Goal: Task Accomplishment & Management: Use online tool/utility

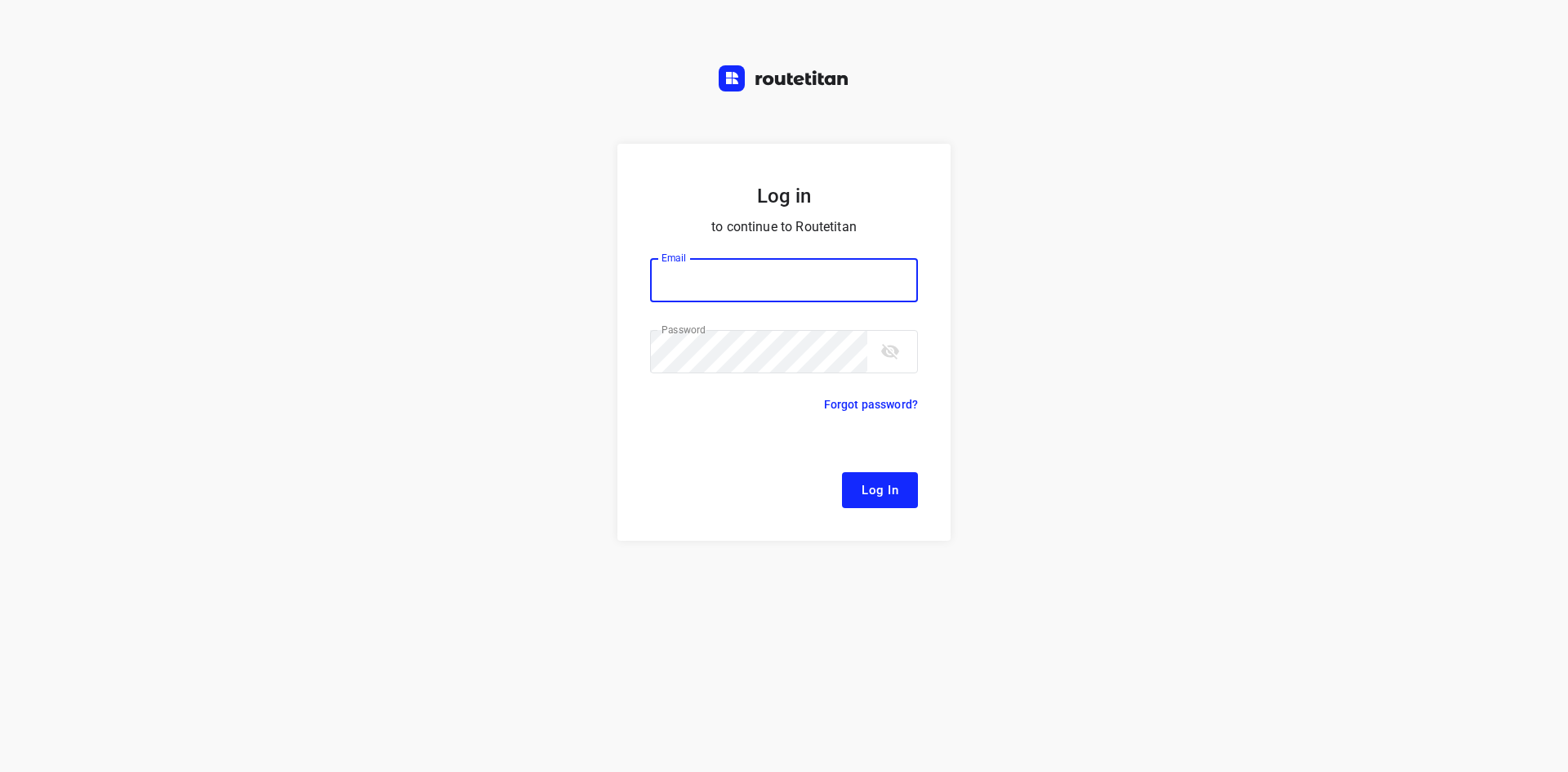
type input "[EMAIL_ADDRESS][DOMAIN_NAME]"
click at [880, 497] on span "Log In" at bounding box center [880, 490] width 37 height 21
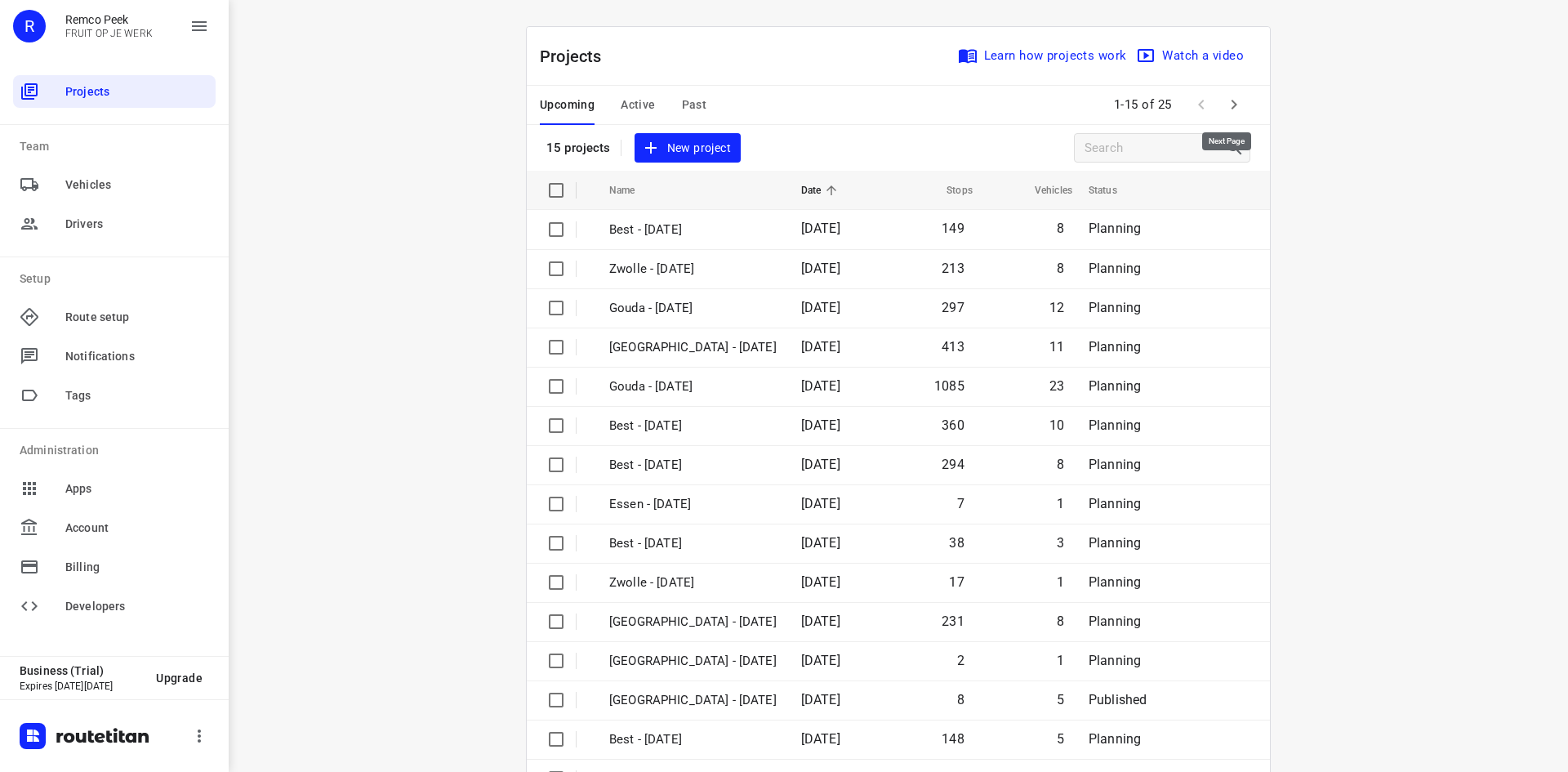
click at [1225, 109] on icon "button" at bounding box center [1234, 104] width 19 height 19
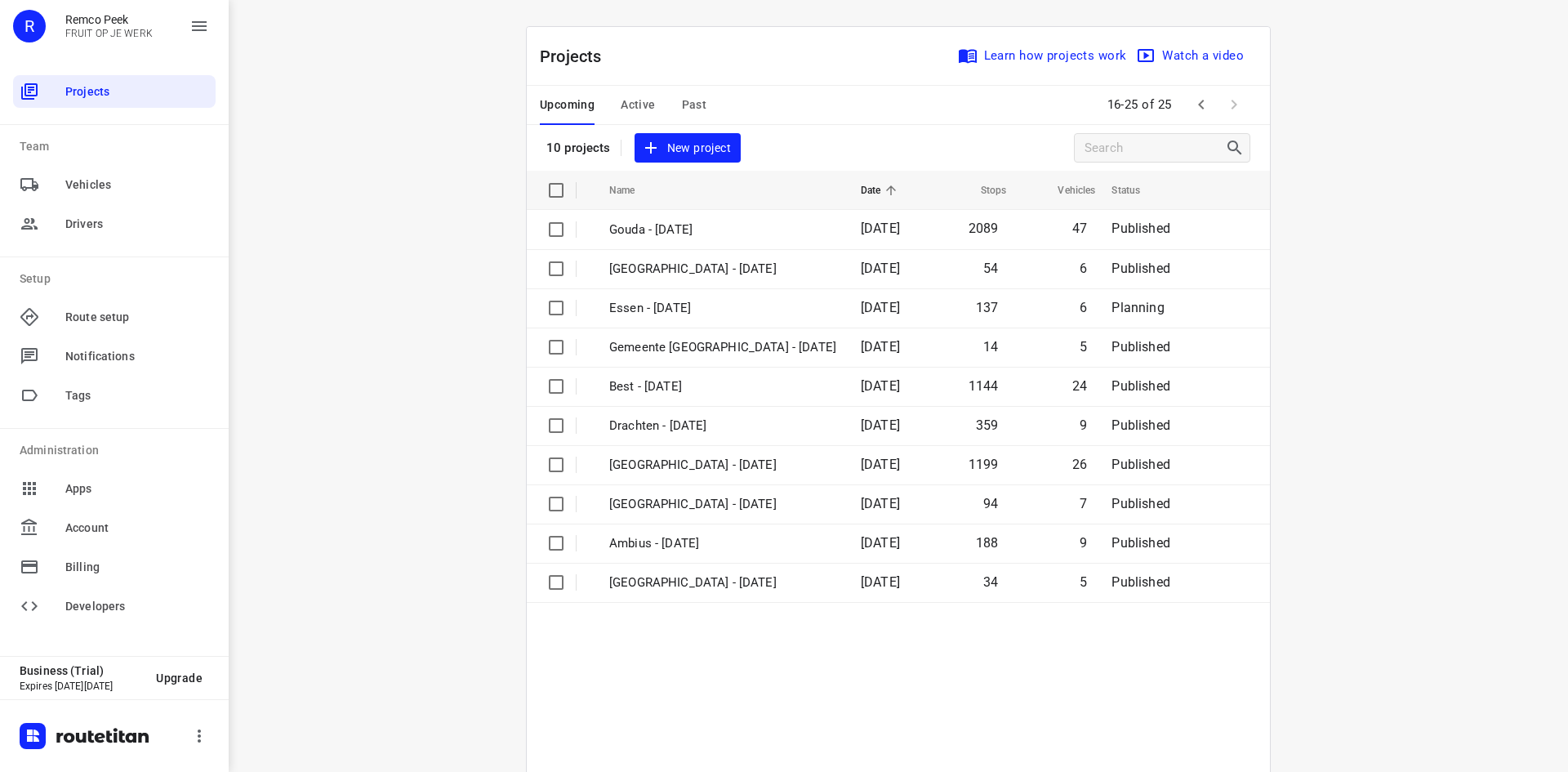
click at [733, 33] on div "Projects Learn how projects work Watch a video" at bounding box center [898, 56] width 743 height 59
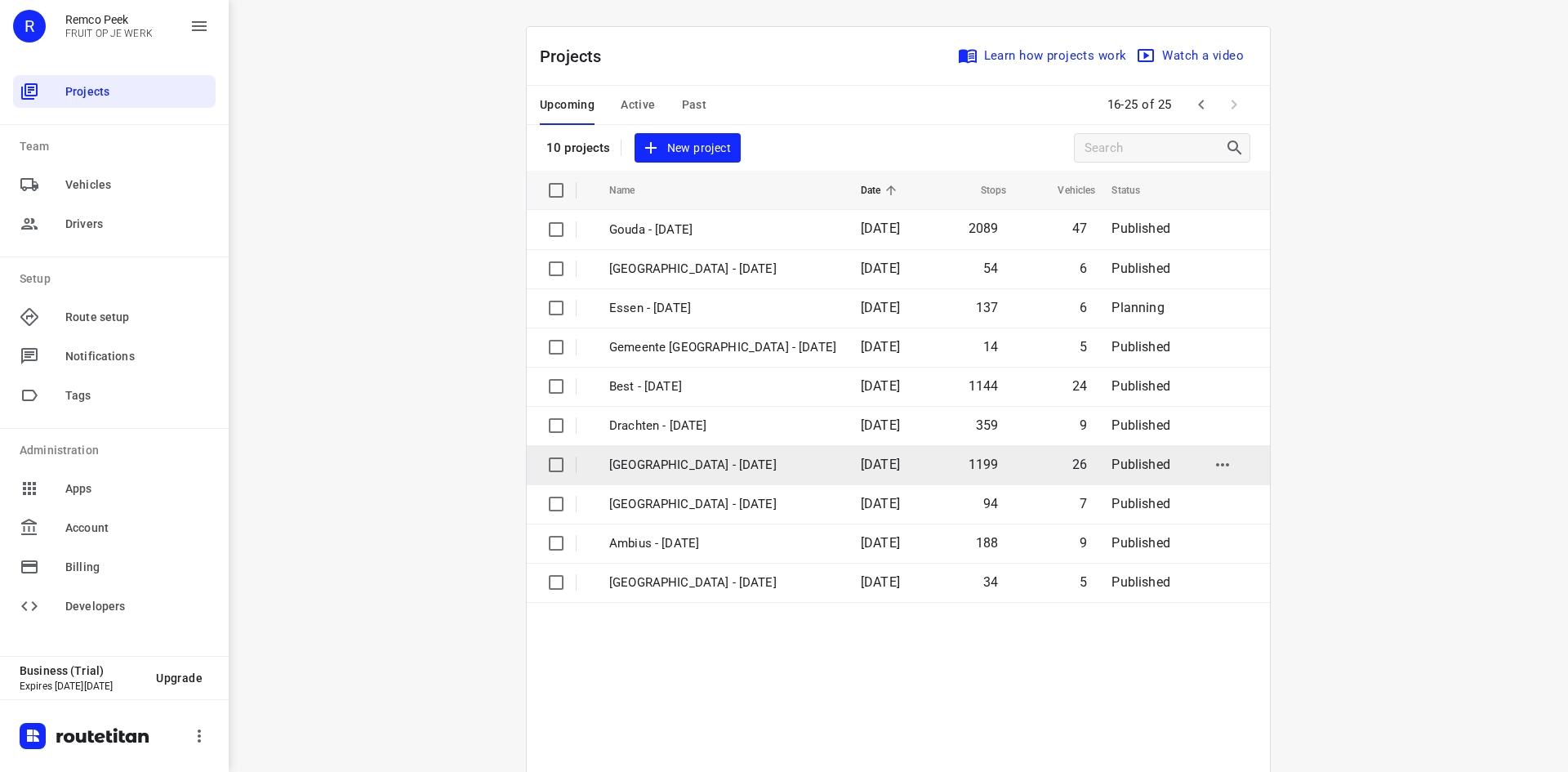
click at [693, 468] on p "[GEOGRAPHIC_DATA] - [DATE]" at bounding box center [722, 465] width 227 height 19
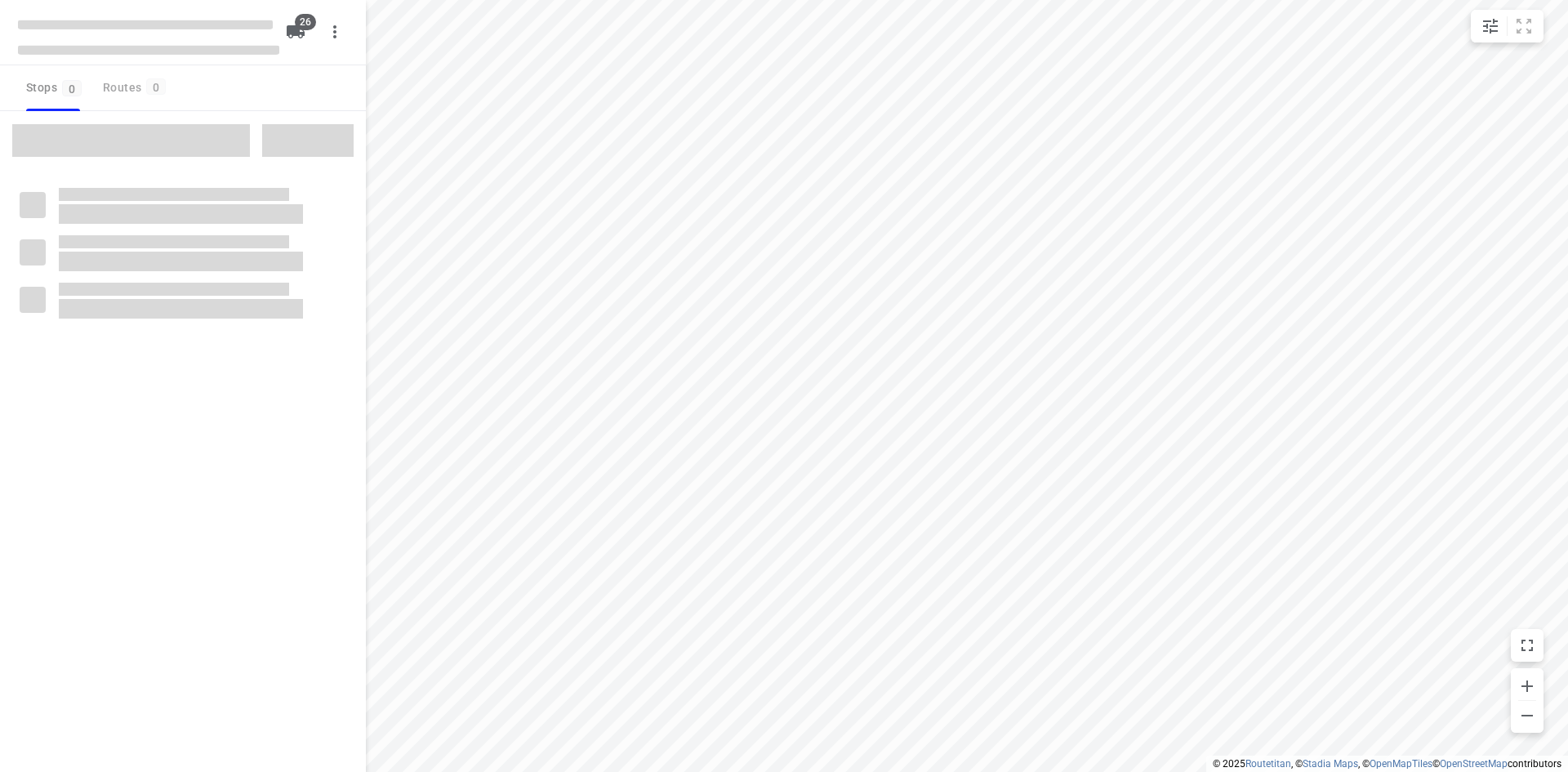
checkbox input "true"
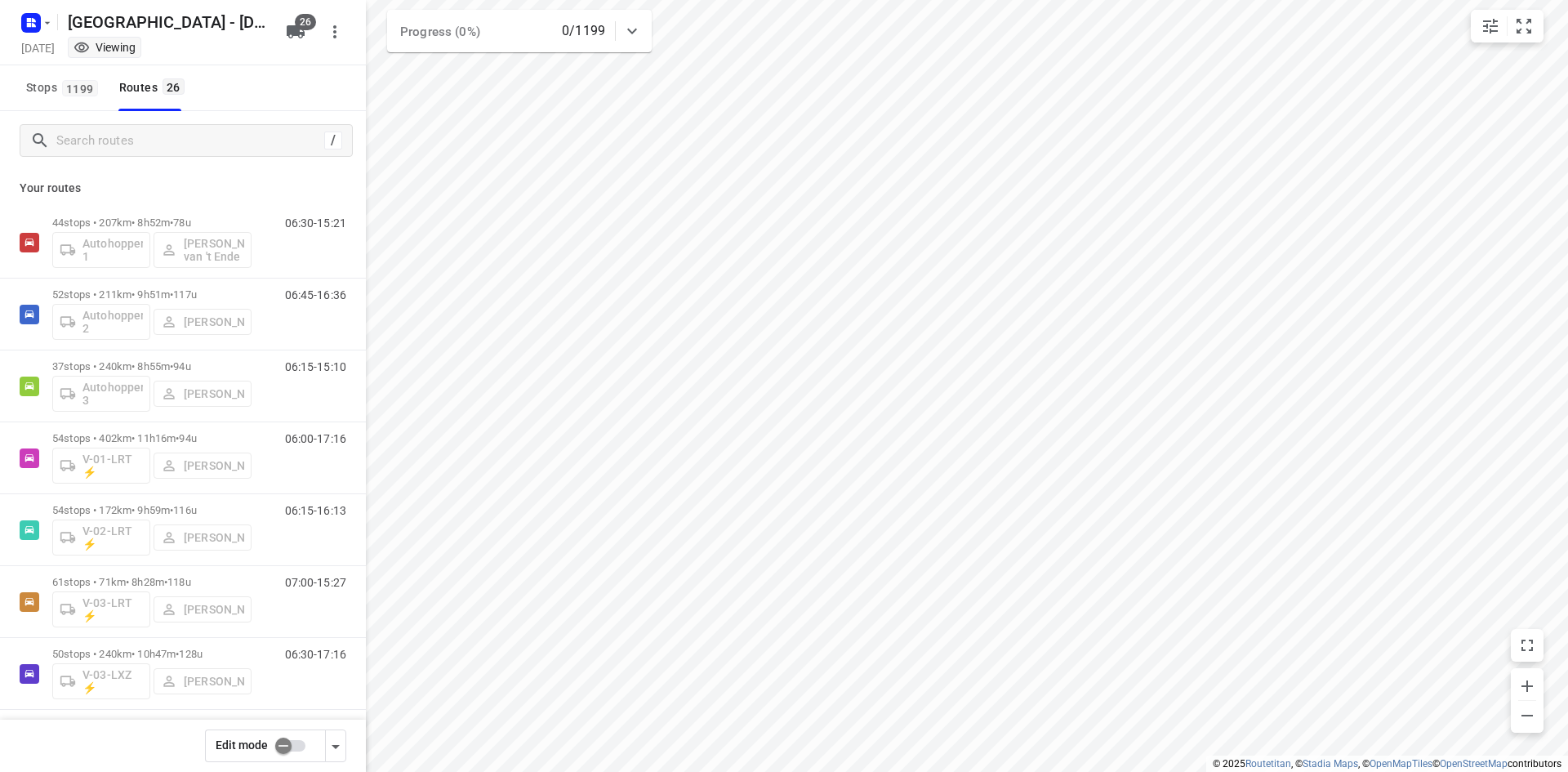
click at [262, 104] on div "Stops 1199 Routes 26" at bounding box center [182, 88] width 366 height 45
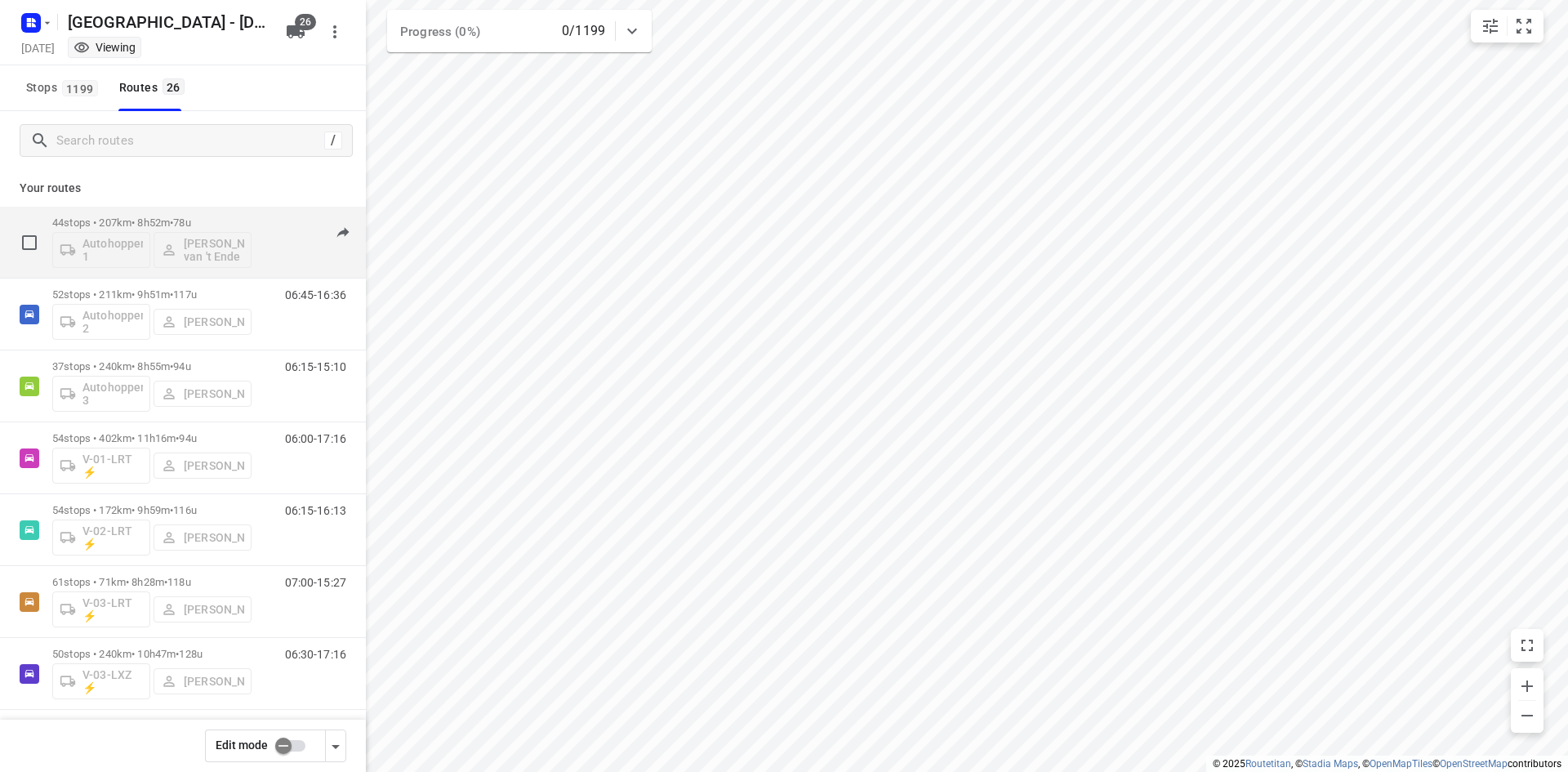
click at [268, 221] on div "06:30-15:21" at bounding box center [305, 246] width 81 height 59
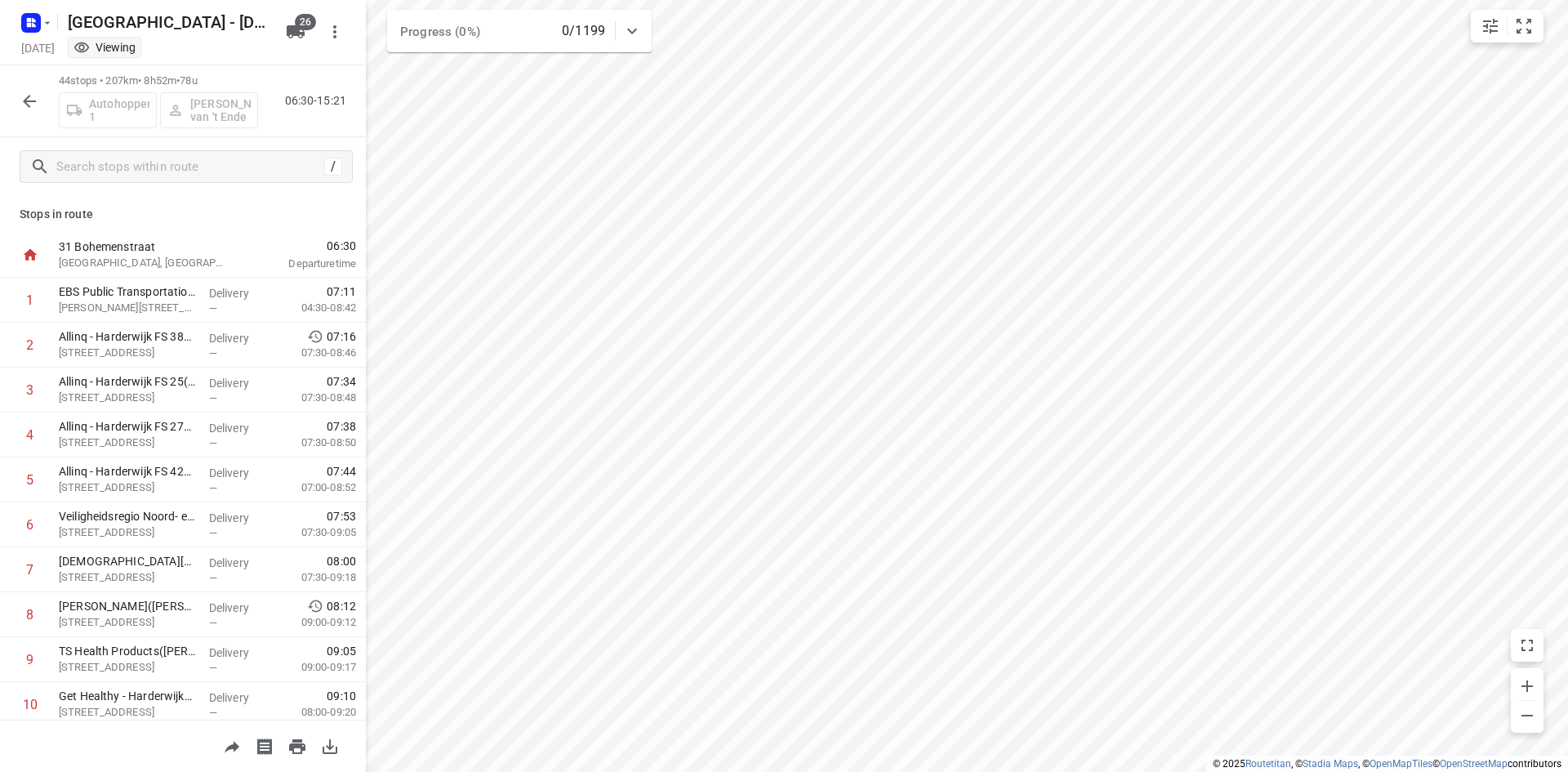
click at [28, 93] on icon "button" at bounding box center [29, 101] width 19 height 19
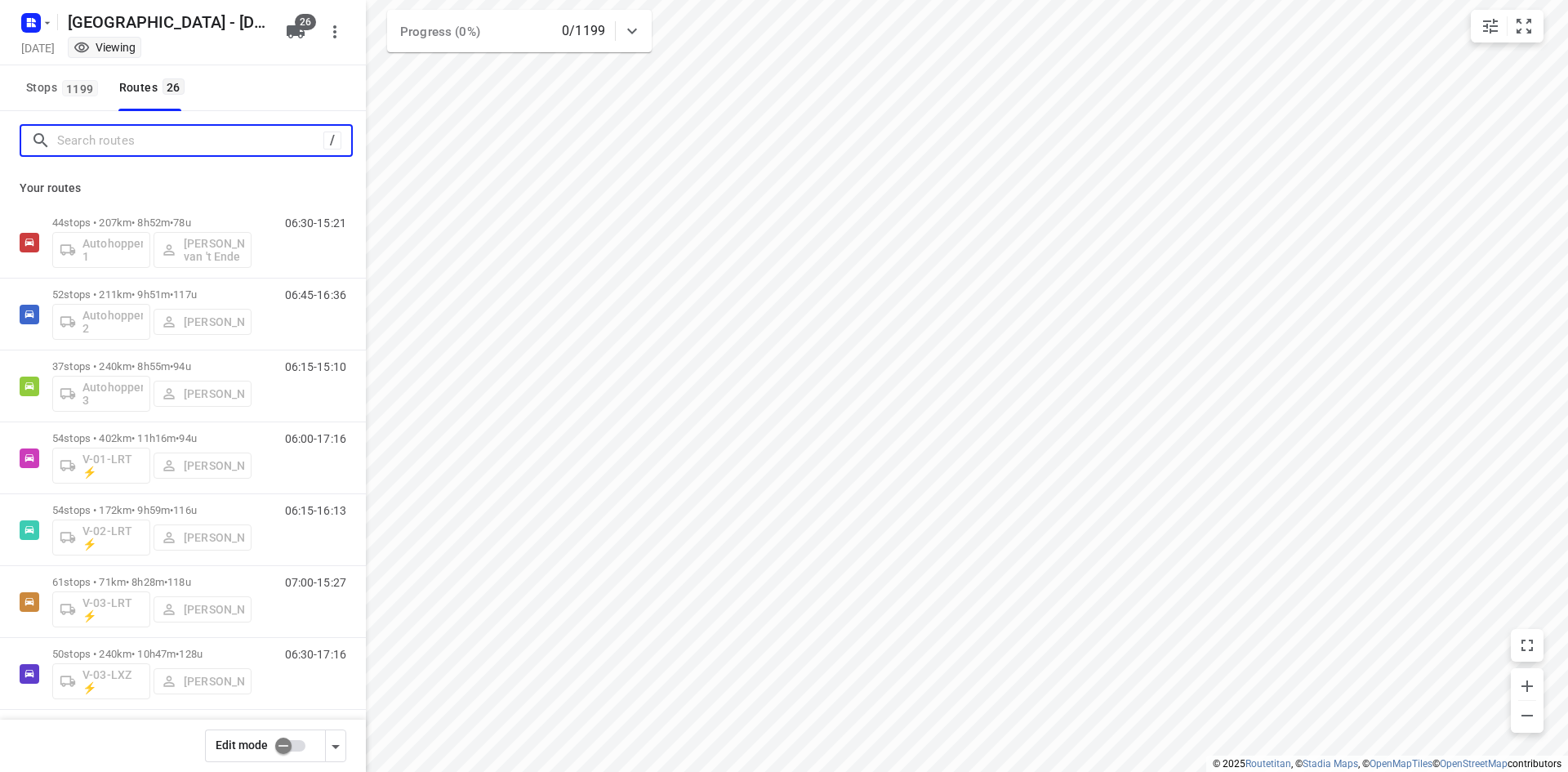
click at [156, 143] on input "Search routes" at bounding box center [191, 141] width 267 height 25
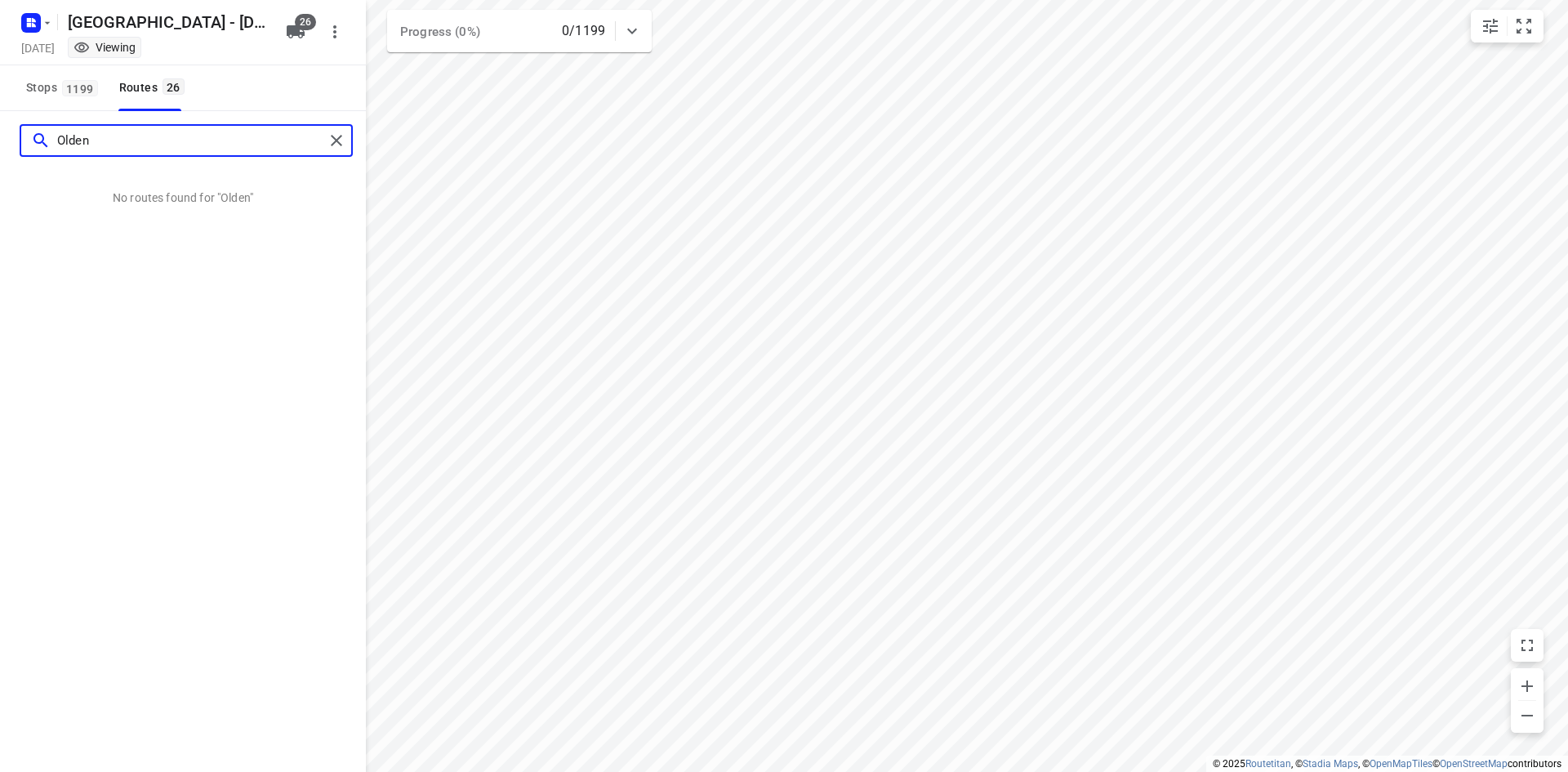
type input "Olden"
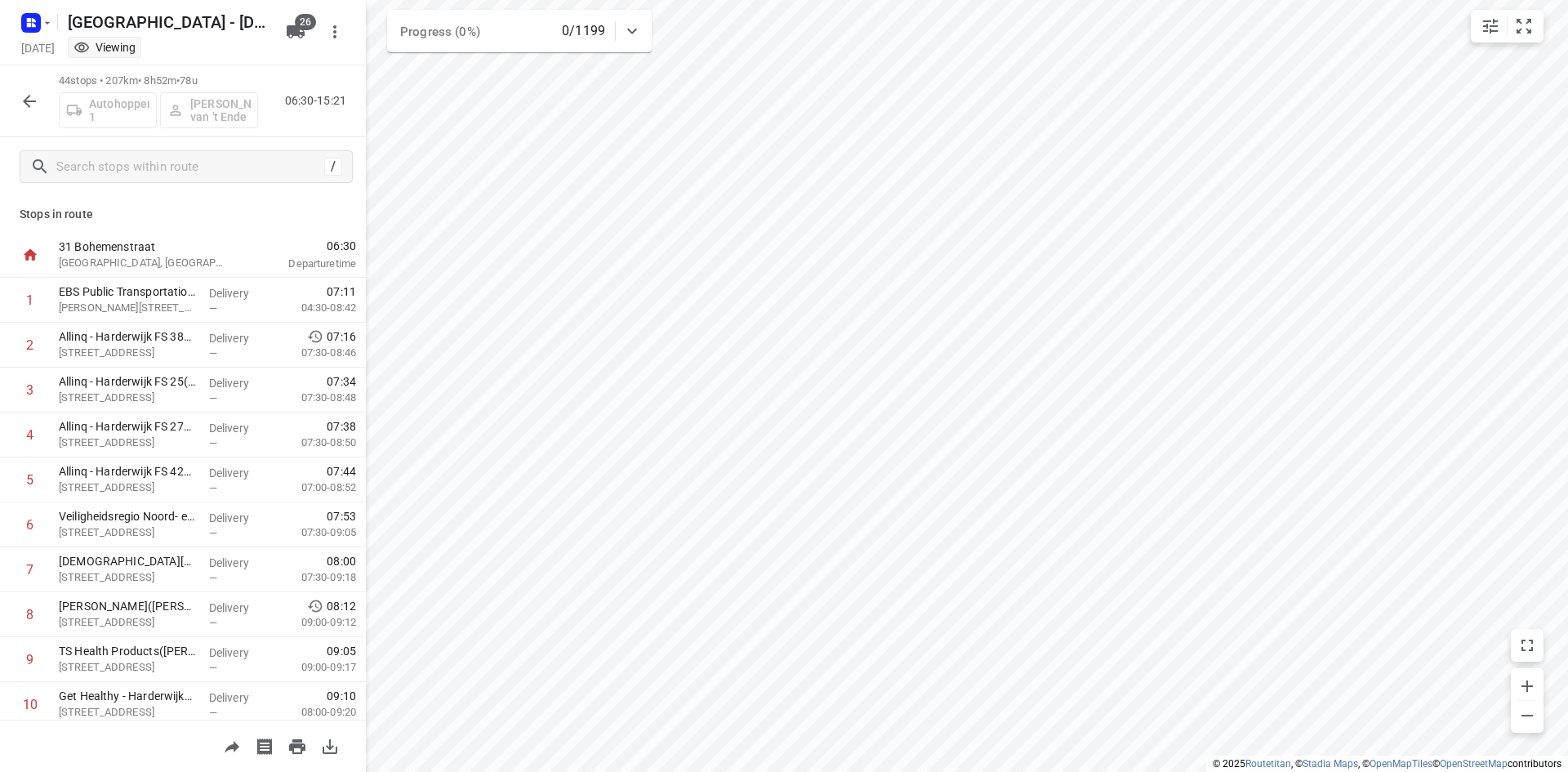
click at [210, 208] on p "Stops in route" at bounding box center [182, 214] width 327 height 18
click at [36, 106] on icon "button" at bounding box center [29, 101] width 19 height 19
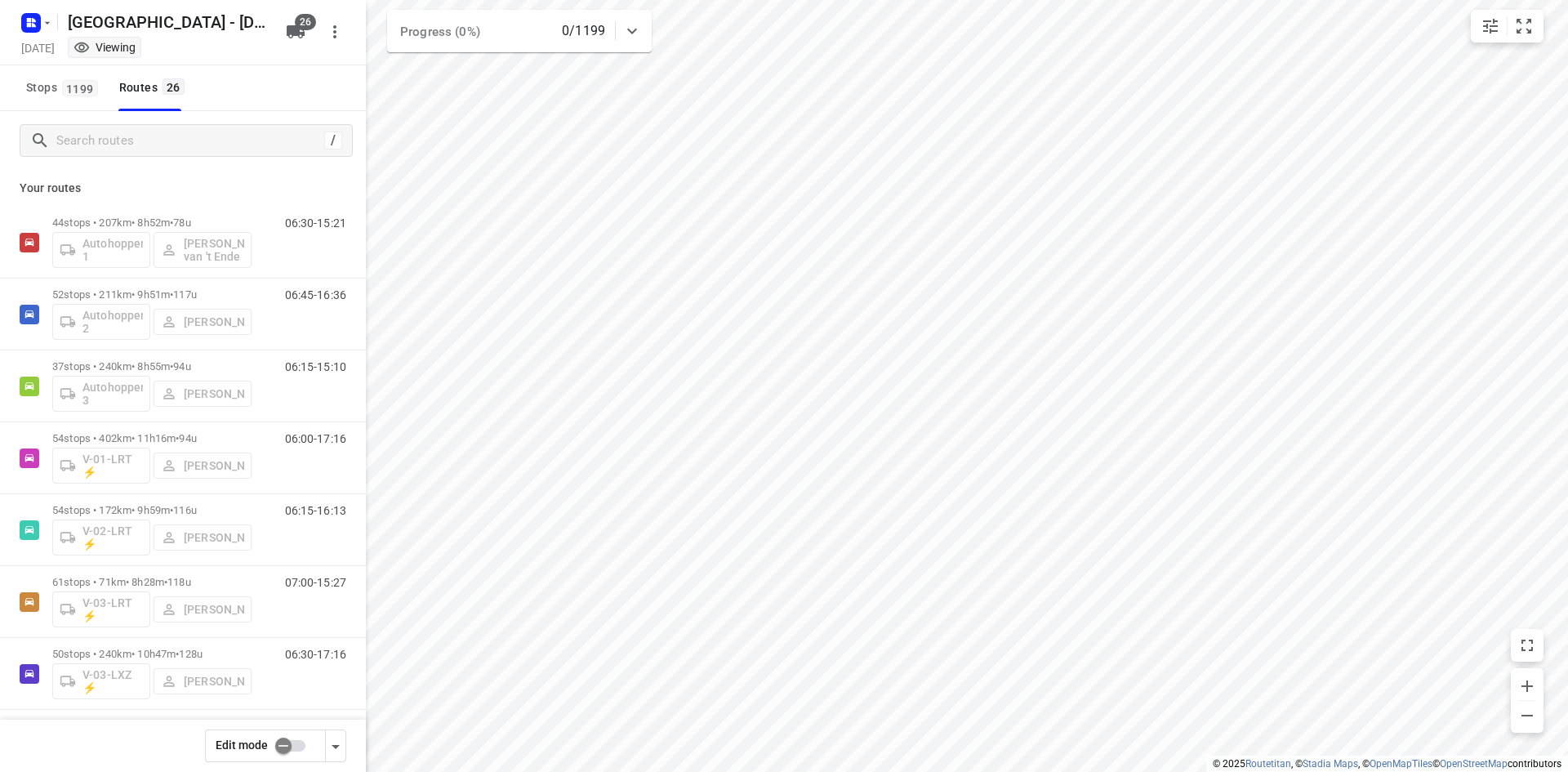
click at [232, 186] on p "Your routes" at bounding box center [182, 188] width 327 height 18
click at [119, 147] on input "Search routes" at bounding box center [188, 141] width 261 height 25
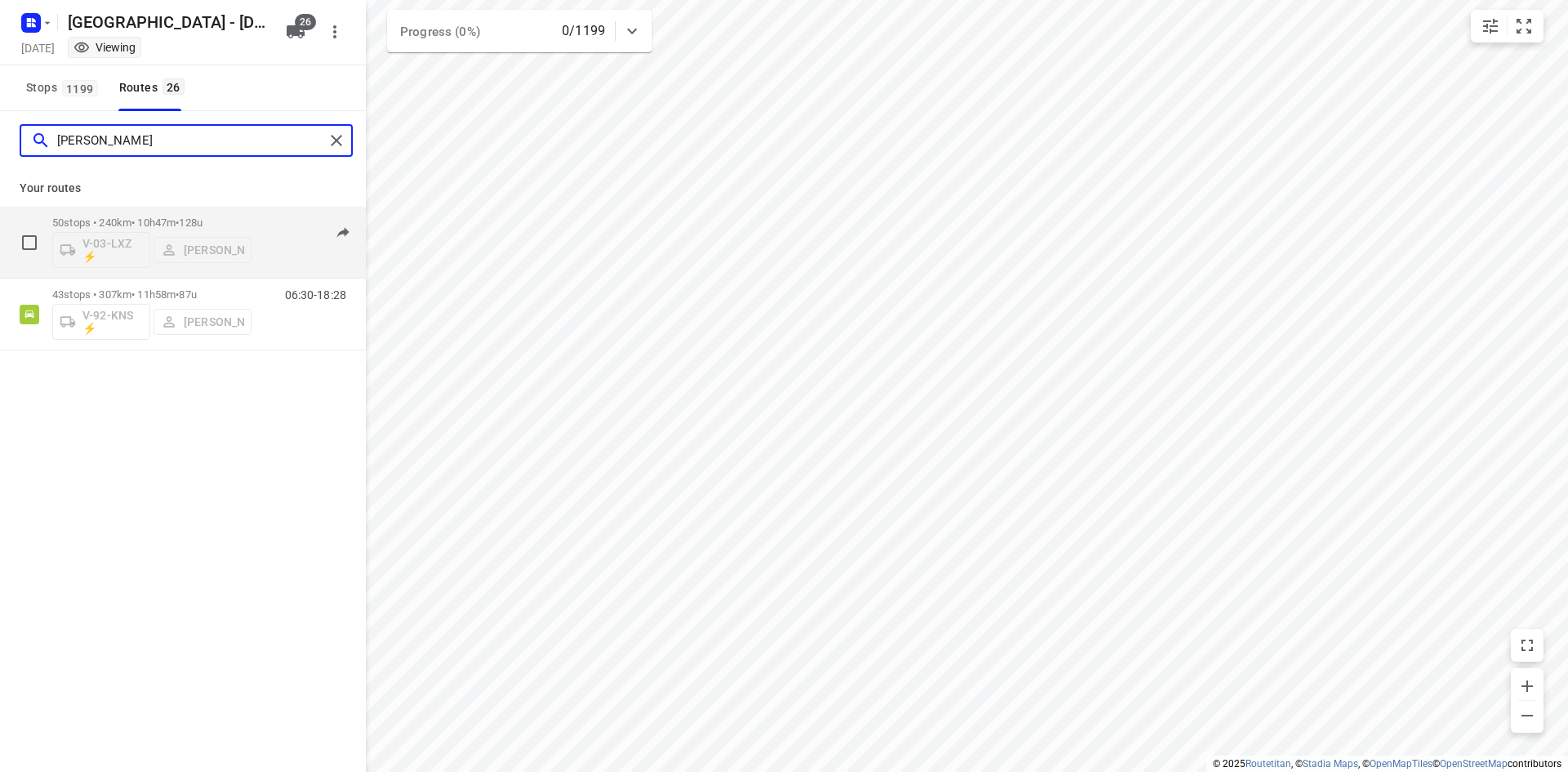
type input "thom"
click at [268, 250] on div "06:30-17:16" at bounding box center [305, 246] width 81 height 59
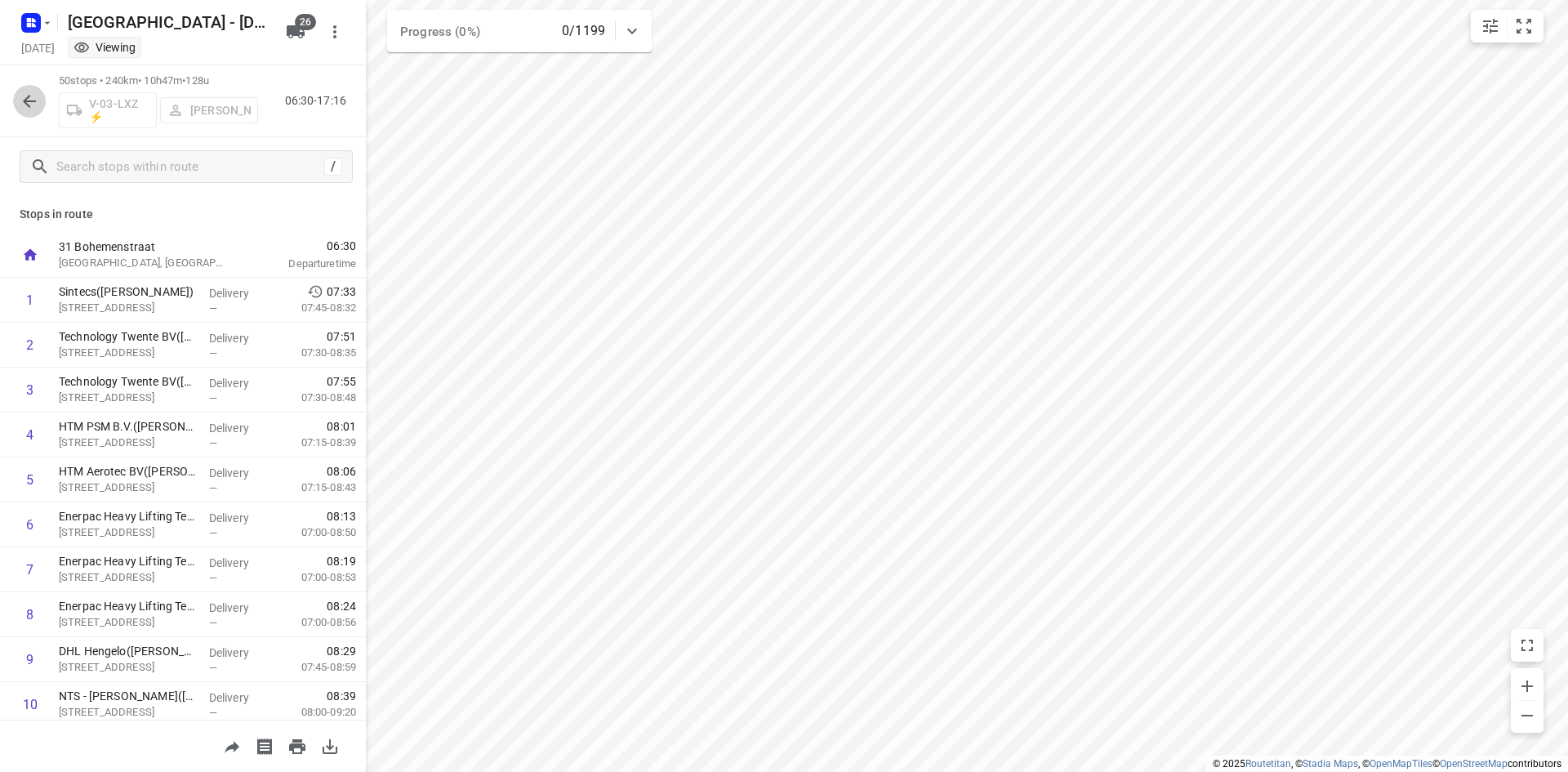
click at [30, 96] on icon "button" at bounding box center [30, 101] width 13 height 13
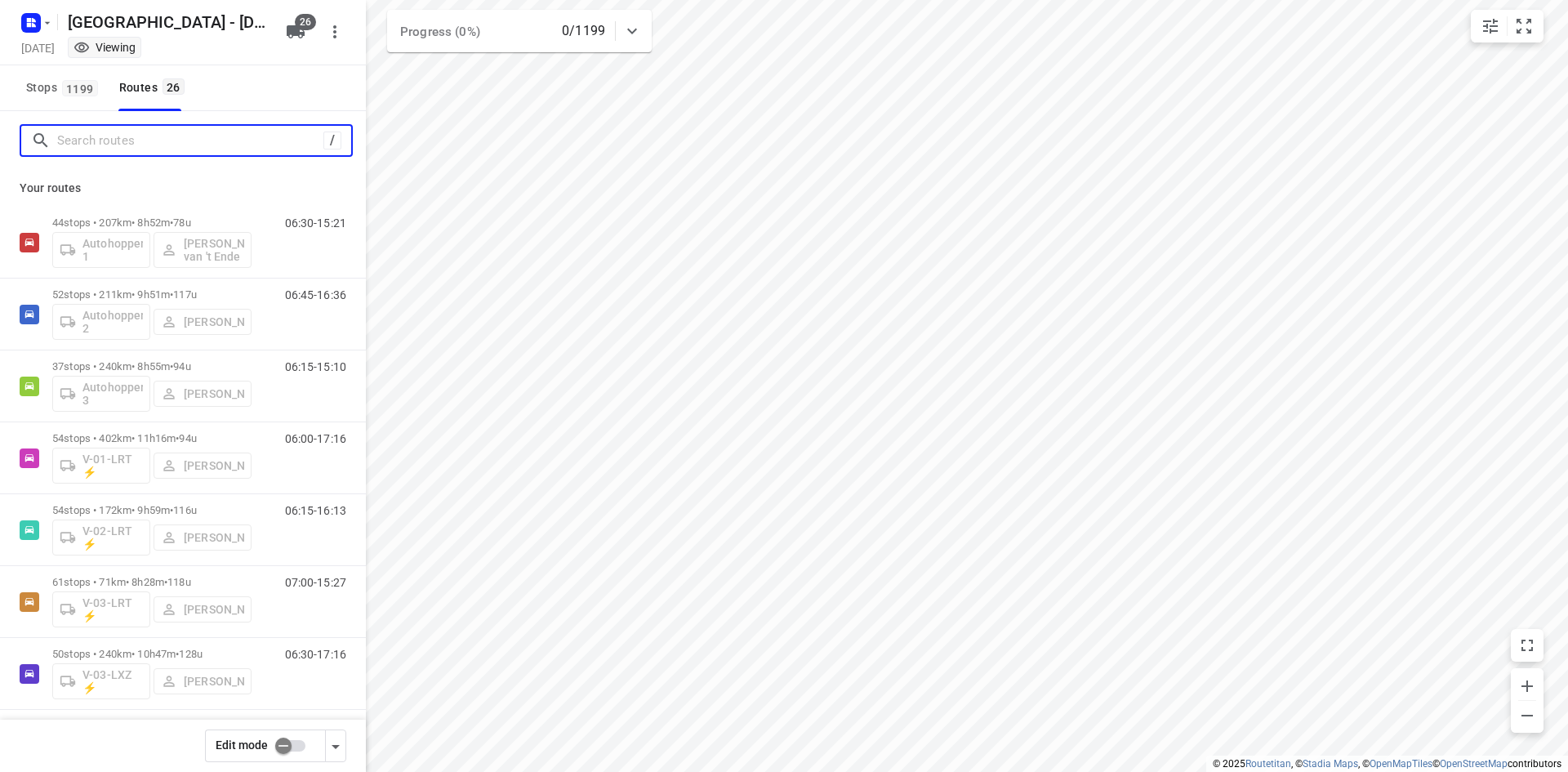
click at [111, 143] on input "Search routes" at bounding box center [191, 141] width 267 height 25
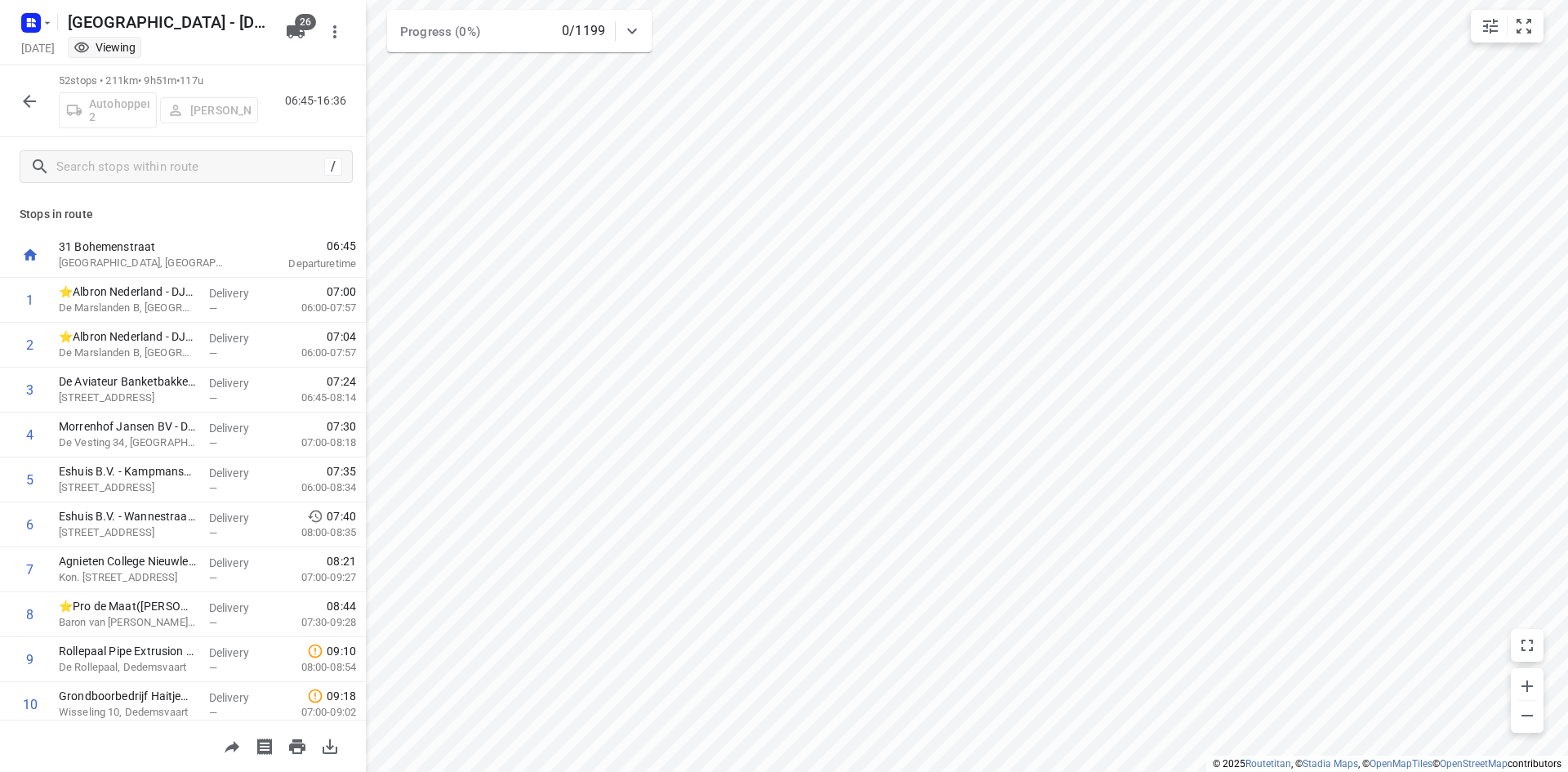
click at [31, 88] on button "button" at bounding box center [29, 101] width 32 height 32
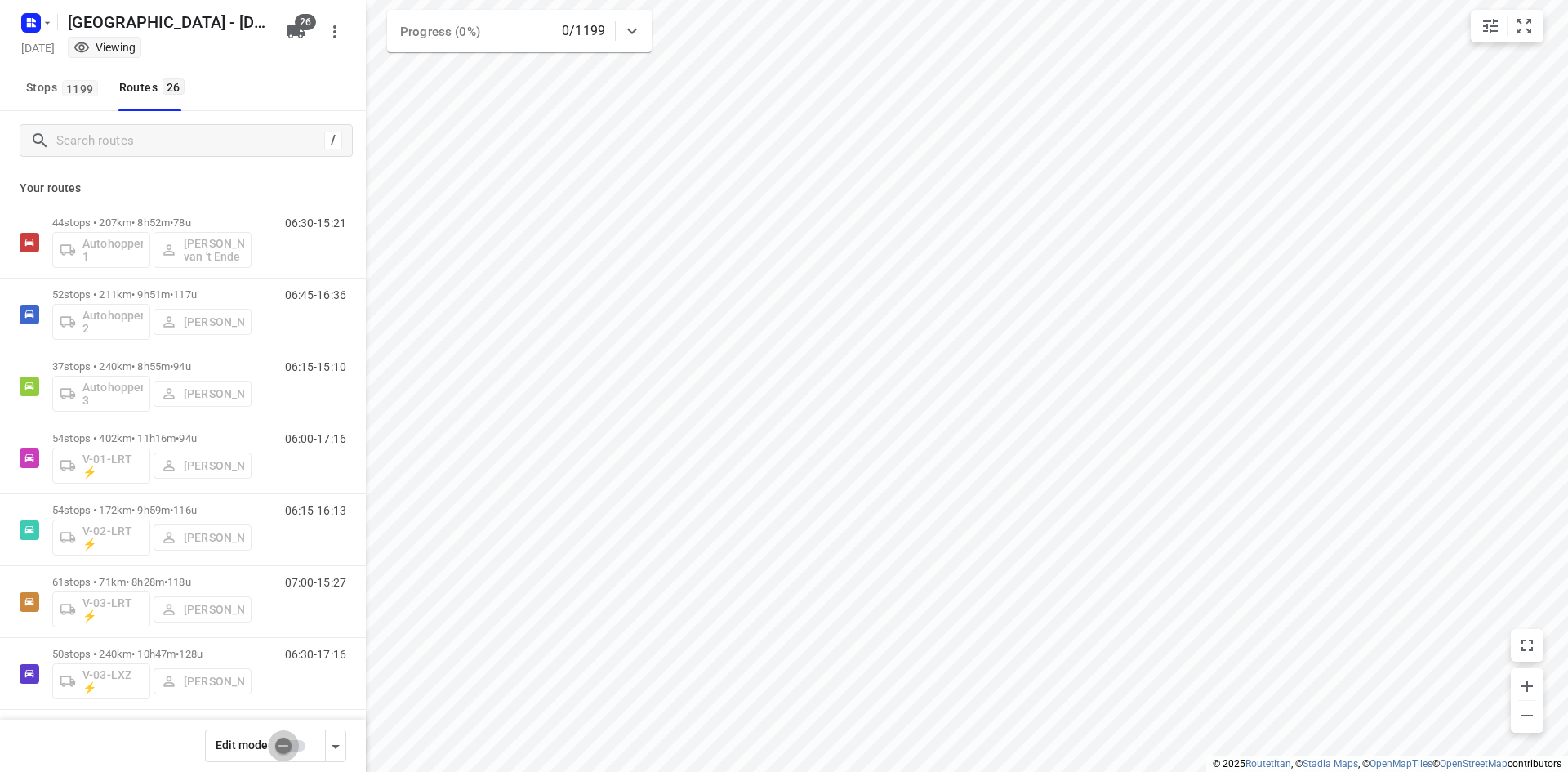
click at [280, 753] on input "checkbox" at bounding box center [283, 746] width 93 height 31
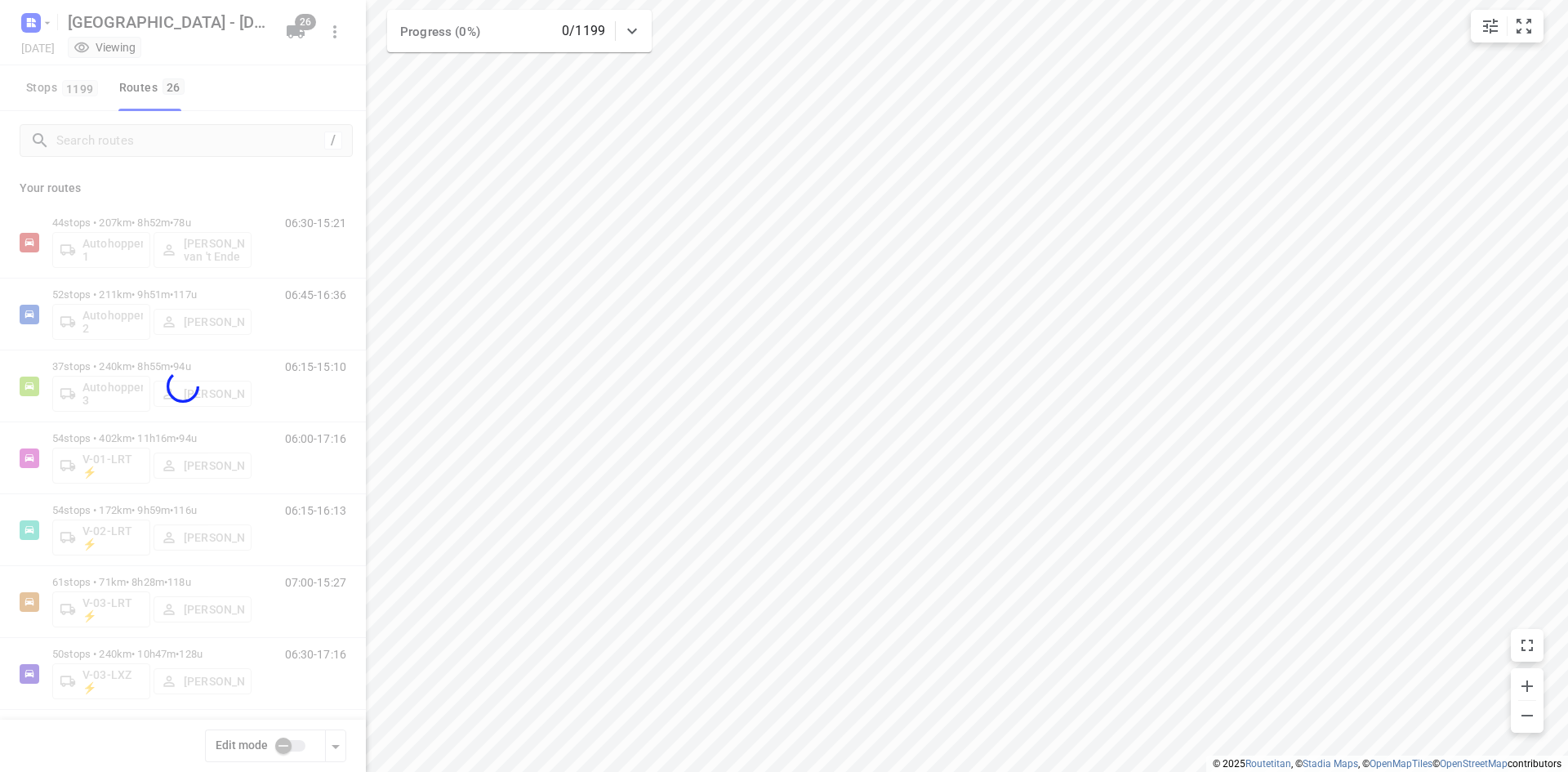
checkbox input "true"
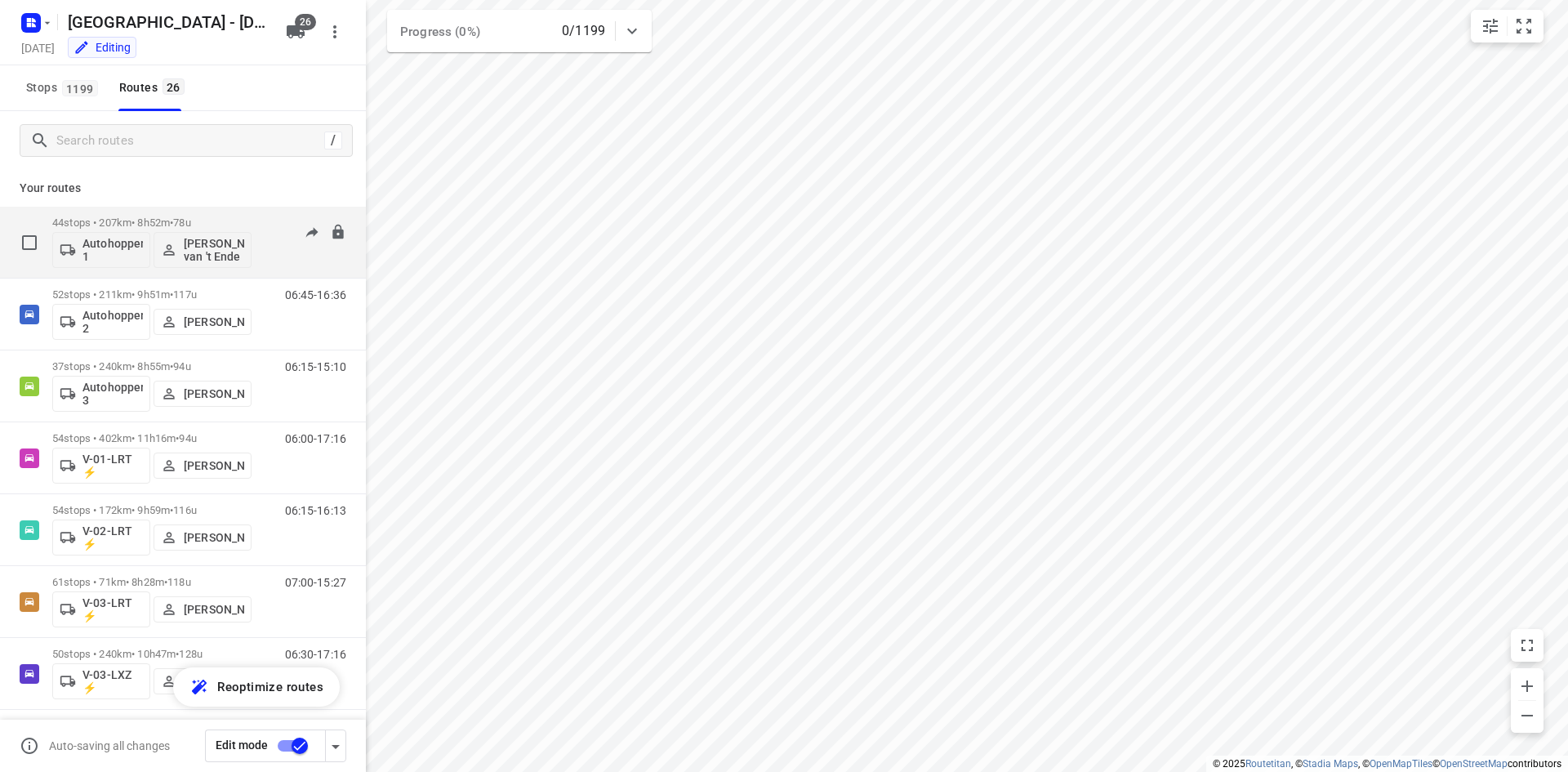
click at [273, 252] on div "06:30-15:21" at bounding box center [305, 246] width 81 height 59
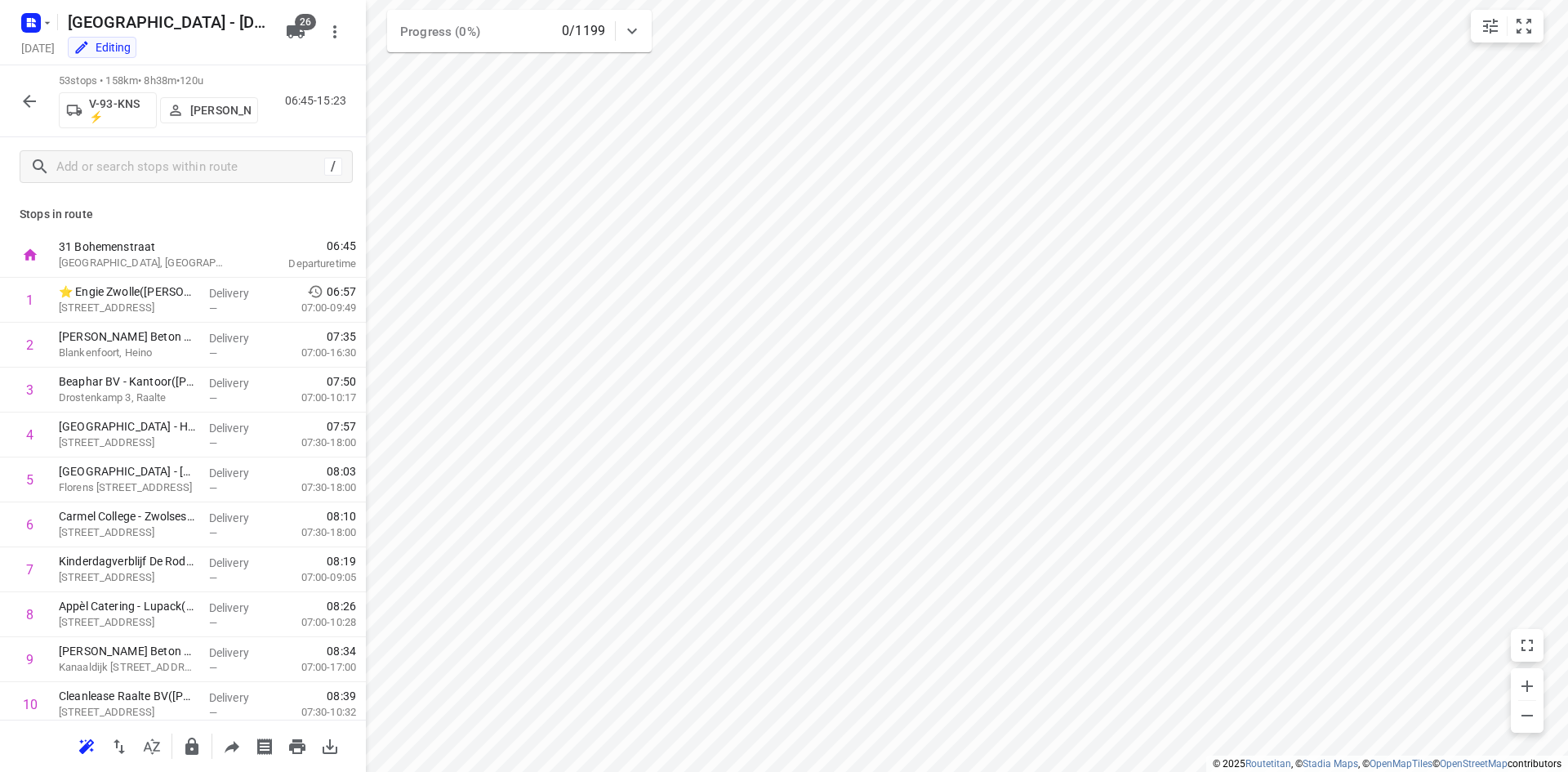
click at [203, 111] on p "Kim van der Steen" at bounding box center [220, 110] width 60 height 13
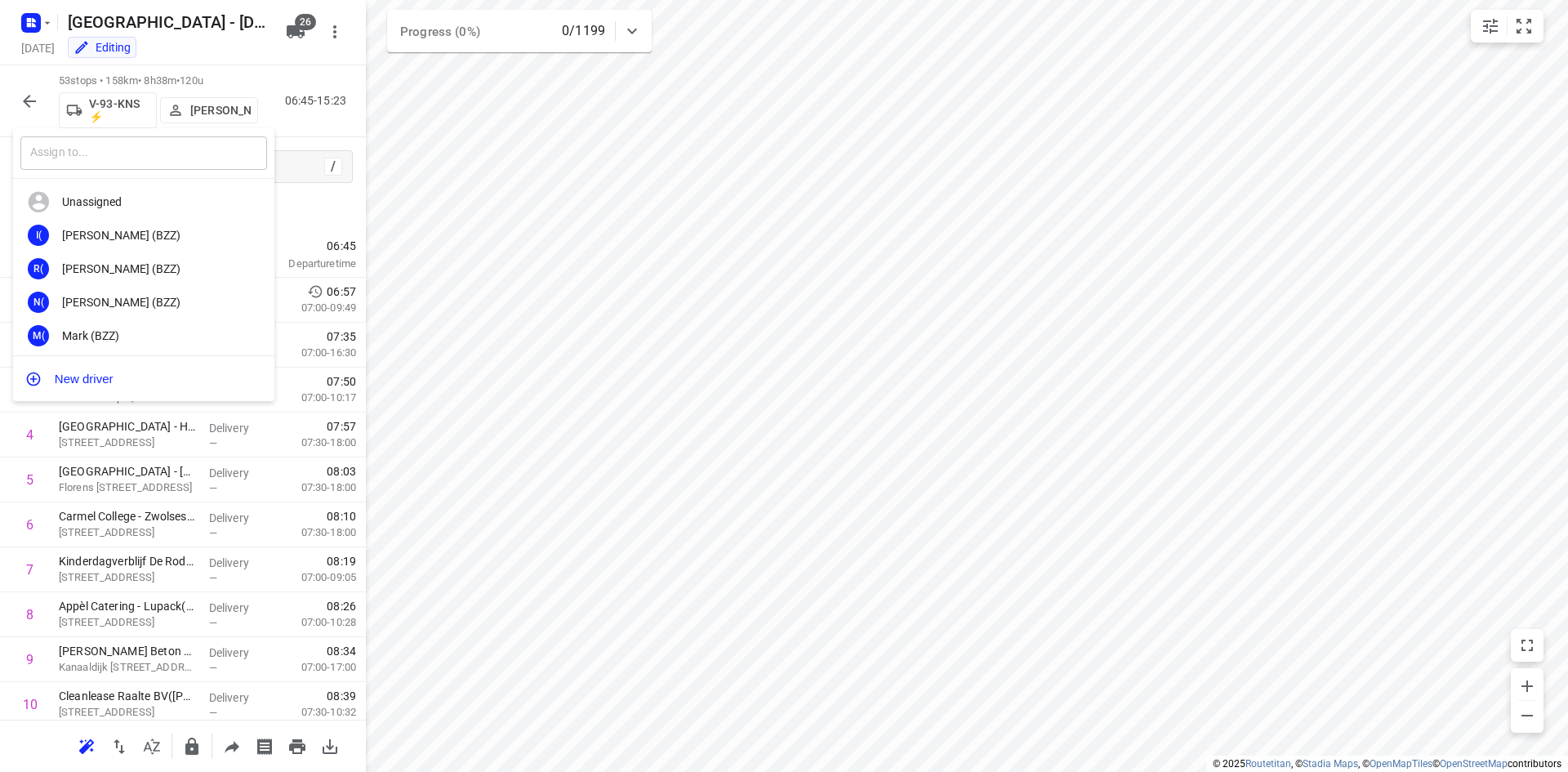
click at [152, 149] on input "text" at bounding box center [143, 153] width 246 height 33
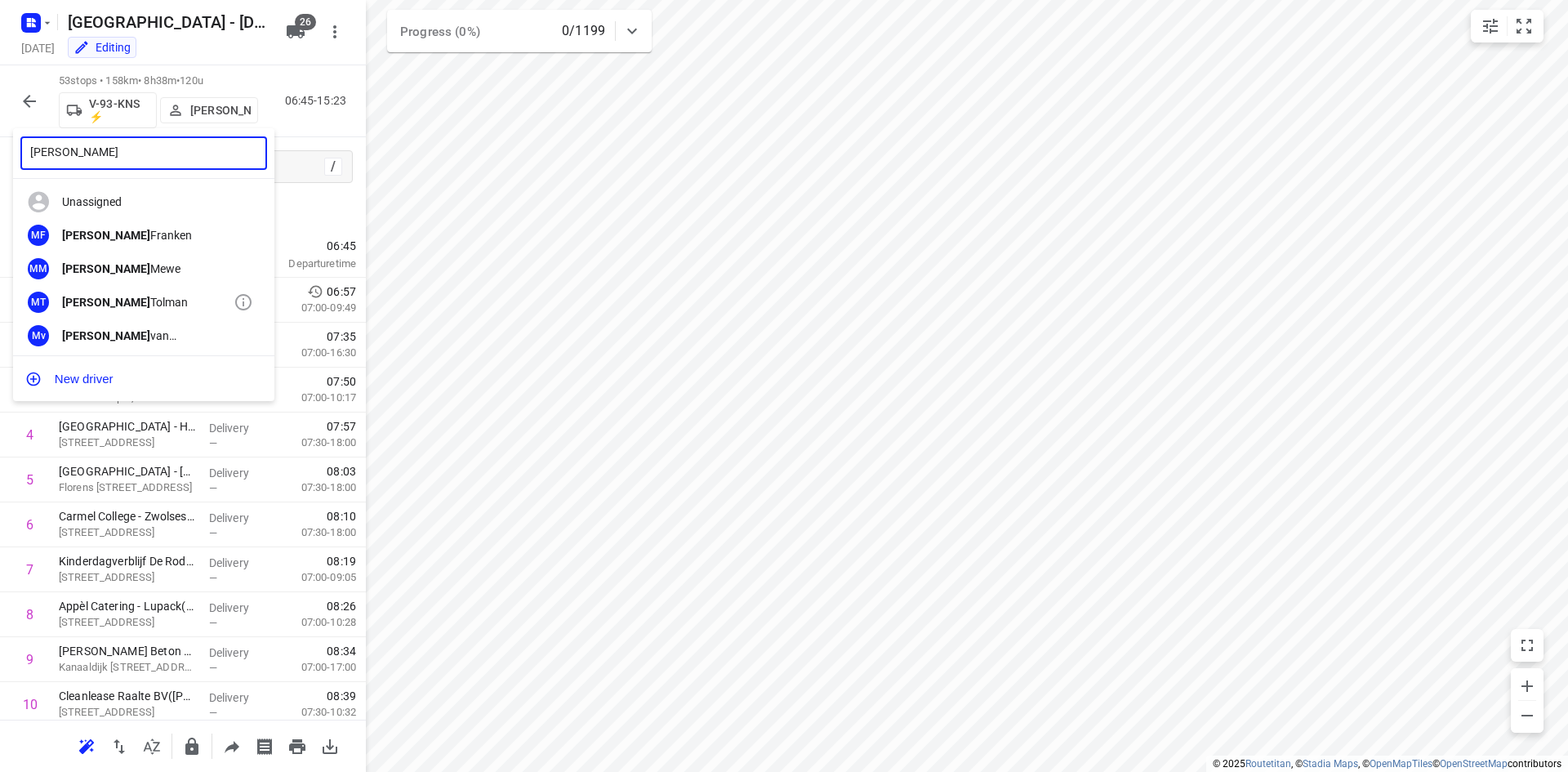
type input "Maurice"
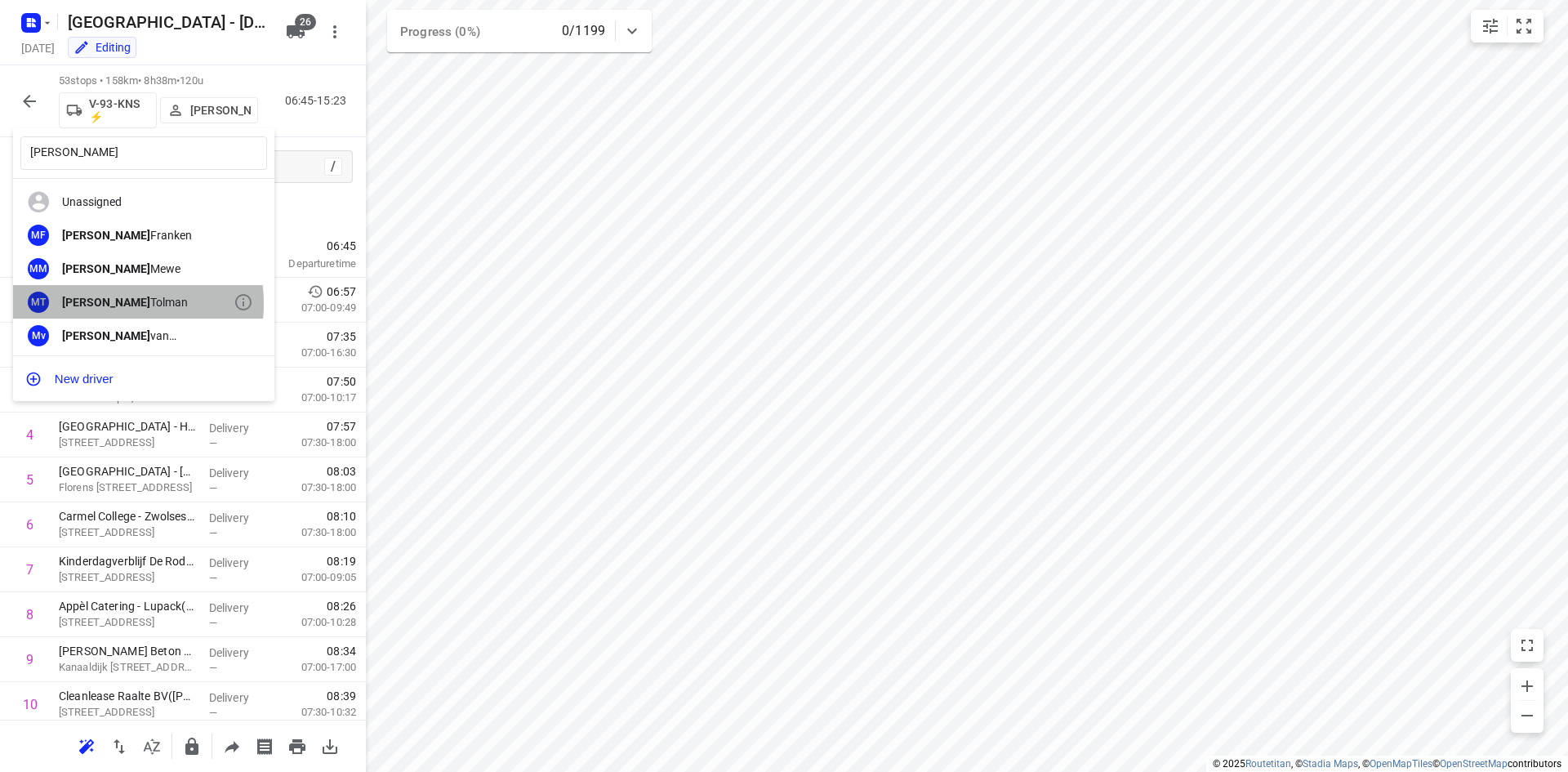
click at [111, 303] on div "Maurice Tolman" at bounding box center [147, 302] width 171 height 13
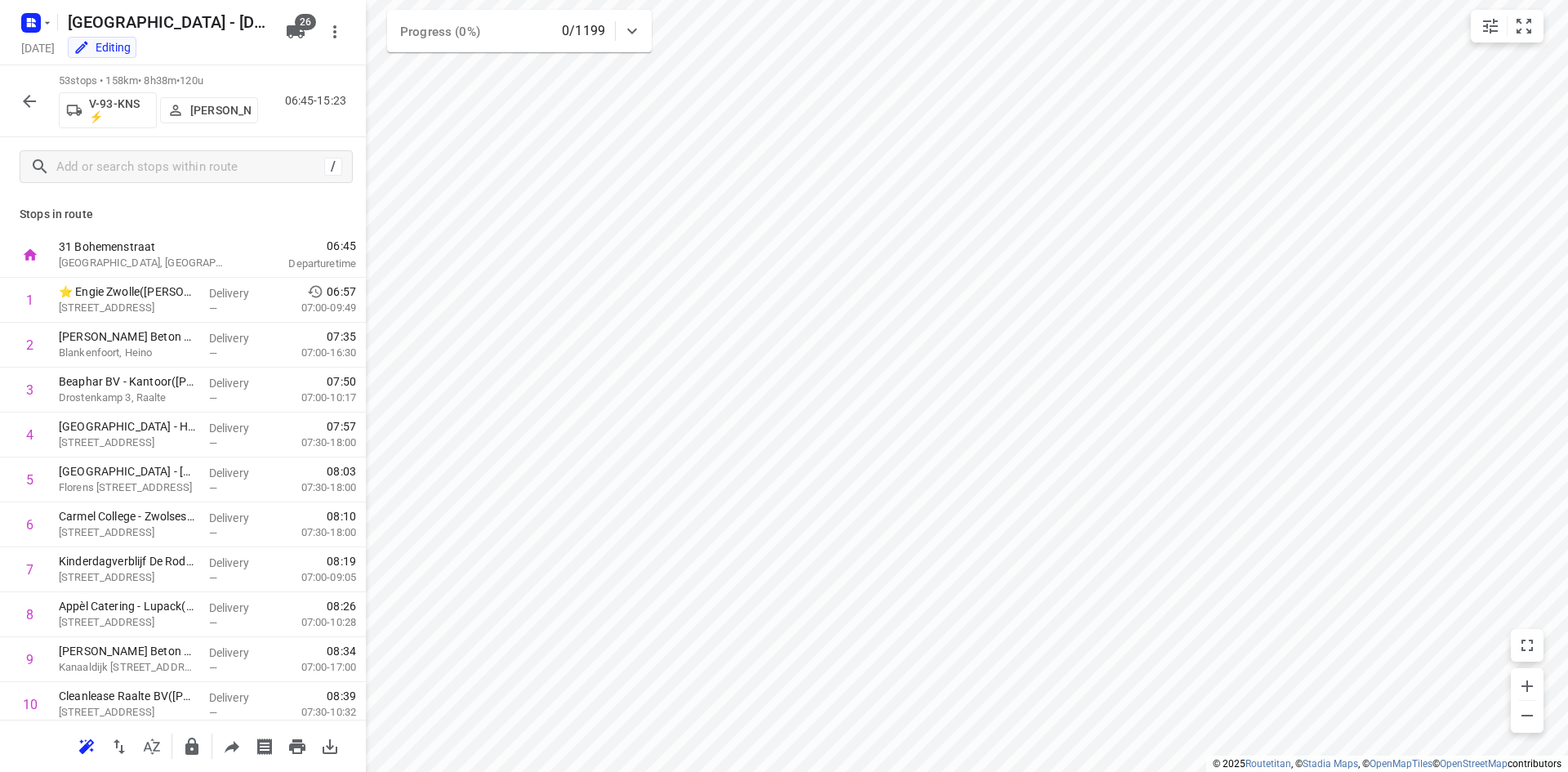
click at [34, 94] on icon "button" at bounding box center [29, 101] width 19 height 19
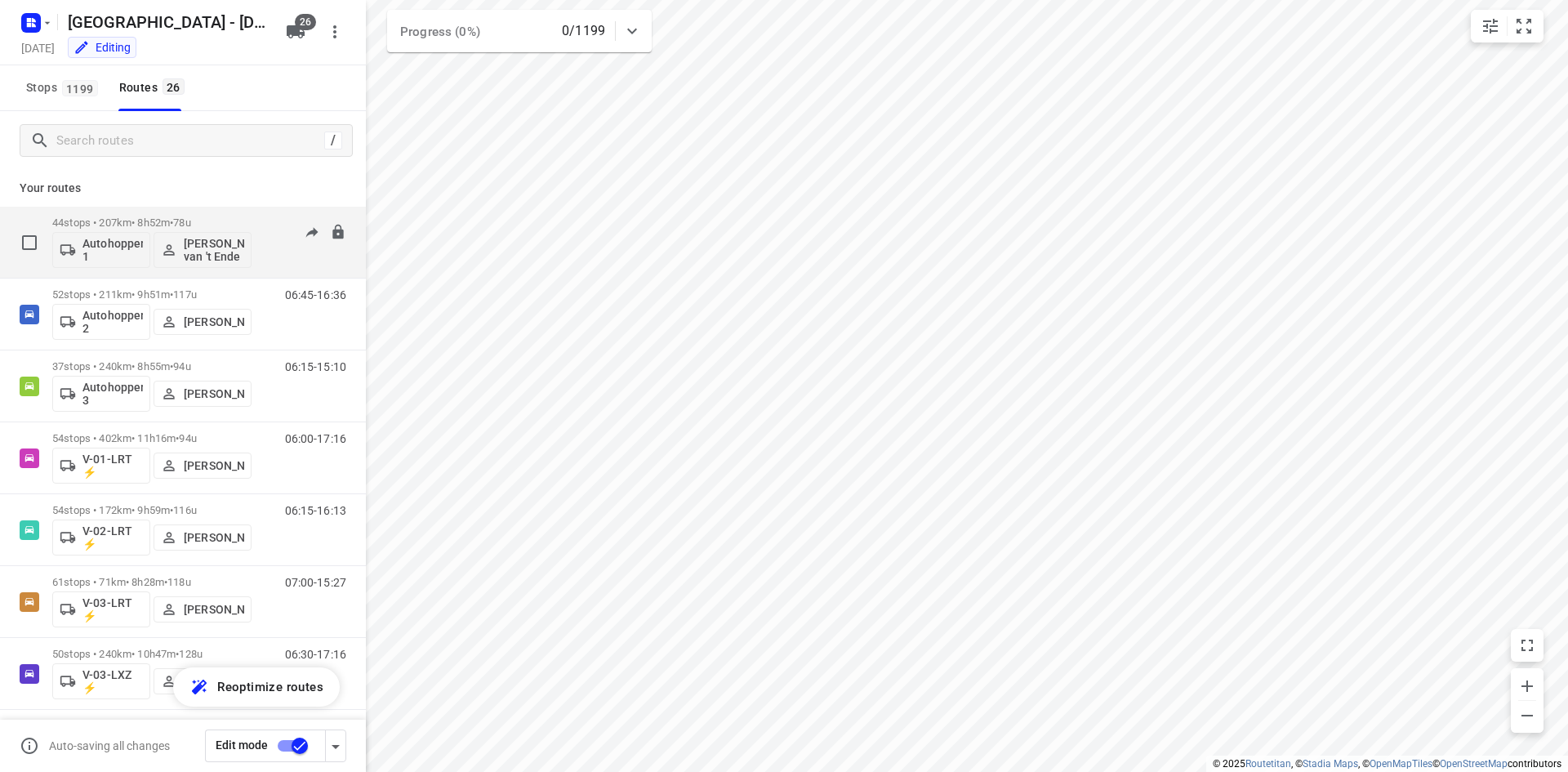
click at [280, 265] on div "06:30-15:21" at bounding box center [305, 246] width 81 height 59
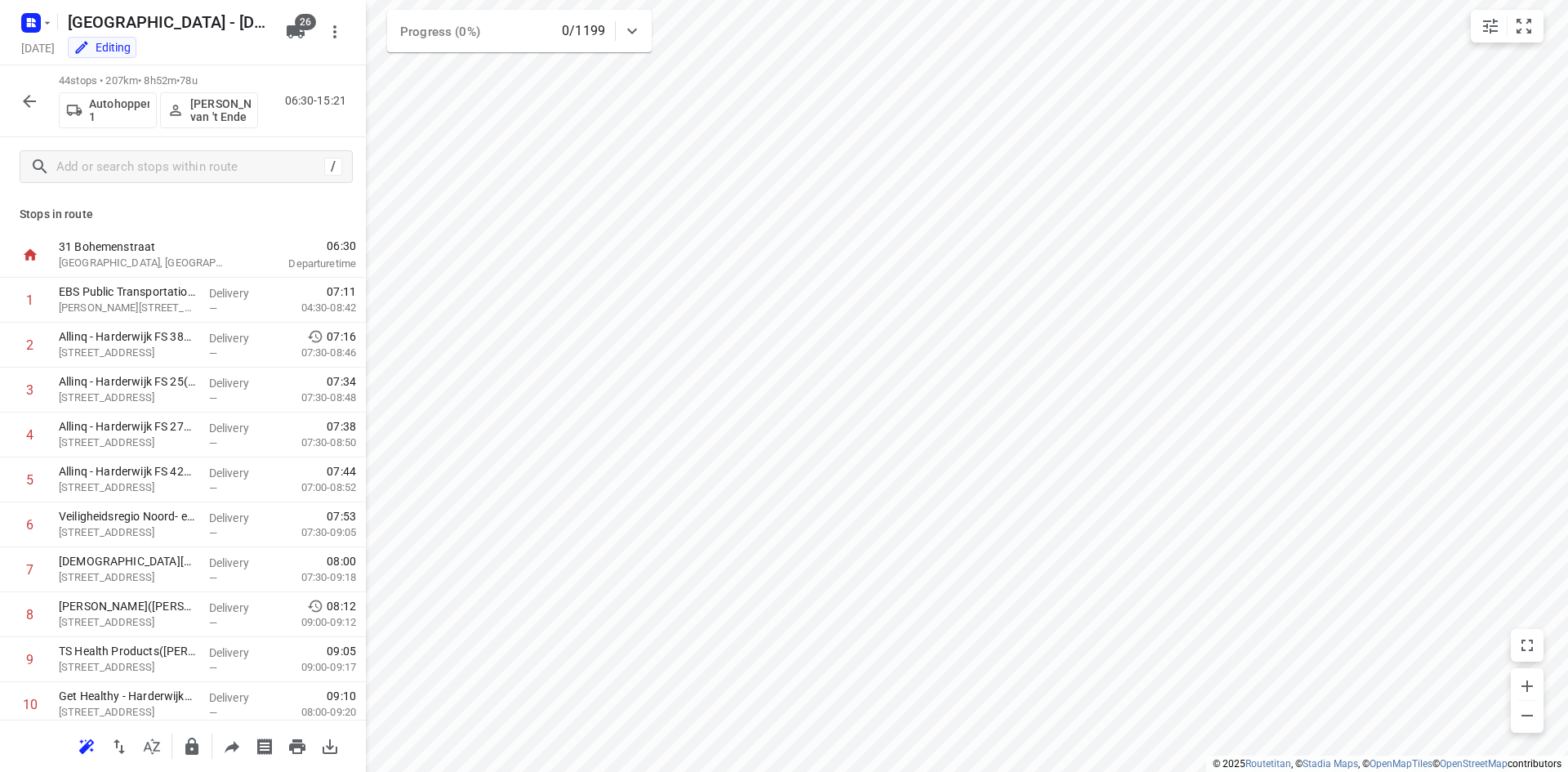
click at [23, 101] on icon "button" at bounding box center [29, 101] width 19 height 19
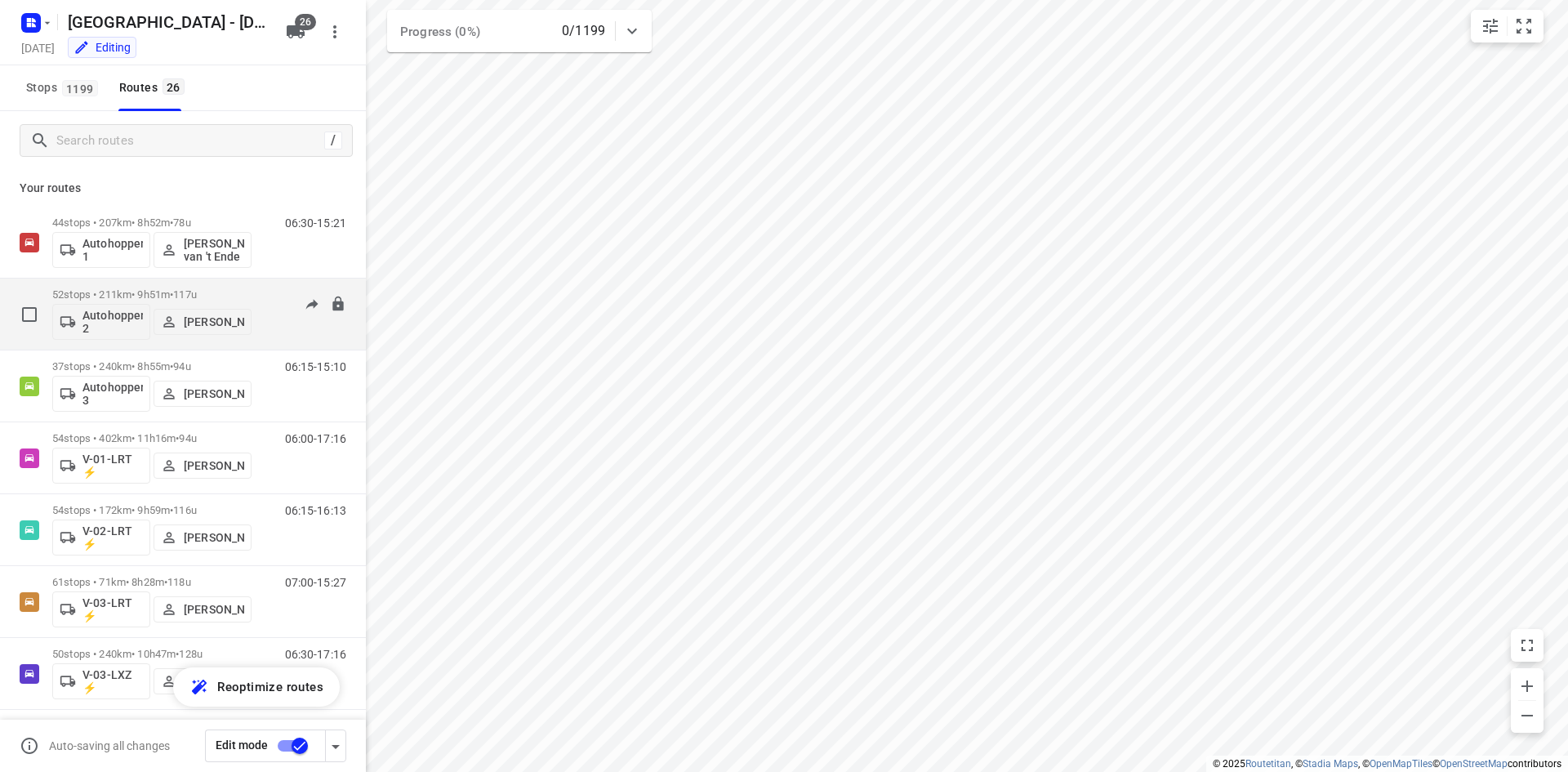
click at [268, 332] on div "06:45-16:36" at bounding box center [305, 318] width 81 height 59
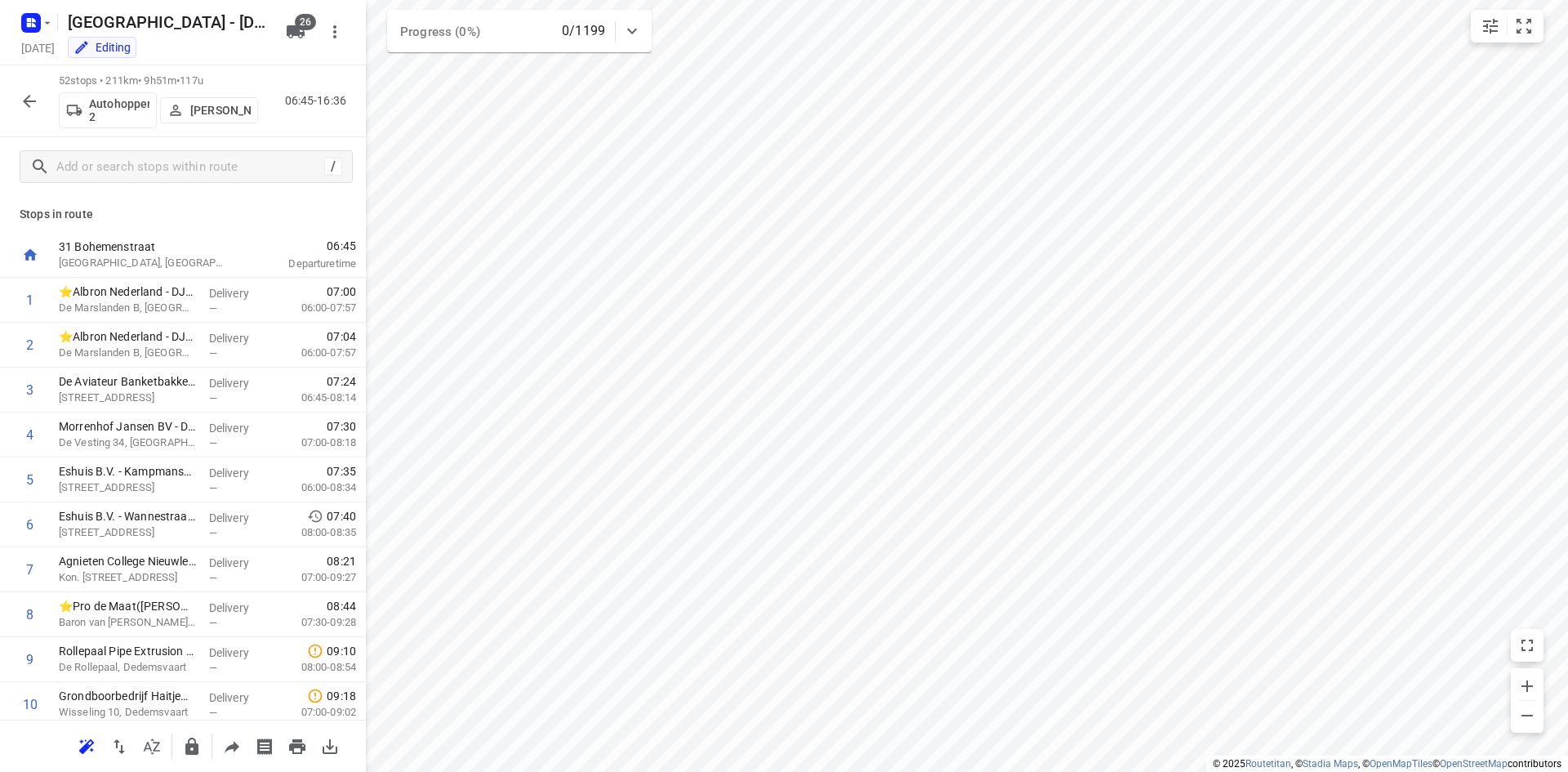
click at [222, 104] on p "Henry Hofmeijer" at bounding box center [220, 110] width 60 height 13
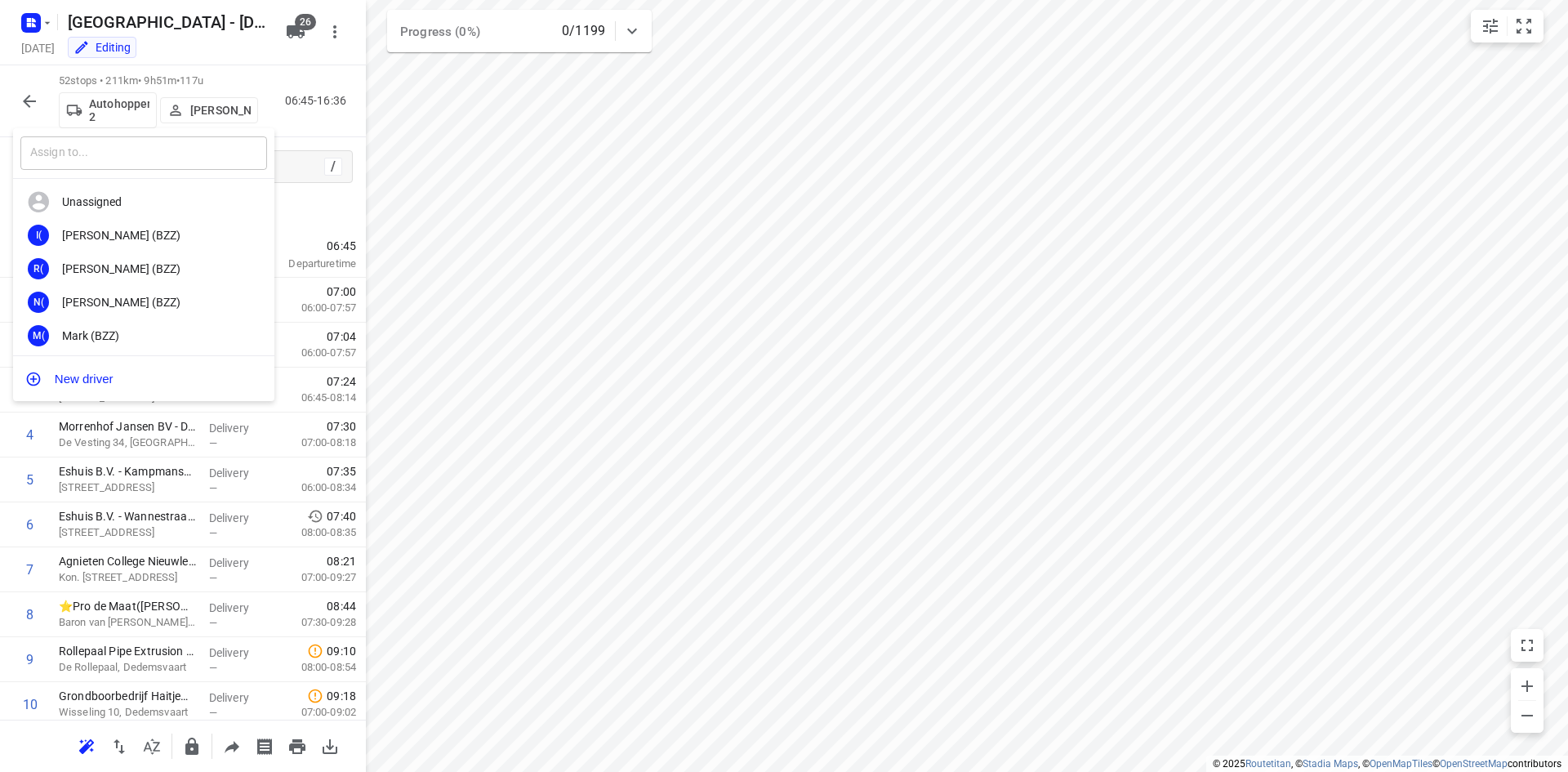
click at [143, 149] on input "text" at bounding box center [143, 153] width 246 height 33
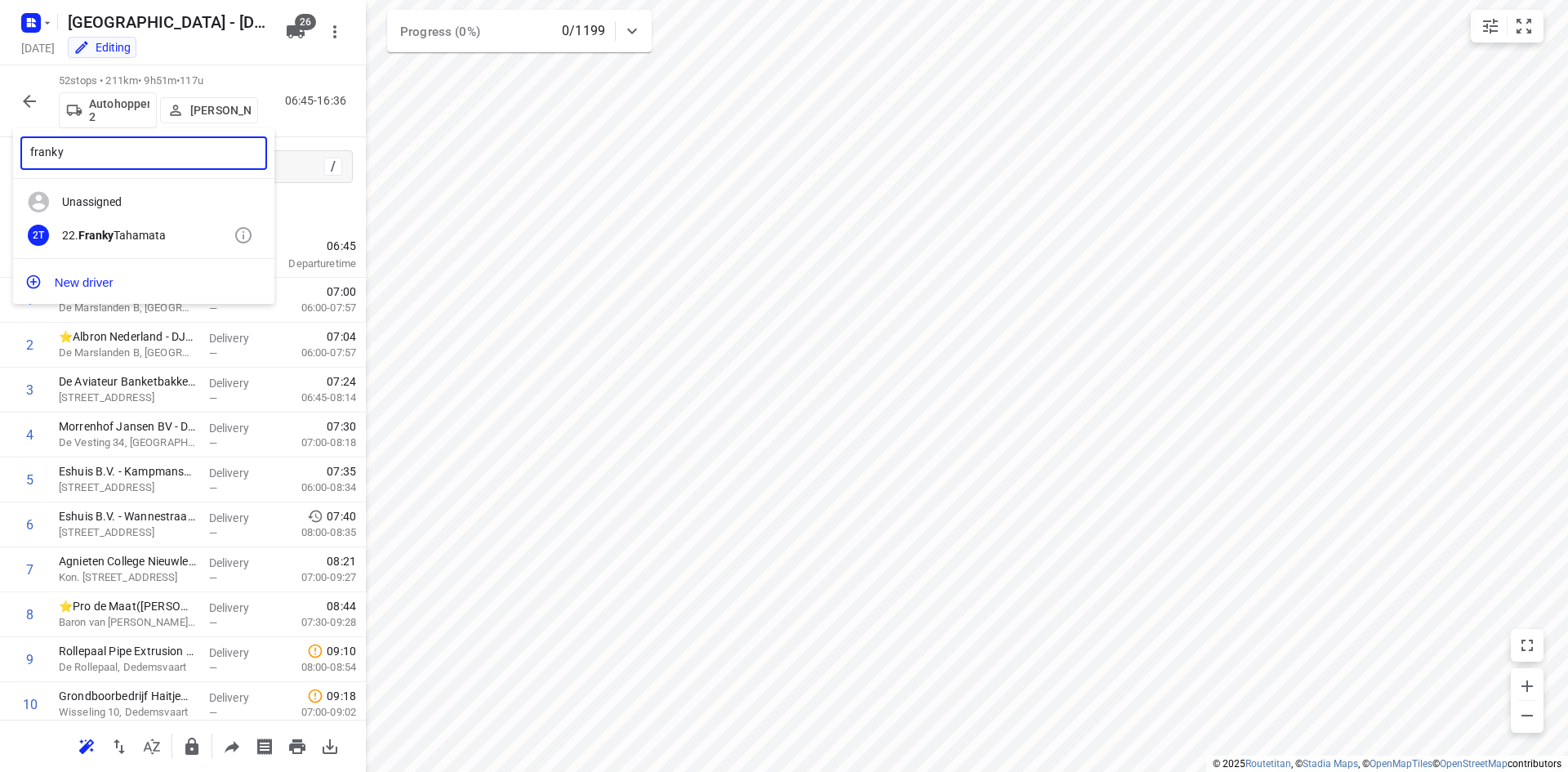
type input "franky"
click at [160, 232] on div "22. Franky Tahamata" at bounding box center [147, 235] width 171 height 13
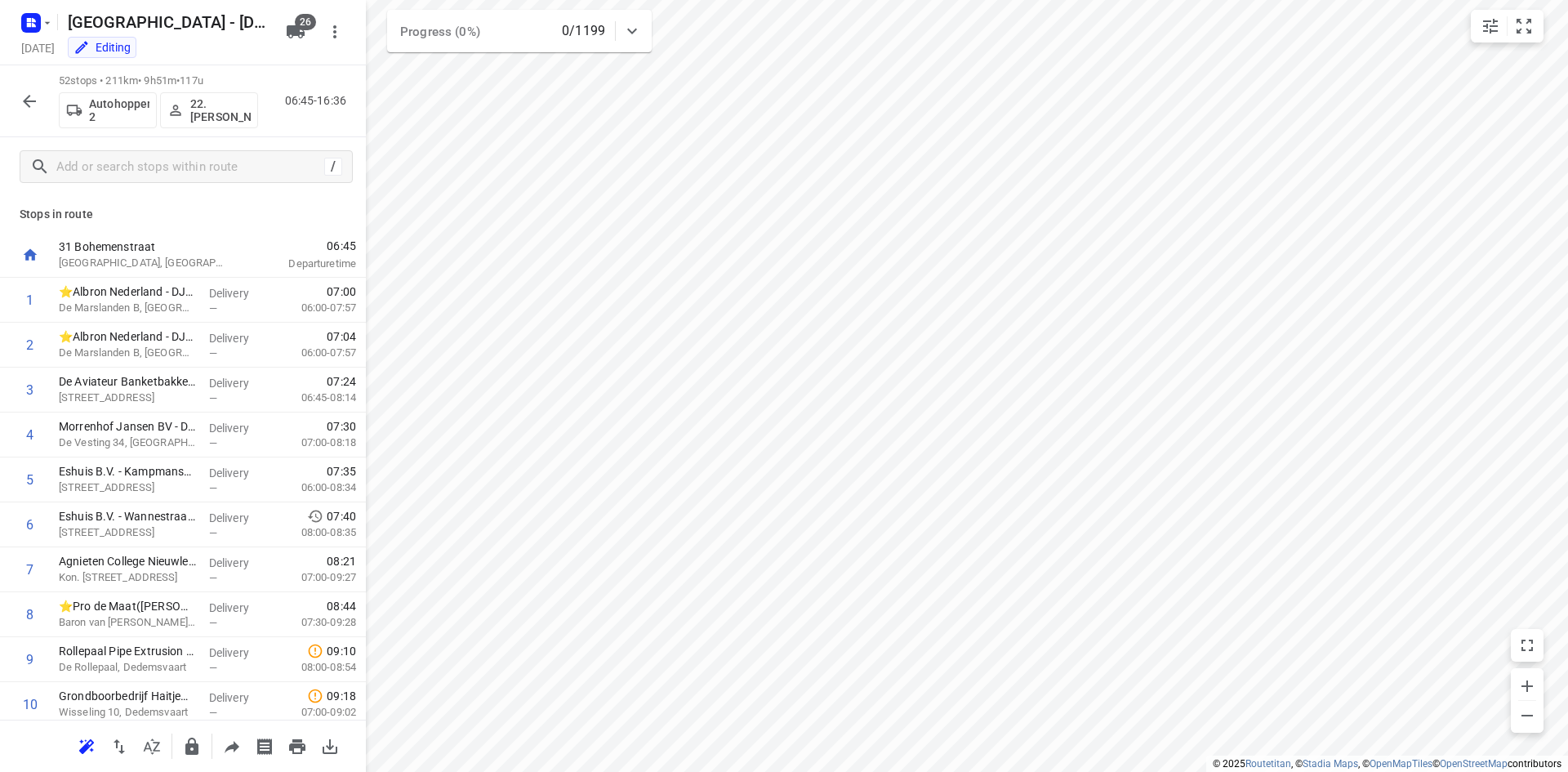
click at [27, 101] on icon "button" at bounding box center [30, 101] width 13 height 13
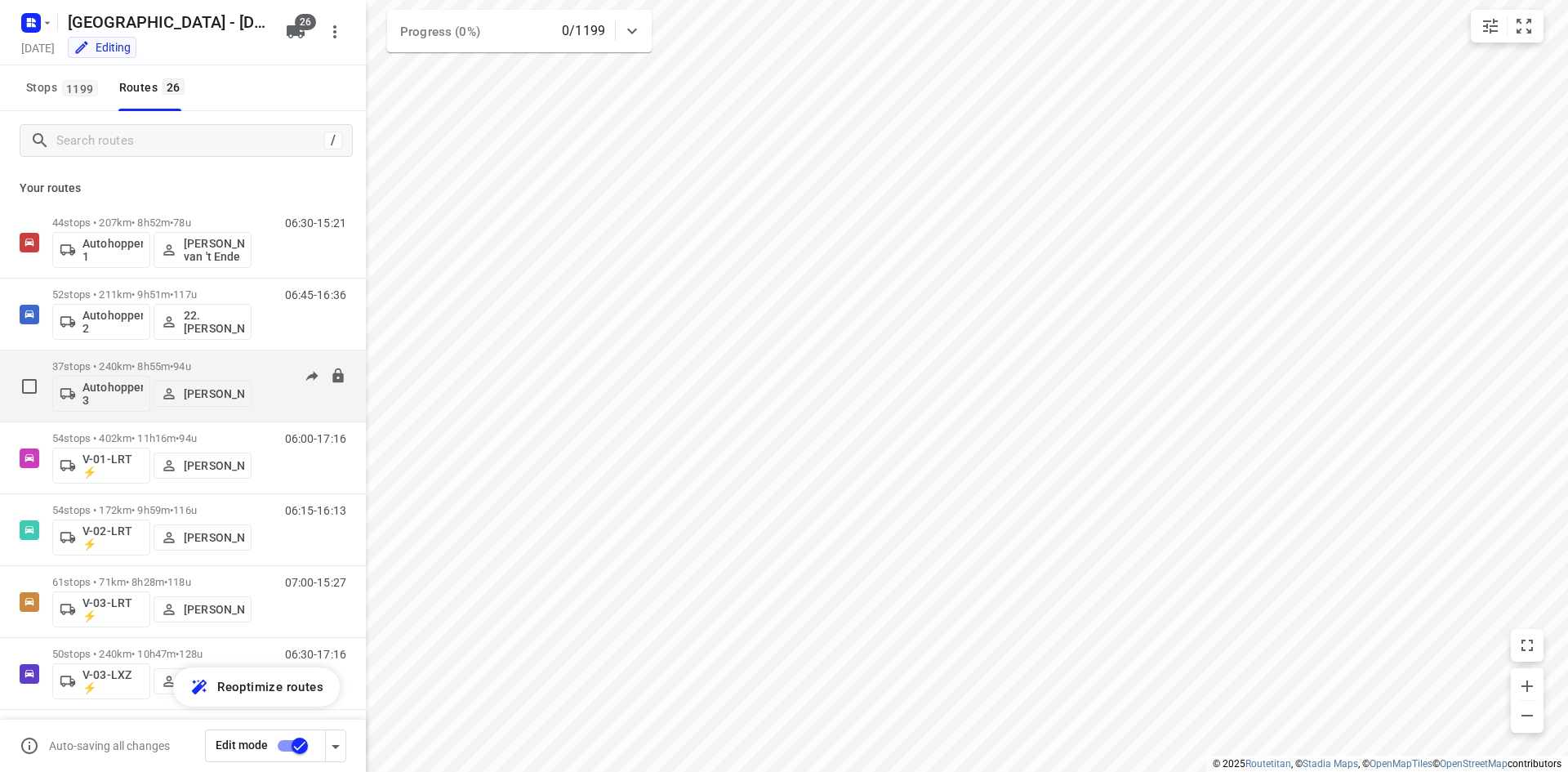
click at [289, 396] on div "06:15-15:10" at bounding box center [305, 390] width 81 height 59
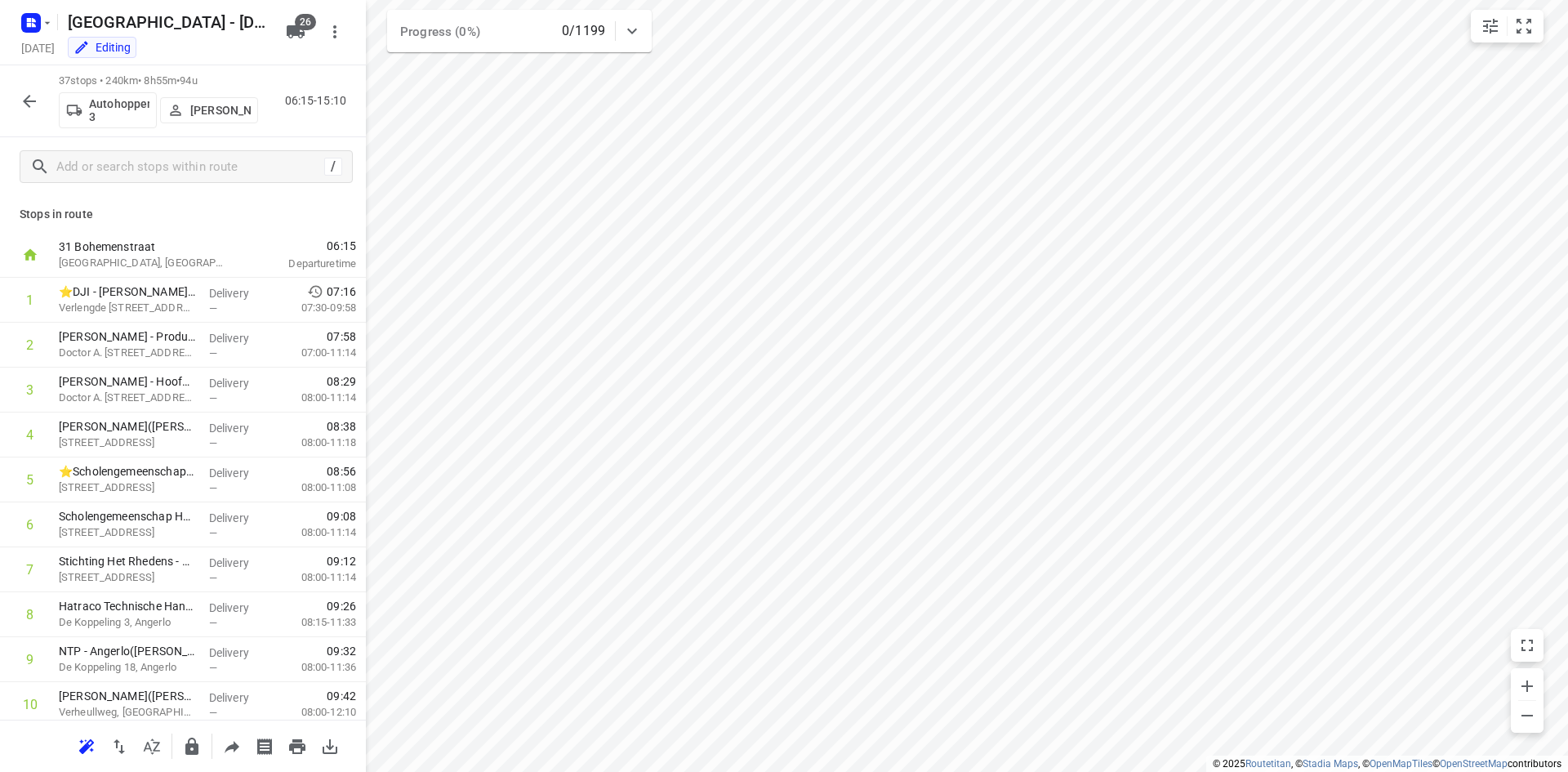
click at [37, 106] on icon "button" at bounding box center [29, 101] width 19 height 19
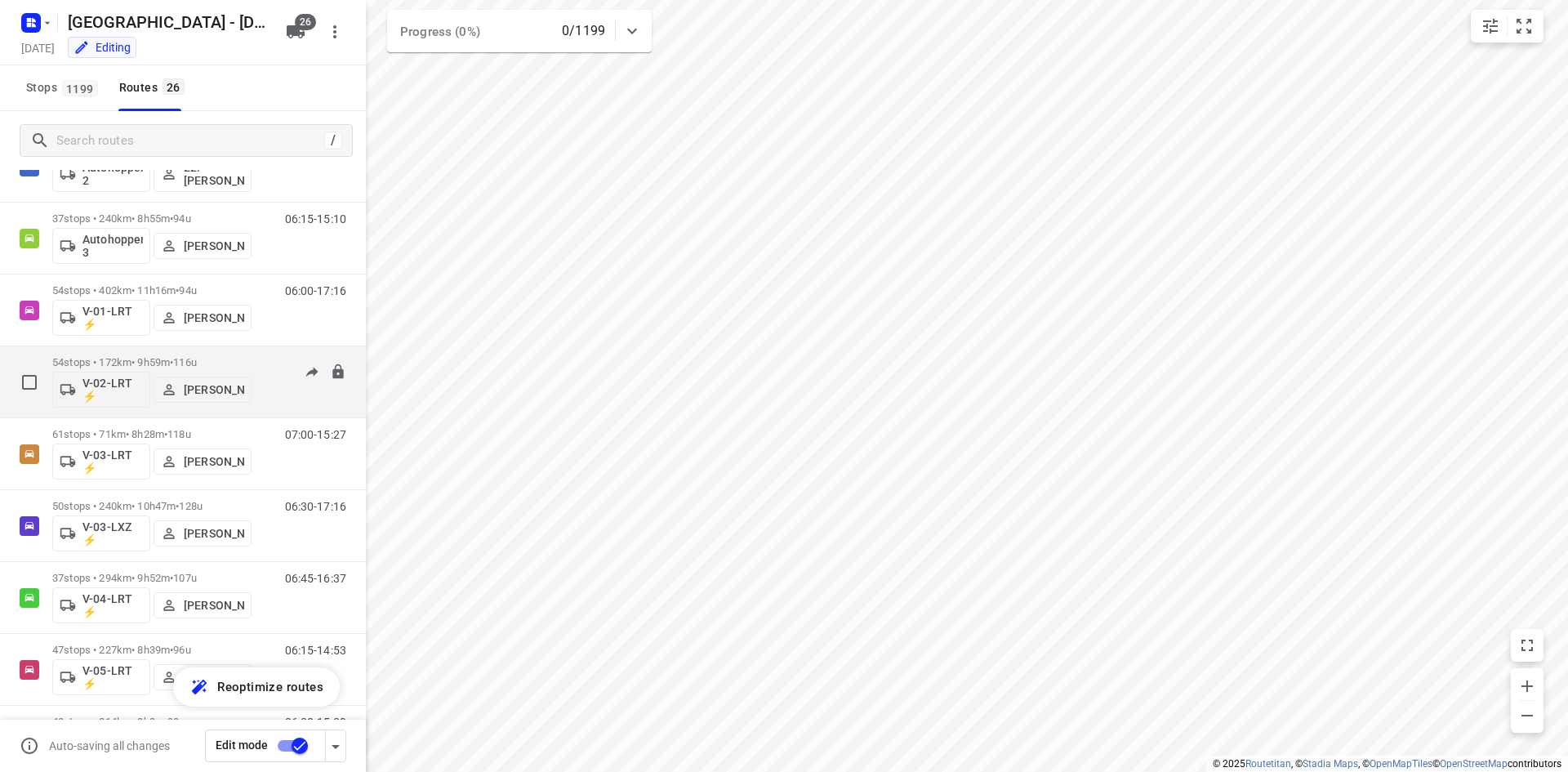
scroll to position [163, 0]
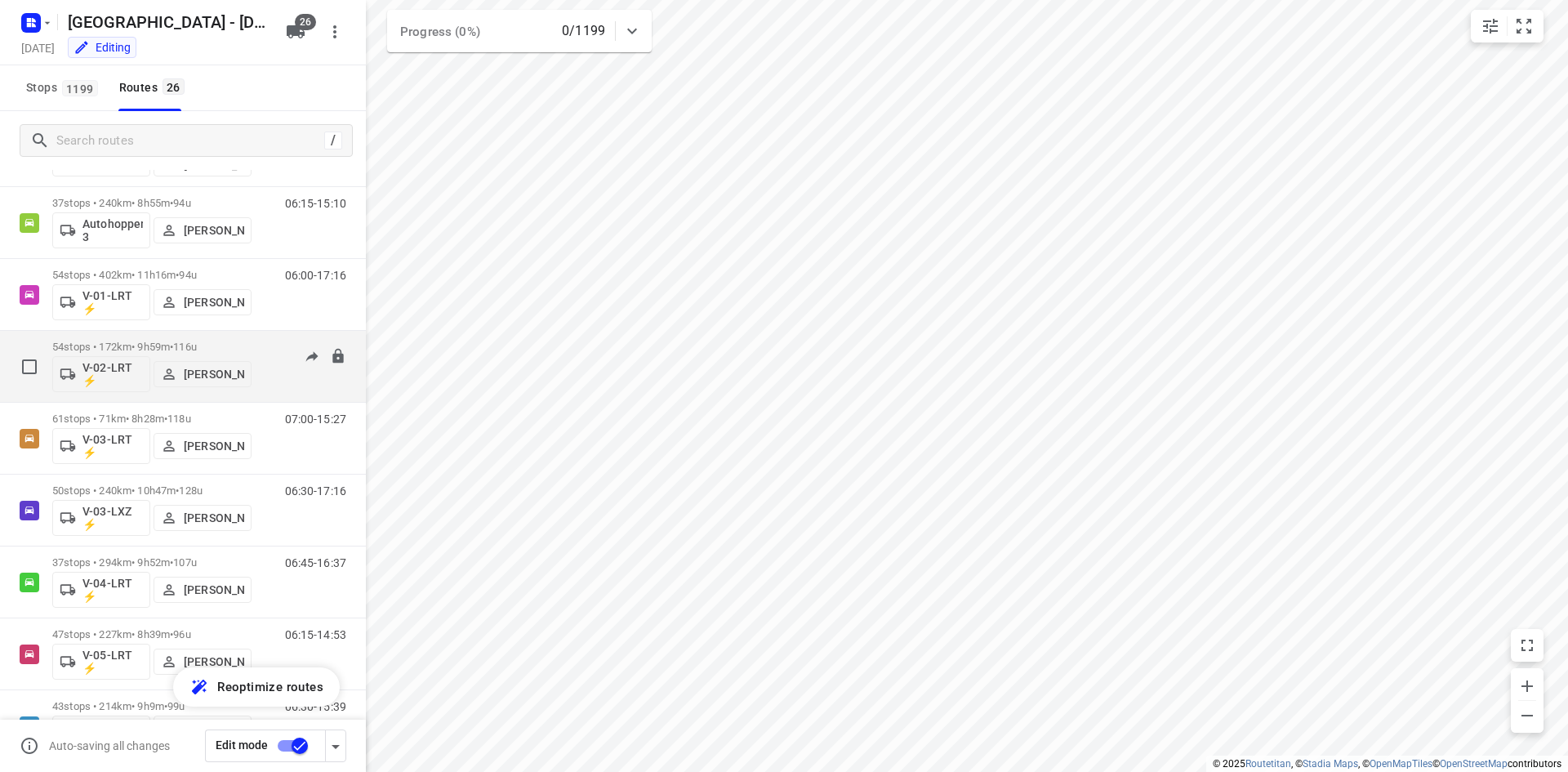
click at [276, 388] on div "06:15-16:13" at bounding box center [305, 370] width 81 height 59
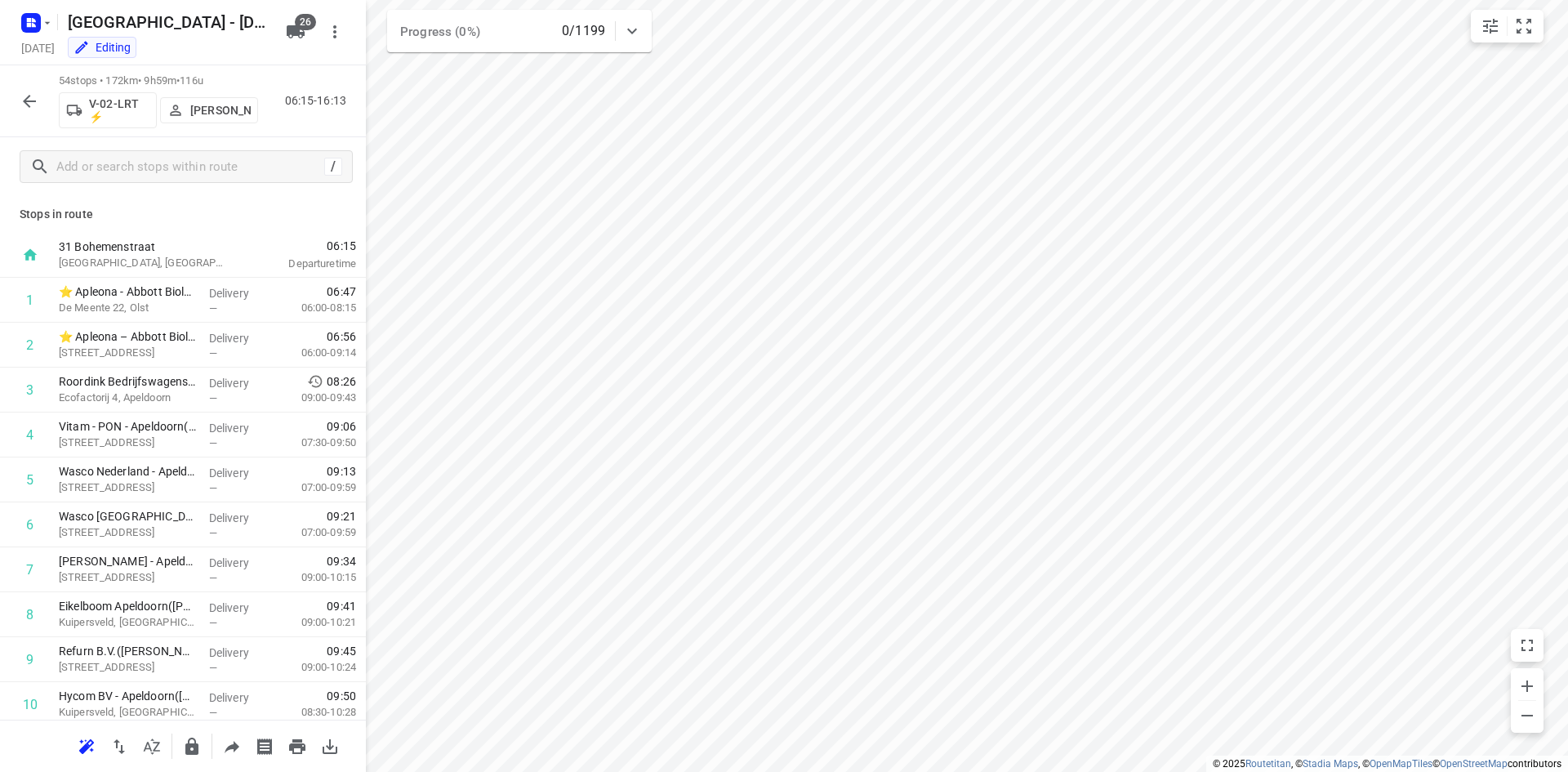
click at [214, 115] on p "Vincent Hersevoort" at bounding box center [220, 110] width 60 height 13
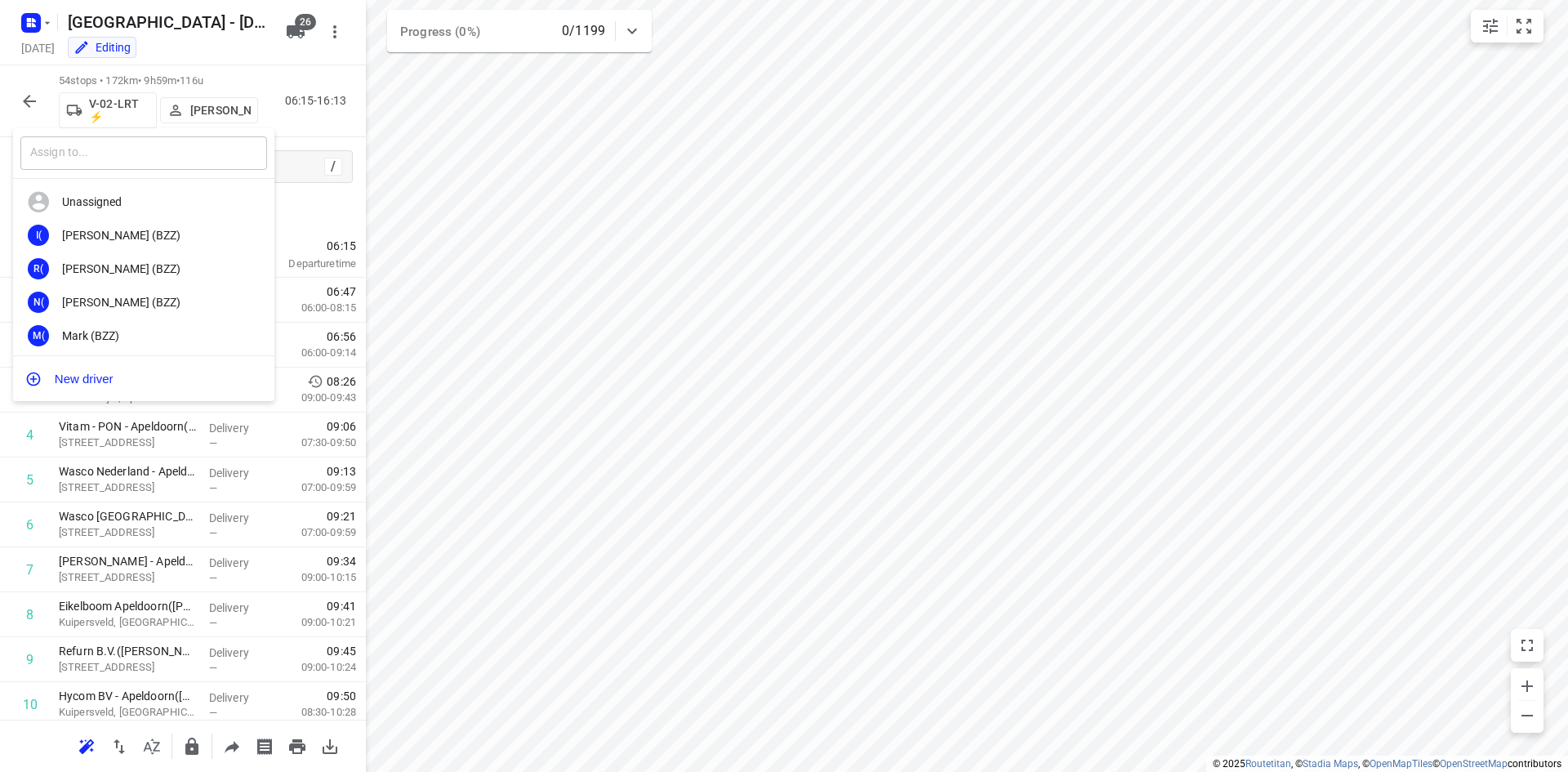
click at [203, 163] on input "text" at bounding box center [143, 153] width 246 height 33
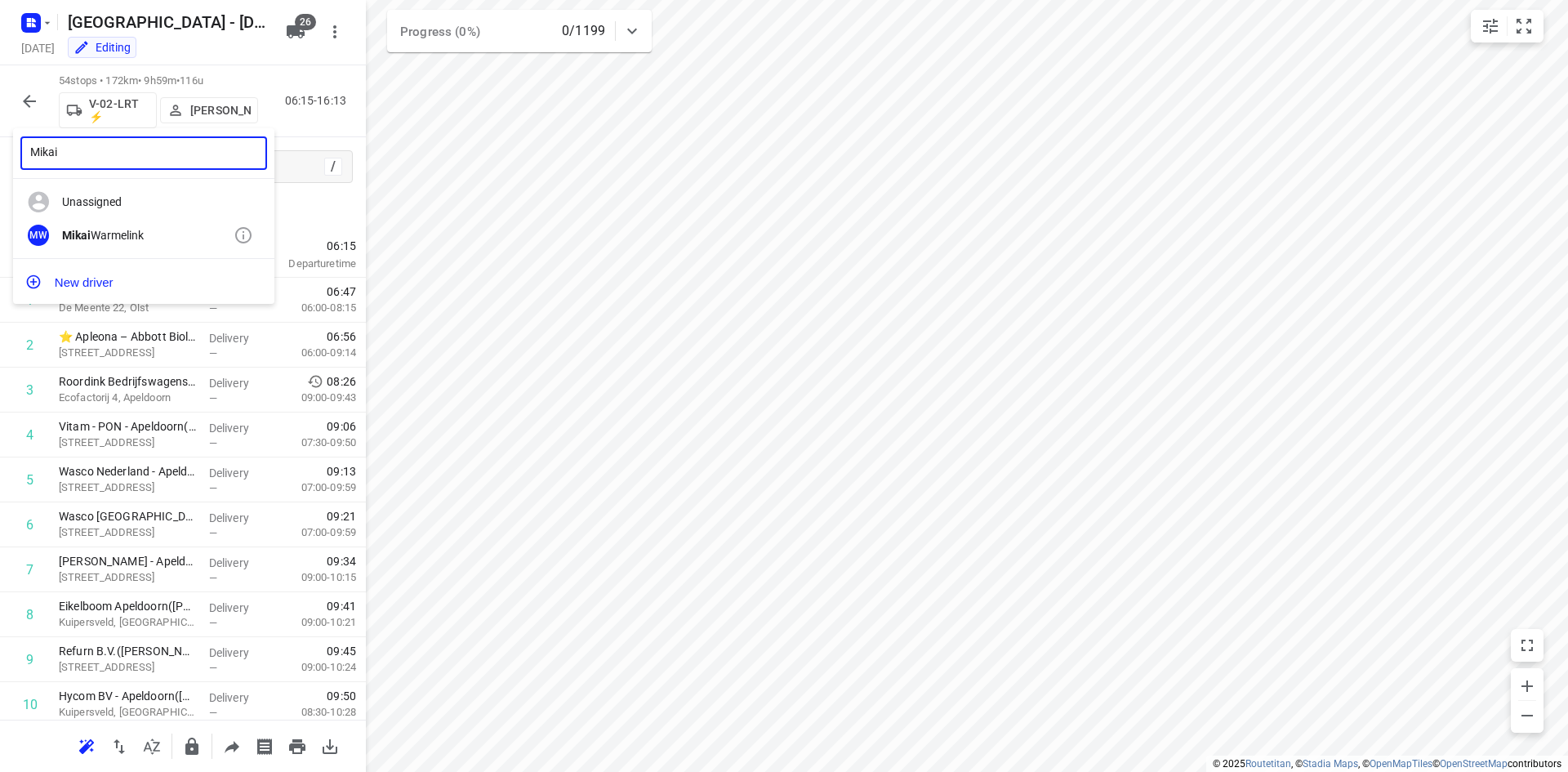
type input "Mikai"
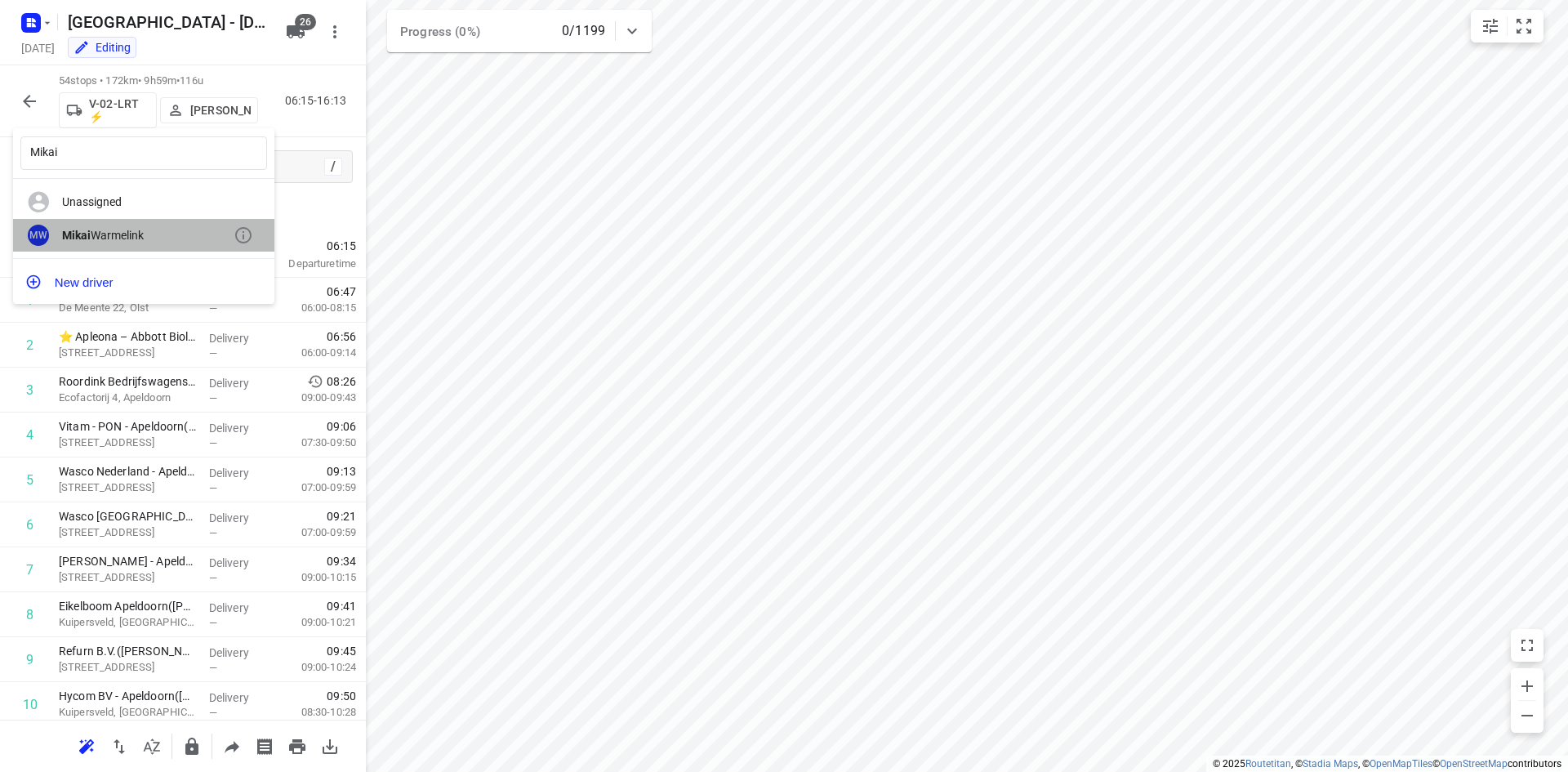
click at [156, 237] on div "Mikai Warmelink" at bounding box center [147, 235] width 171 height 13
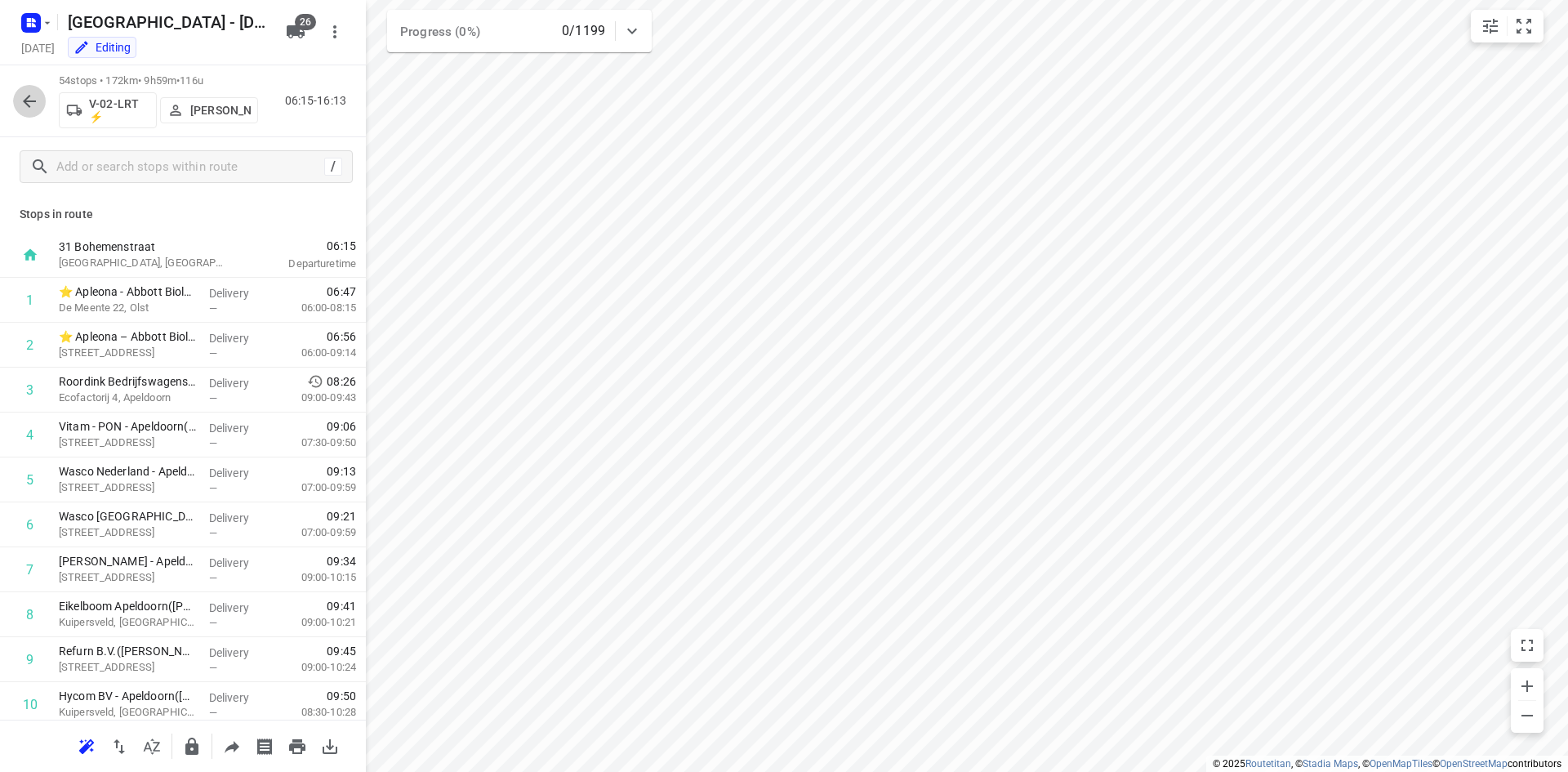
click at [28, 99] on icon "button" at bounding box center [29, 101] width 19 height 19
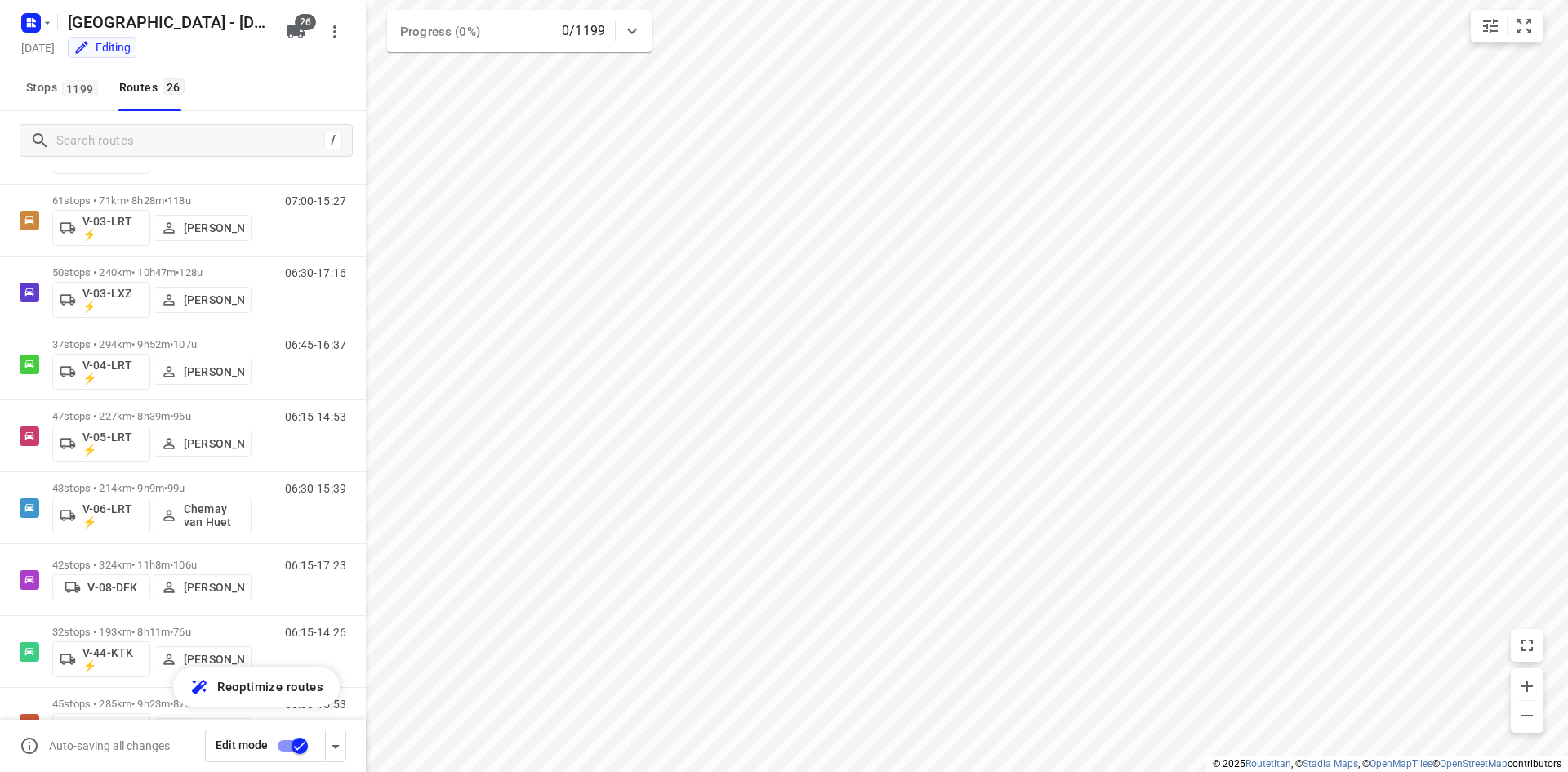
scroll to position [385, 0]
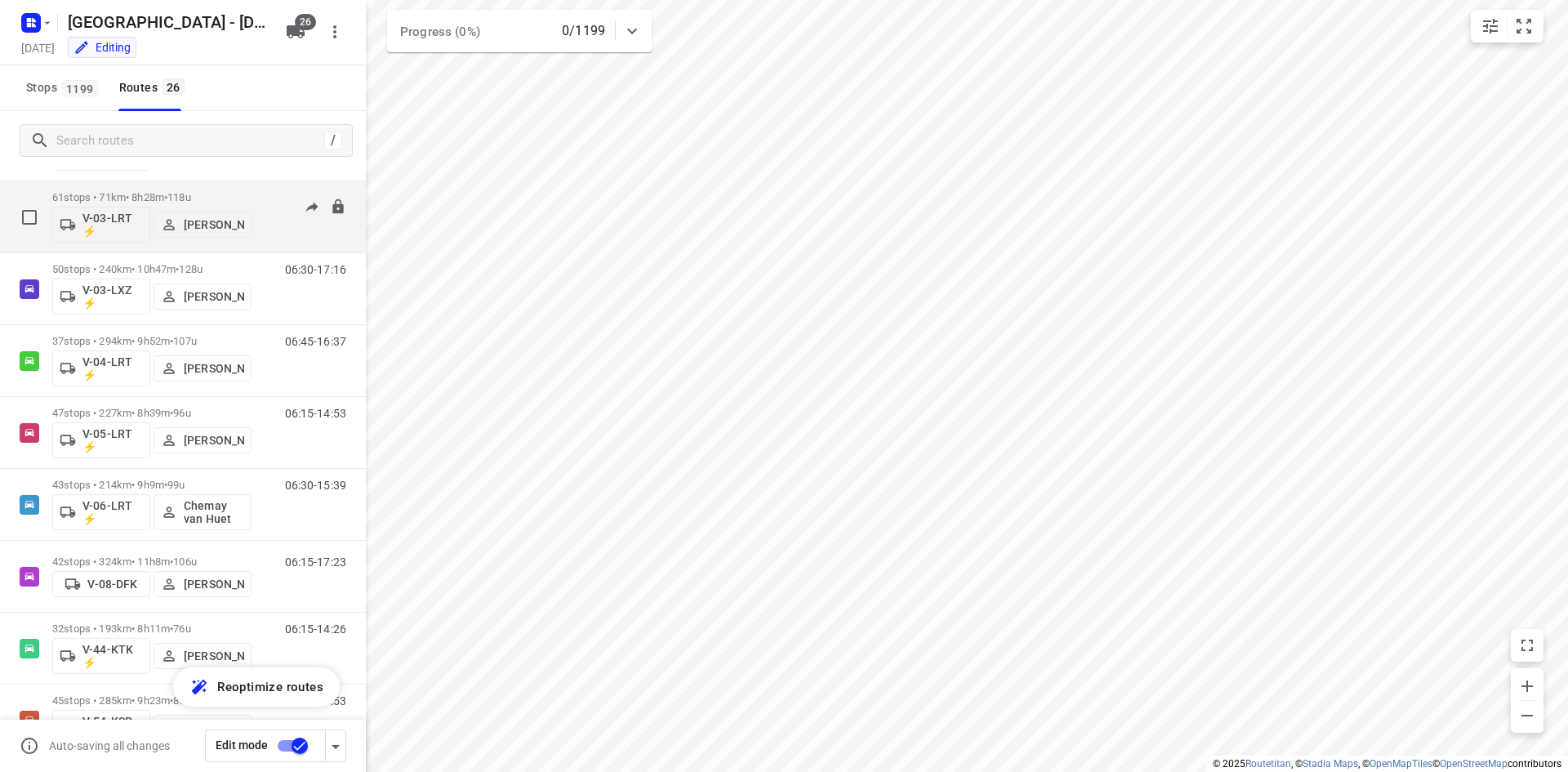
click at [278, 232] on div "07:00-15:27" at bounding box center [305, 220] width 81 height 59
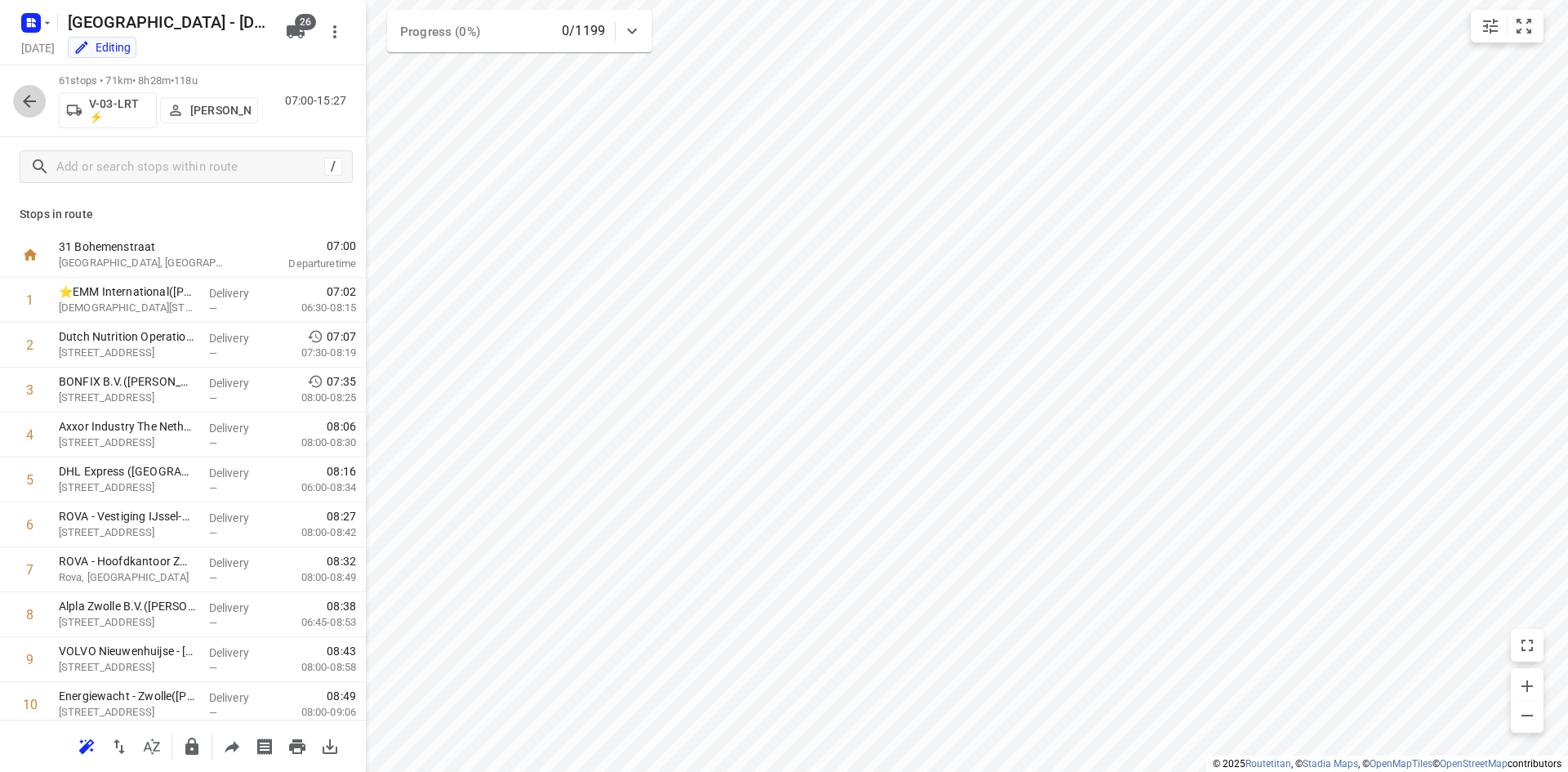
click at [44, 100] on button "button" at bounding box center [29, 101] width 32 height 32
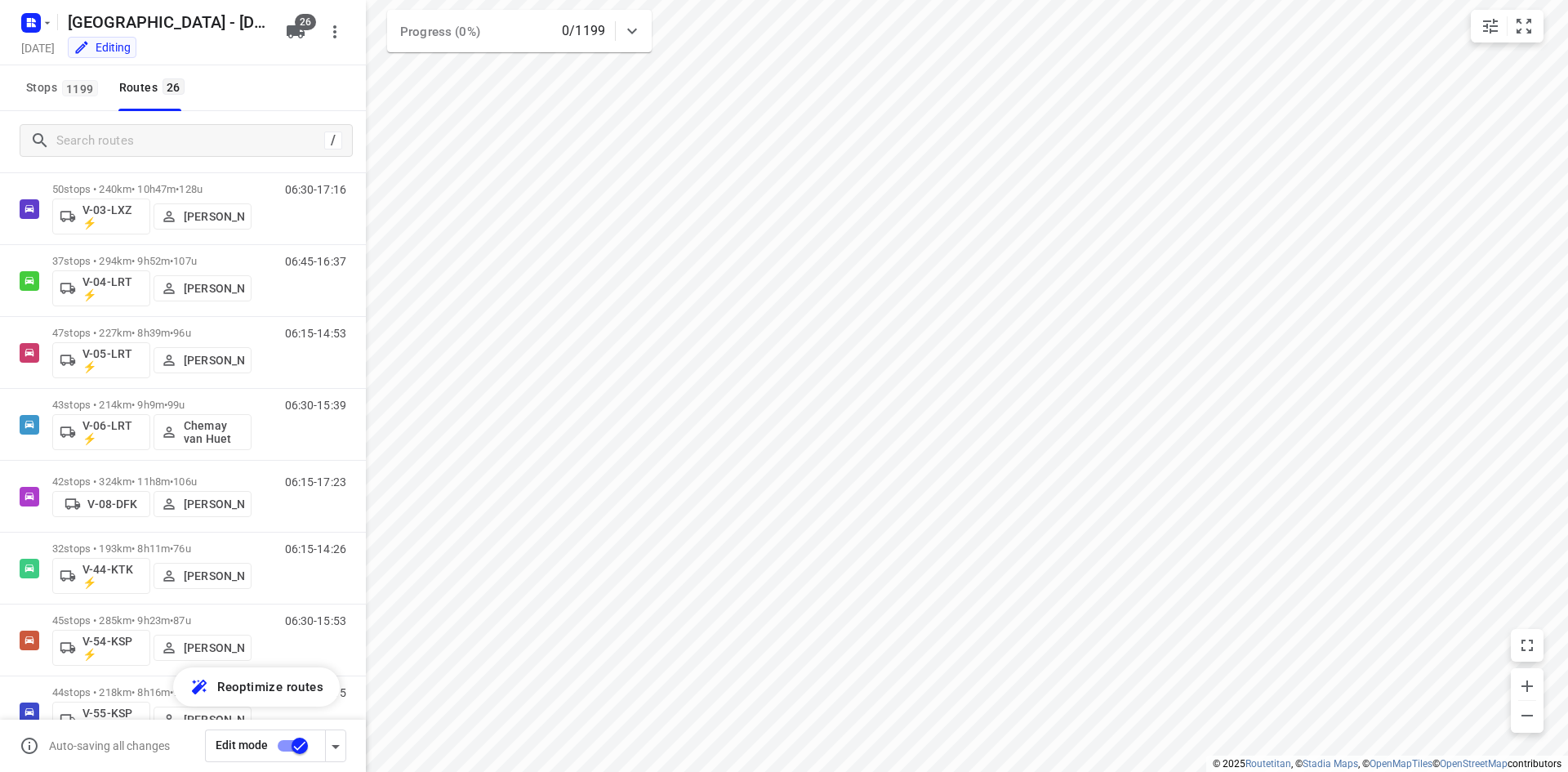
scroll to position [467, 0]
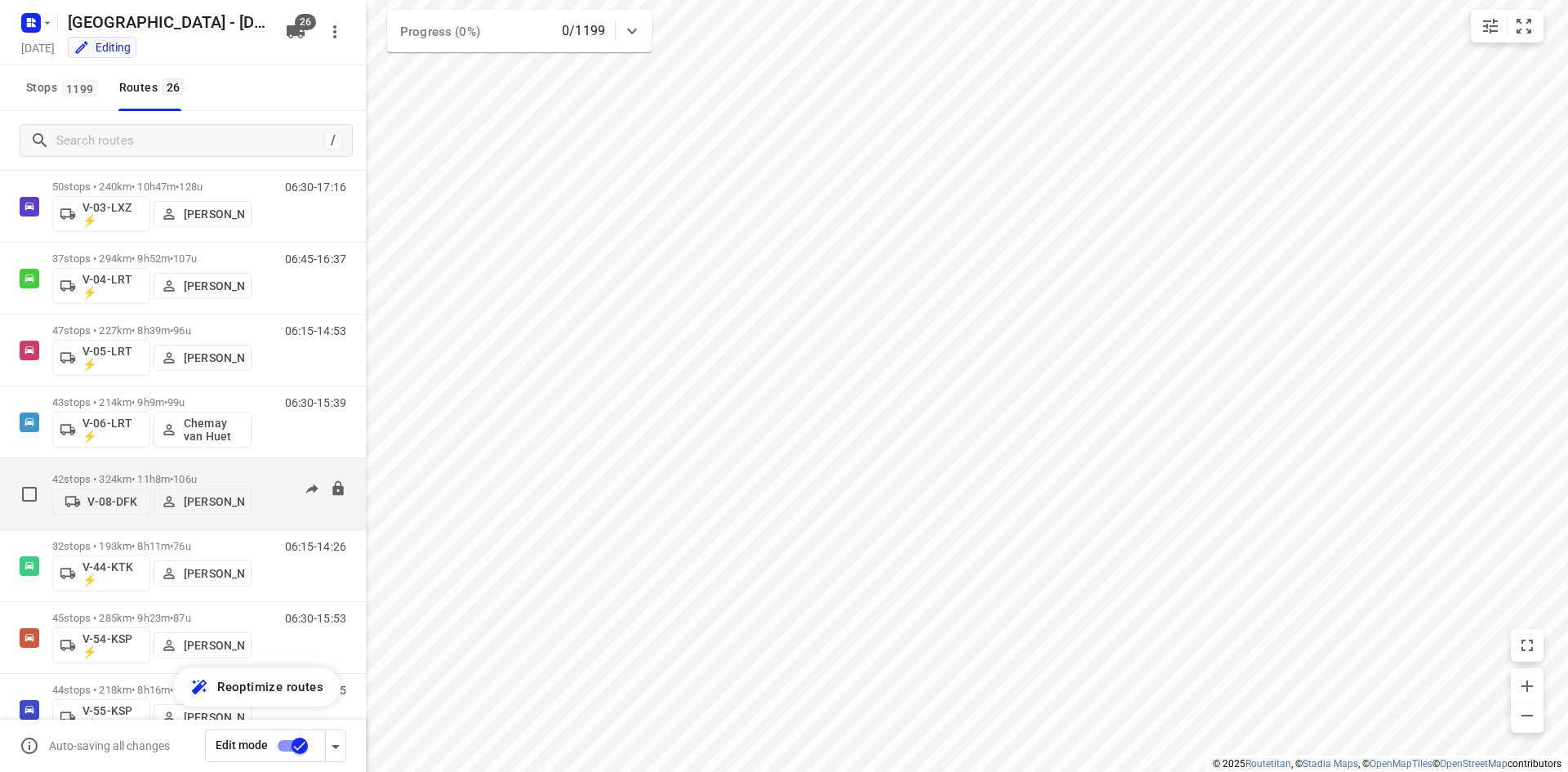
click at [270, 504] on div "06:15-17:23" at bounding box center [305, 498] width 81 height 50
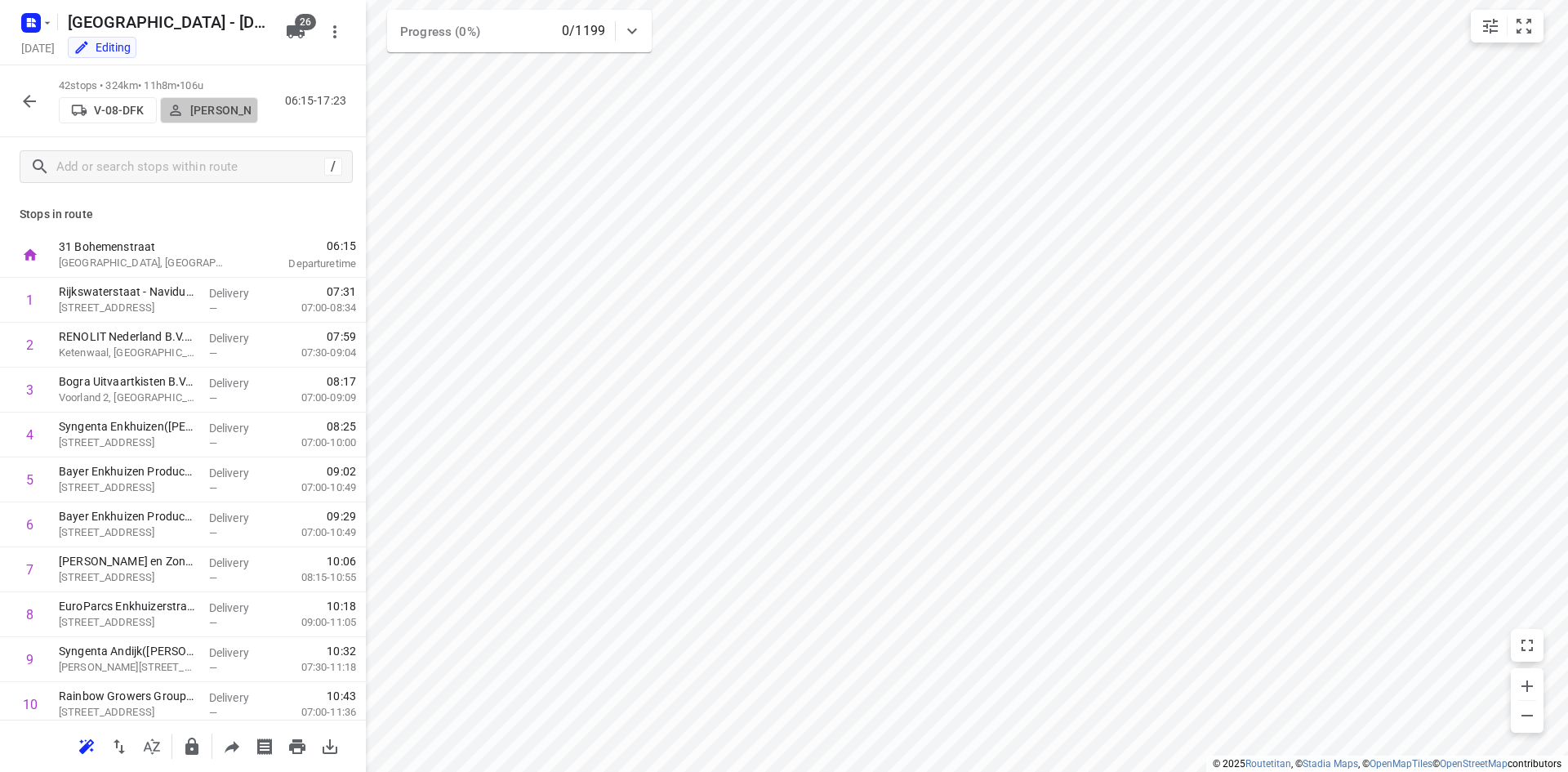
click at [238, 112] on p "Arno Barneveld" at bounding box center [220, 110] width 60 height 13
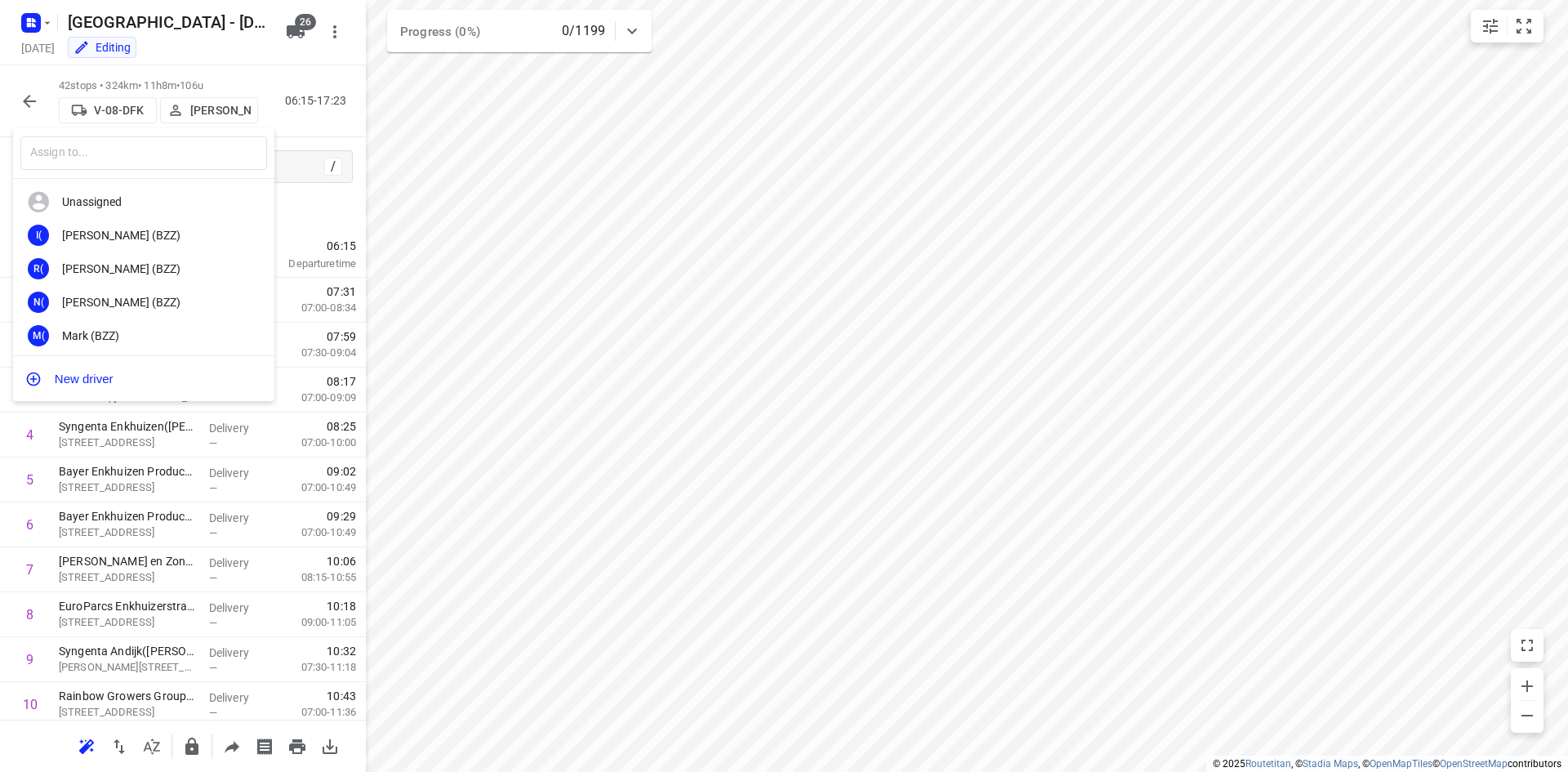
click at [302, 131] on div at bounding box center [784, 386] width 1568 height 772
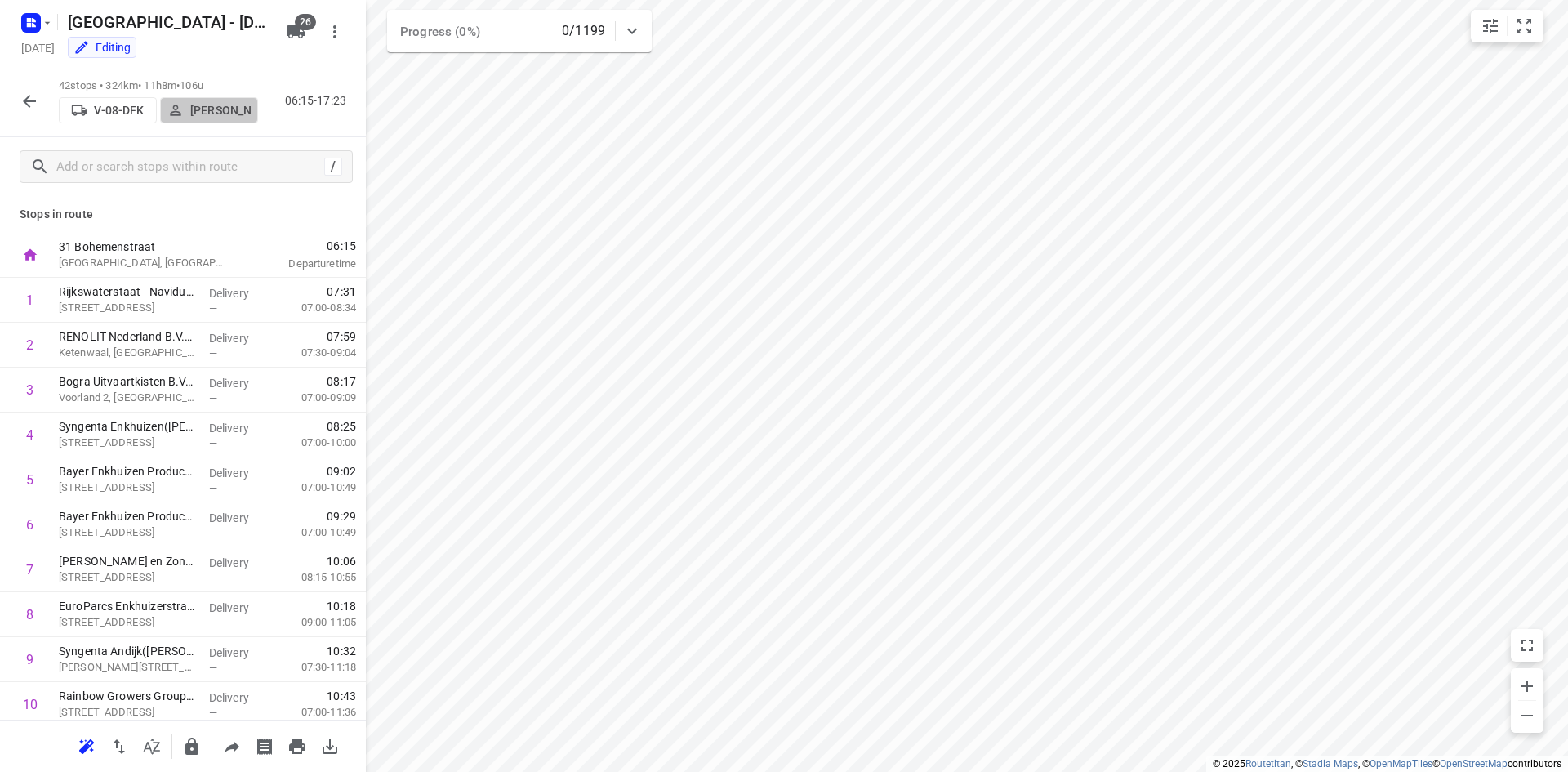
click at [198, 115] on p "Arno Barneveld" at bounding box center [220, 110] width 60 height 13
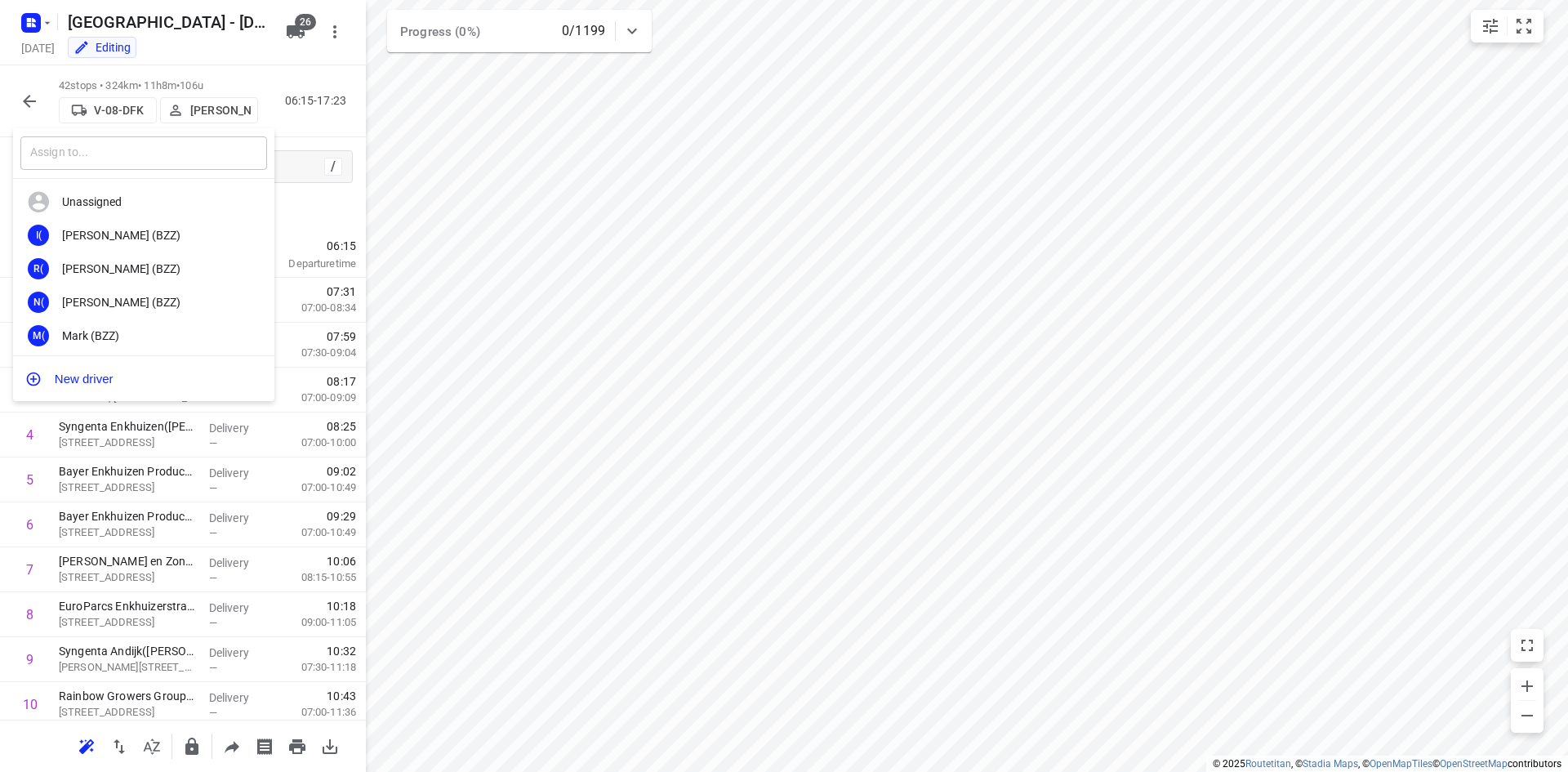
click at [168, 157] on input "text" at bounding box center [143, 153] width 246 height 33
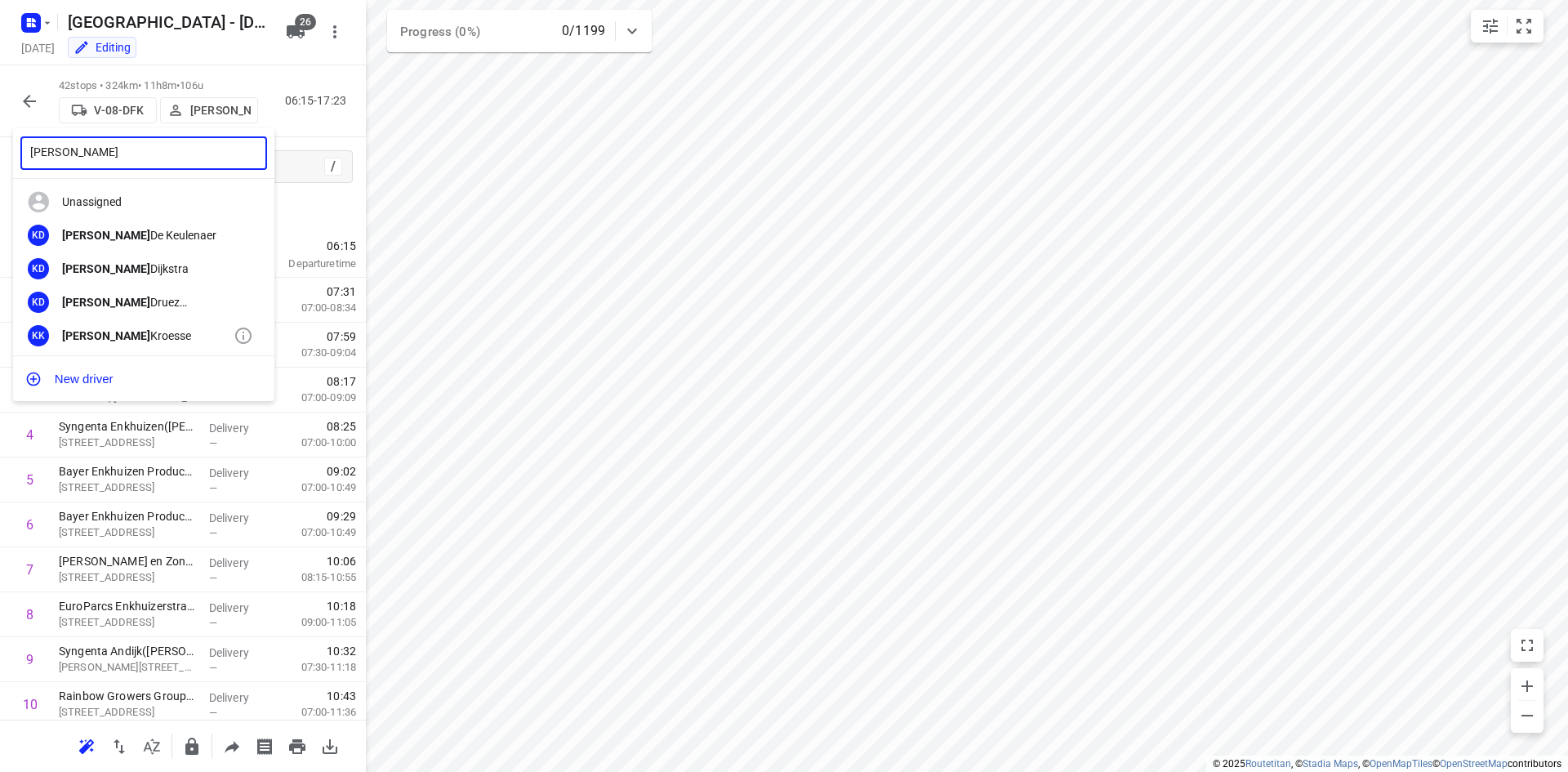
type input "Kevin"
click at [157, 322] on div "KK Kevin Kroesse" at bounding box center [143, 335] width 261 height 33
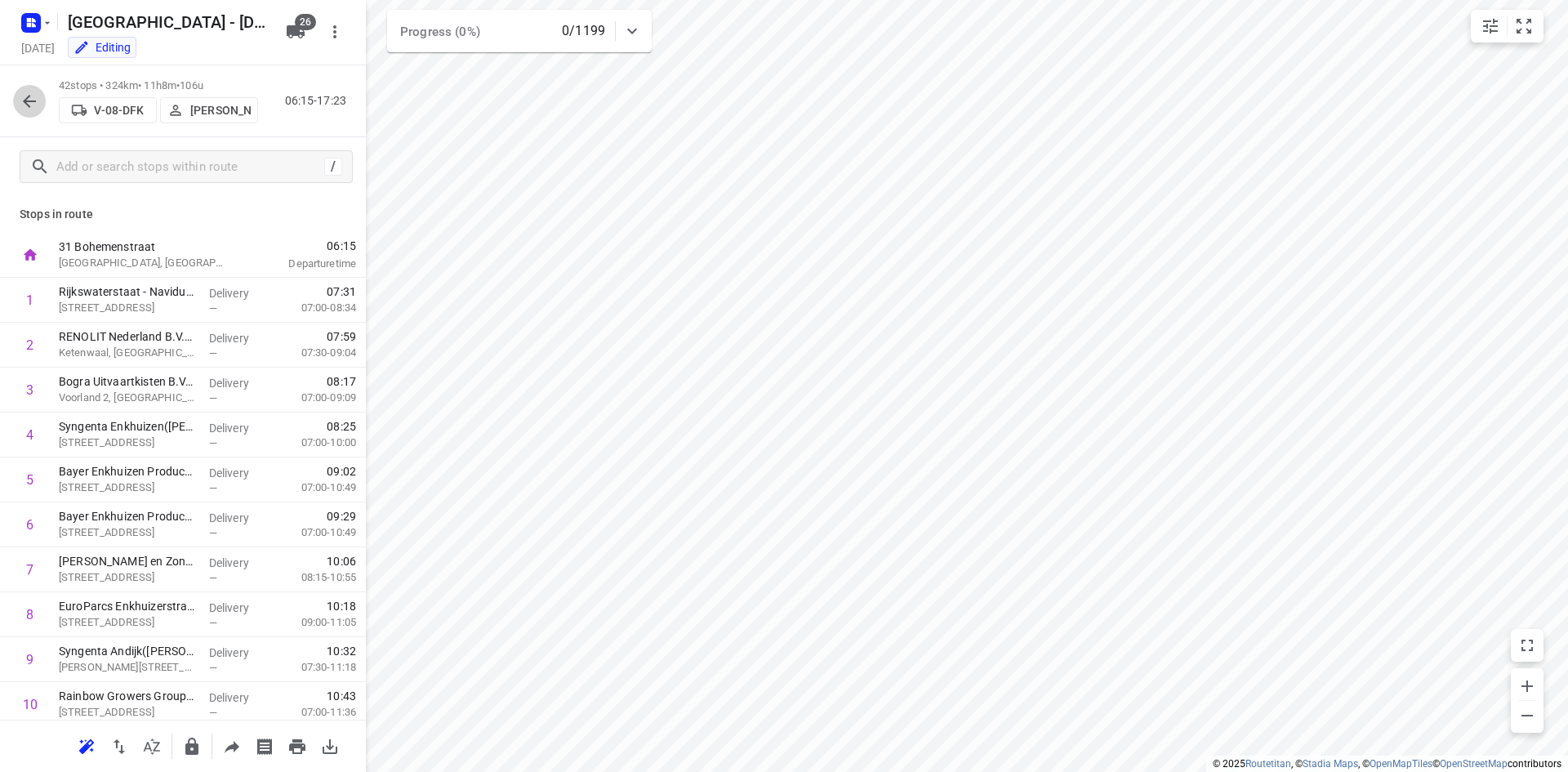
click at [34, 102] on icon "button" at bounding box center [29, 101] width 19 height 19
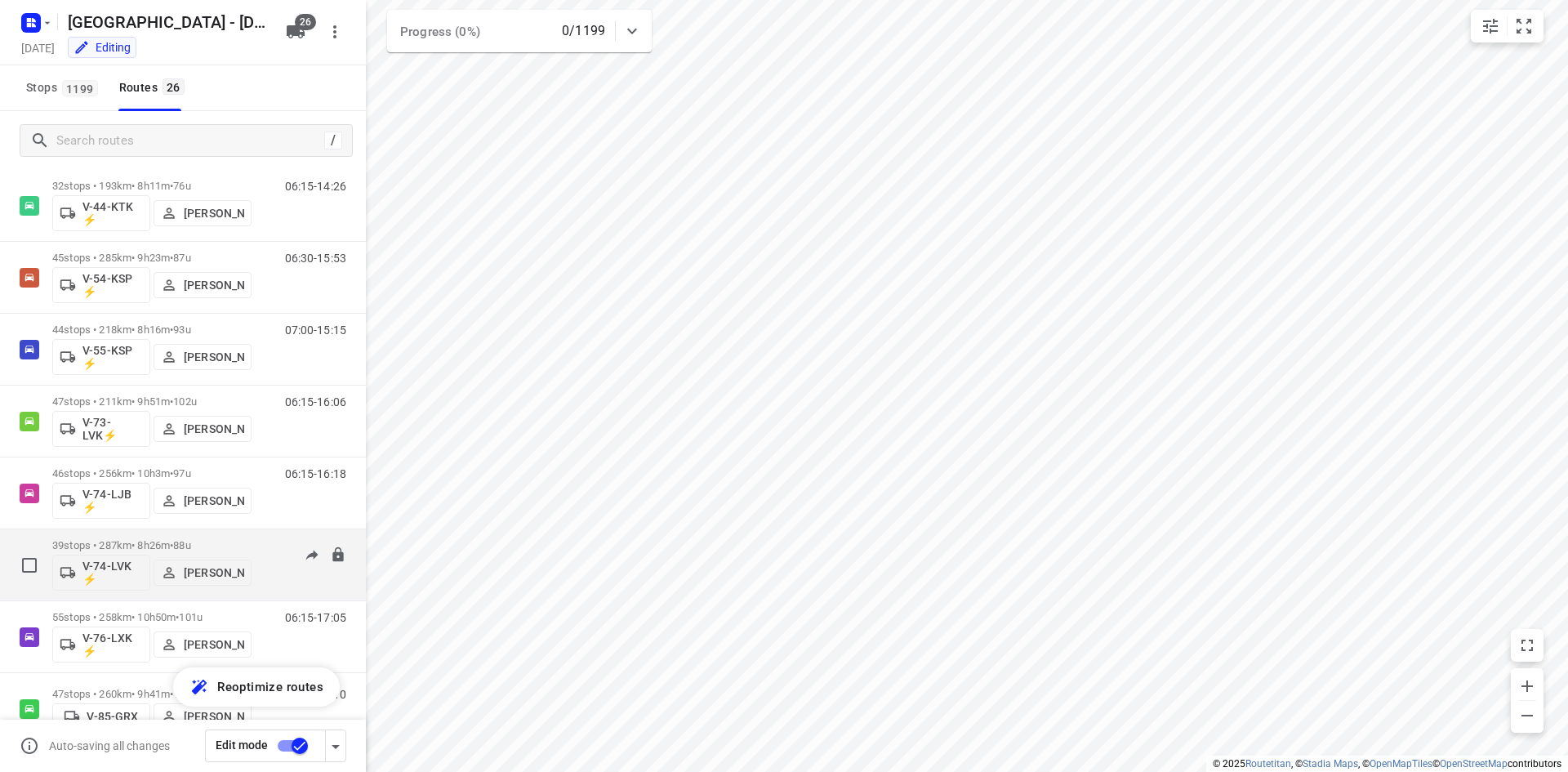
scroll to position [823, 0]
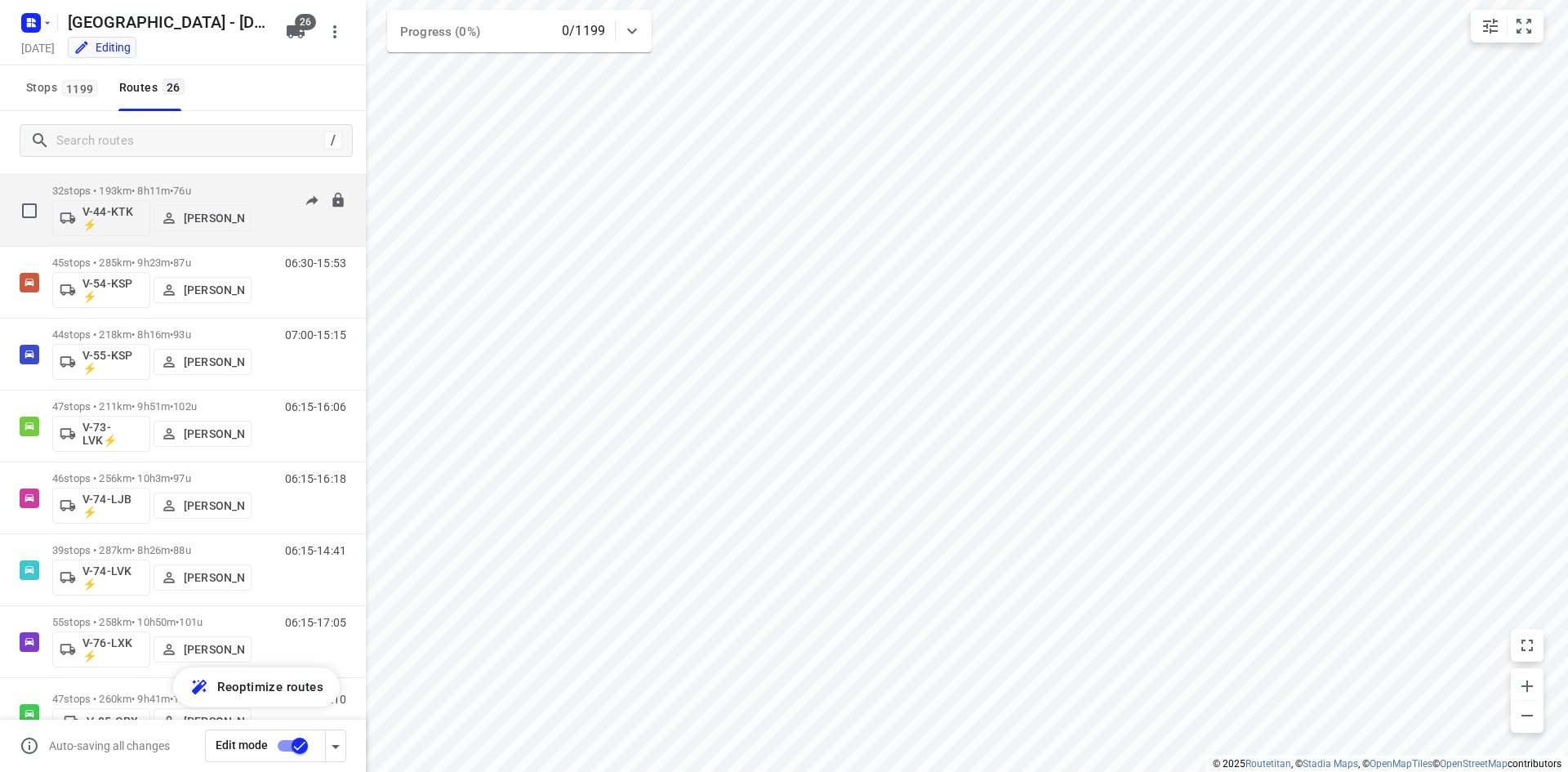
click at [218, 219] on p "Gera van de Vreugde" at bounding box center [214, 218] width 60 height 13
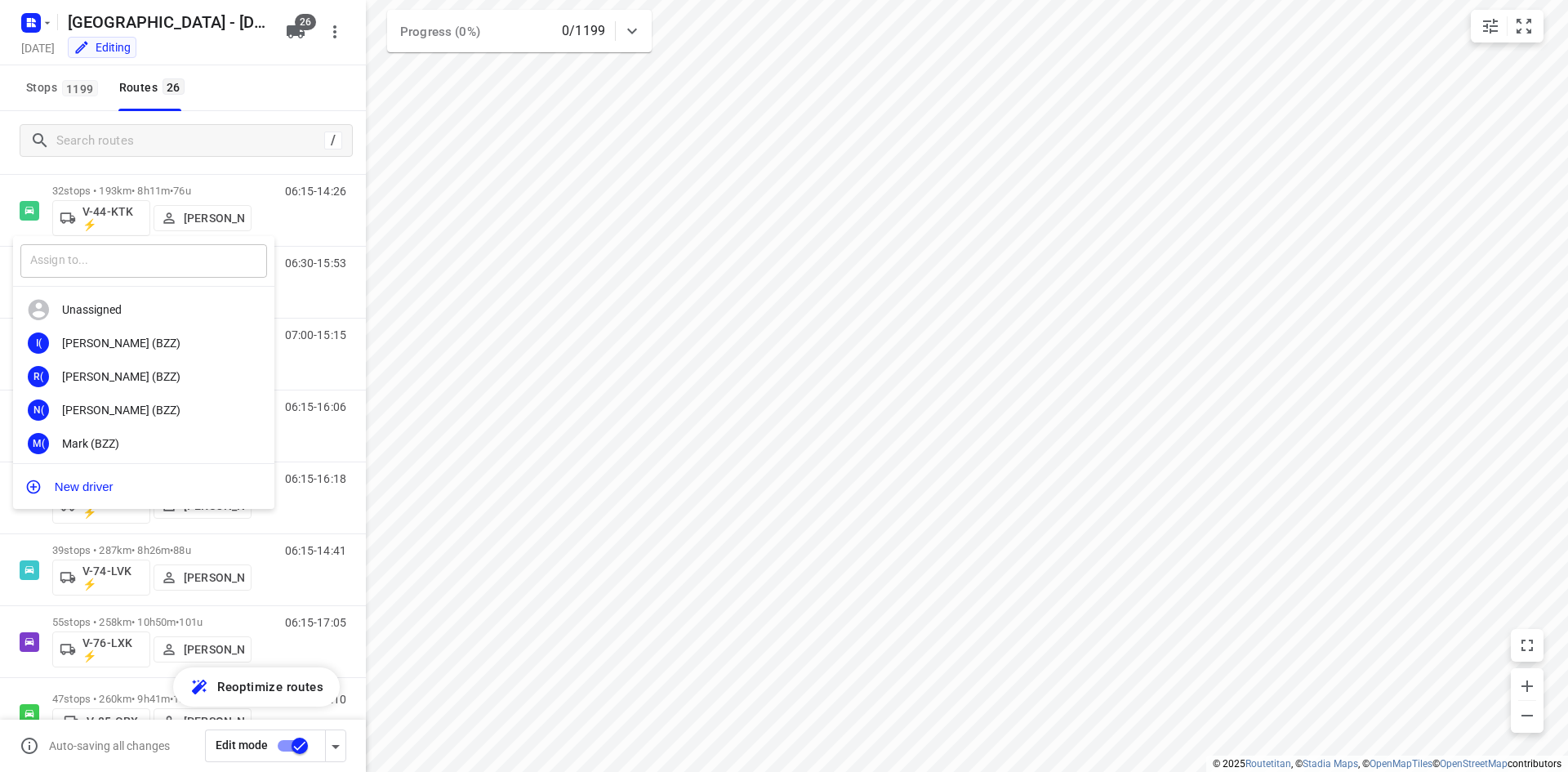
click at [184, 260] on input "text" at bounding box center [143, 261] width 246 height 33
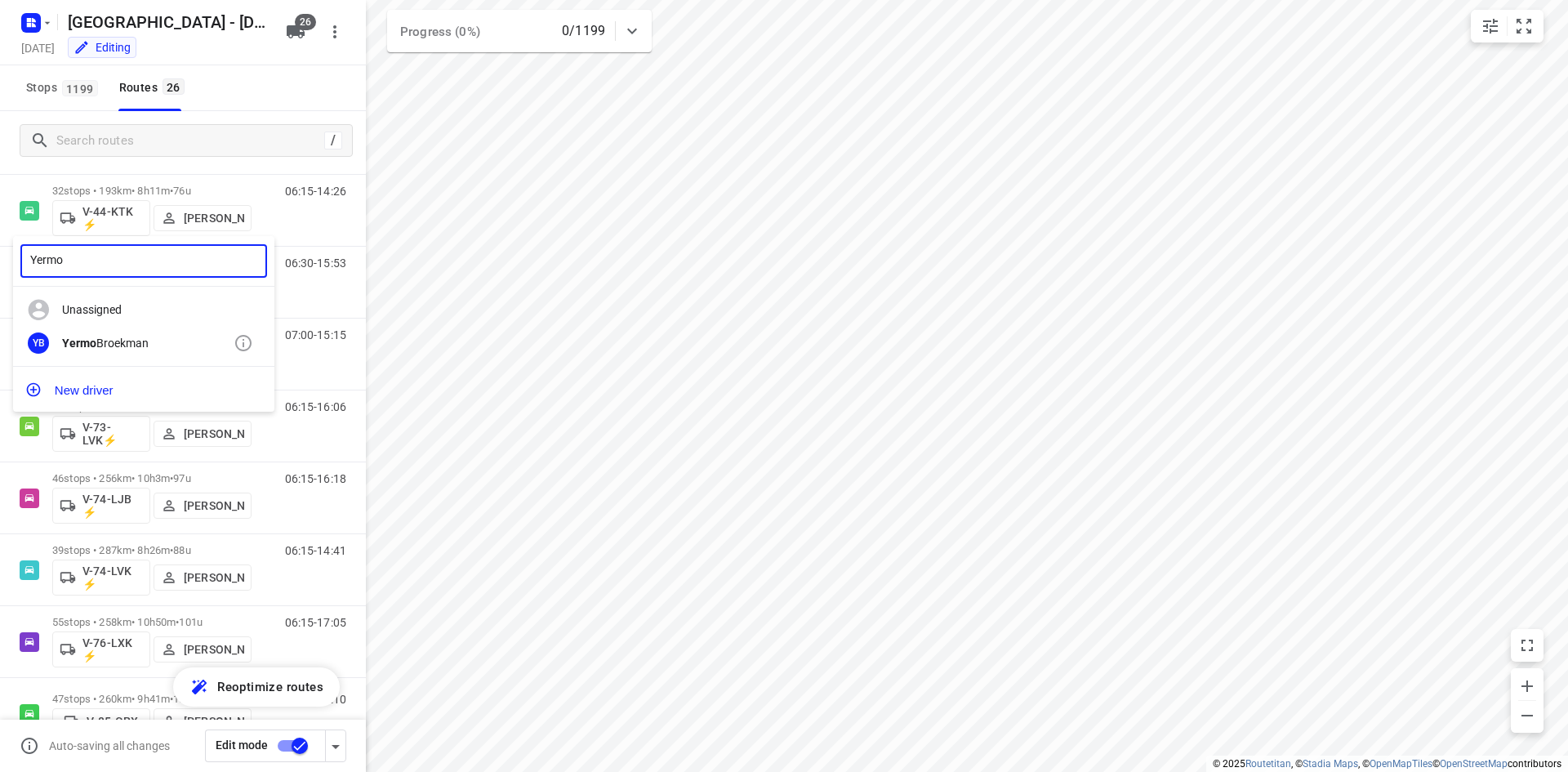
type input "Yermo"
drag, startPoint x: 79, startPoint y: 348, endPoint x: 126, endPoint y: 321, distance: 54.2
click at [80, 348] on b "Yermo" at bounding box center [79, 343] width 34 height 13
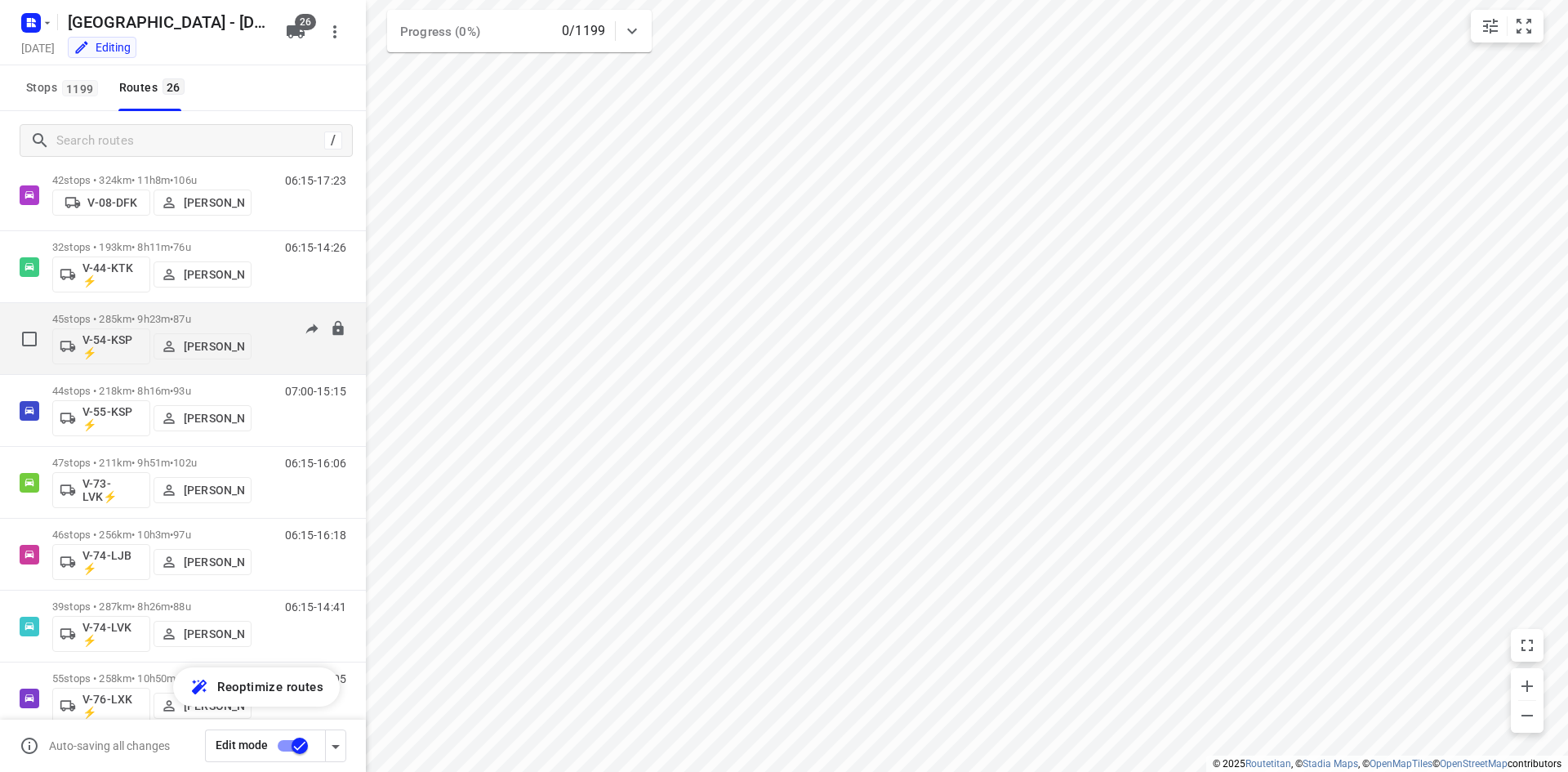
scroll to position [741, 0]
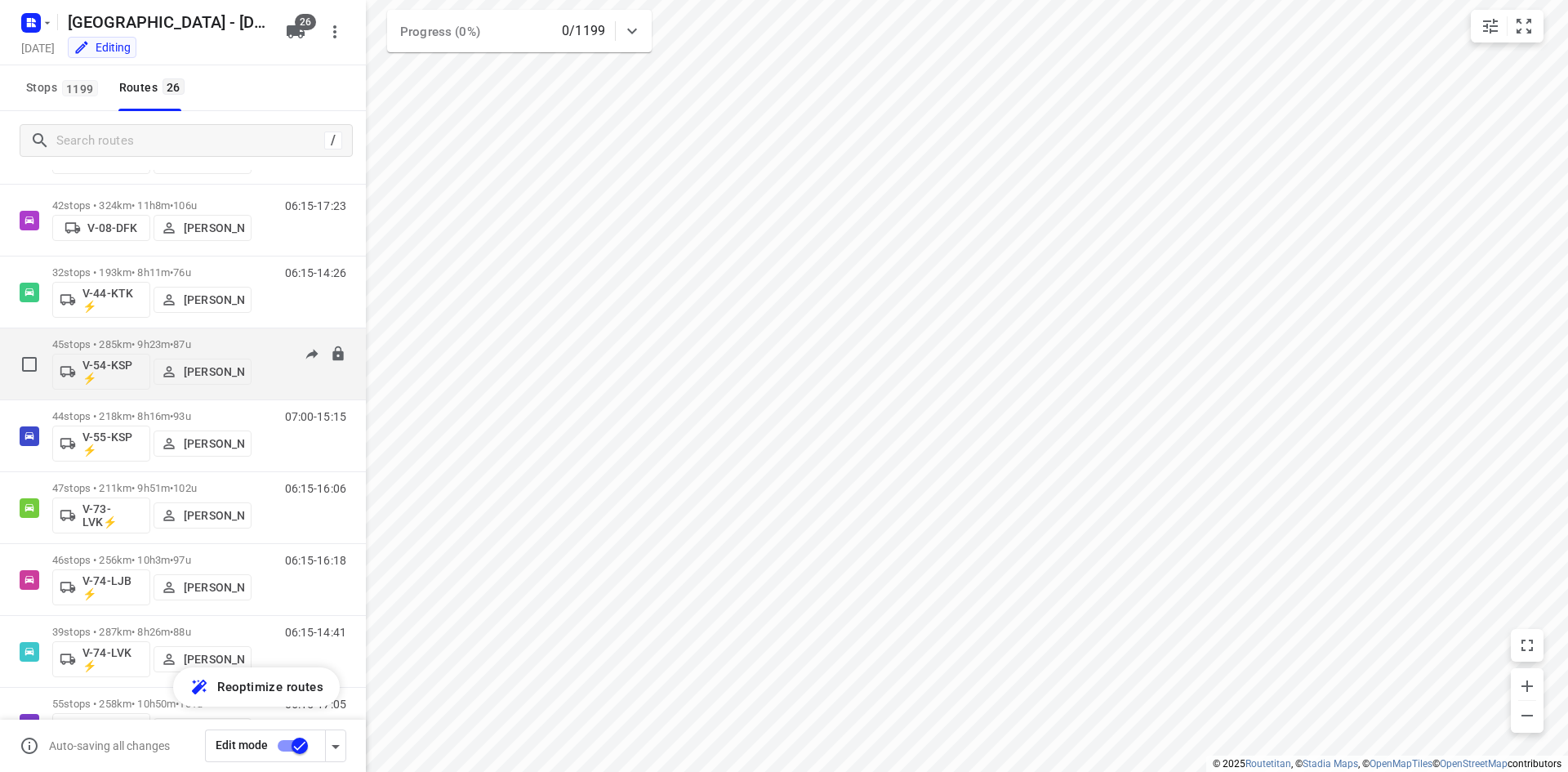
click at [265, 382] on div "06:30-15:53" at bounding box center [305, 367] width 81 height 59
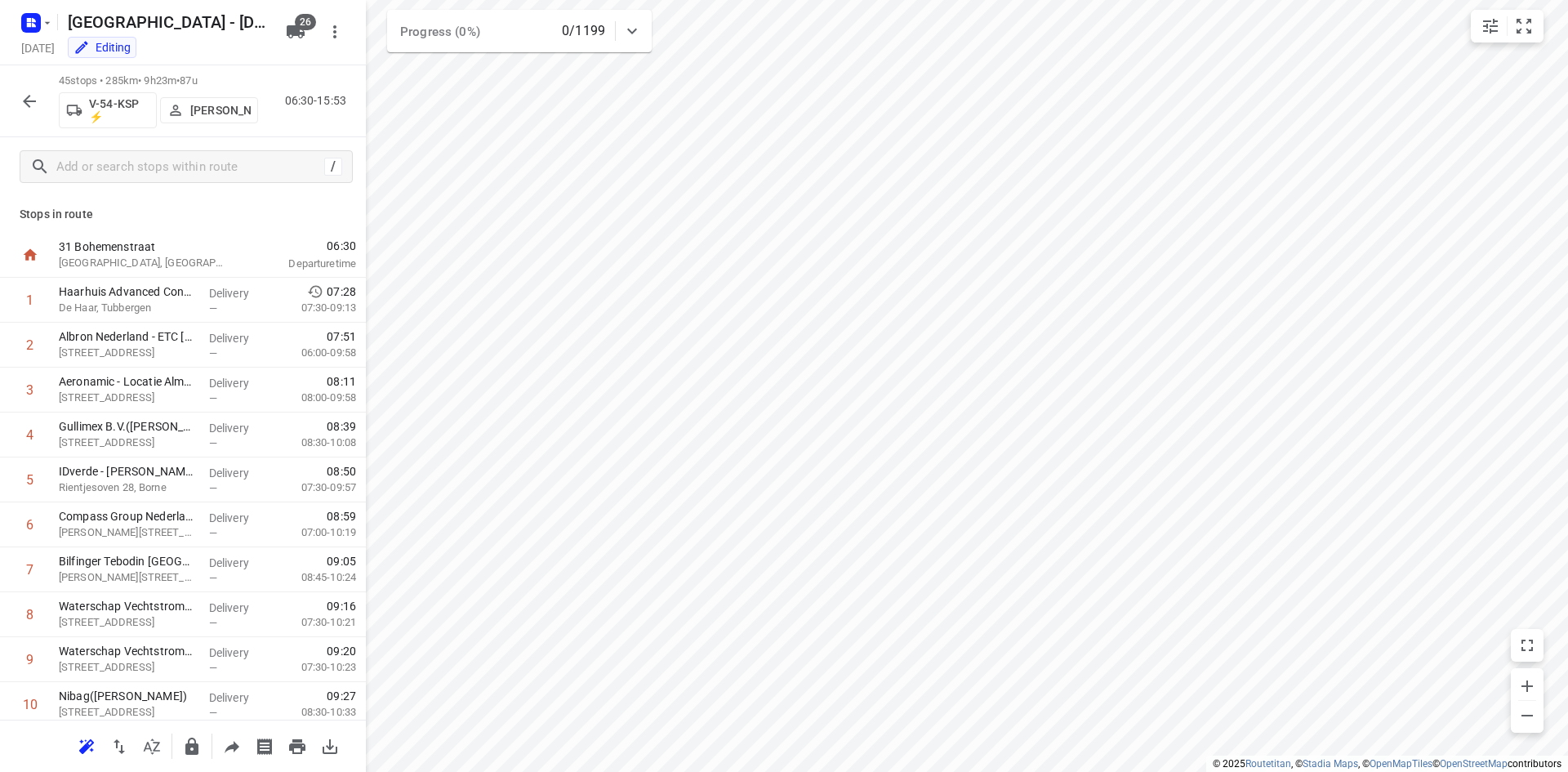
click at [217, 117] on p "[PERSON_NAME]" at bounding box center [220, 110] width 60 height 13
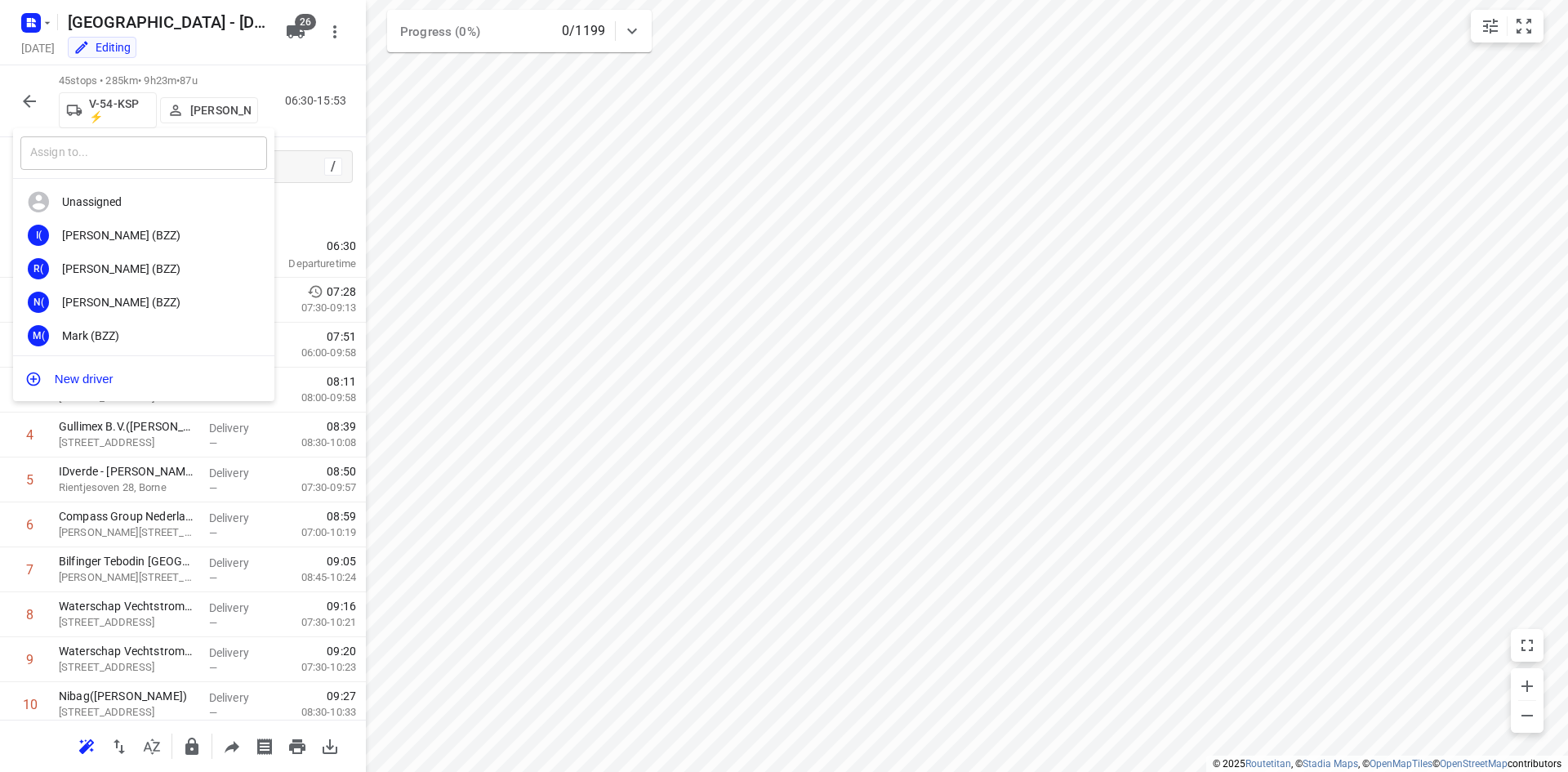
click at [205, 160] on input "text" at bounding box center [143, 153] width 246 height 33
type input "max"
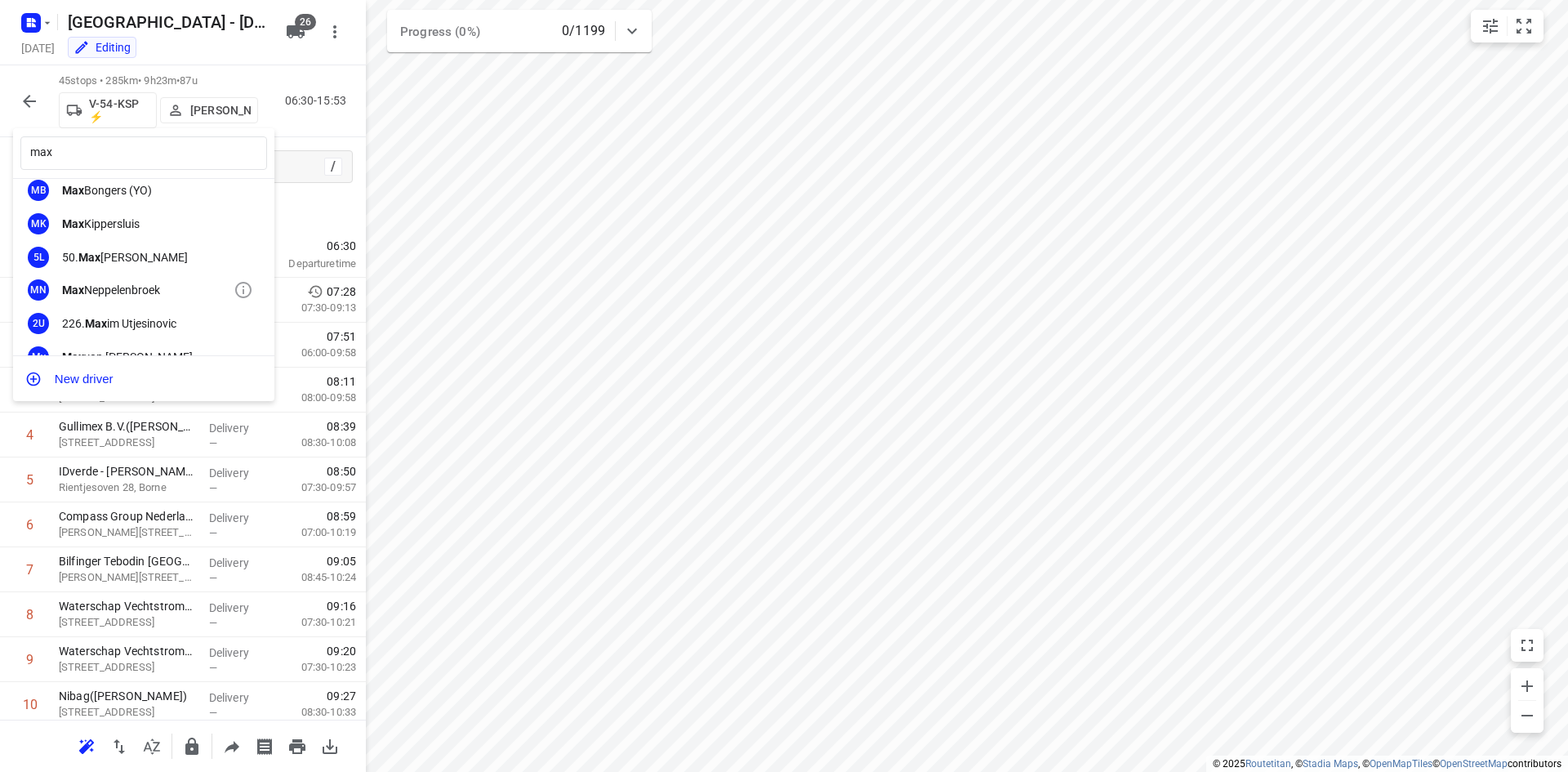
click at [171, 283] on div "Max Neppelenbroek" at bounding box center [147, 290] width 171 height 13
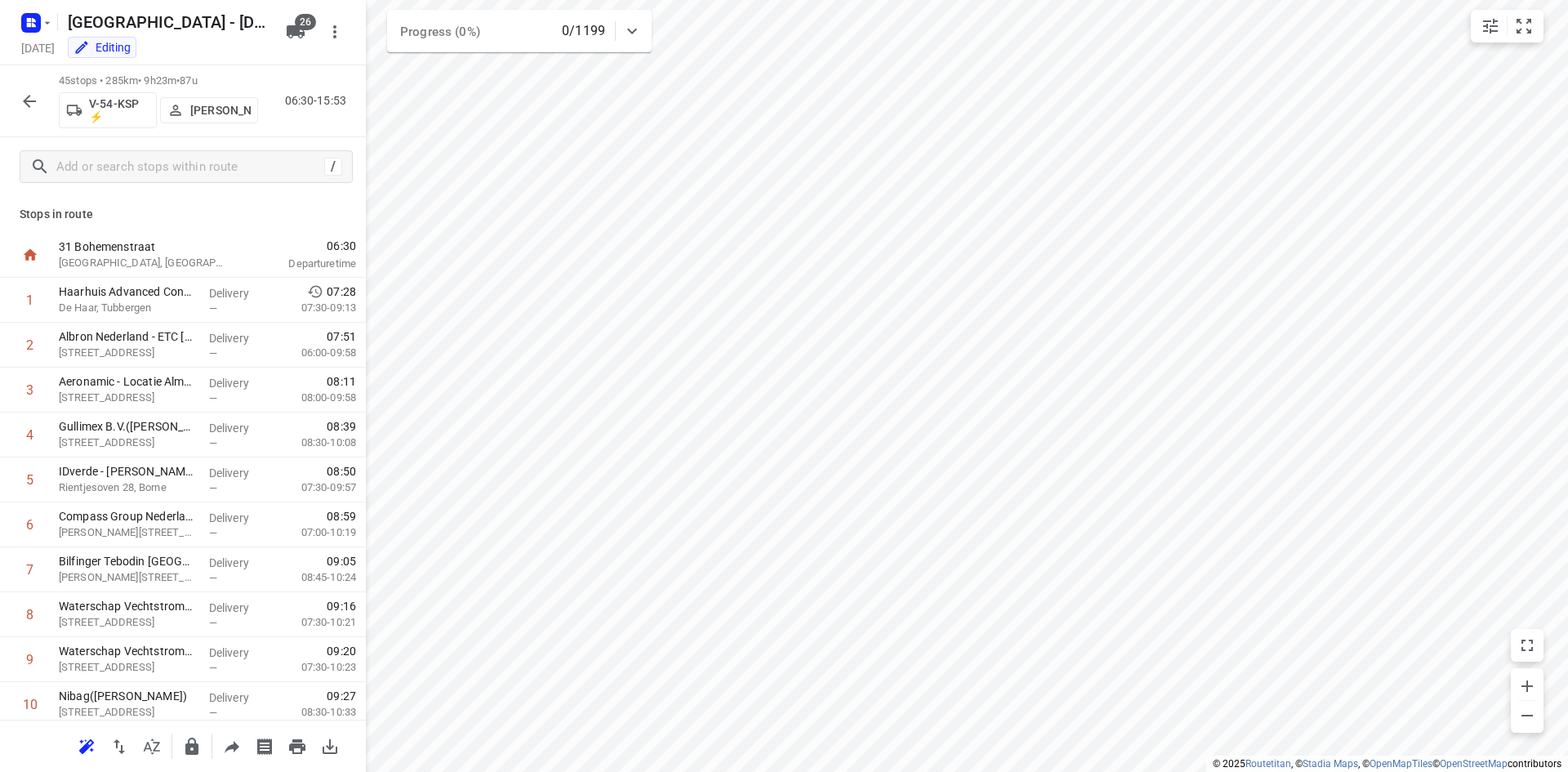
scroll to position [0, 0]
click at [29, 100] on icon "button" at bounding box center [29, 101] width 19 height 19
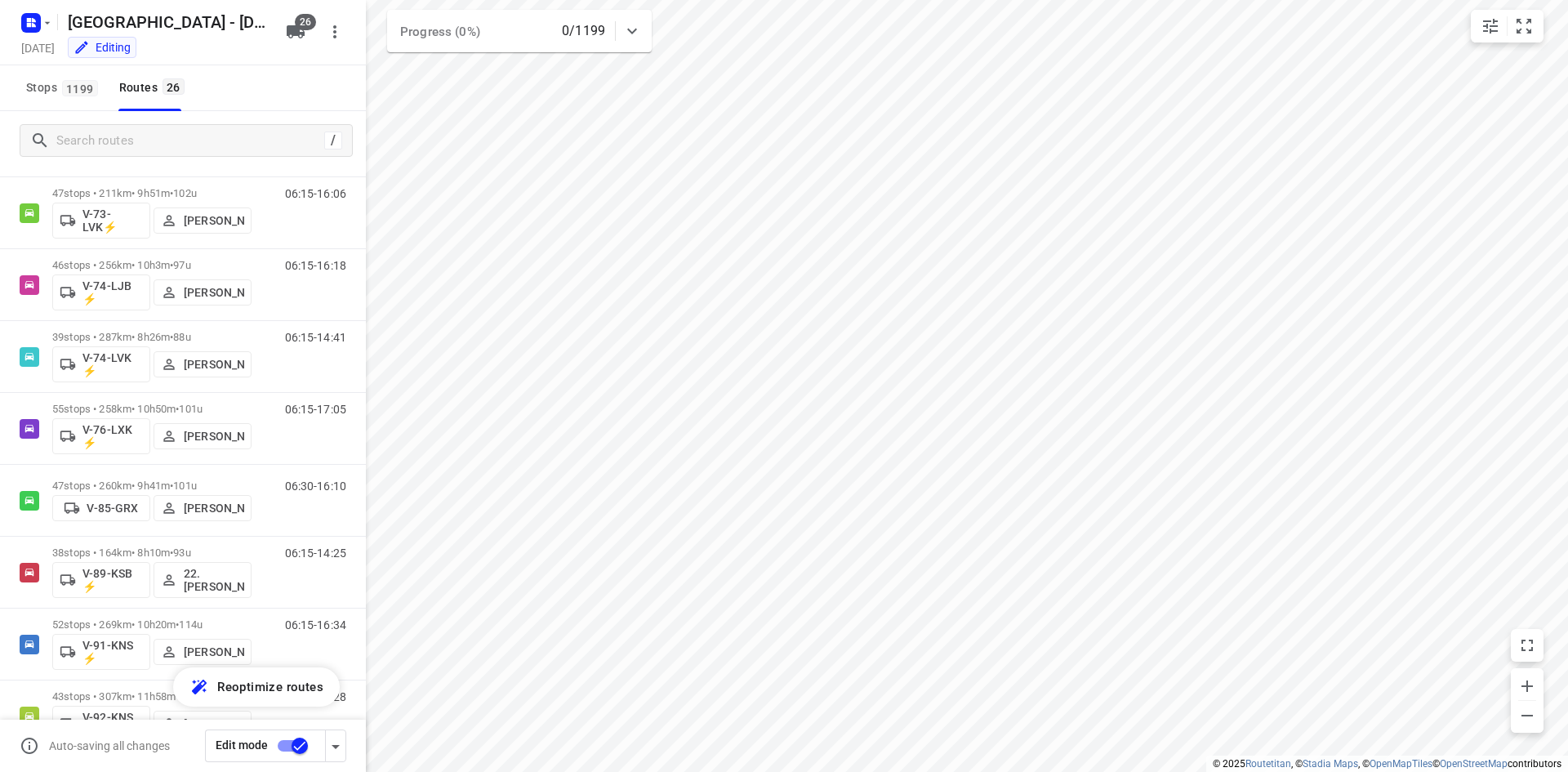
scroll to position [1046, 0]
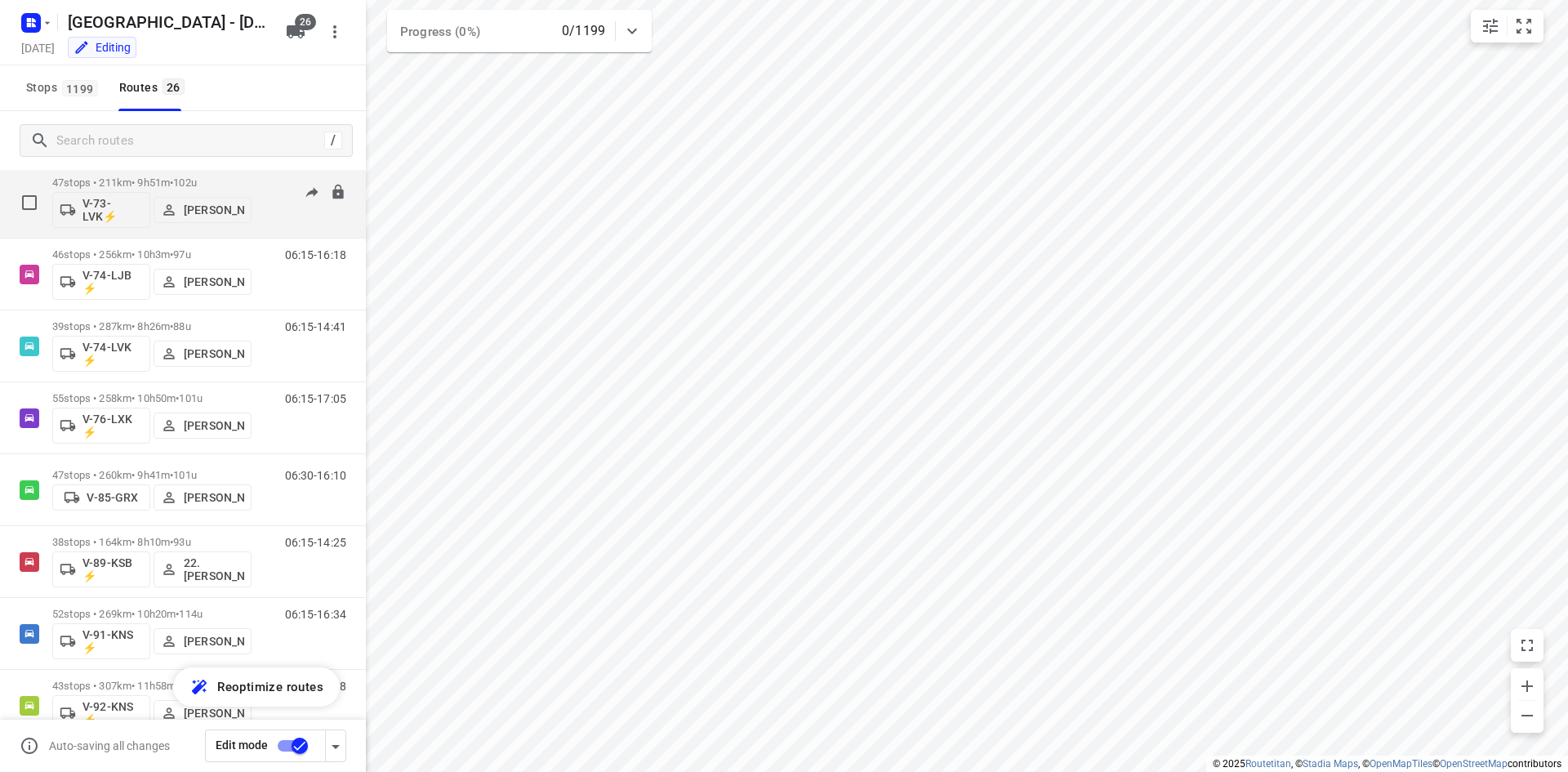
click at [269, 218] on div "06:15-16:06" at bounding box center [305, 206] width 81 height 59
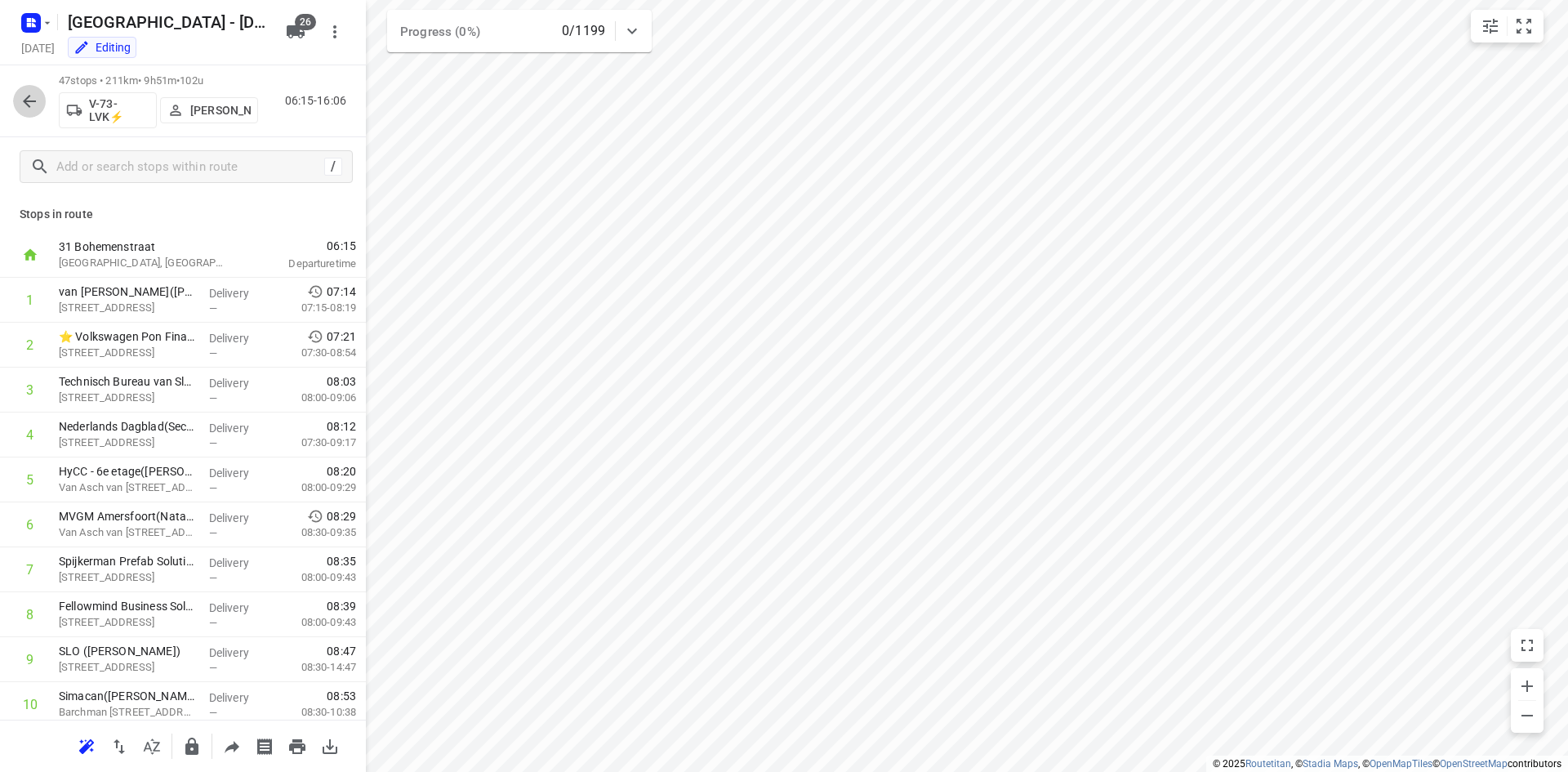
click at [33, 102] on icon "button" at bounding box center [29, 101] width 19 height 19
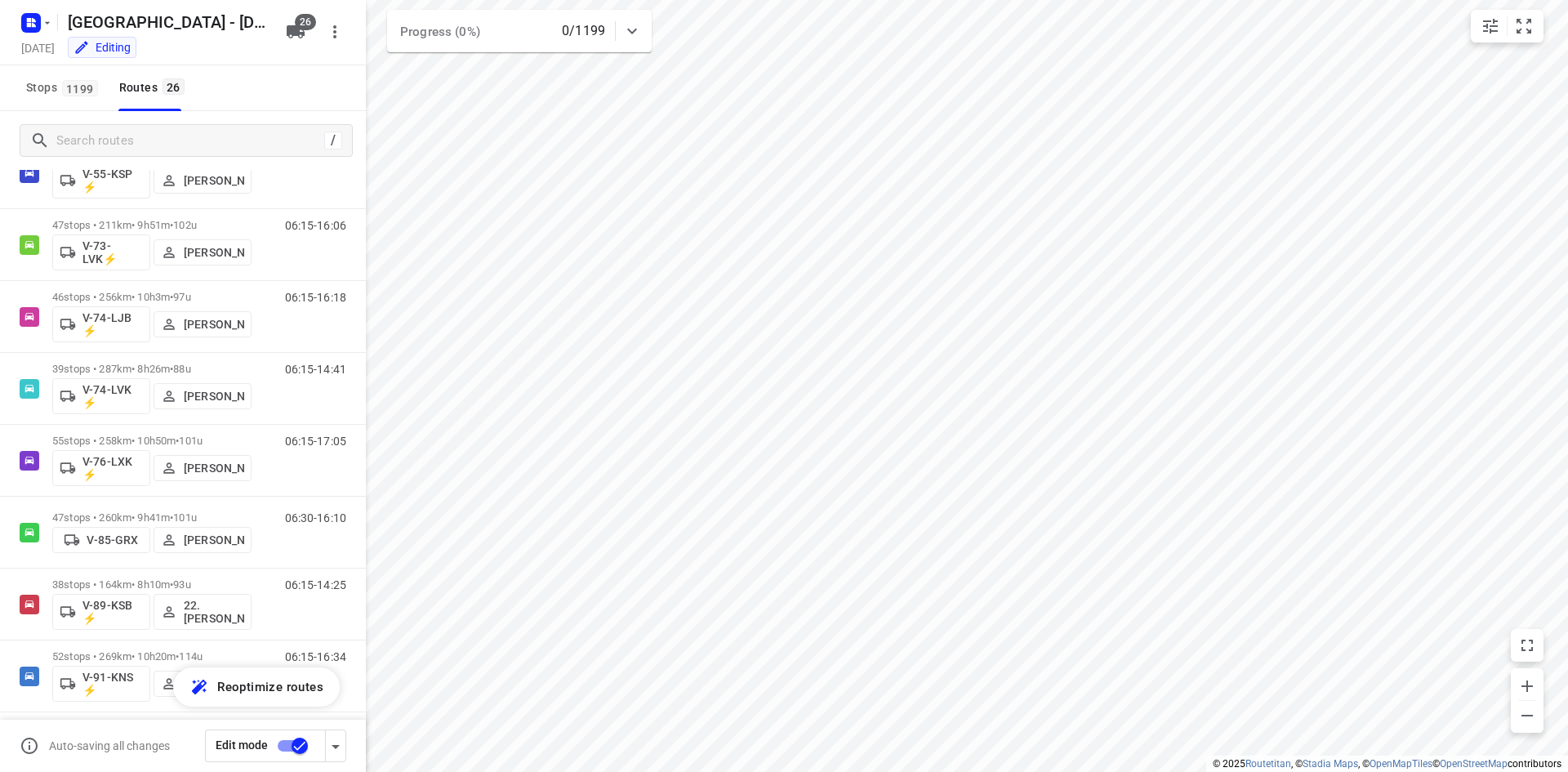
scroll to position [1015, 0]
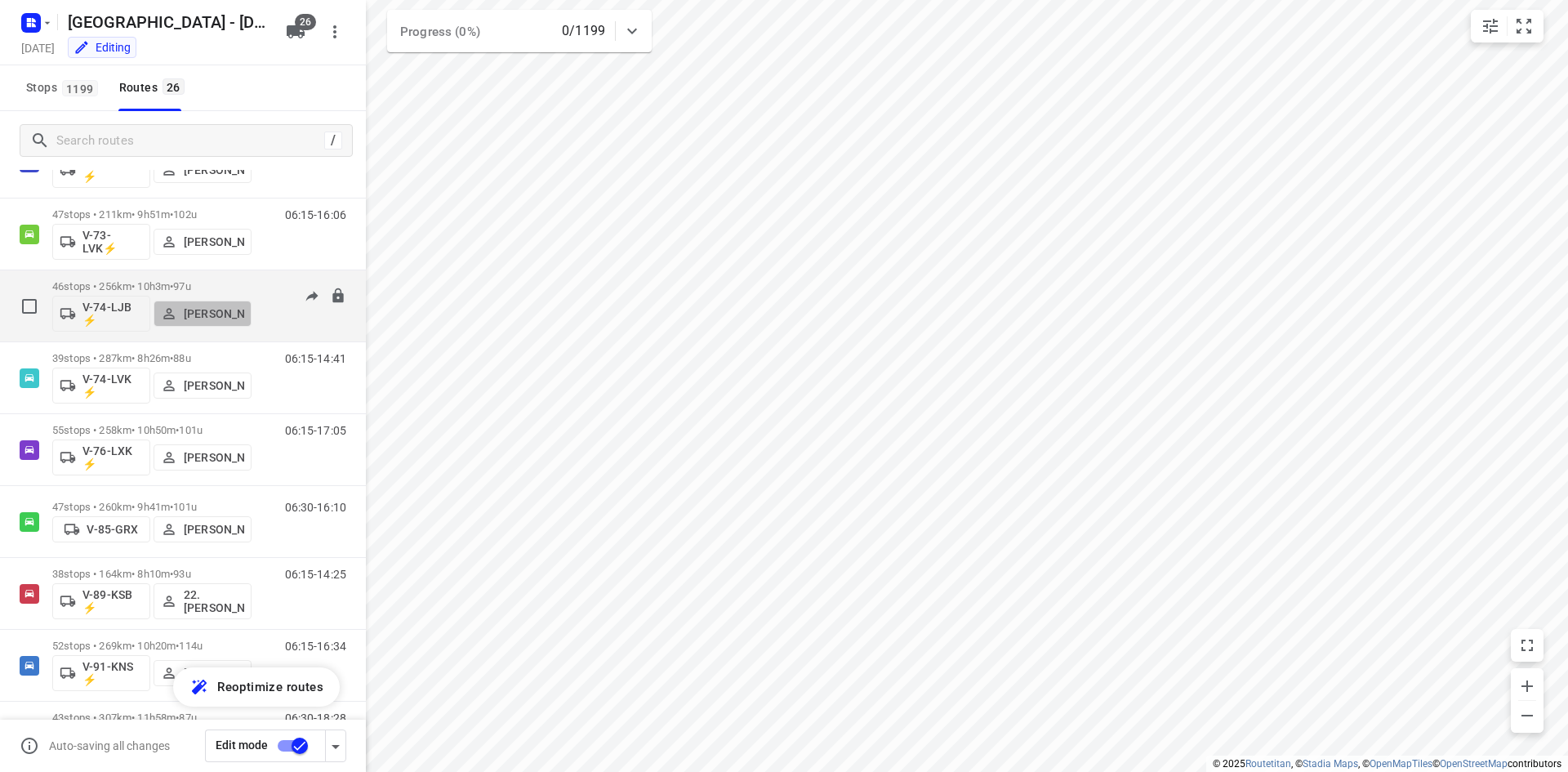
click at [206, 320] on p "Jarno Bonhof" at bounding box center [214, 314] width 60 height 13
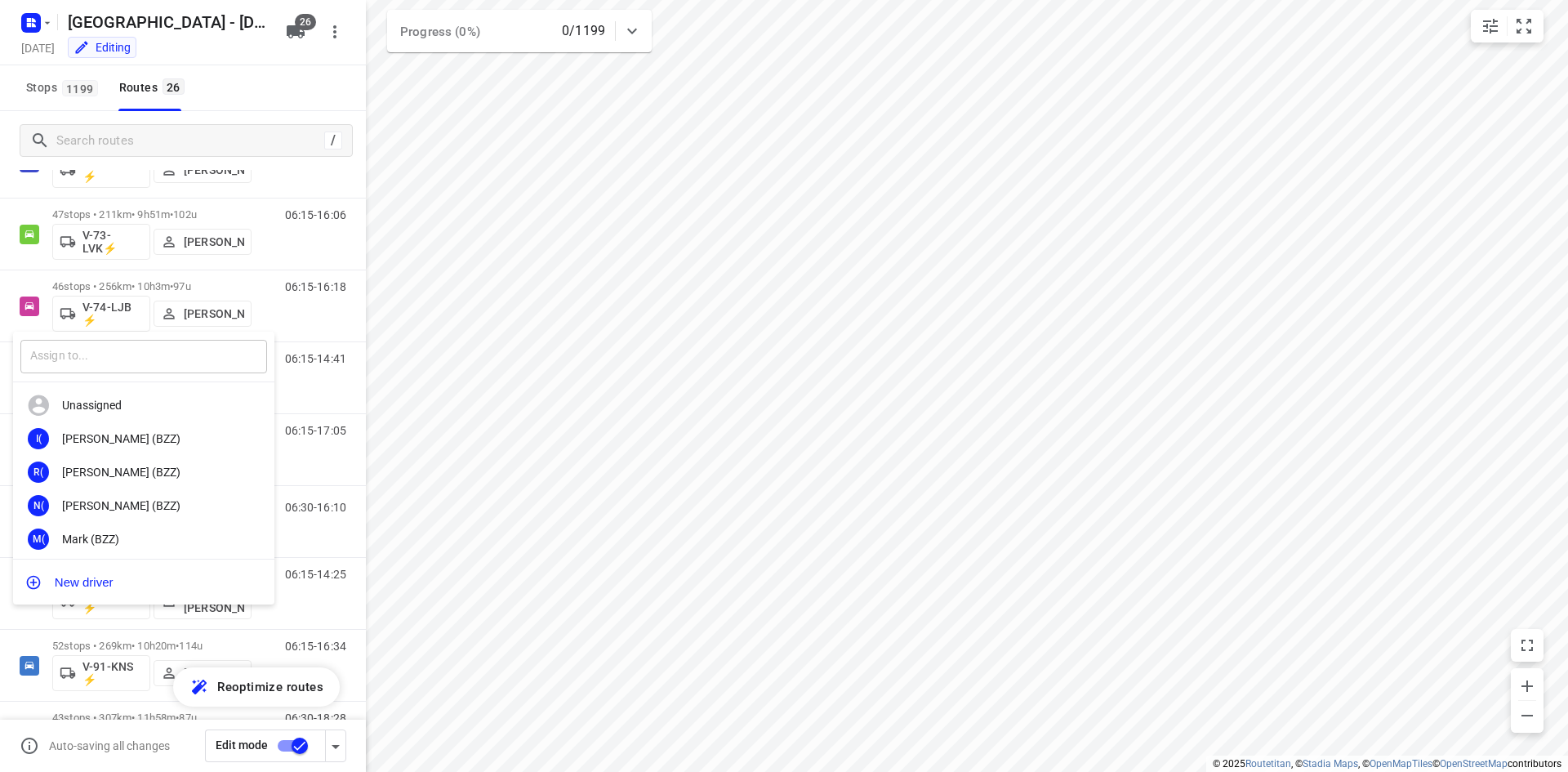
click at [193, 357] on input "text" at bounding box center [143, 356] width 246 height 33
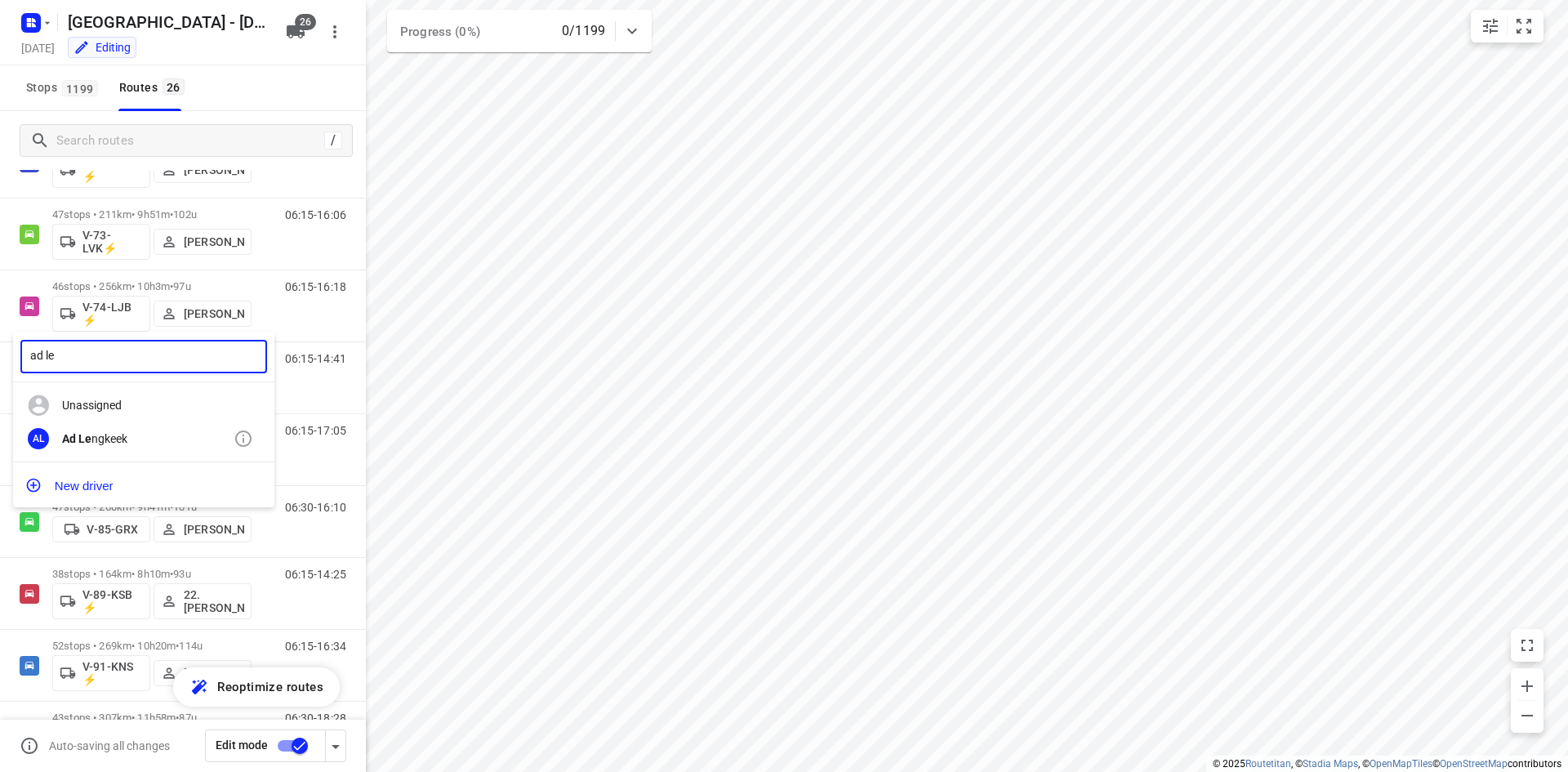
type input "ad le"
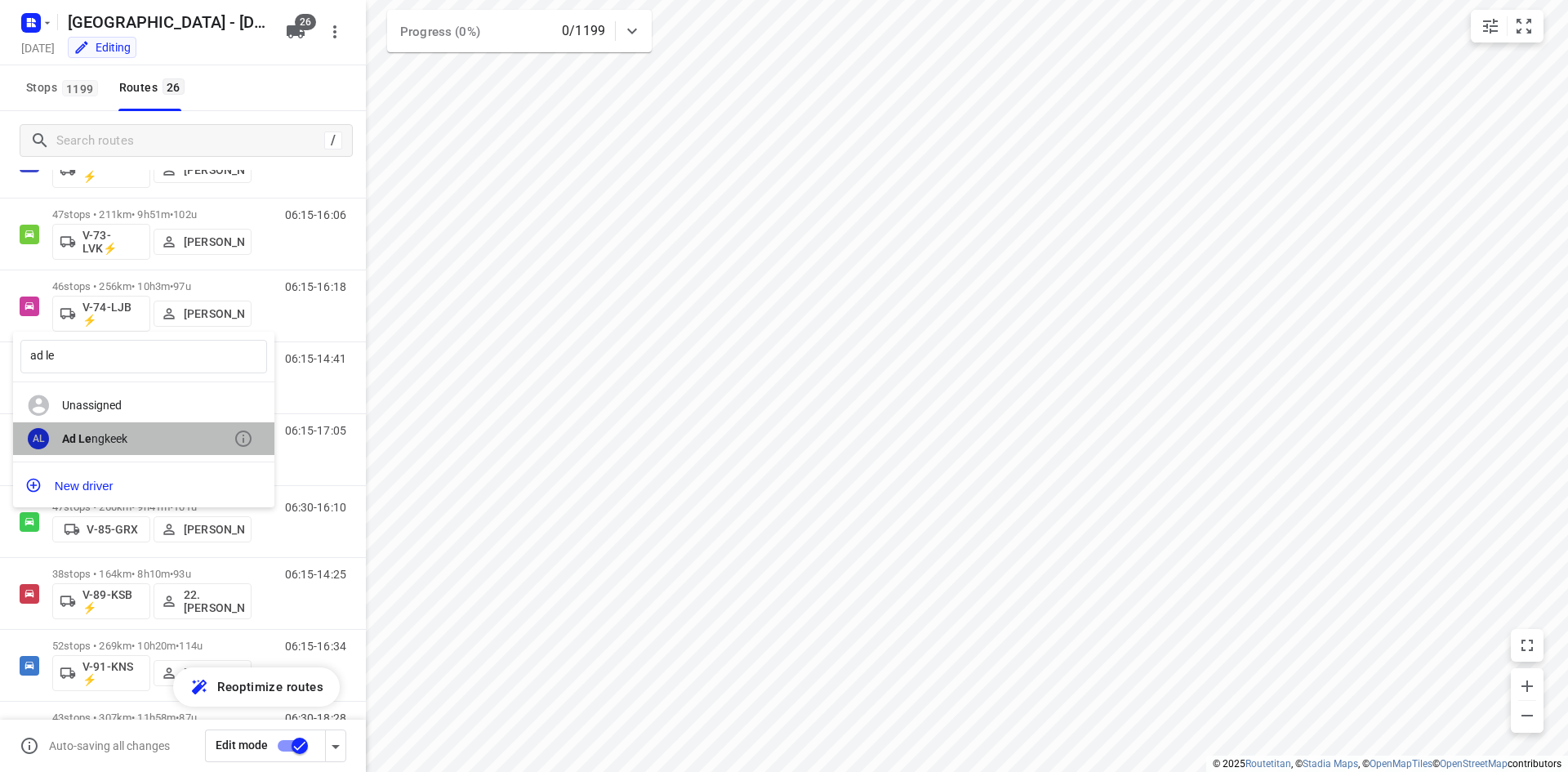
click at [108, 436] on div "Ad Le ngkeek" at bounding box center [147, 439] width 171 height 13
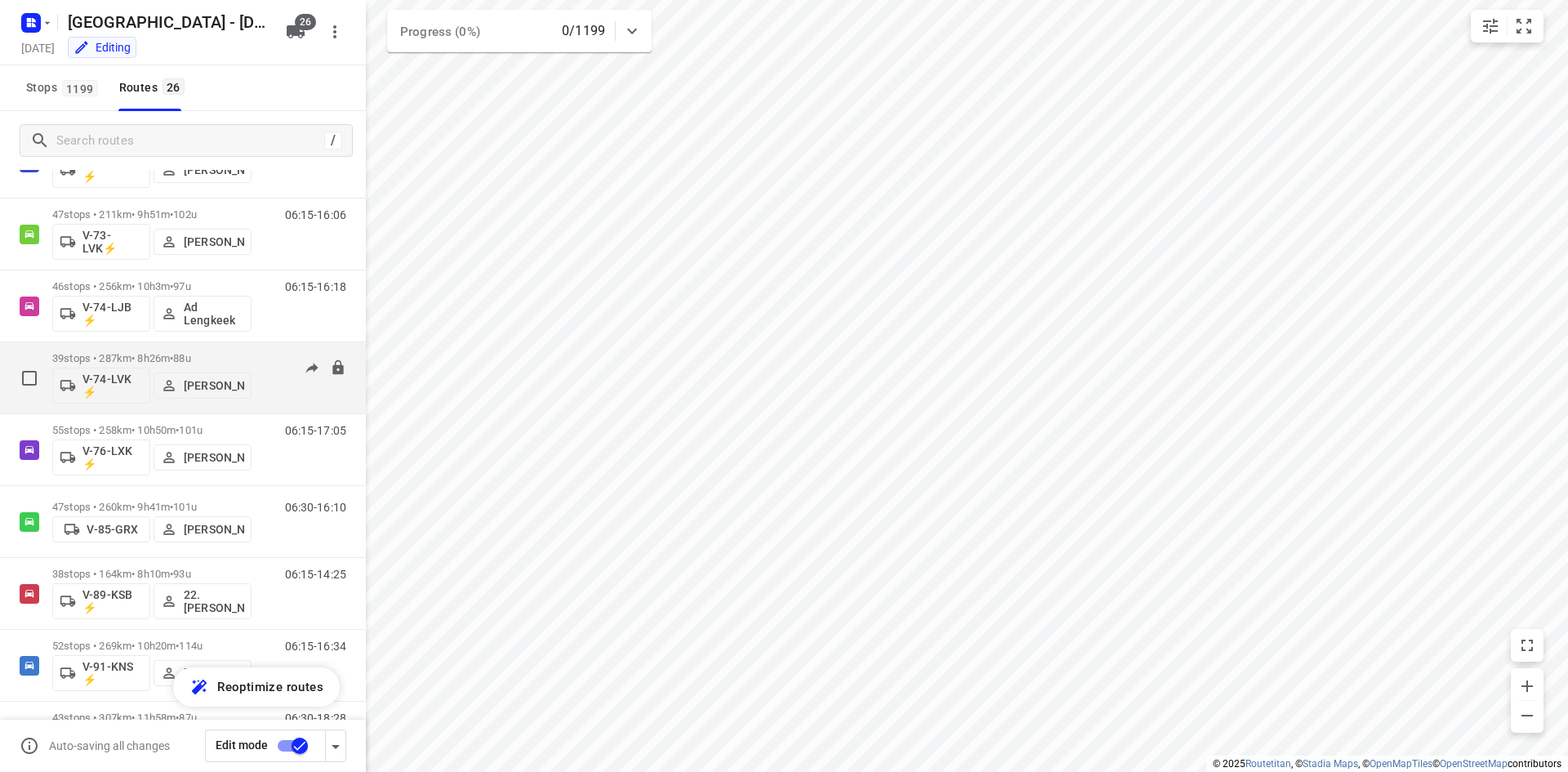
click at [266, 388] on div "06:15-14:41" at bounding box center [305, 381] width 81 height 59
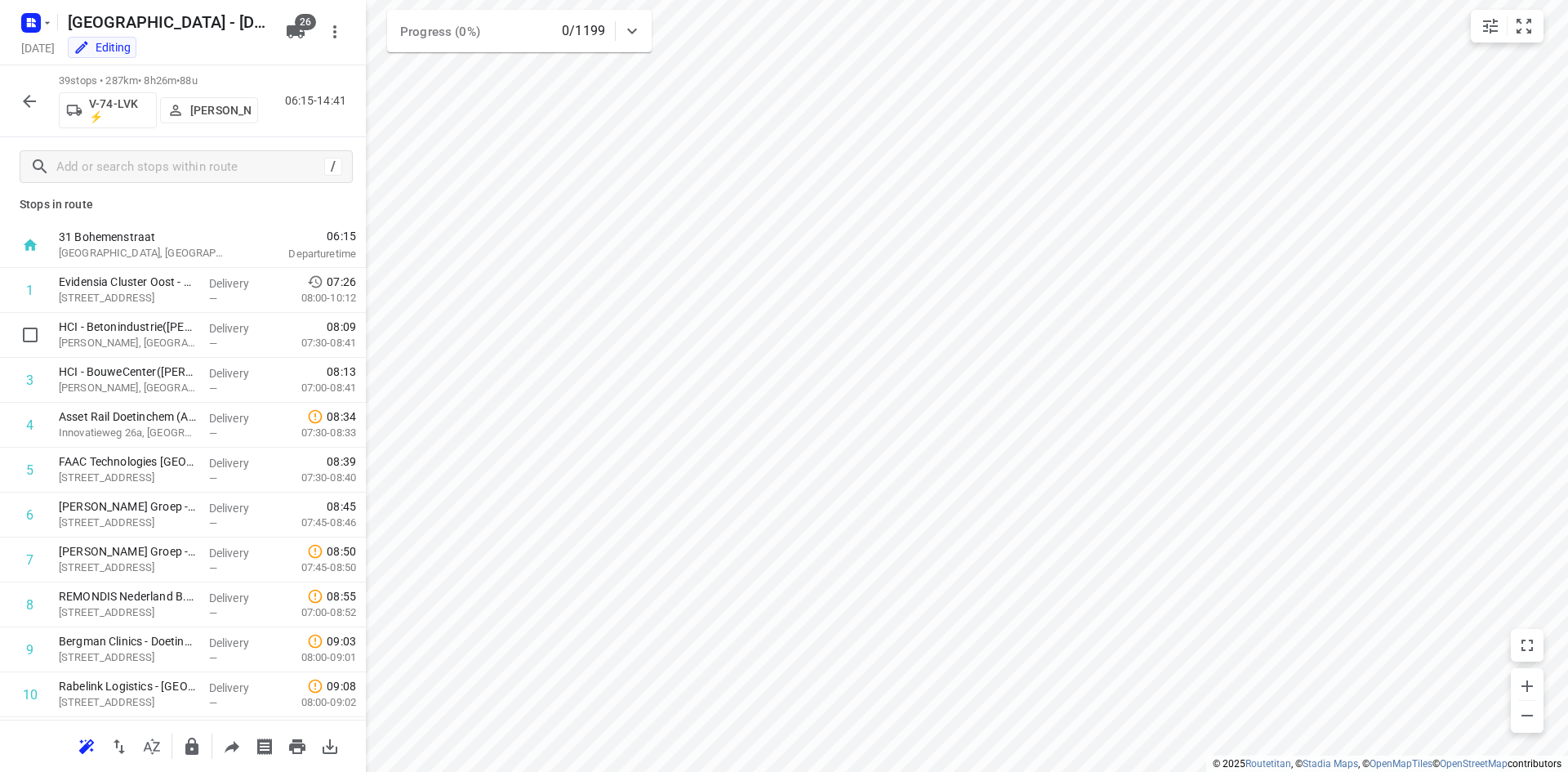
scroll to position [0, 0]
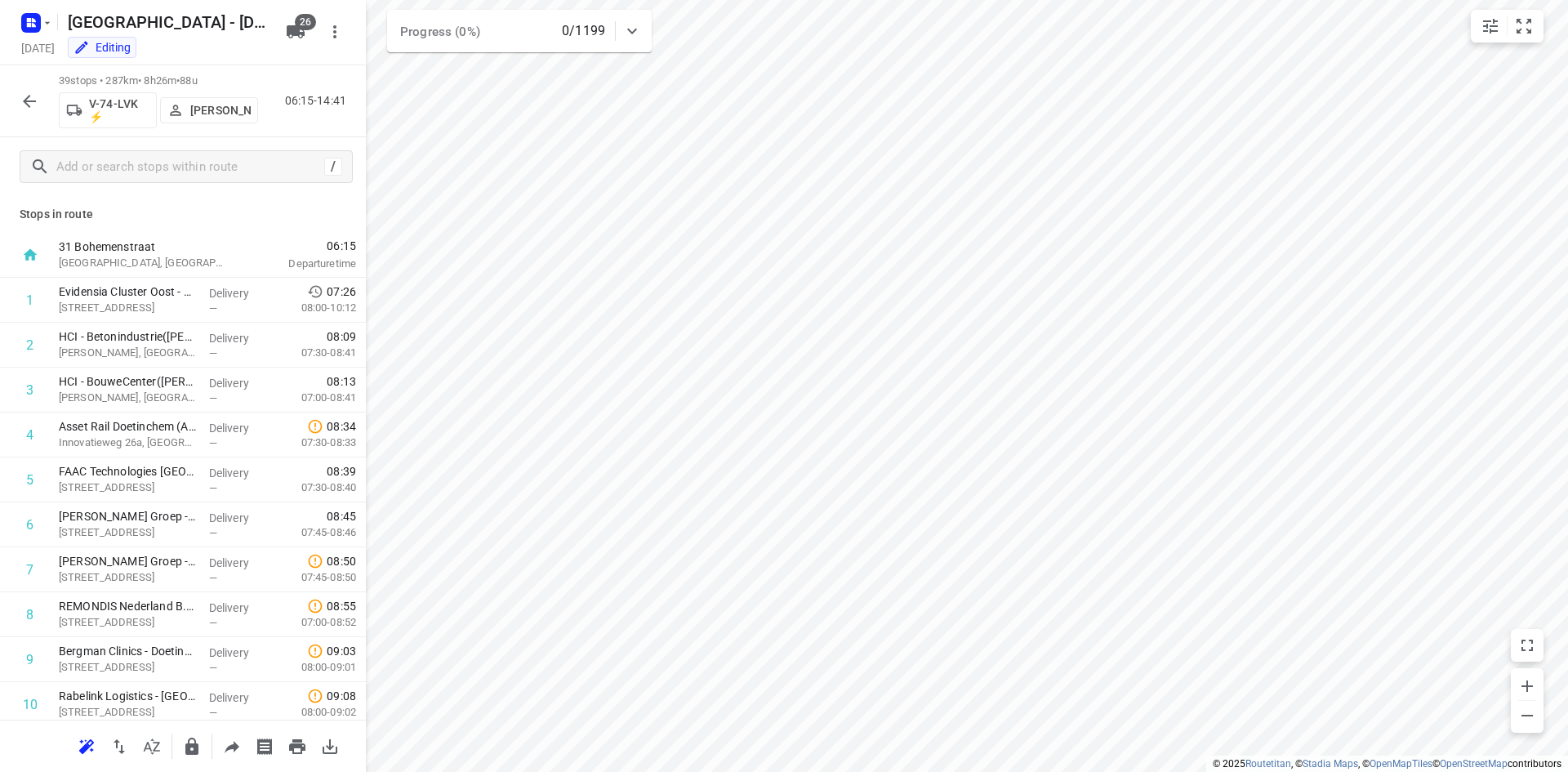
click at [18, 94] on button "button" at bounding box center [29, 101] width 32 height 32
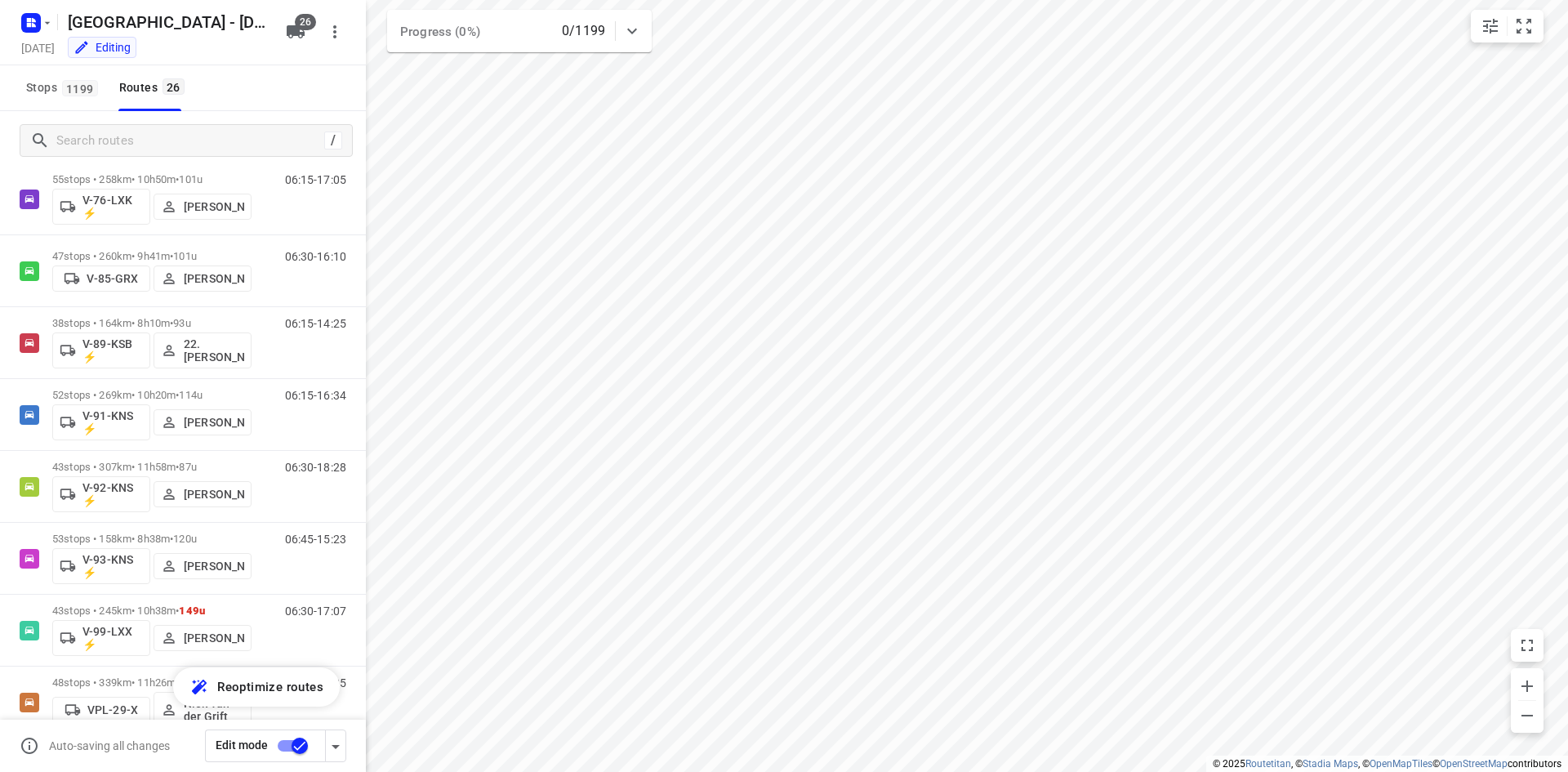
scroll to position [1268, 0]
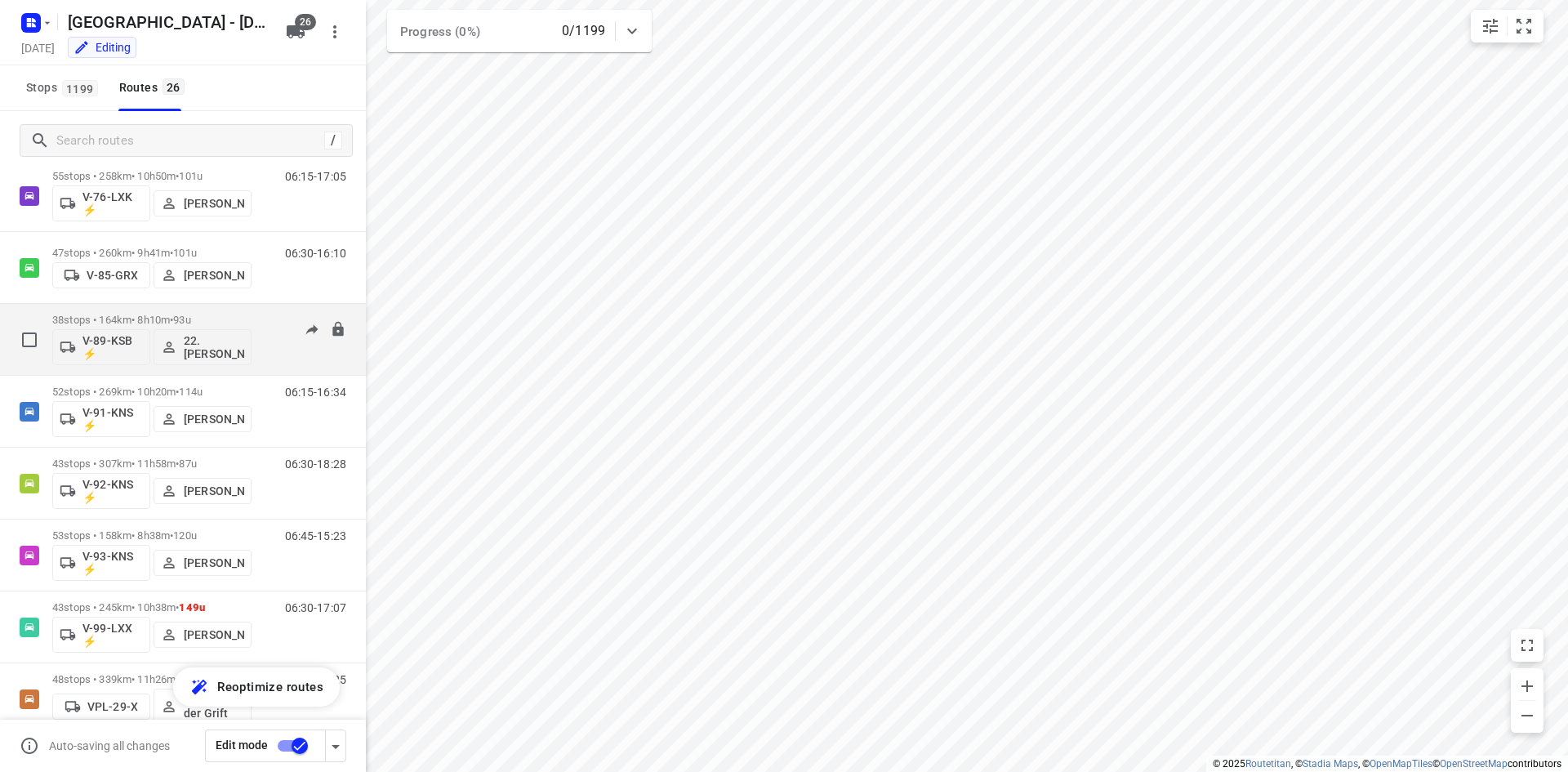
click at [208, 342] on p "22. [PERSON_NAME]" at bounding box center [214, 347] width 60 height 26
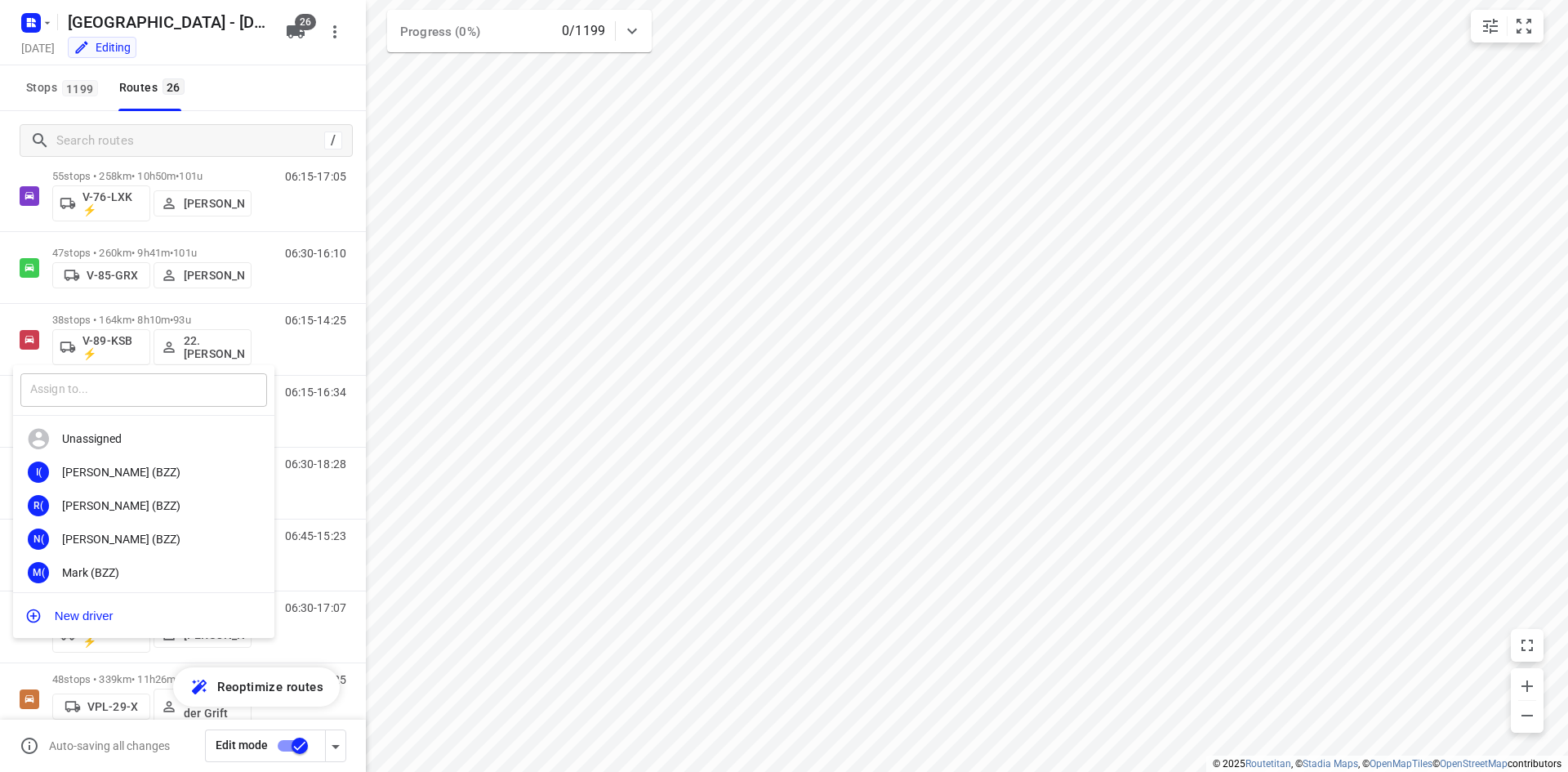
click at [164, 387] on input "text" at bounding box center [143, 390] width 246 height 33
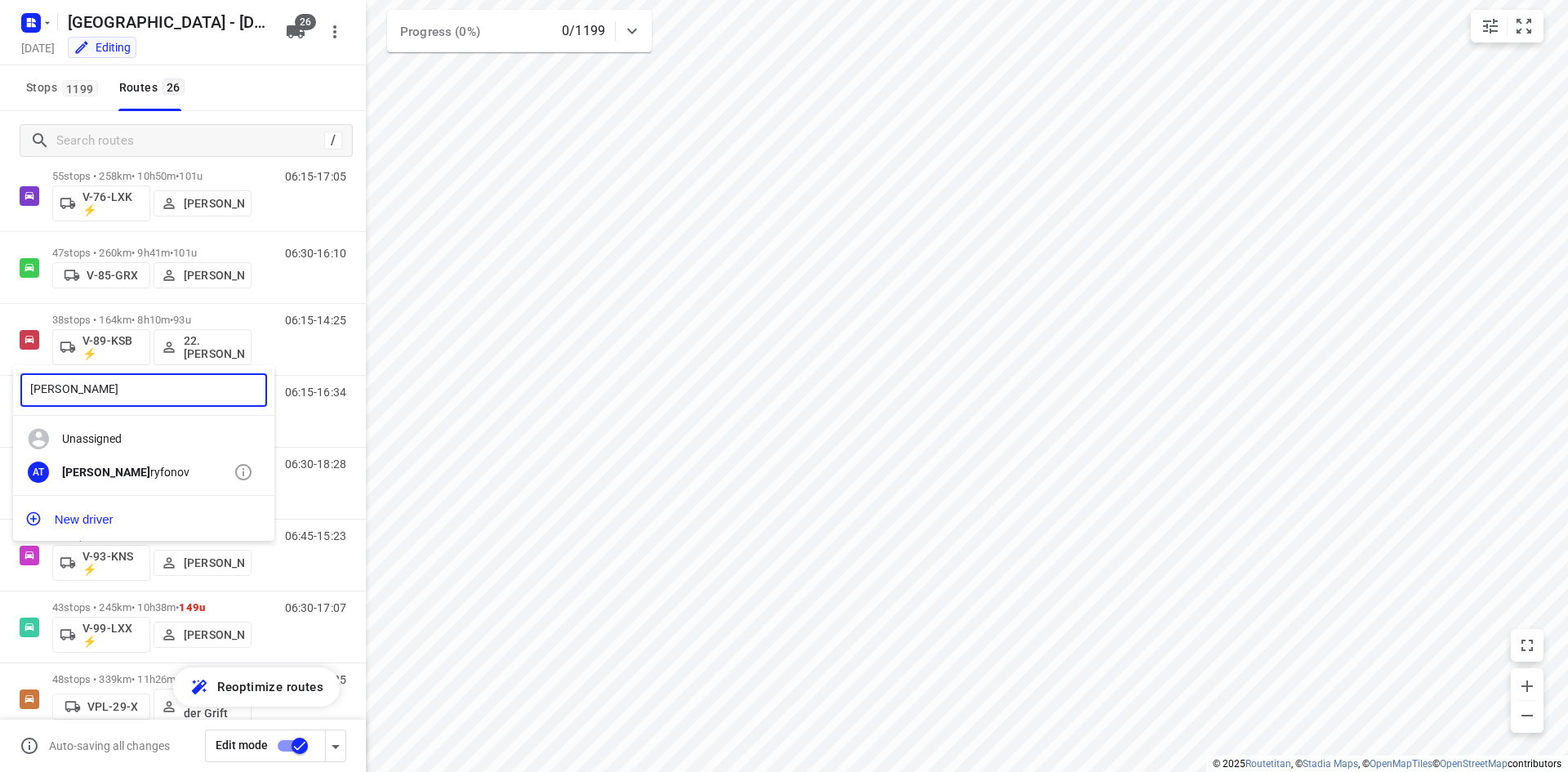
type input "Alex t"
click at [115, 466] on div "Alex T ryfonov" at bounding box center [147, 472] width 171 height 13
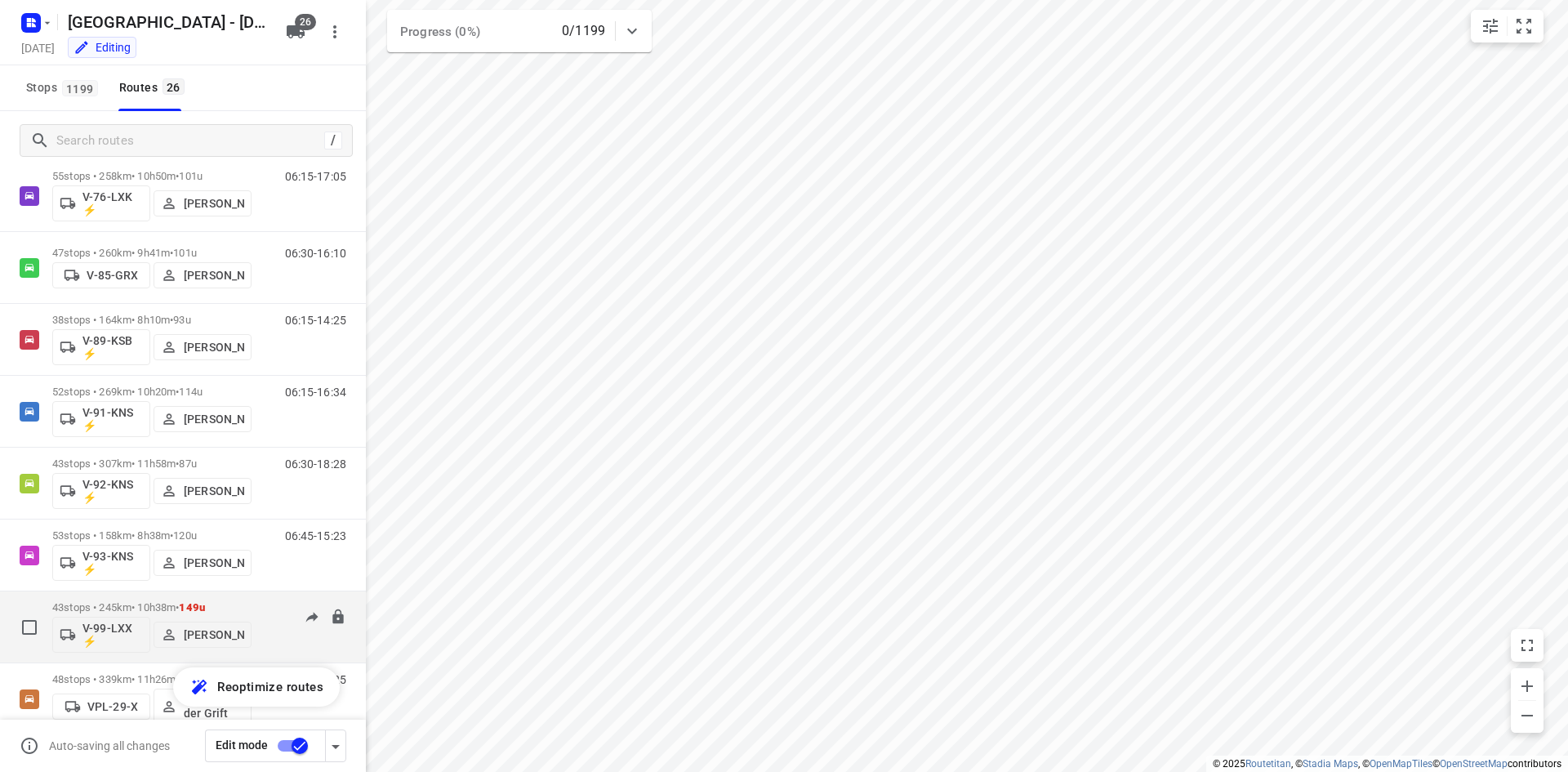
click at [265, 645] on div "06:30-17:07" at bounding box center [305, 630] width 81 height 59
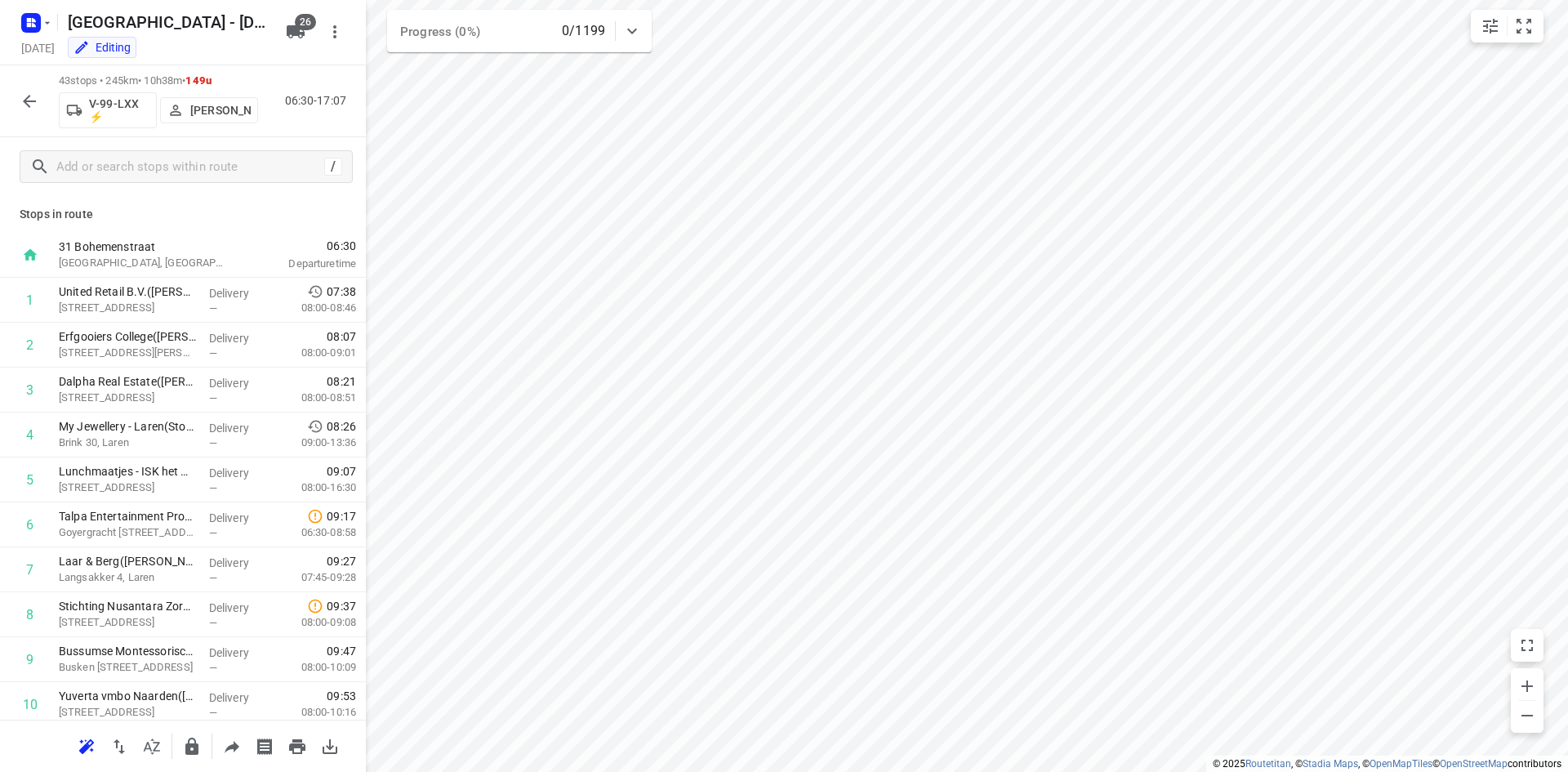
click at [216, 107] on p "Frank Louwdijk" at bounding box center [220, 110] width 60 height 13
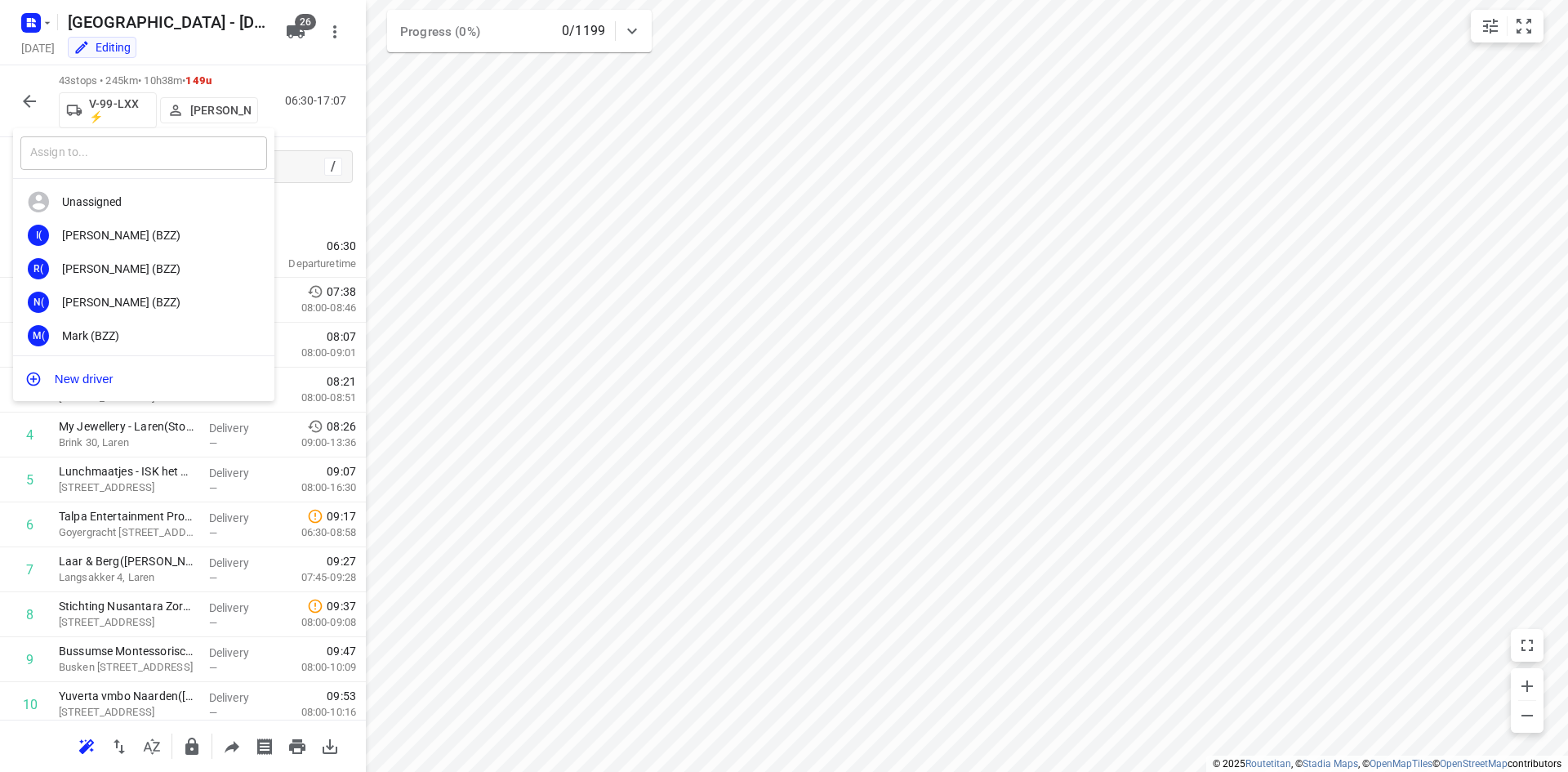
click at [160, 161] on input "text" at bounding box center [143, 153] width 246 height 33
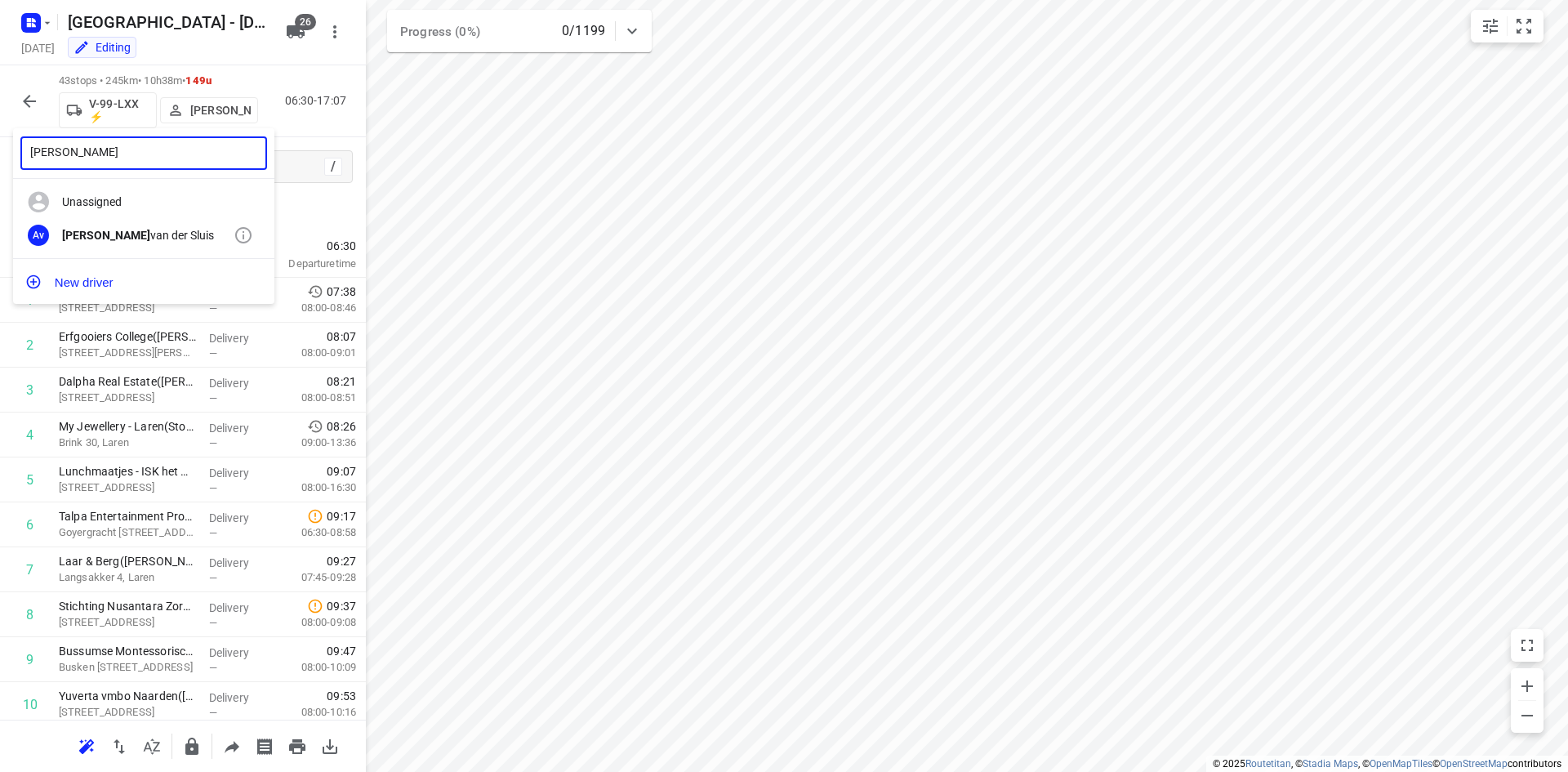
type input "arnaud"
click at [135, 233] on div "Arnaud van der Sluis" at bounding box center [147, 235] width 171 height 13
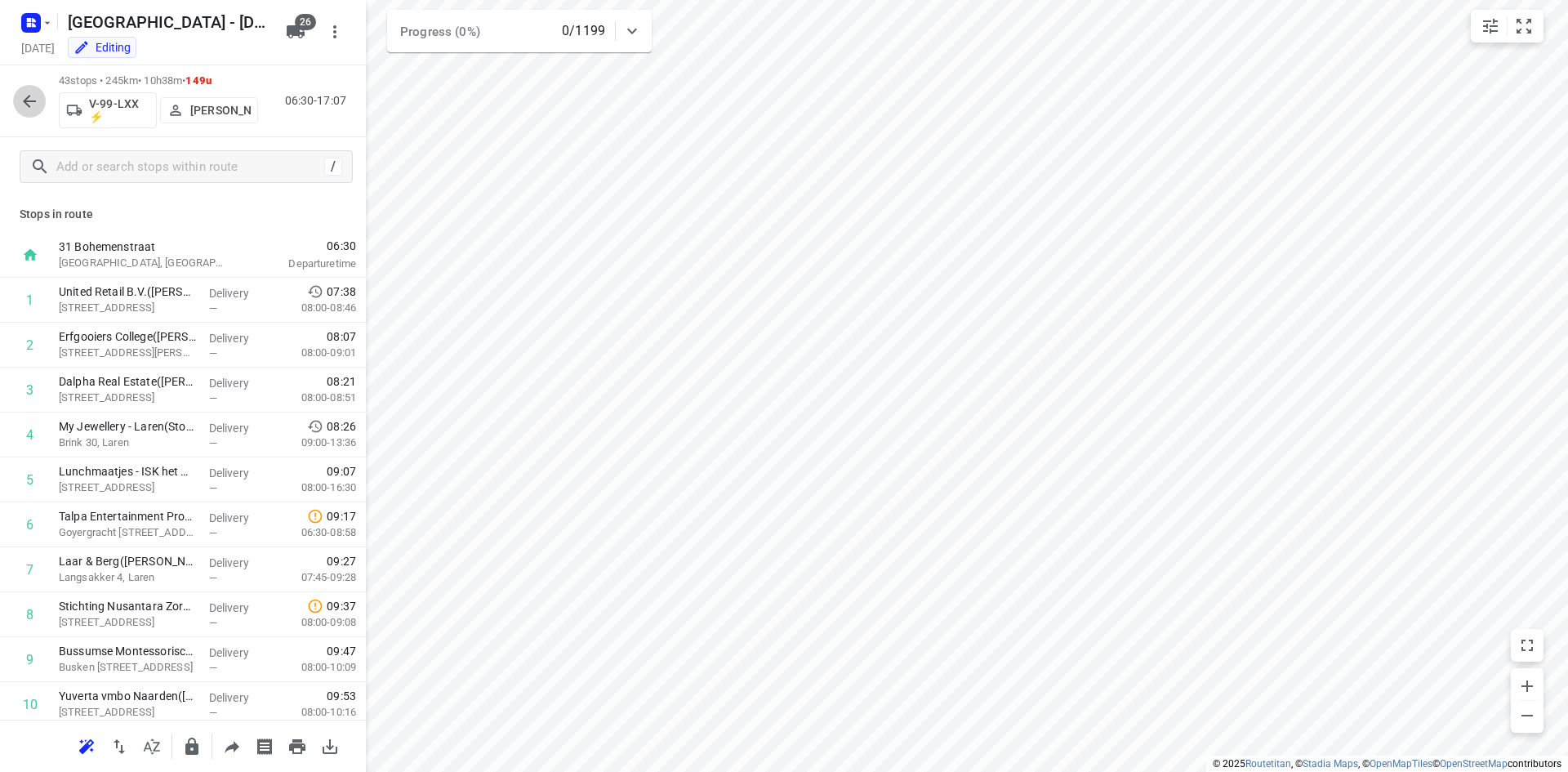
click at [35, 93] on icon "button" at bounding box center [29, 101] width 19 height 19
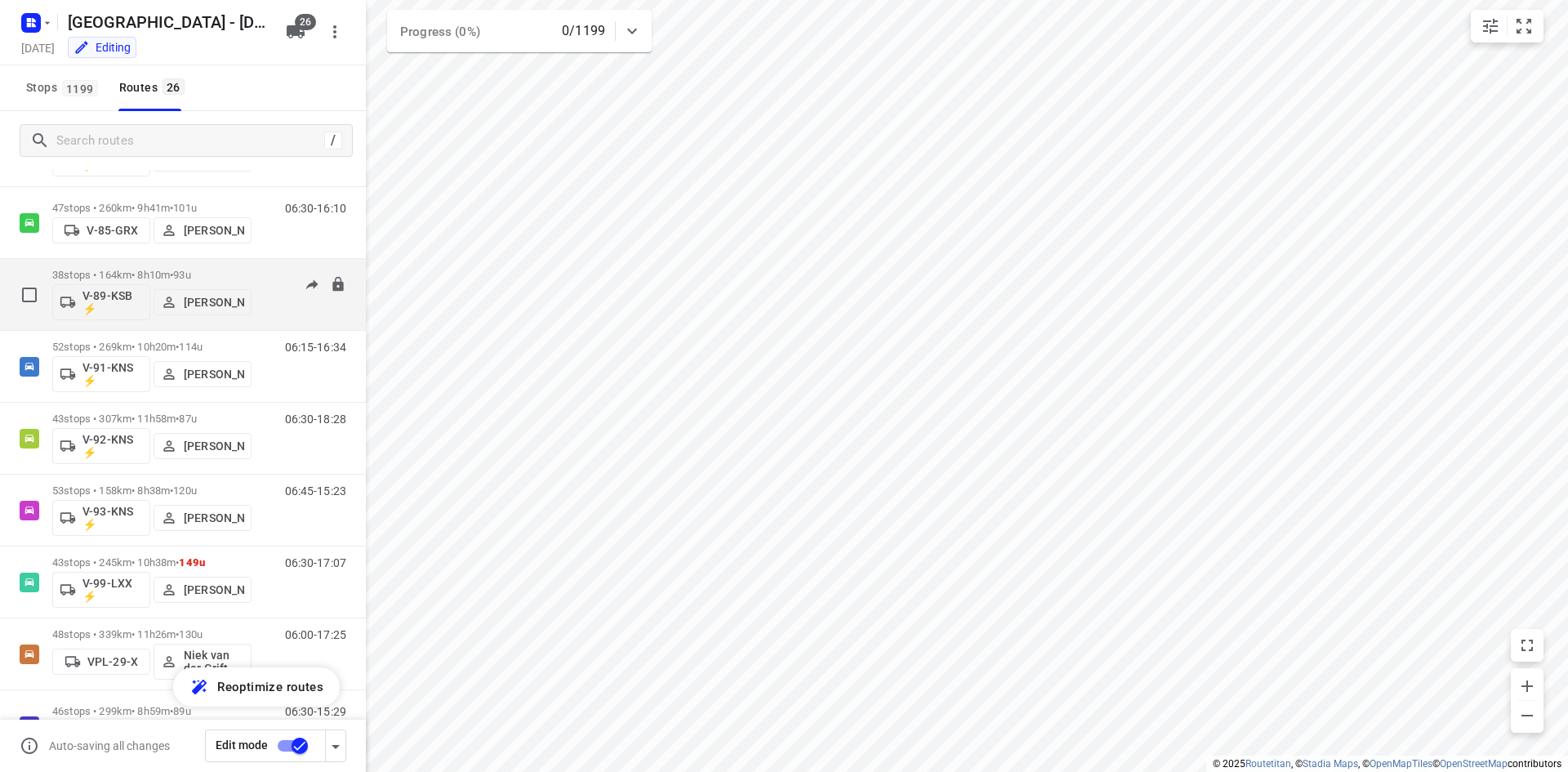
scroll to position [1290, 0]
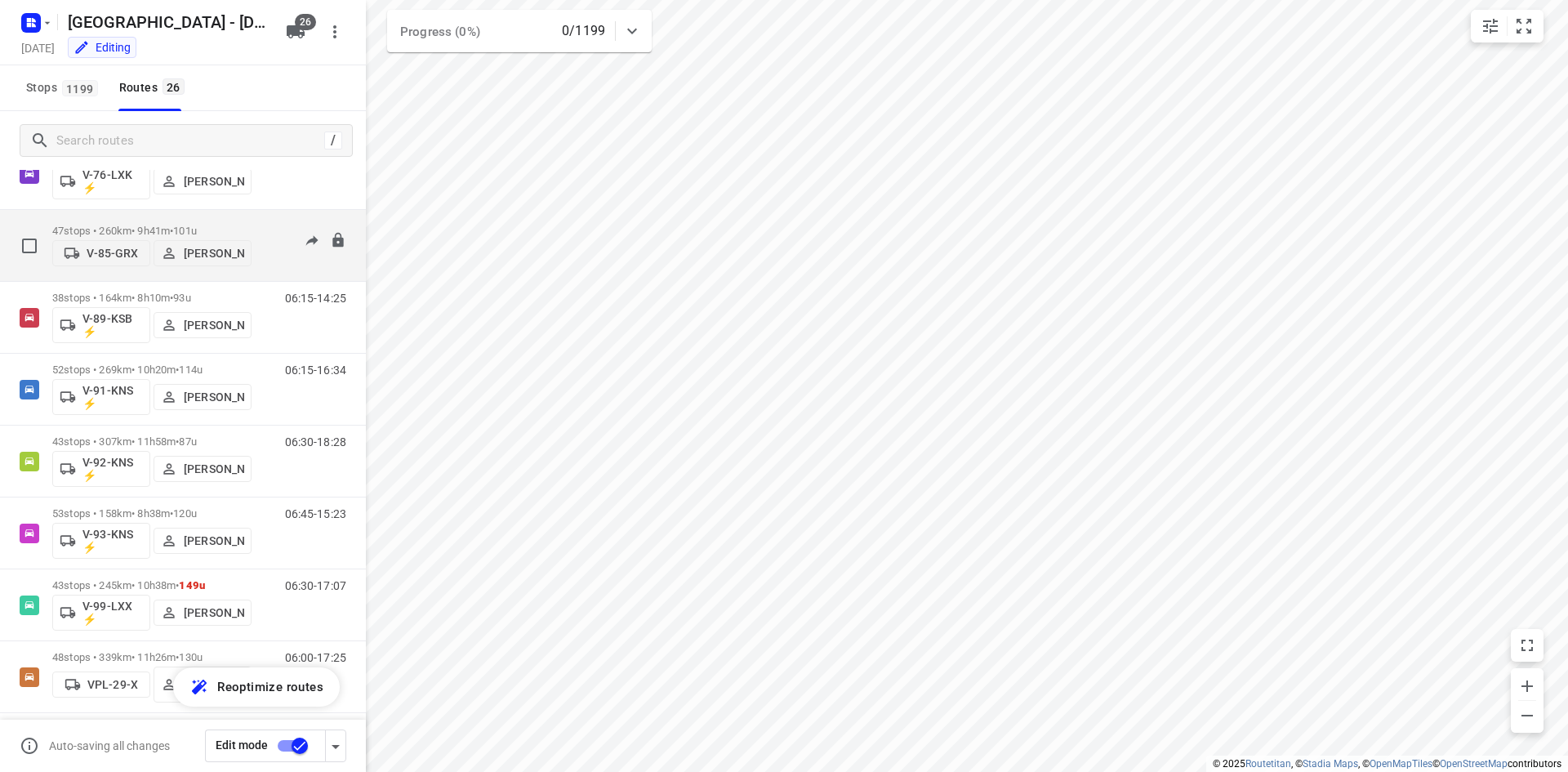
click at [265, 260] on div "06:30-16:10" at bounding box center [305, 250] width 81 height 50
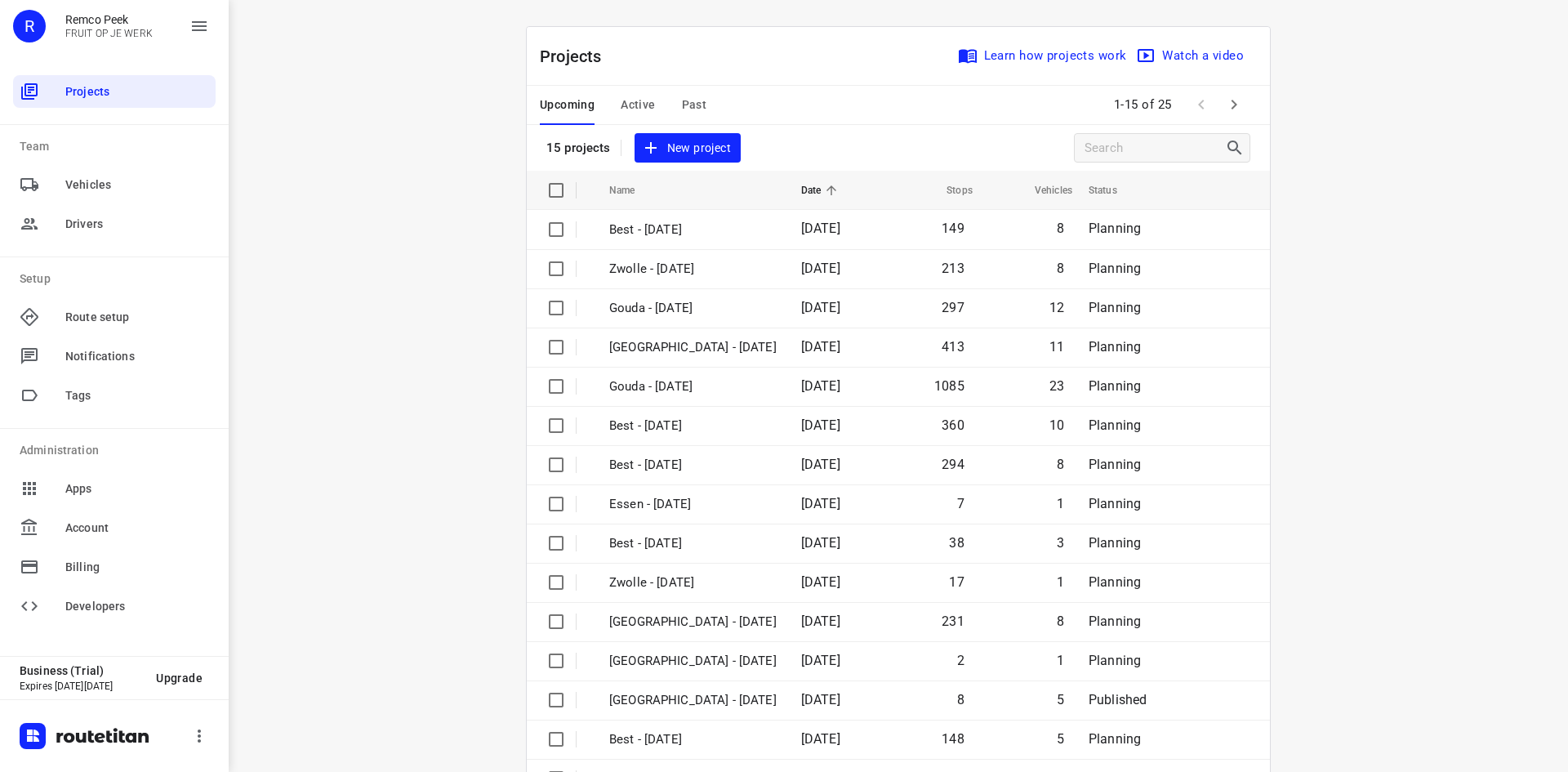
click at [685, 105] on span "Past" at bounding box center [694, 105] width 25 height 20
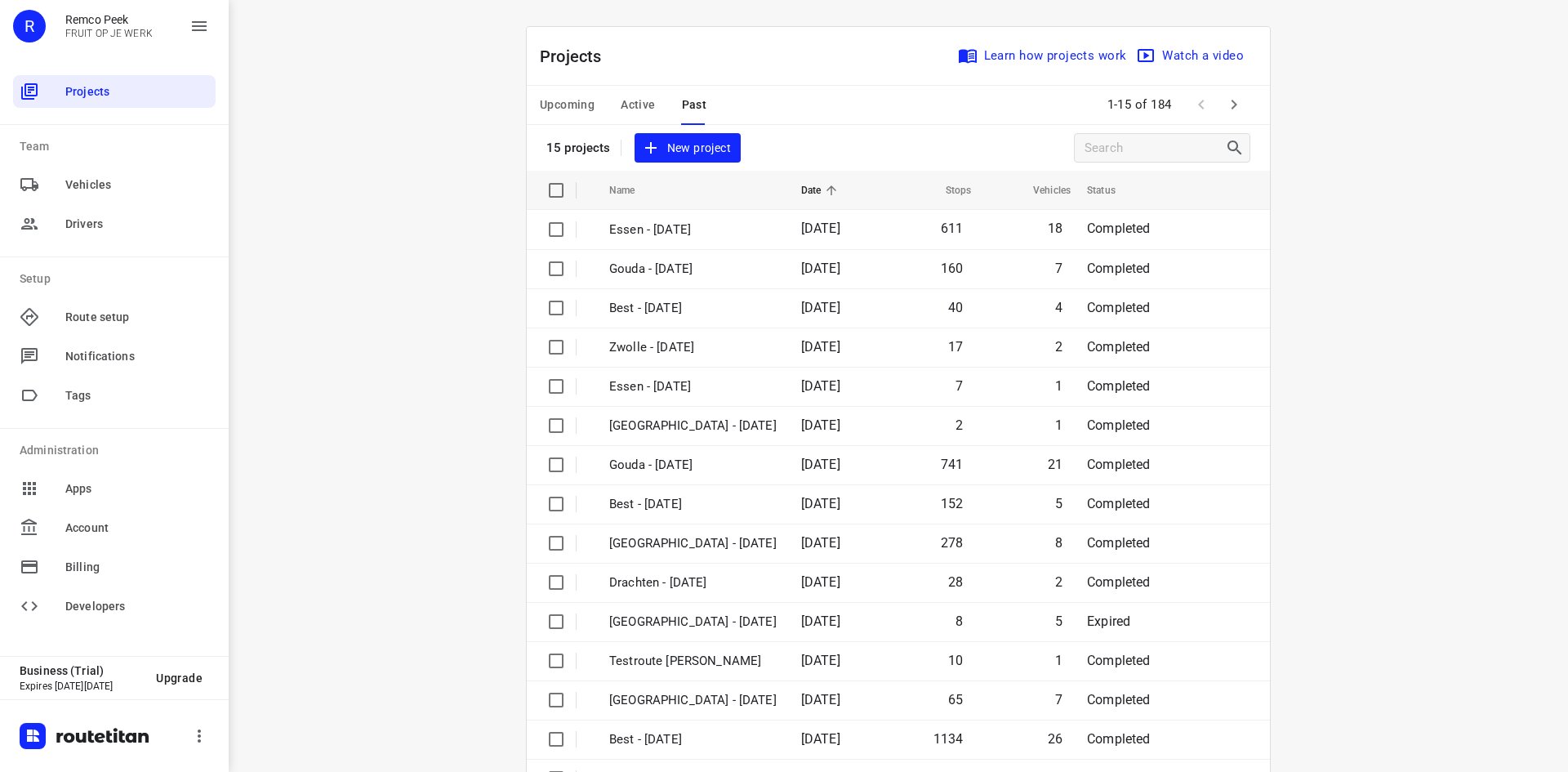
click at [1232, 108] on icon "button" at bounding box center [1235, 105] width 6 height 10
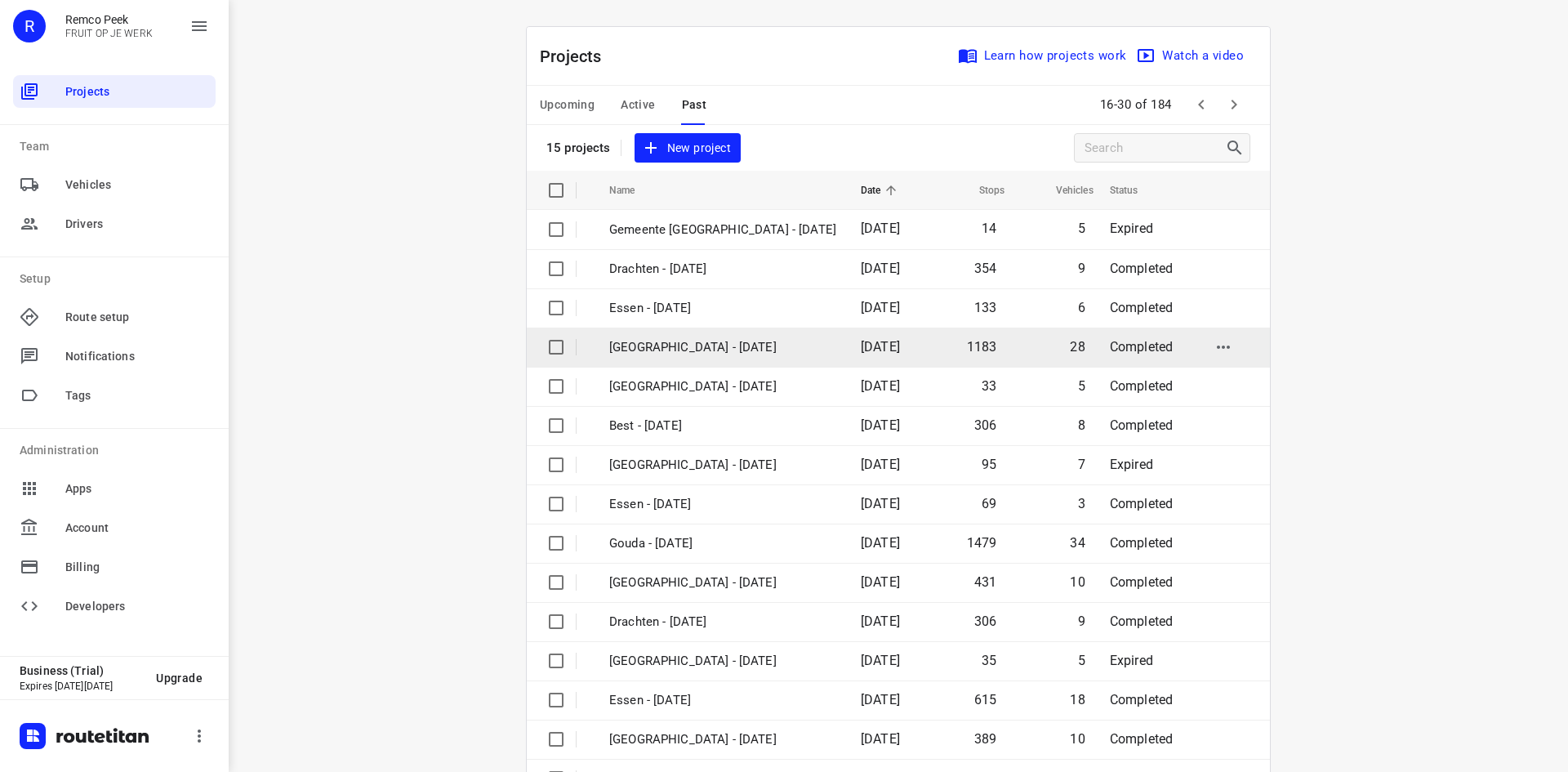
click at [742, 353] on p "[GEOGRAPHIC_DATA] - [DATE]" at bounding box center [722, 347] width 227 height 19
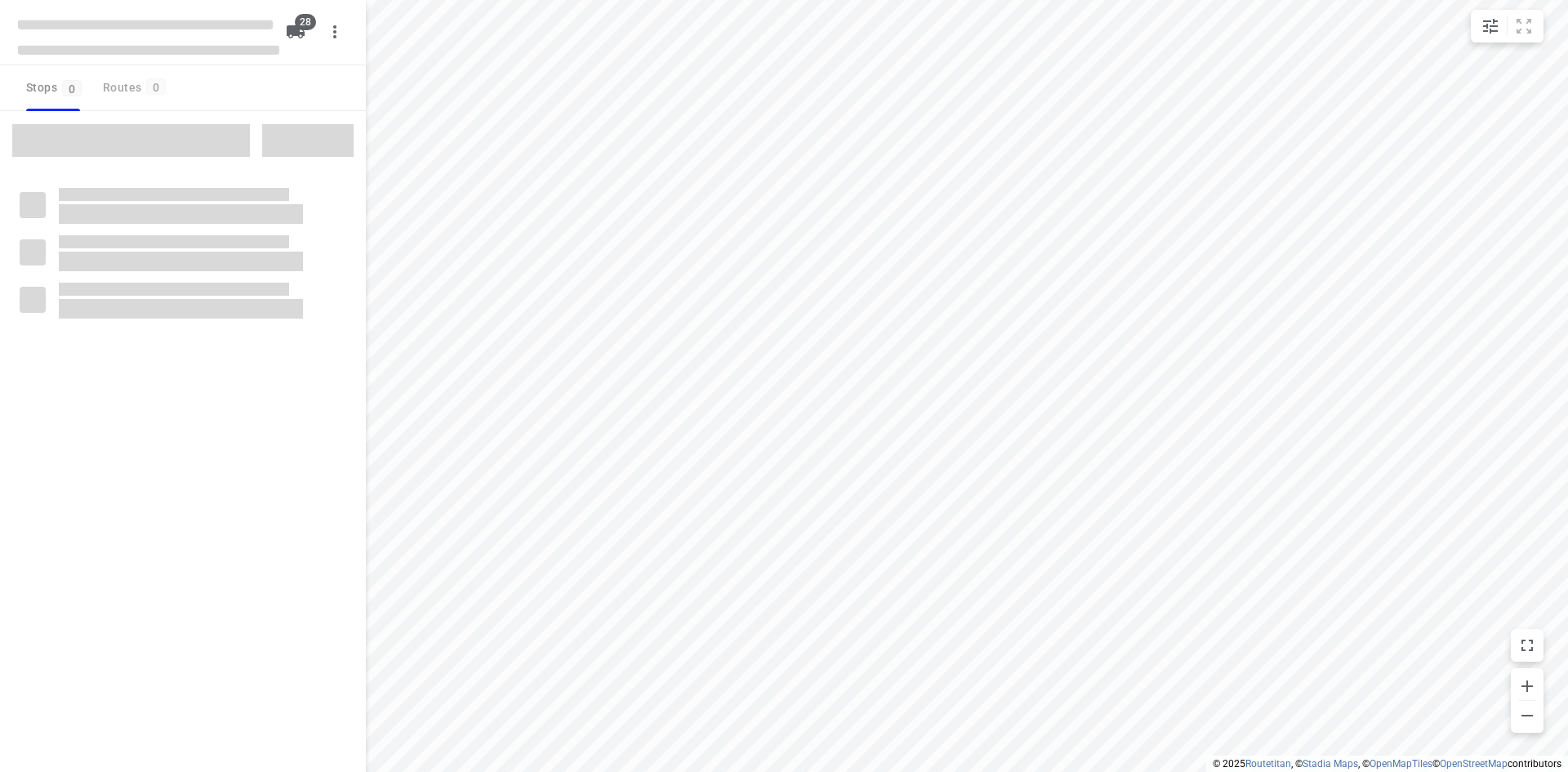
checkbox input "true"
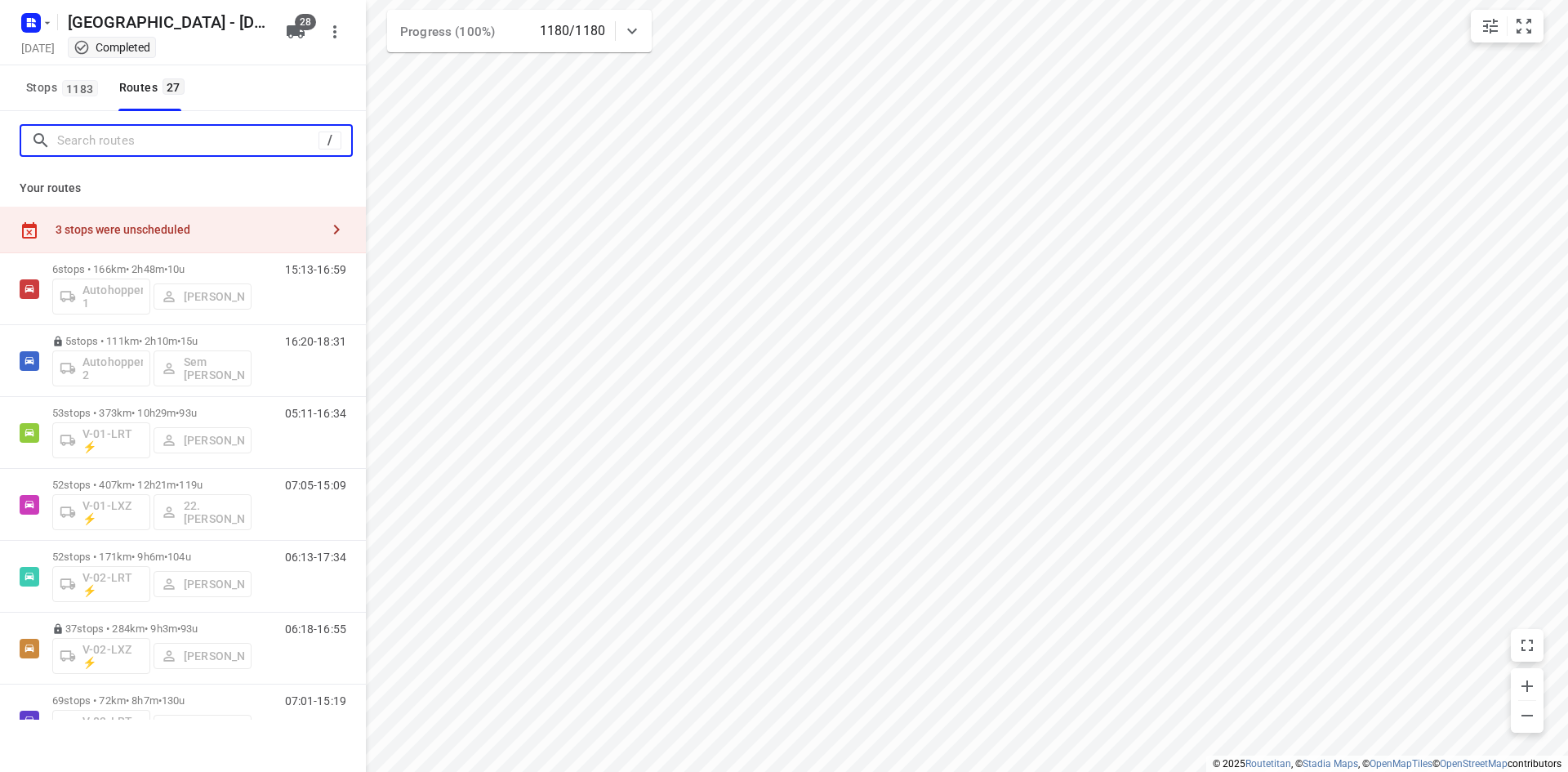
click at [112, 148] on input "Search routes" at bounding box center [188, 141] width 261 height 25
click at [112, 148] on input "Search routes" at bounding box center [205, 141] width 294 height 25
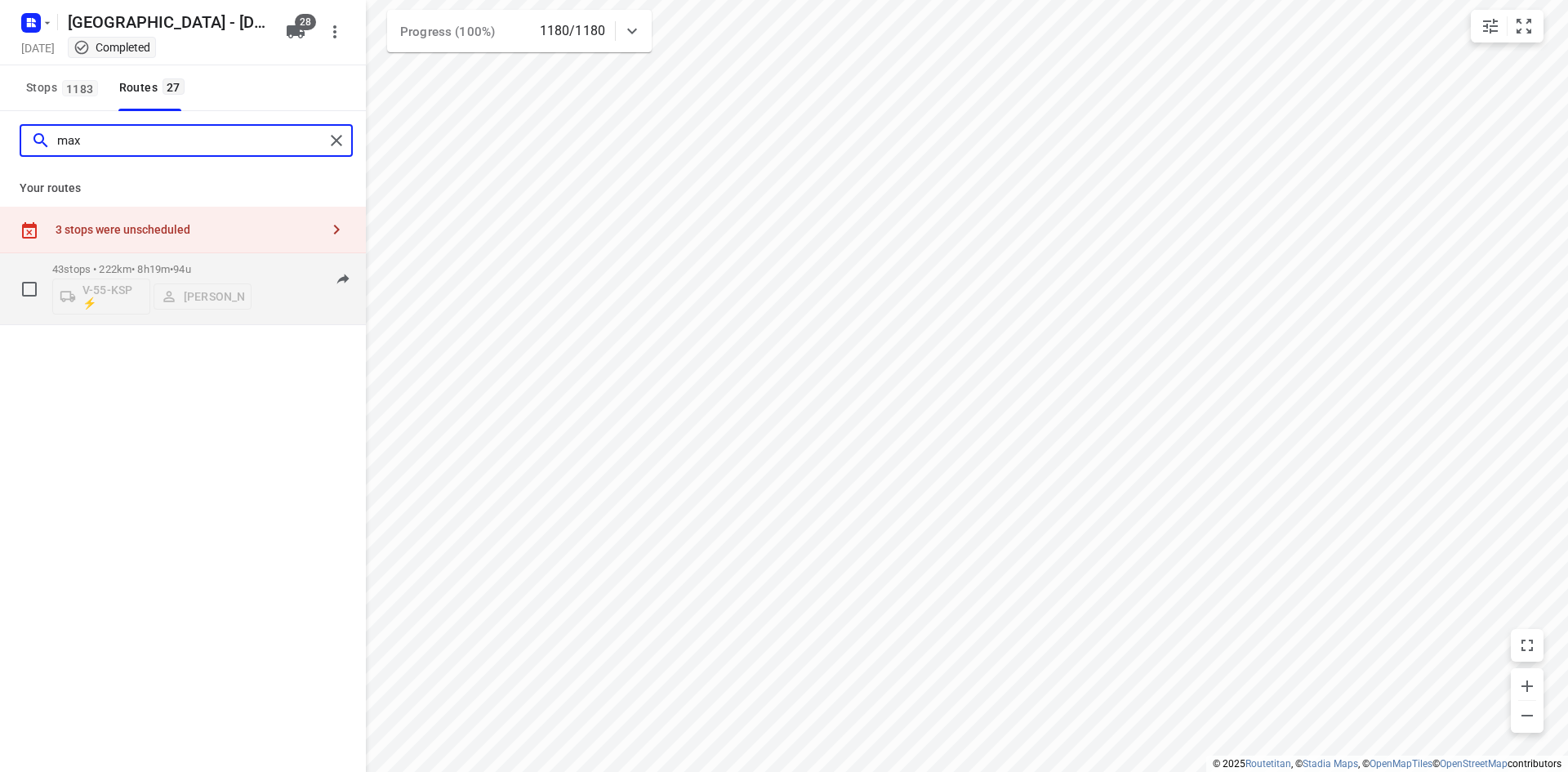
type input "max"
click at [279, 301] on div "07:13-17:32" at bounding box center [305, 293] width 81 height 59
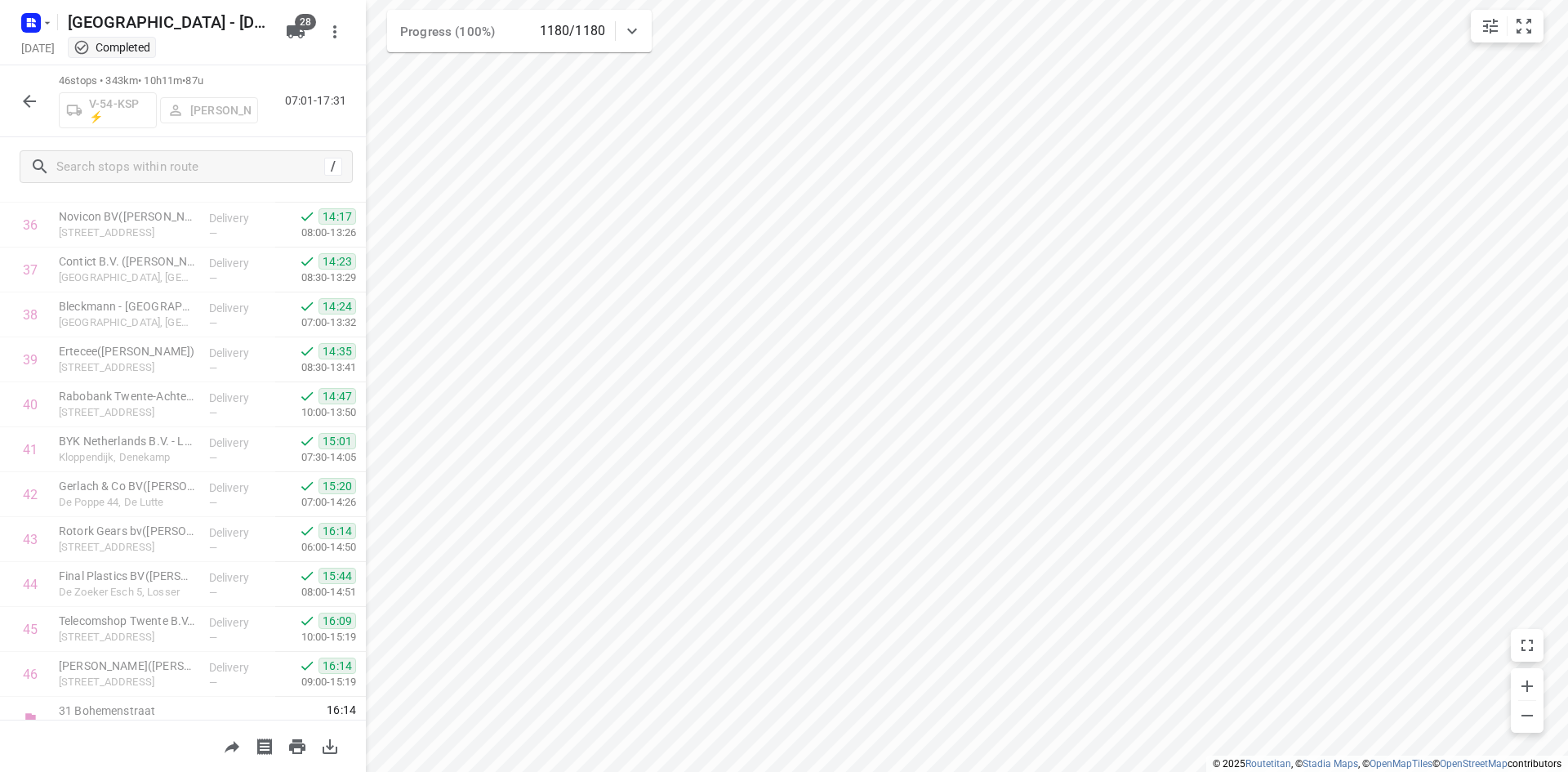
scroll to position [1716, 0]
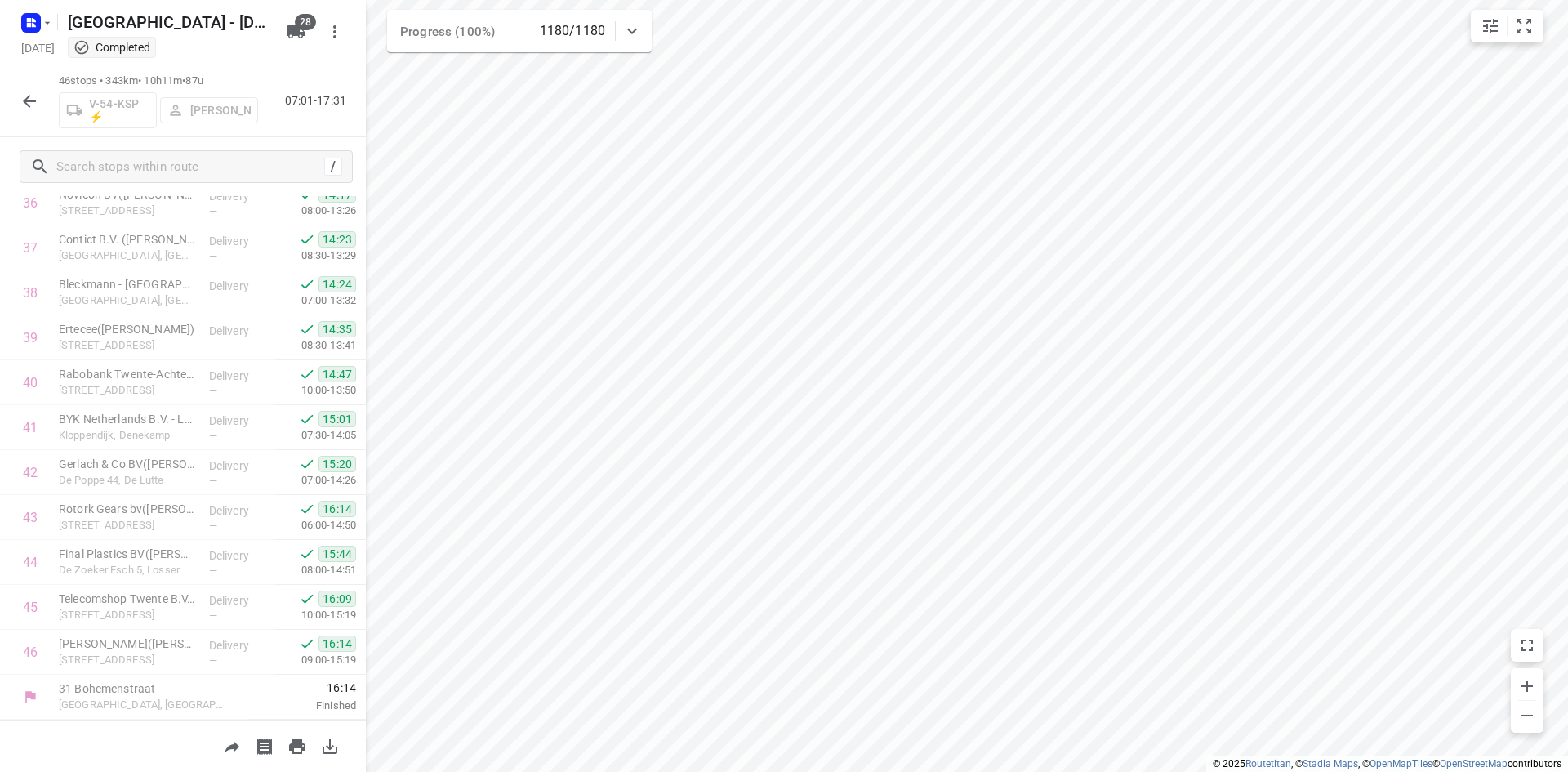
click at [38, 106] on icon "button" at bounding box center [29, 101] width 19 height 19
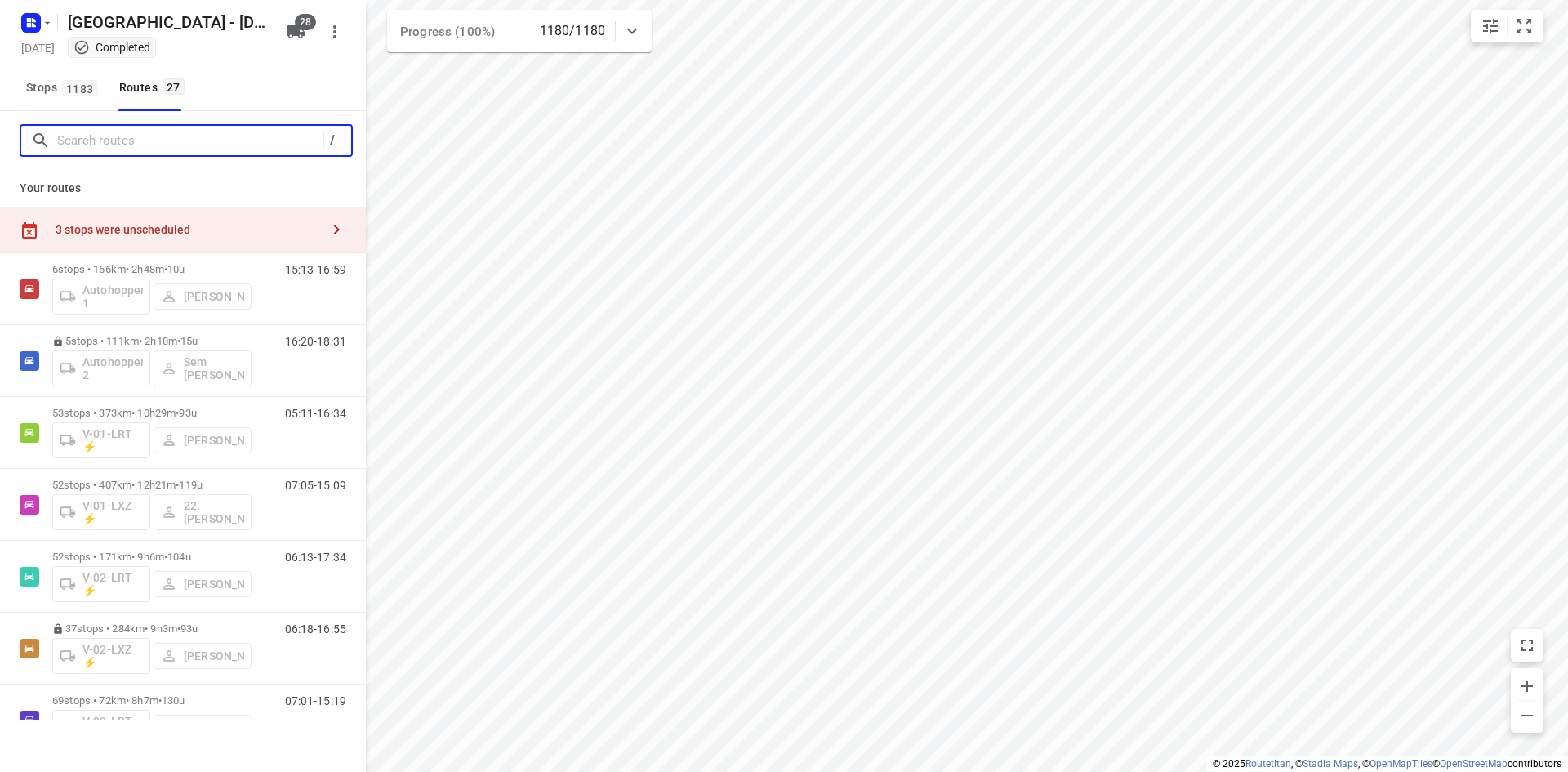
click at [170, 147] on input "Search routes" at bounding box center [191, 141] width 267 height 25
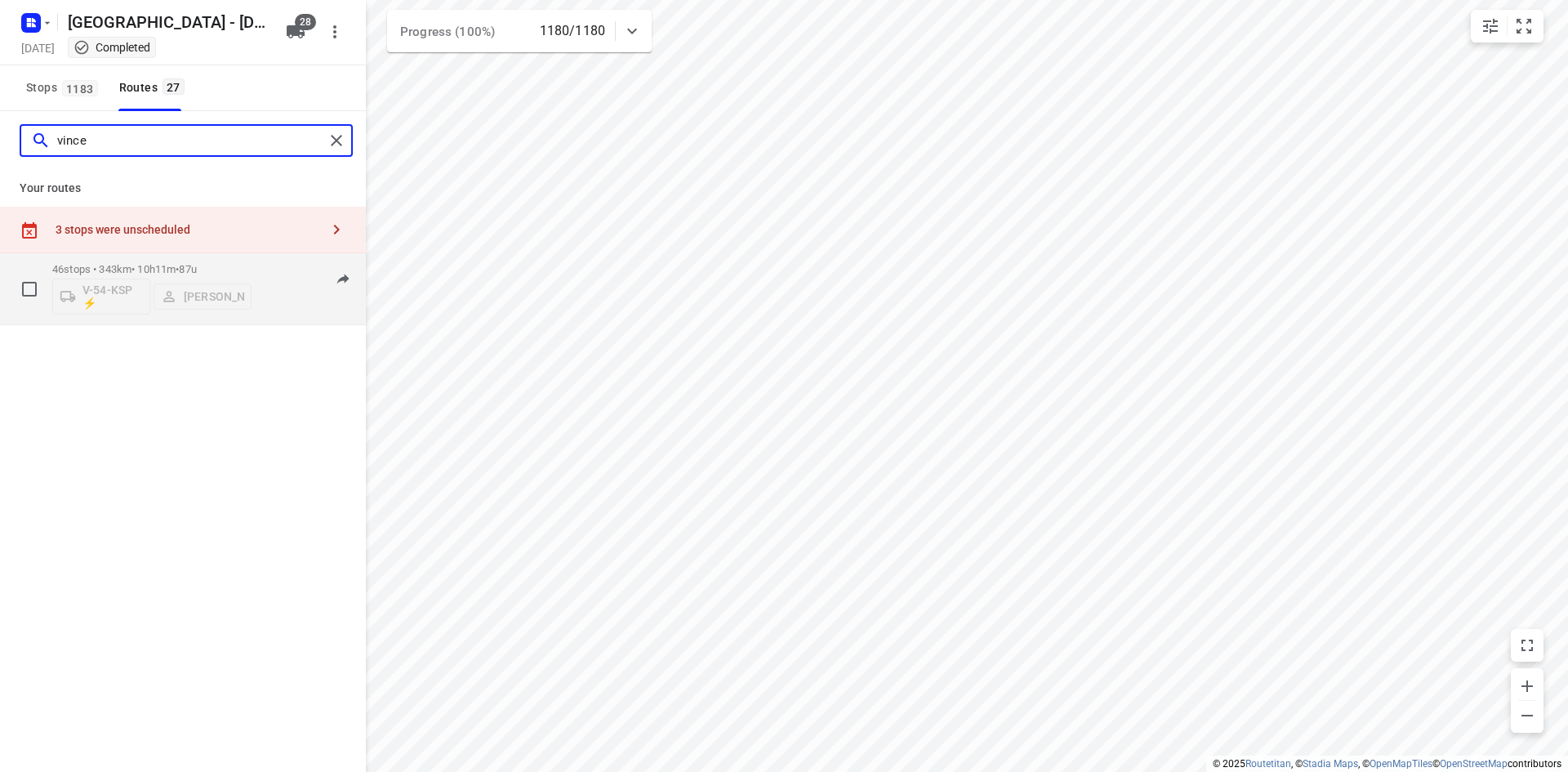
type input "vince"
click at [292, 296] on div "07:01-17:31" at bounding box center [305, 293] width 81 height 59
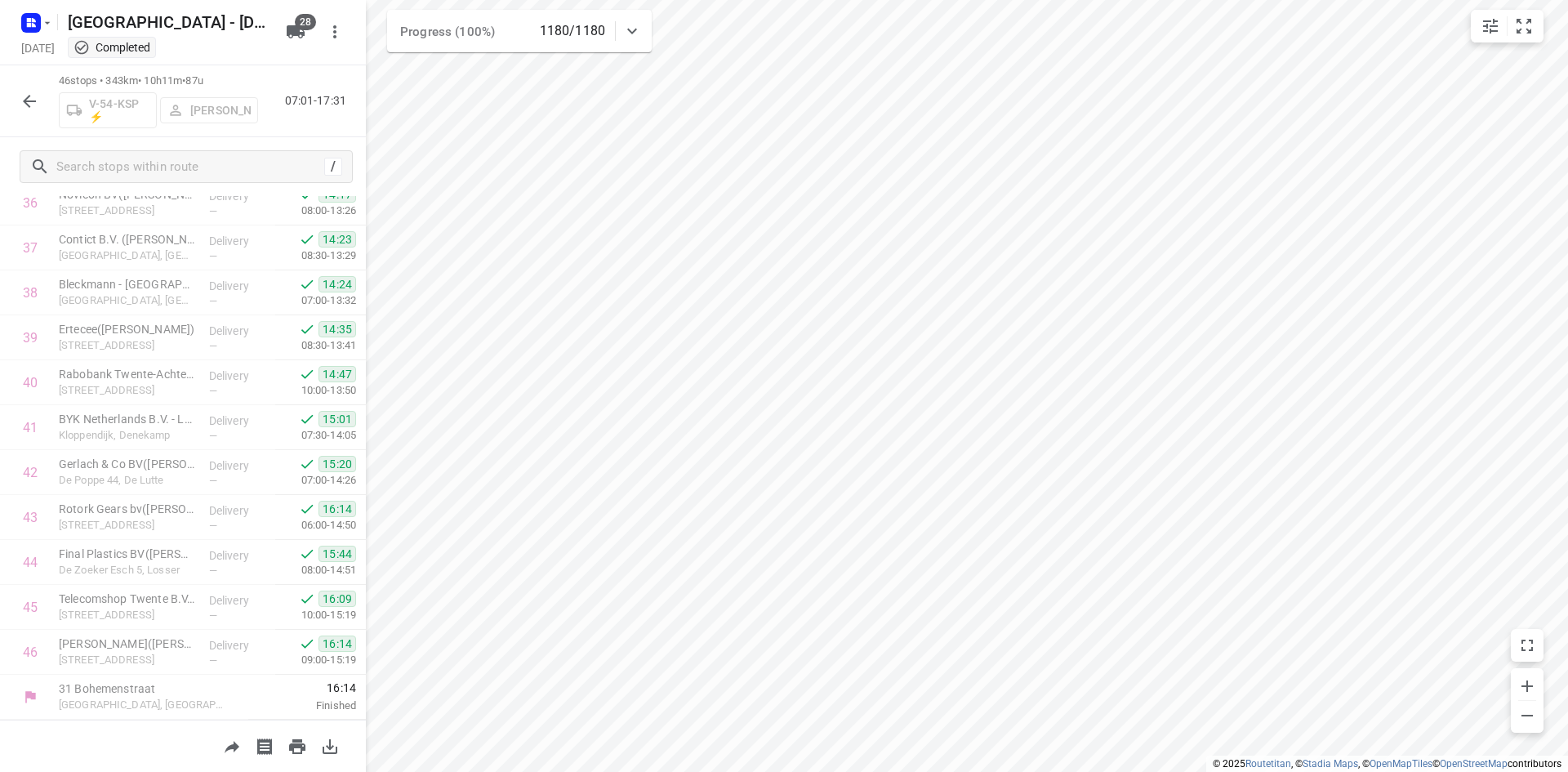
scroll to position [0, 0]
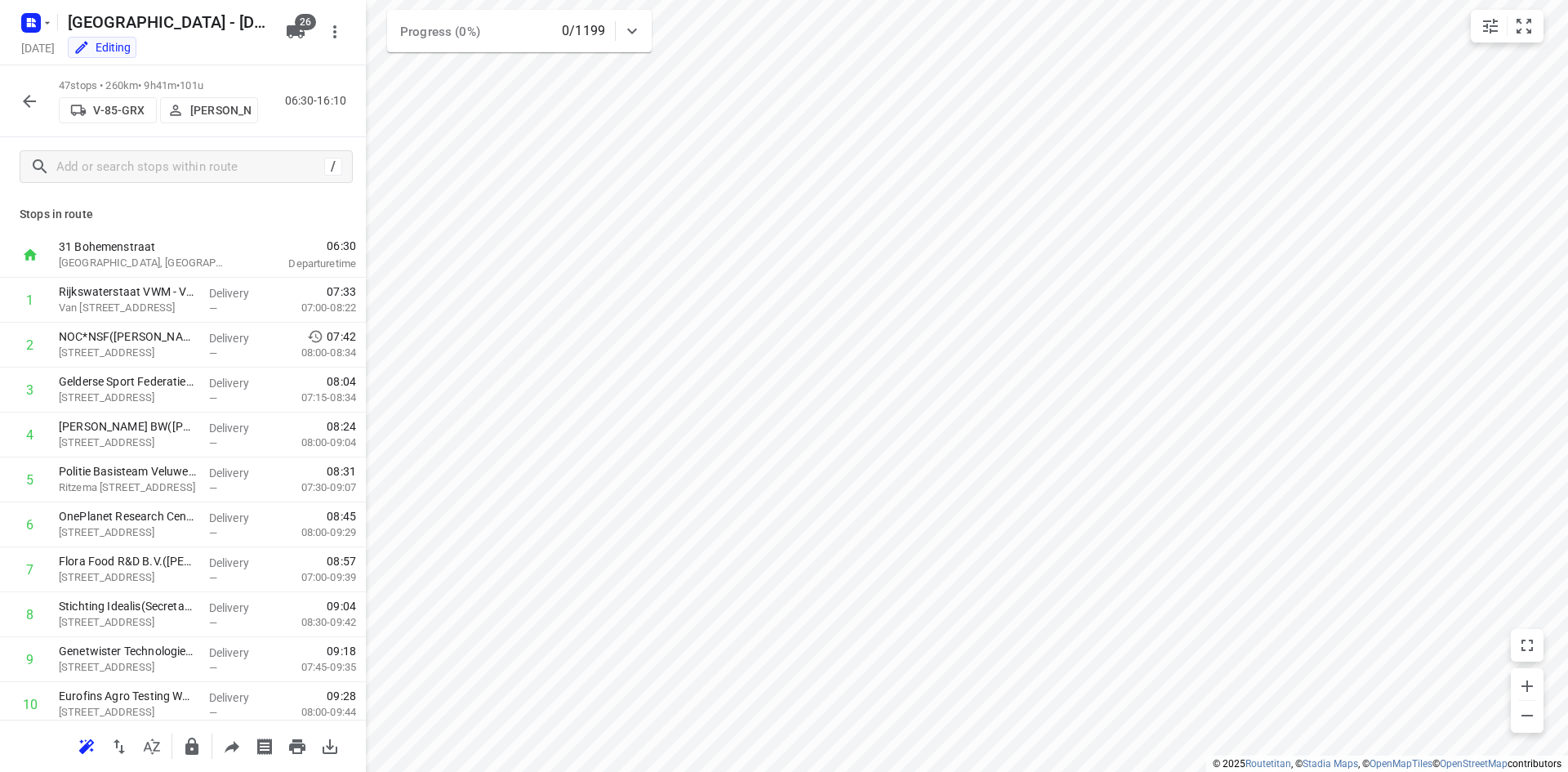
click at [227, 106] on p "[PERSON_NAME]" at bounding box center [220, 110] width 60 height 13
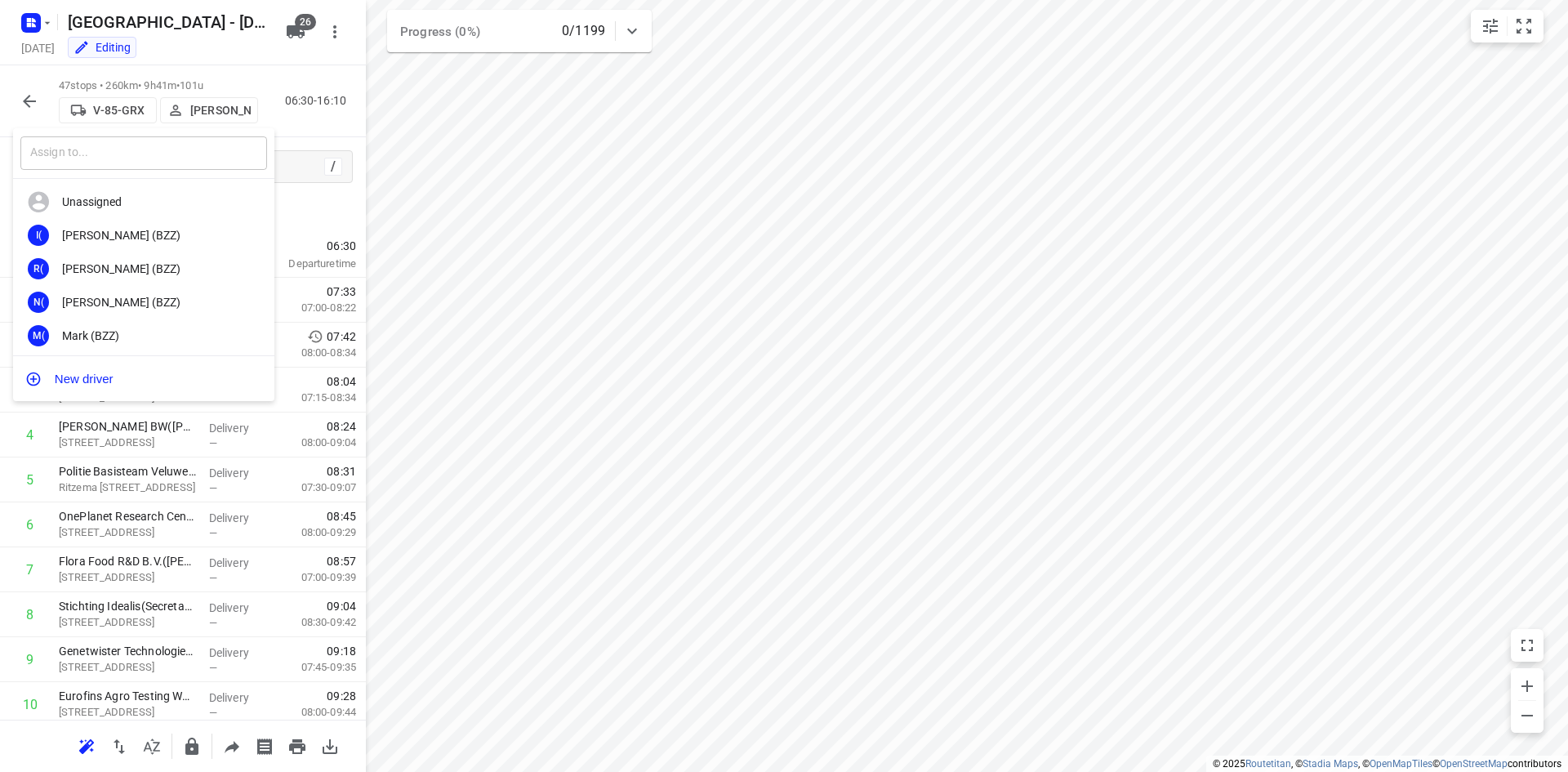
click at [165, 162] on input "text" at bounding box center [143, 153] width 246 height 33
type input "sem"
click at [114, 230] on div "Sem Bollweg" at bounding box center [147, 235] width 171 height 13
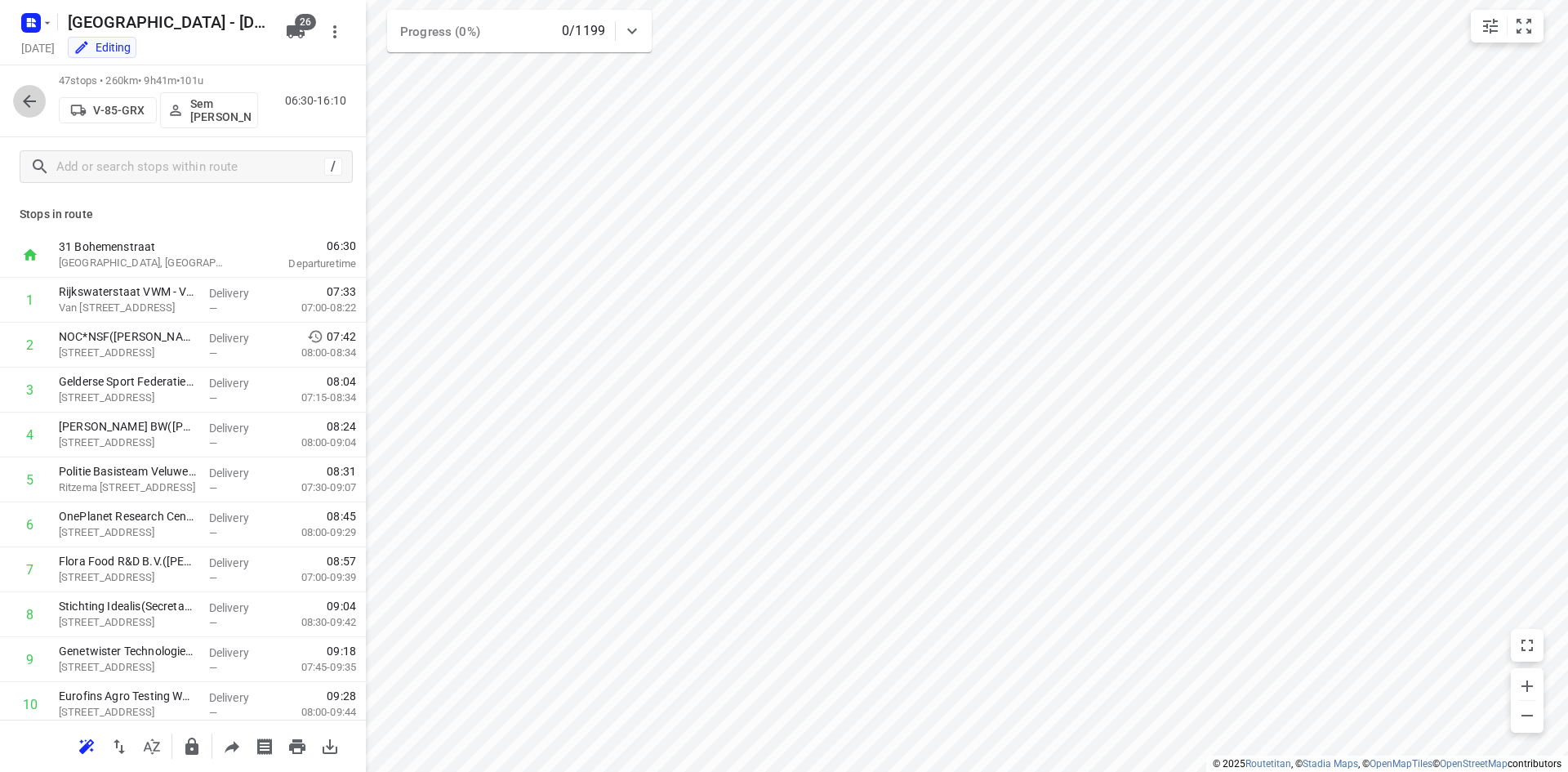
click at [38, 102] on icon "button" at bounding box center [29, 101] width 19 height 19
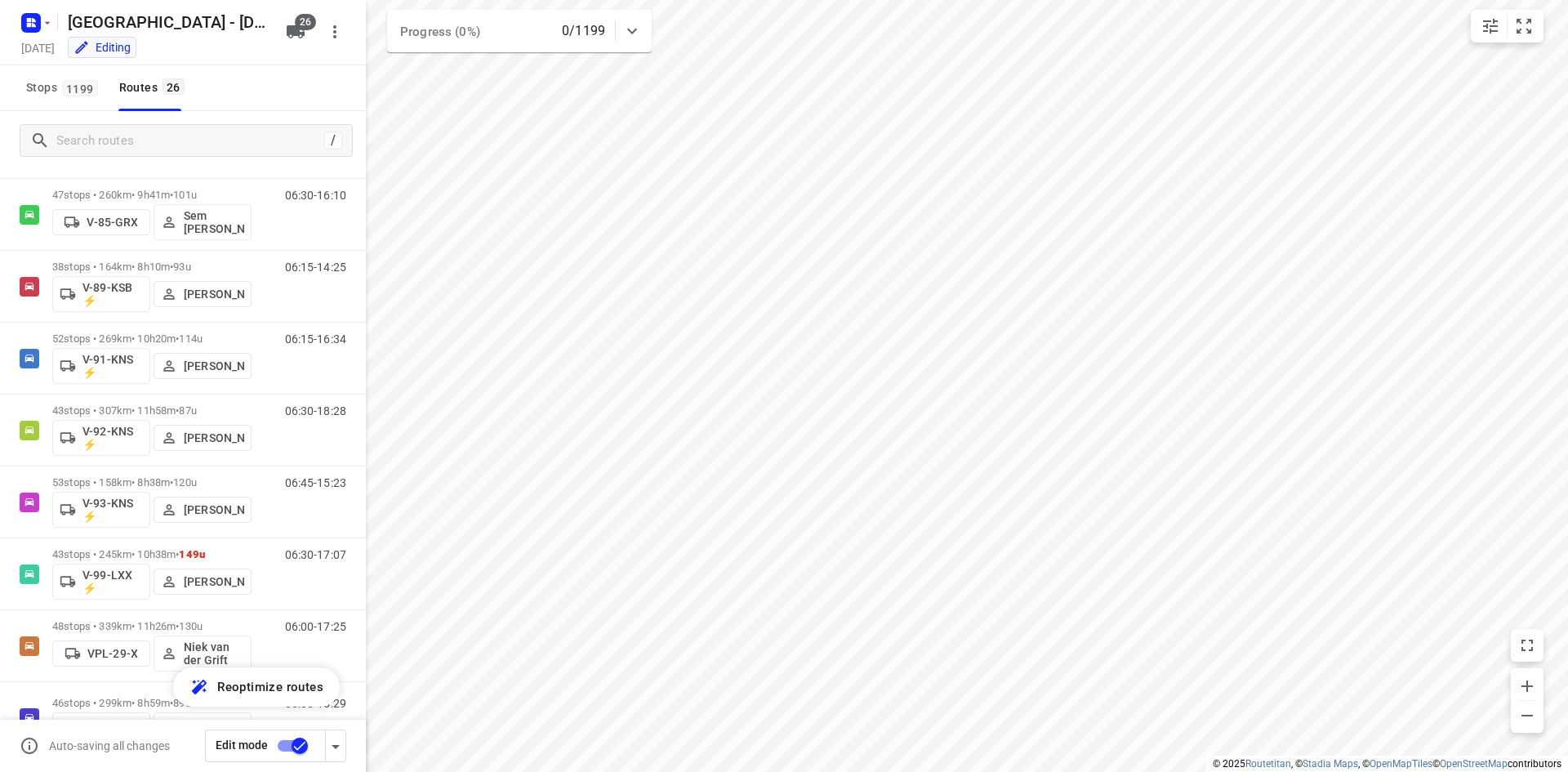
scroll to position [1372, 0]
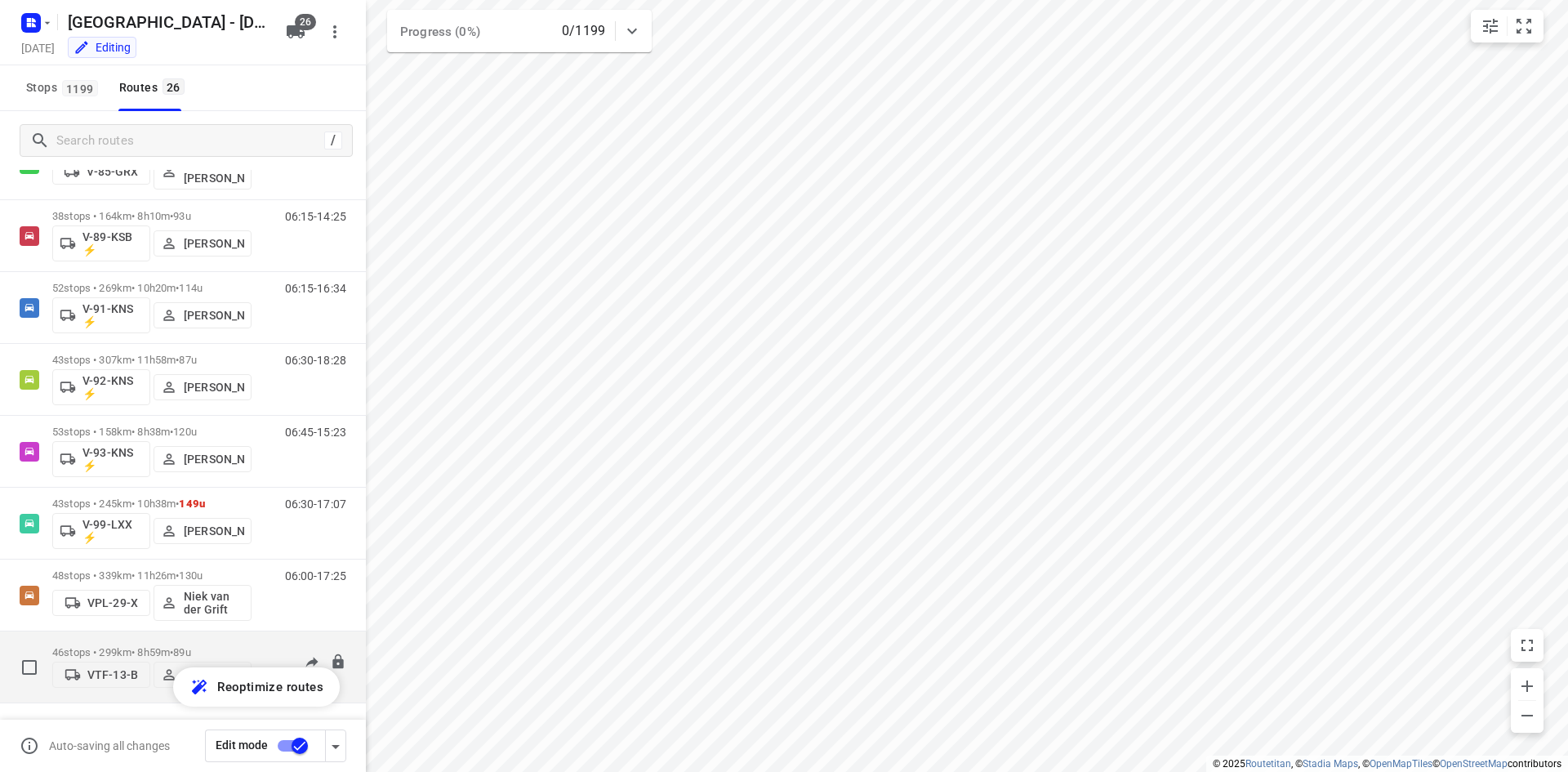
click at [247, 646] on p "46 stops • 299km • 8h59m • 89u" at bounding box center [151, 652] width 199 height 12
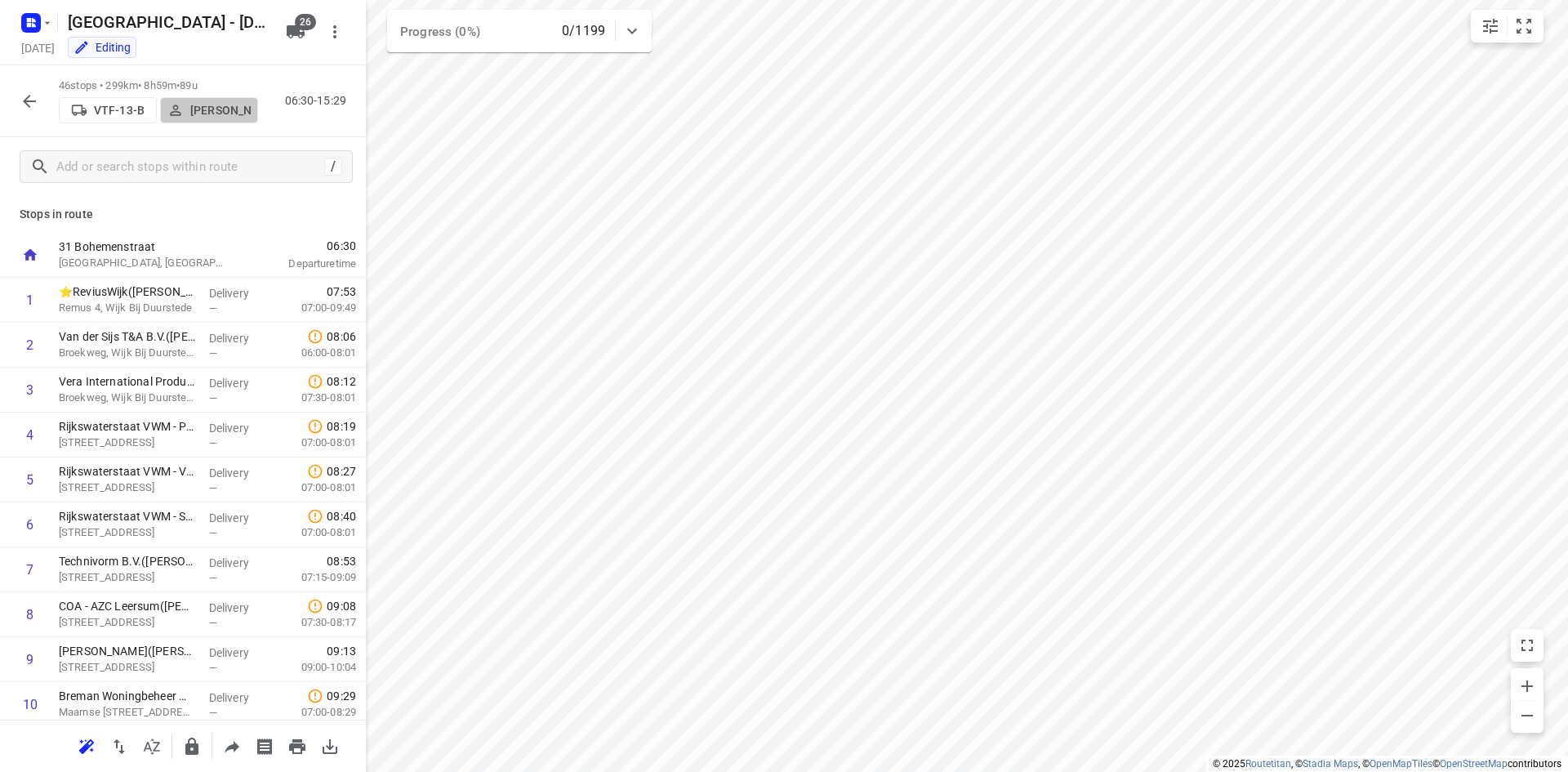
click at [216, 112] on p "Robert Hoogeveen" at bounding box center [220, 110] width 60 height 13
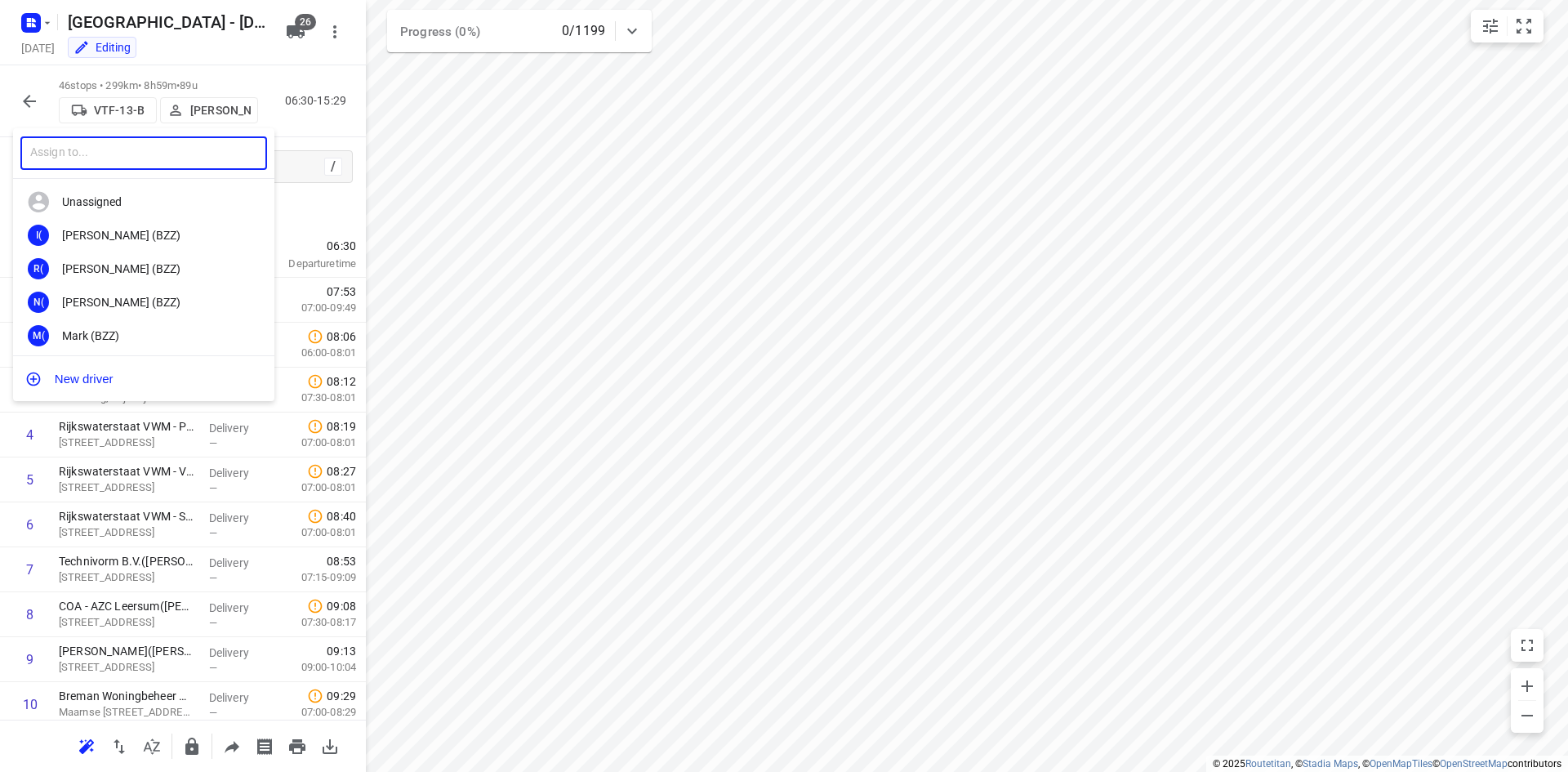
click at [124, 163] on input "text" at bounding box center [143, 153] width 246 height 33
type input "frank"
click at [128, 333] on div "Frank Louwdijk" at bounding box center [147, 336] width 171 height 13
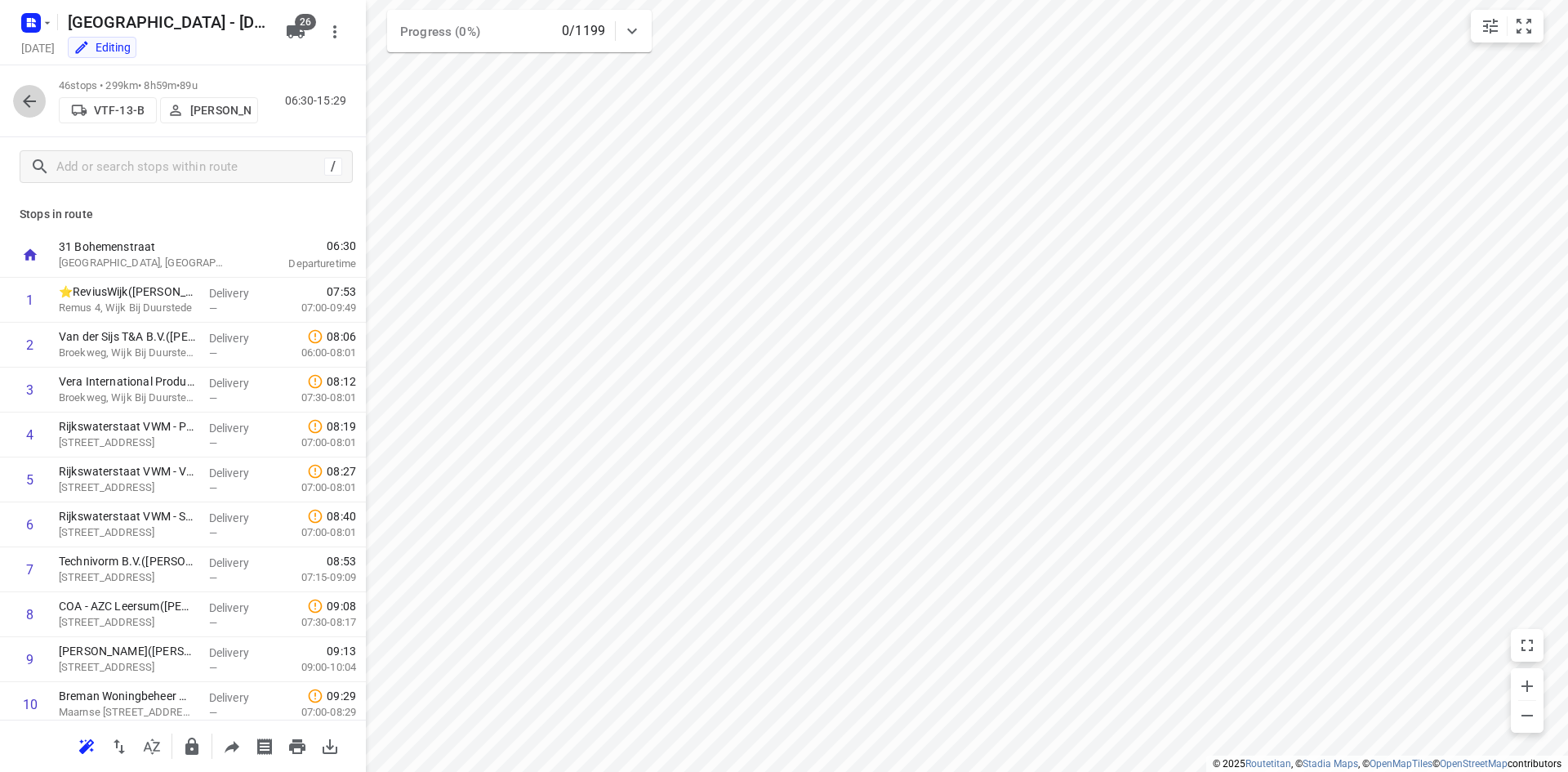
click at [41, 107] on button "button" at bounding box center [29, 101] width 32 height 32
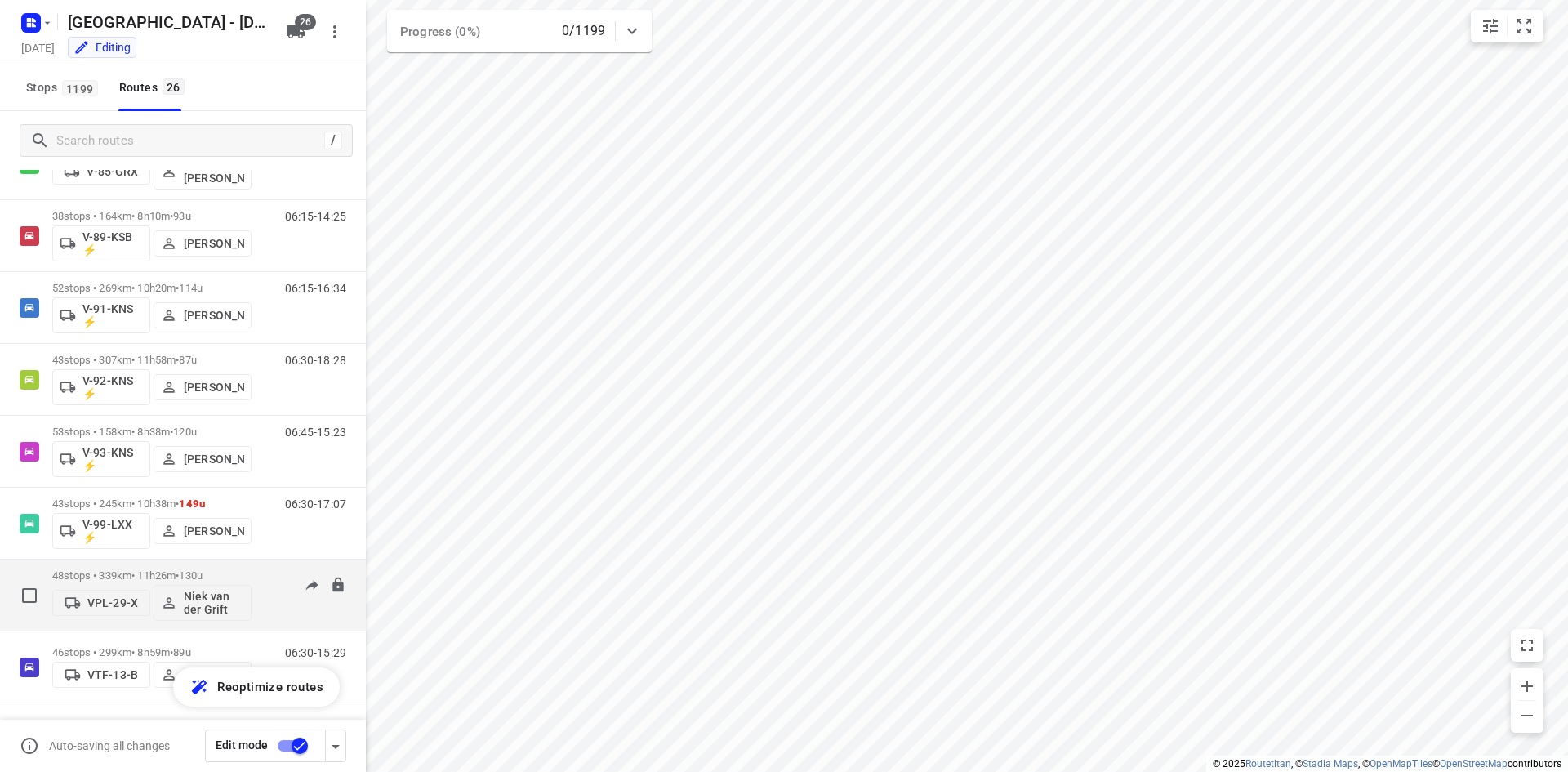
click at [268, 608] on div "06:00-17:25" at bounding box center [305, 599] width 81 height 59
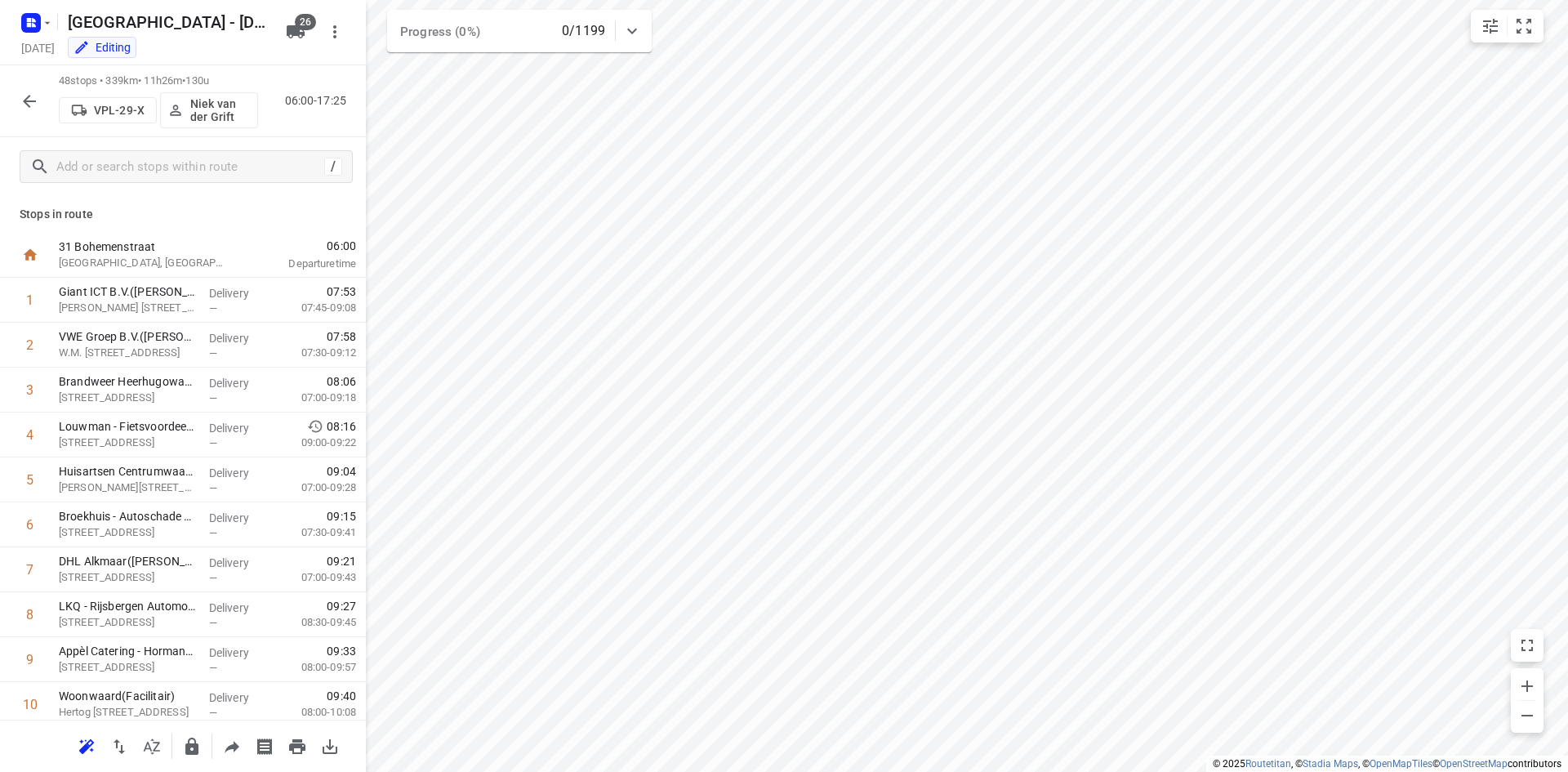
click at [210, 112] on p "Niek van der Grift" at bounding box center [220, 110] width 60 height 26
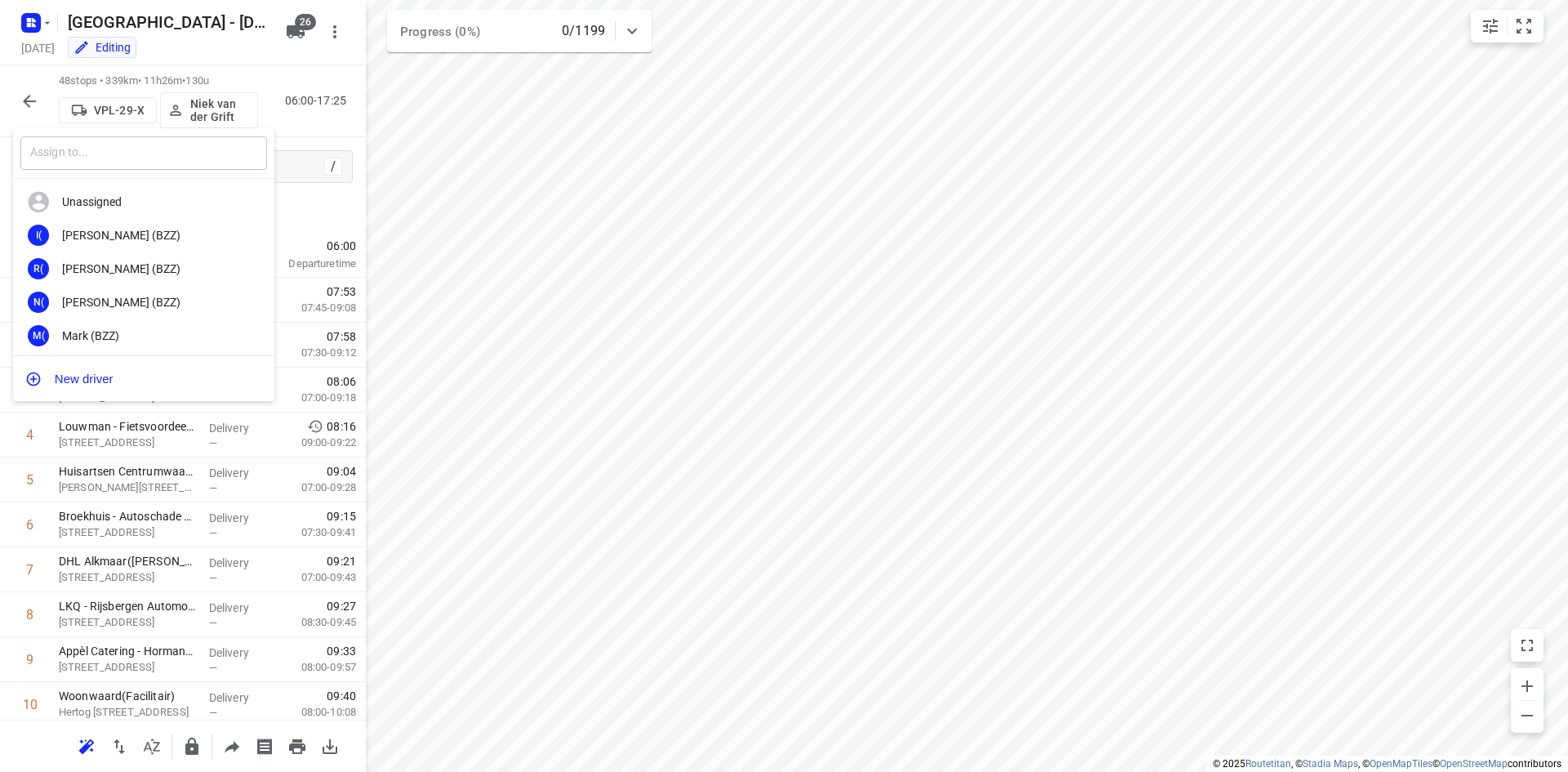
click at [175, 156] on input "text" at bounding box center [143, 153] width 246 height 33
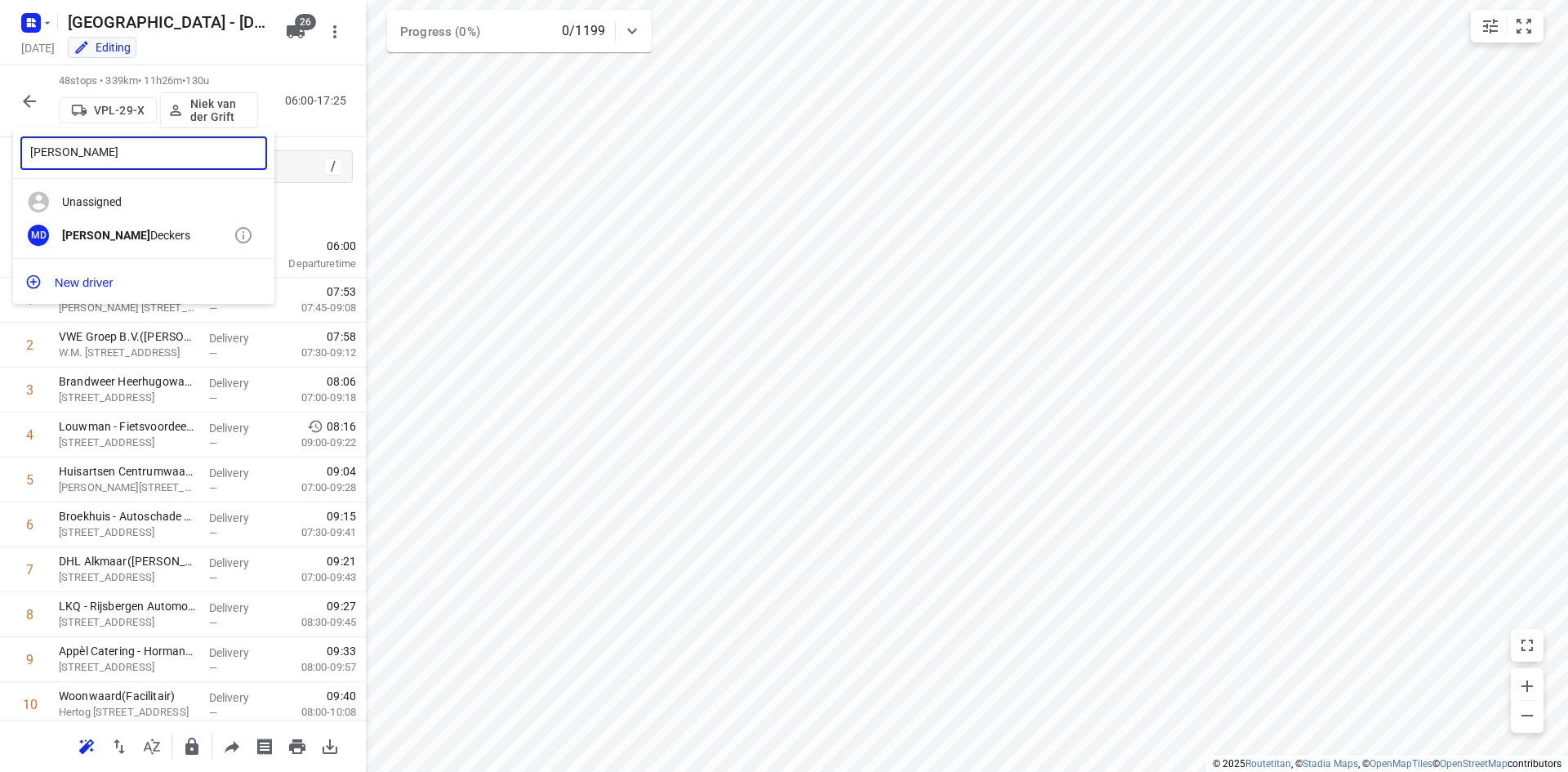
type input "marius"
click at [176, 222] on div "MD Marius Deckers" at bounding box center [143, 235] width 261 height 33
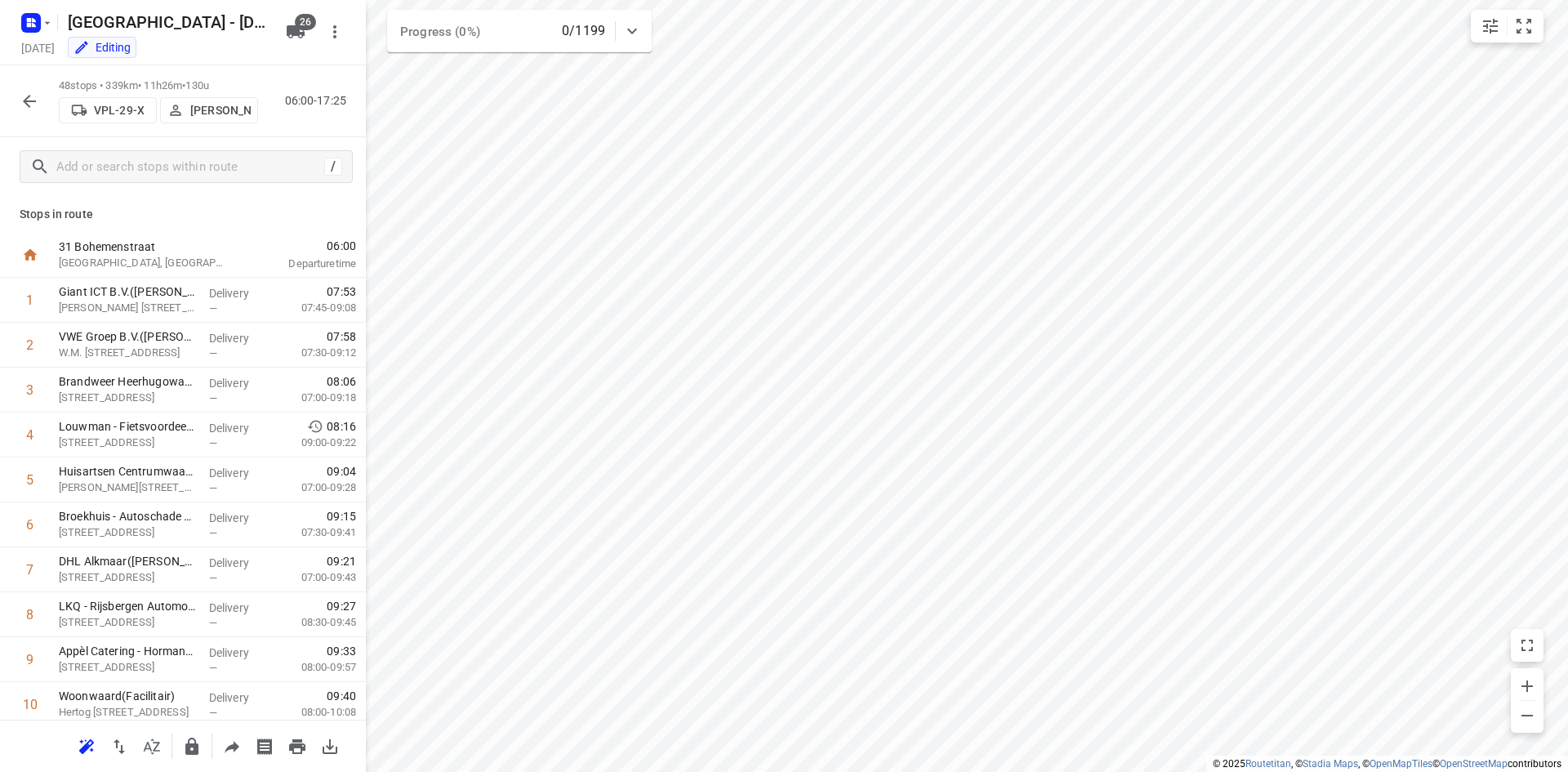
click at [24, 107] on icon "button" at bounding box center [29, 101] width 19 height 19
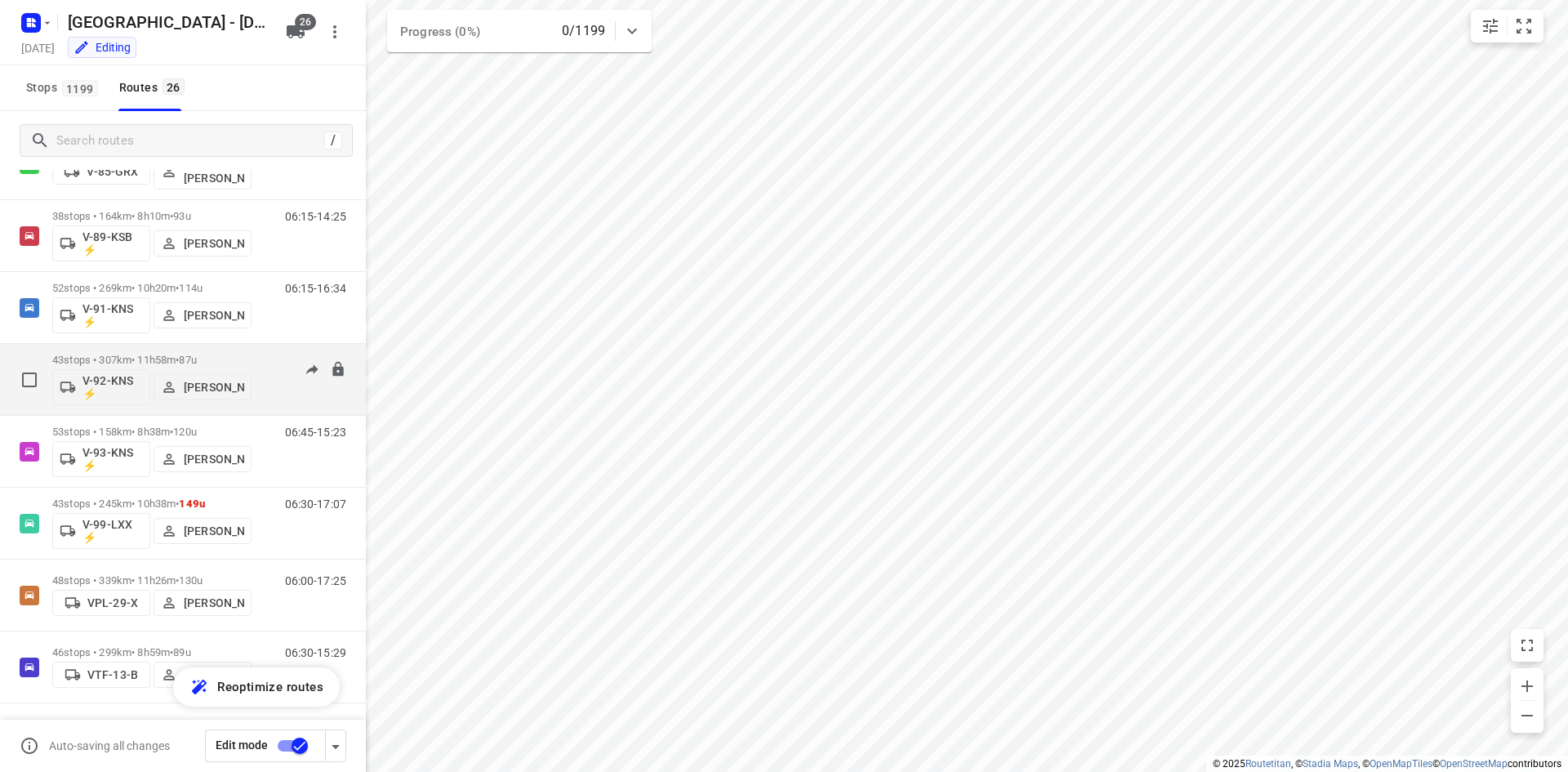
click at [268, 398] on div "06:30-18:28" at bounding box center [305, 383] width 81 height 59
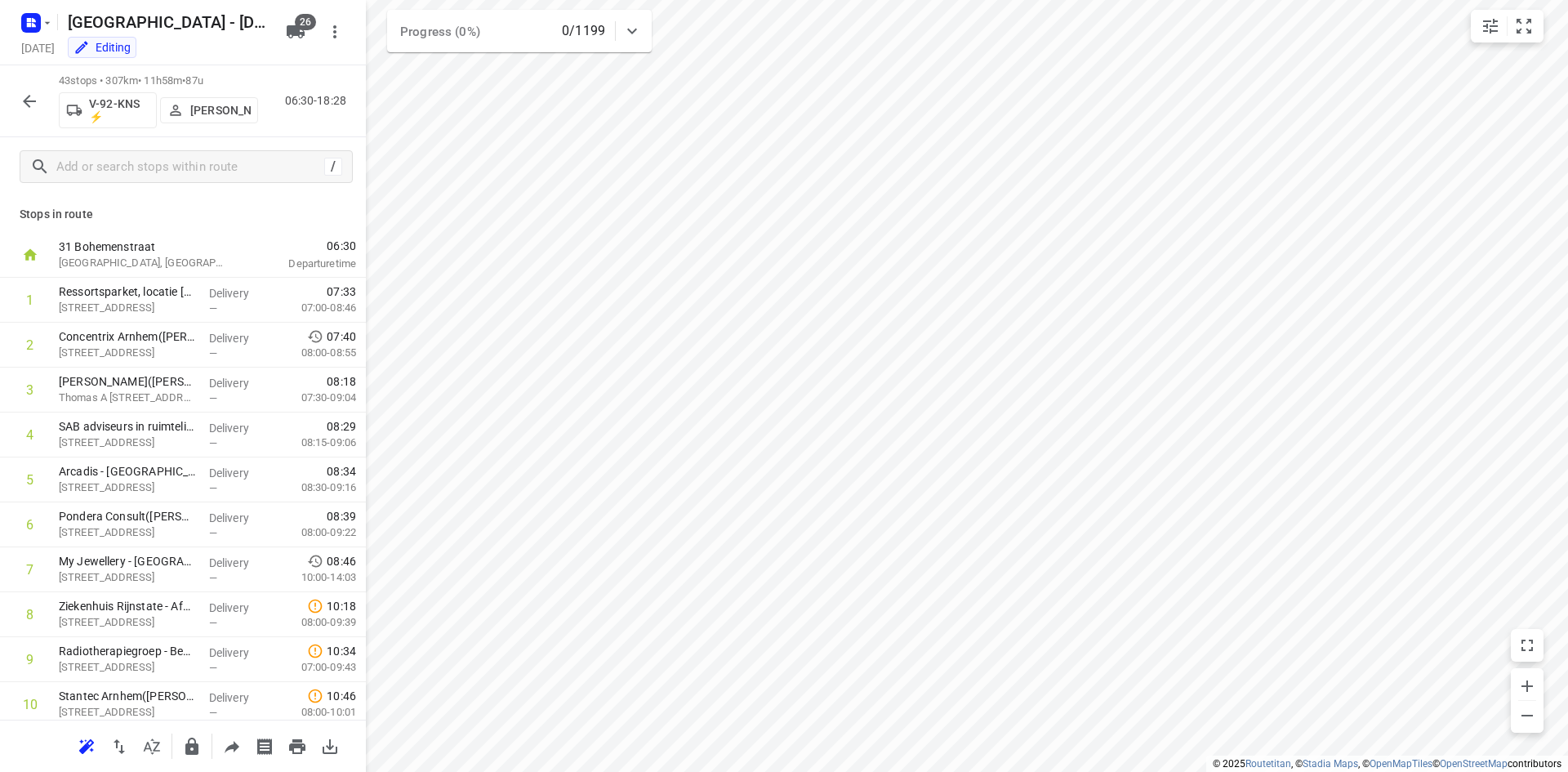
click at [24, 107] on icon "button" at bounding box center [29, 101] width 19 height 19
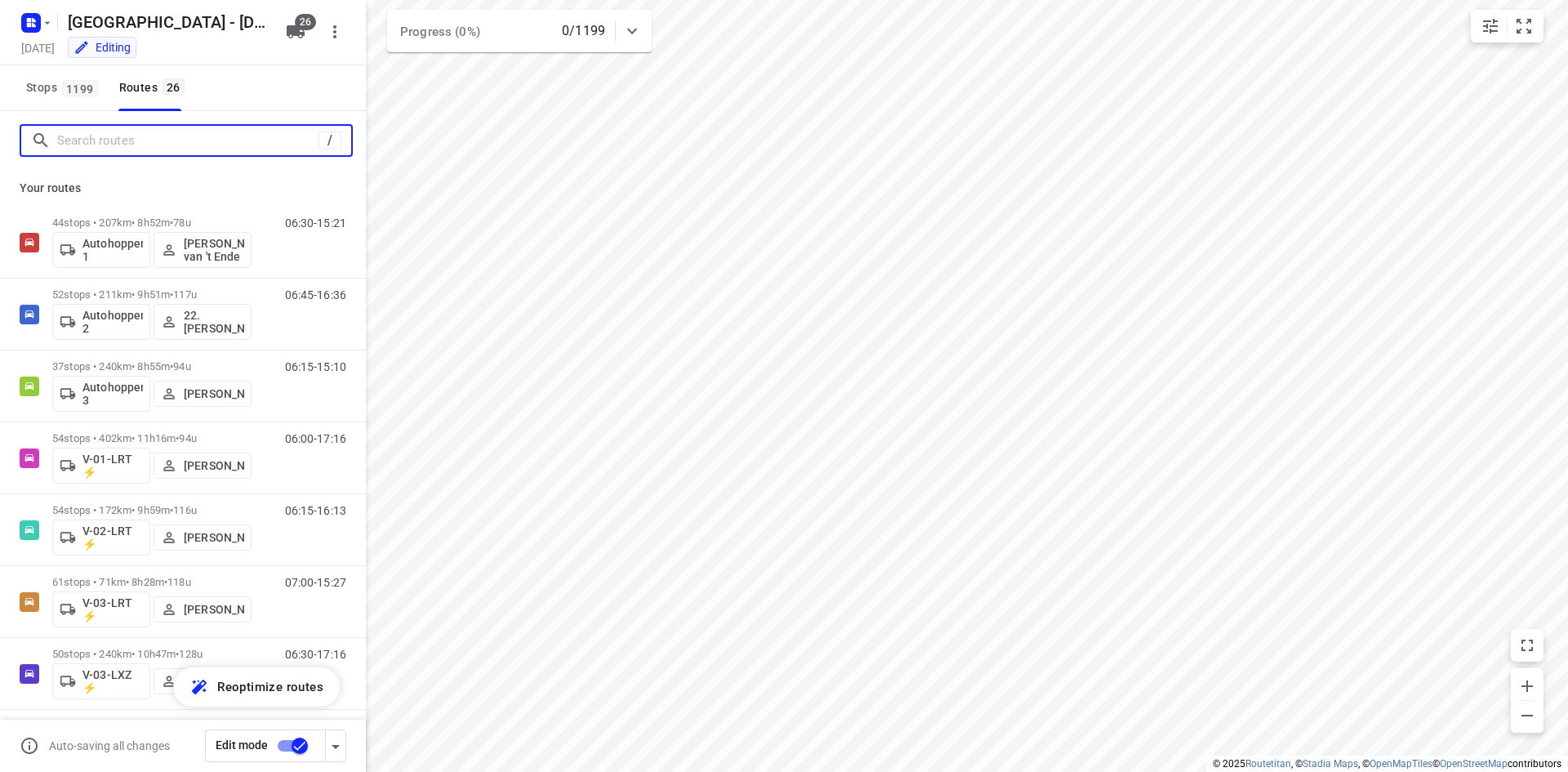
click at [163, 150] on input "Search routes" at bounding box center [188, 141] width 261 height 25
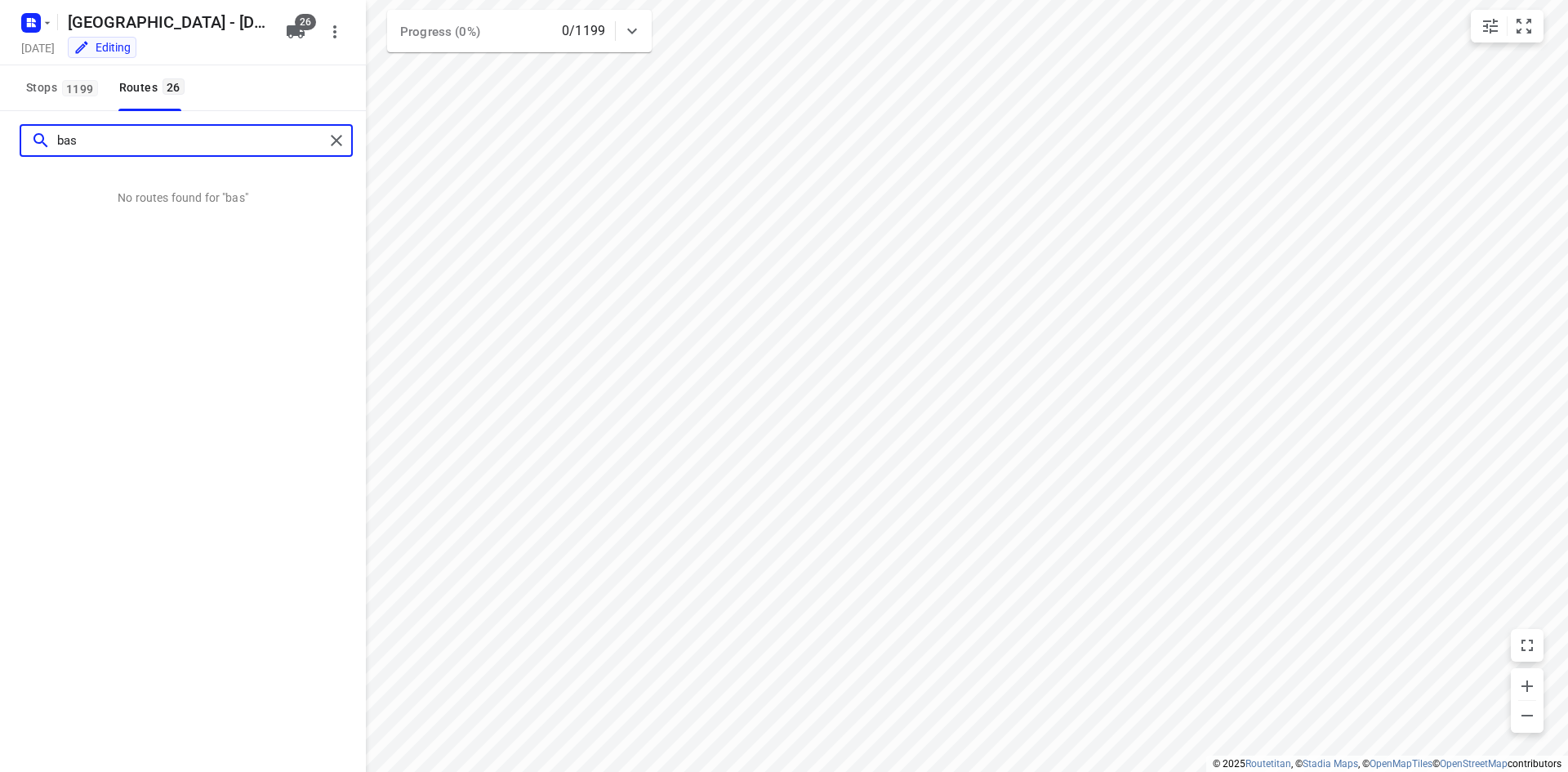
type input "bas"
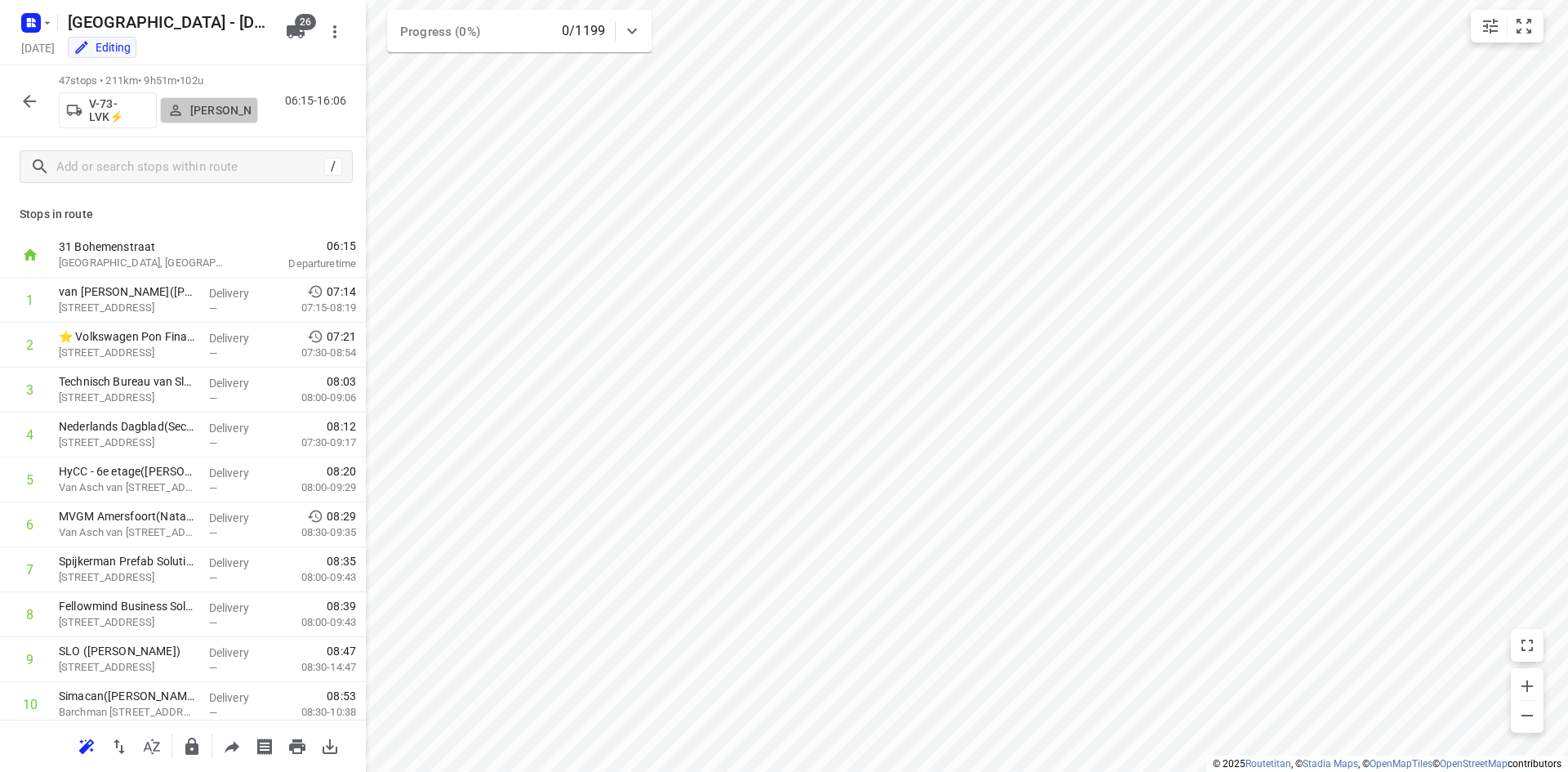
click at [237, 107] on p "Sten Sturgess" at bounding box center [220, 110] width 60 height 13
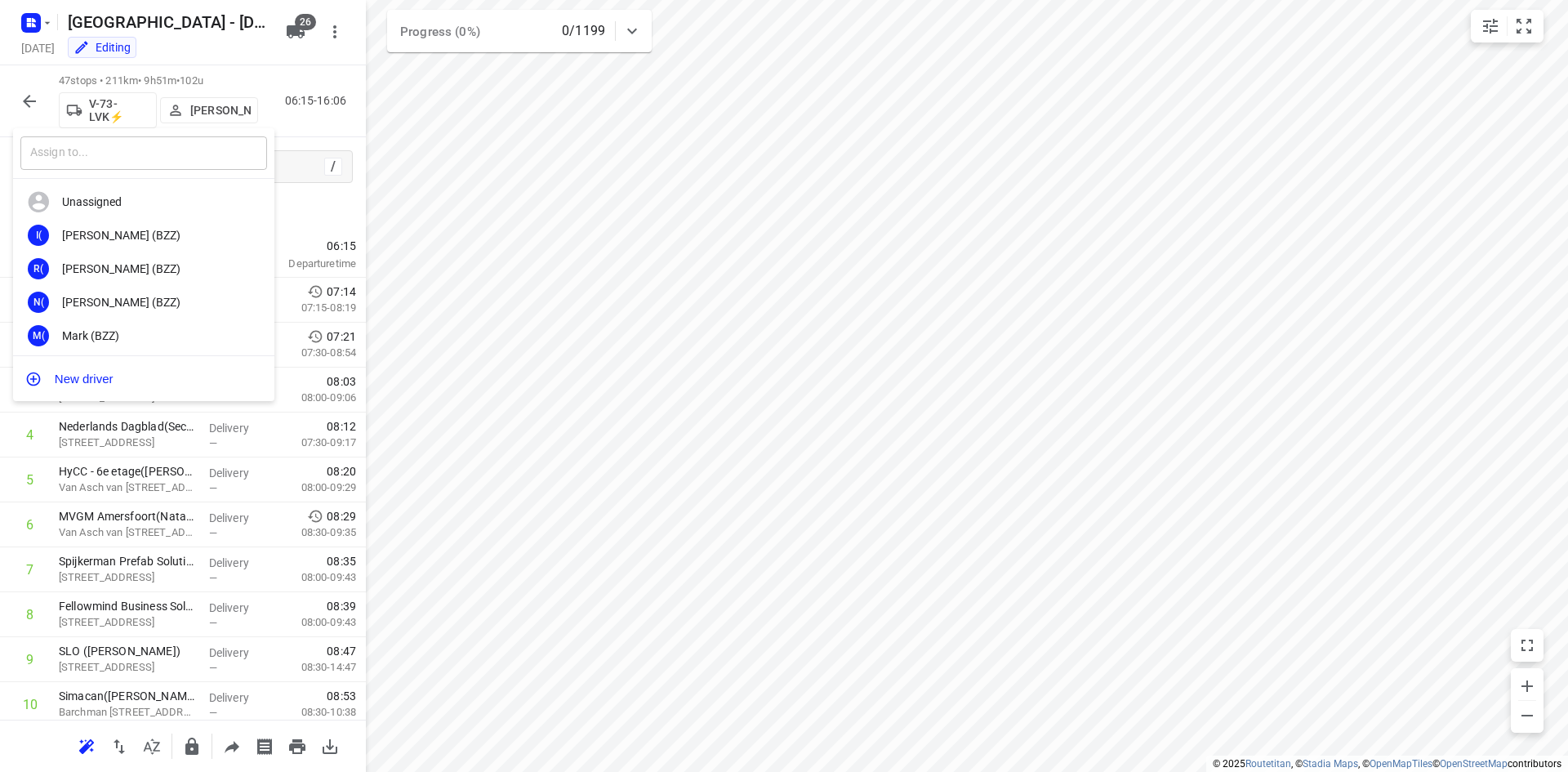
click at [183, 163] on input "text" at bounding box center [143, 153] width 246 height 33
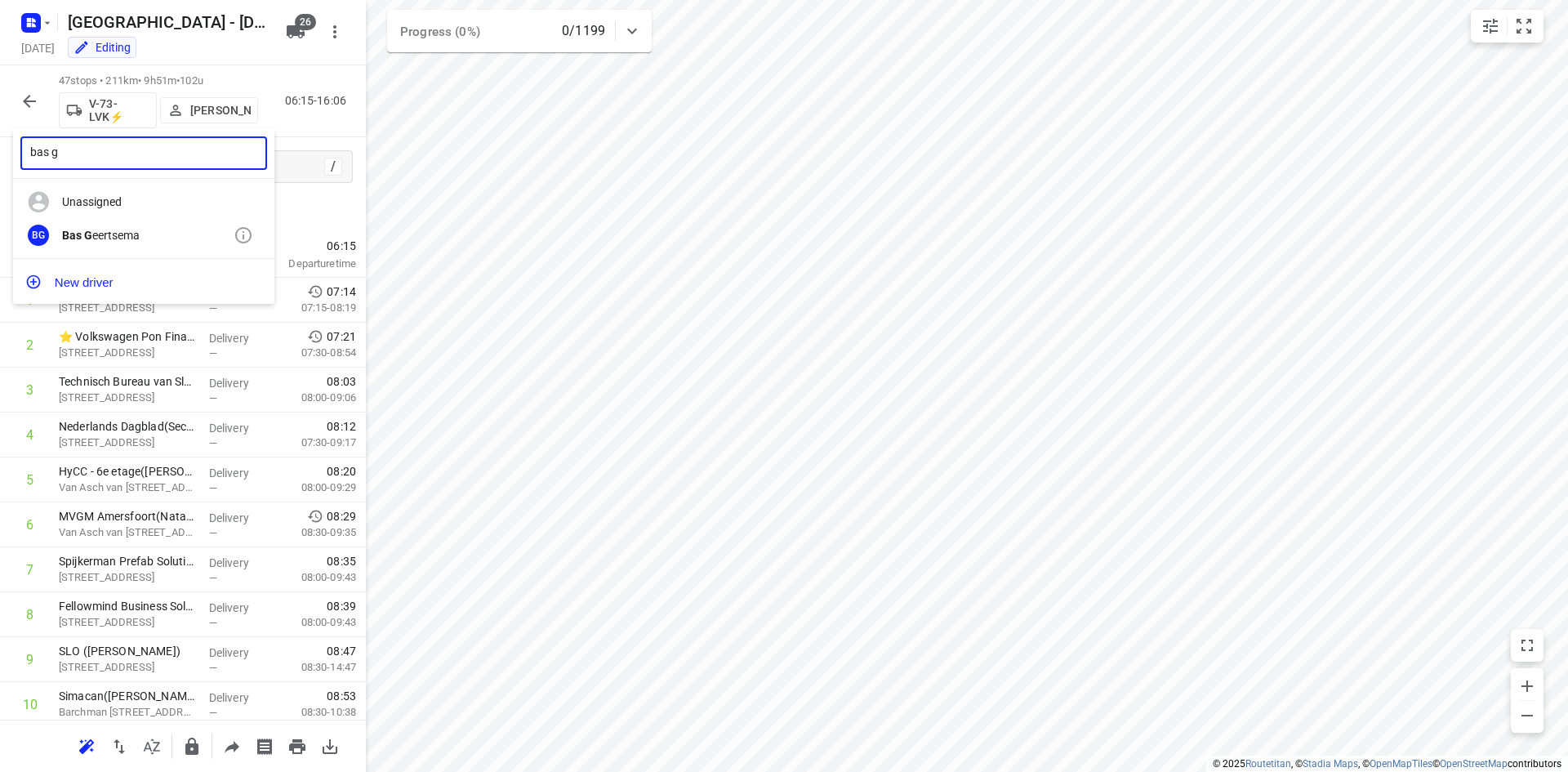
type input "bas g"
click at [136, 238] on div "Bas G eertsema" at bounding box center [147, 235] width 171 height 13
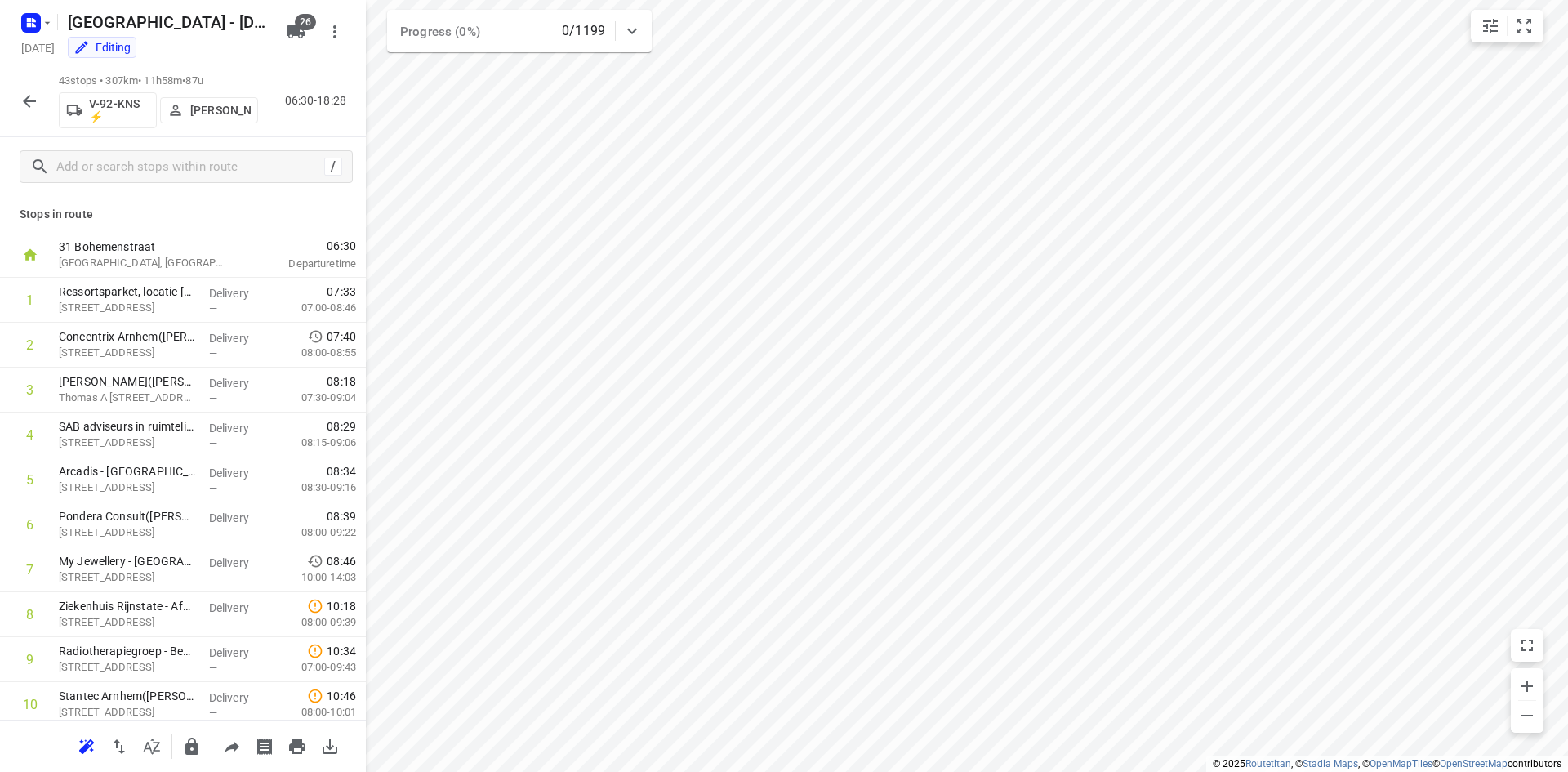
click at [224, 104] on p "Thom Van Oenen" at bounding box center [220, 110] width 60 height 13
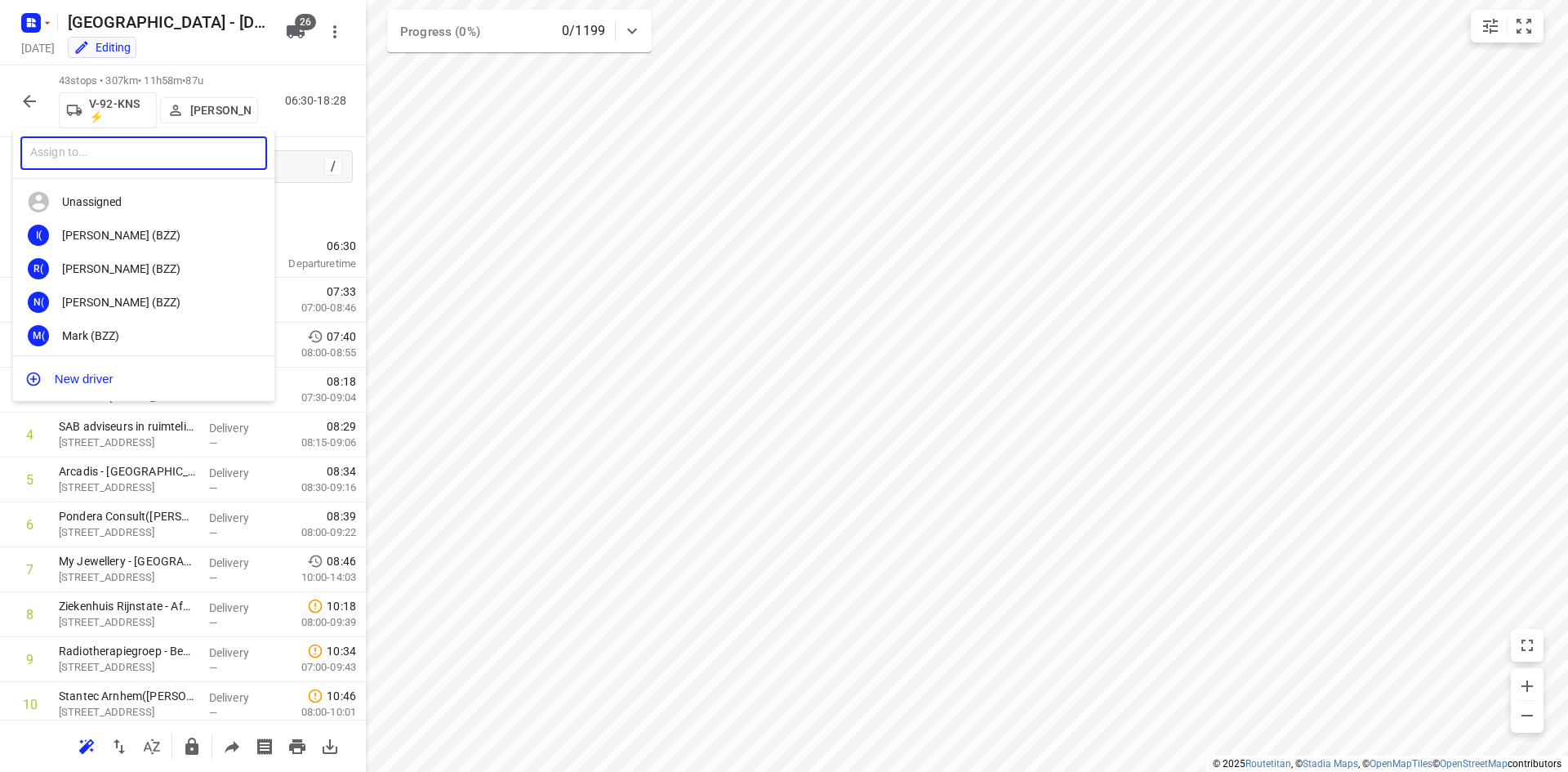
click at [197, 145] on input "text" at bounding box center [143, 153] width 246 height 33
type input "Sven"
click at [143, 264] on div "Sven Hageman" at bounding box center [147, 268] width 171 height 13
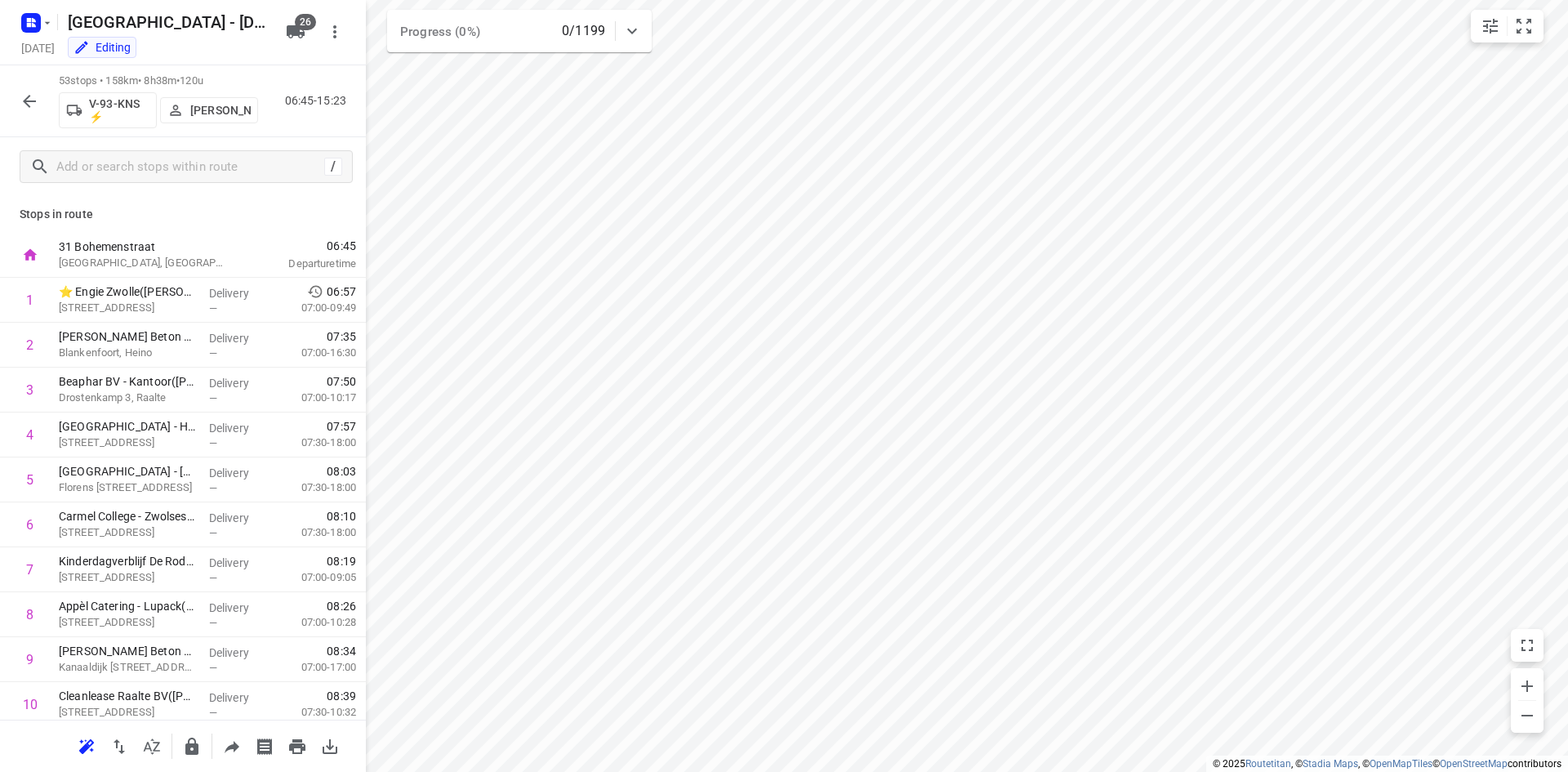
click at [26, 94] on icon "button" at bounding box center [29, 101] width 19 height 19
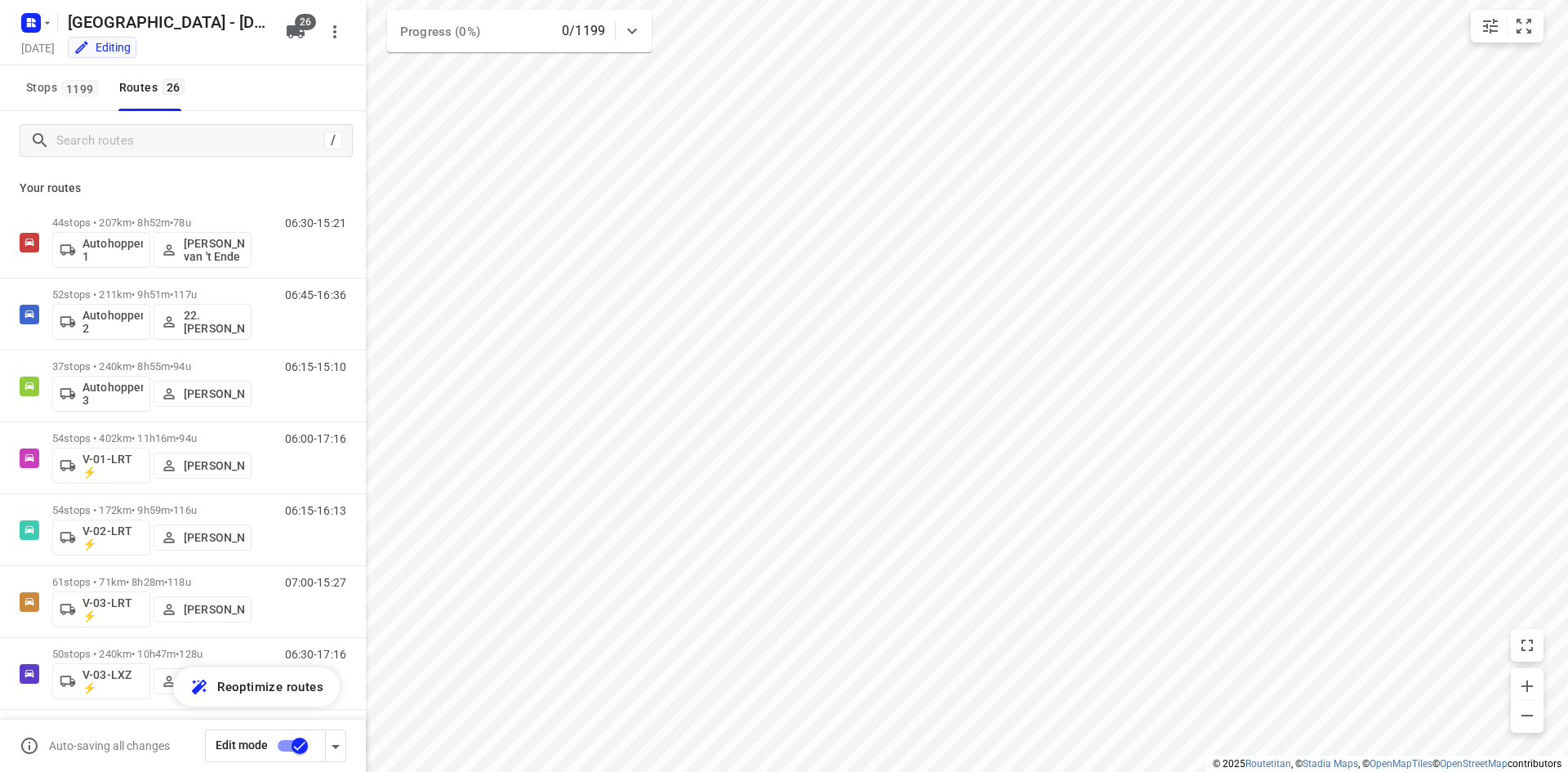
click at [240, 121] on div "/" at bounding box center [182, 141] width 366 height 59
click at [236, 147] on input "Search routes" at bounding box center [191, 141] width 267 height 25
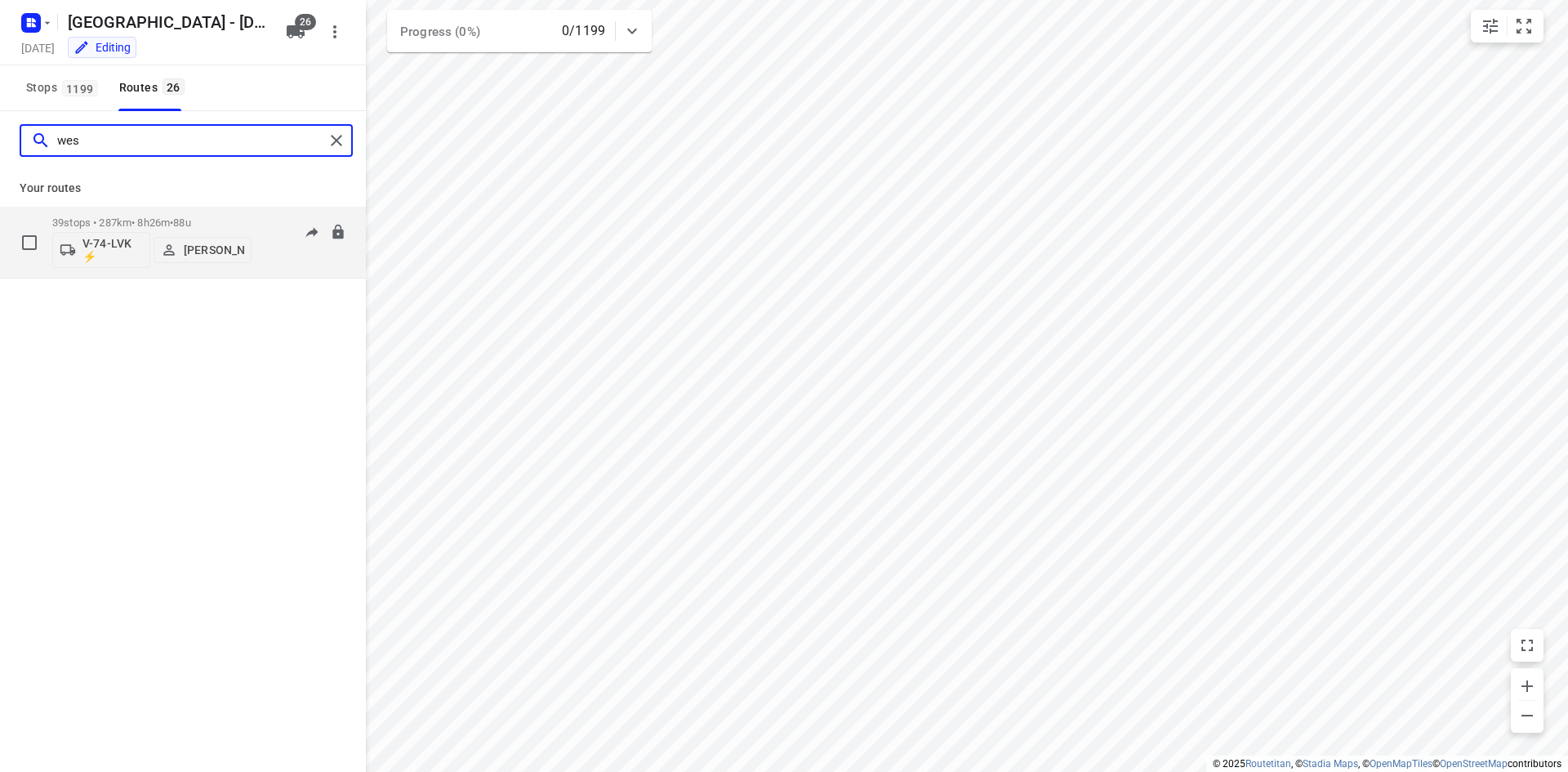
type input "wes"
click at [275, 246] on div "06:15-14:41" at bounding box center [305, 246] width 81 height 59
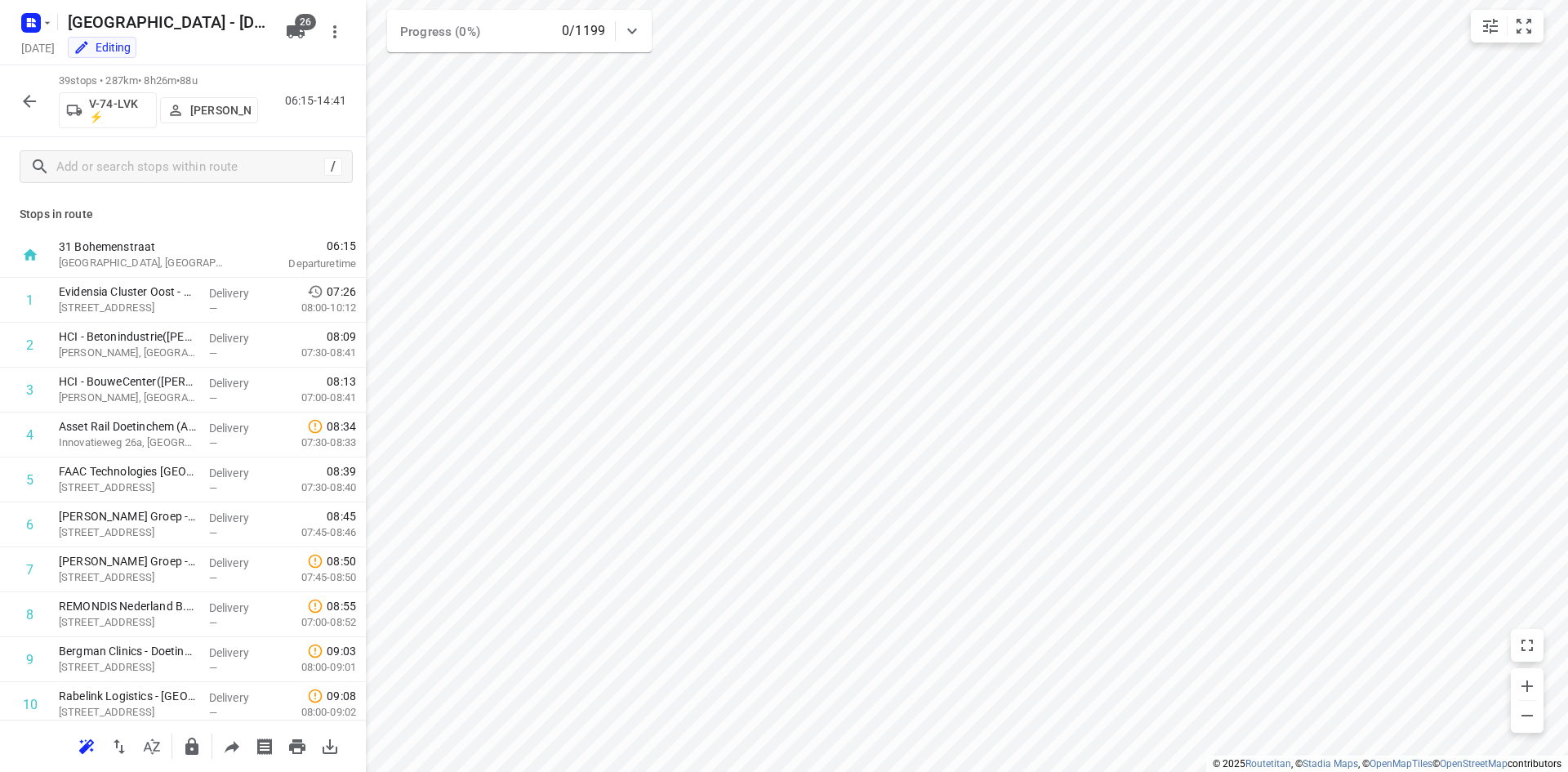
click at [16, 87] on div at bounding box center [29, 101] width 32 height 32
click at [28, 101] on icon "button" at bounding box center [30, 101] width 13 height 13
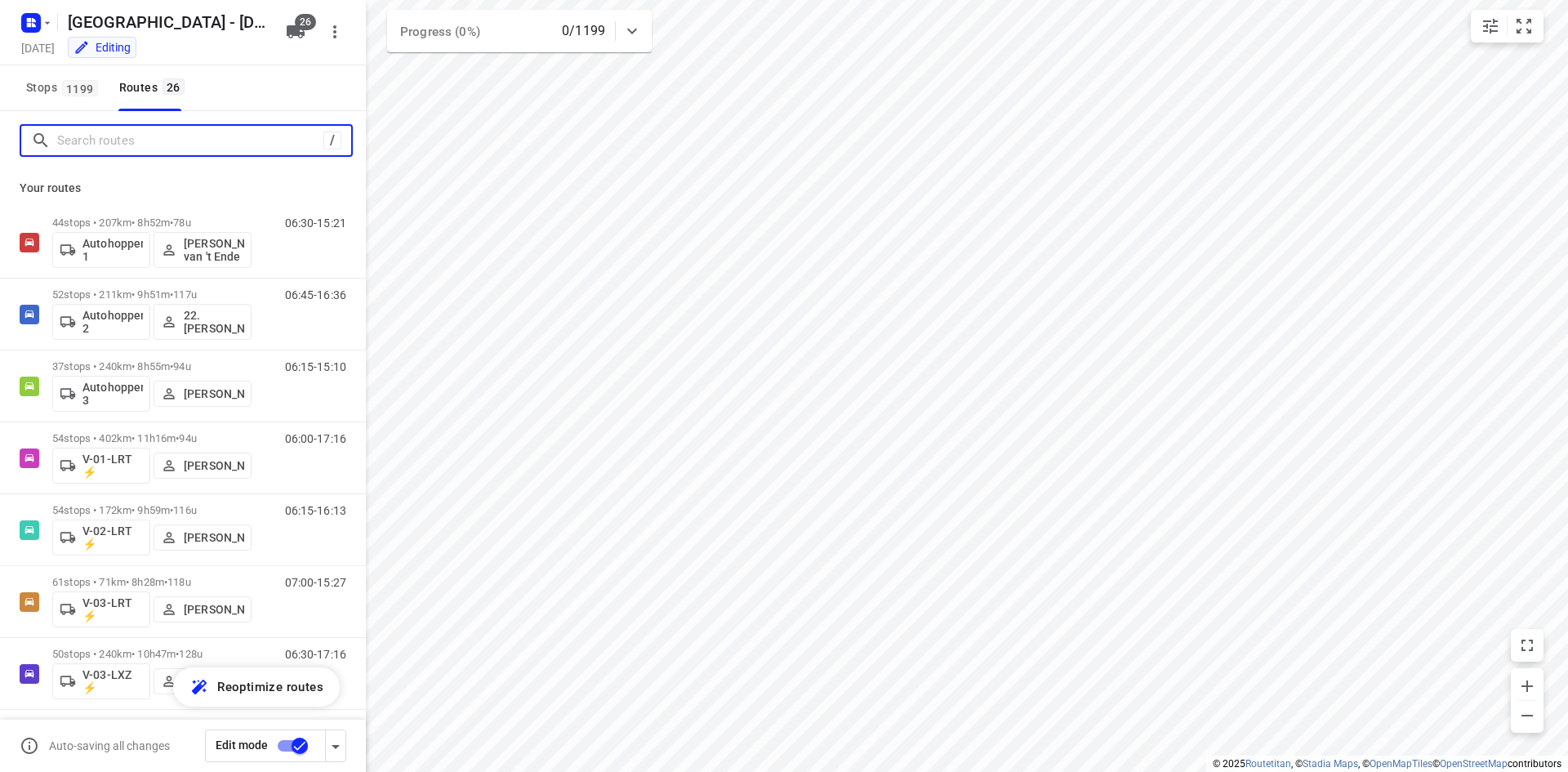
click at [103, 143] on input "Search routes" at bounding box center [191, 141] width 267 height 25
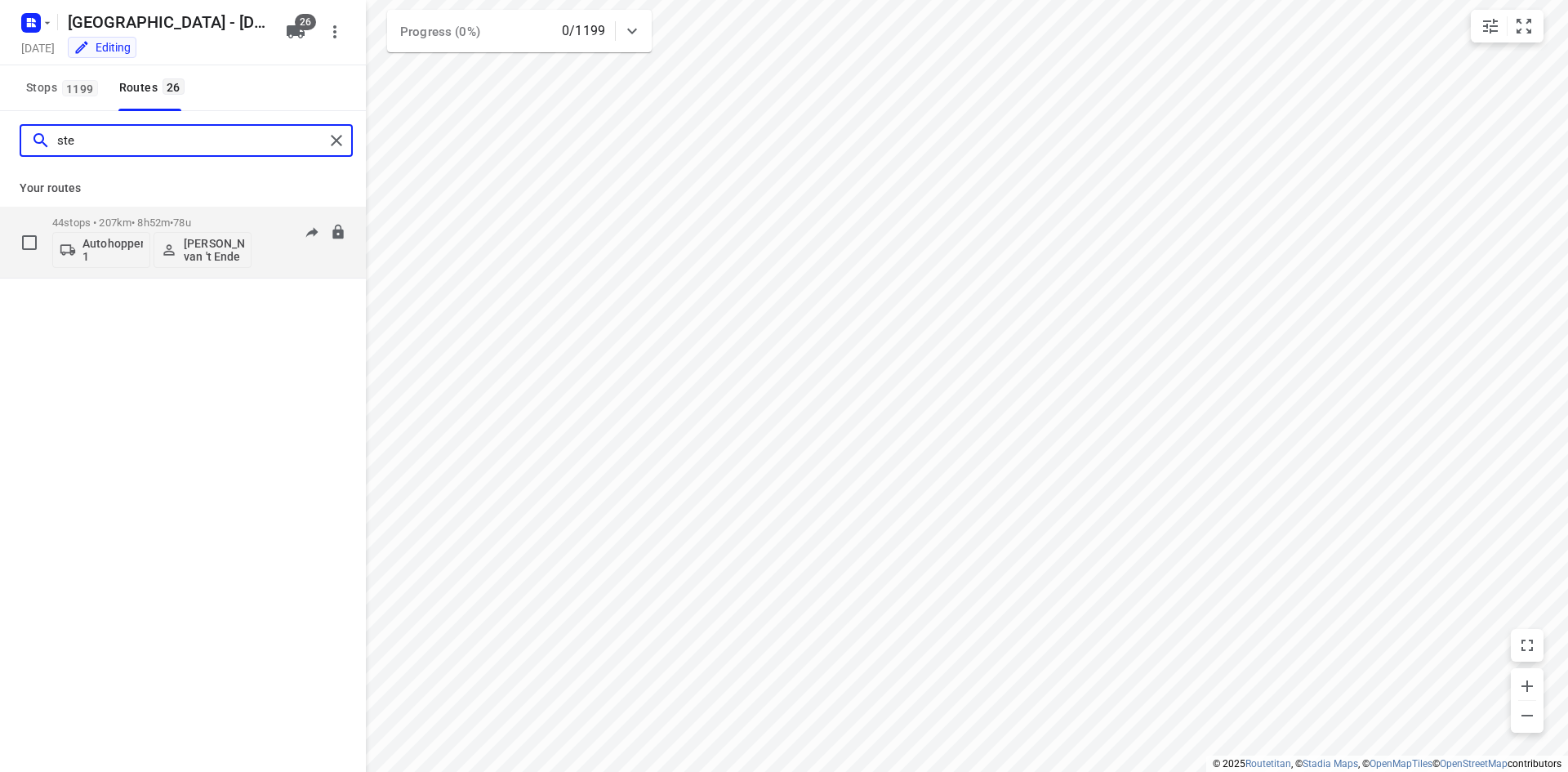
type input "ste"
click at [265, 274] on div "06:30-15:21" at bounding box center [305, 246] width 81 height 59
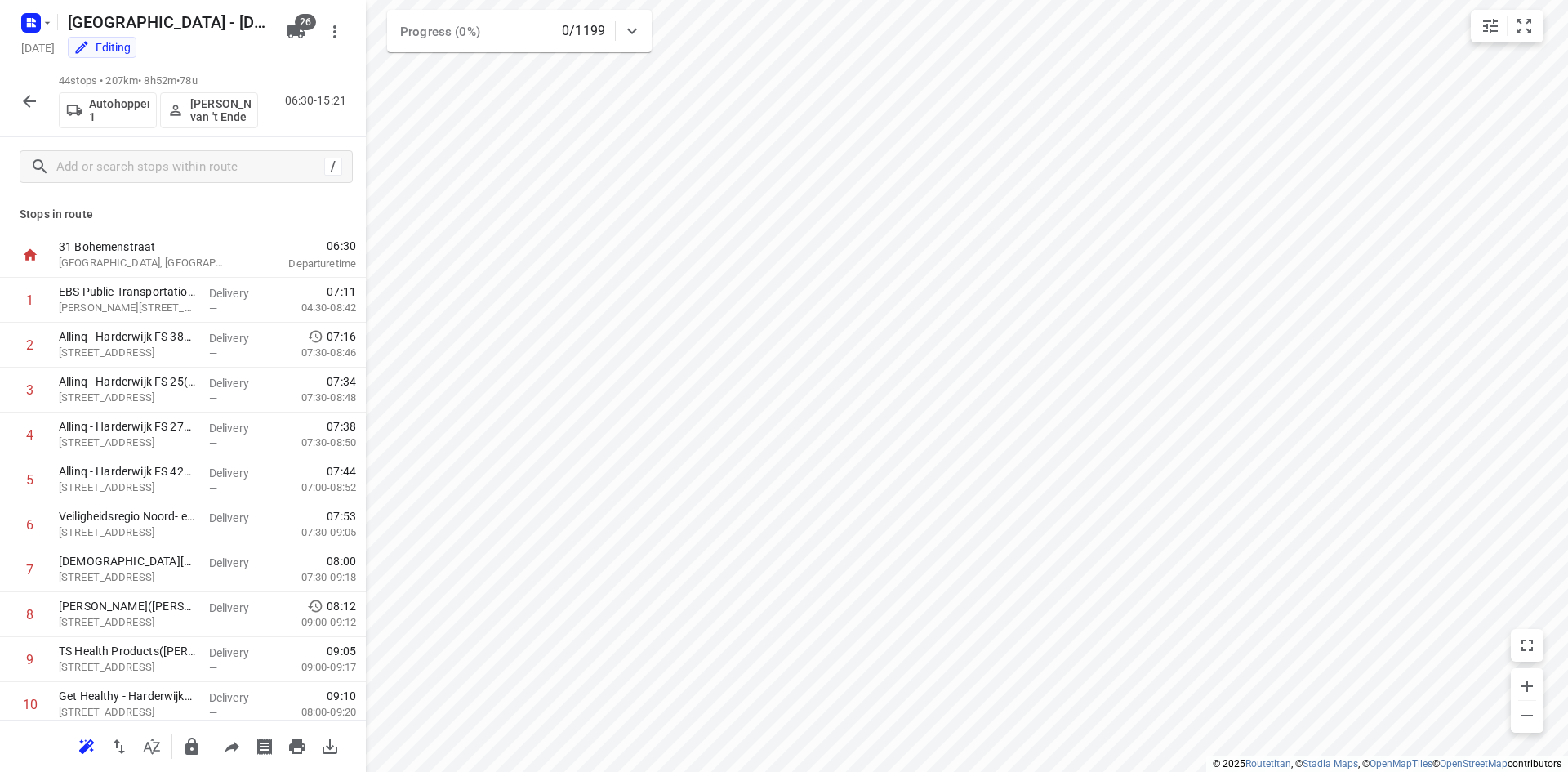
click at [244, 207] on p "Stops in route" at bounding box center [182, 214] width 327 height 18
click at [32, 295] on input "checkbox" at bounding box center [30, 299] width 32 height 32
checkbox input "true"
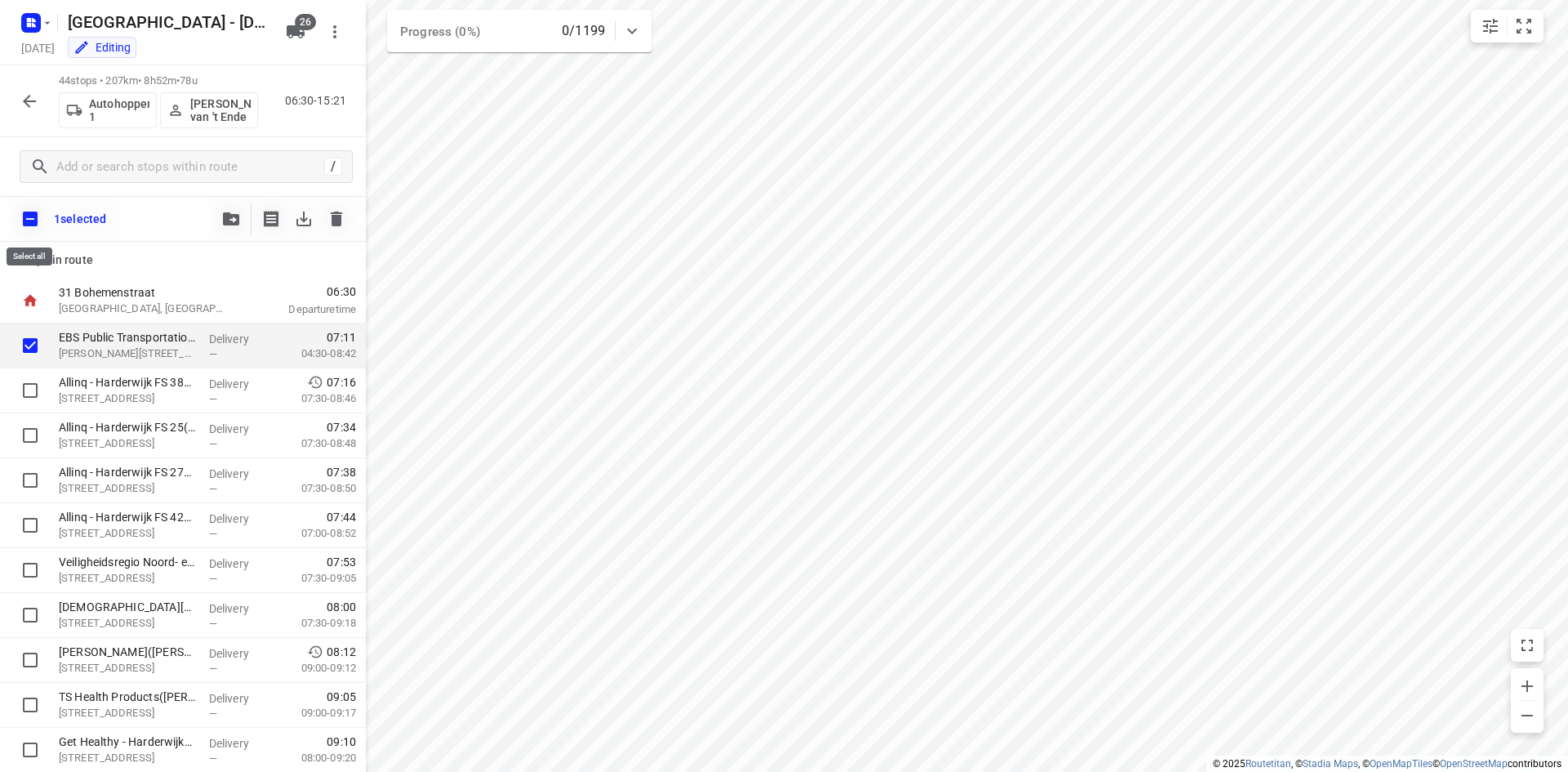
click at [34, 218] on input "checkbox" at bounding box center [30, 218] width 34 height 34
checkbox input "true"
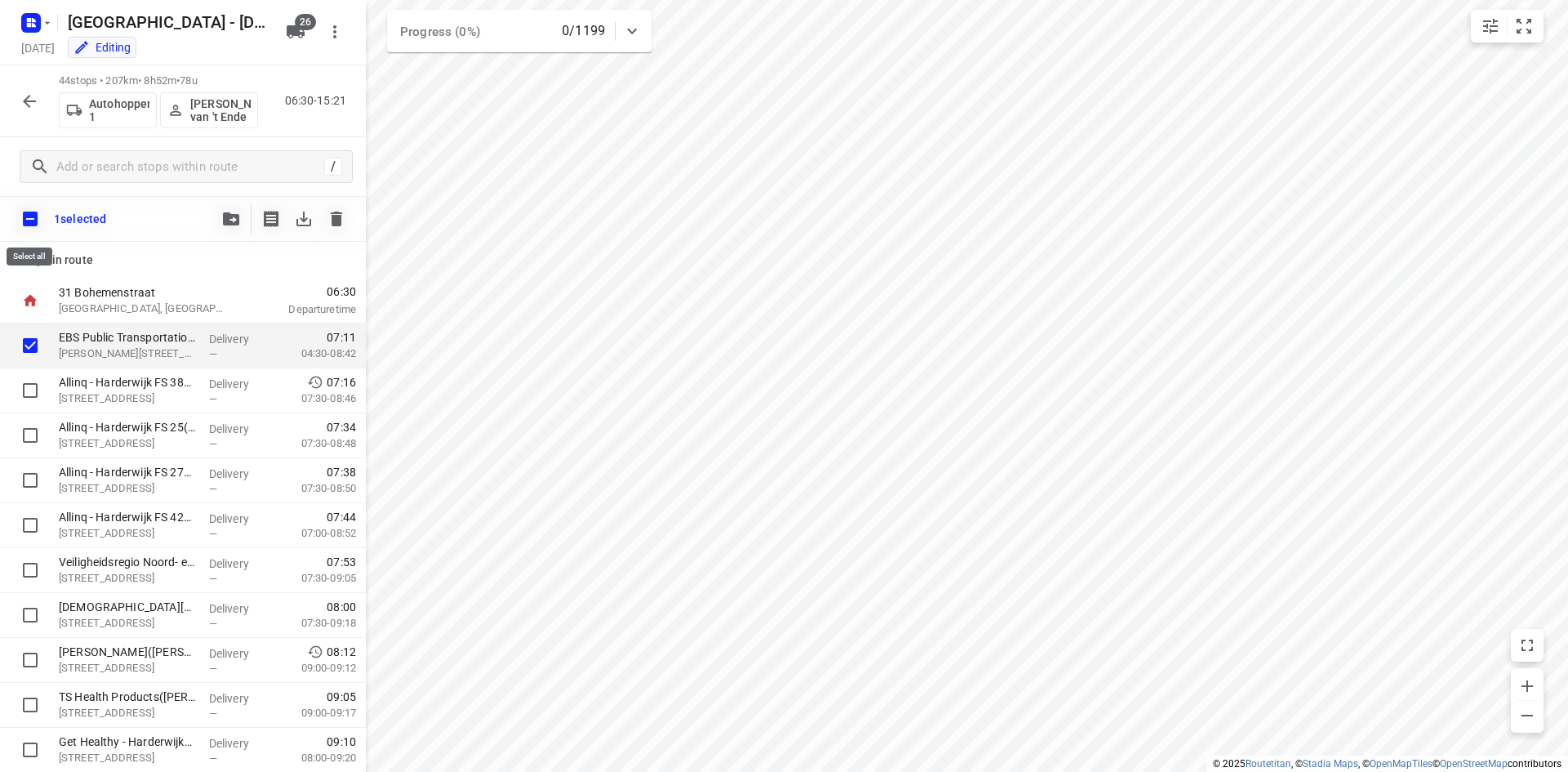
checkbox input "true"
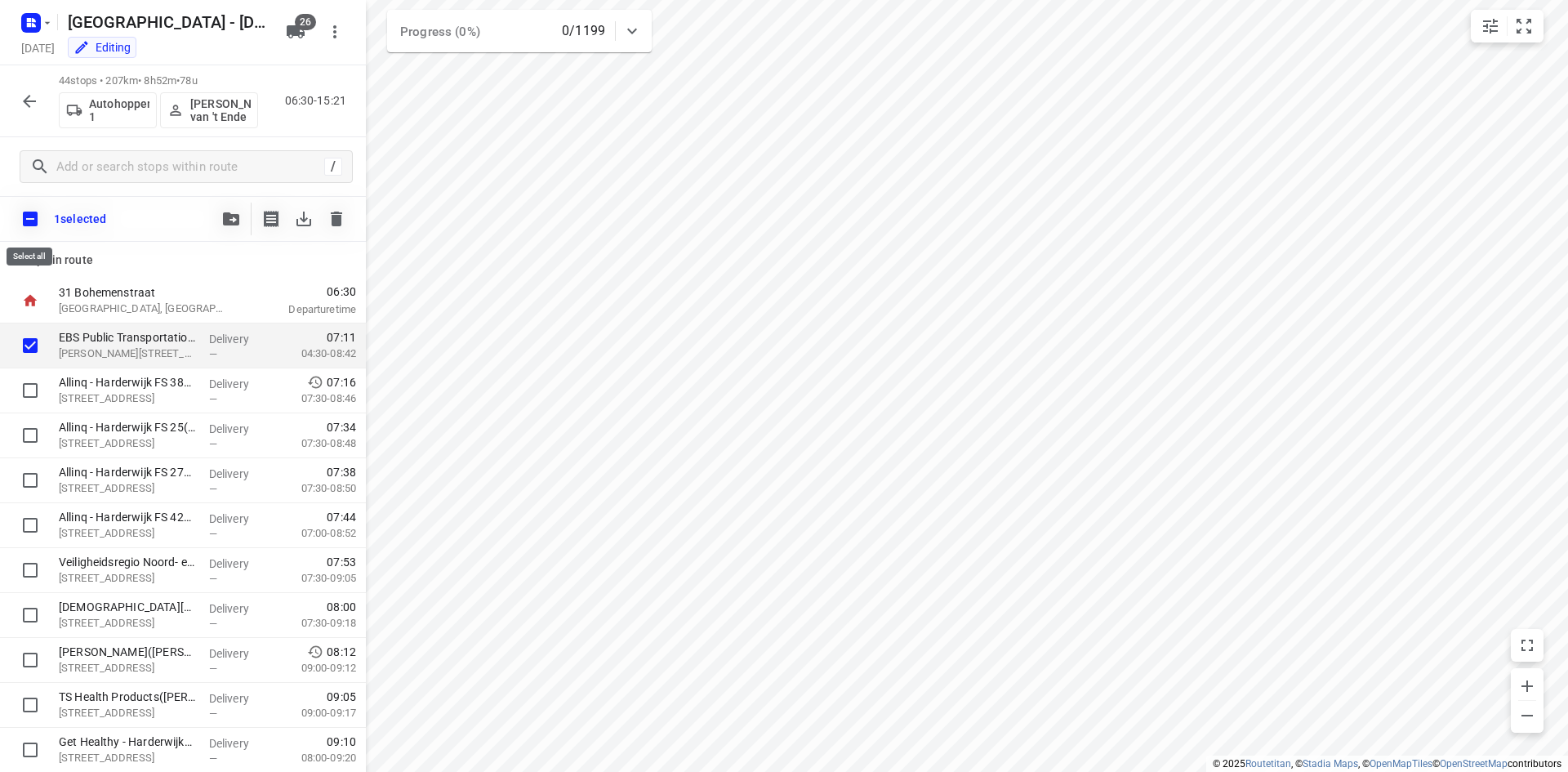
checkbox input "true"
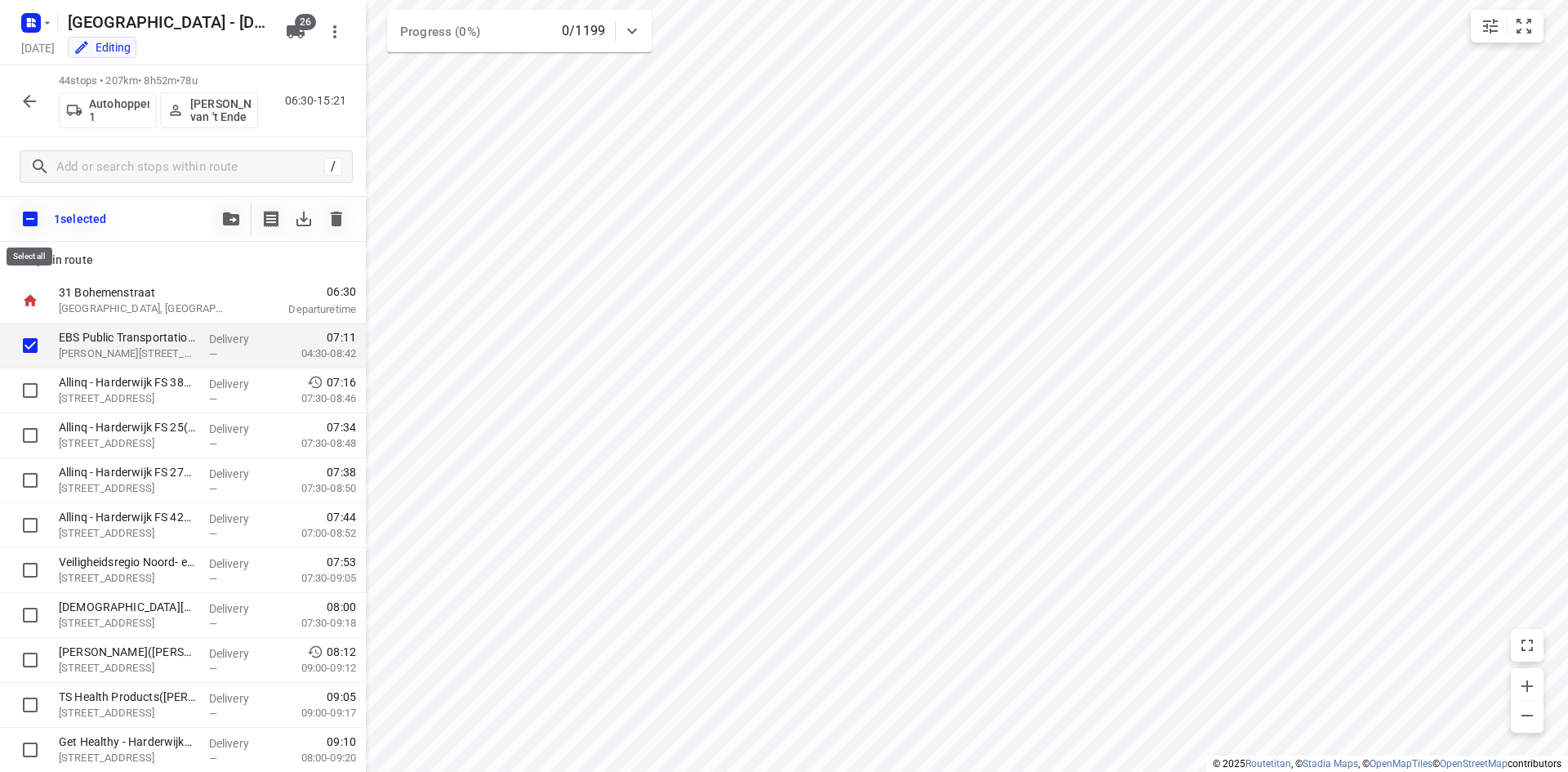
checkbox input "true"
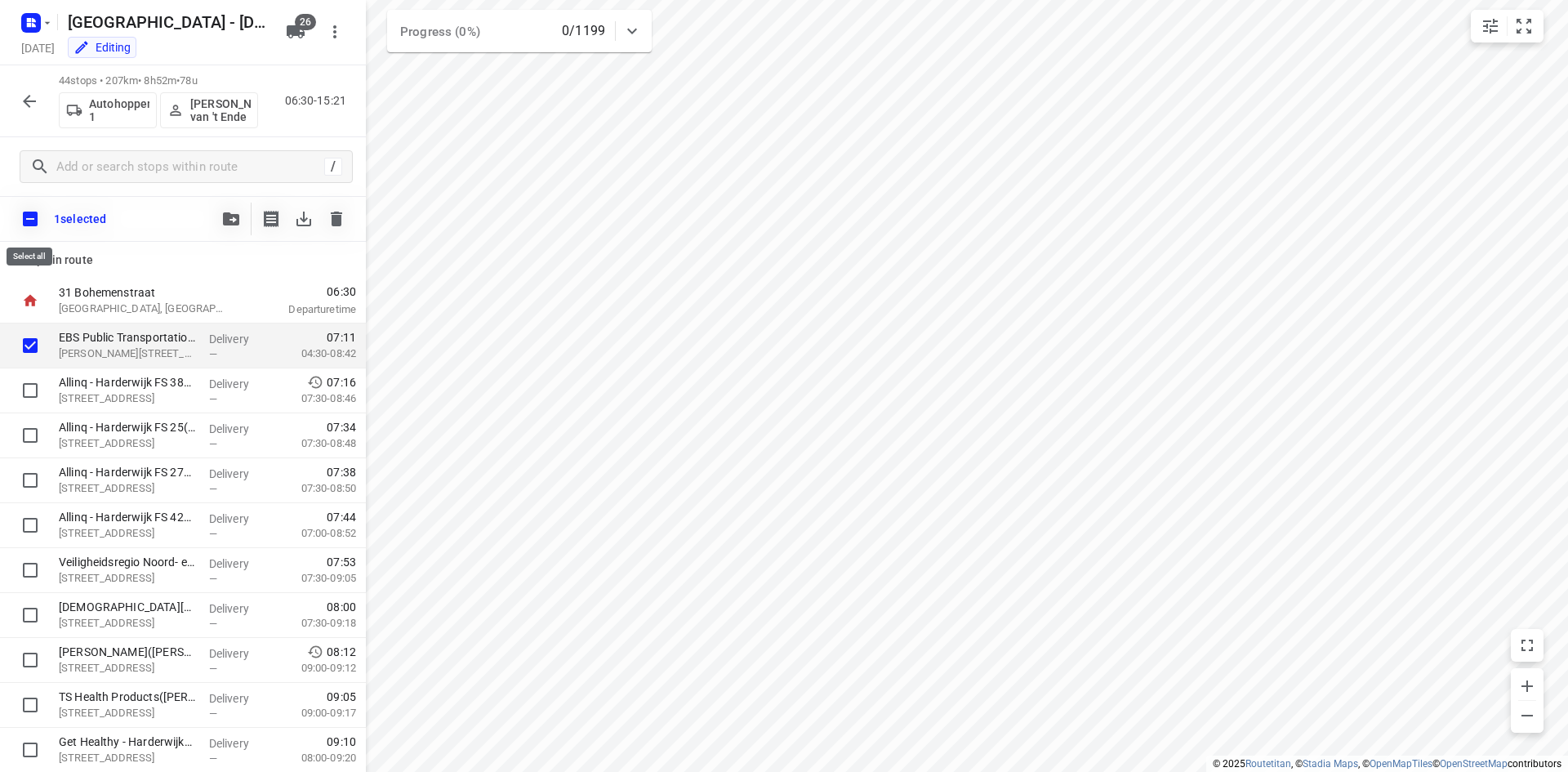
checkbox input "true"
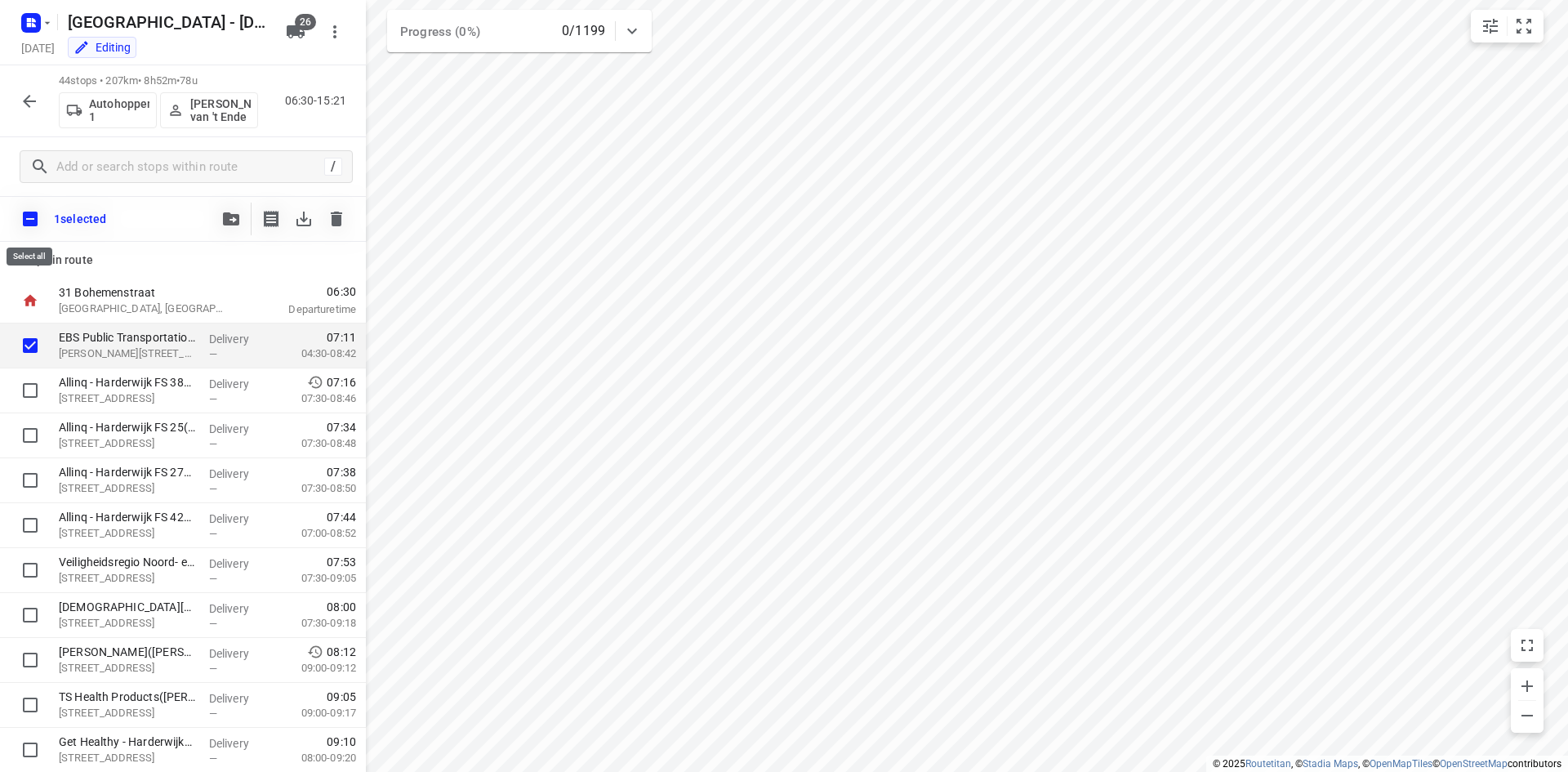
checkbox input "true"
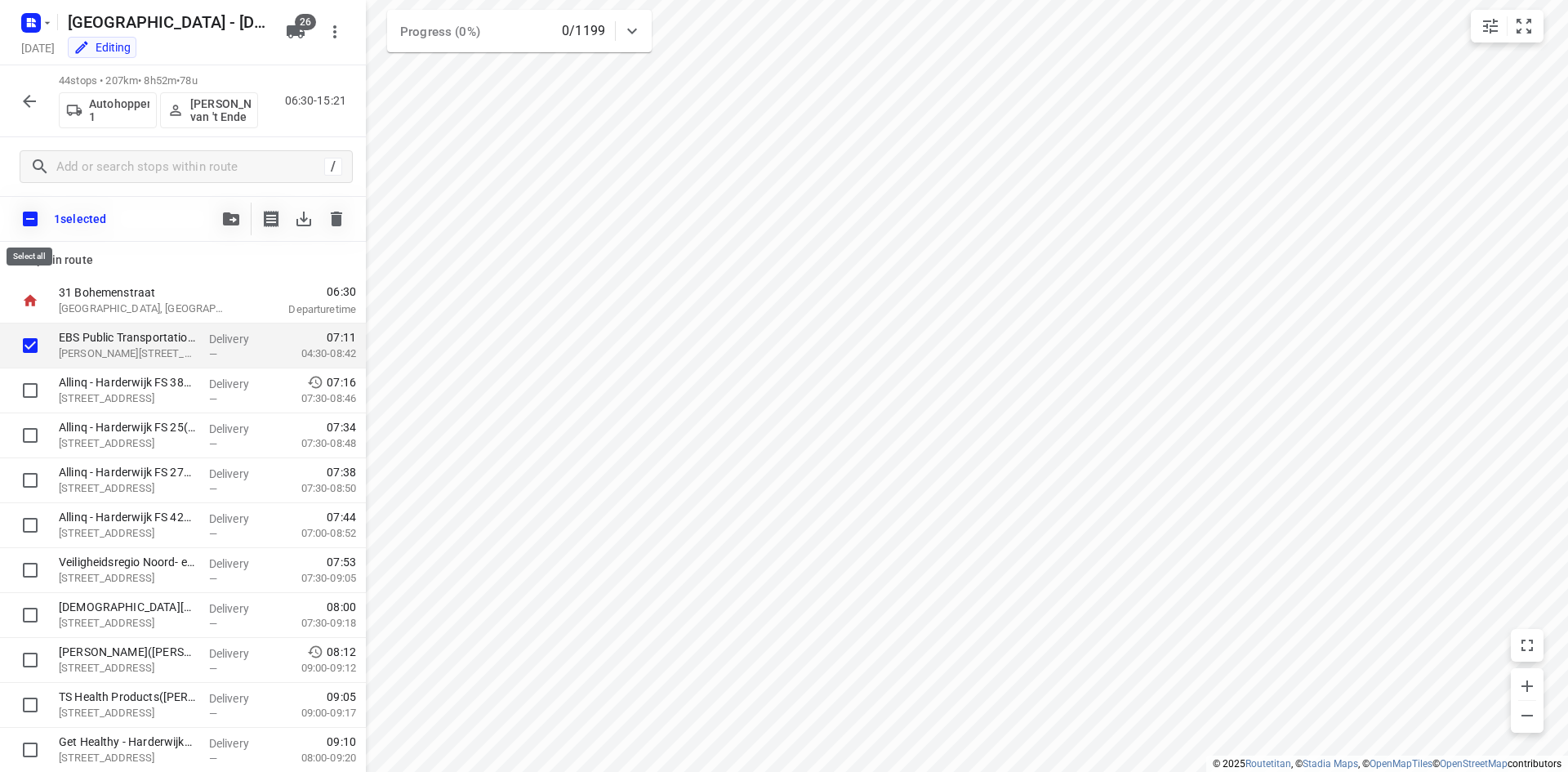
checkbox input "true"
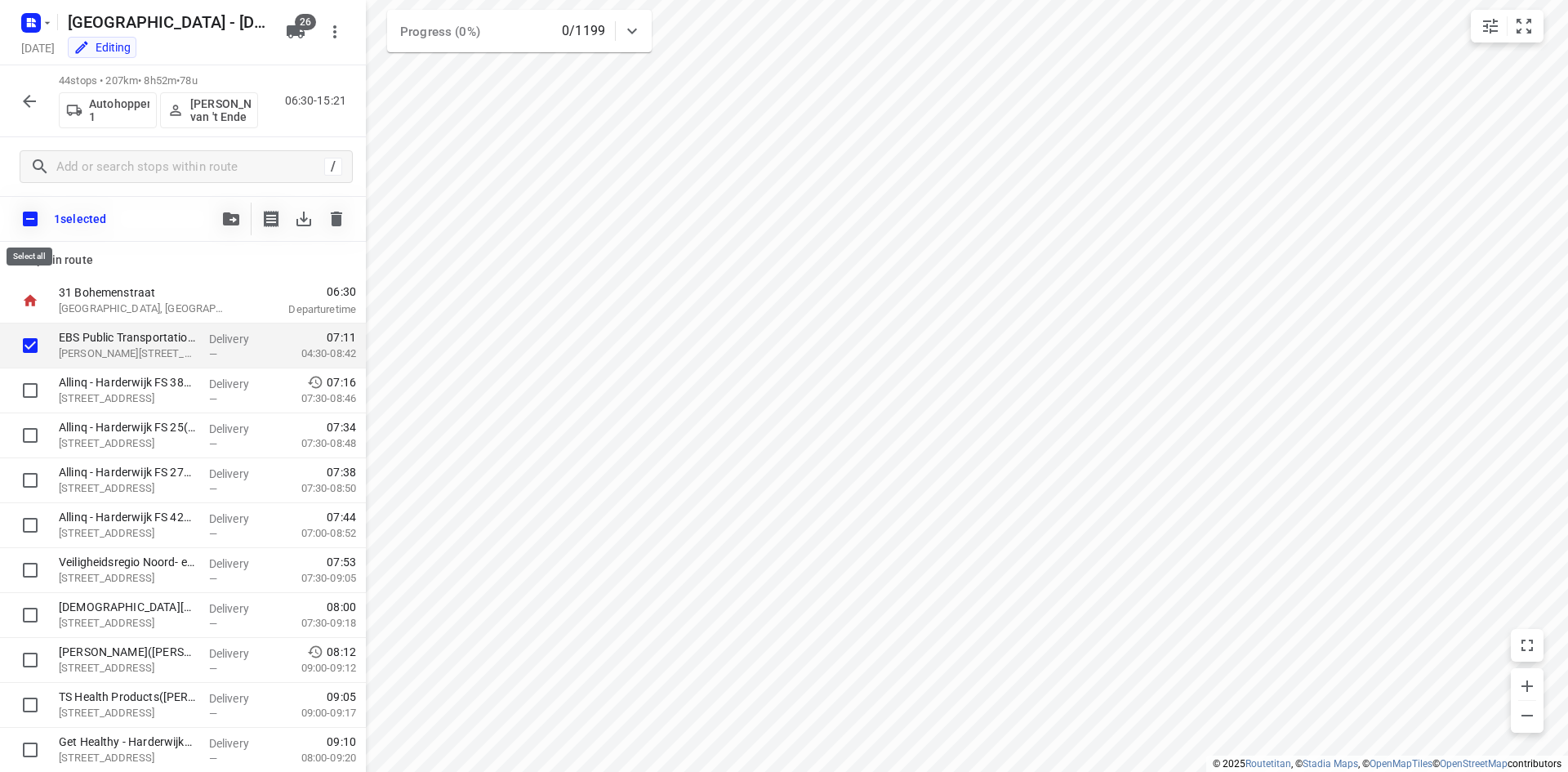
checkbox input "true"
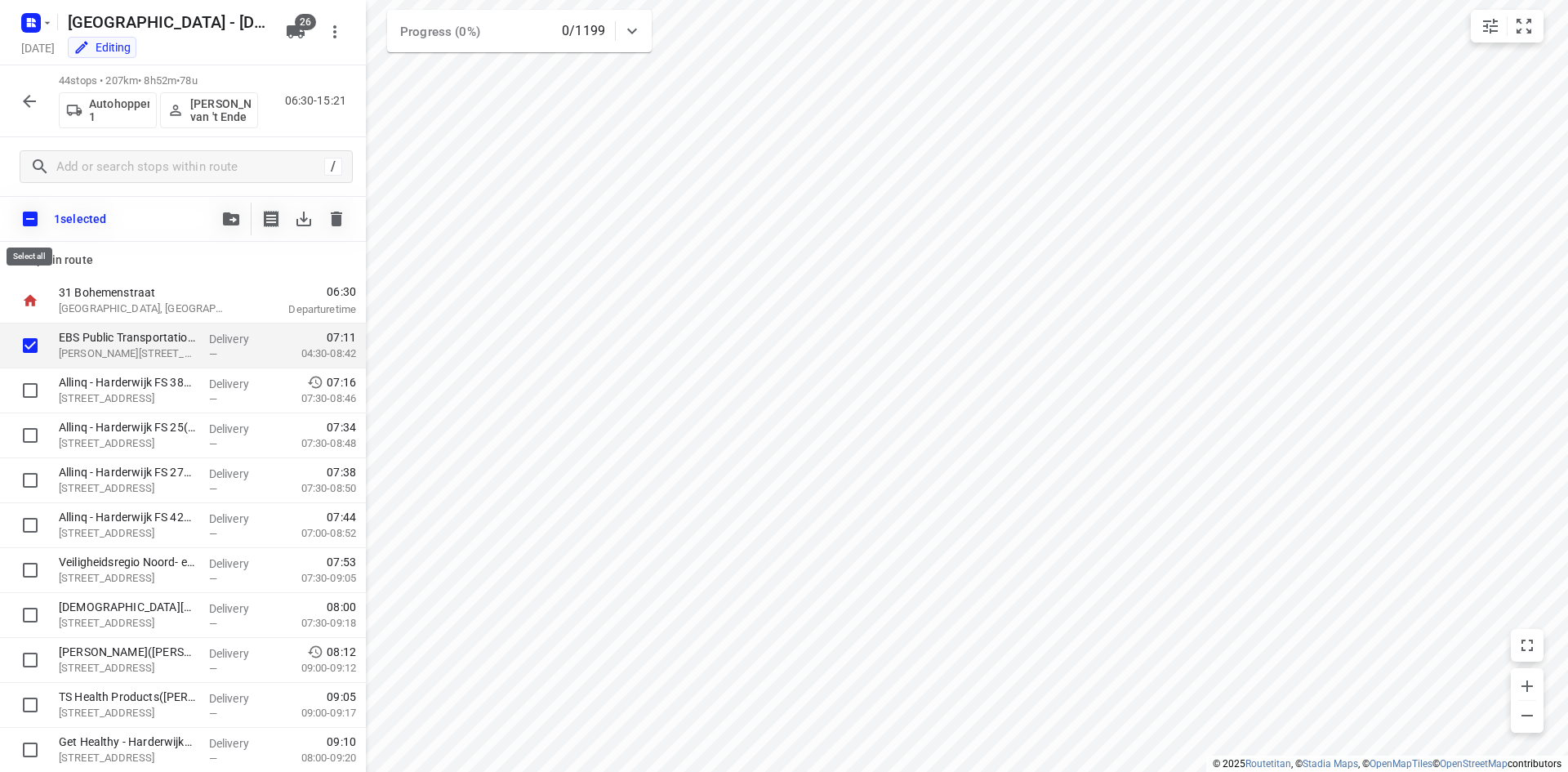
checkbox input "true"
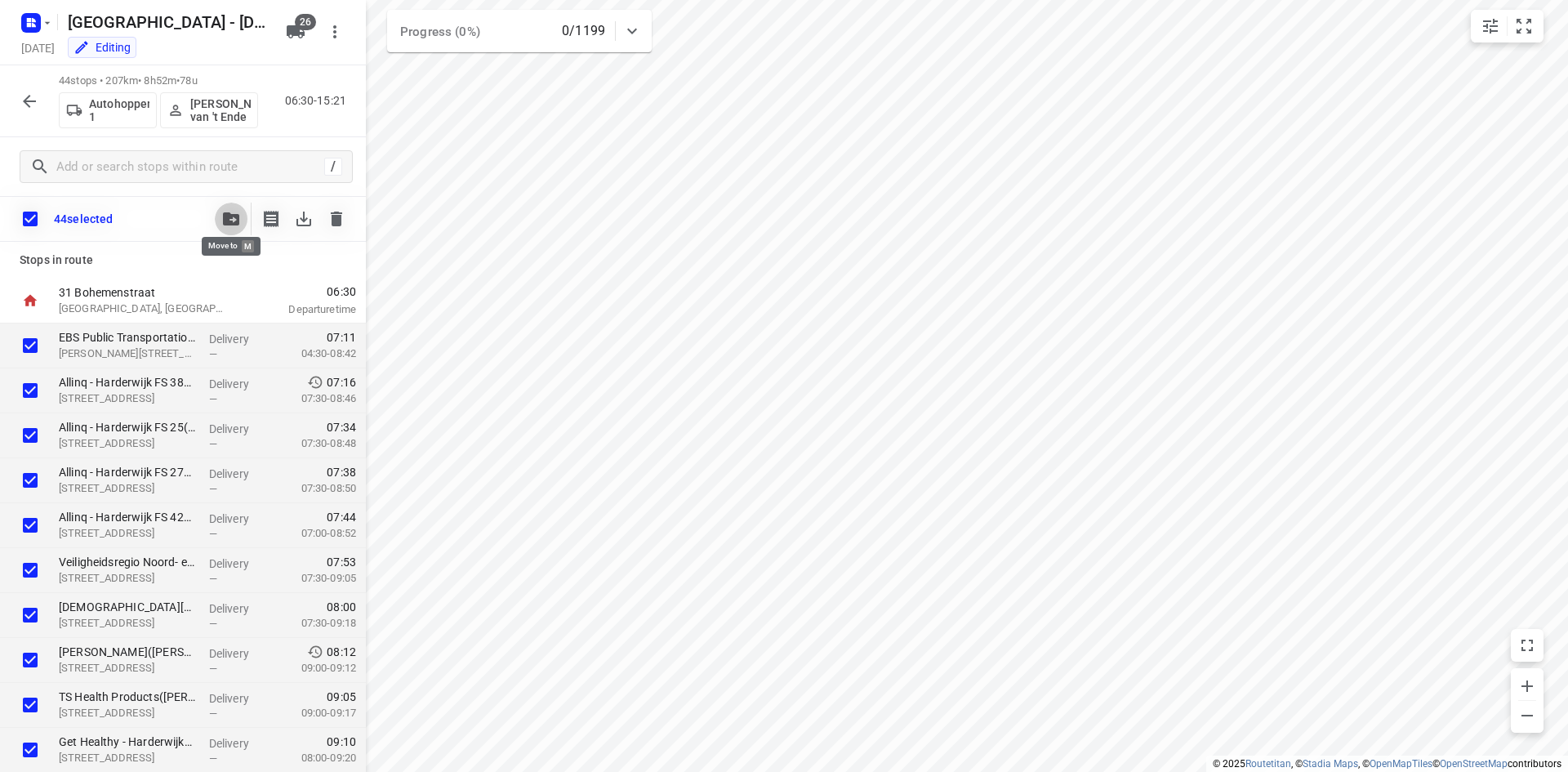
click at [230, 217] on icon "button" at bounding box center [231, 218] width 17 height 13
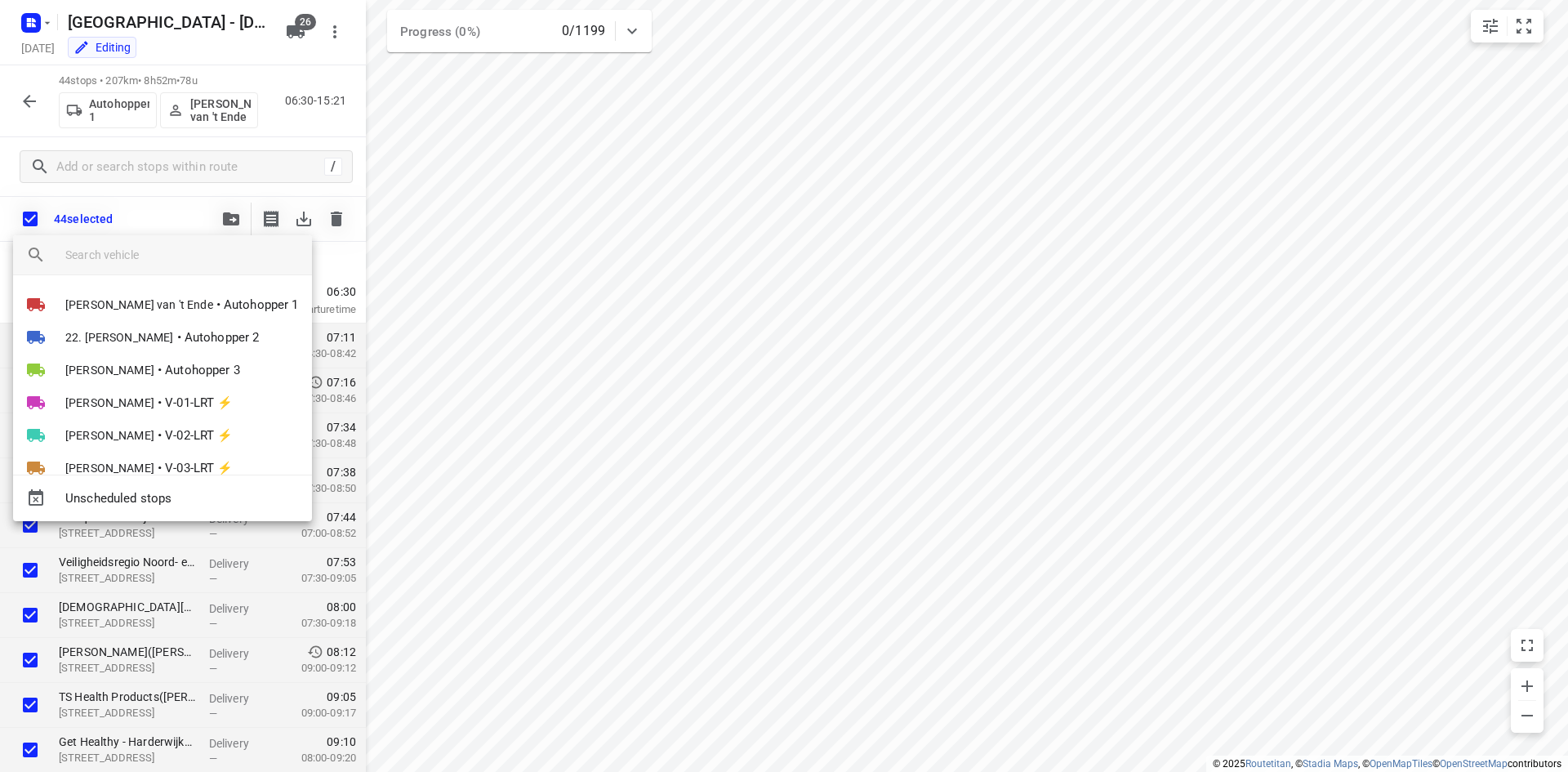
scroll to position [683, 0]
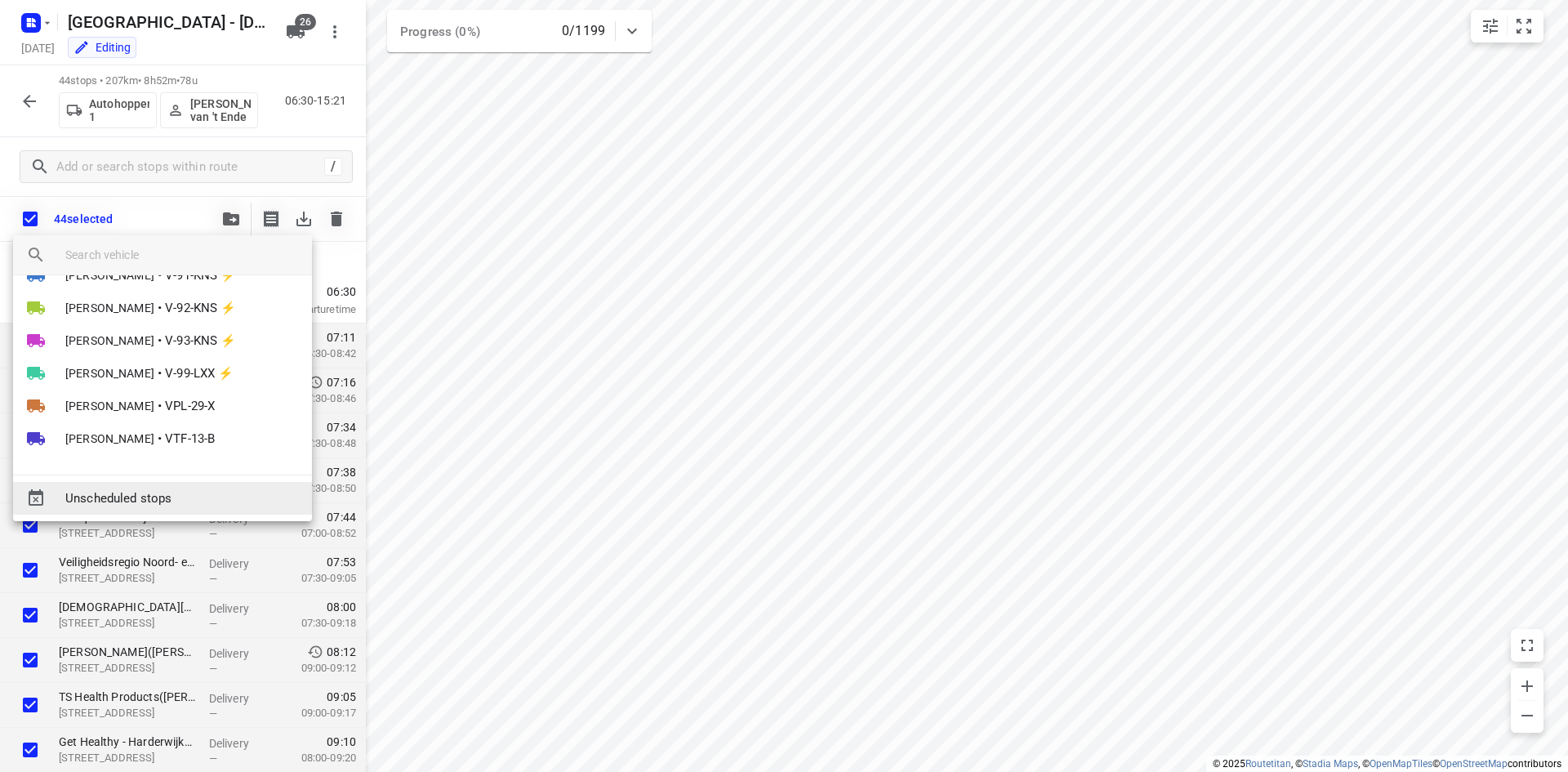
click at [140, 500] on span "Unscheduled stops" at bounding box center [182, 499] width 233 height 19
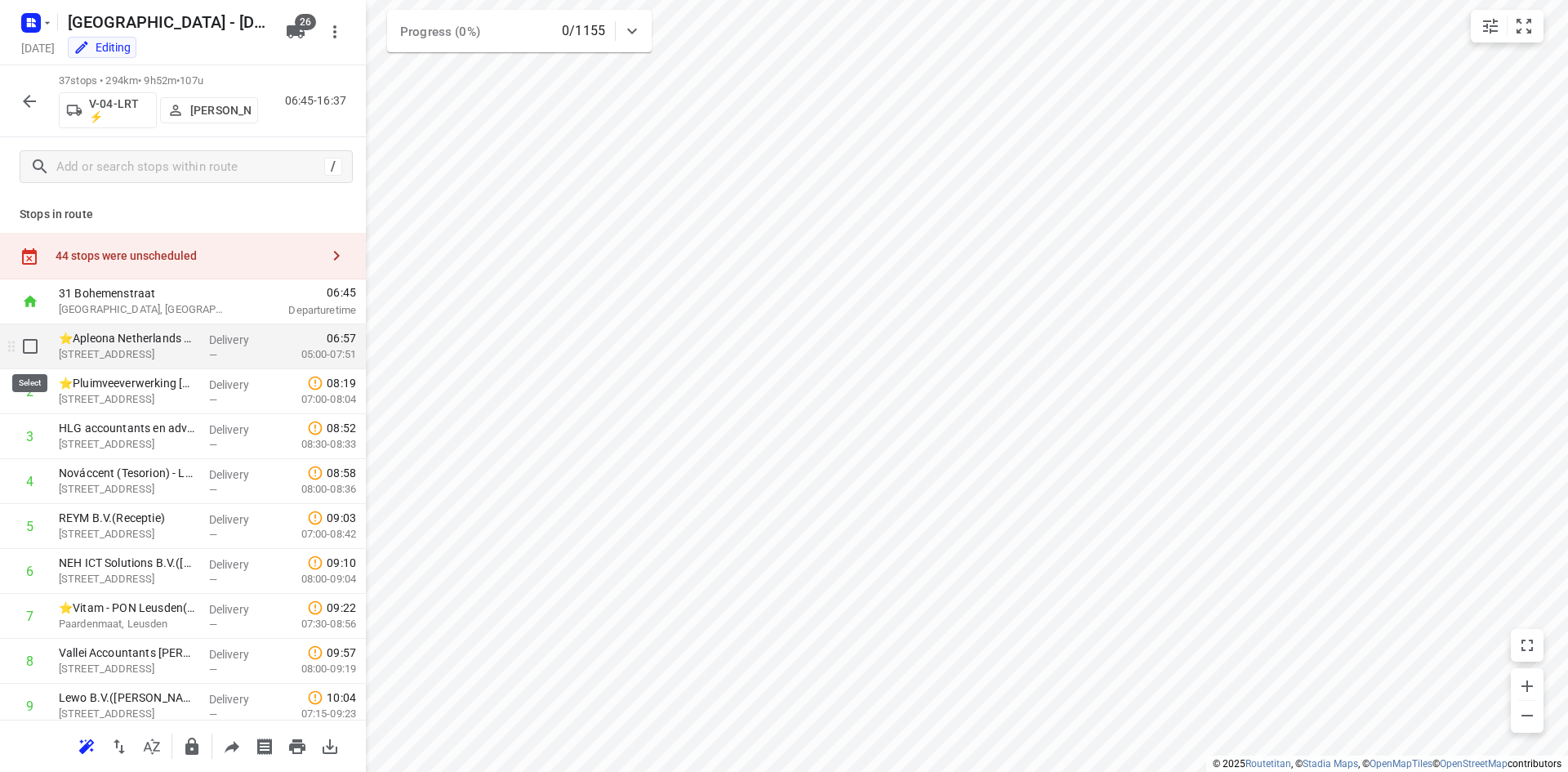
click at [29, 344] on input "checkbox" at bounding box center [30, 345] width 32 height 32
checkbox input "true"
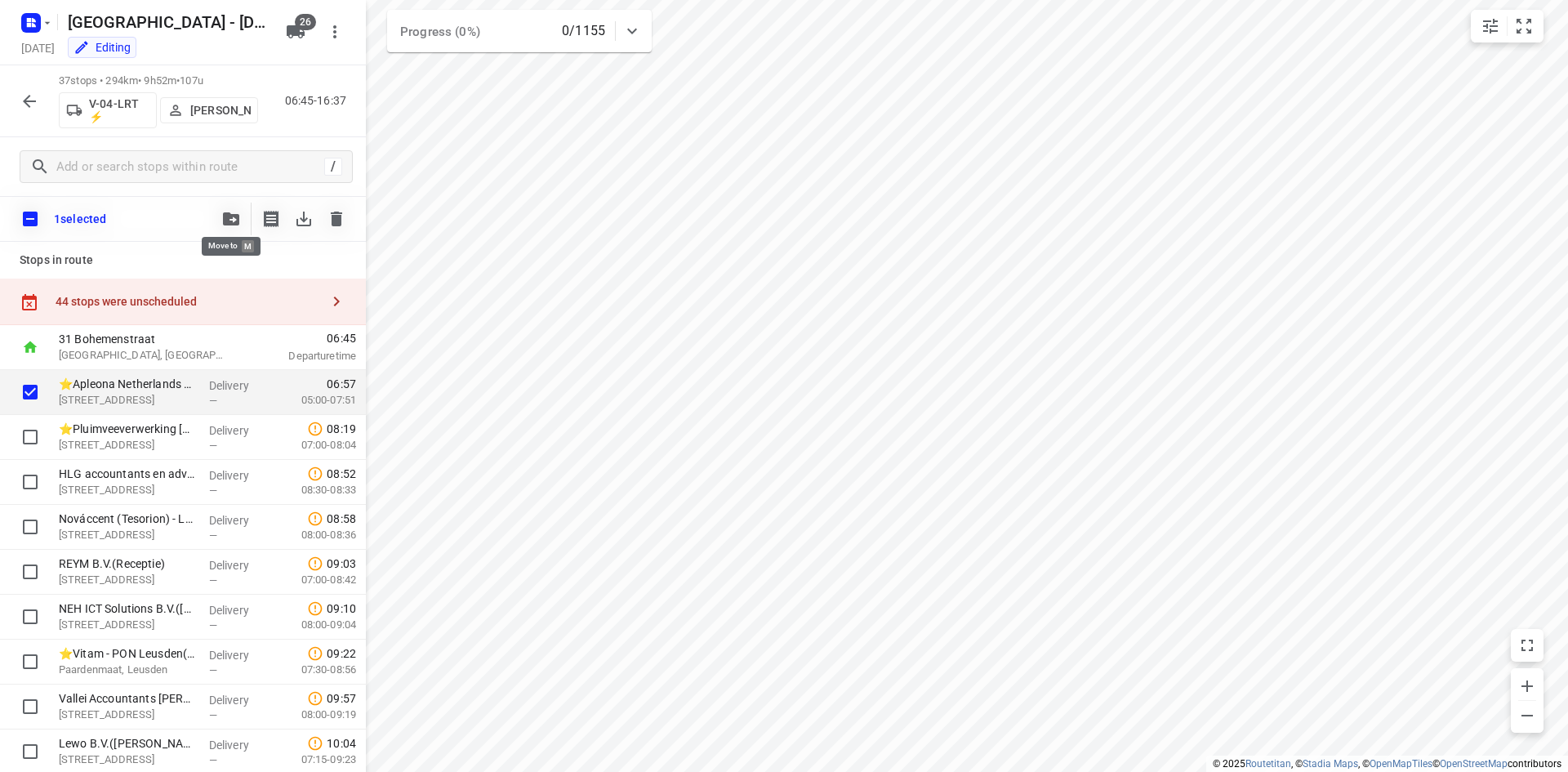
click at [236, 208] on button "button" at bounding box center [230, 218] width 32 height 32
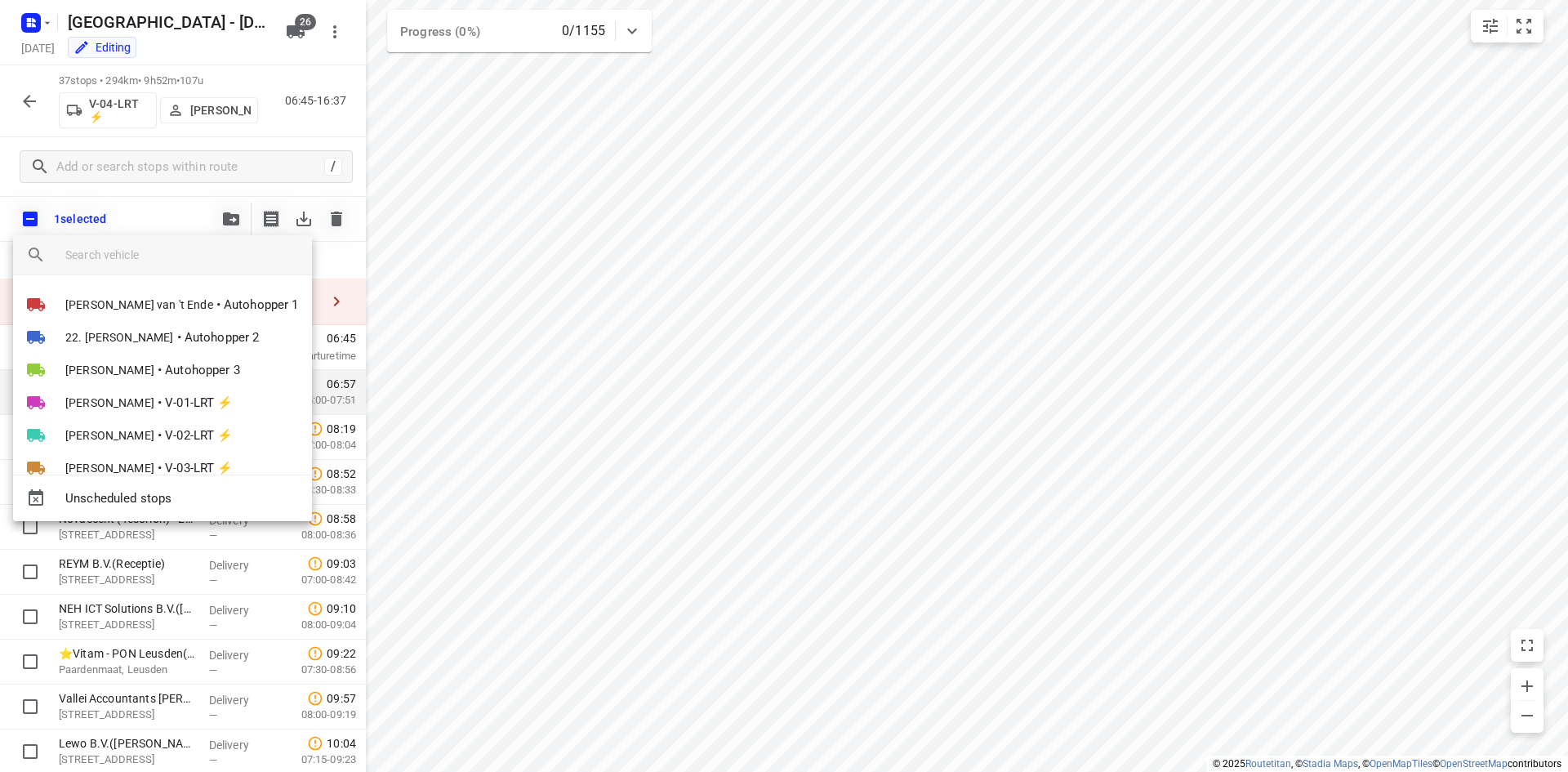
click at [178, 258] on input "search vehicle" at bounding box center [182, 255] width 233 height 24
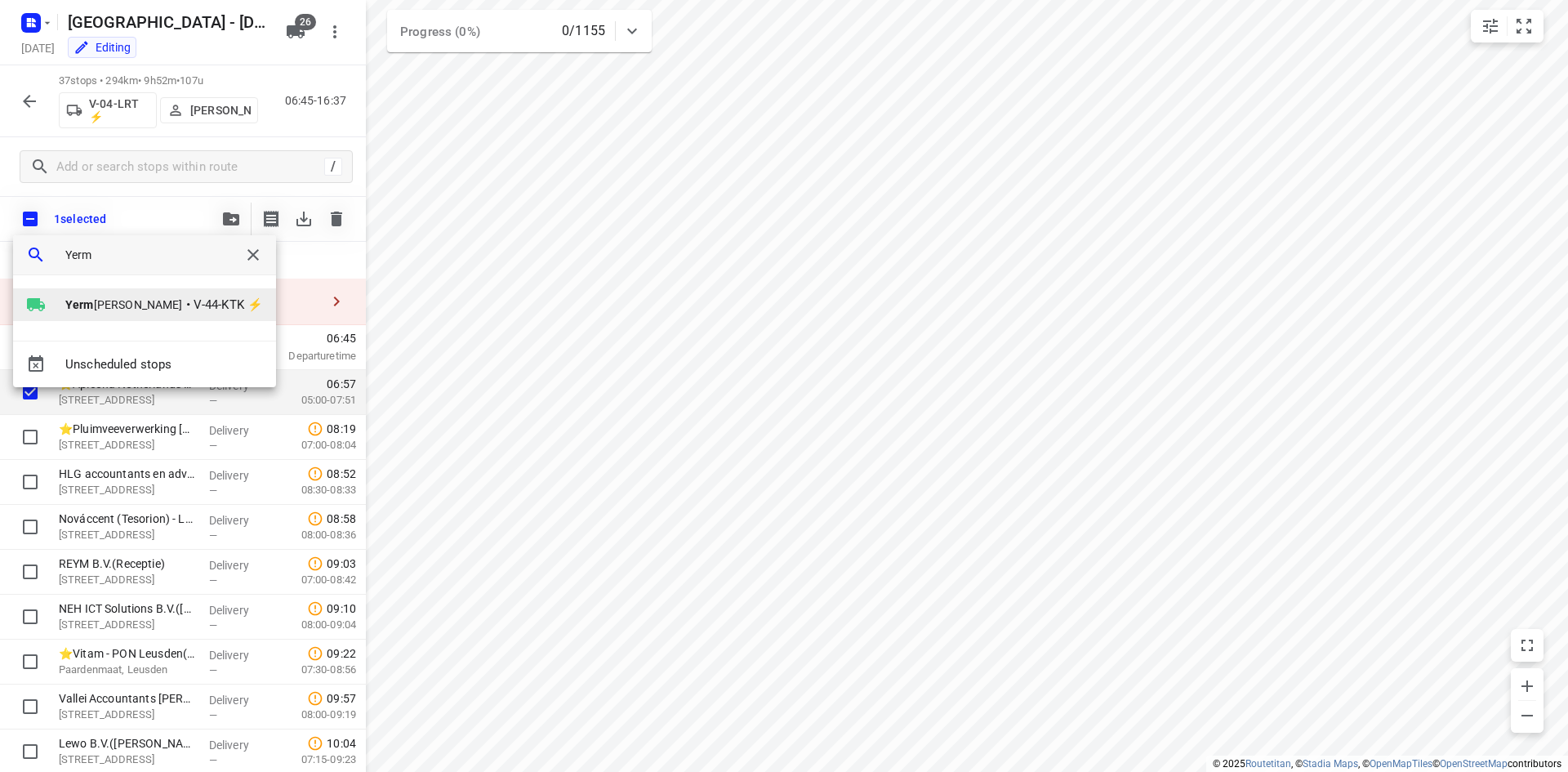
type input "Yerm"
click at [205, 300] on span "V-44-KTK ⚡" at bounding box center [228, 305] width 69 height 19
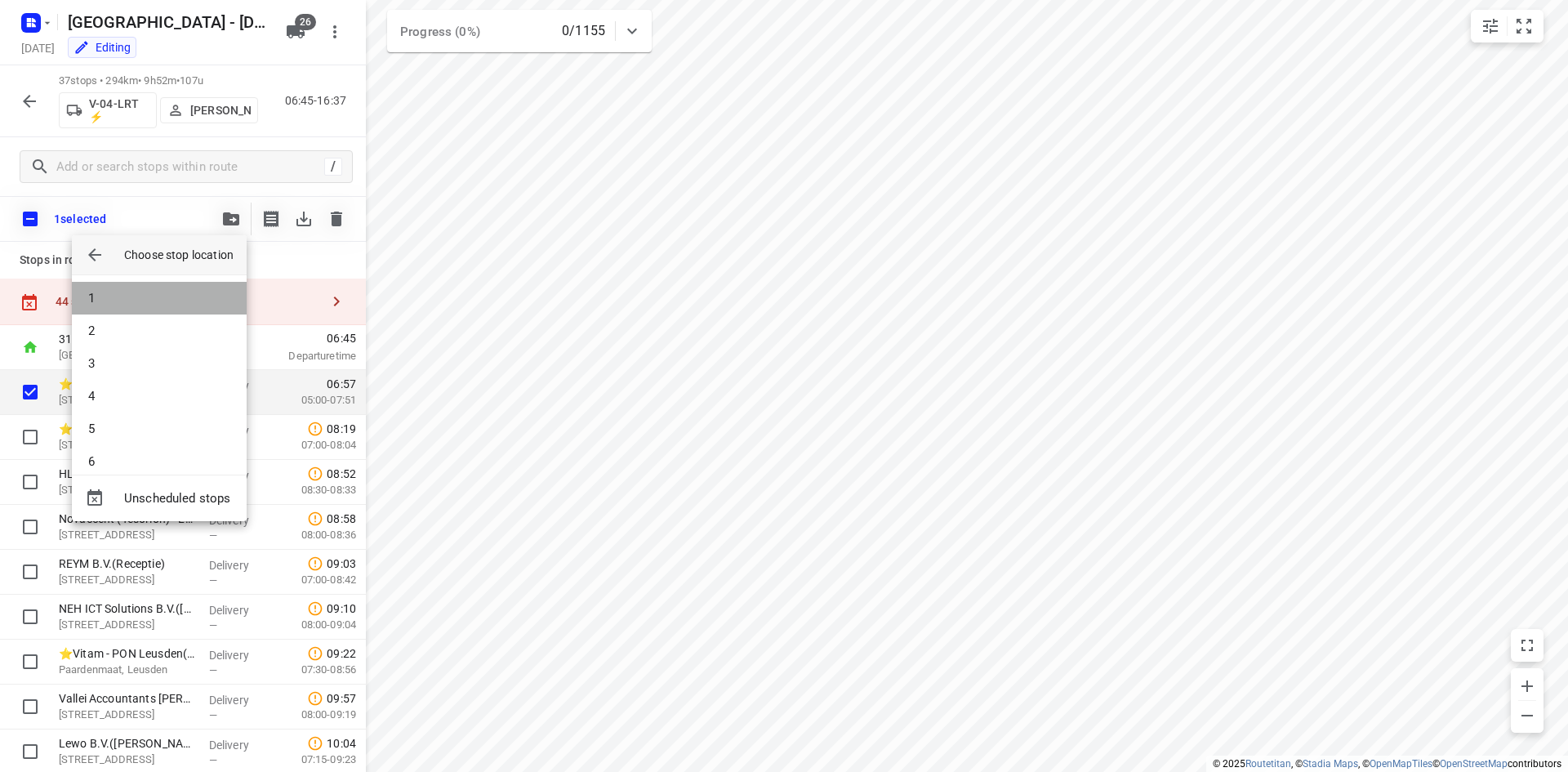
click at [170, 296] on li "1" at bounding box center [159, 297] width 175 height 32
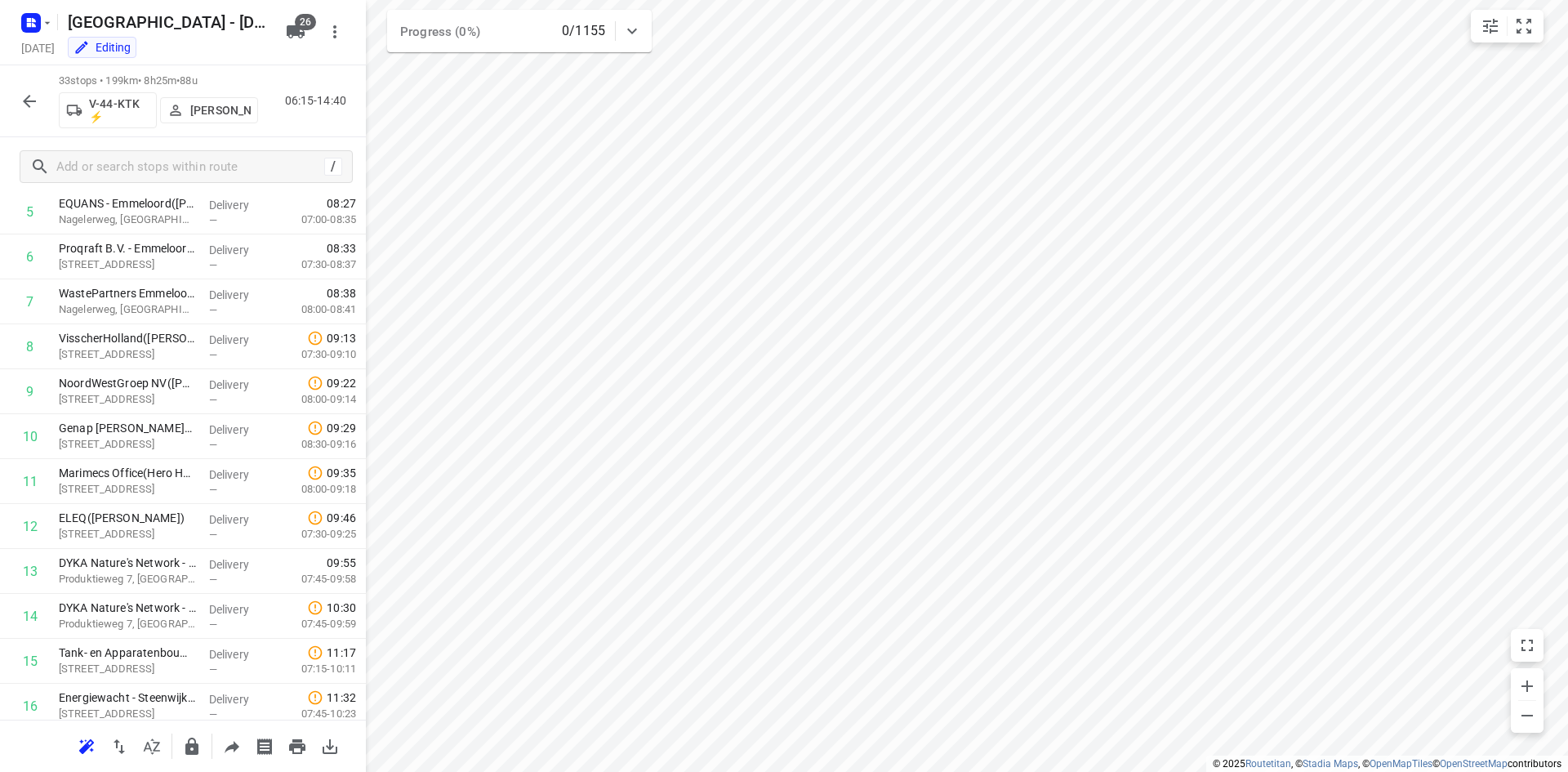
scroll to position [0, 0]
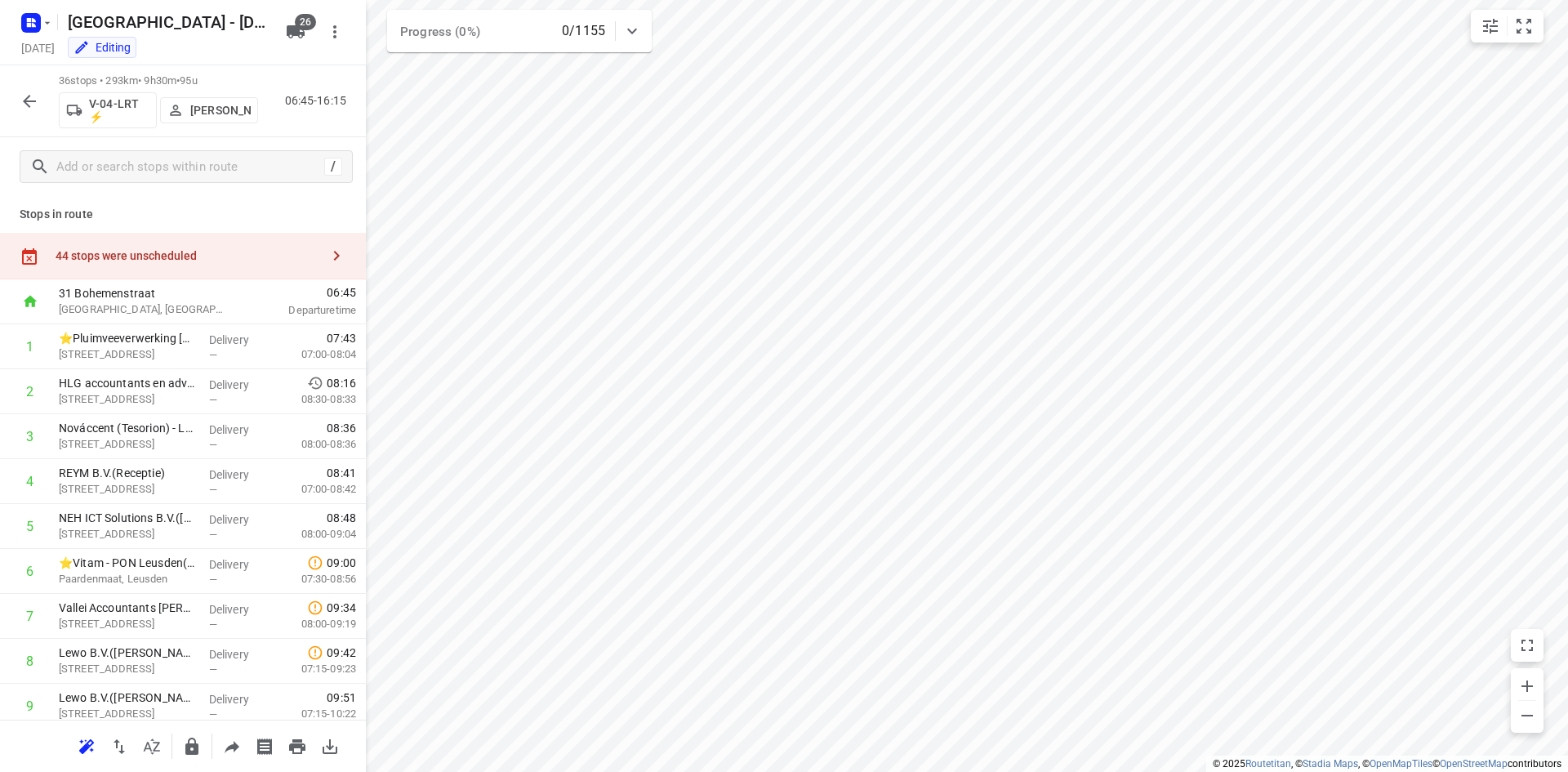
click at [221, 252] on div "44 stops were unscheduled" at bounding box center [188, 255] width 265 height 13
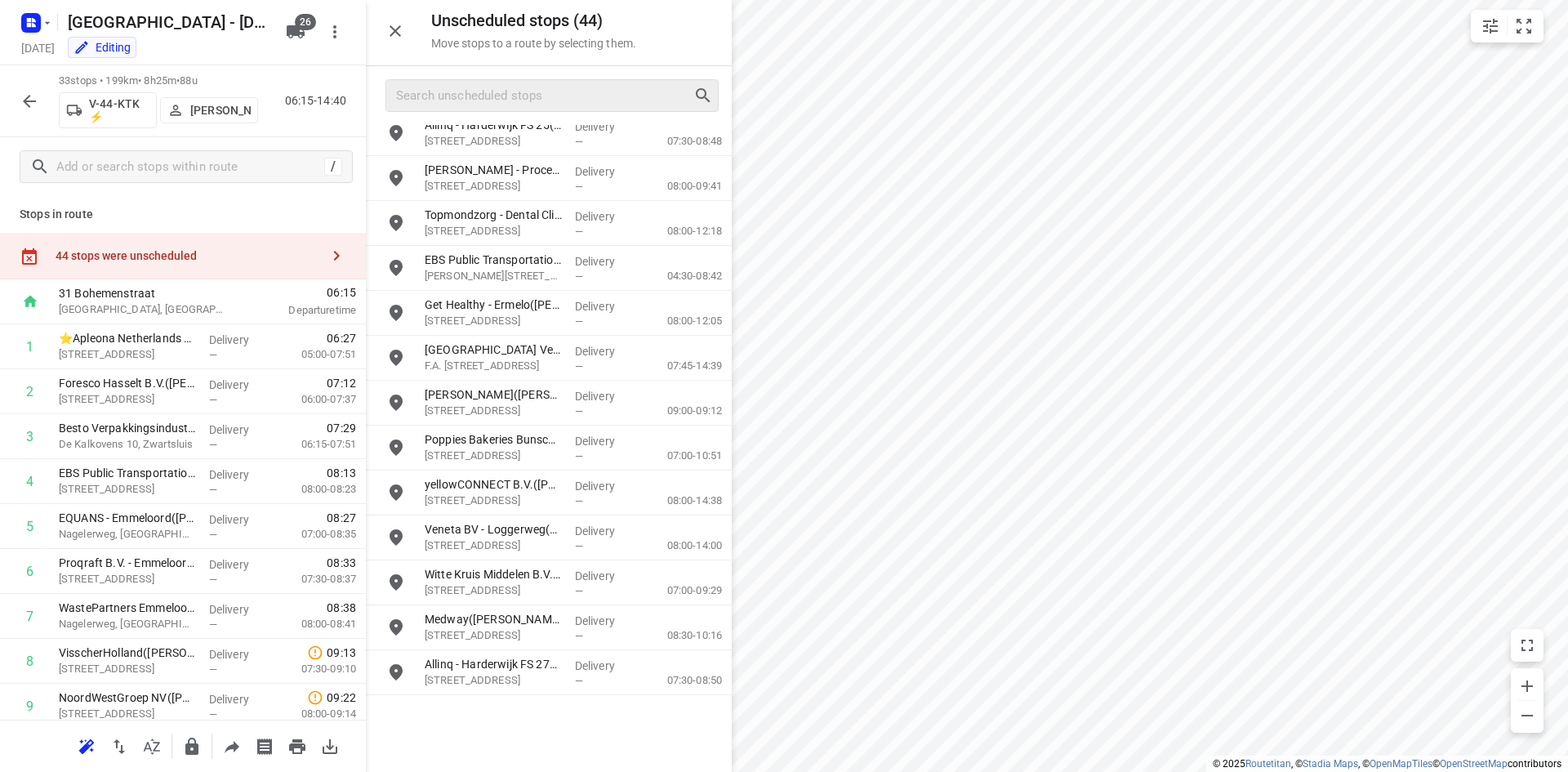
scroll to position [599, 0]
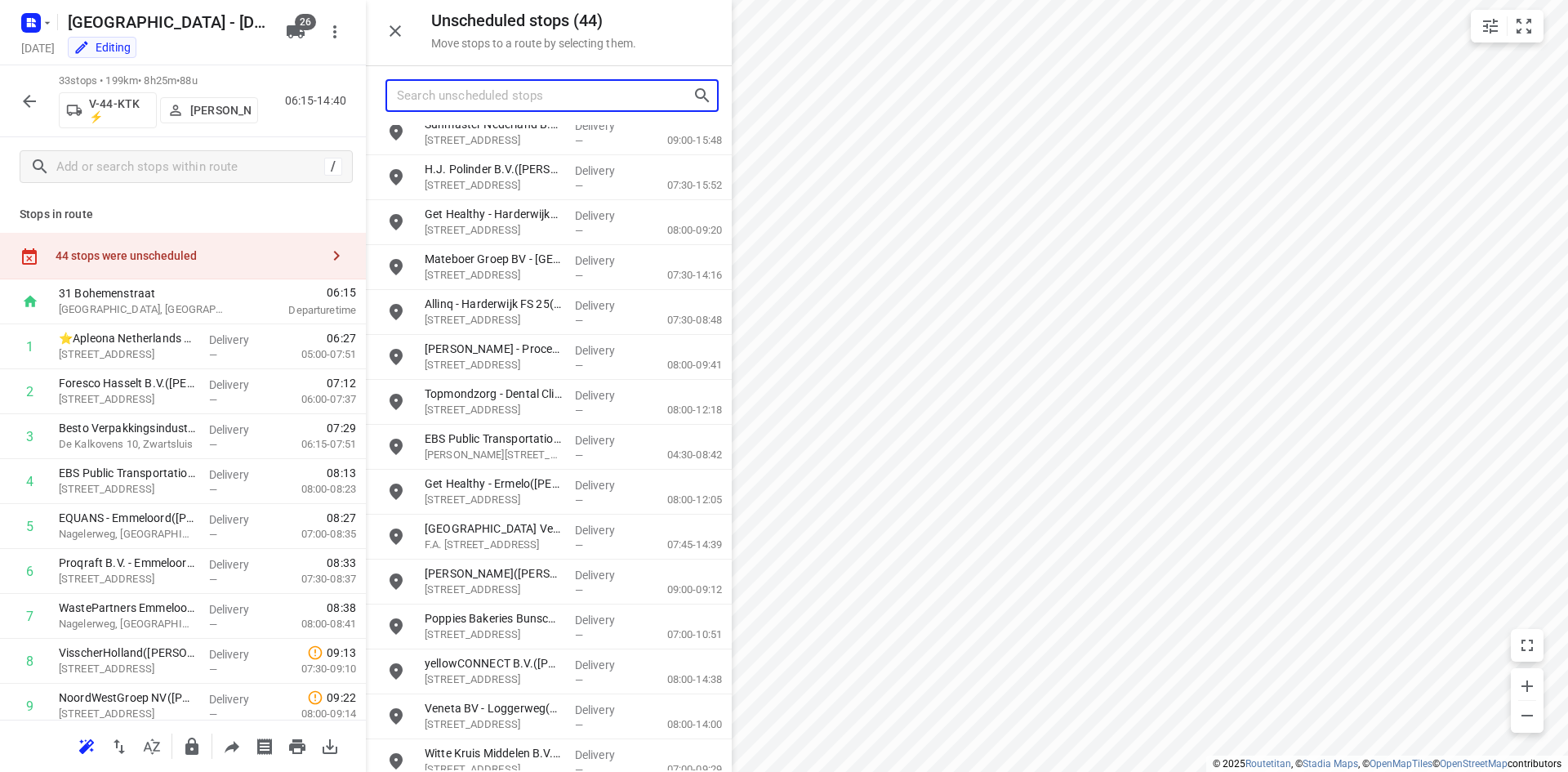
click at [506, 87] on input "Search unscheduled stops" at bounding box center [544, 95] width 295 height 25
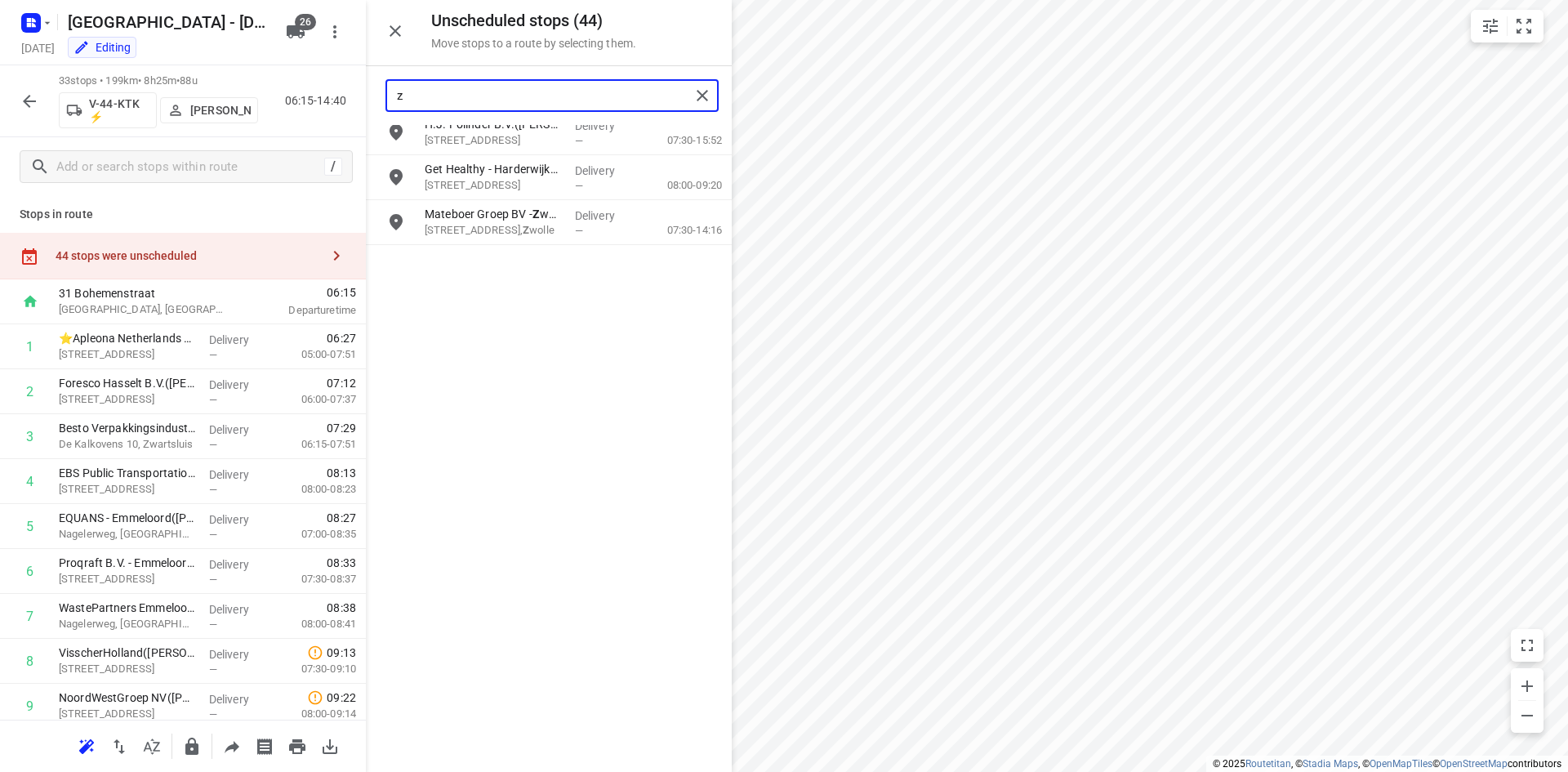
scroll to position [0, 0]
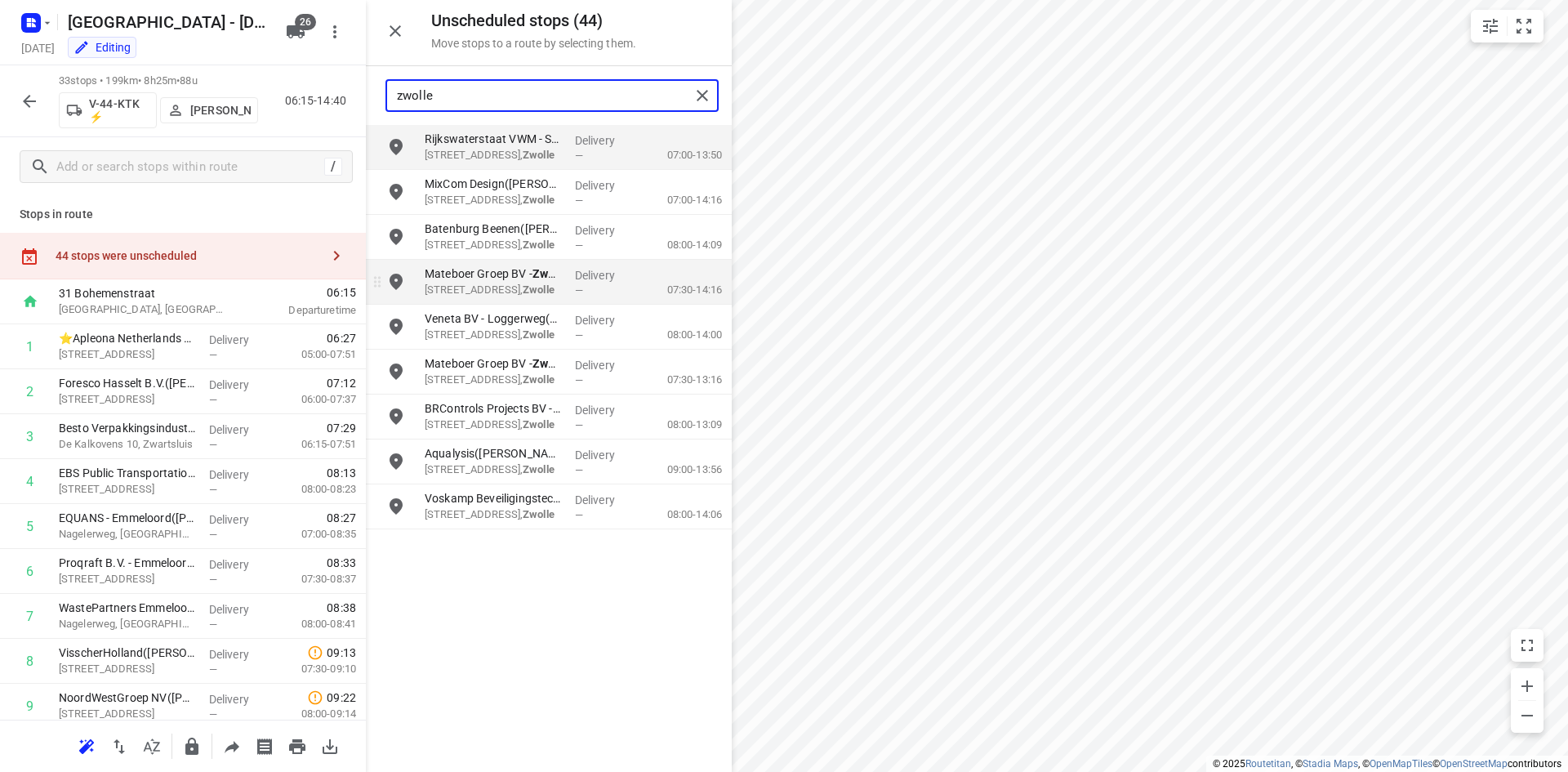
type input "zwolle"
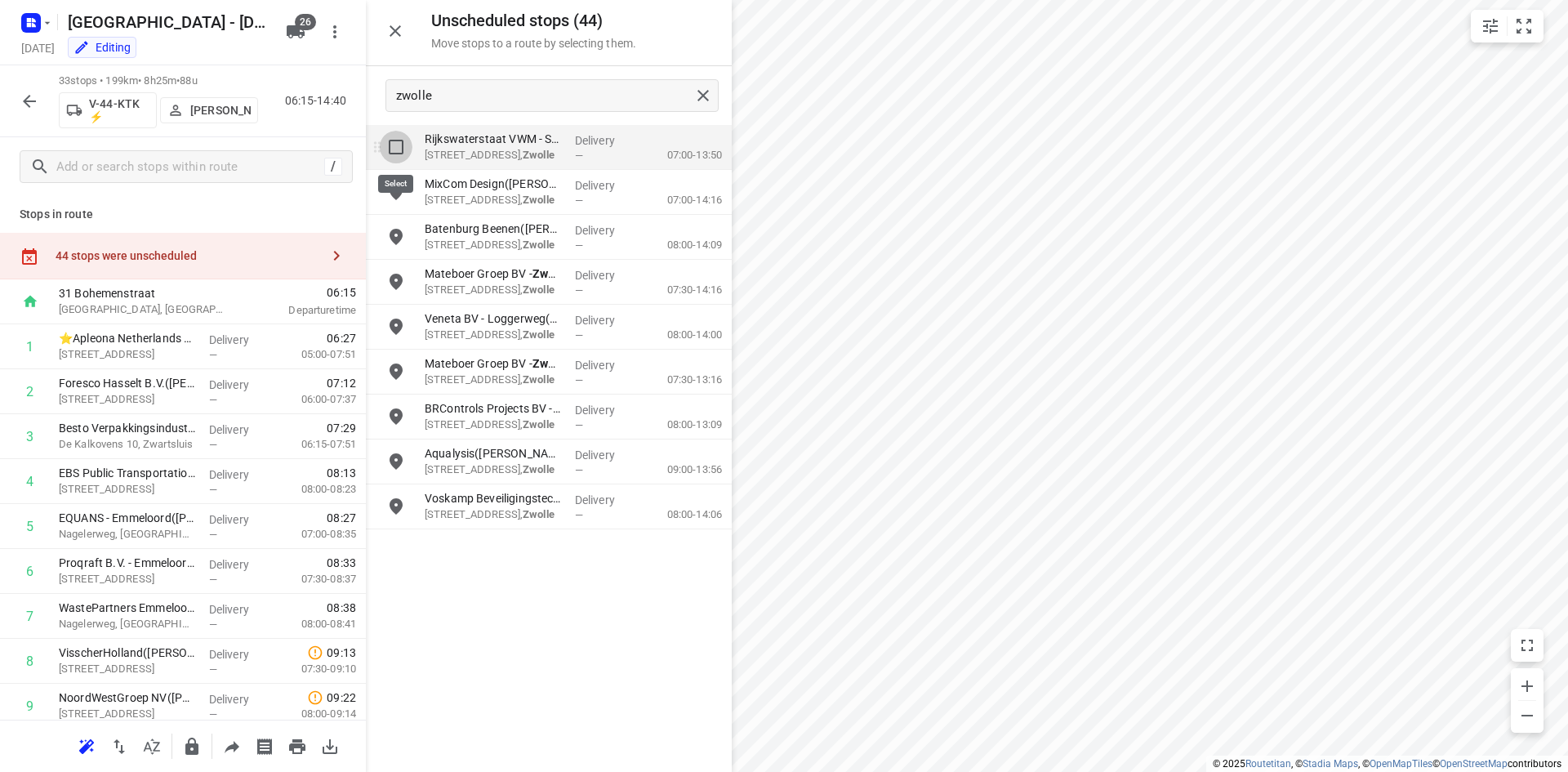
click at [394, 139] on input "grid" at bounding box center [395, 146] width 32 height 32
checkbox input "true"
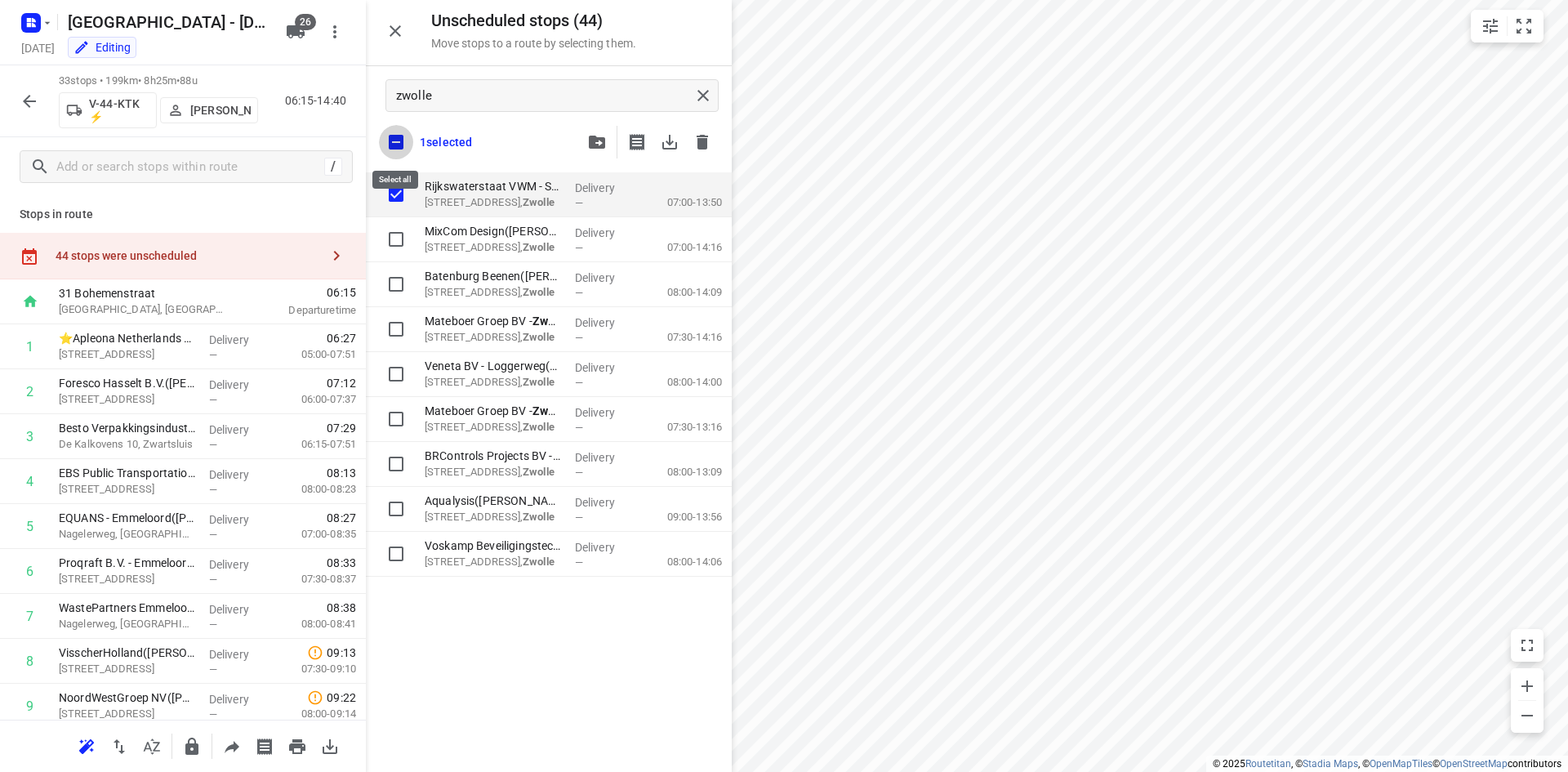
click at [394, 143] on input "checkbox" at bounding box center [395, 142] width 34 height 34
checkbox input "false"
checkbox input "true"
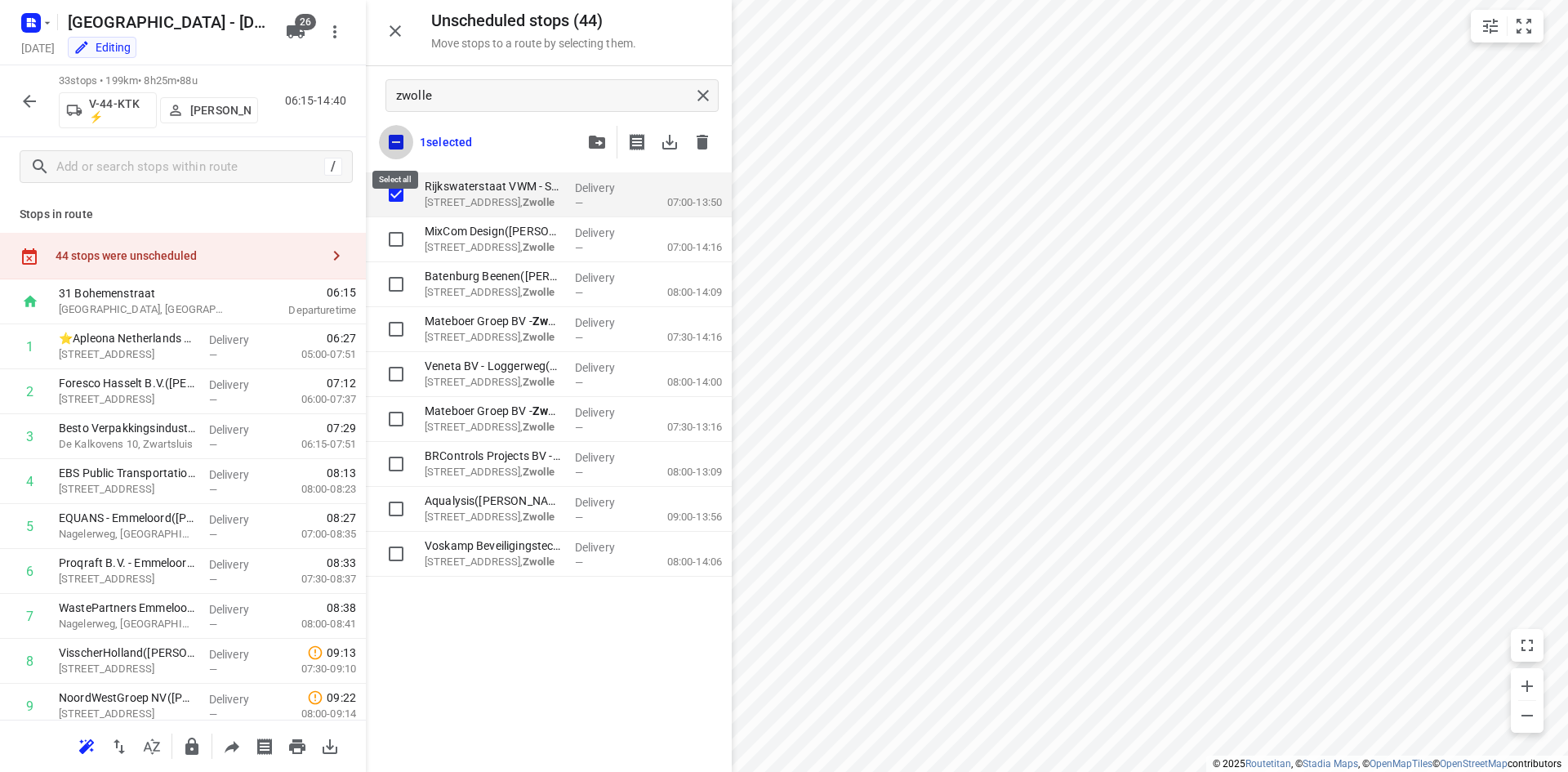
checkbox input "true"
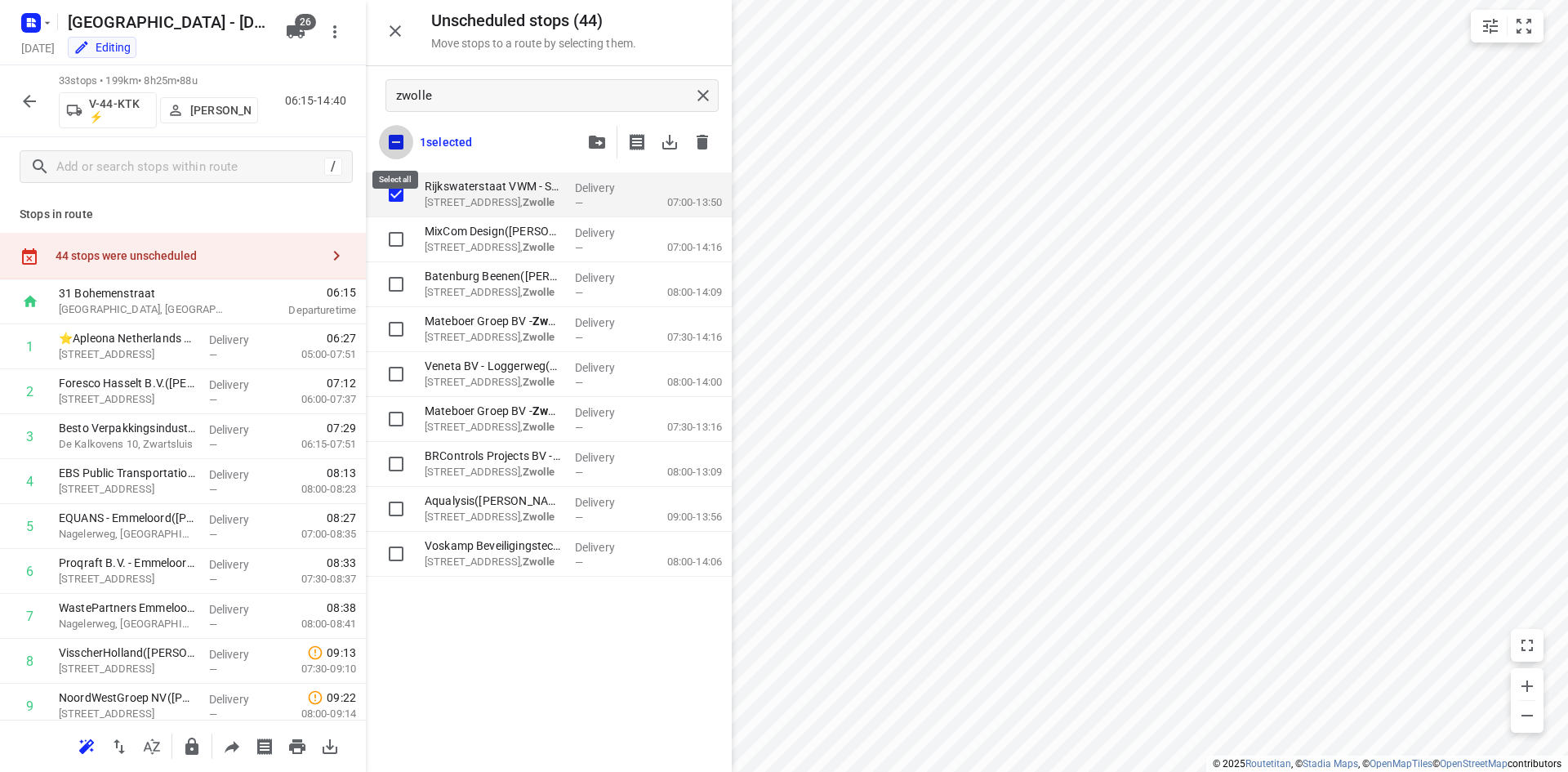
checkbox input "true"
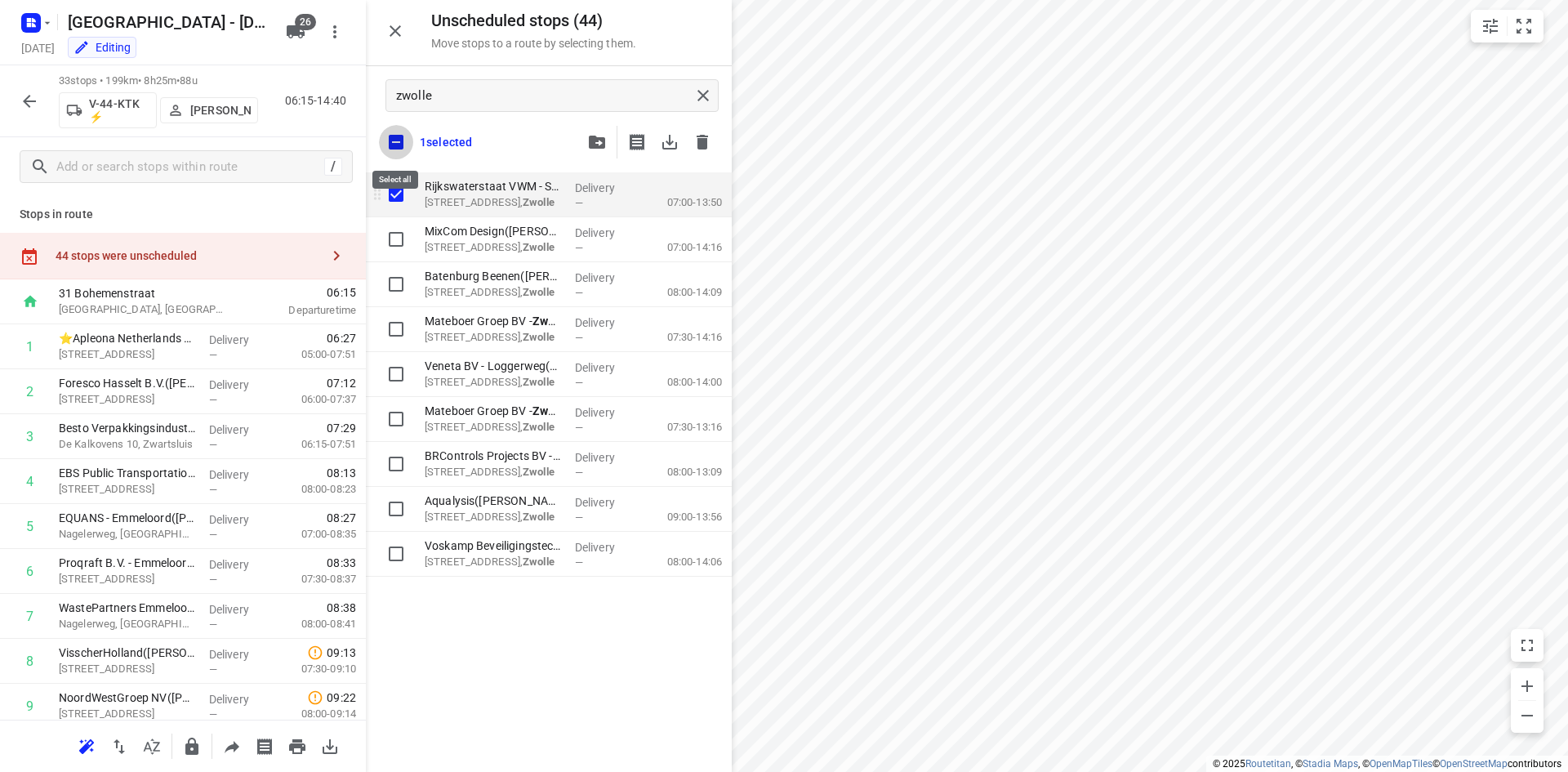
checkbox input "true"
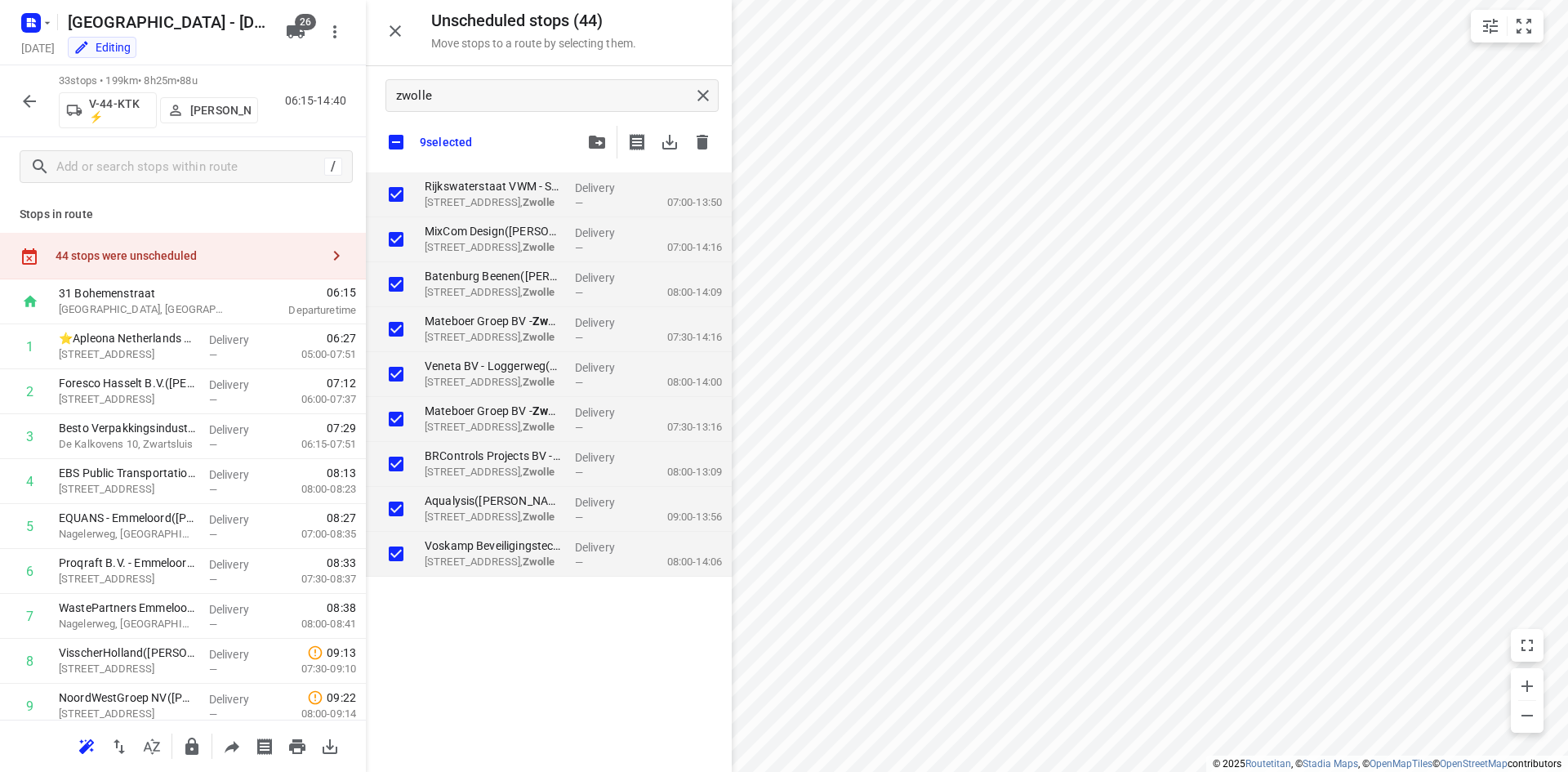
checkbox input "true"
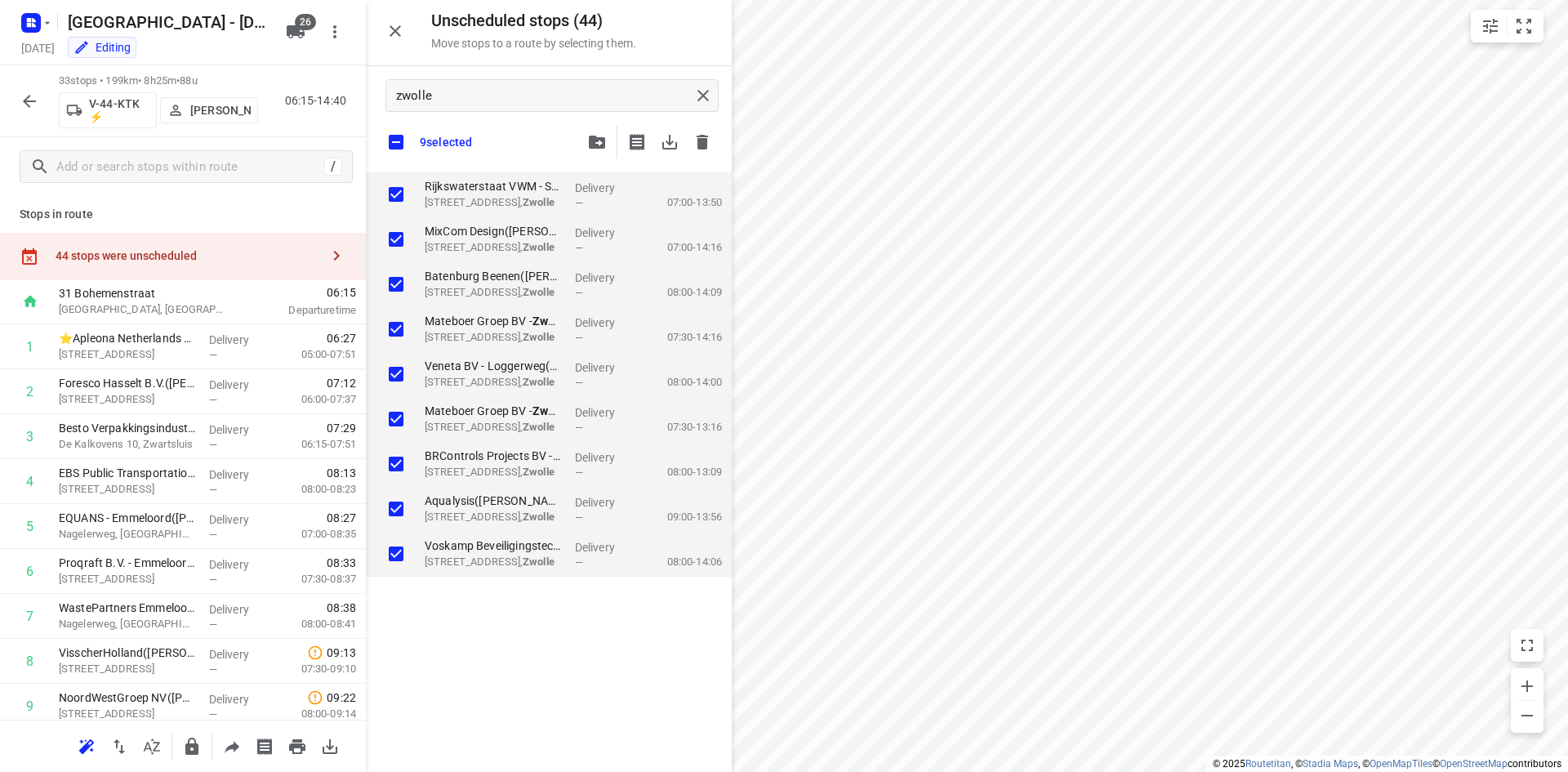
checkbox input "true"
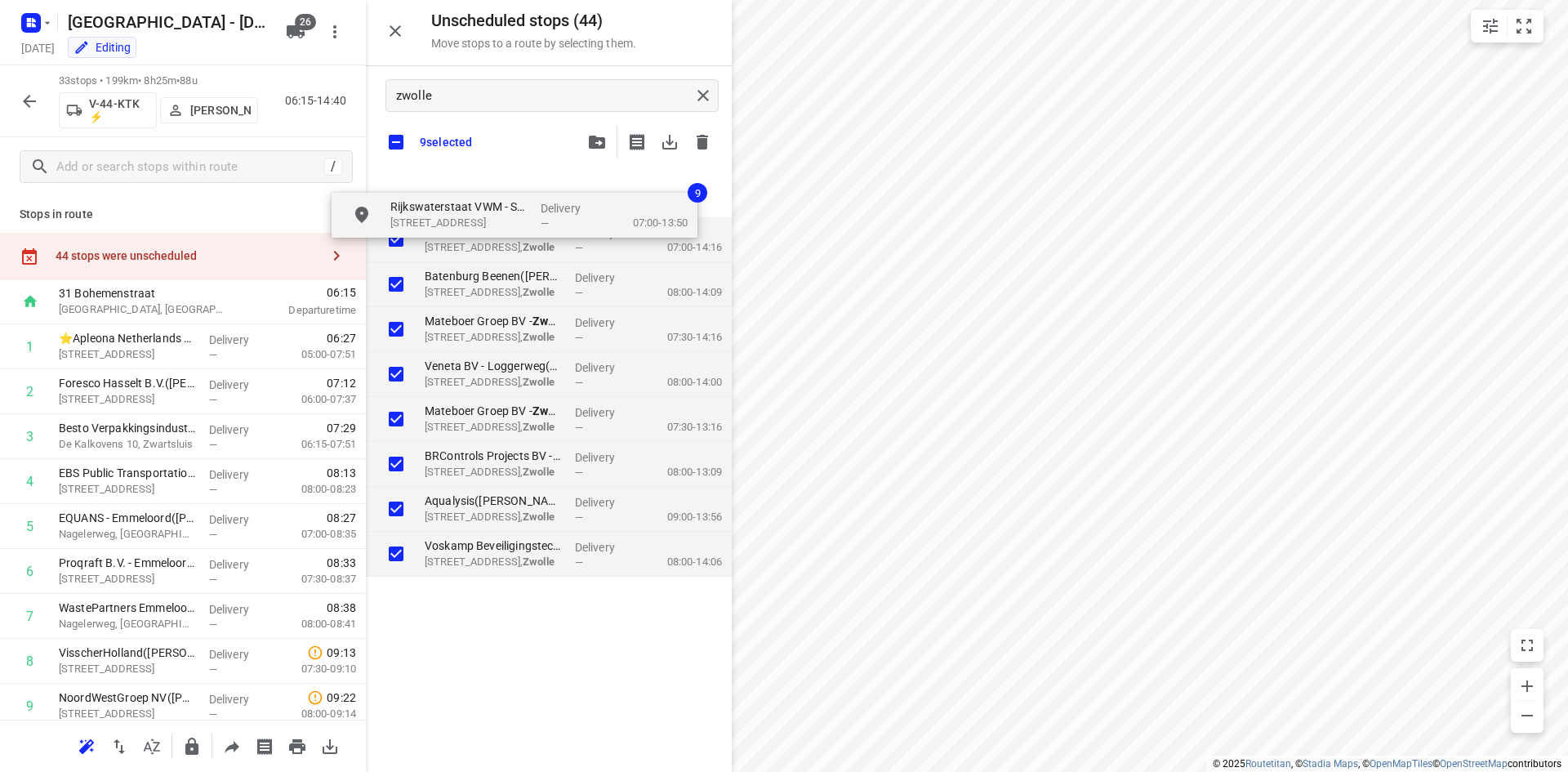
checkbox input "true"
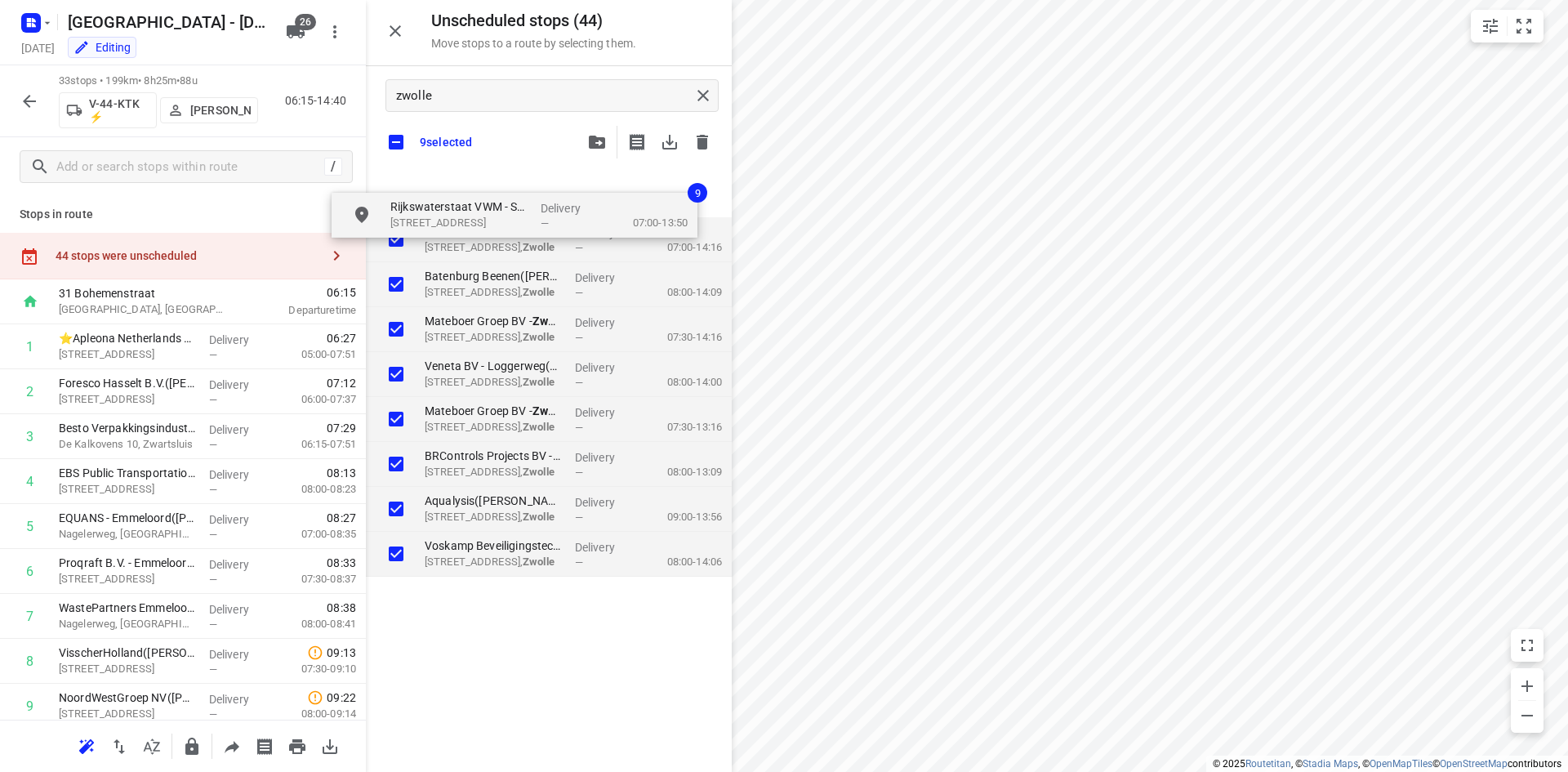
checkbox input "true"
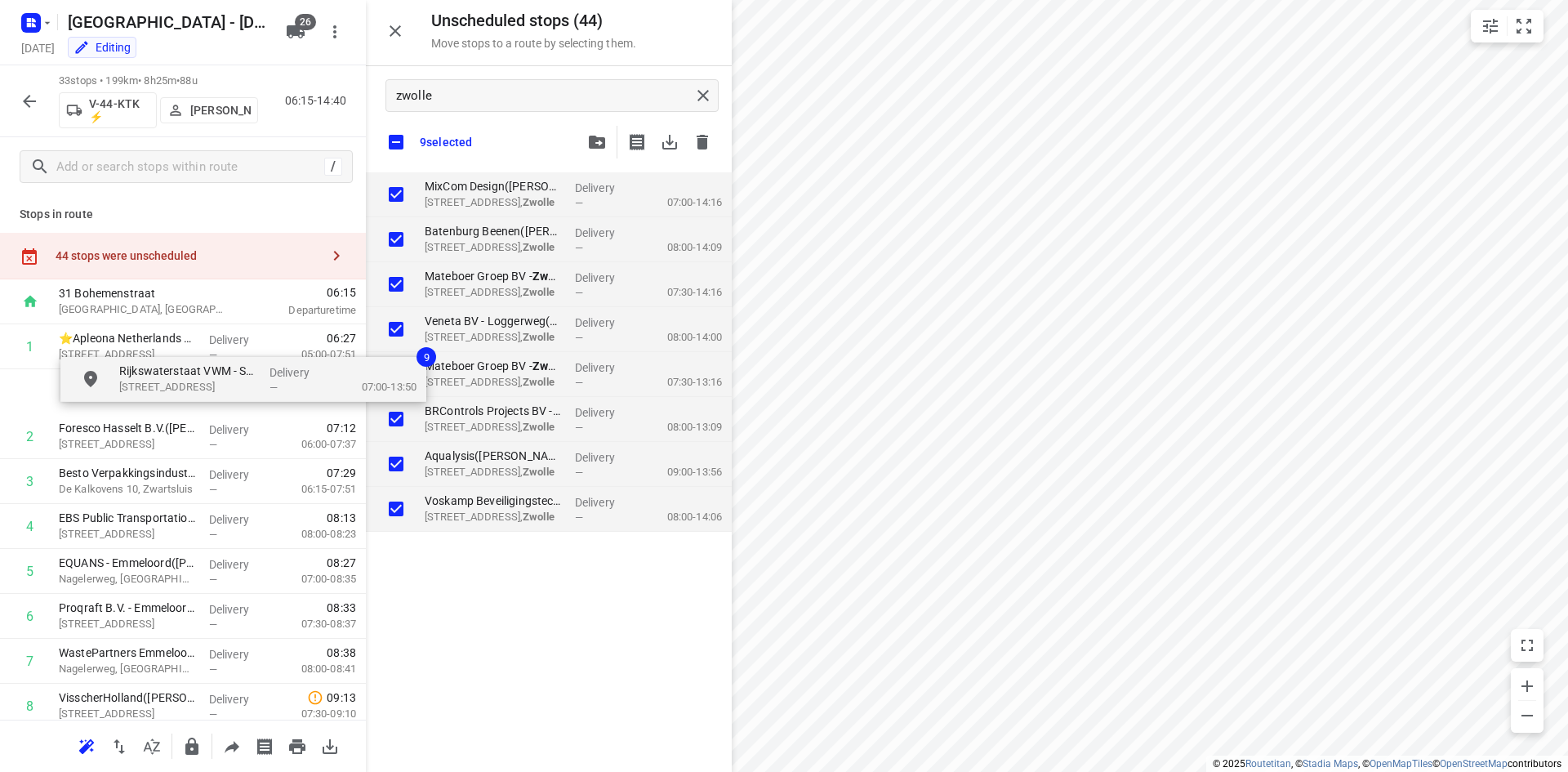
drag, startPoint x: 439, startPoint y: 221, endPoint x: 165, endPoint y: 389, distance: 321.4
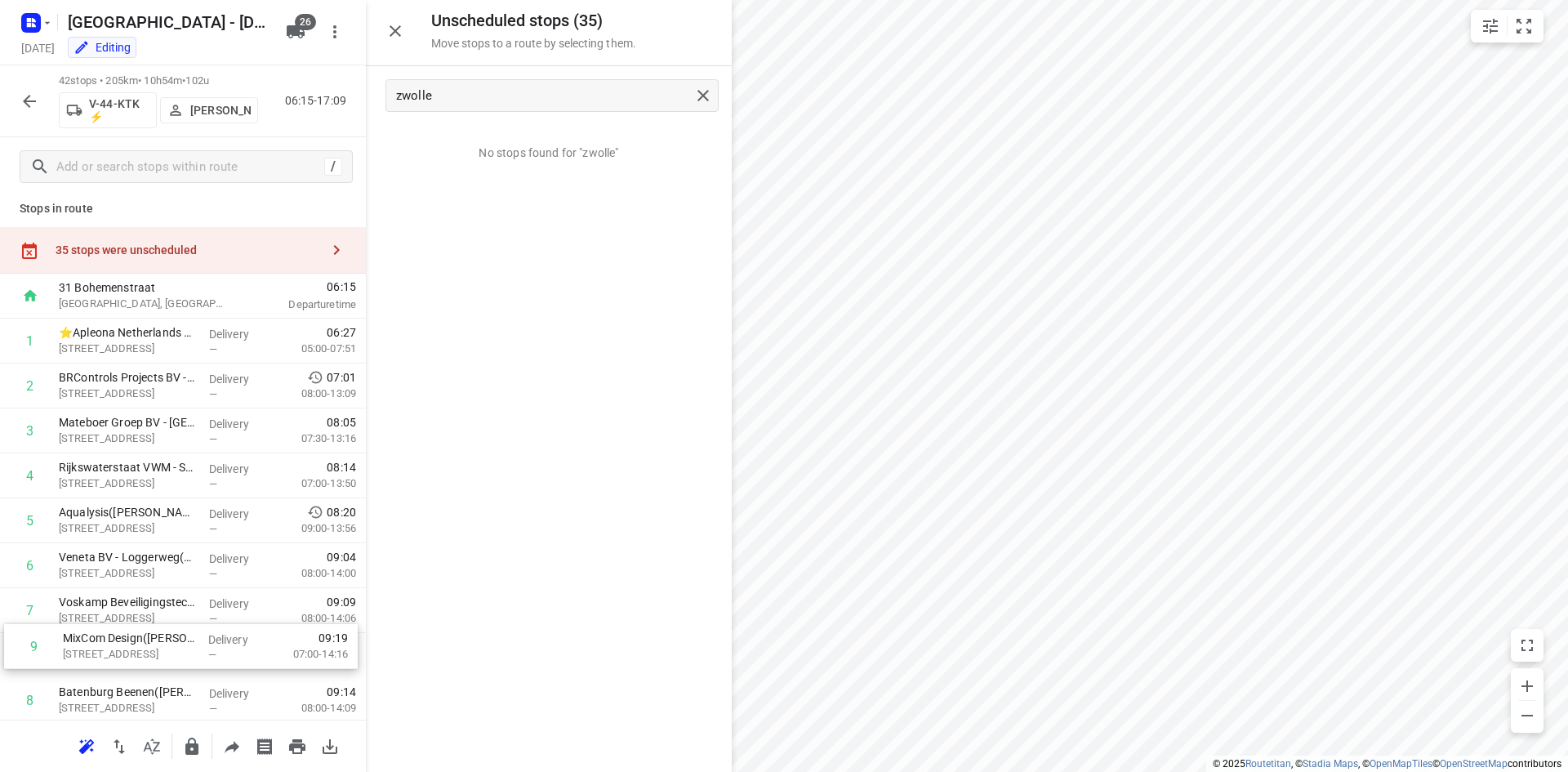
scroll to position [9, 0]
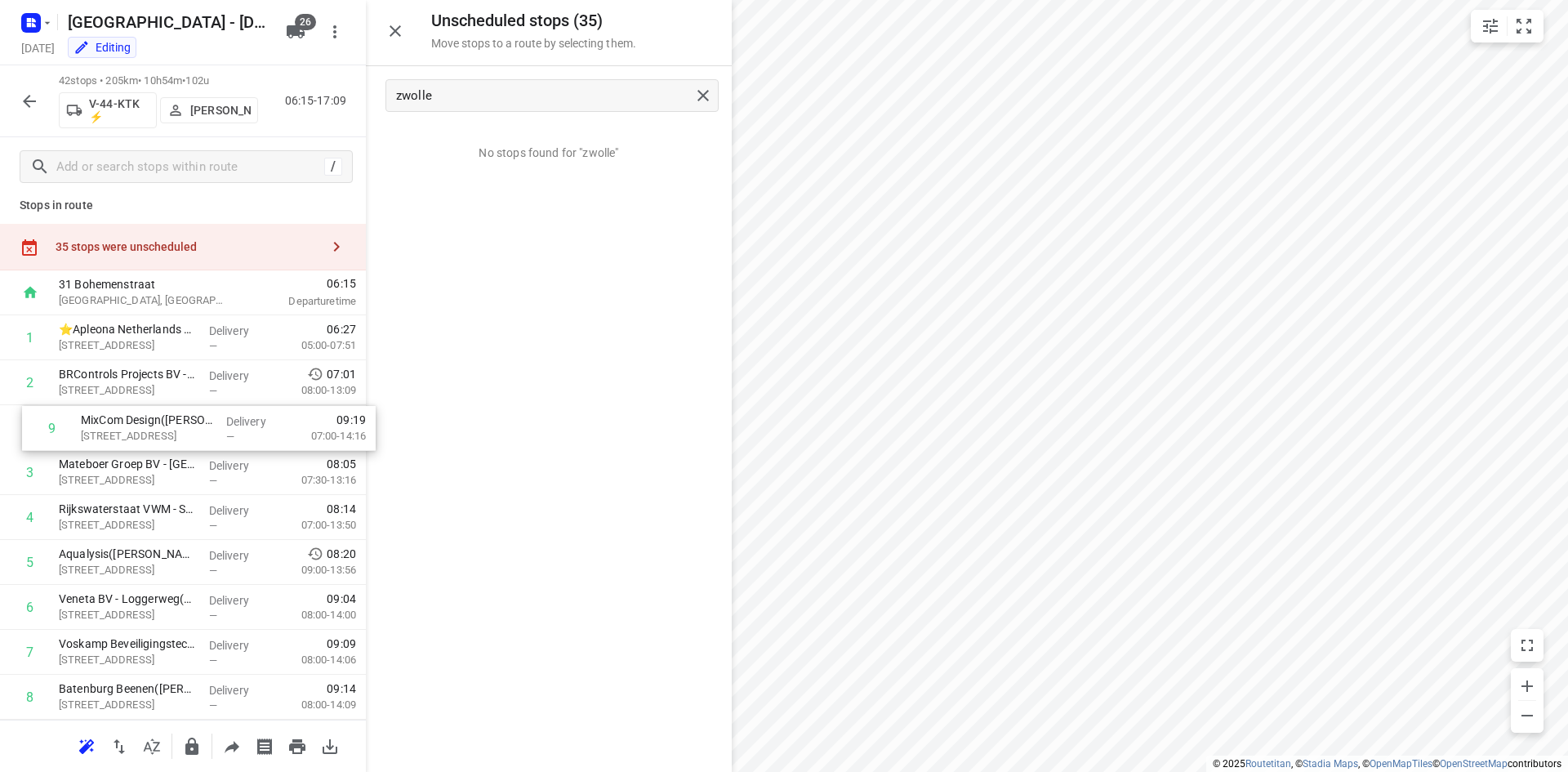
drag, startPoint x: 102, startPoint y: 703, endPoint x: 124, endPoint y: 418, distance: 285.8
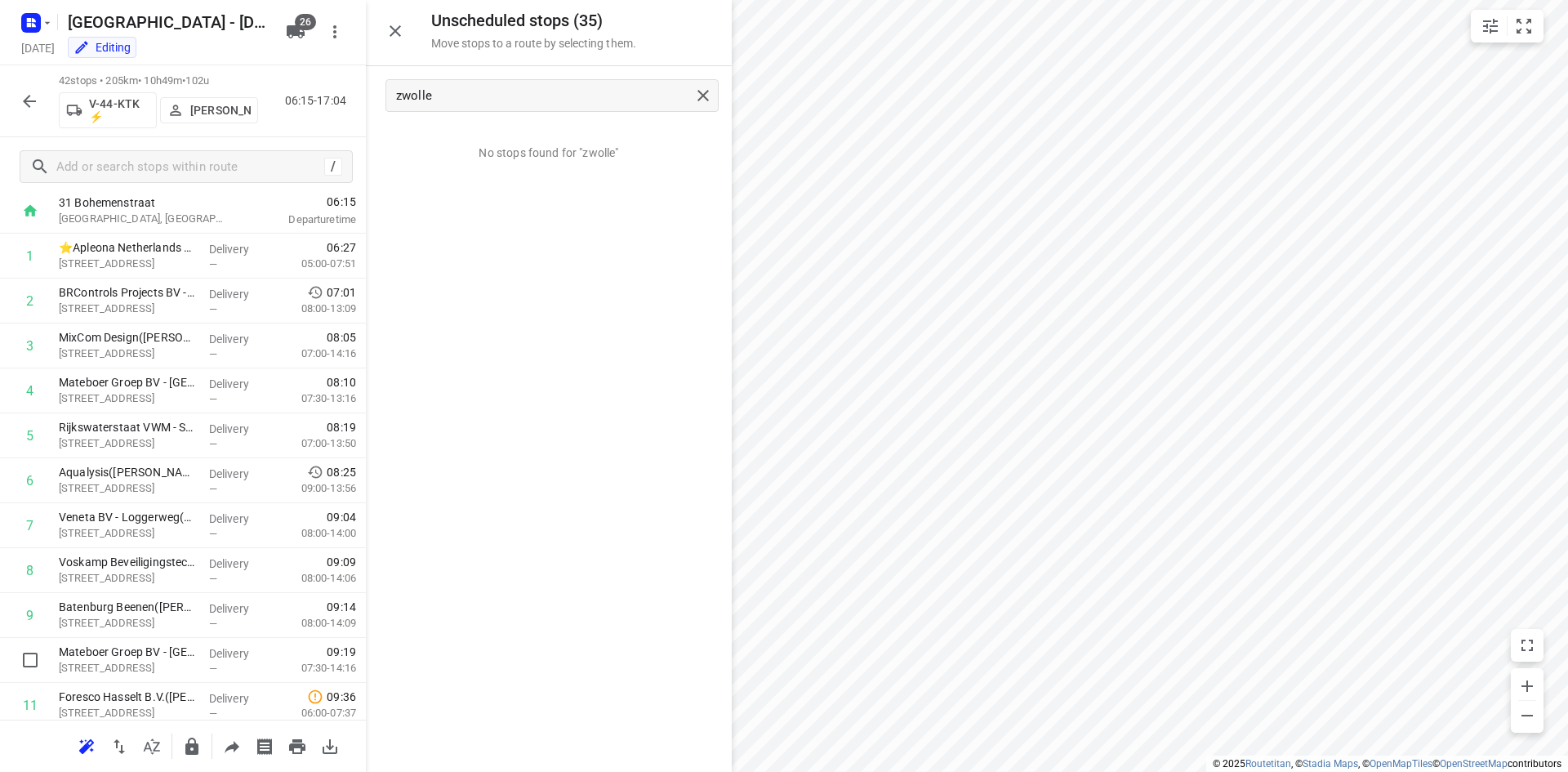
scroll to position [95, 0]
drag, startPoint x: 127, startPoint y: 677, endPoint x: 133, endPoint y: 445, distance: 232.1
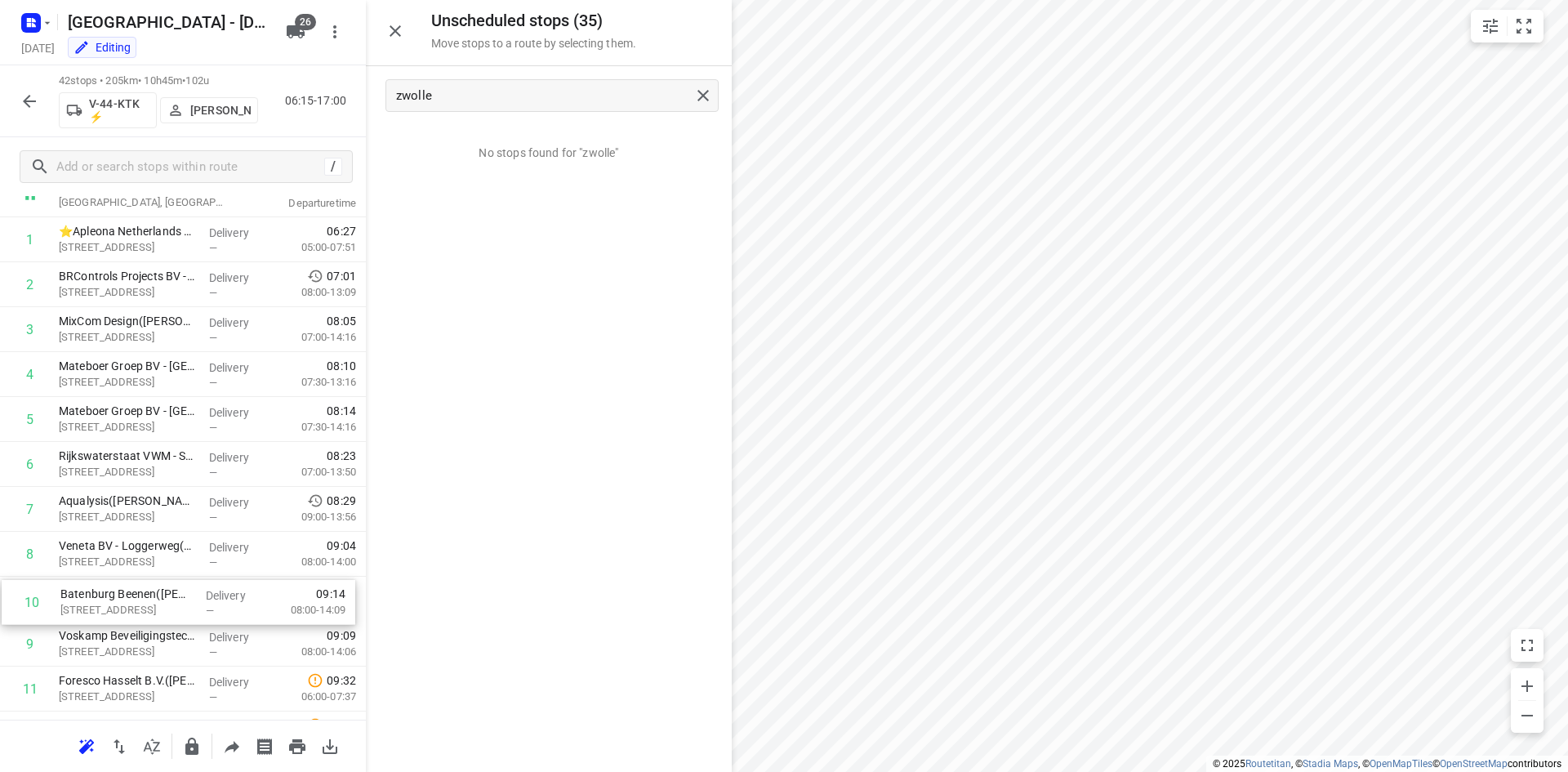
scroll to position [107, 0]
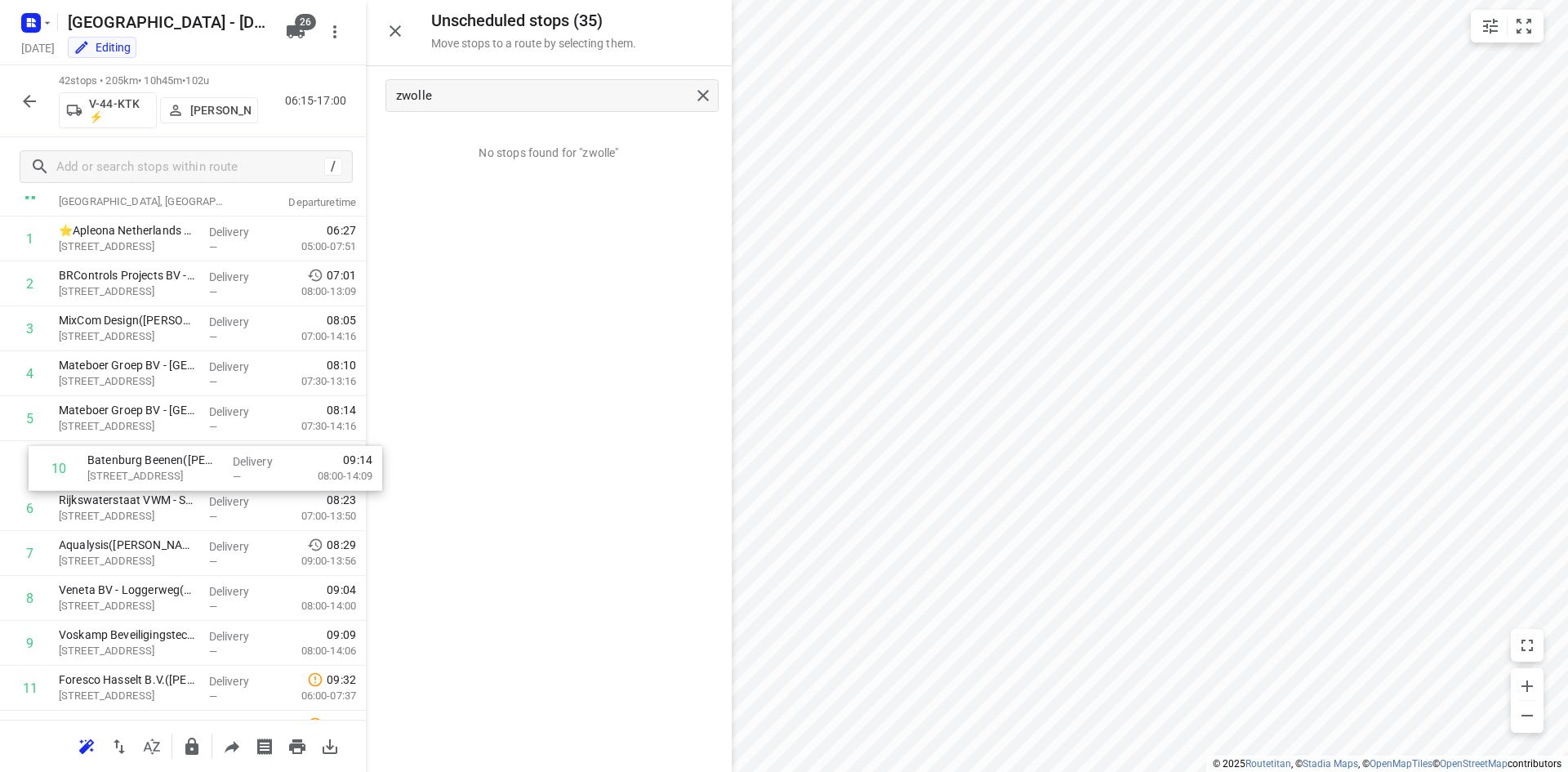
drag, startPoint x: 150, startPoint y: 663, endPoint x: 176, endPoint y: 471, distance: 193.8
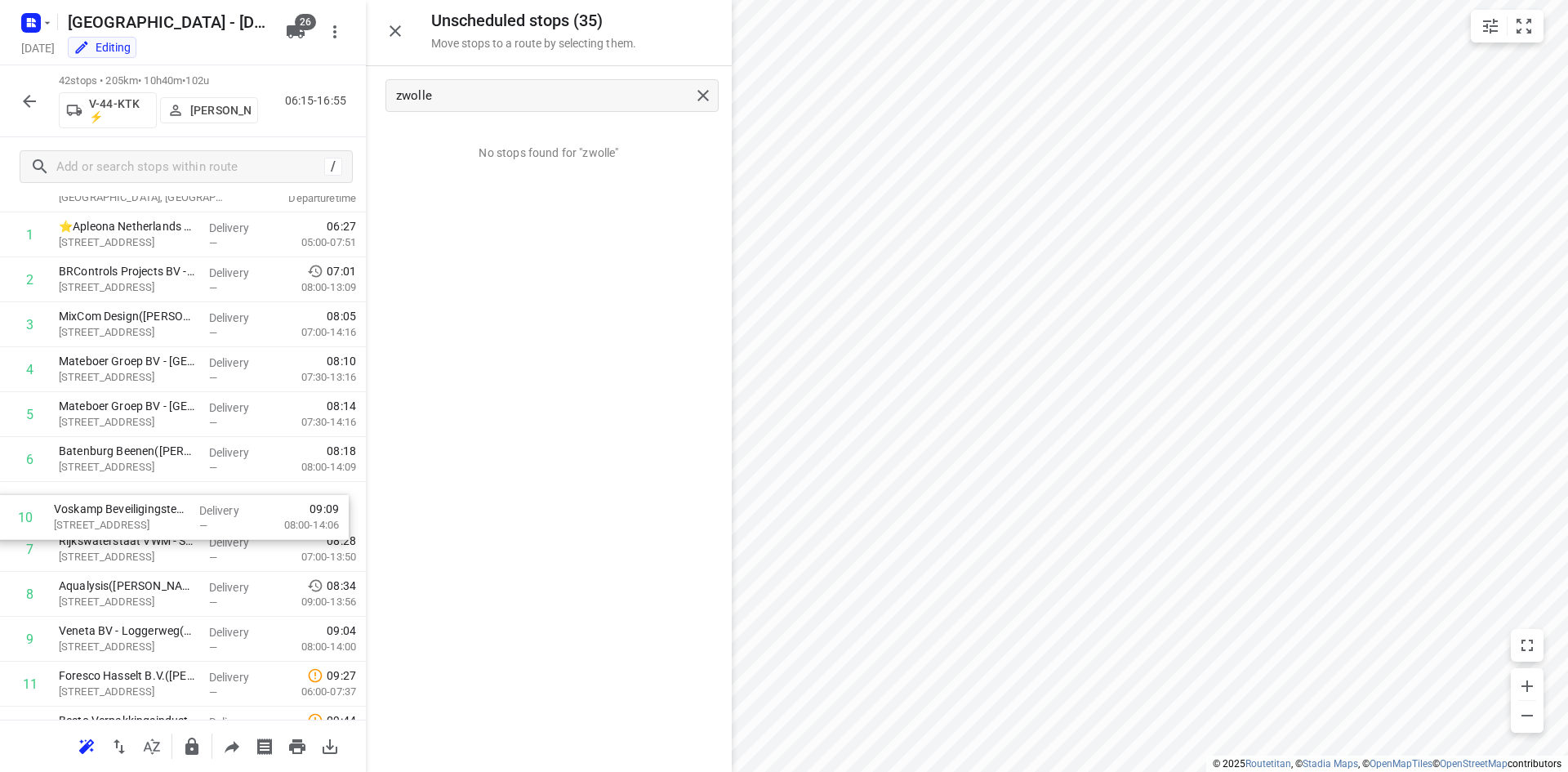
drag, startPoint x: 144, startPoint y: 651, endPoint x: 147, endPoint y: 507, distance: 144.0
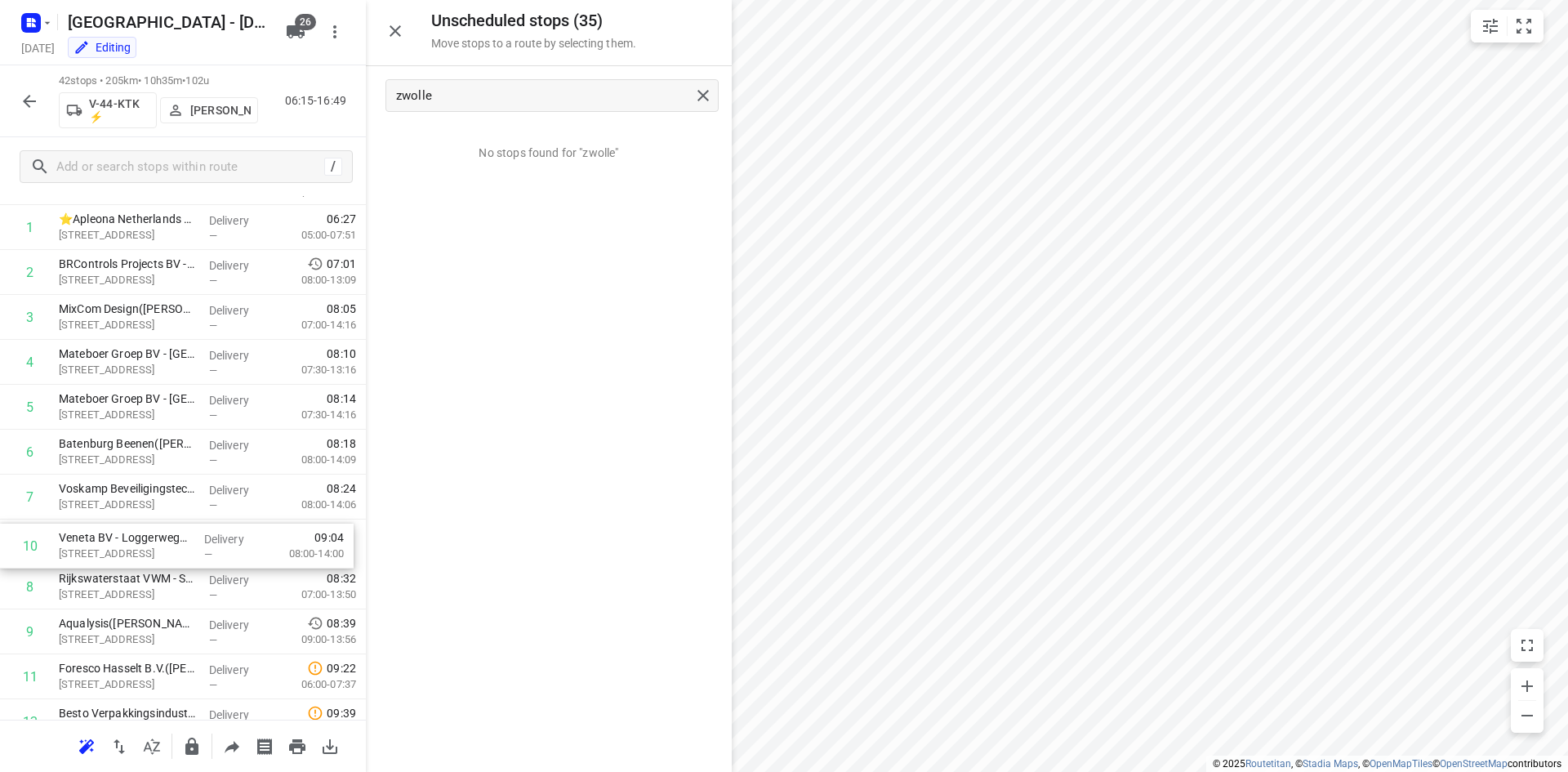
drag, startPoint x: 81, startPoint y: 635, endPoint x: 83, endPoint y: 531, distance: 104.0
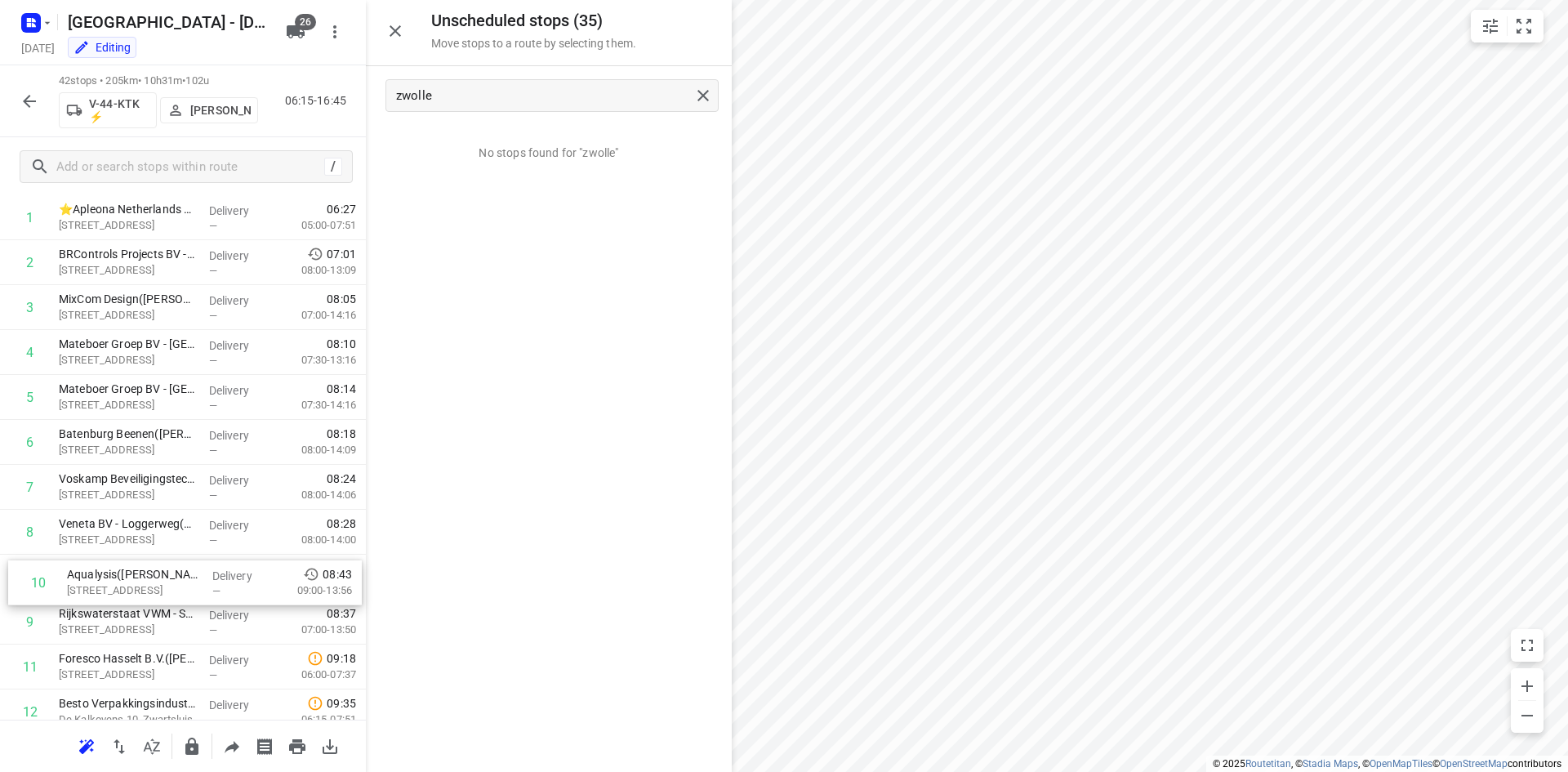
drag, startPoint x: 78, startPoint y: 642, endPoint x: 87, endPoint y: 581, distance: 61.7
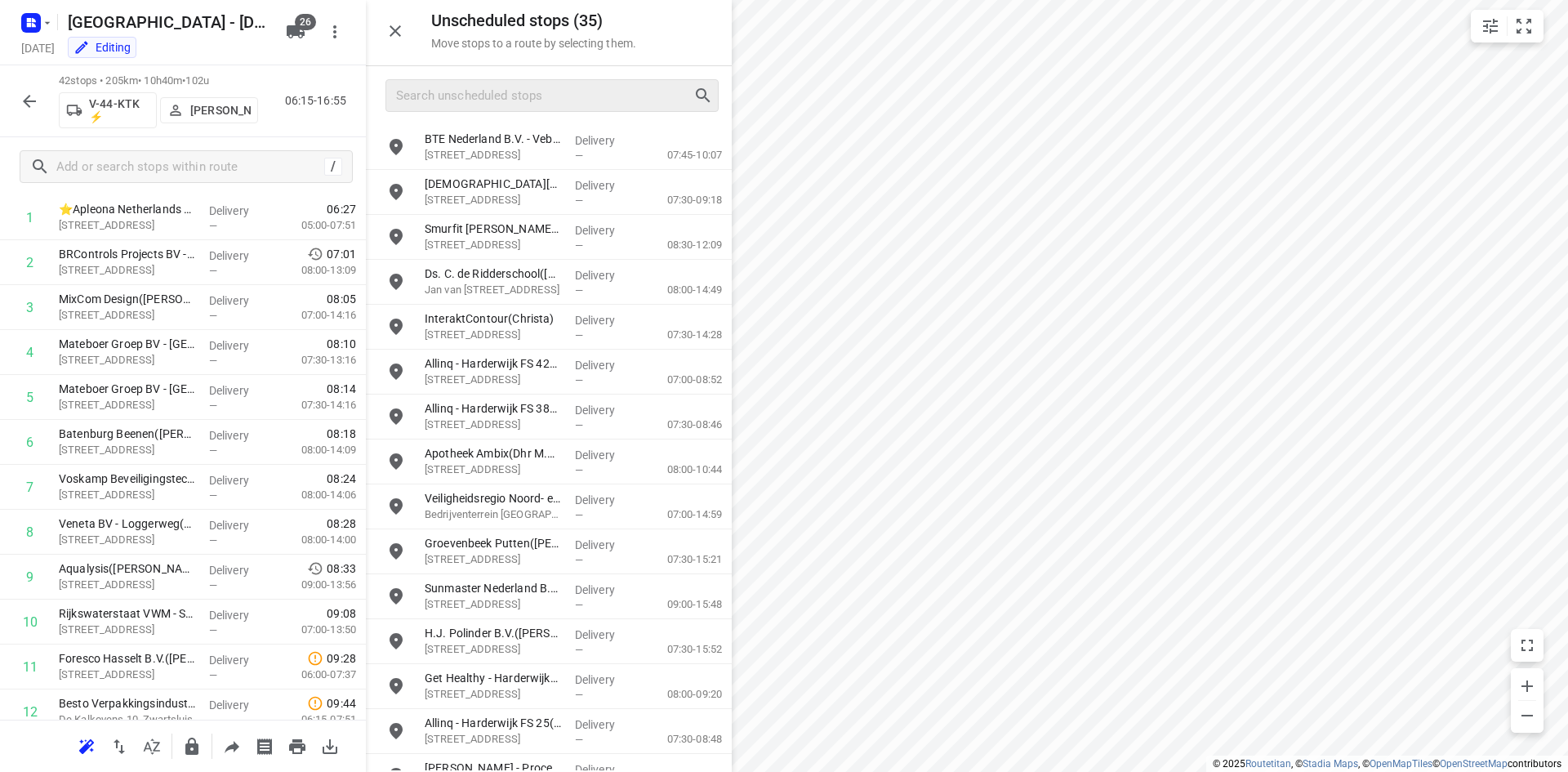
click at [305, 131] on div "42 stops • 205km • 10h40m • 102u V-44-KTK ⚡ Yermo Broekman 06:15-16:55" at bounding box center [182, 102] width 366 height 72
click at [25, 101] on icon "button" at bounding box center [30, 101] width 13 height 13
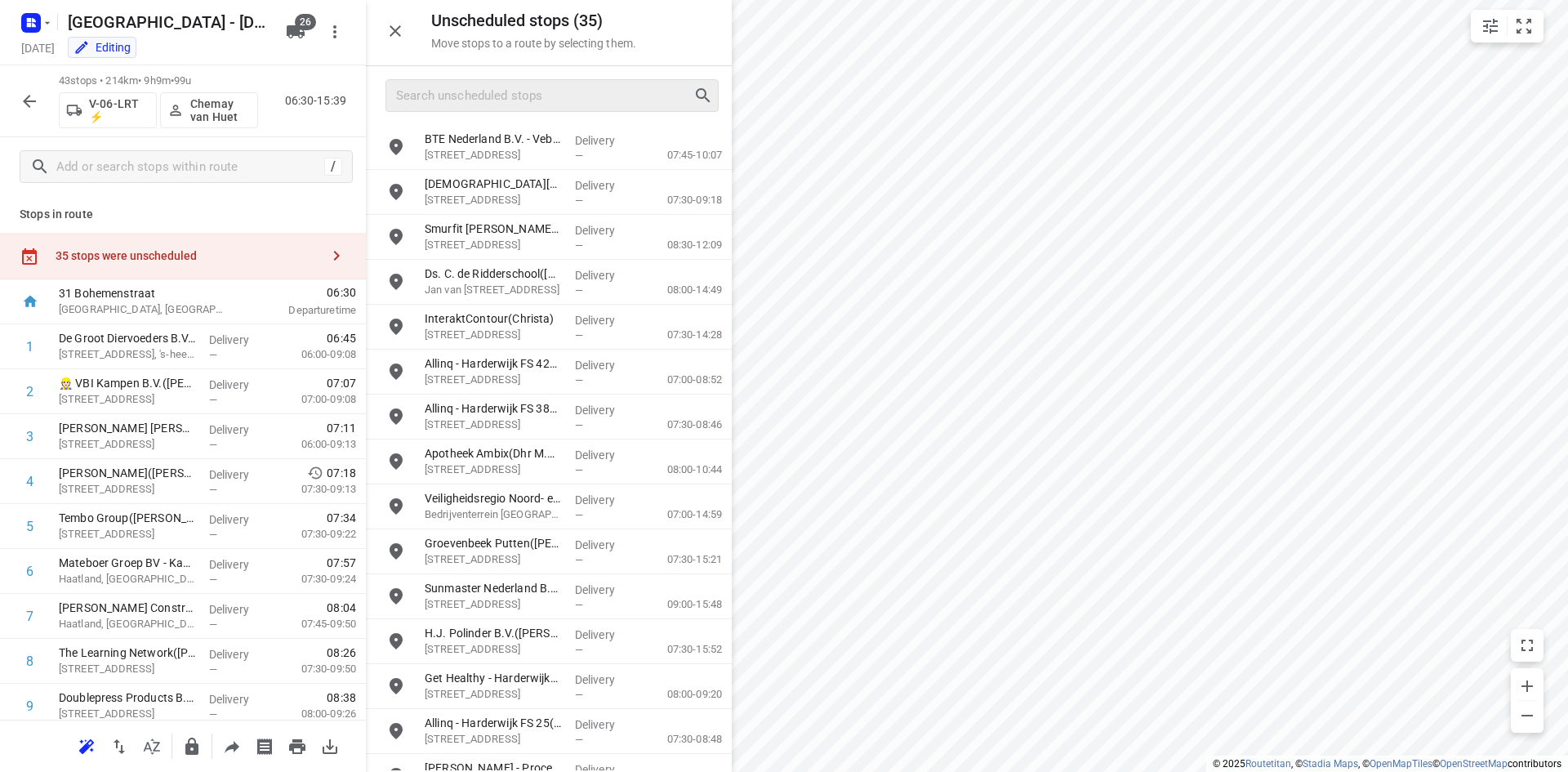
click at [18, 103] on button "button" at bounding box center [29, 101] width 32 height 32
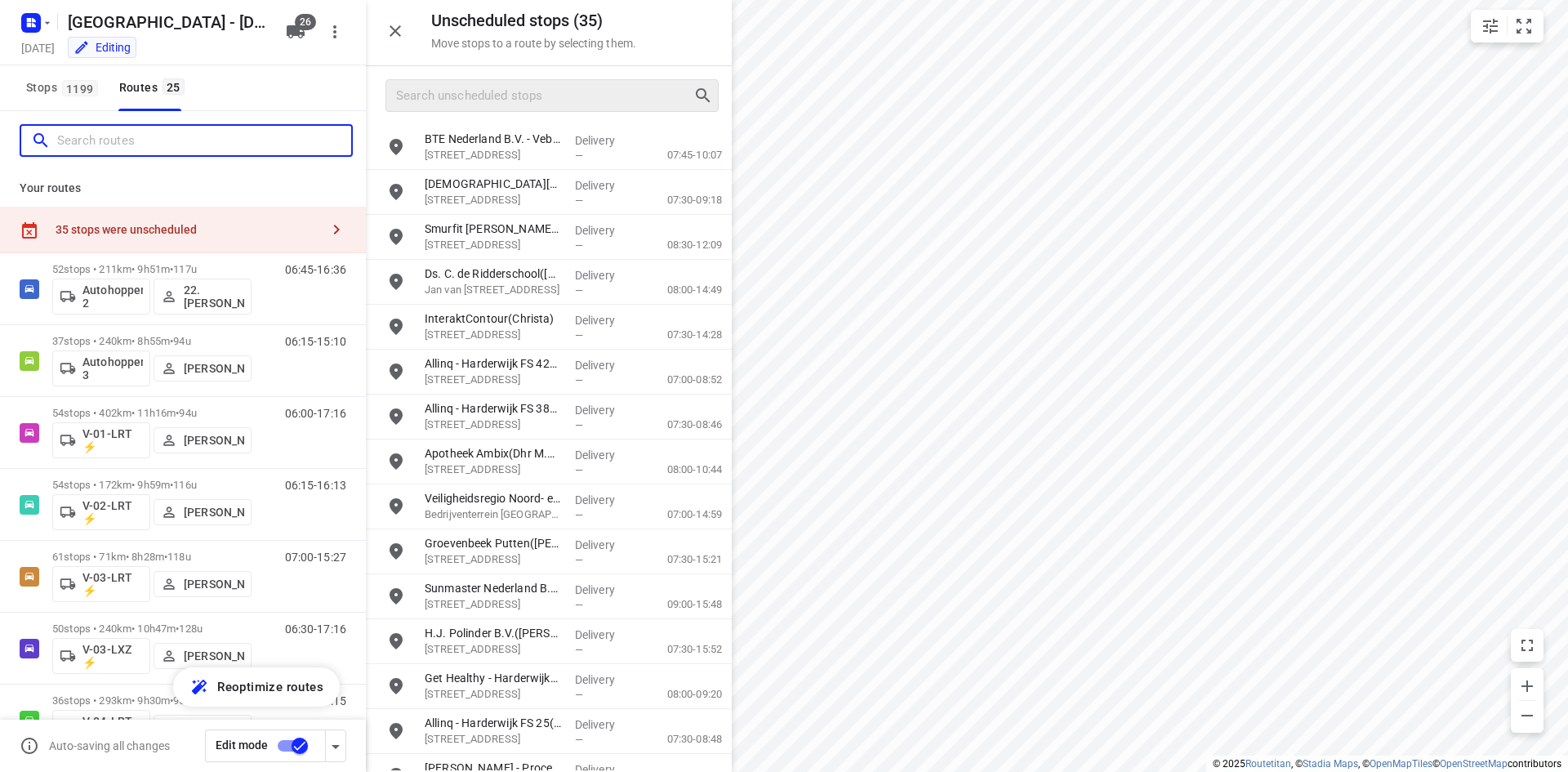
click at [98, 149] on input "Search routes" at bounding box center [205, 141] width 294 height 25
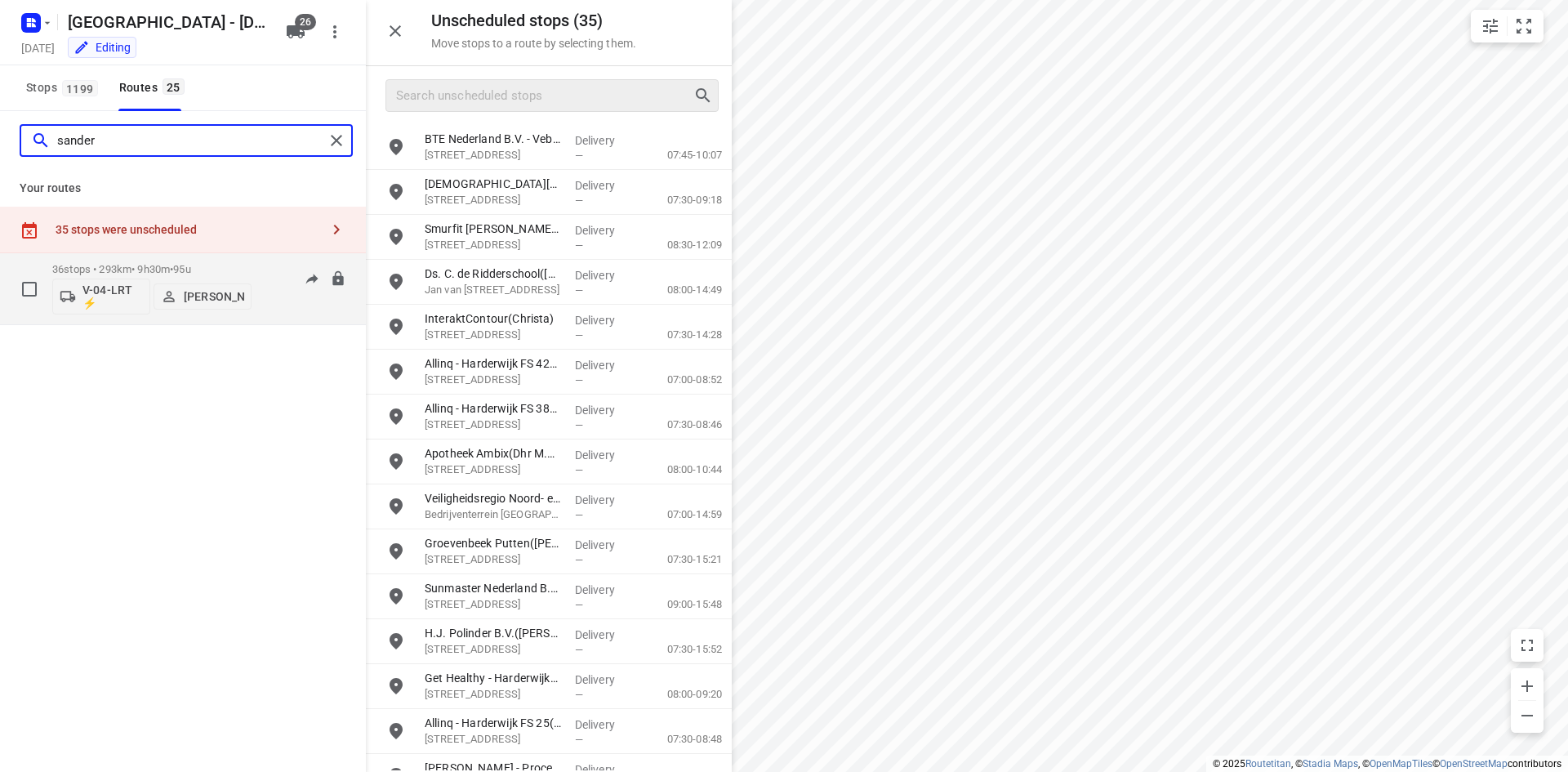
type input "sander"
click at [268, 309] on div "06:45-16:15" at bounding box center [305, 293] width 81 height 59
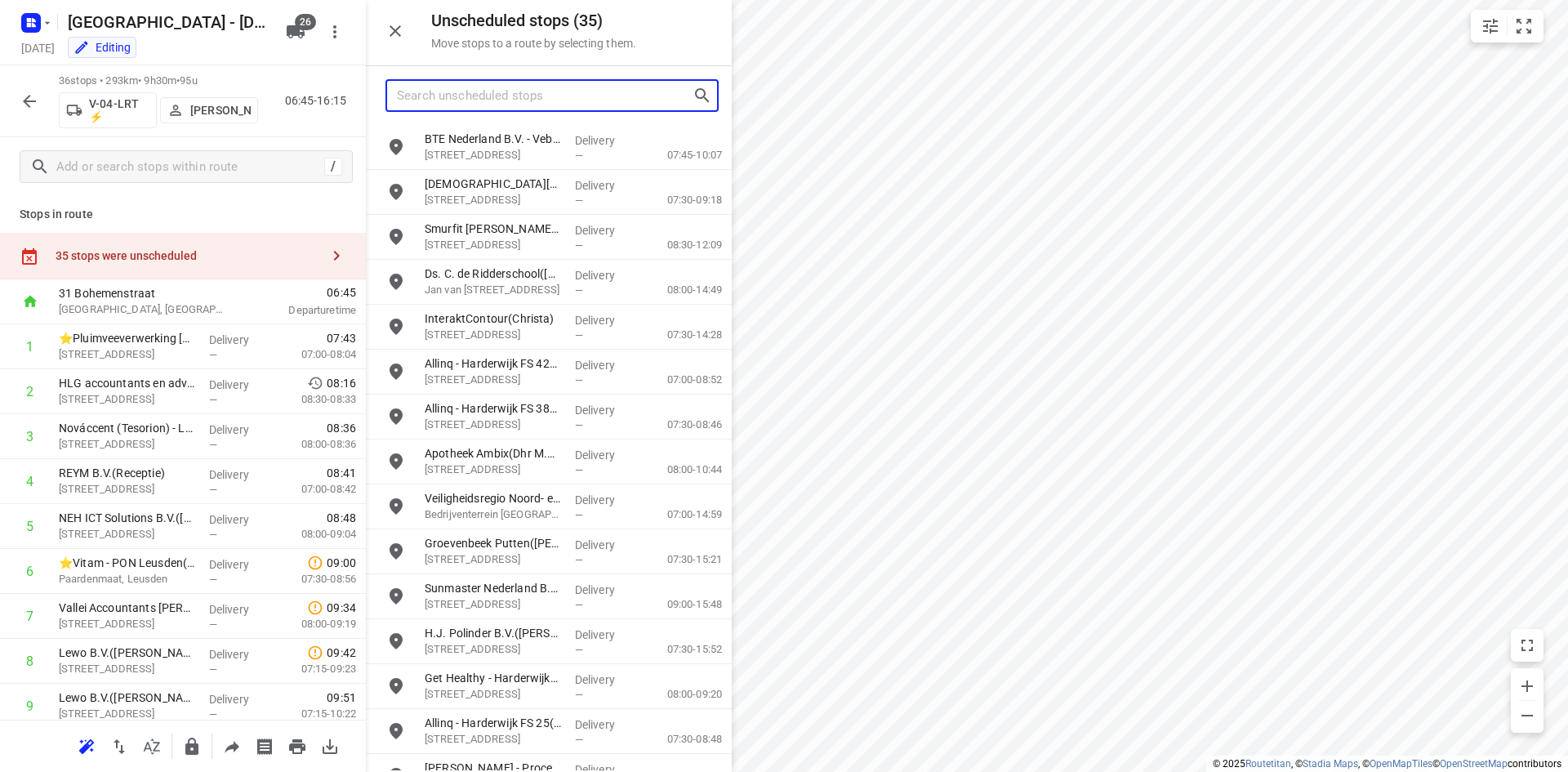
click at [473, 100] on input "Search unscheduled stops" at bounding box center [544, 95] width 295 height 25
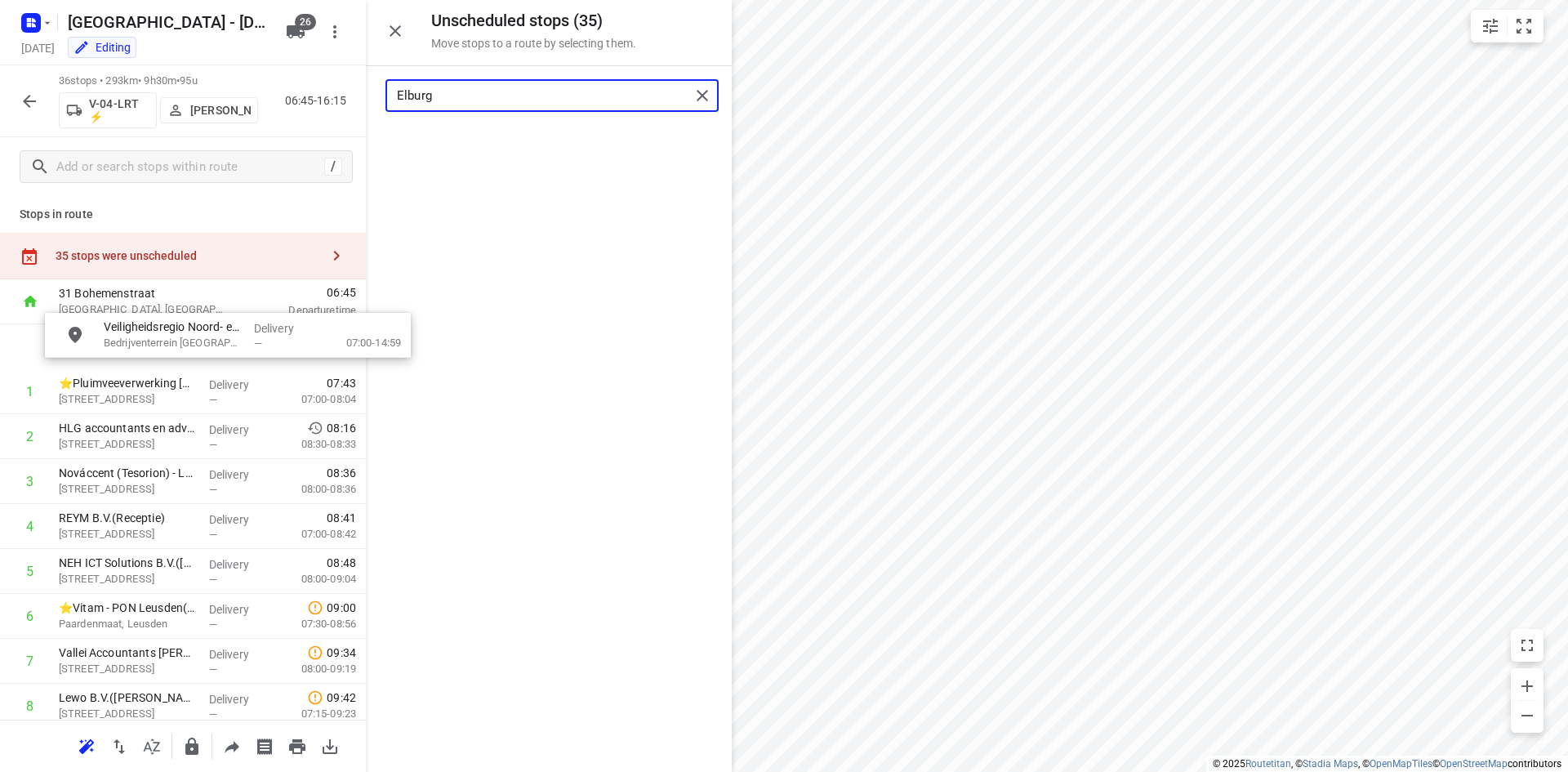
drag, startPoint x: 476, startPoint y: 152, endPoint x: 146, endPoint y: 351, distance: 385.4
type input "Elburg"
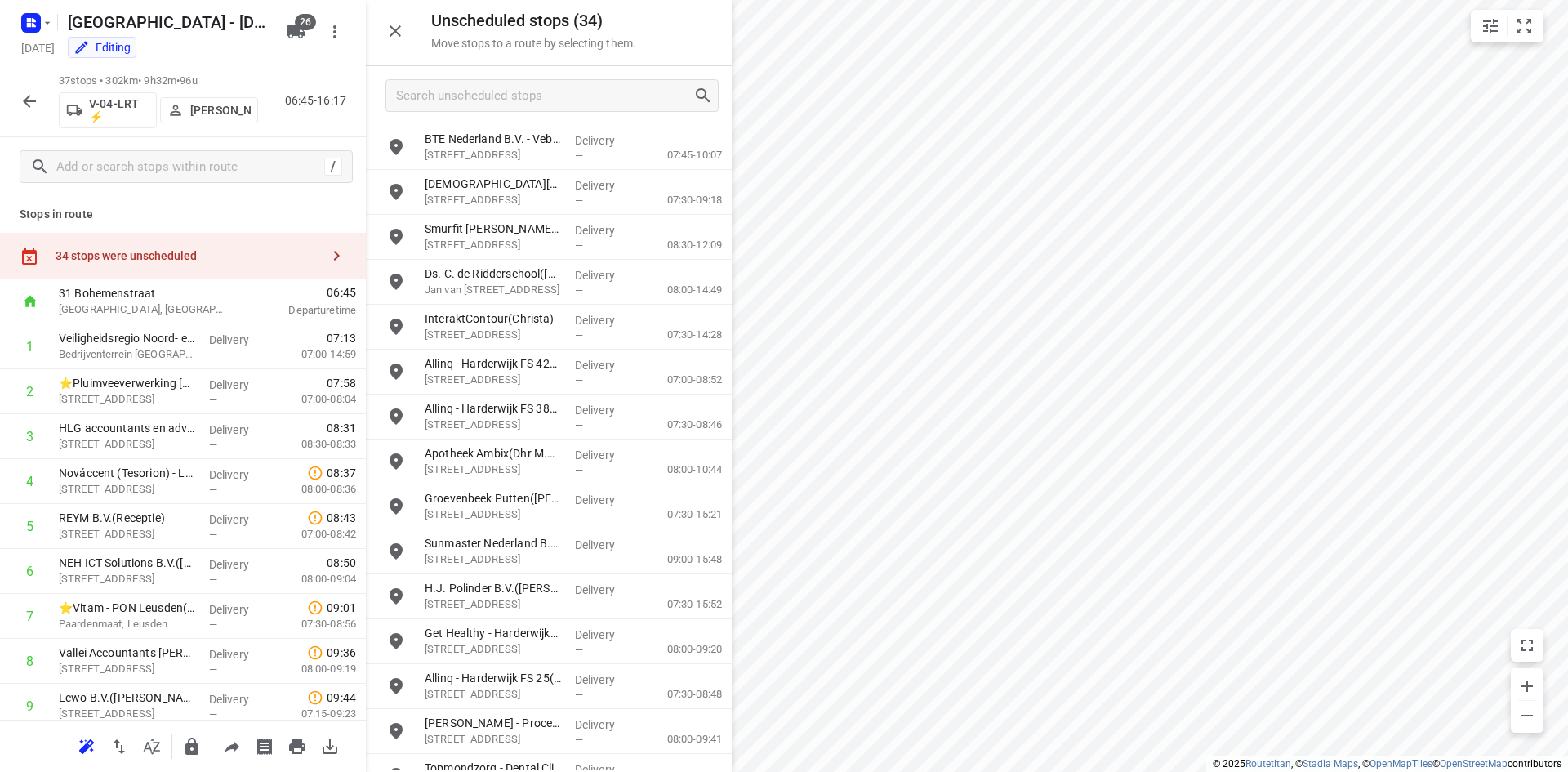
click at [552, 115] on div at bounding box center [548, 95] width 366 height 59
click at [534, 101] on input "Search unscheduled stops" at bounding box center [544, 95] width 295 height 25
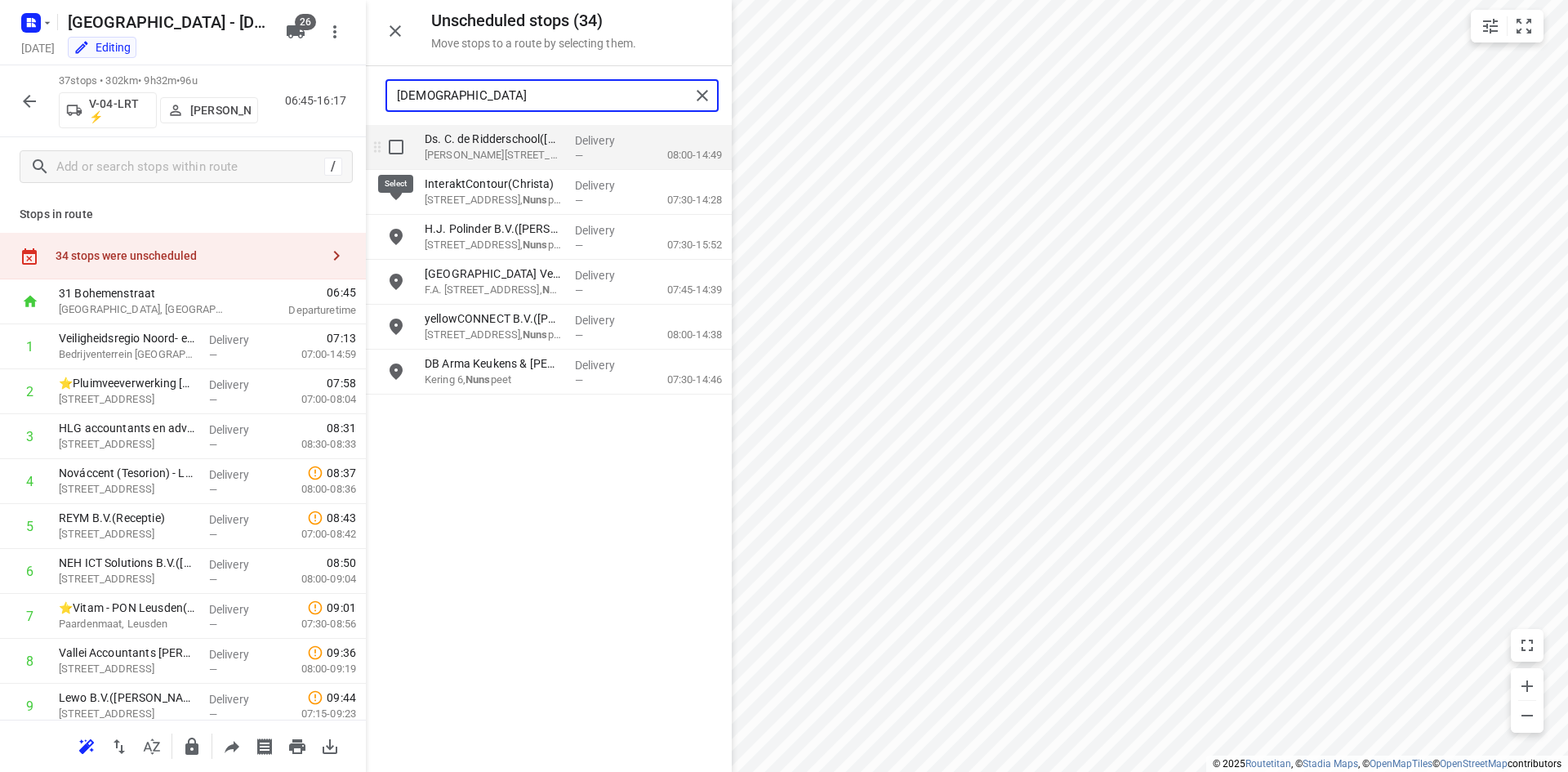
type input "nuns"
click at [396, 142] on input "grid" at bounding box center [395, 146] width 32 height 32
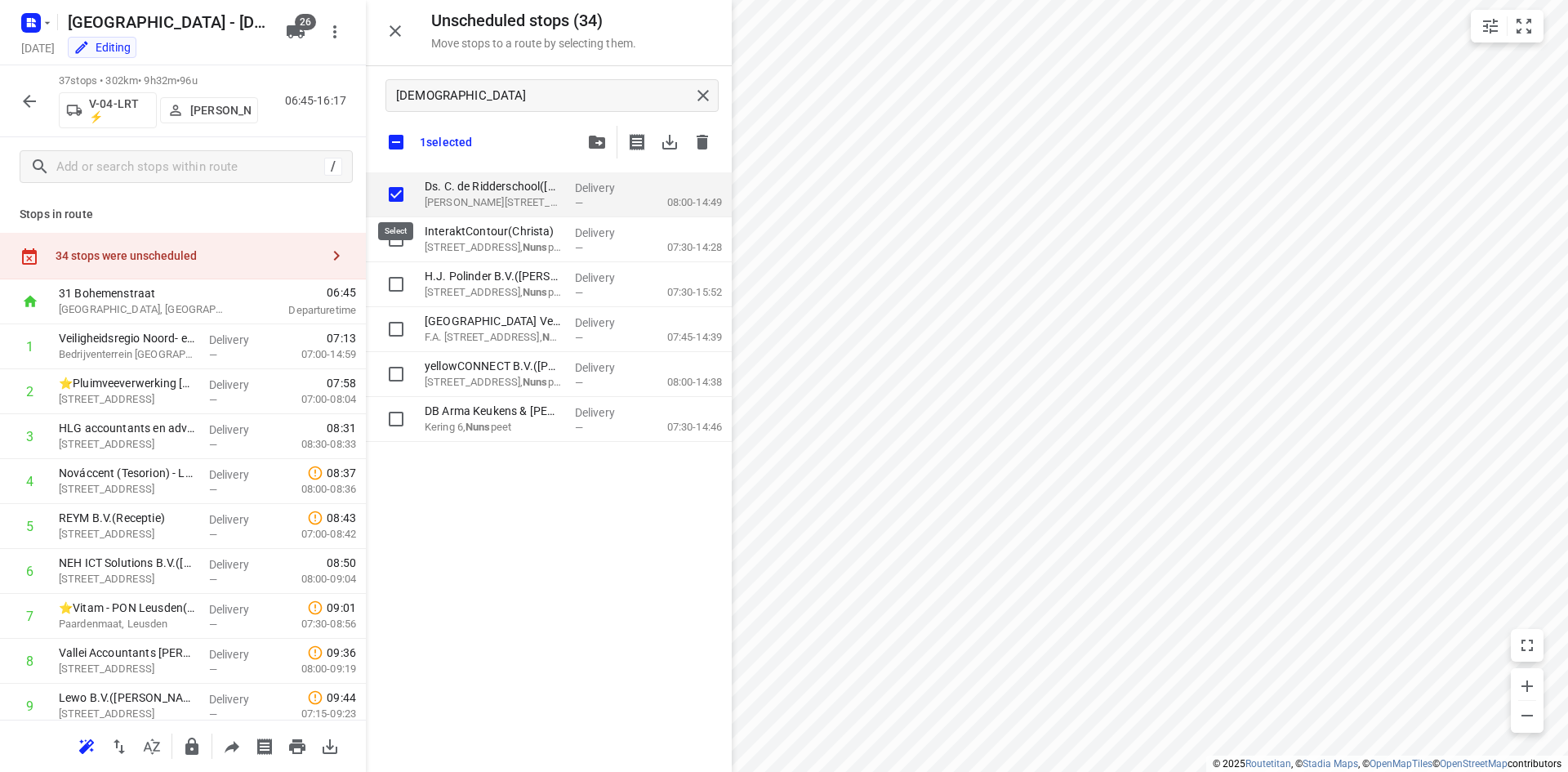
checkbox input "true"
click at [398, 146] on input "checkbox" at bounding box center [395, 142] width 34 height 34
checkbox input "false"
checkbox input "true"
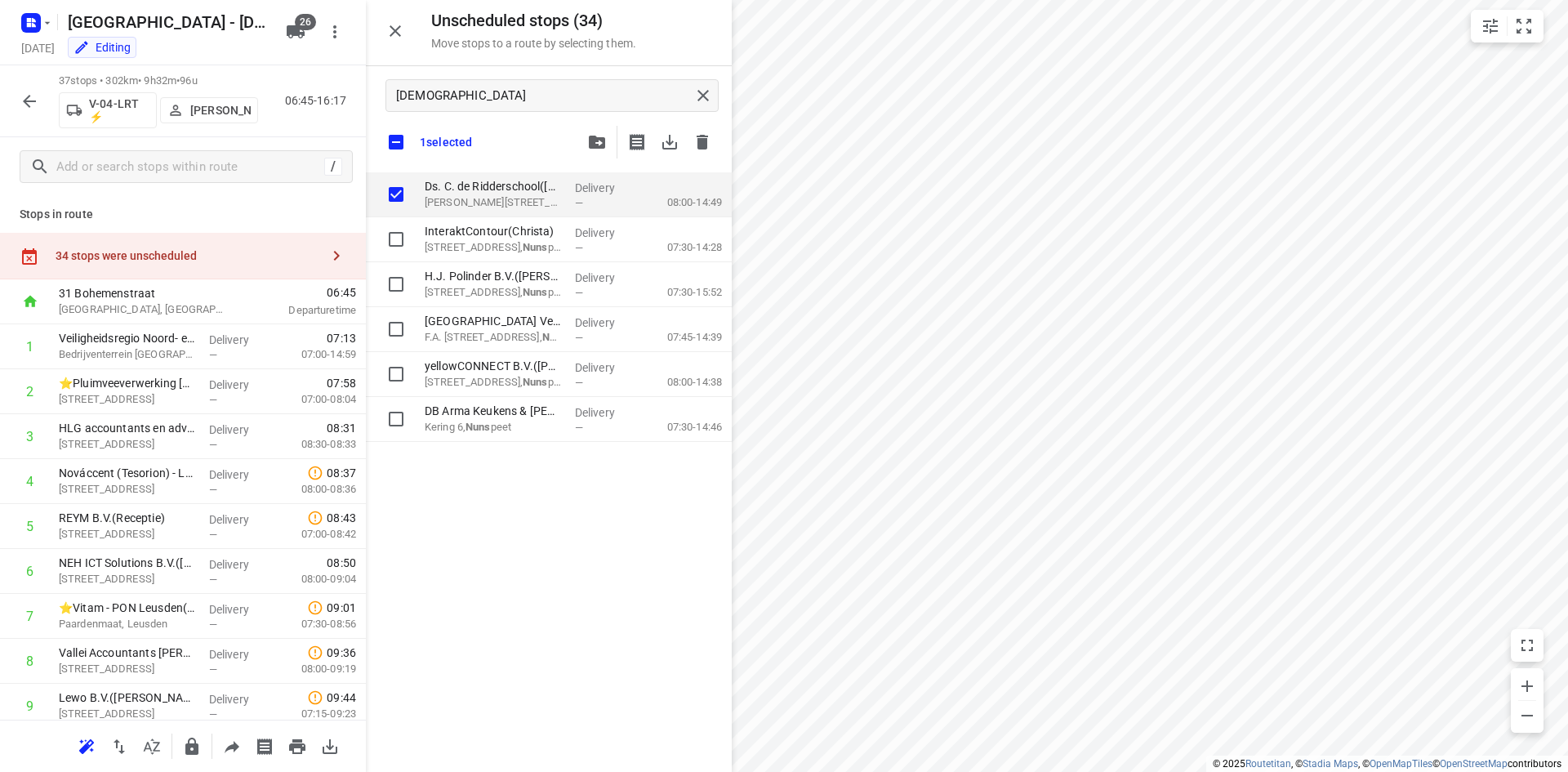
checkbox input "true"
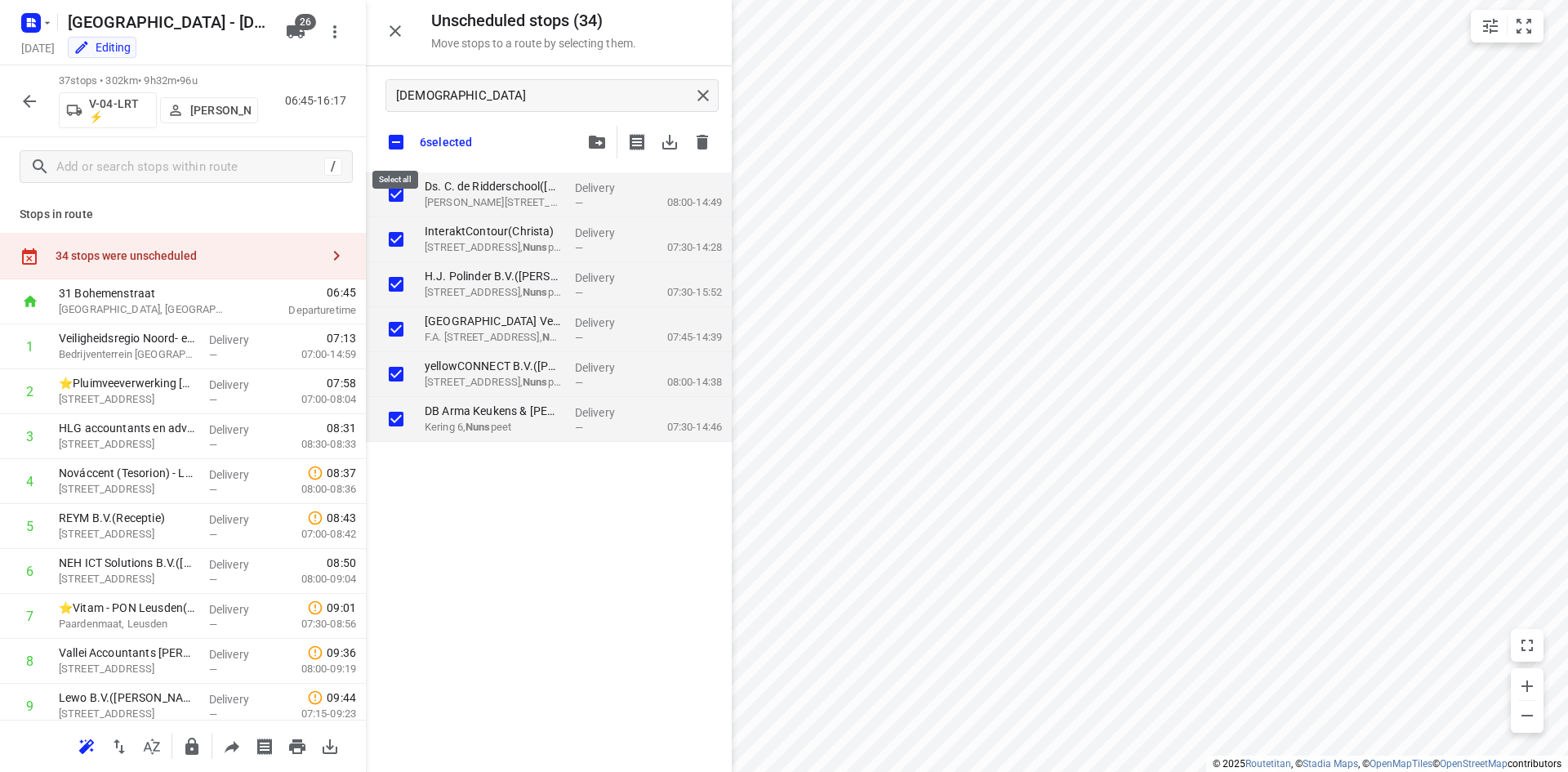
checkbox input "true"
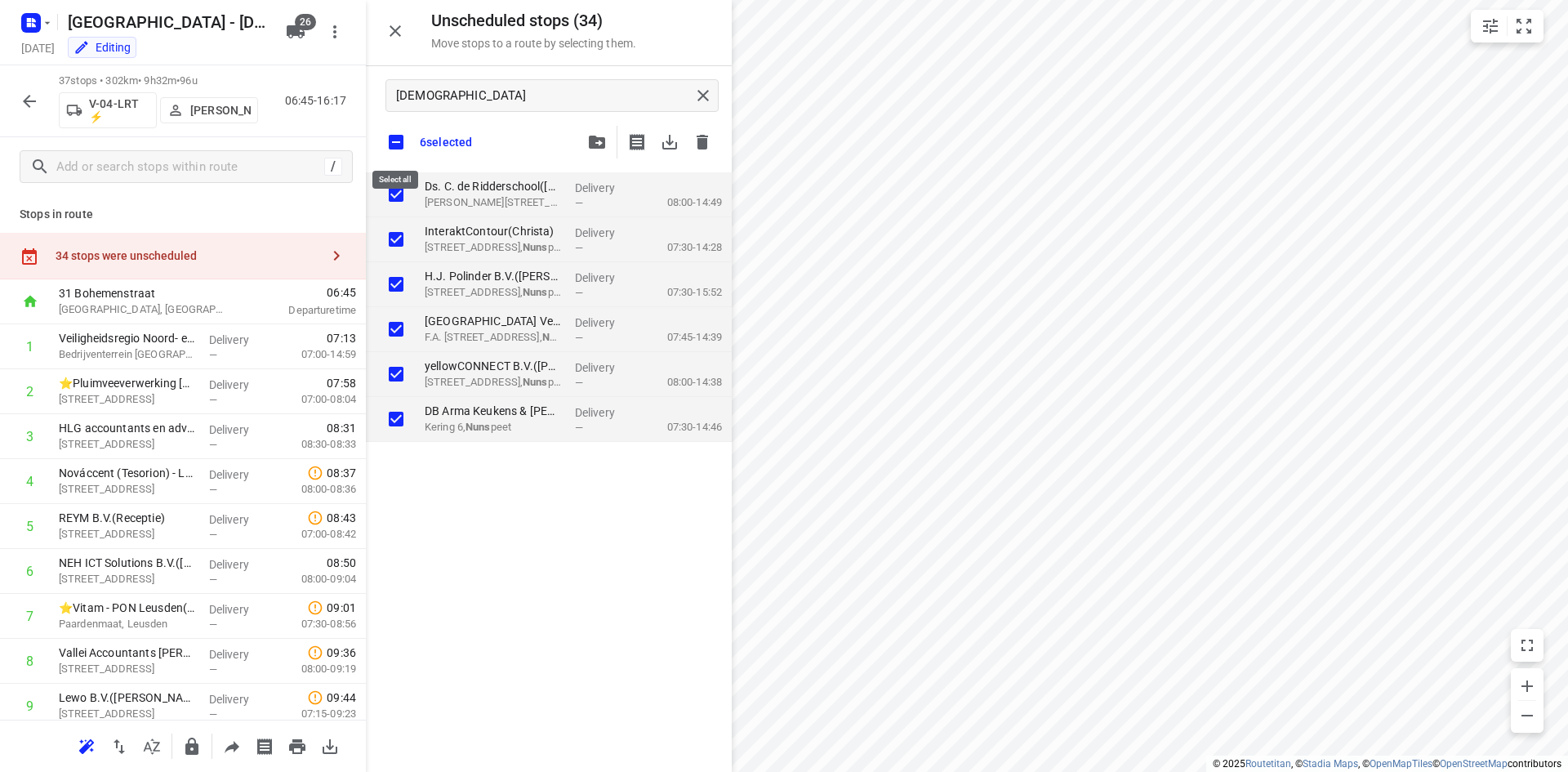
checkbox input "true"
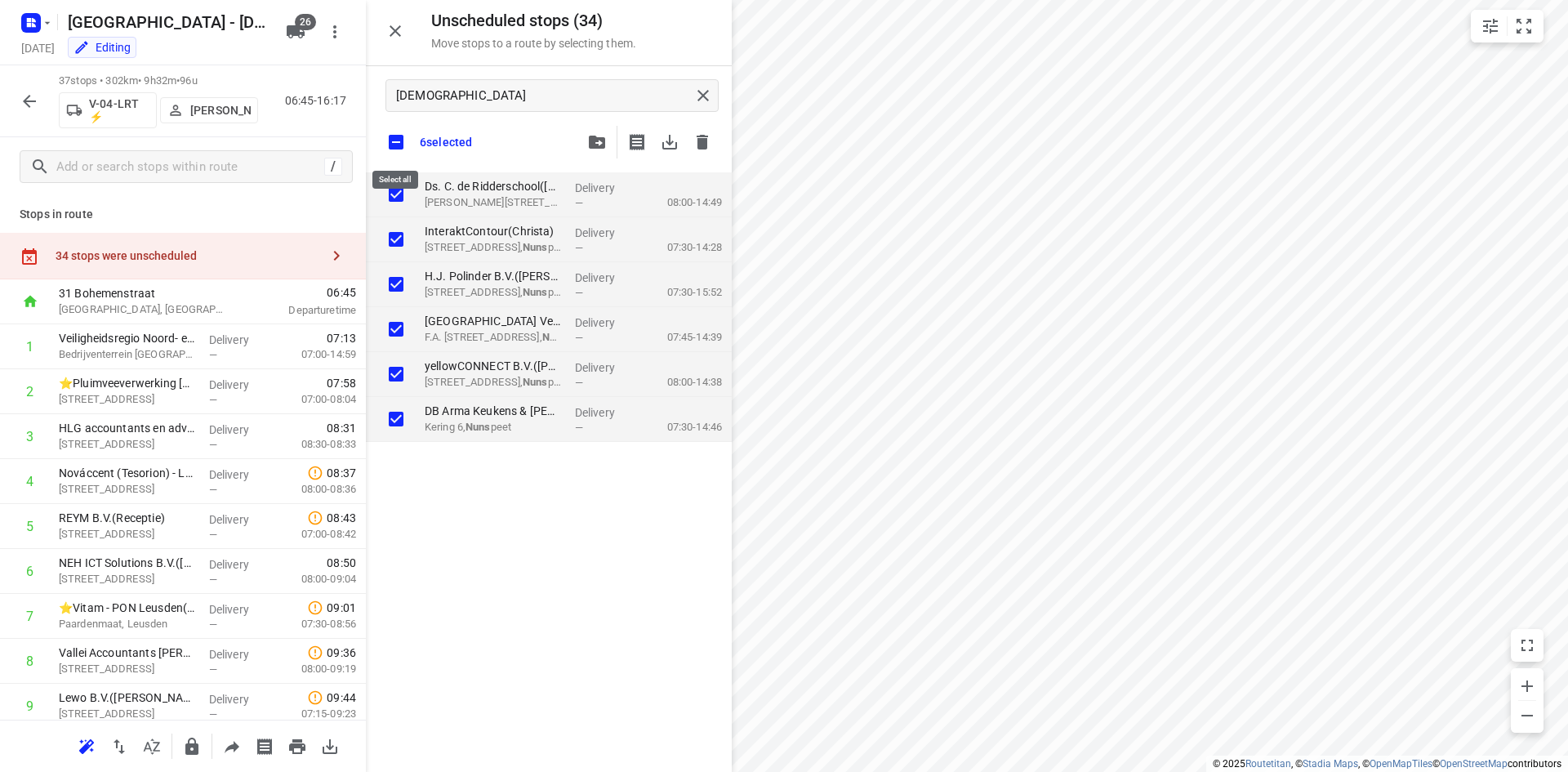
checkbox input "true"
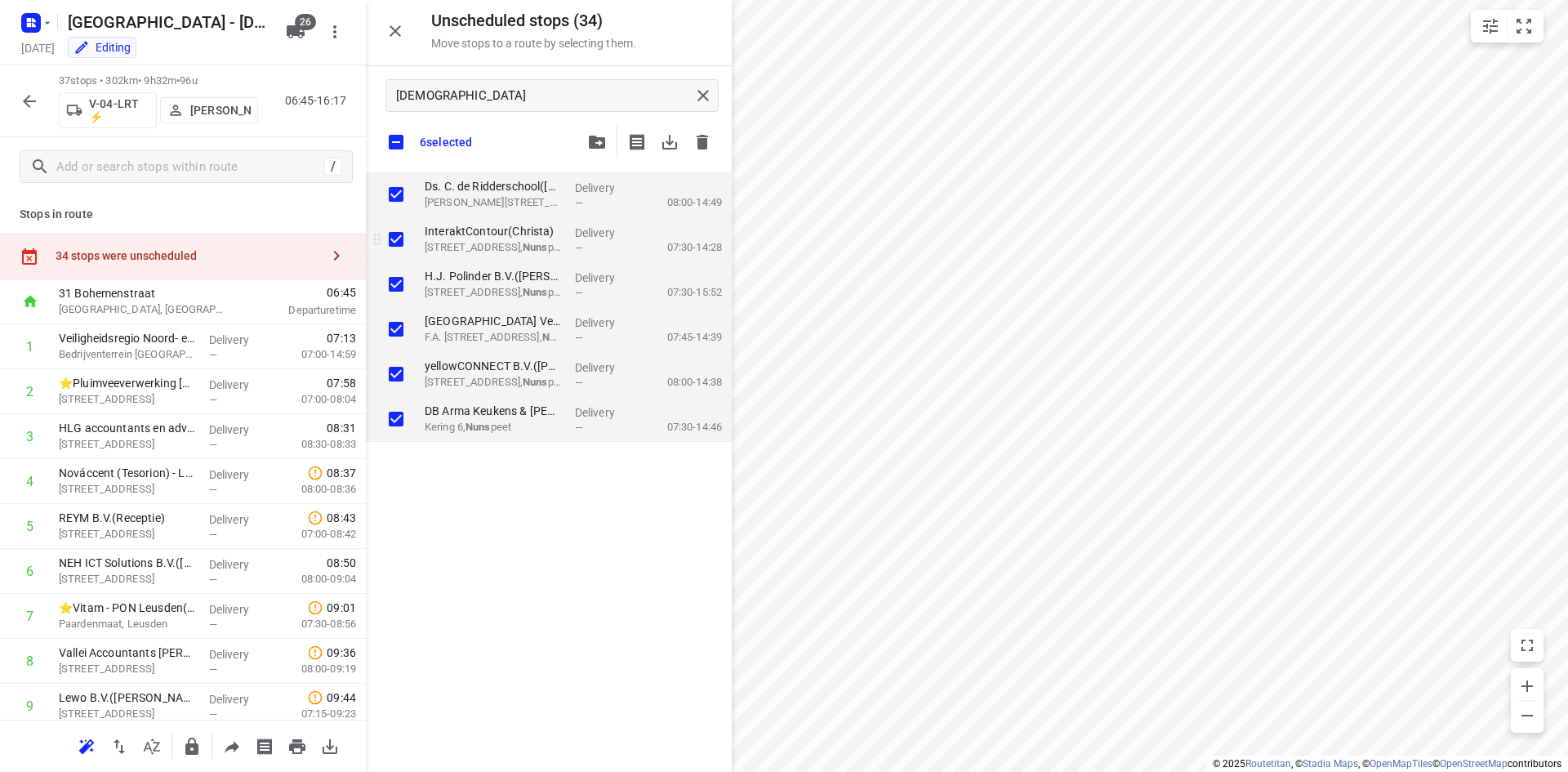
checkbox input "true"
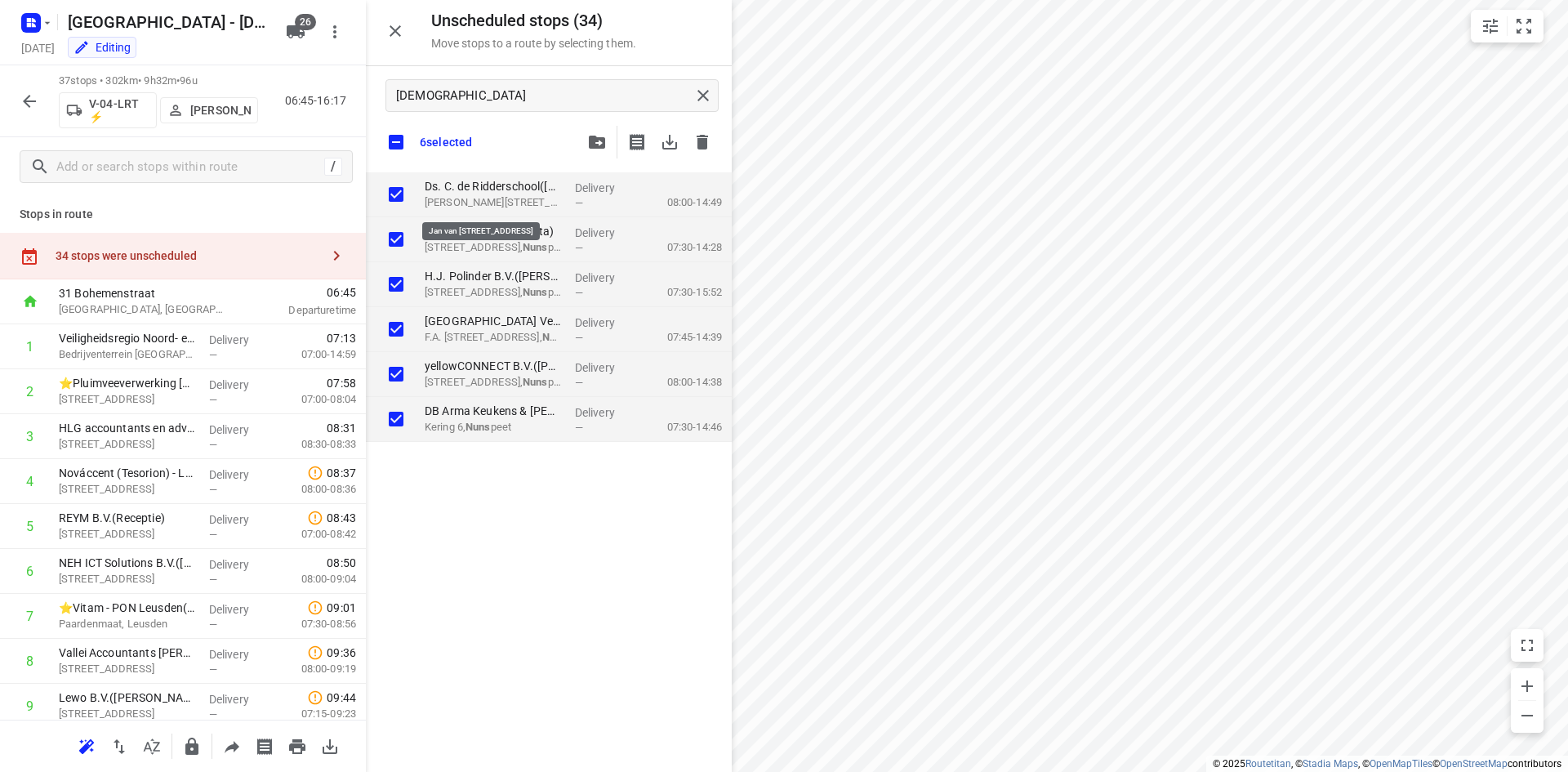
checkbox input "true"
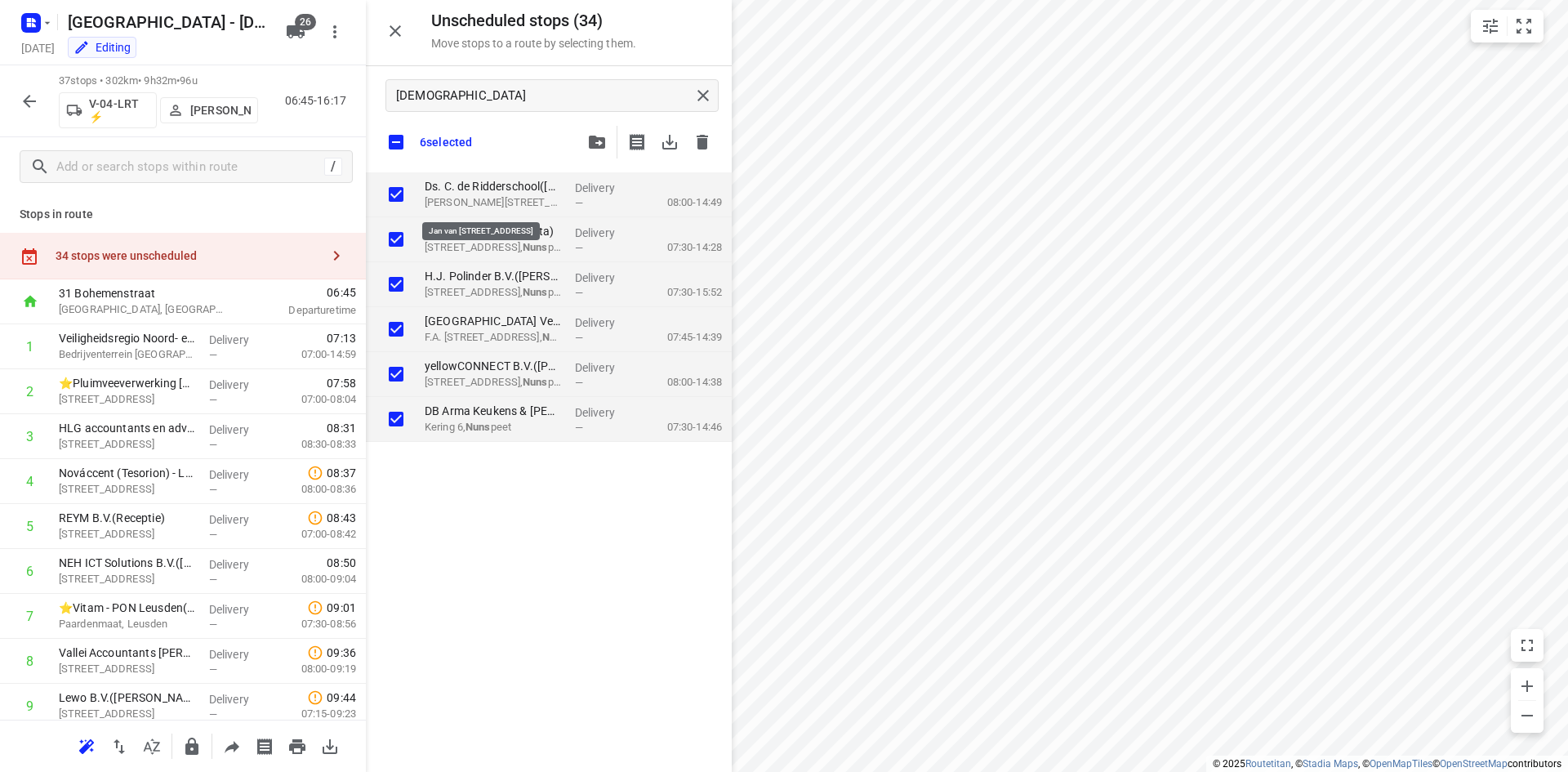
checkbox input "true"
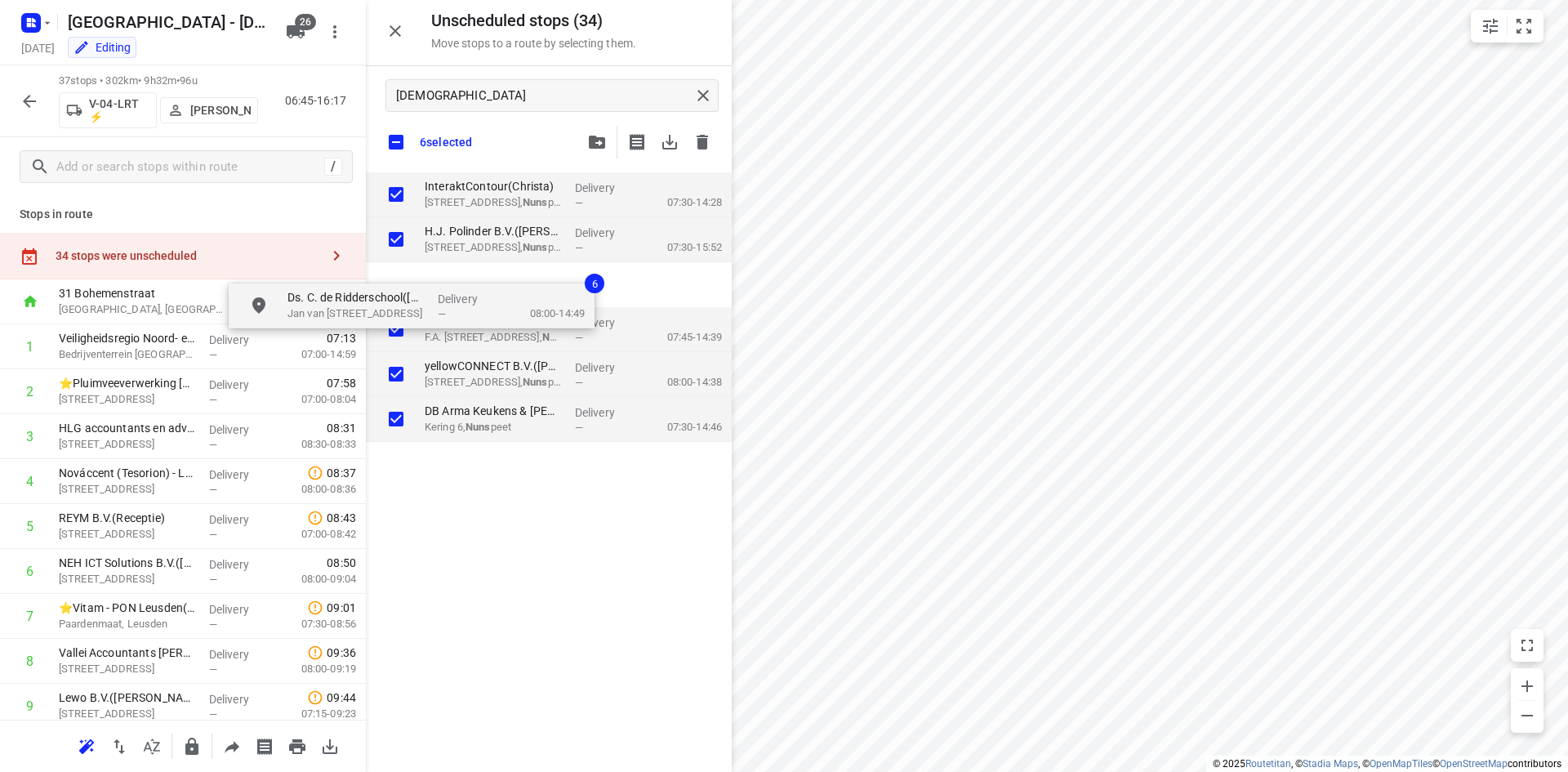
checkbox input "true"
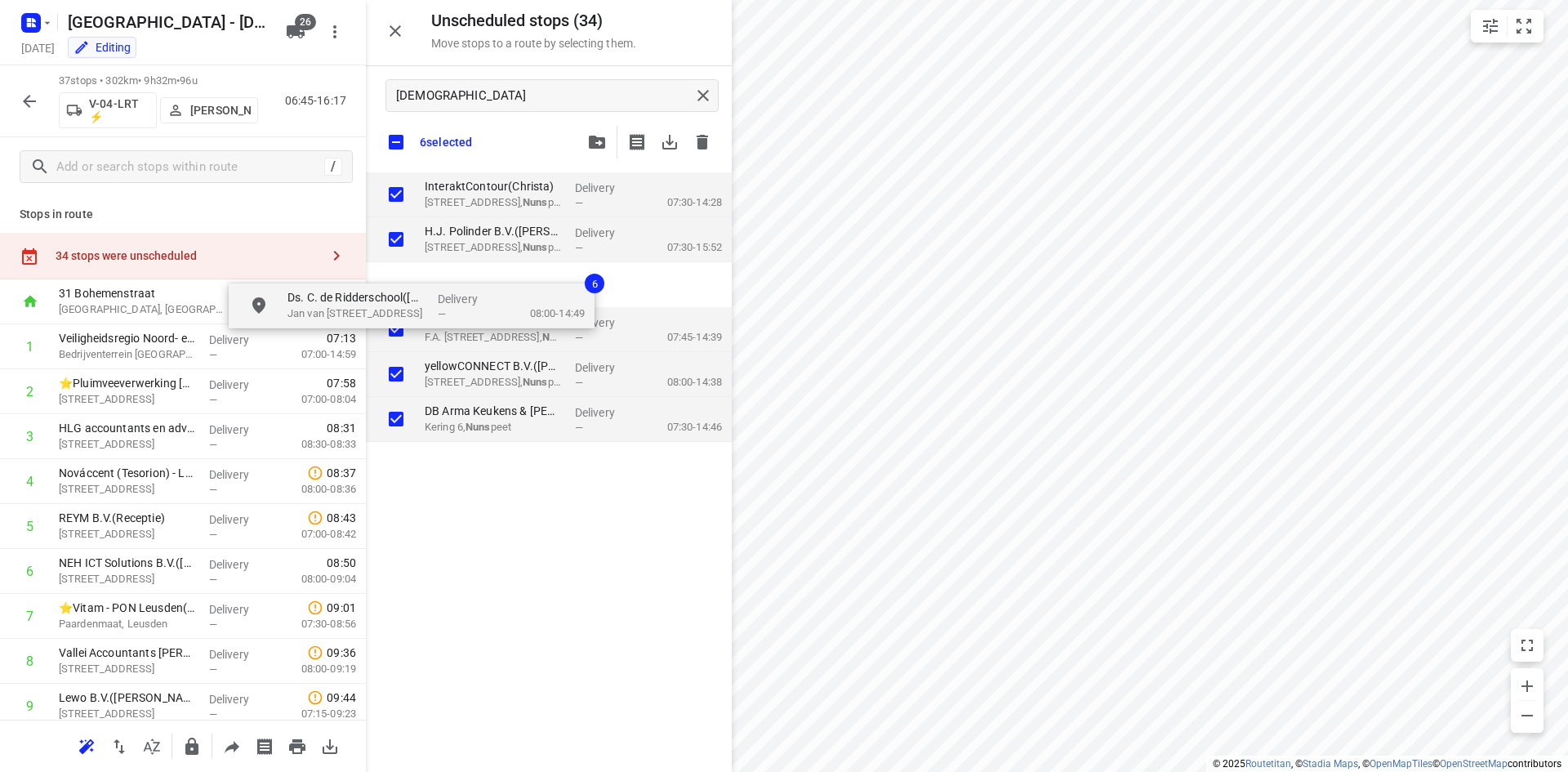
checkbox input "true"
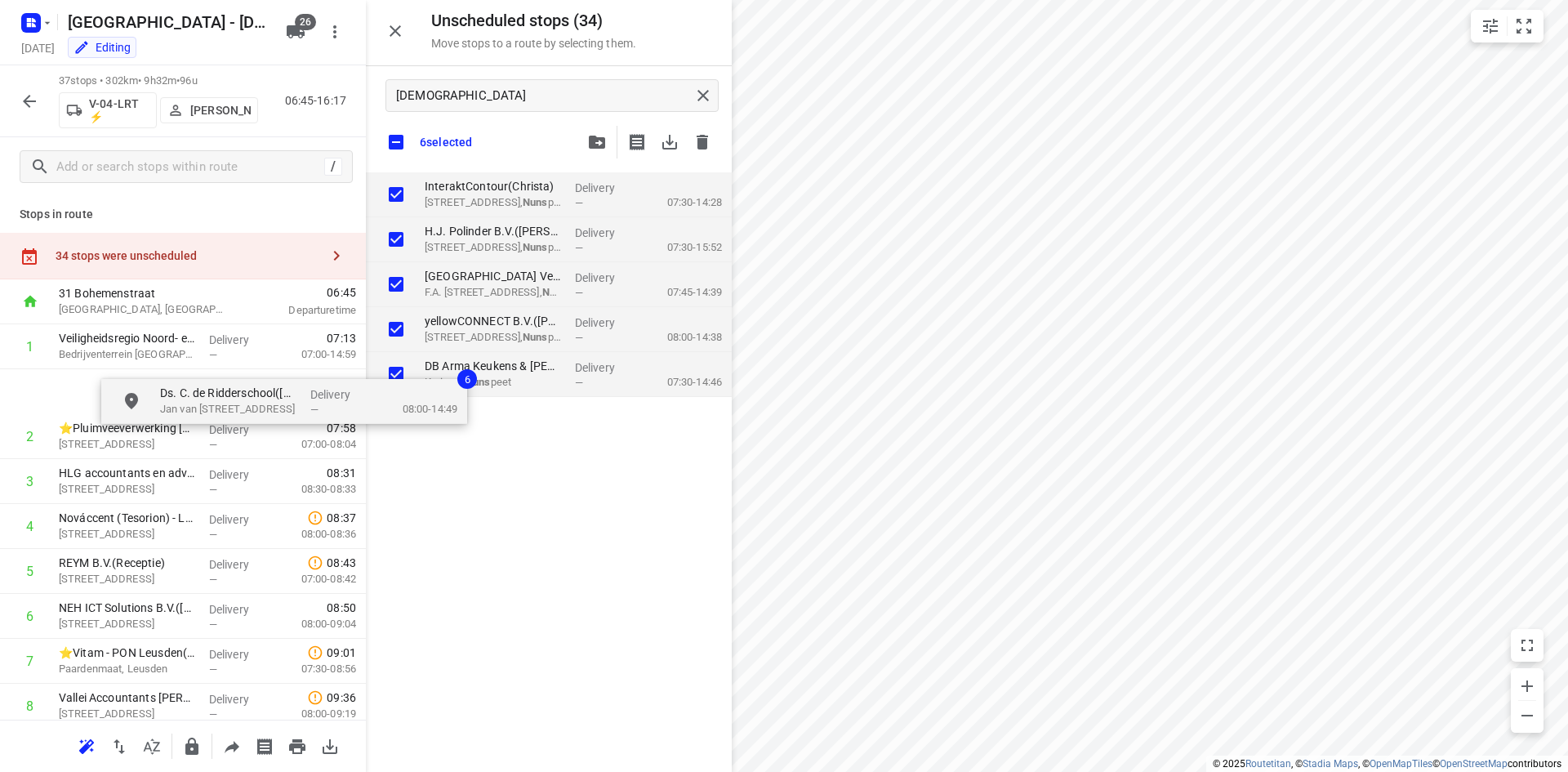
drag, startPoint x: 488, startPoint y: 205, endPoint x: 200, endPoint y: 403, distance: 349.5
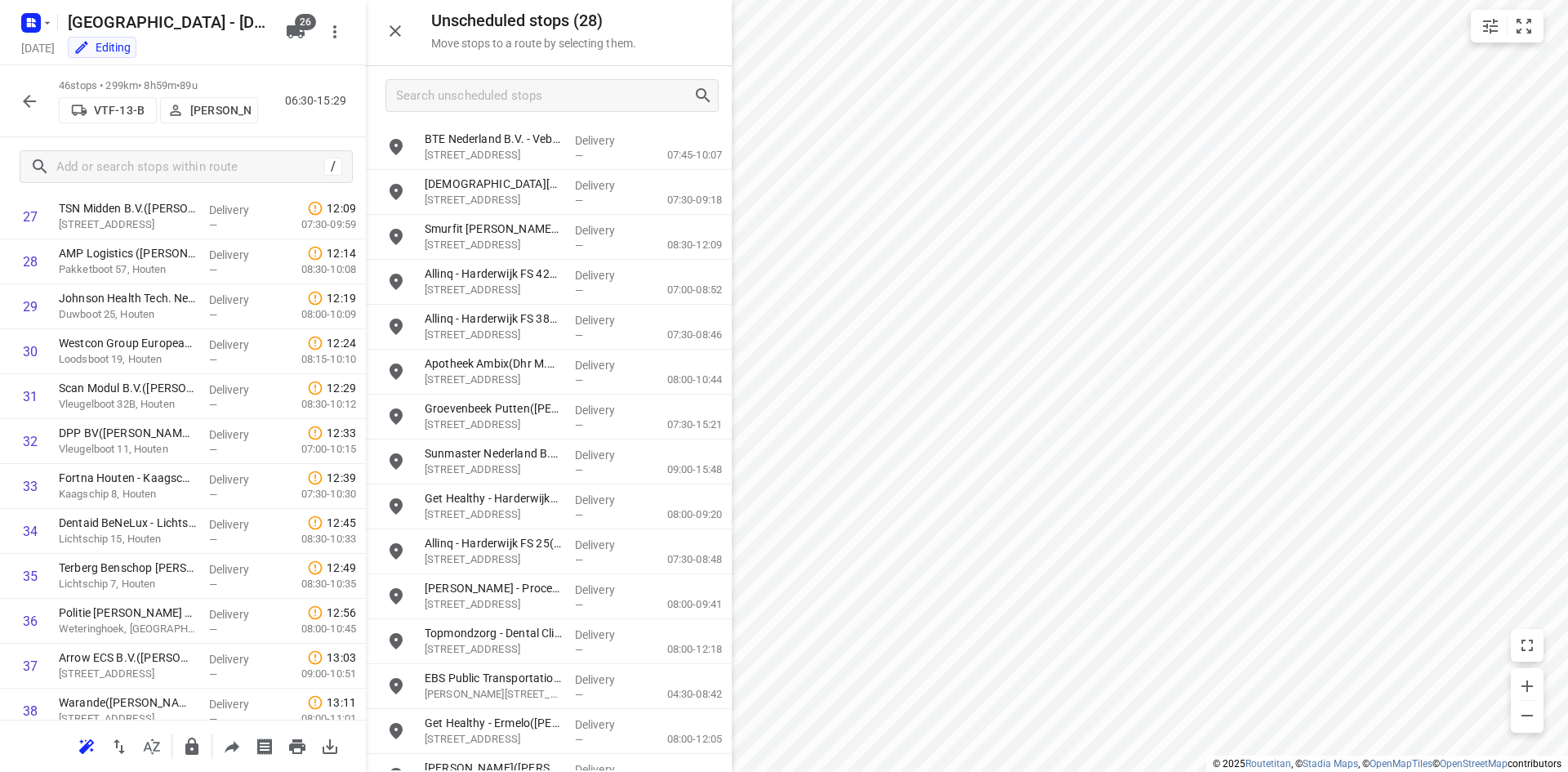
scroll to position [1716, 0]
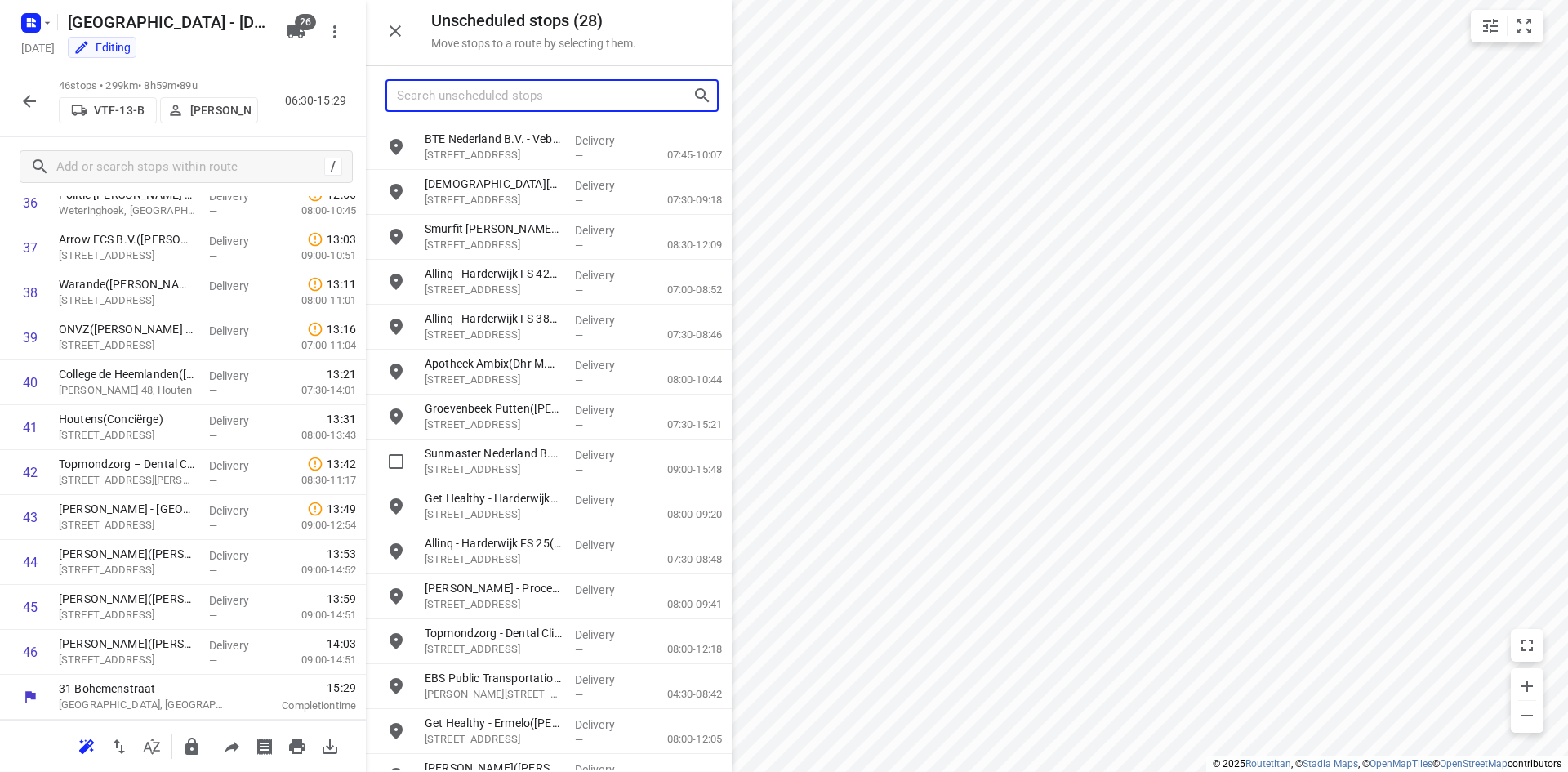
click at [500, 89] on input "Search unscheduled stops" at bounding box center [544, 95] width 295 height 25
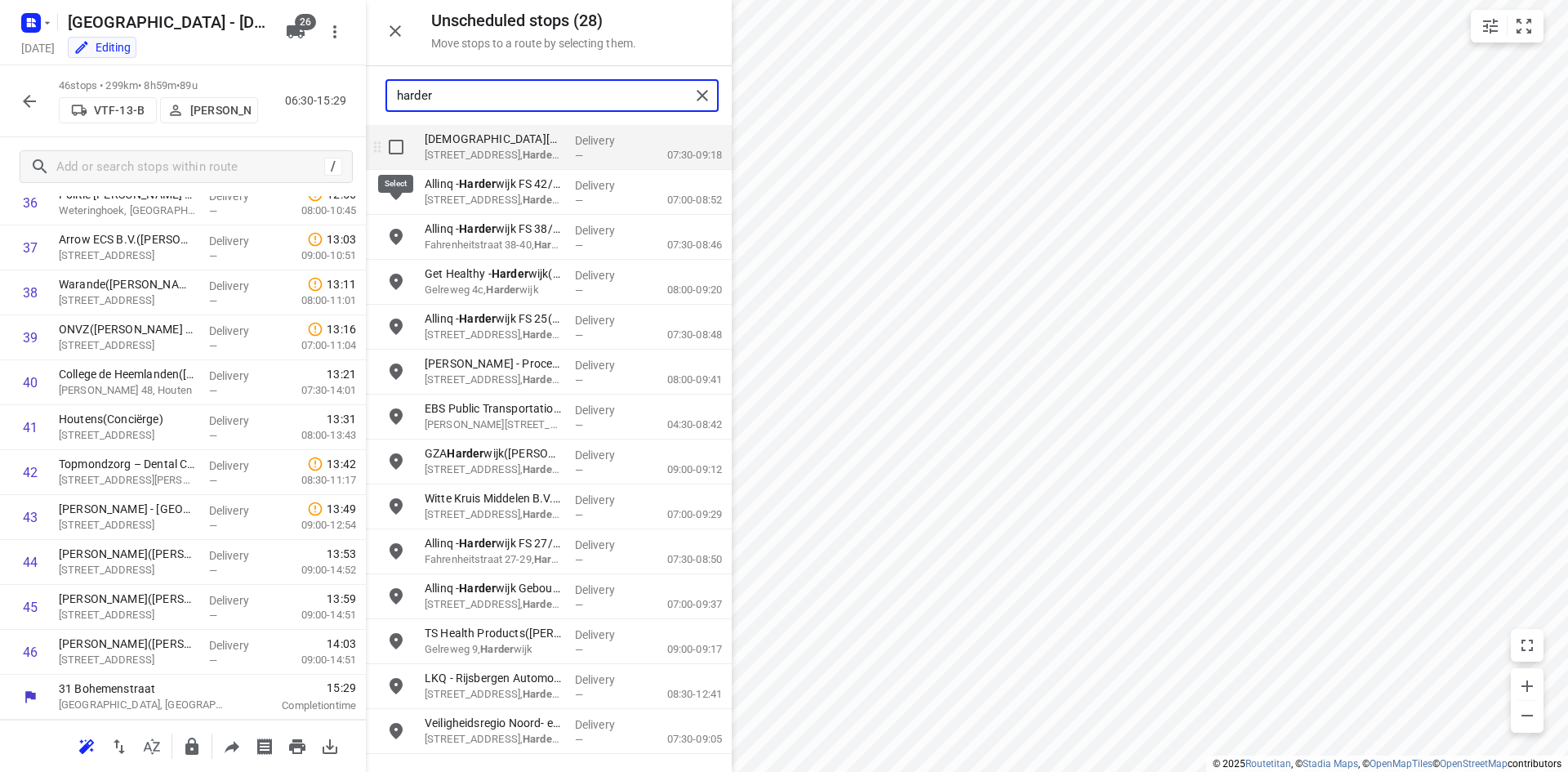
type input "harder"
click at [395, 145] on input "grid" at bounding box center [395, 146] width 32 height 32
checkbox input "true"
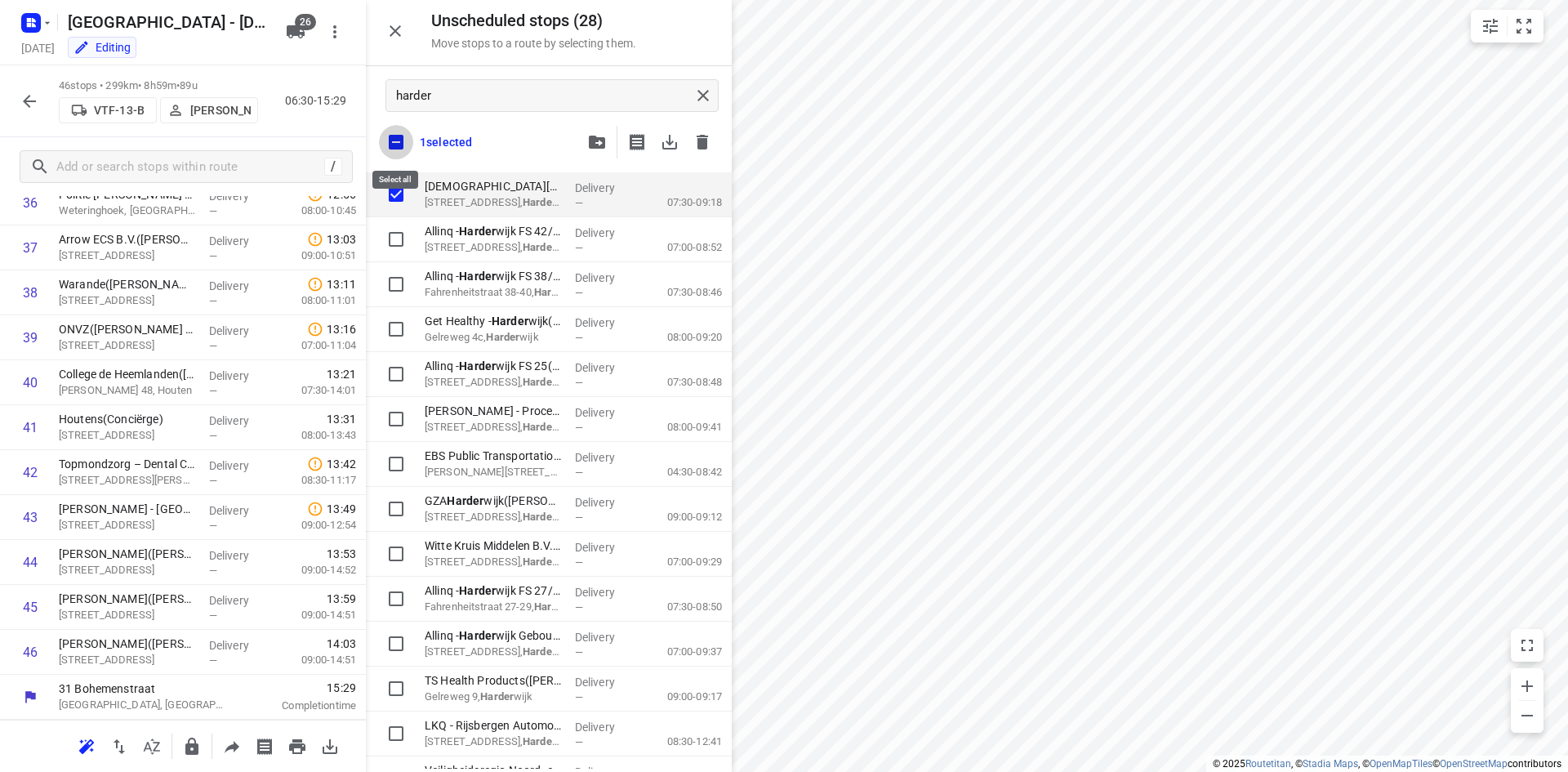
click at [396, 144] on input "checkbox" at bounding box center [395, 142] width 34 height 34
checkbox input "false"
checkbox input "true"
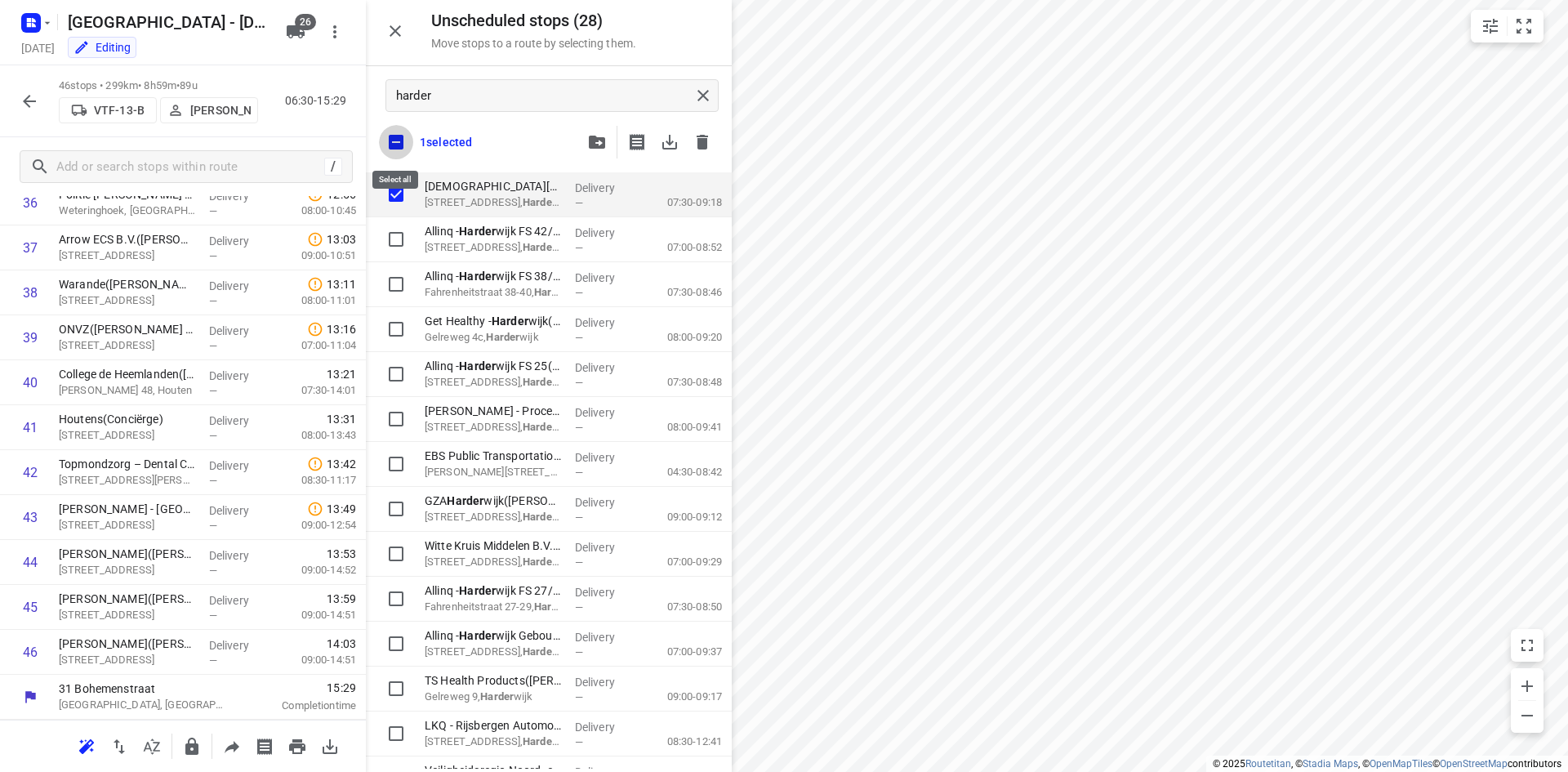
checkbox input "true"
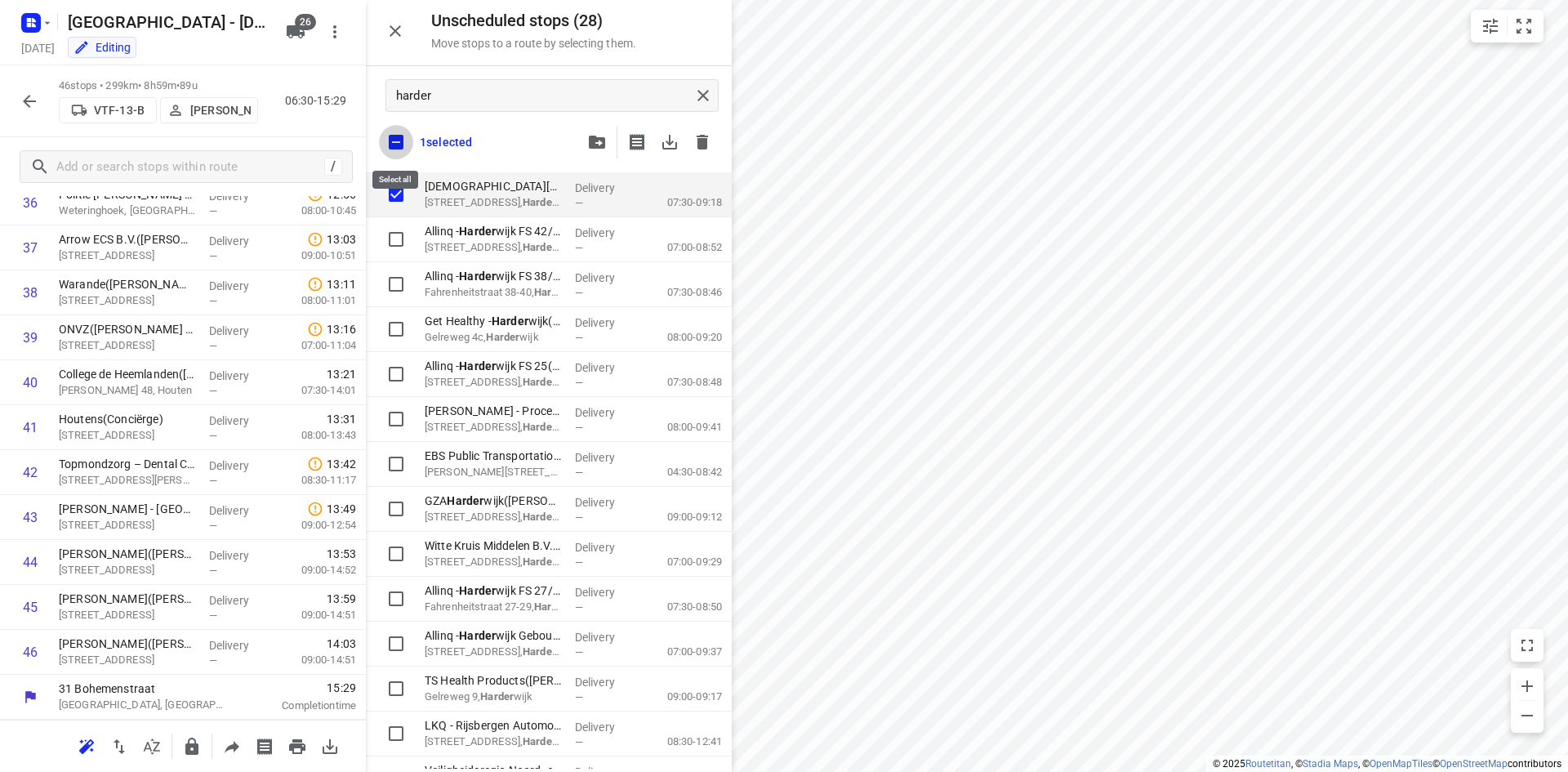
checkbox input "true"
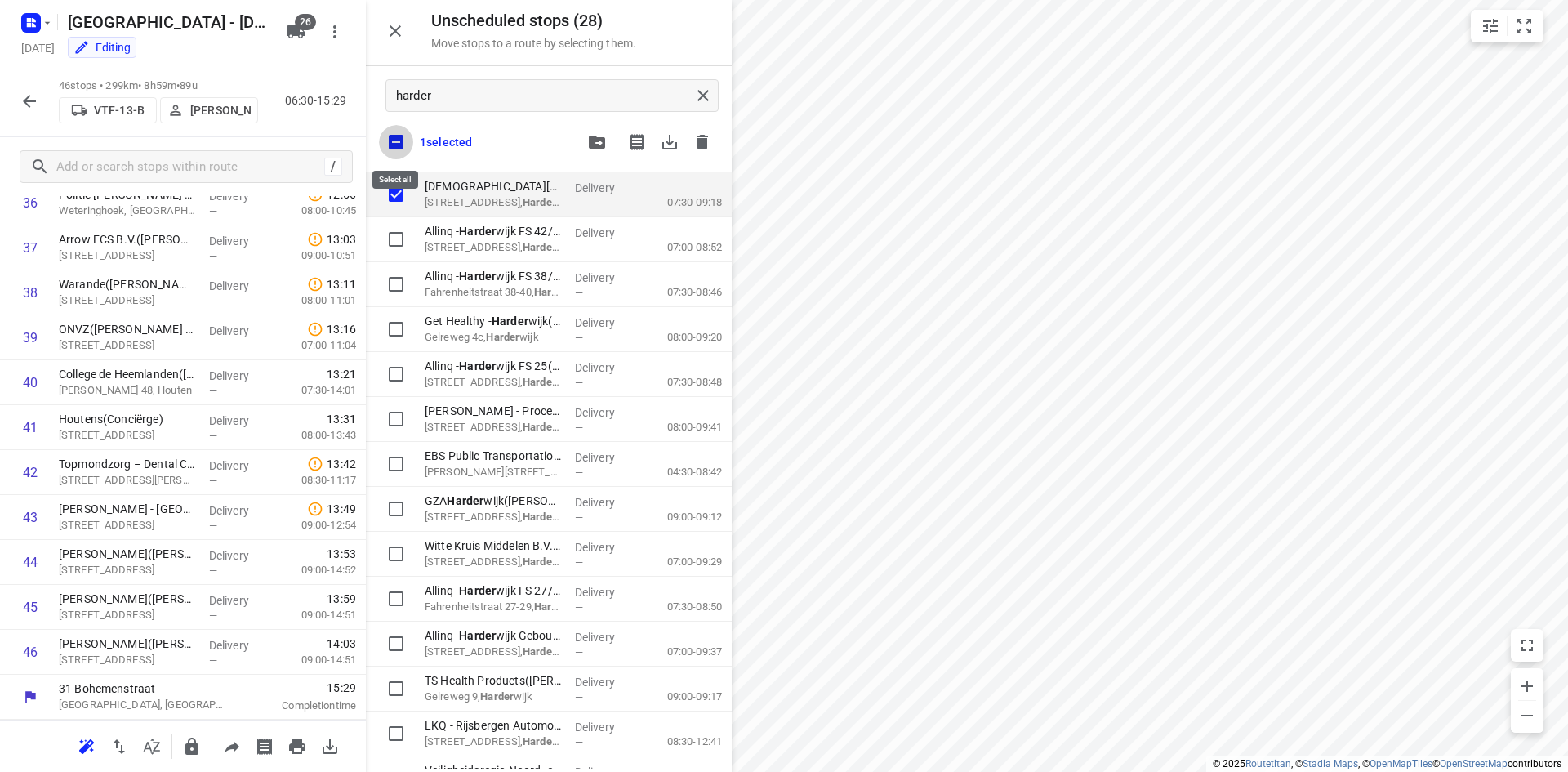
checkbox input "true"
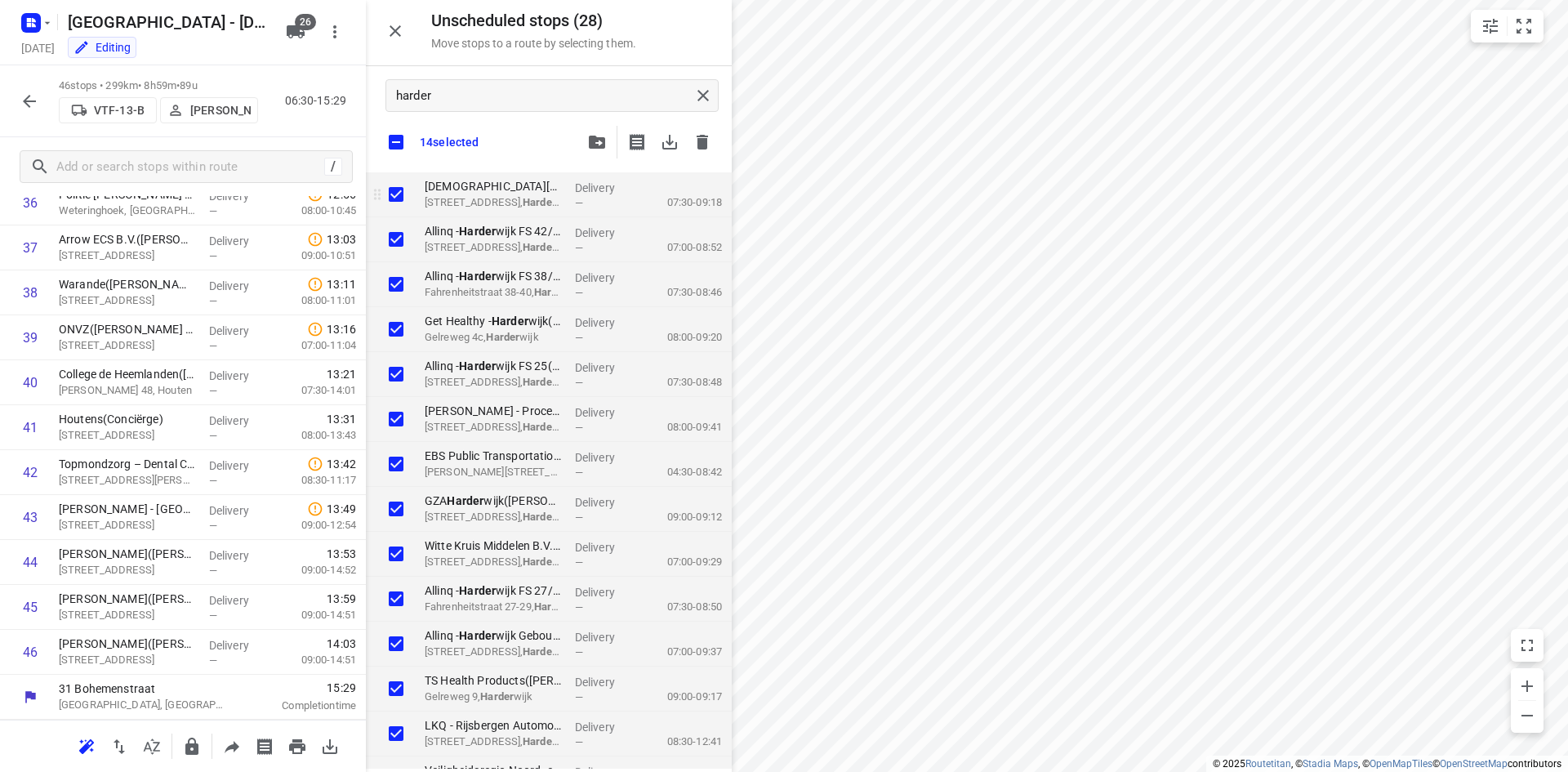
checkbox input "true"
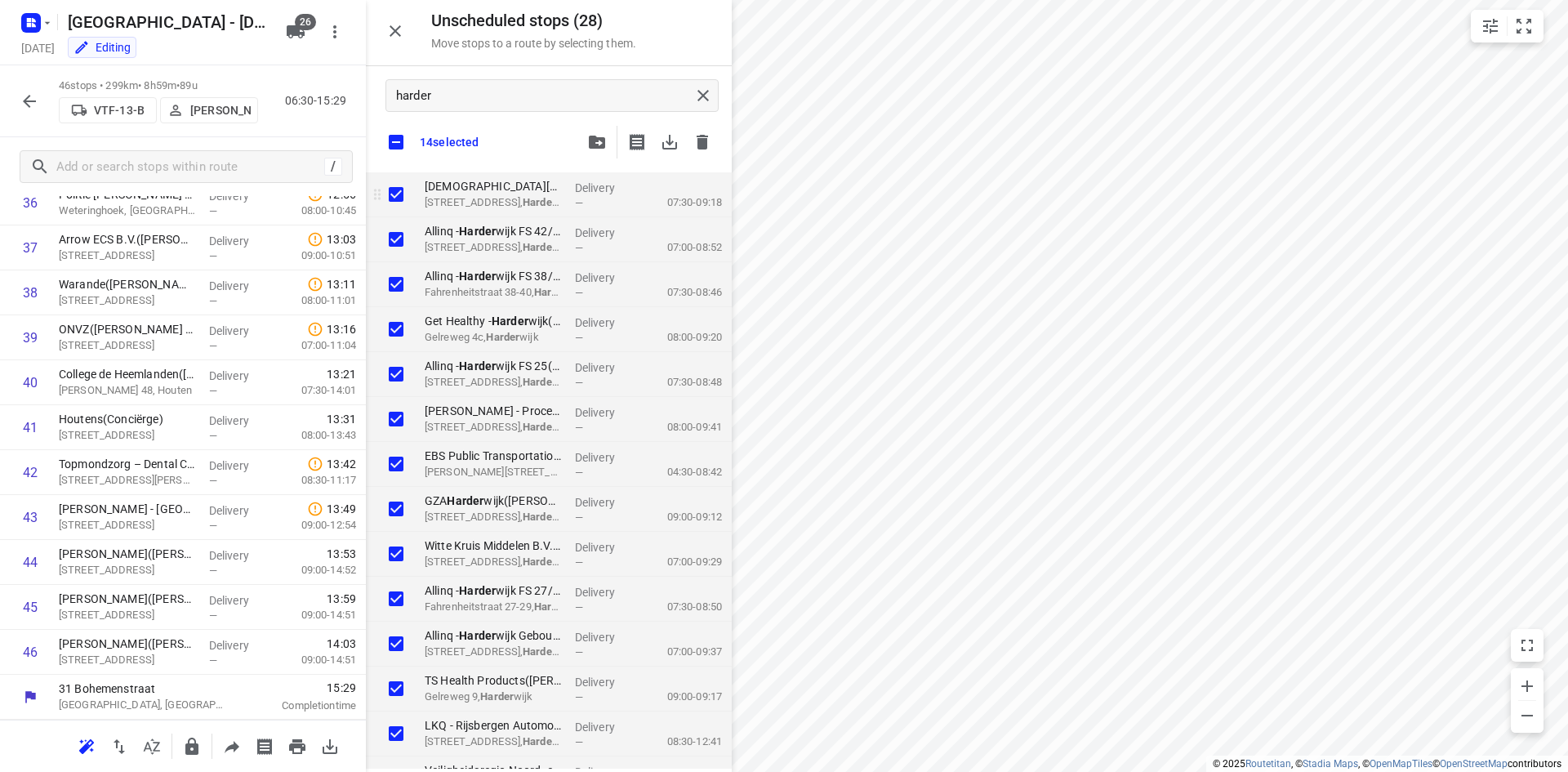
checkbox input "true"
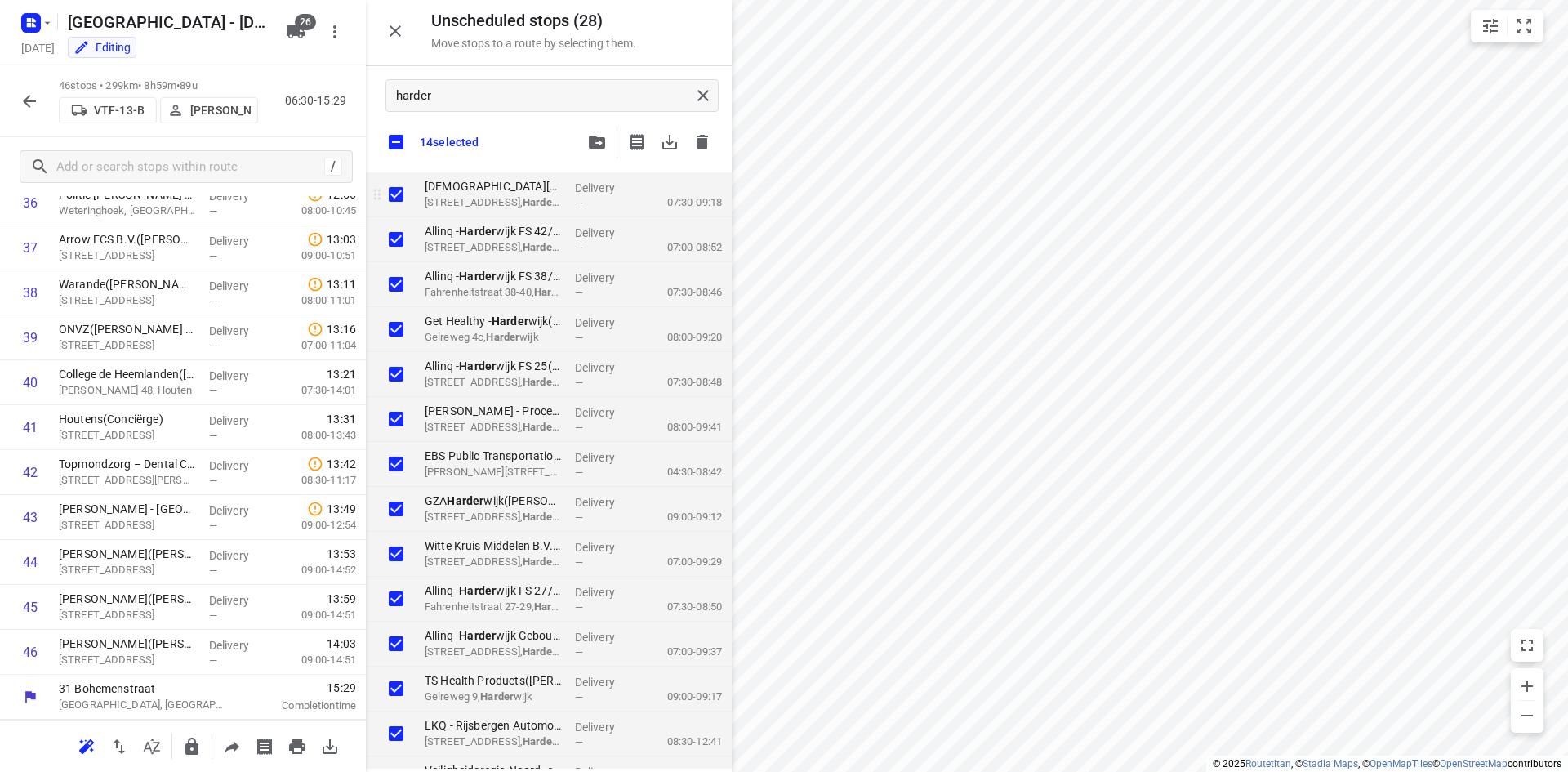
checkbox input "true"
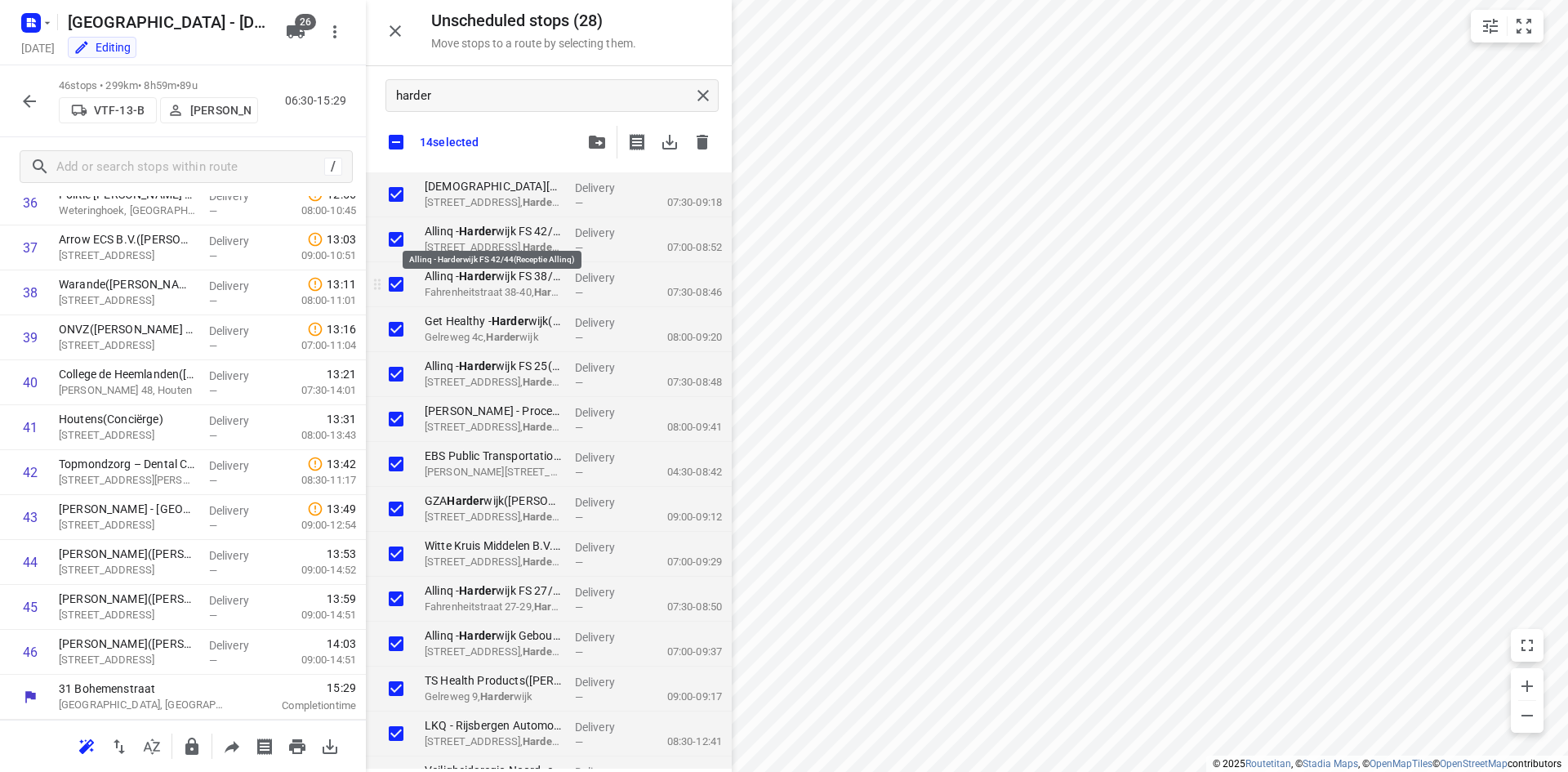
checkbox input "true"
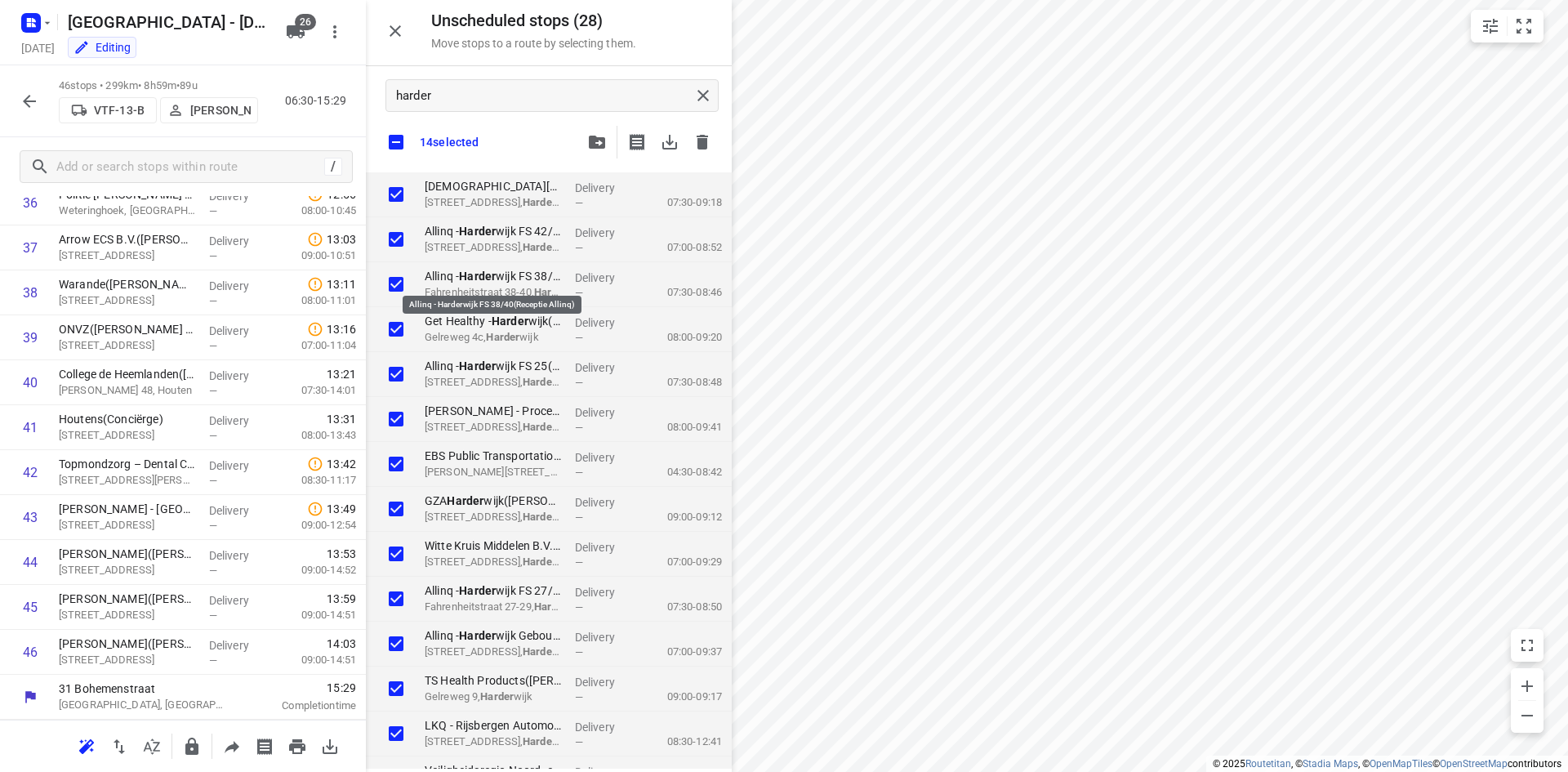
checkbox input "true"
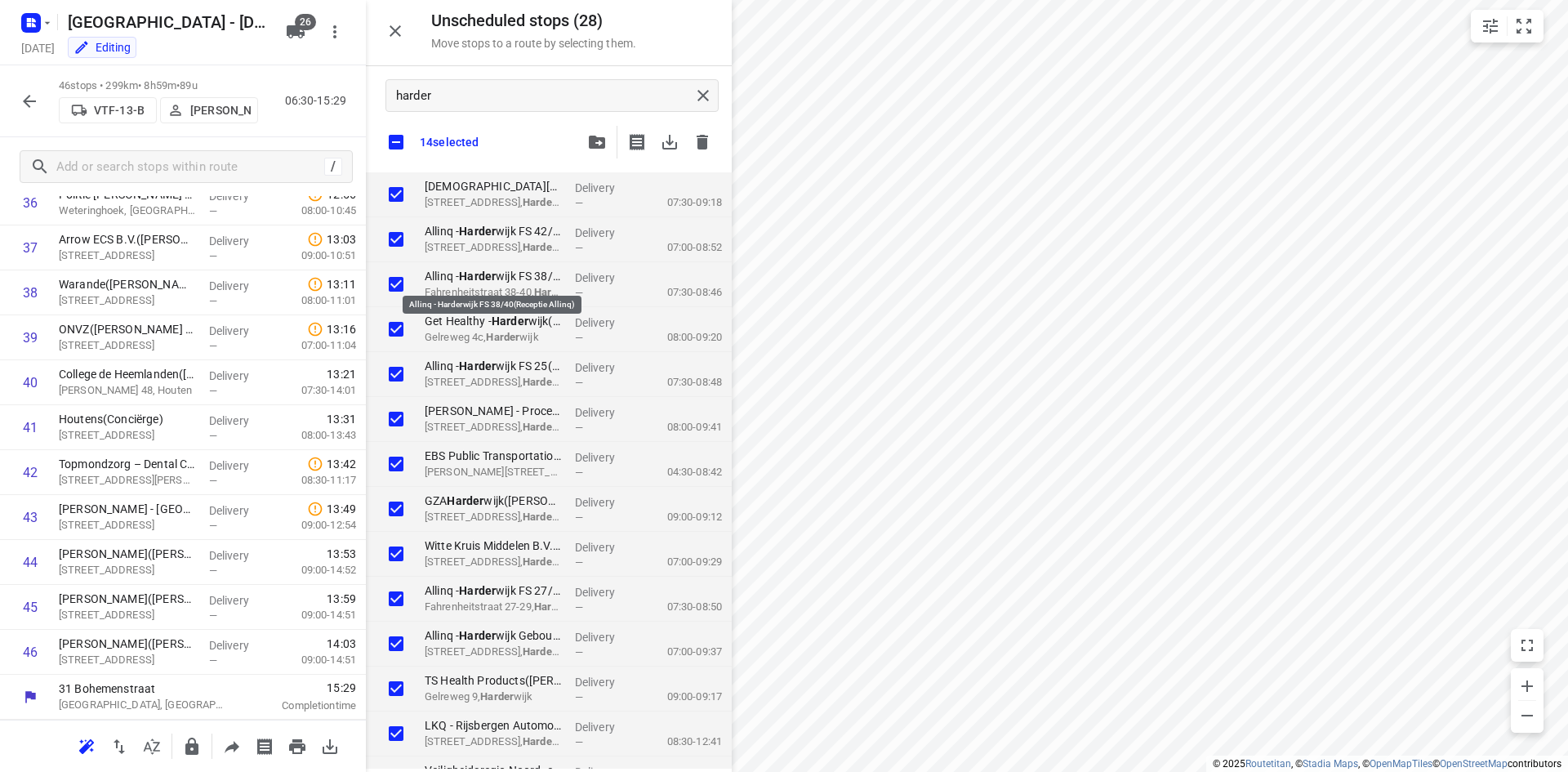
checkbox input "true"
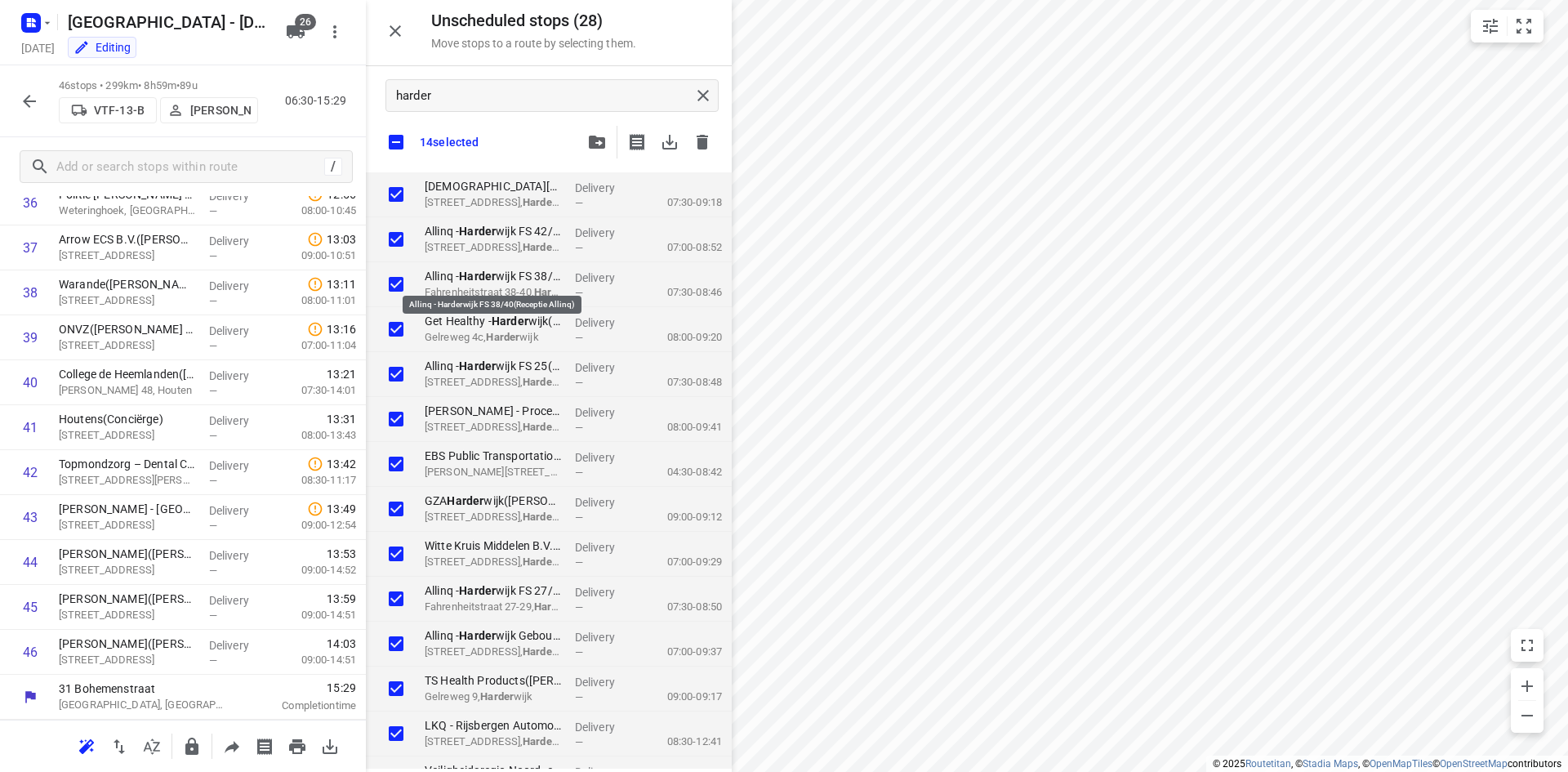
checkbox input "true"
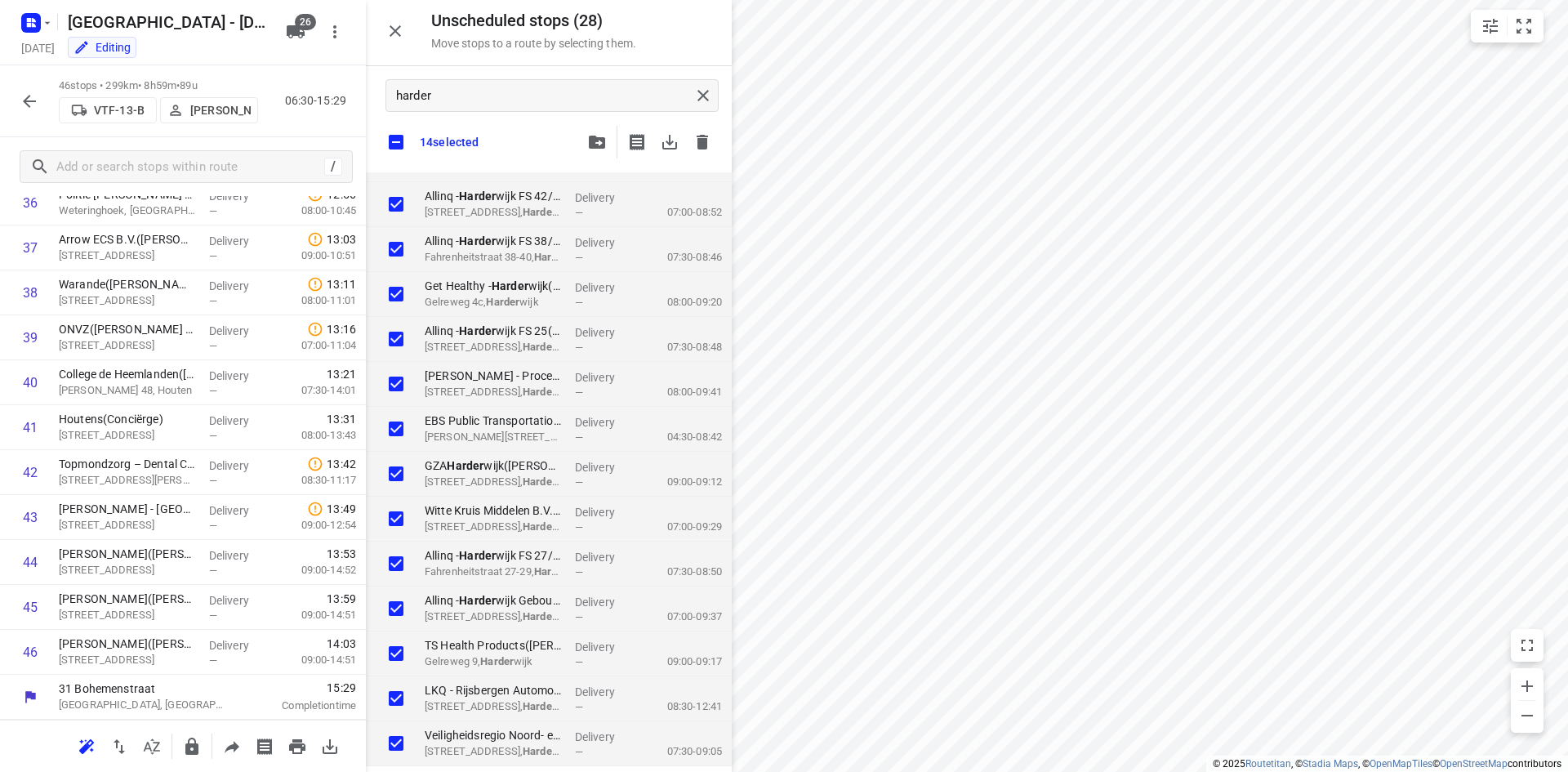
checkbox input "true"
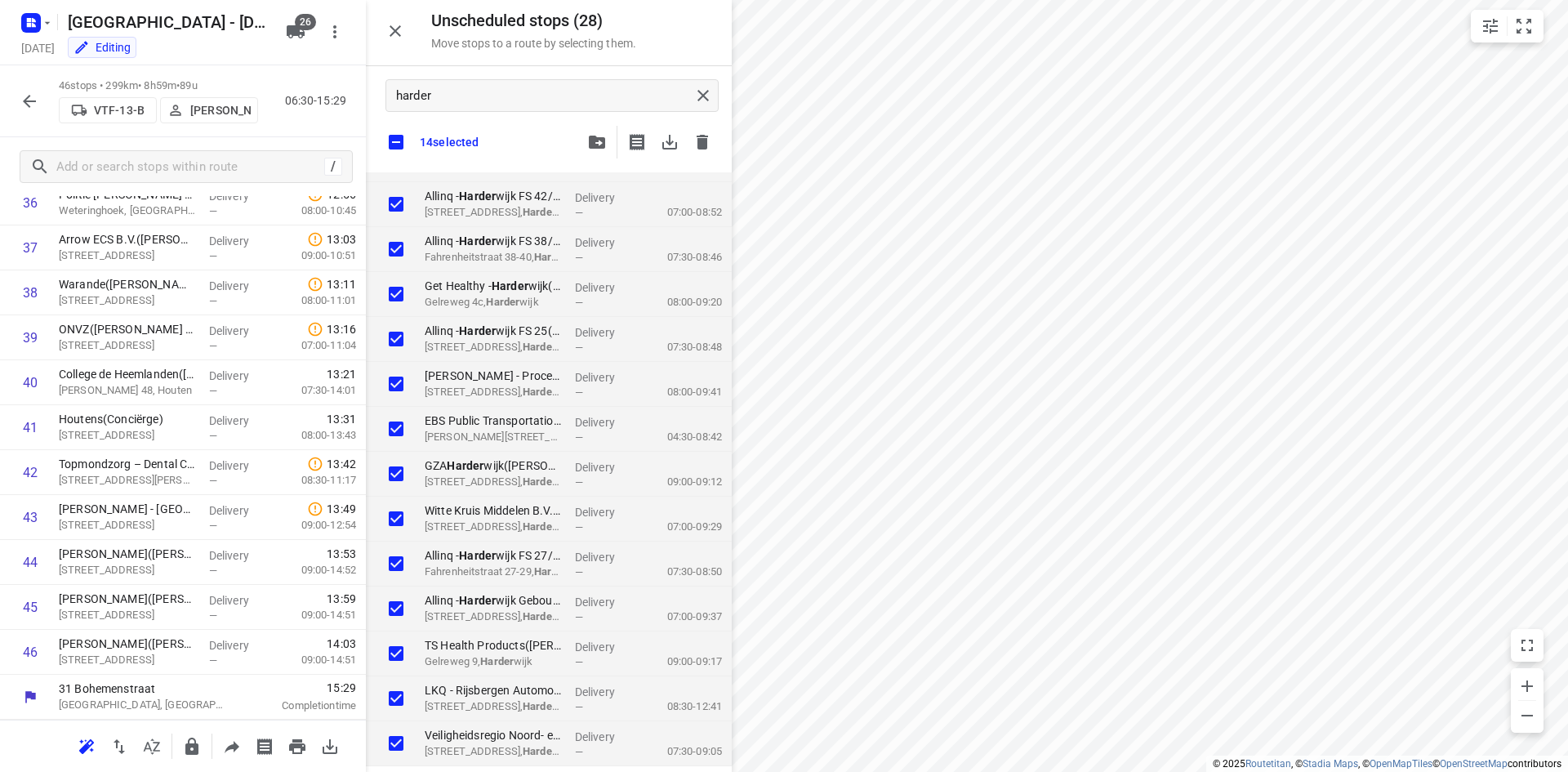
checkbox input "true"
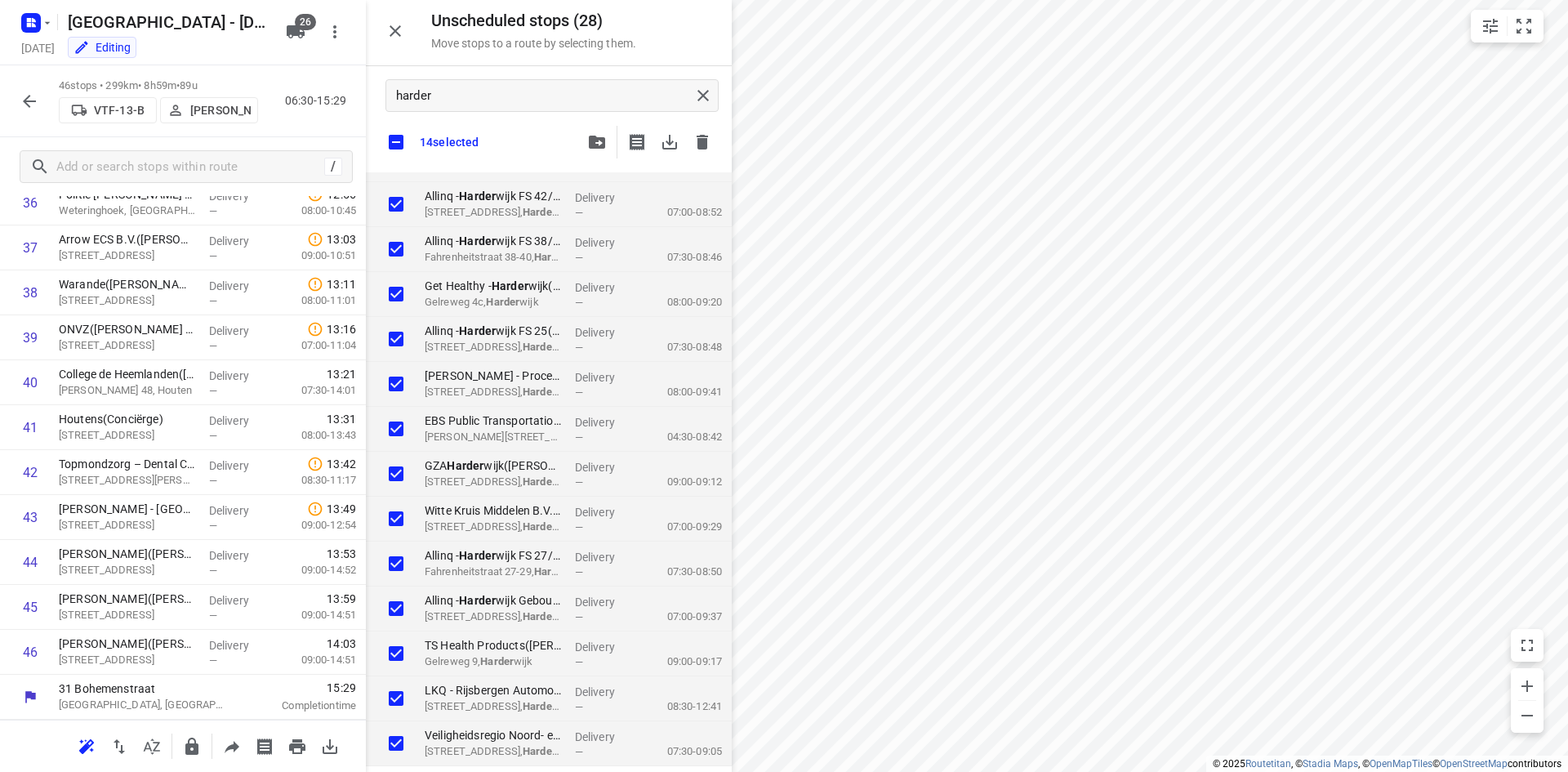
checkbox input "true"
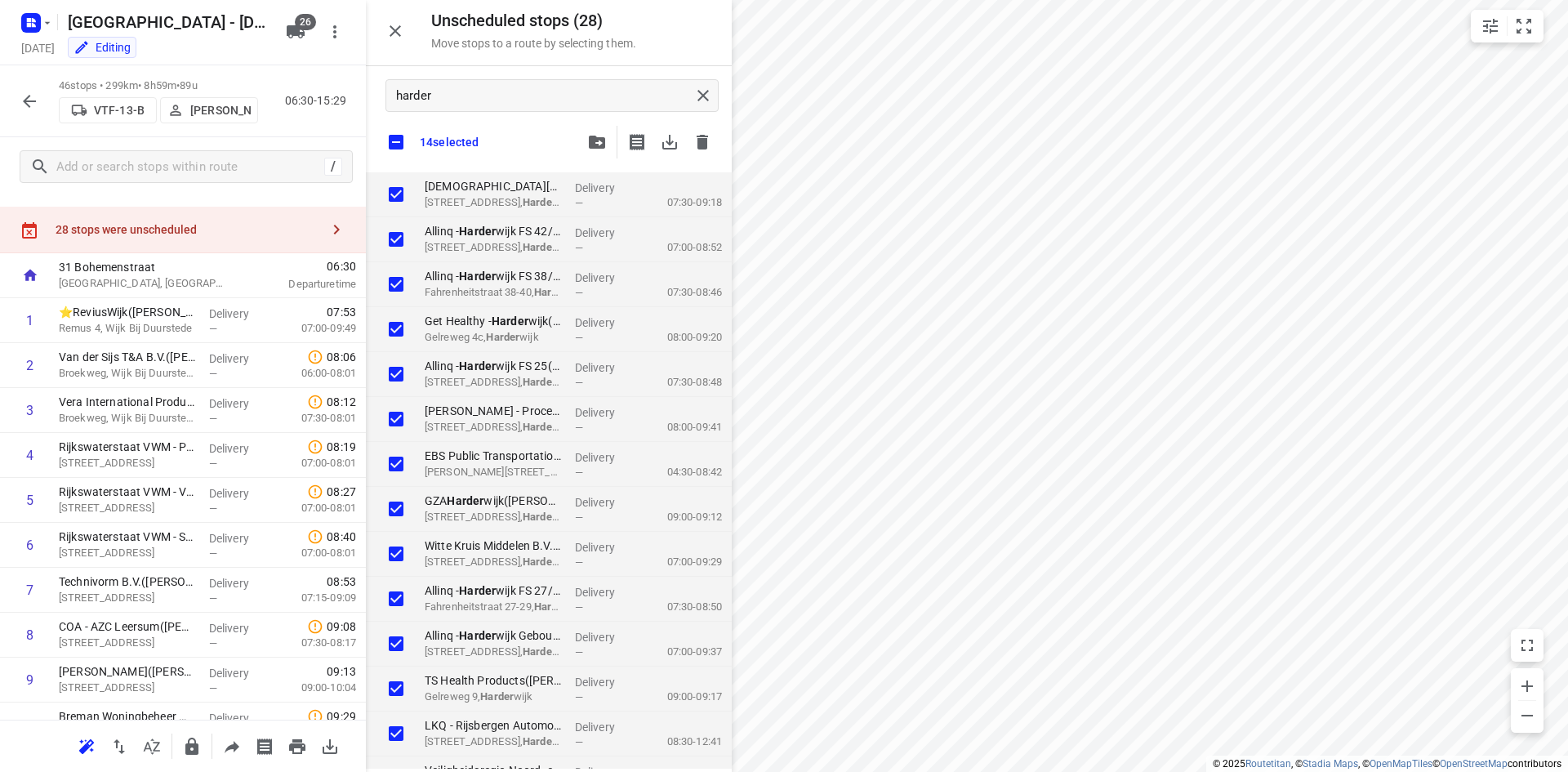
scroll to position [0, 0]
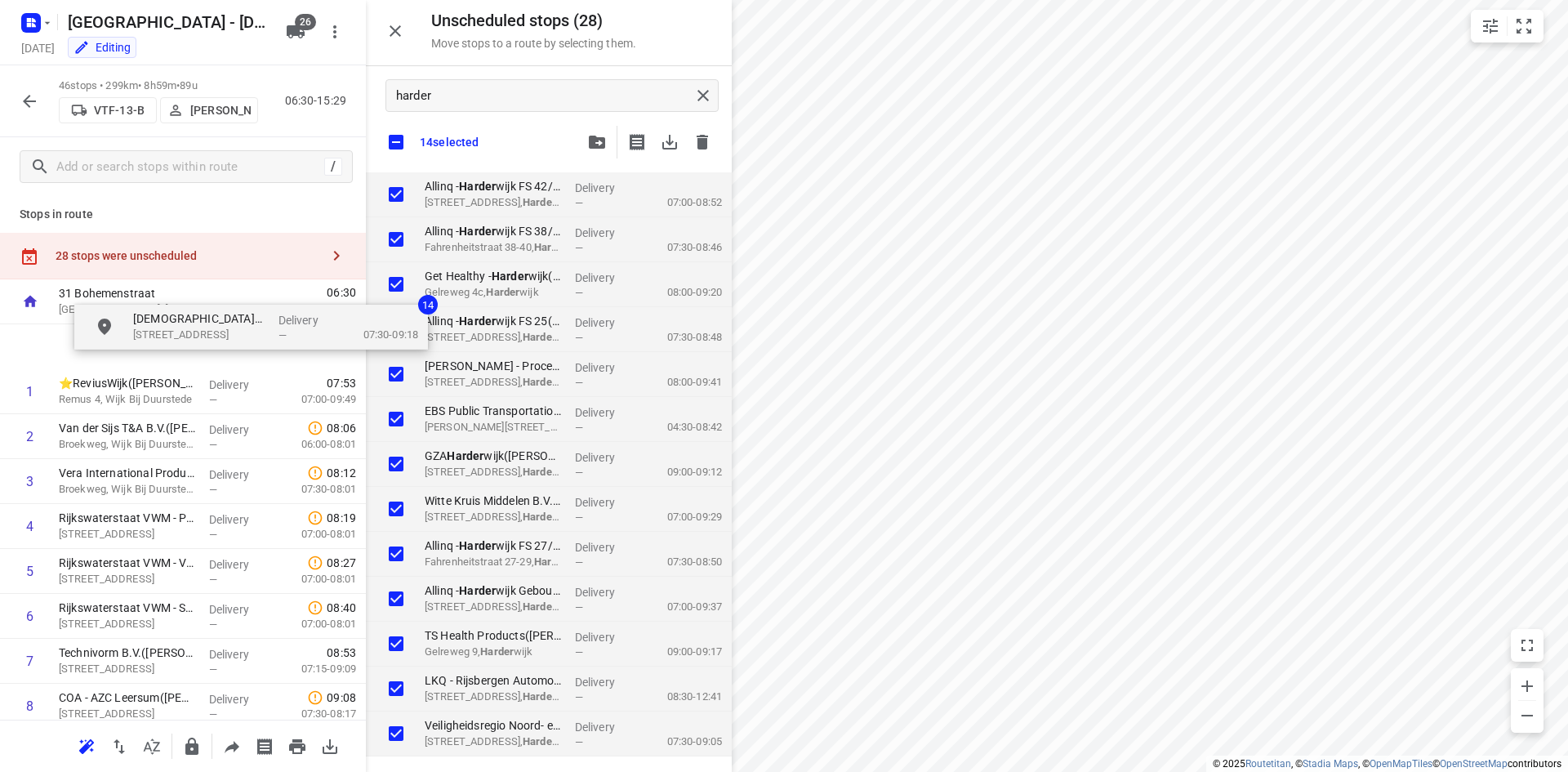
drag, startPoint x: 469, startPoint y: 203, endPoint x: 167, endPoint y: 339, distance: 331.2
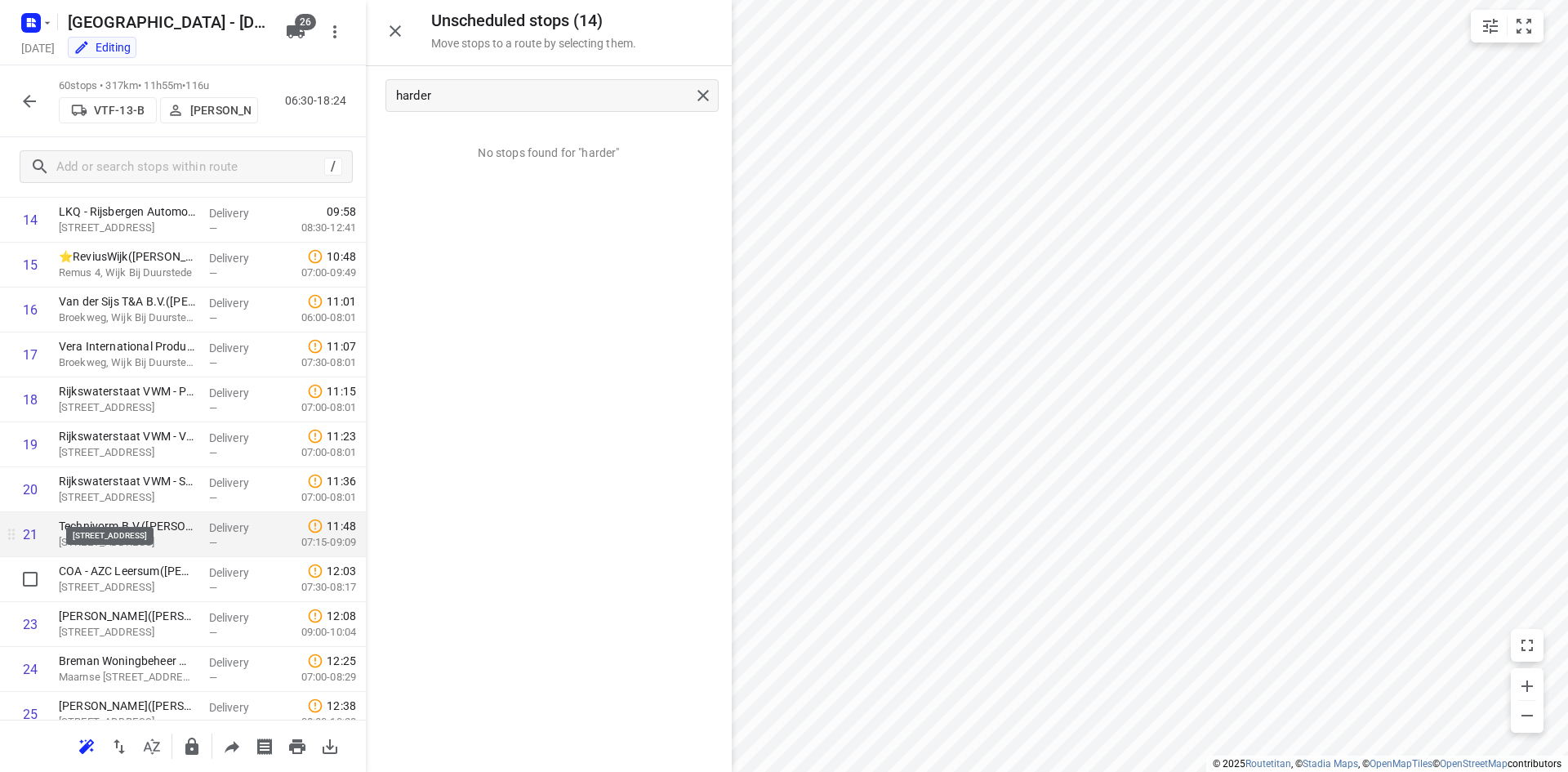
scroll to position [816, 0]
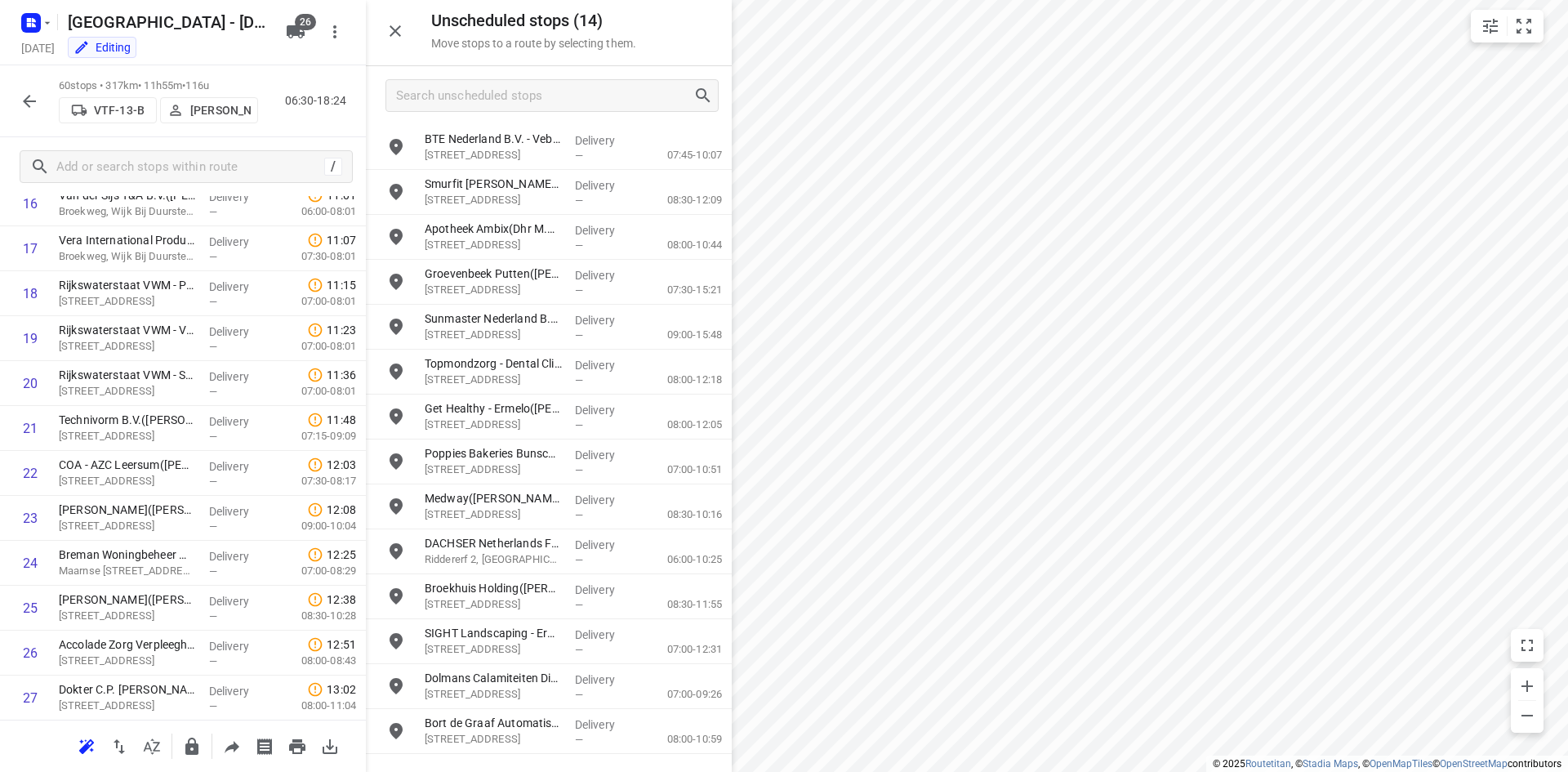
click at [31, 97] on icon "button" at bounding box center [29, 101] width 19 height 19
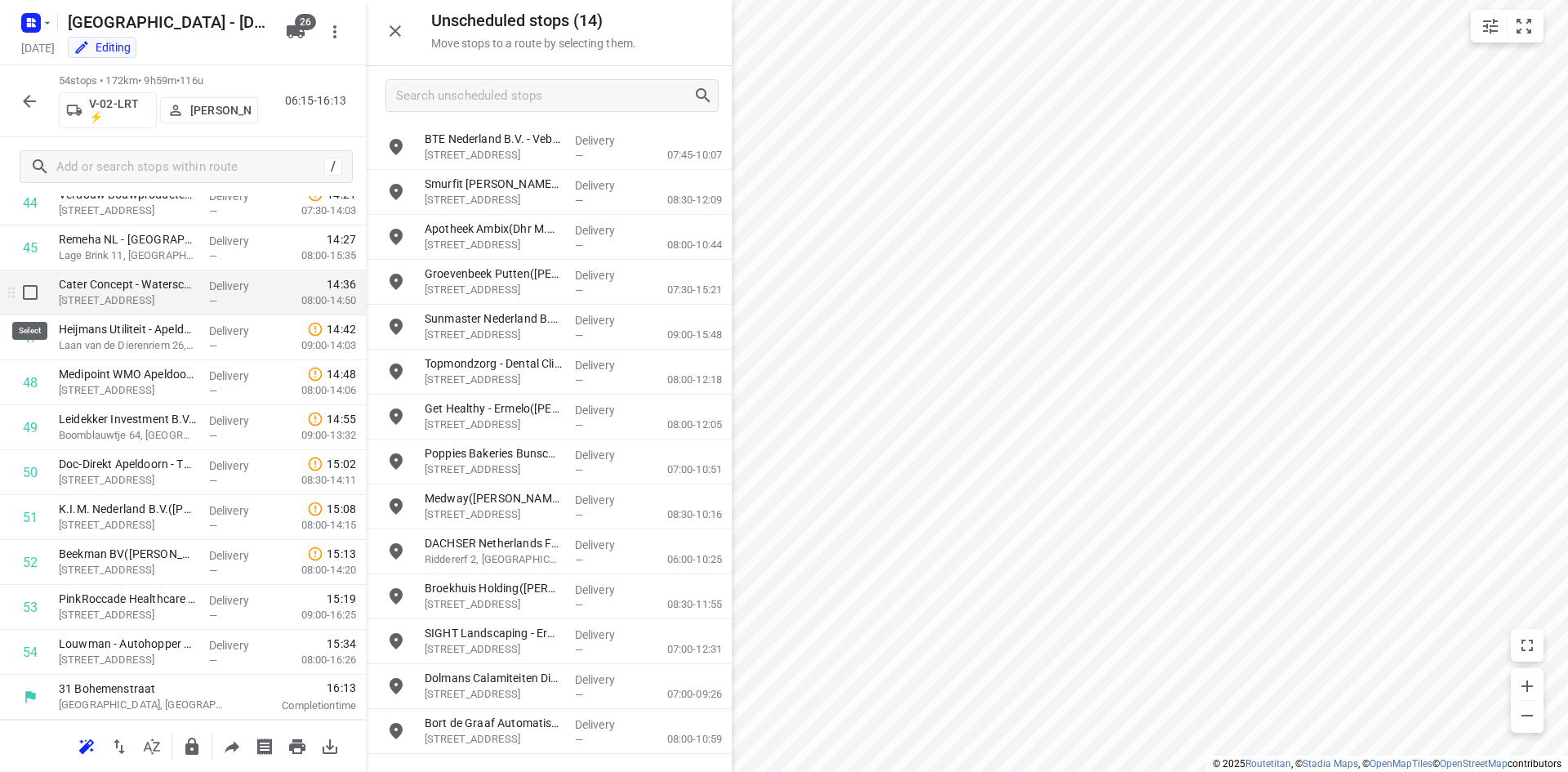
scroll to position [1994, 0]
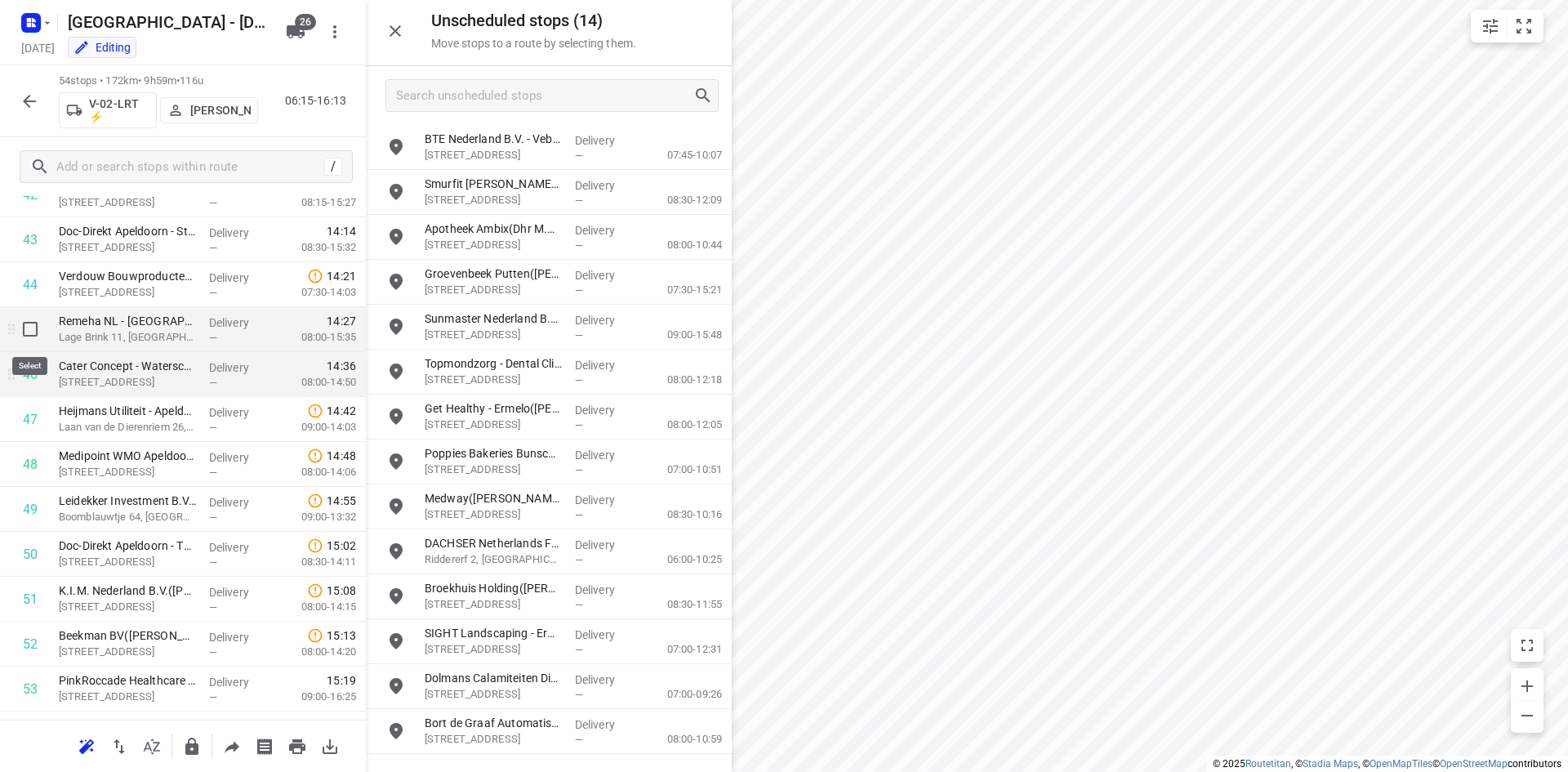
click at [31, 326] on input "checkbox" at bounding box center [30, 329] width 32 height 32
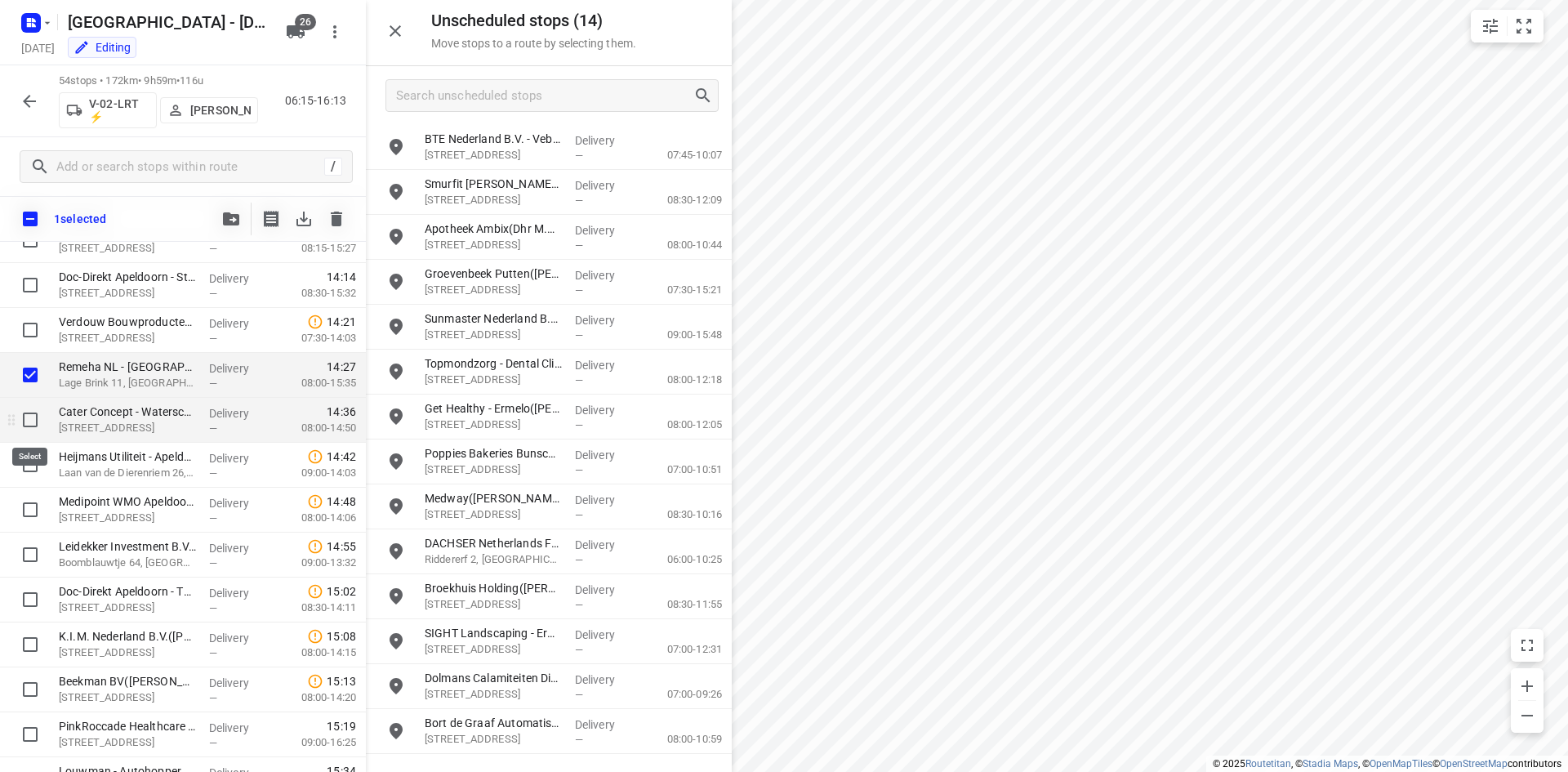
click at [31, 414] on input "checkbox" at bounding box center [30, 419] width 32 height 32
click at [38, 473] on input "checkbox" at bounding box center [30, 464] width 32 height 32
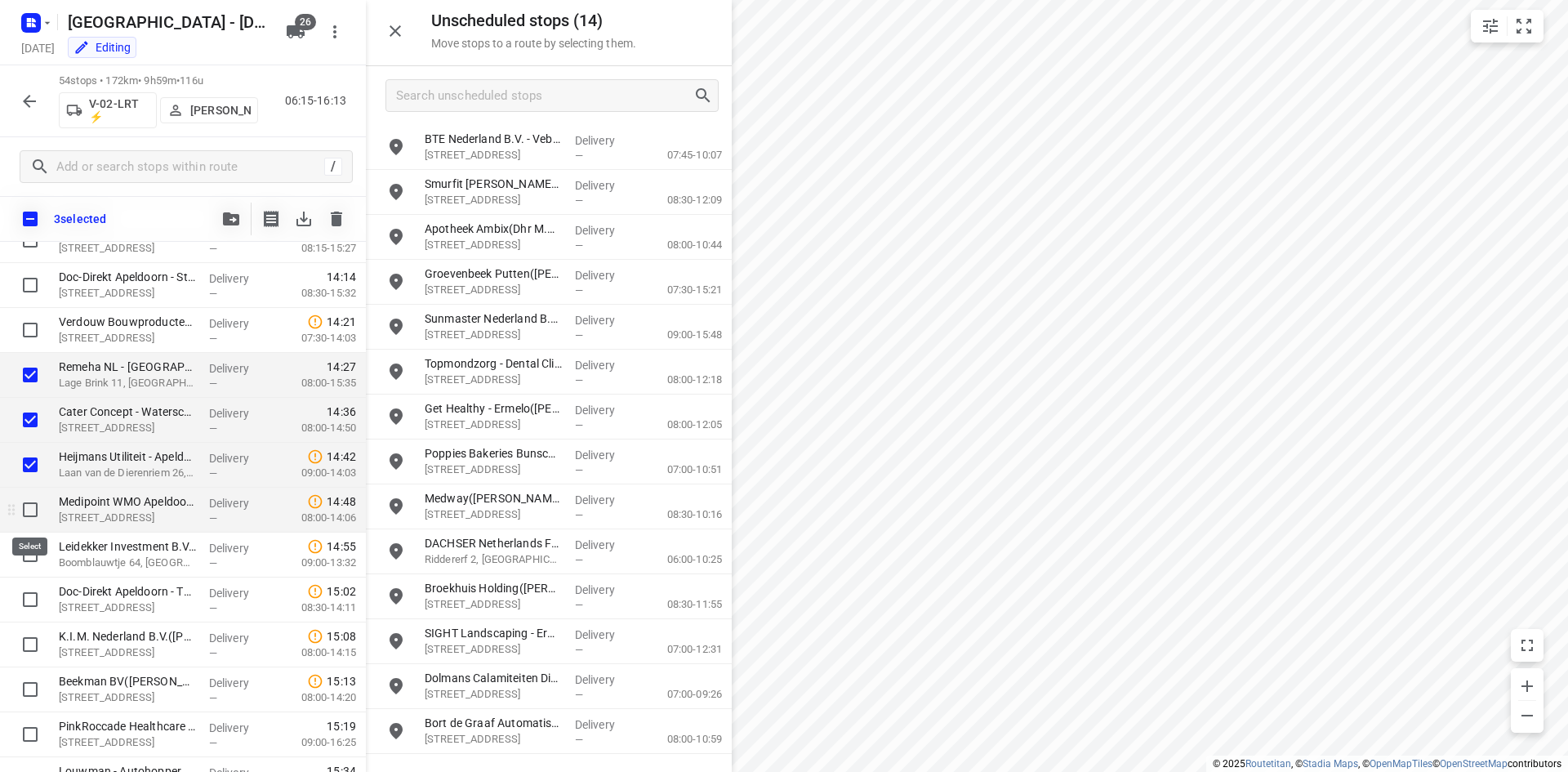
click at [38, 514] on input "checkbox" at bounding box center [30, 509] width 32 height 32
click at [34, 549] on input "checkbox" at bounding box center [30, 554] width 32 height 32
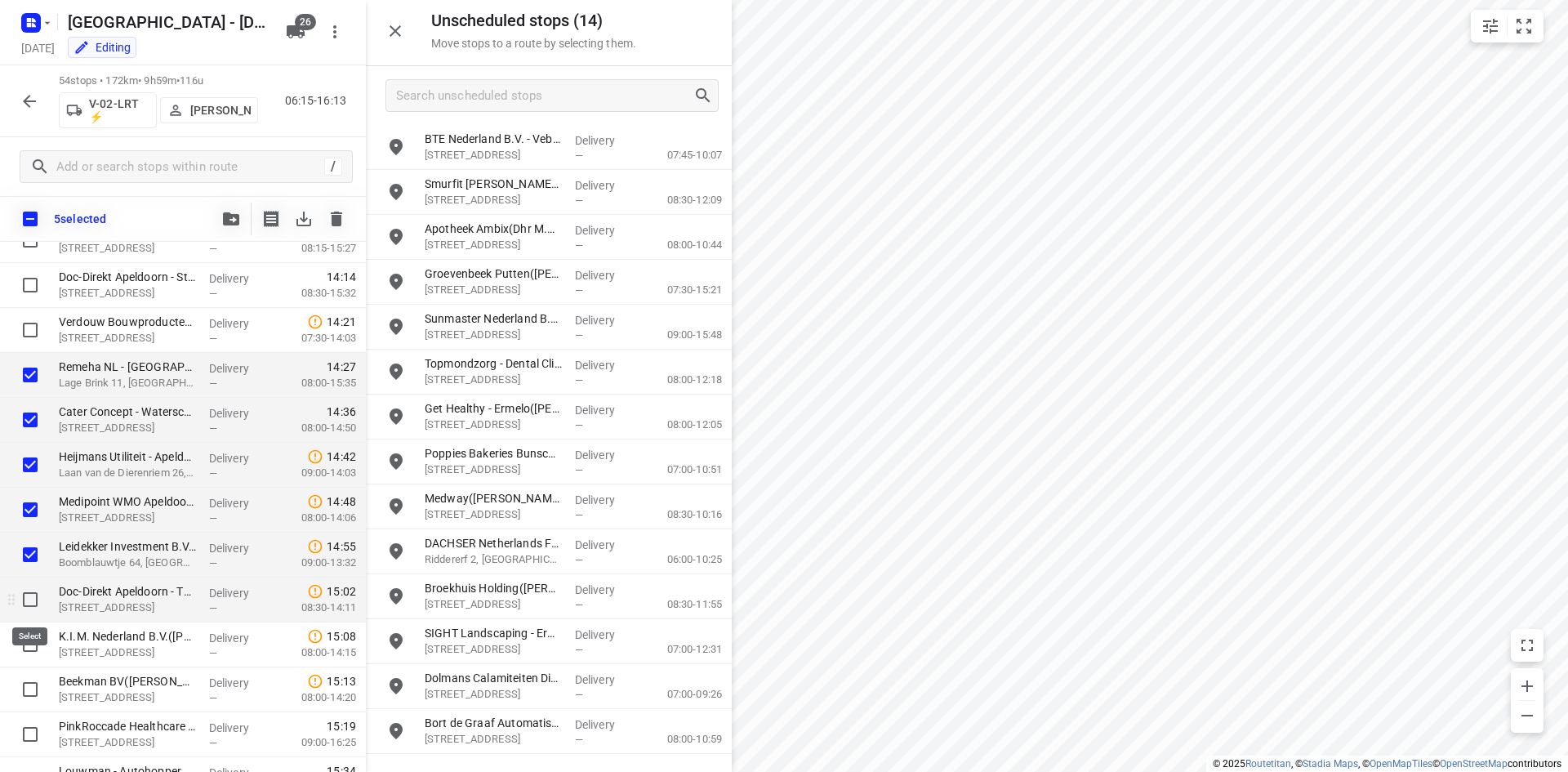
click at [32, 596] on input "checkbox" at bounding box center [30, 599] width 32 height 32
click at [32, 650] on input "checkbox" at bounding box center [30, 644] width 32 height 32
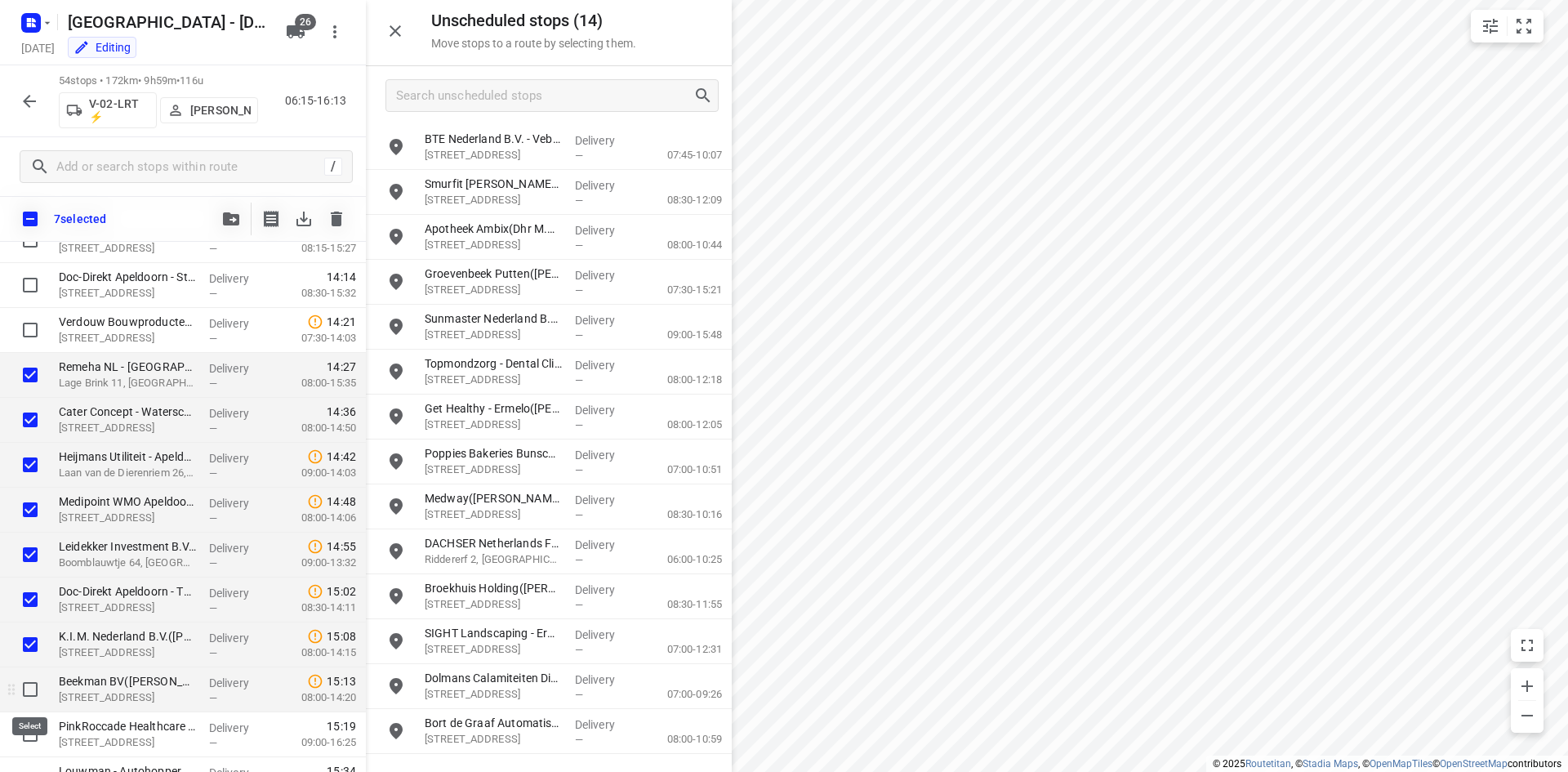
click at [34, 683] on input "checkbox" at bounding box center [30, 689] width 32 height 32
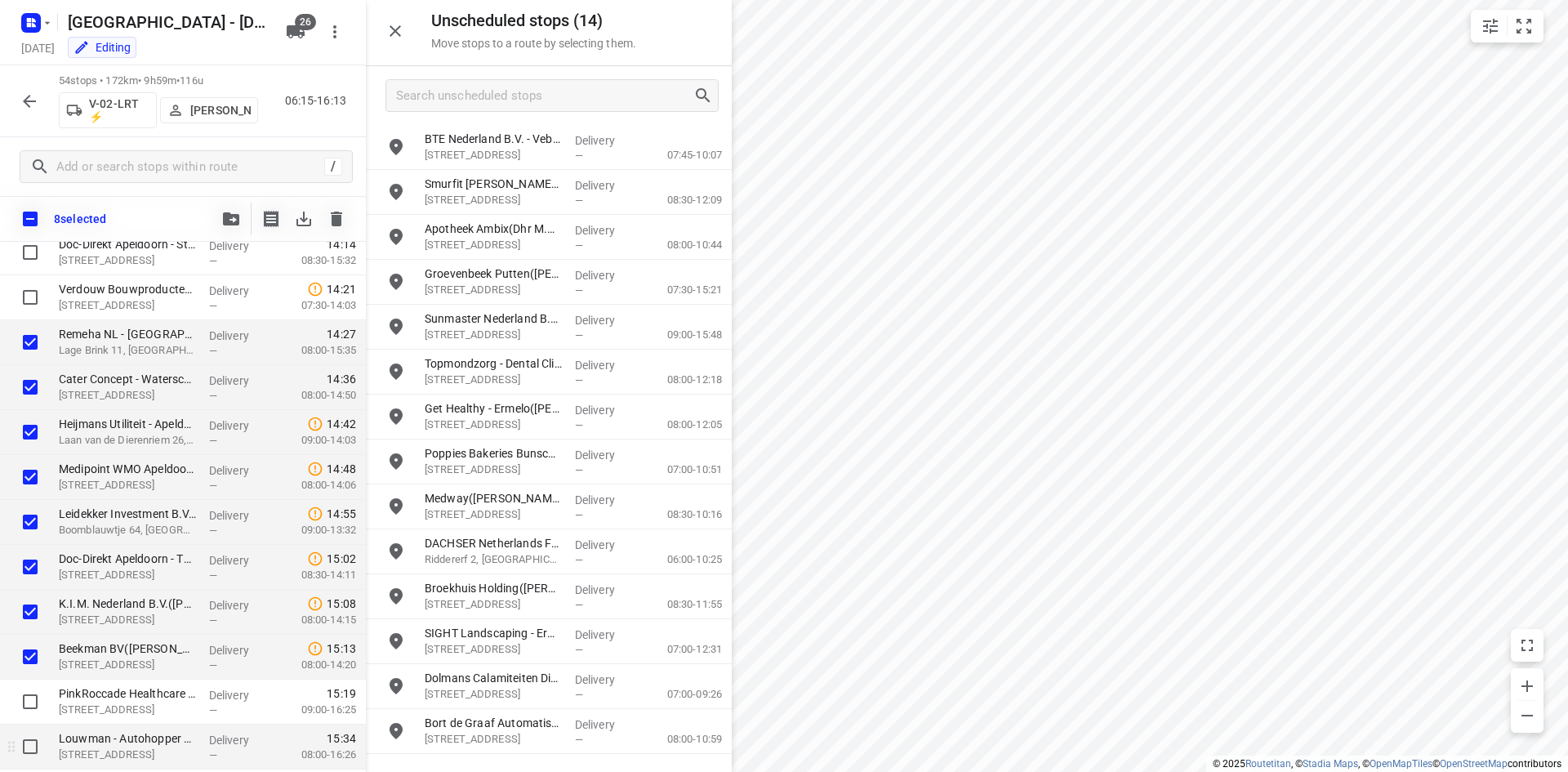
scroll to position [2069, 0]
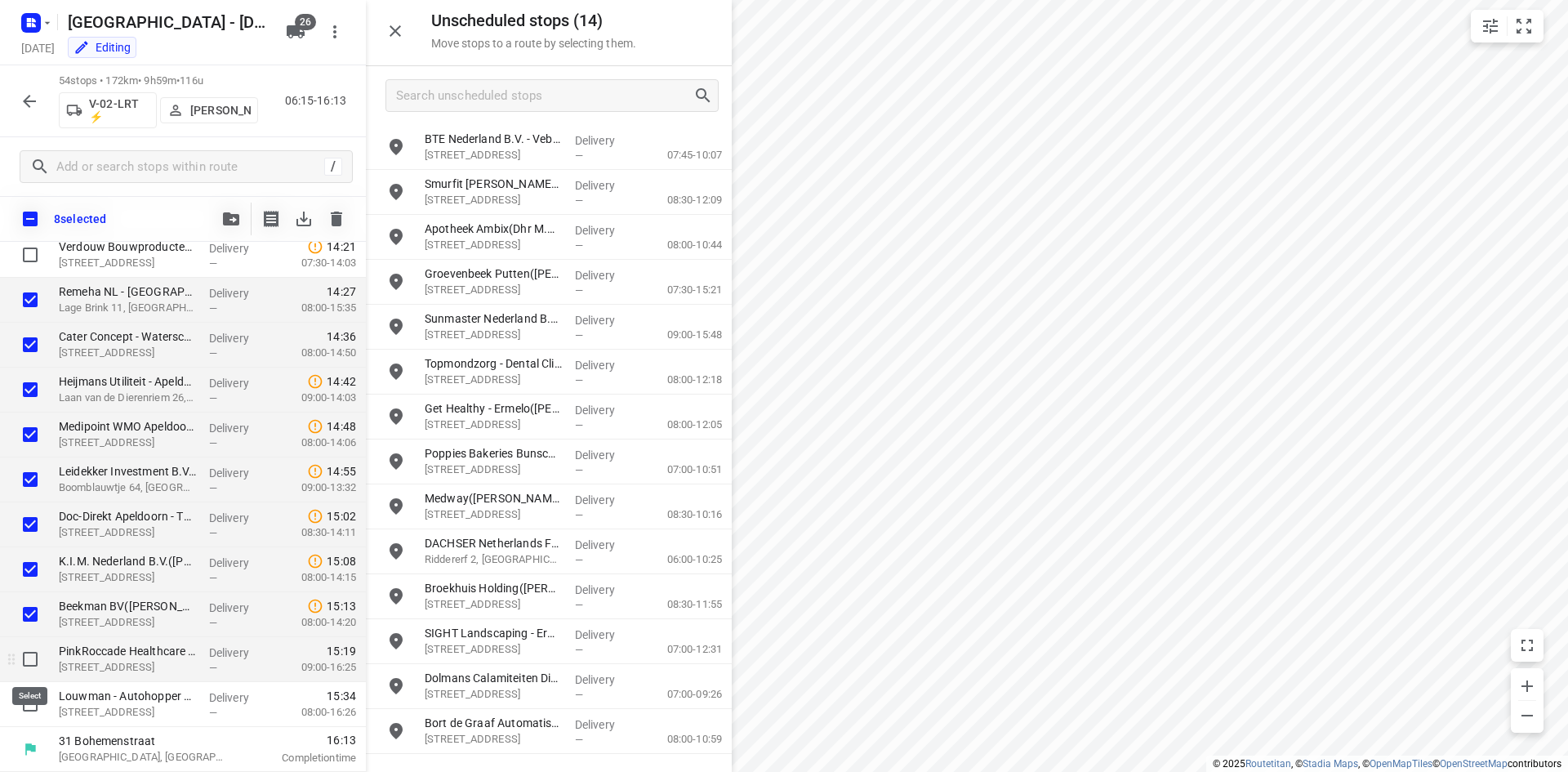
click at [31, 664] on input "checkbox" at bounding box center [30, 658] width 32 height 32
click at [29, 704] on input "checkbox" at bounding box center [30, 704] width 32 height 32
click at [230, 227] on button "button" at bounding box center [230, 218] width 32 height 32
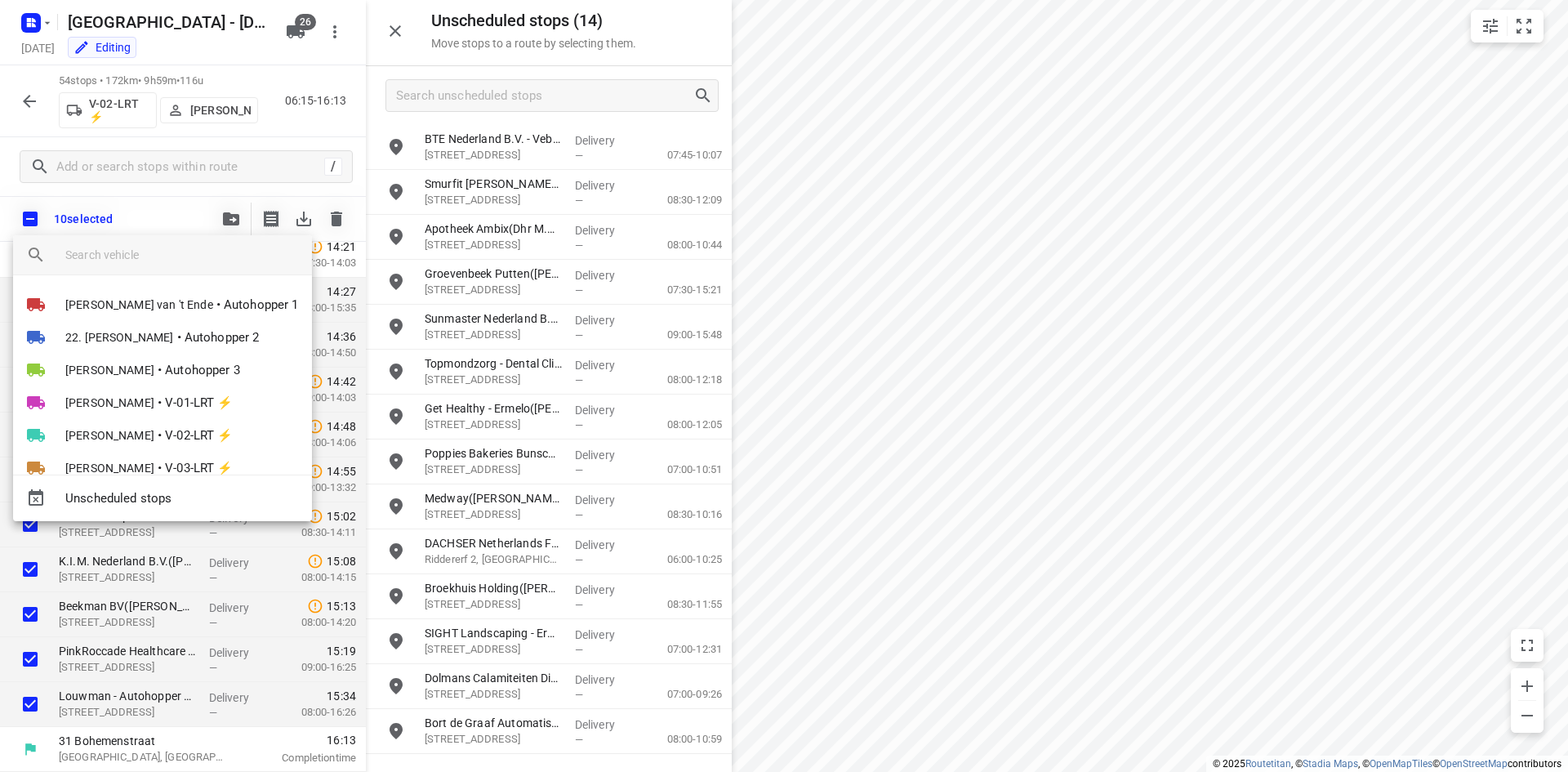
click at [205, 246] on input "search vehicle" at bounding box center [182, 255] width 233 height 24
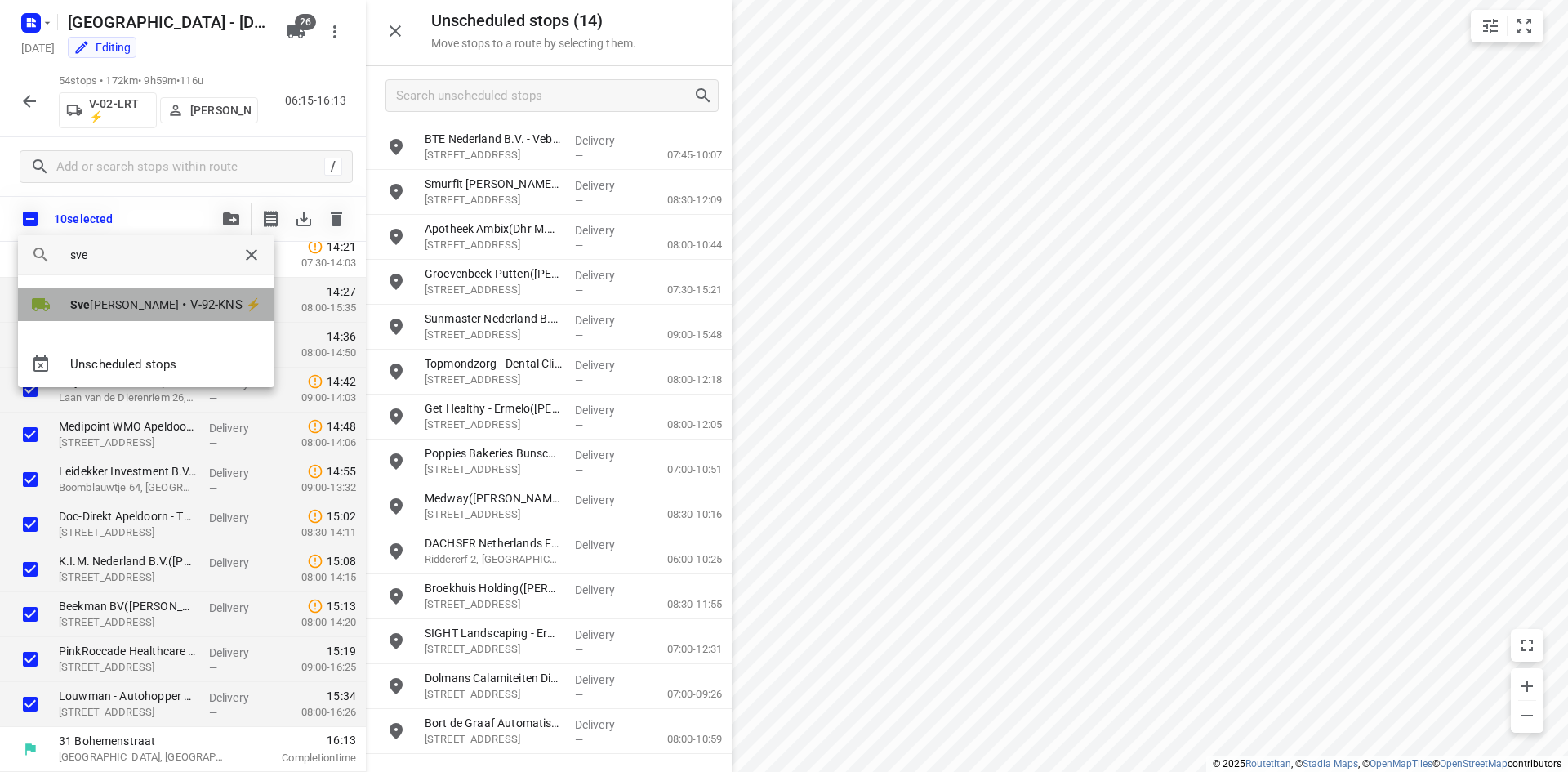
click at [151, 296] on li "Sve n Hageman • V-92-KNS ⚡" at bounding box center [145, 304] width 256 height 32
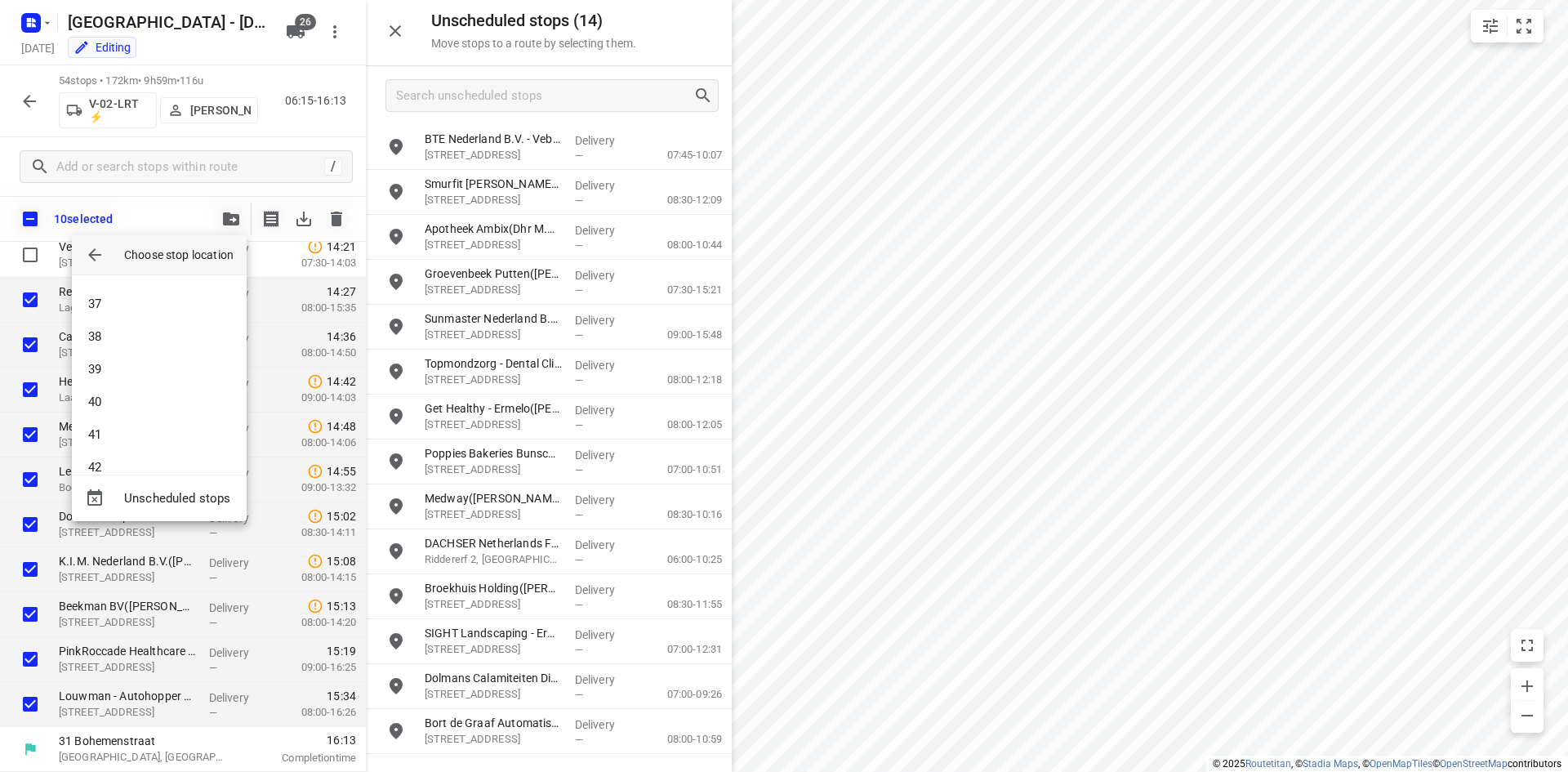
scroll to position [1226, 0]
click at [185, 446] on li "43" at bounding box center [159, 444] width 175 height 32
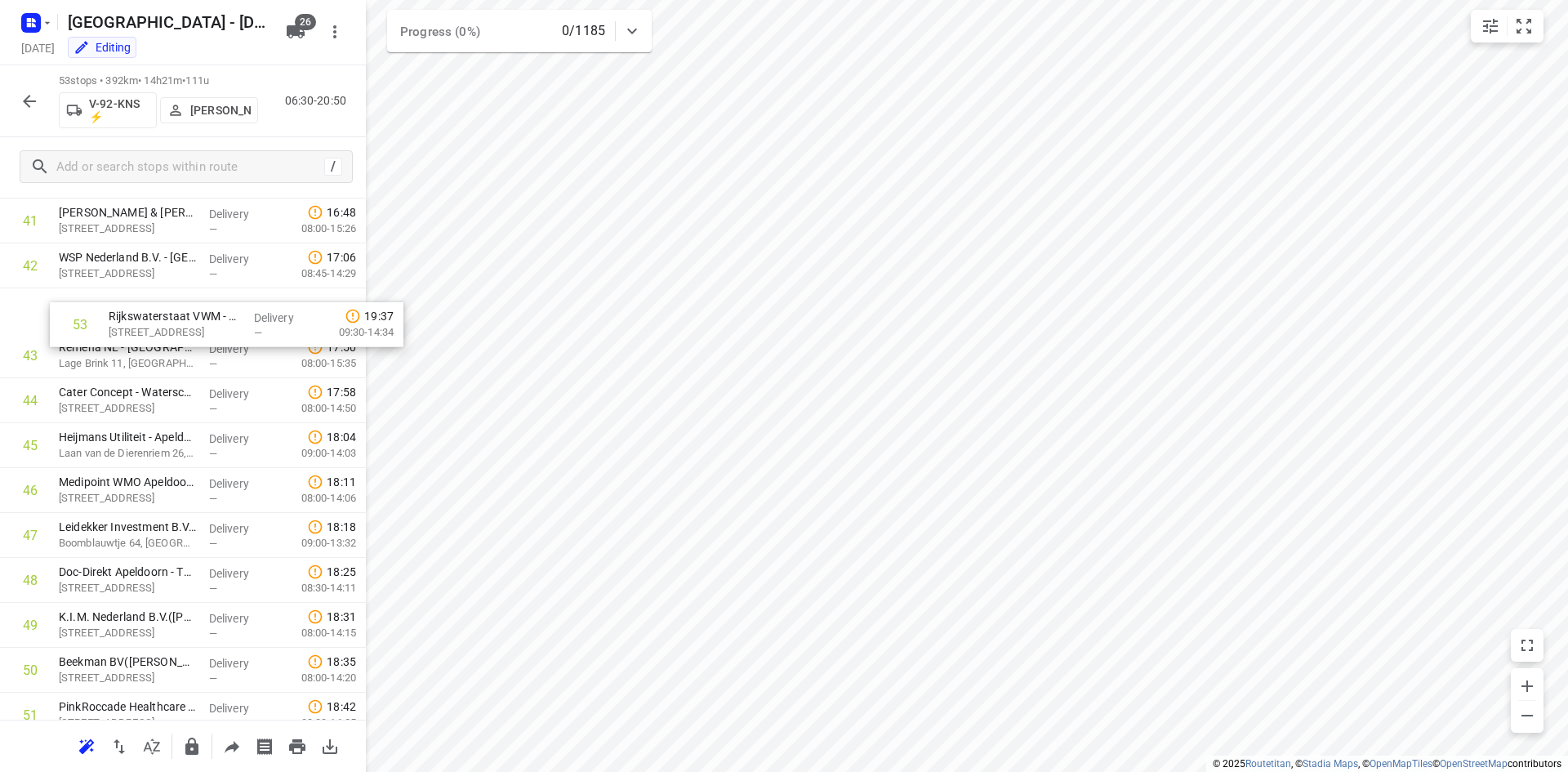
scroll to position [1913, 0]
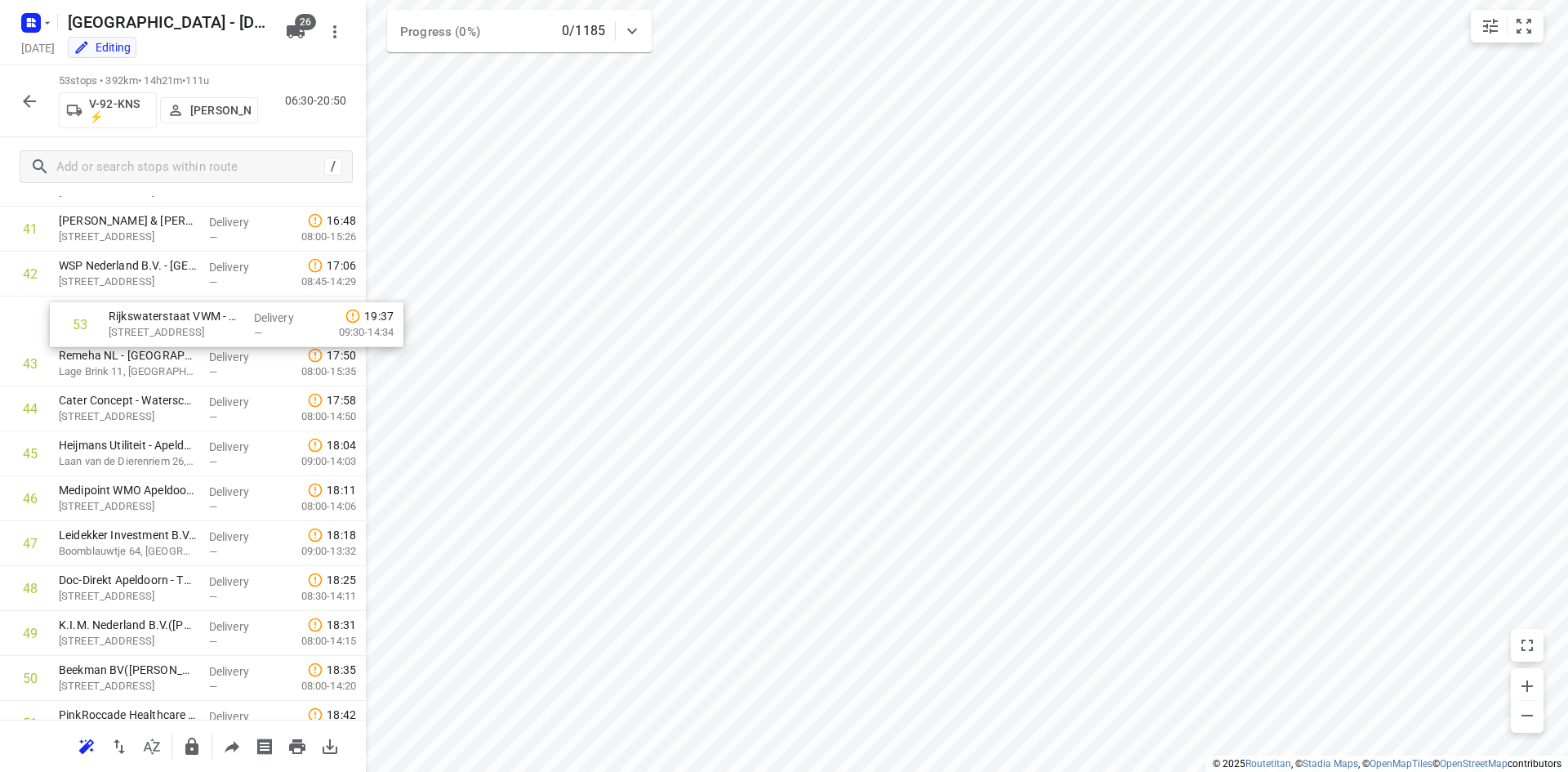
drag, startPoint x: 182, startPoint y: 661, endPoint x: 235, endPoint y: 326, distance: 339.2
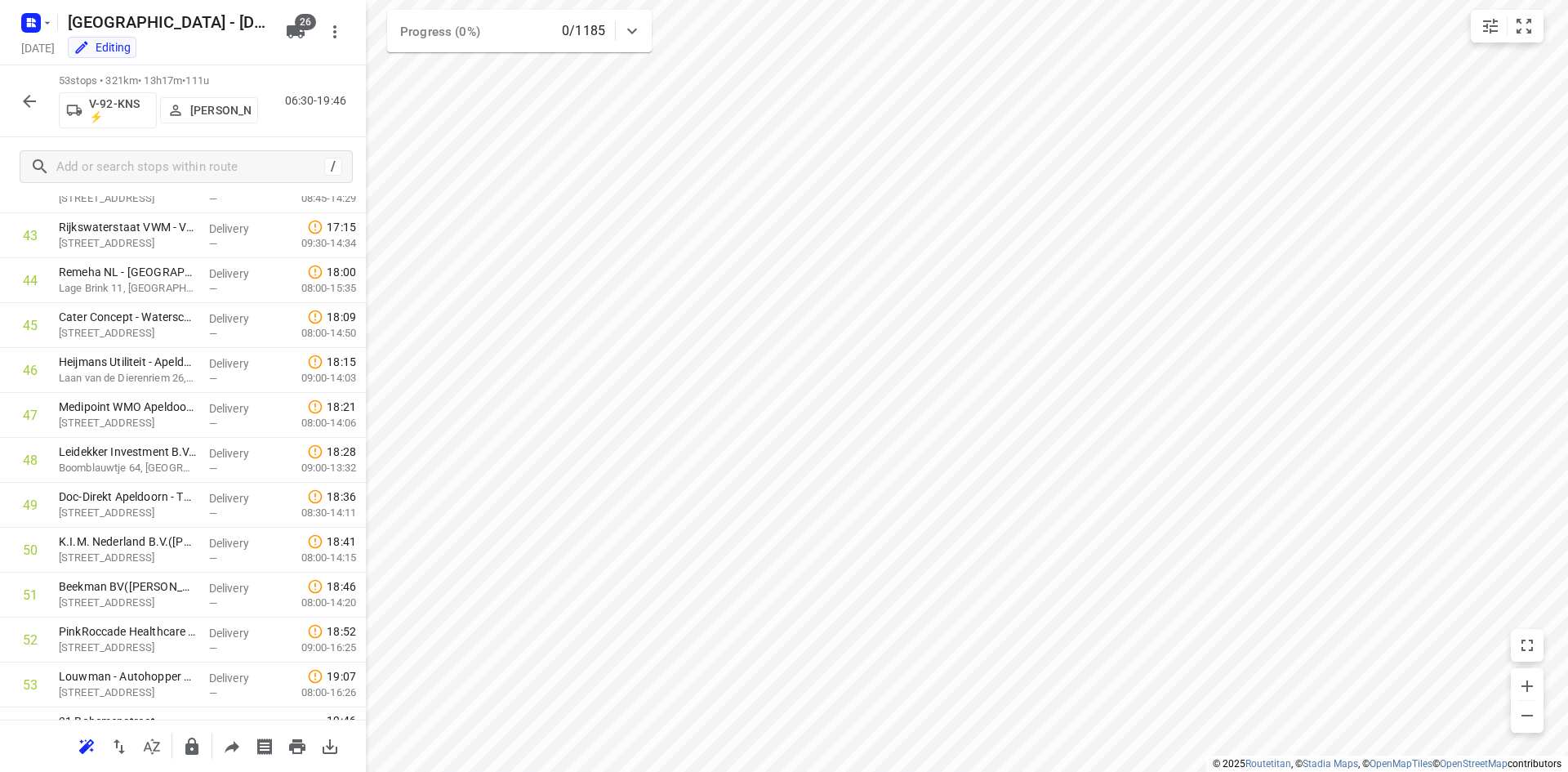
scroll to position [2031, 0]
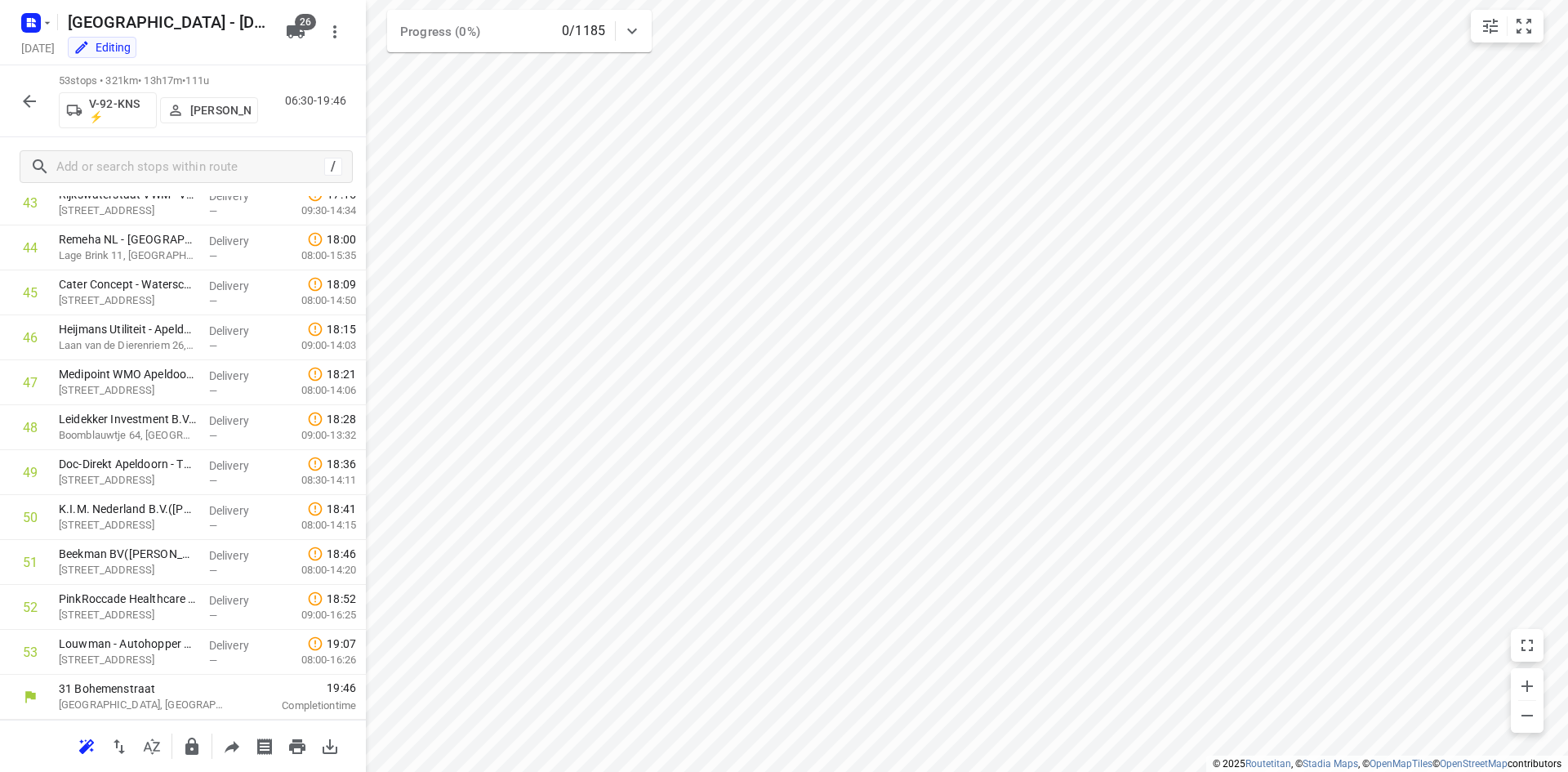
click at [32, 101] on icon "button" at bounding box center [30, 101] width 13 height 13
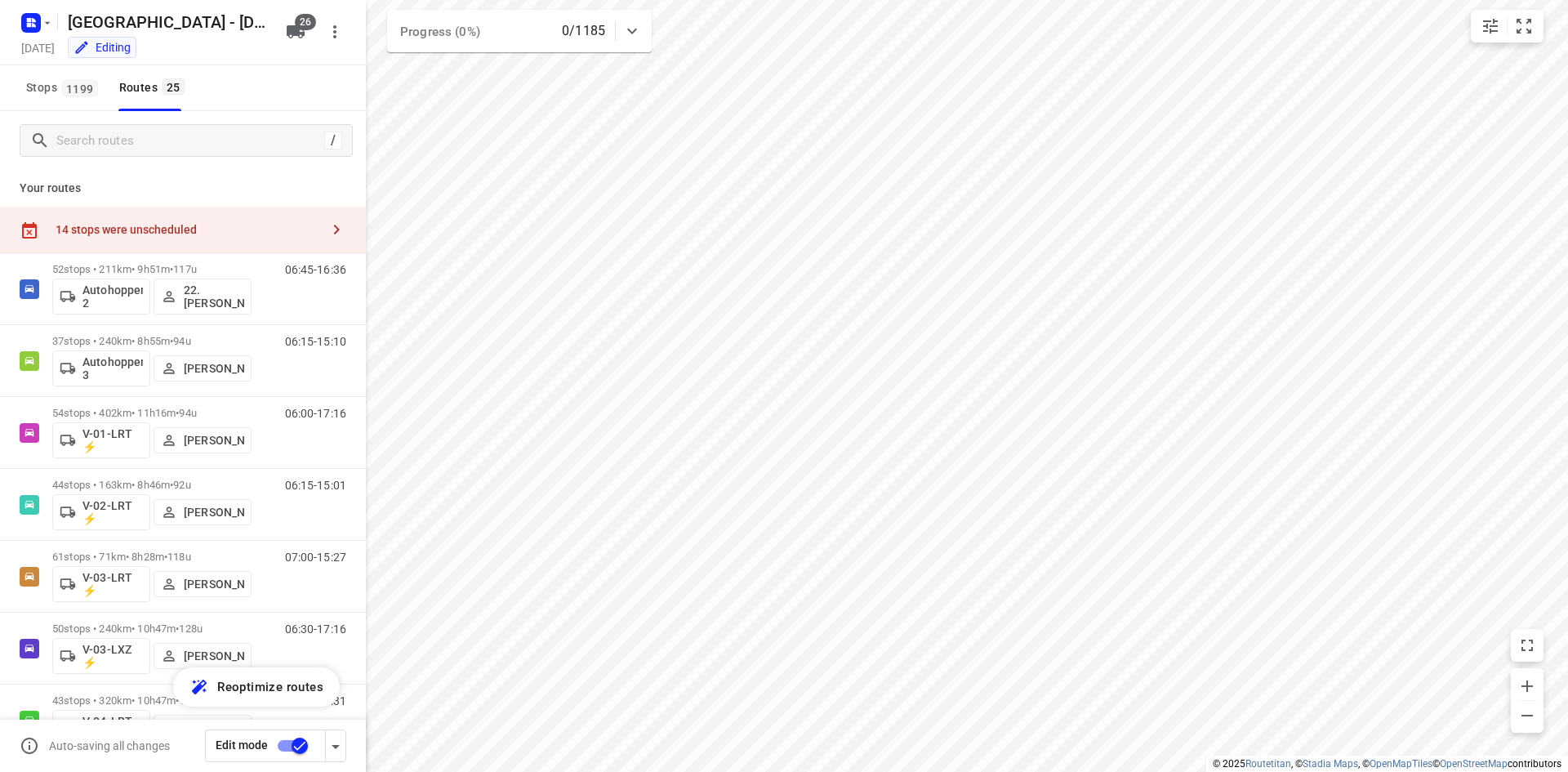
click at [269, 226] on div "14 stops were unscheduled" at bounding box center [188, 230] width 265 height 13
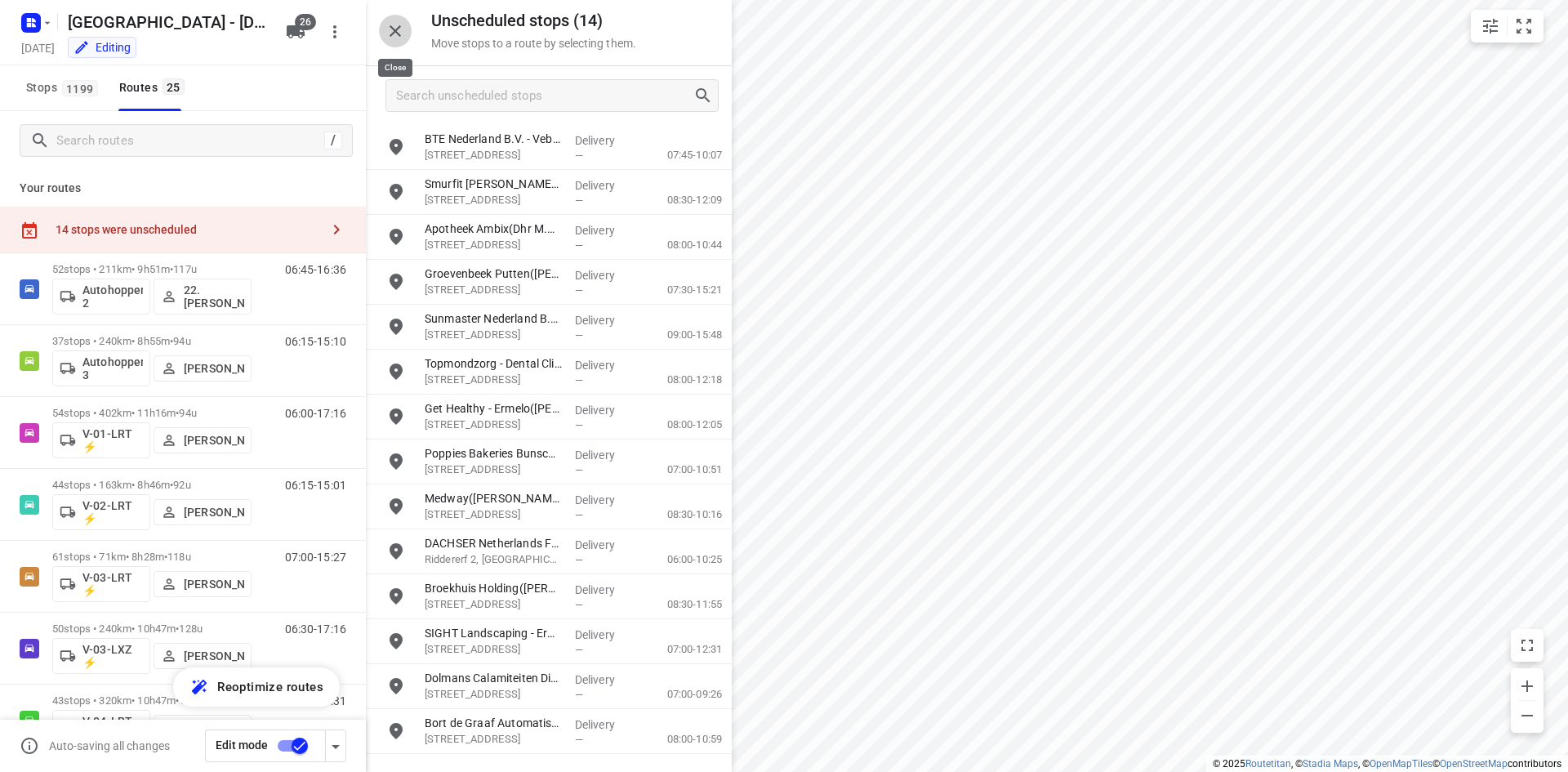
click at [402, 35] on icon "button" at bounding box center [394, 31] width 19 height 19
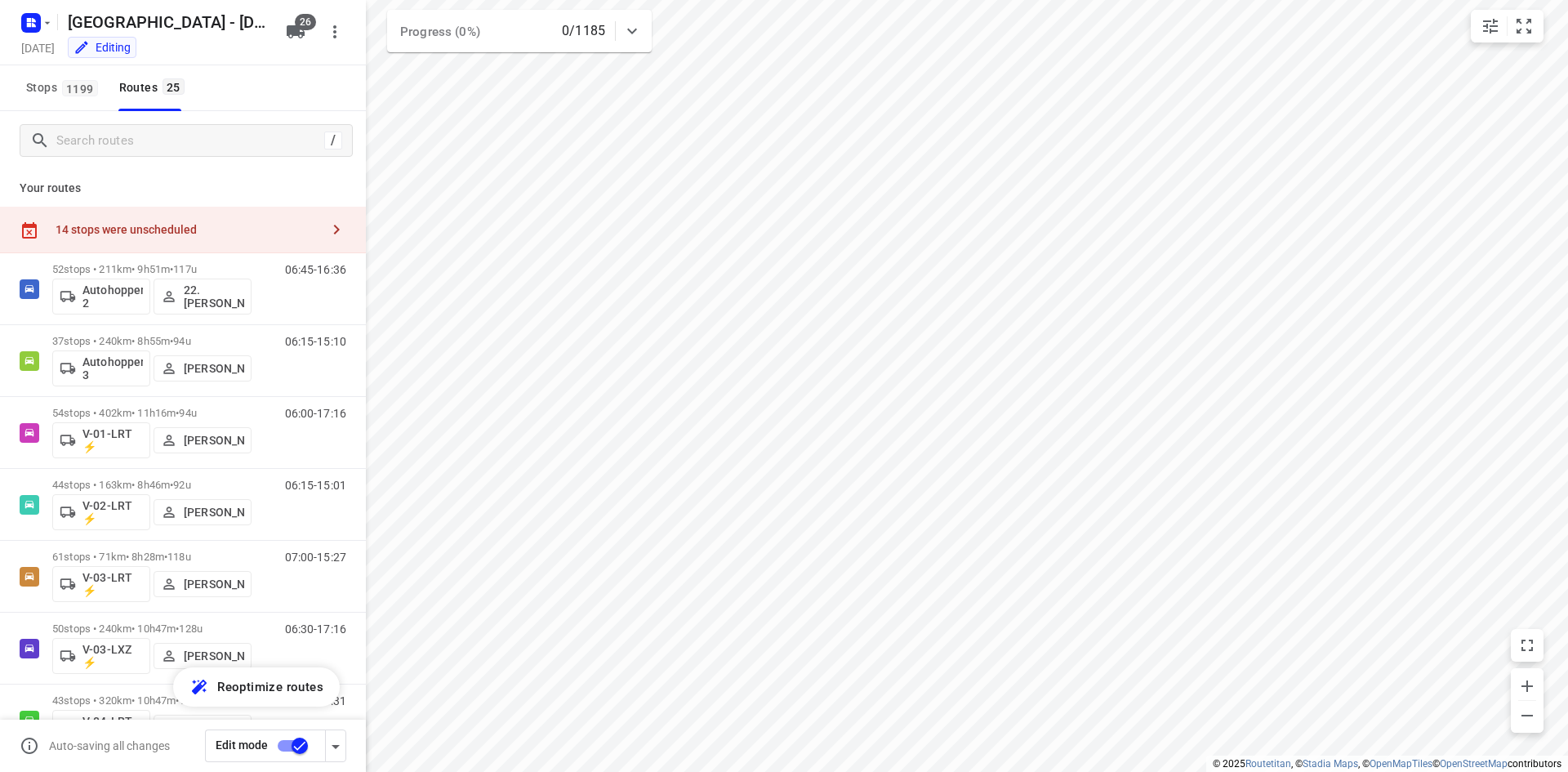
click at [209, 224] on div "14 stops were unscheduled" at bounding box center [188, 230] width 265 height 13
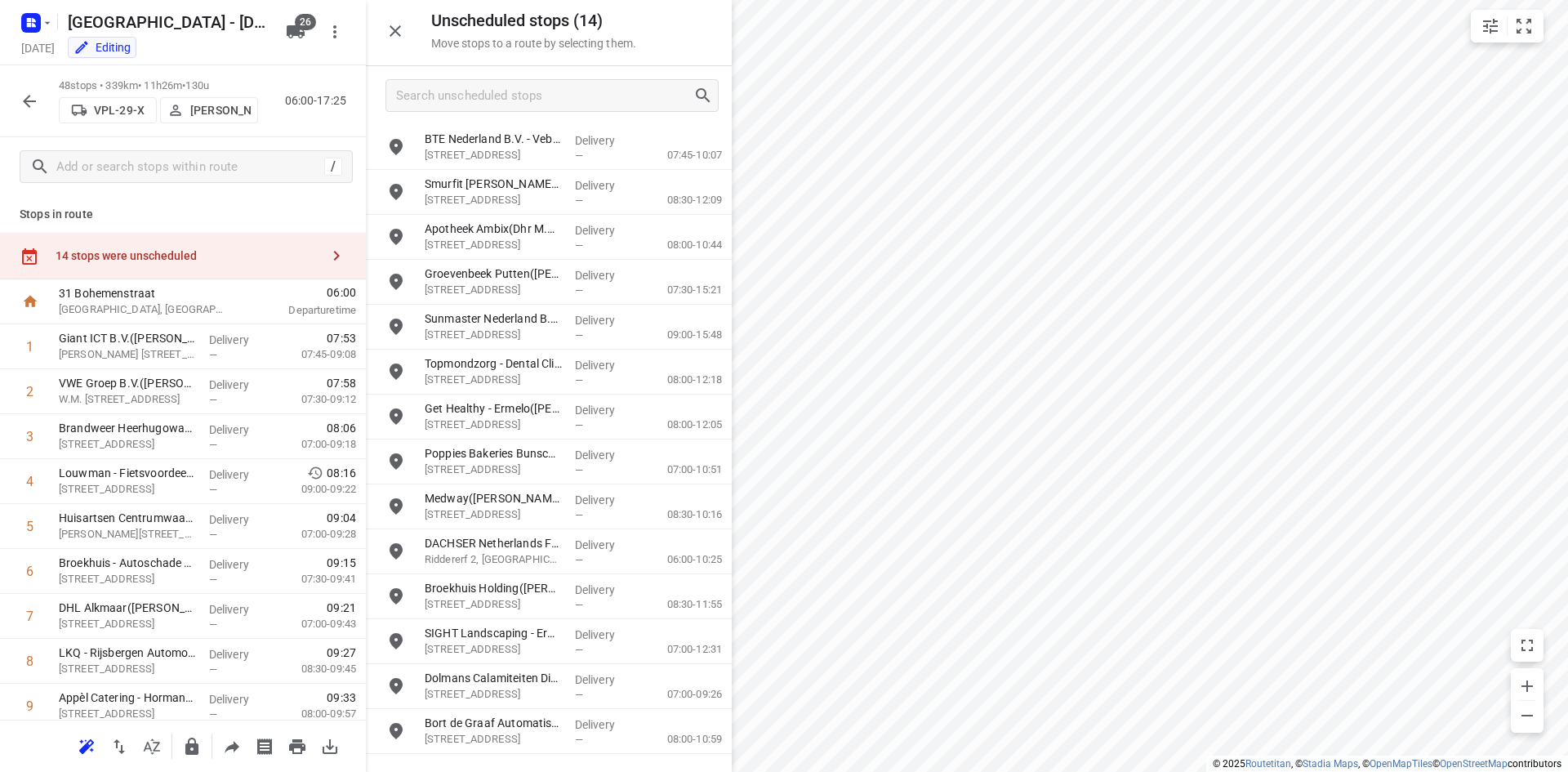
click at [31, 93] on icon "button" at bounding box center [29, 101] width 19 height 19
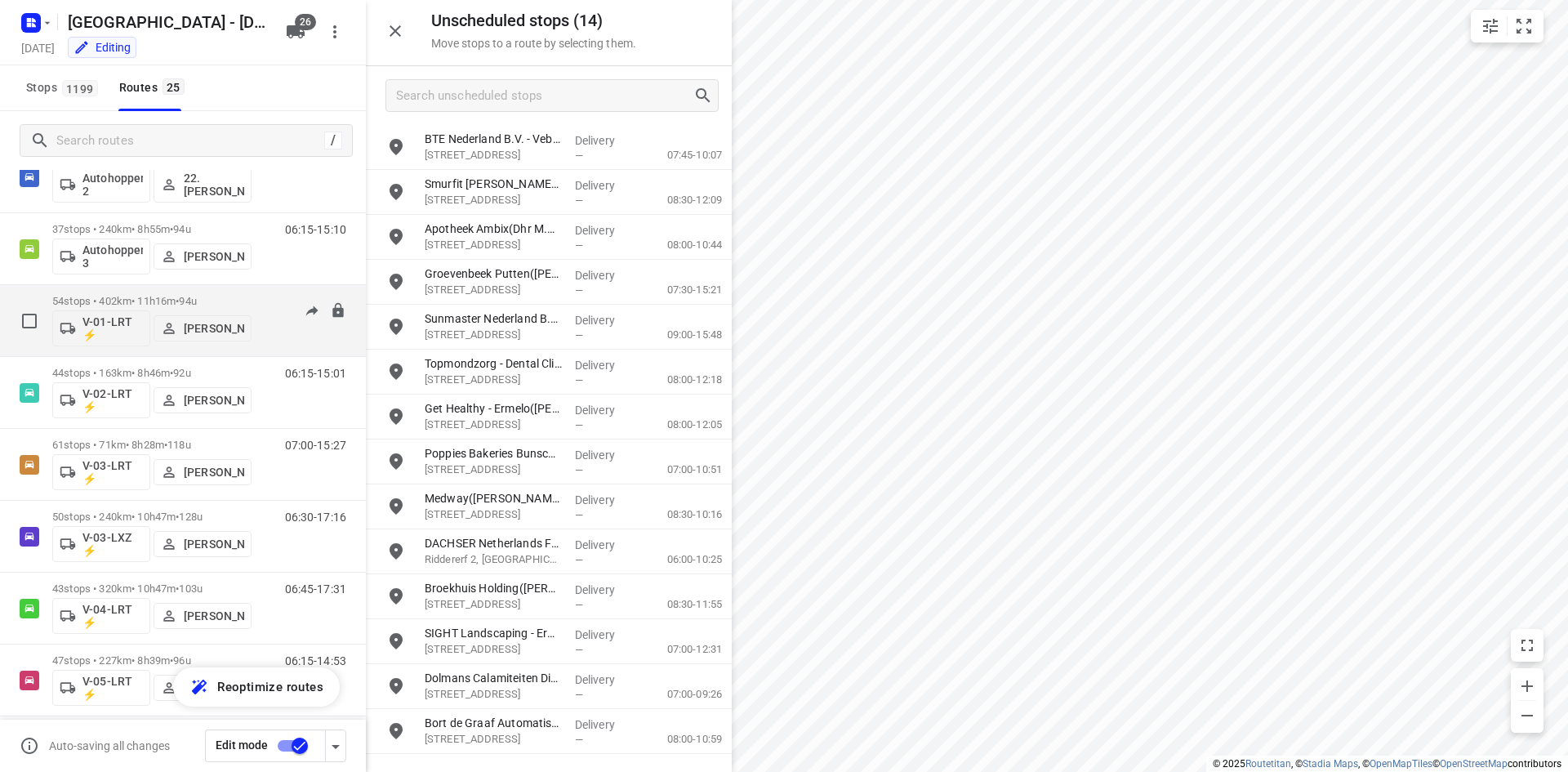
scroll to position [163, 0]
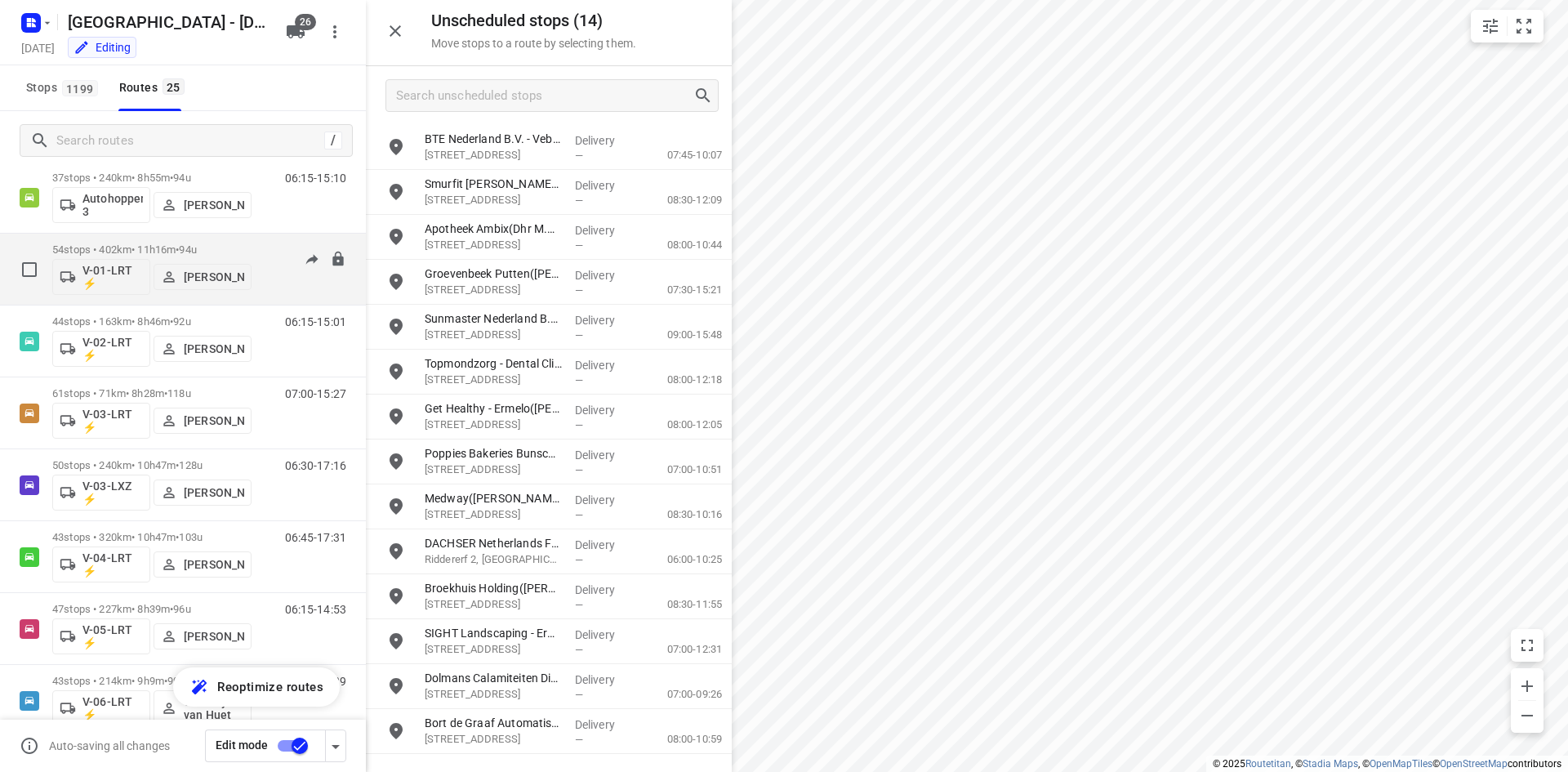
click at [276, 282] on div "06:00-17:16" at bounding box center [305, 273] width 81 height 59
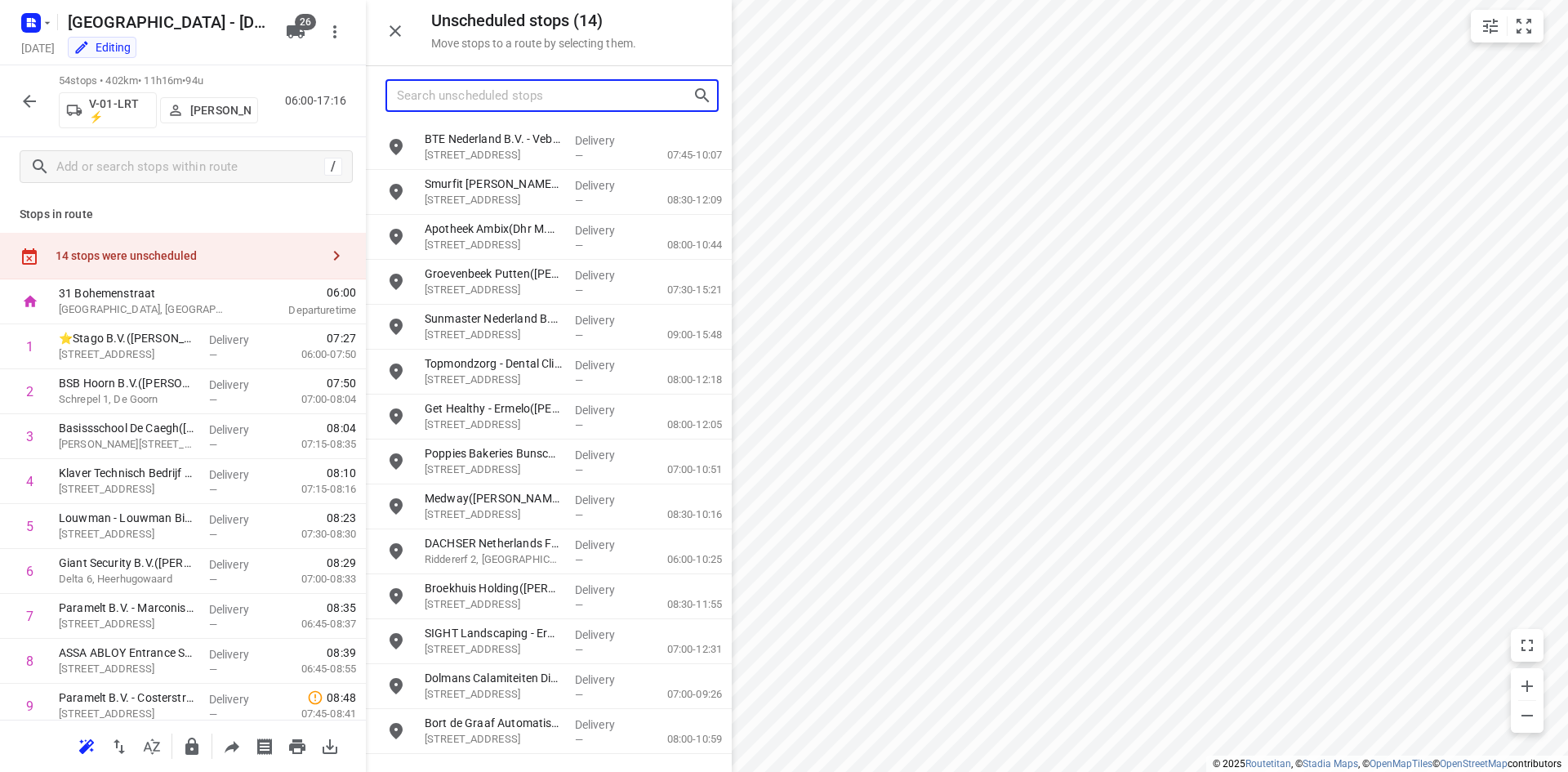
click at [541, 95] on input "Search unscheduled stops" at bounding box center [544, 95] width 295 height 25
click at [472, 101] on input "Search unscheduled stops" at bounding box center [544, 95] width 295 height 25
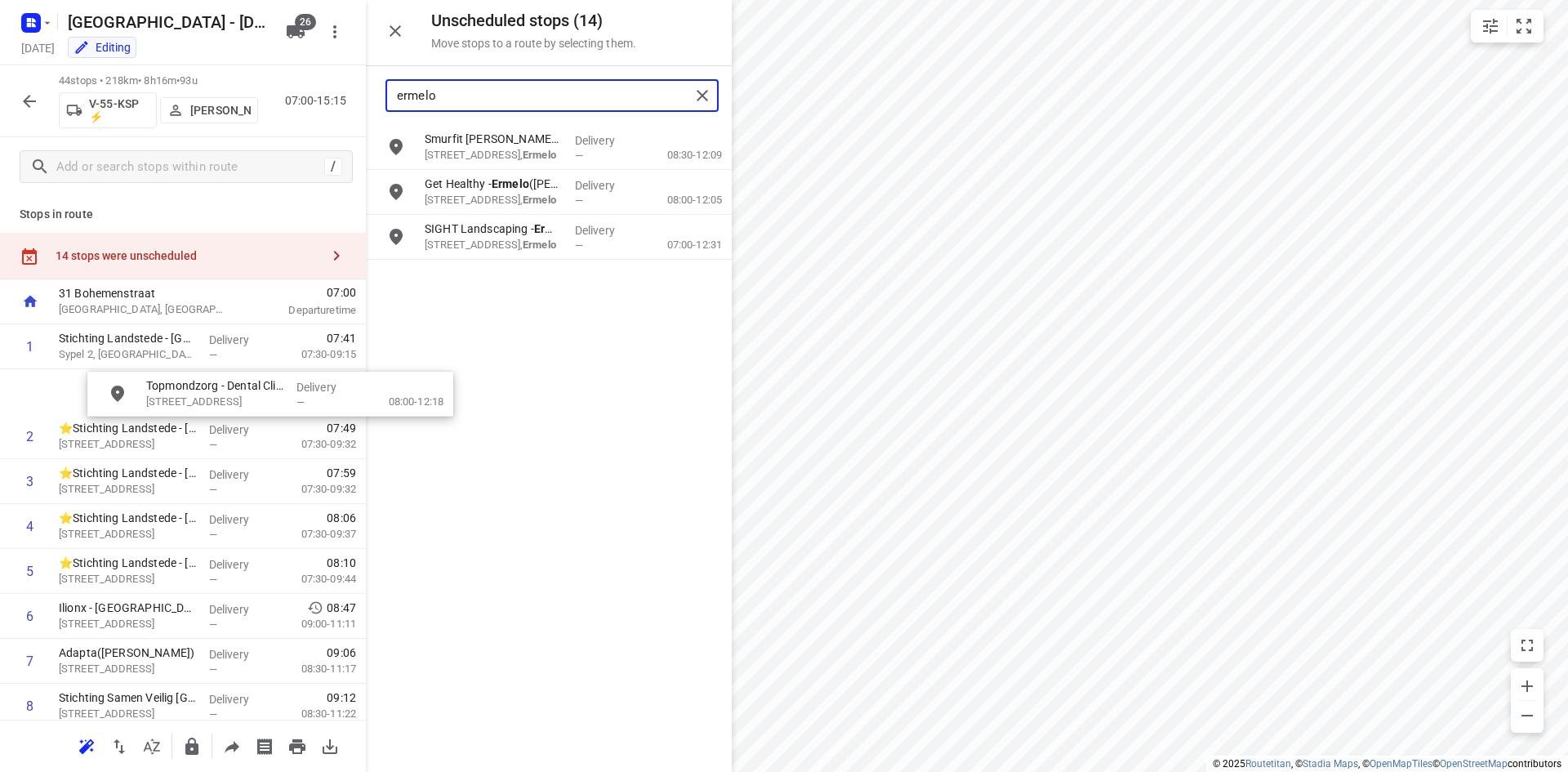
drag, startPoint x: 468, startPoint y: 192, endPoint x: 184, endPoint y: 397, distance: 350.3
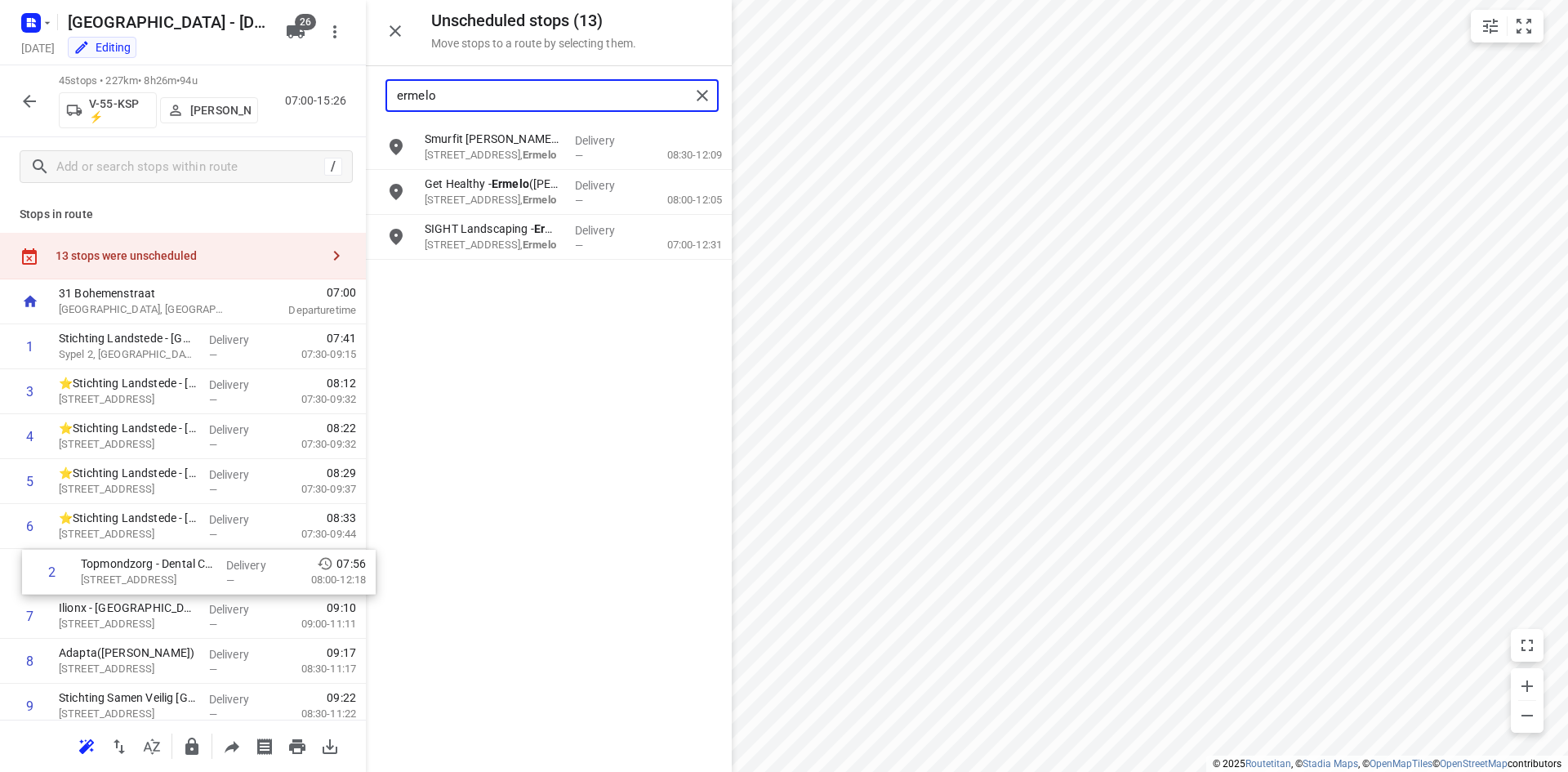
drag, startPoint x: 184, startPoint y: 392, endPoint x: 207, endPoint y: 578, distance: 187.4
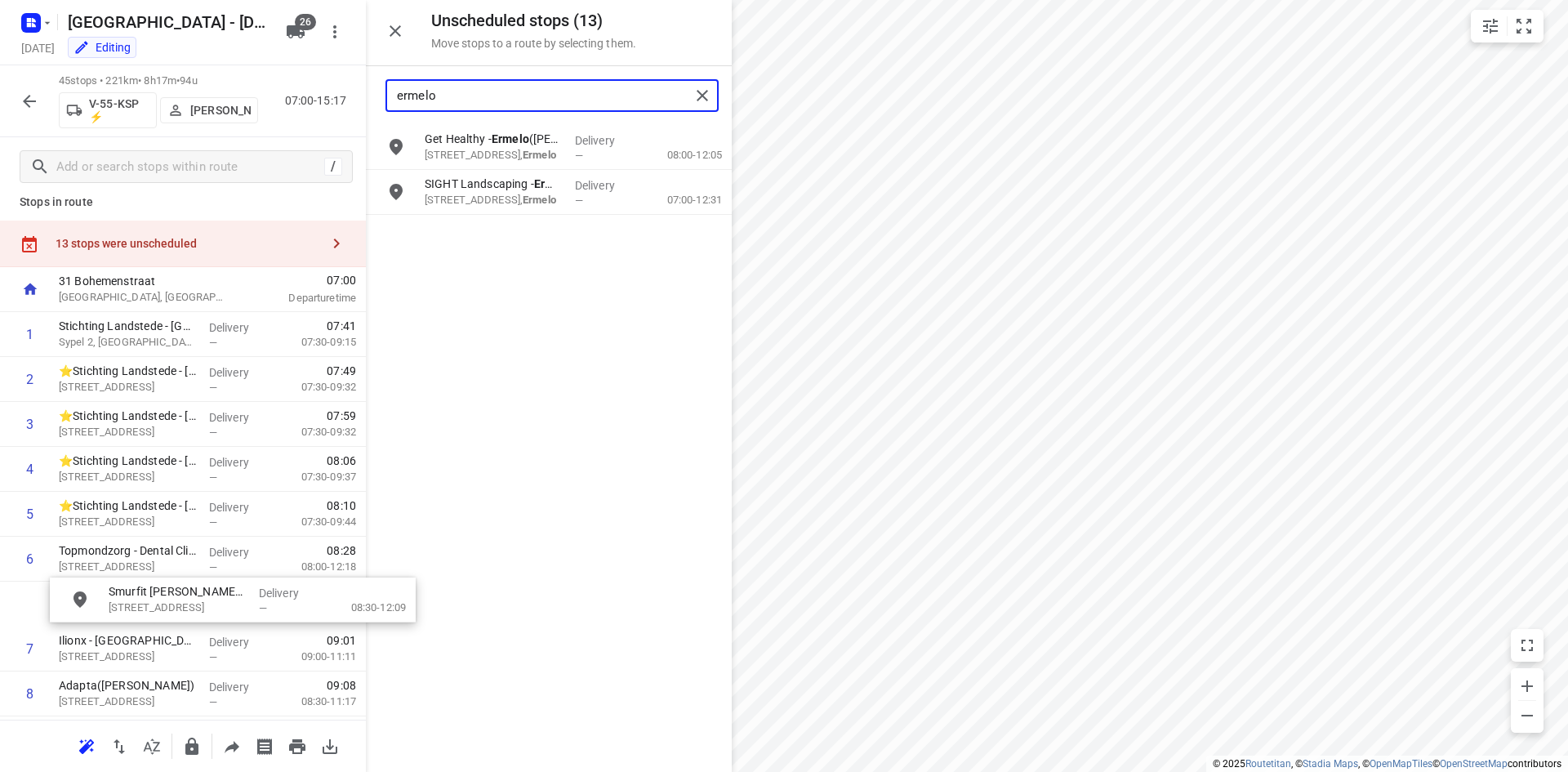
drag, startPoint x: 489, startPoint y: 163, endPoint x: 154, endPoint y: 638, distance: 581.2
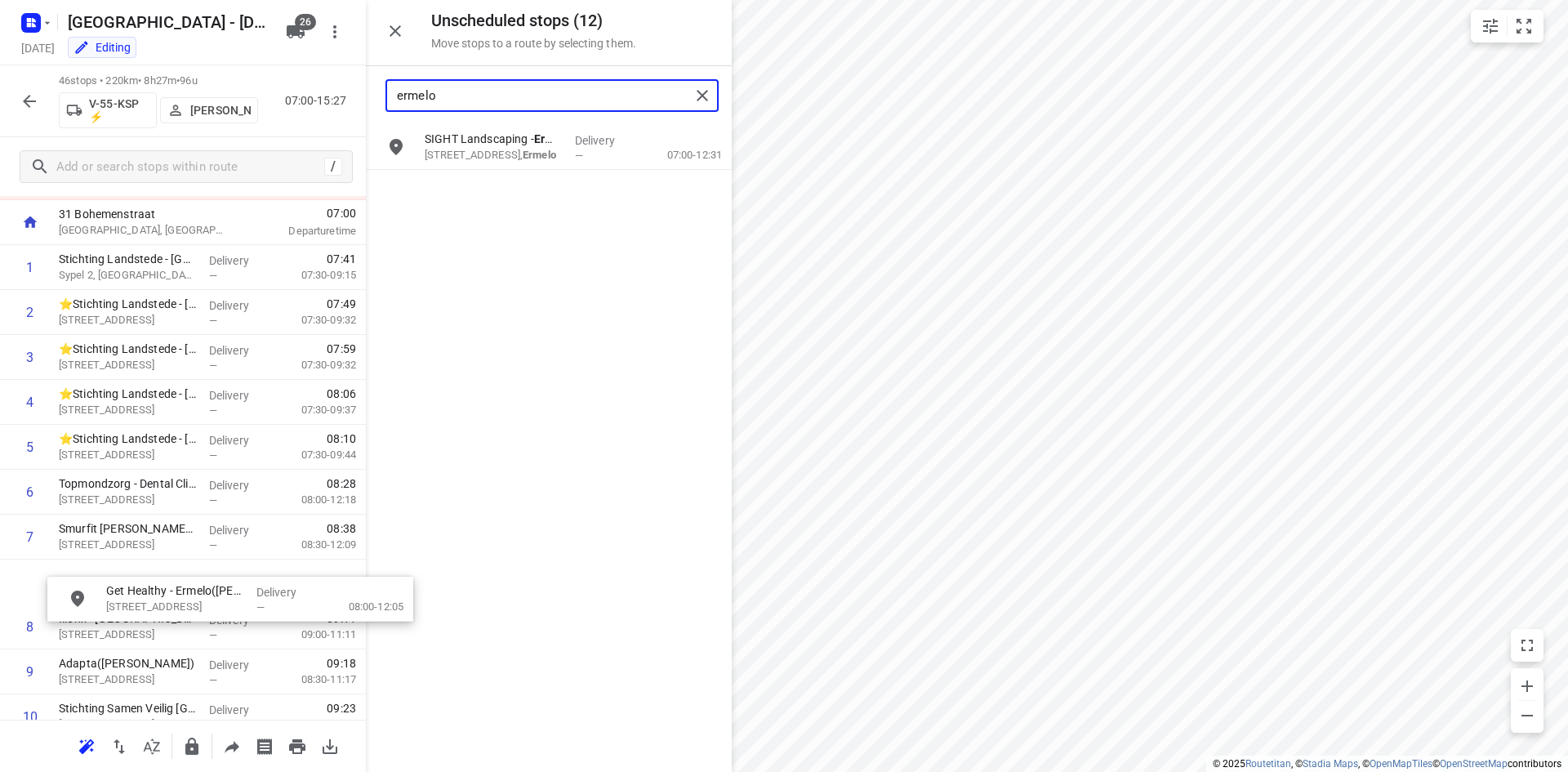
scroll to position [81, 0]
drag, startPoint x: 501, startPoint y: 160, endPoint x: 174, endPoint y: 598, distance: 546.6
drag, startPoint x: 494, startPoint y: 136, endPoint x: 168, endPoint y: 582, distance: 552.4
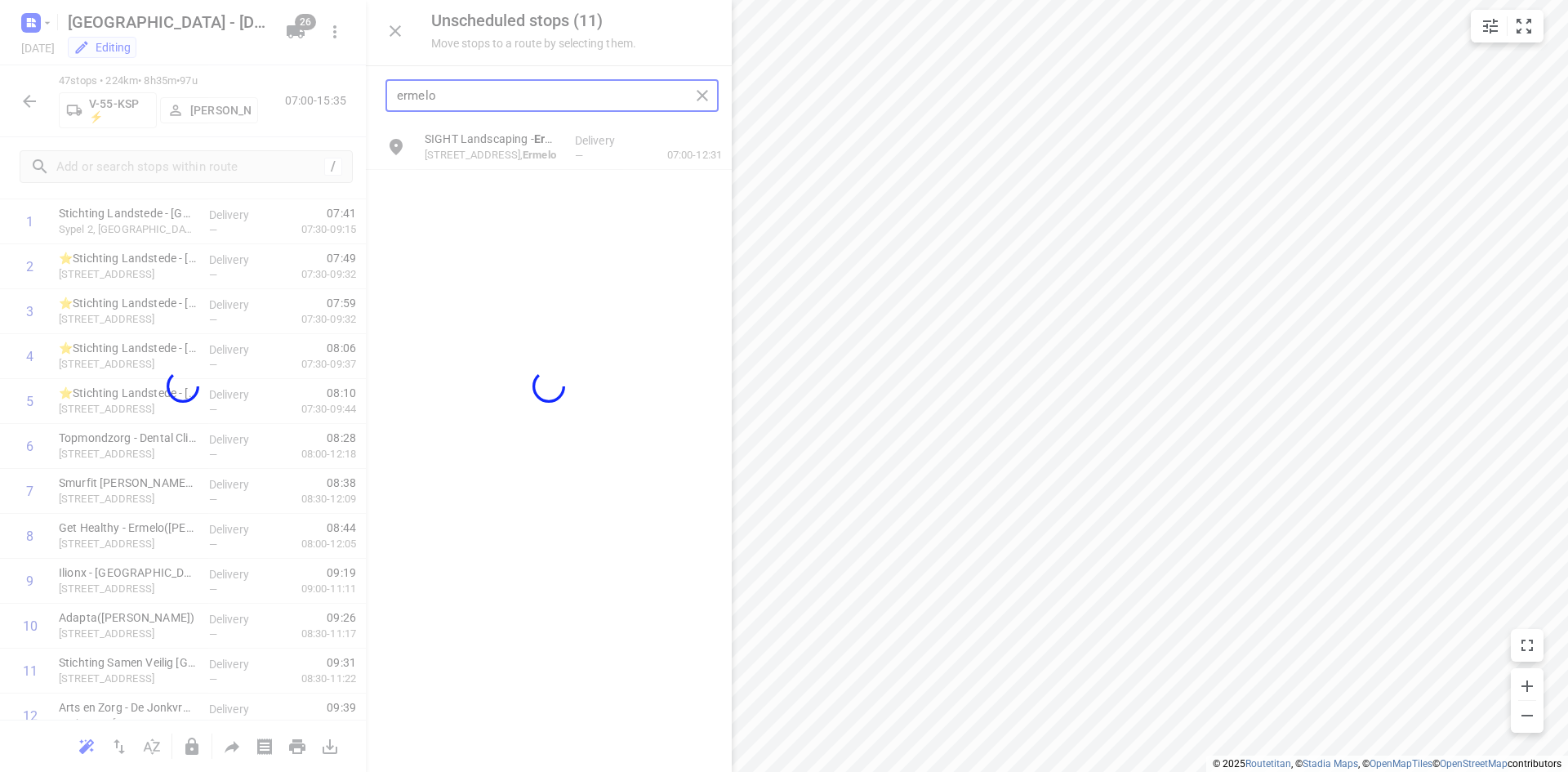
scroll to position [125, 0]
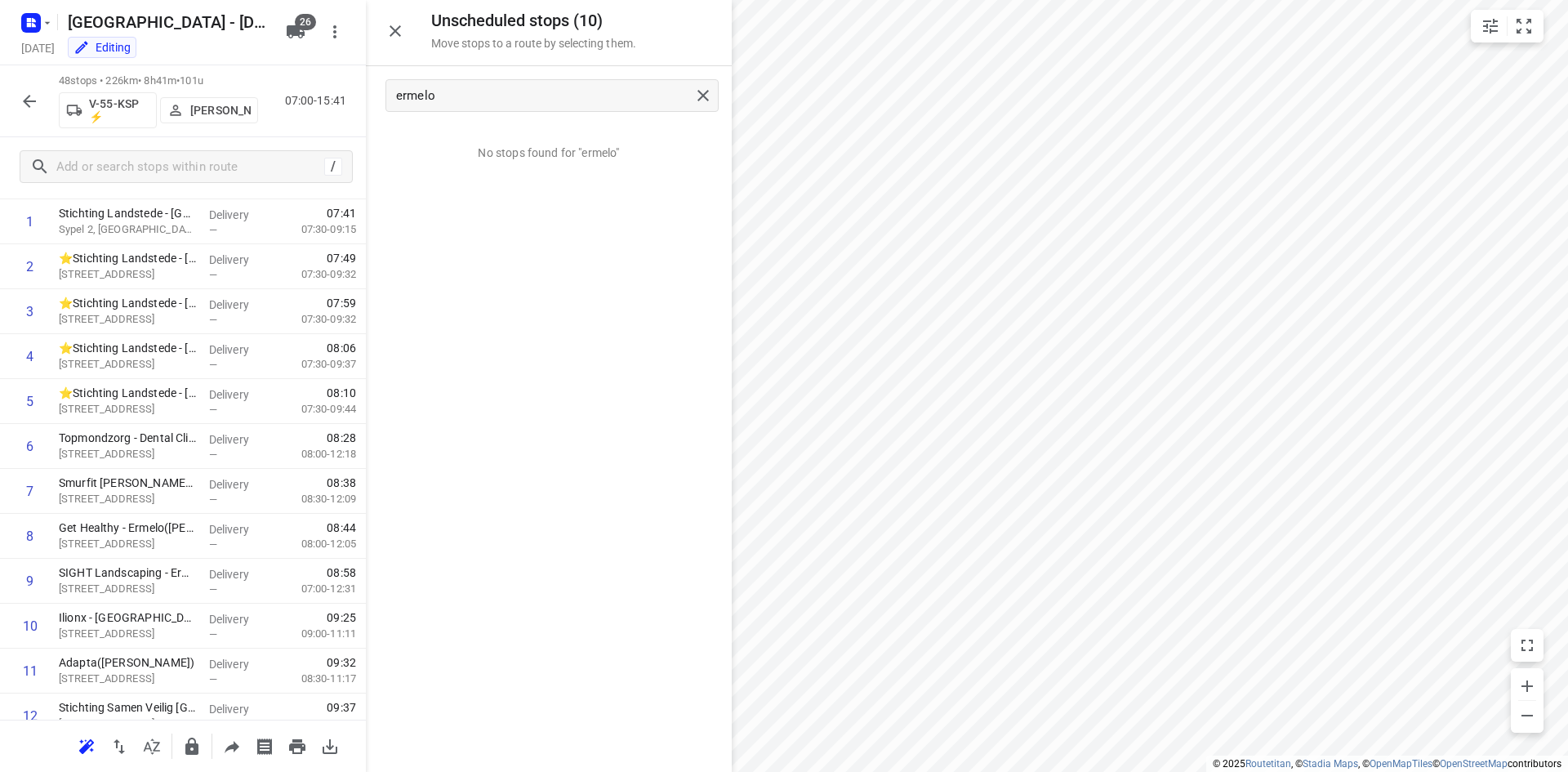
click at [703, 94] on div at bounding box center [548, 386] width 366 height 772
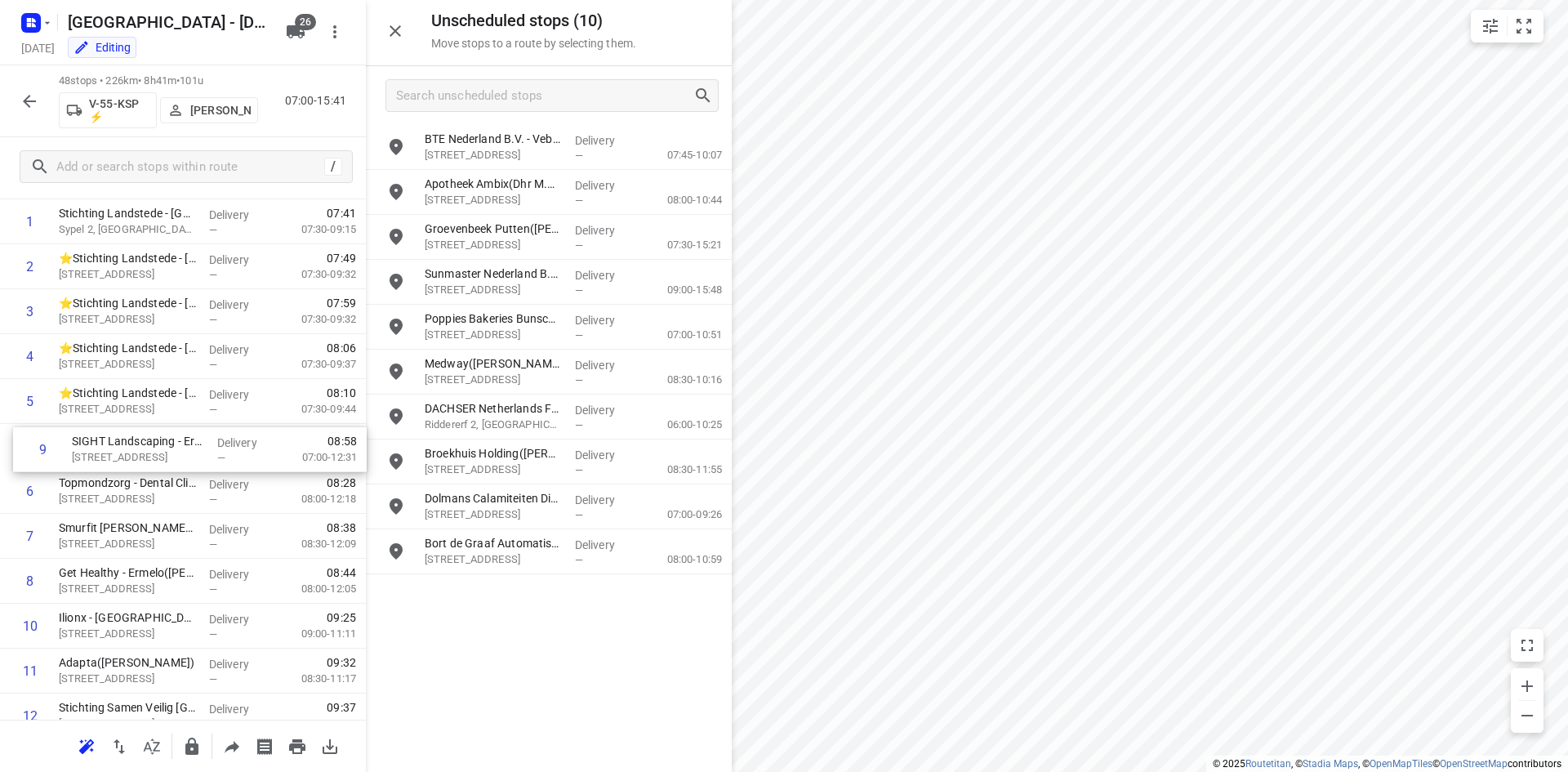
drag, startPoint x: 131, startPoint y: 577, endPoint x: 143, endPoint y: 431, distance: 146.5
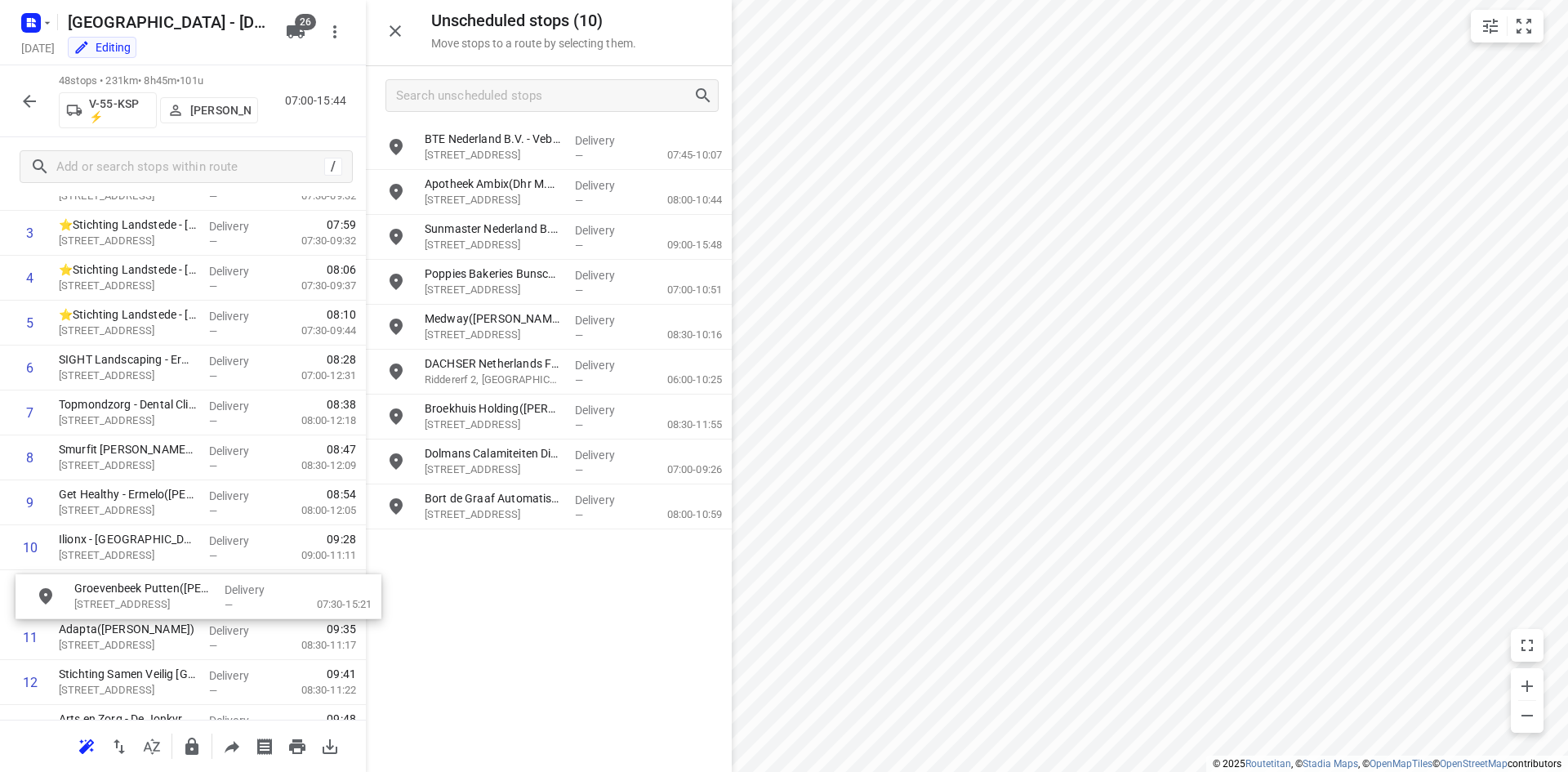
drag, startPoint x: 496, startPoint y: 244, endPoint x: 140, endPoint y: 604, distance: 506.3
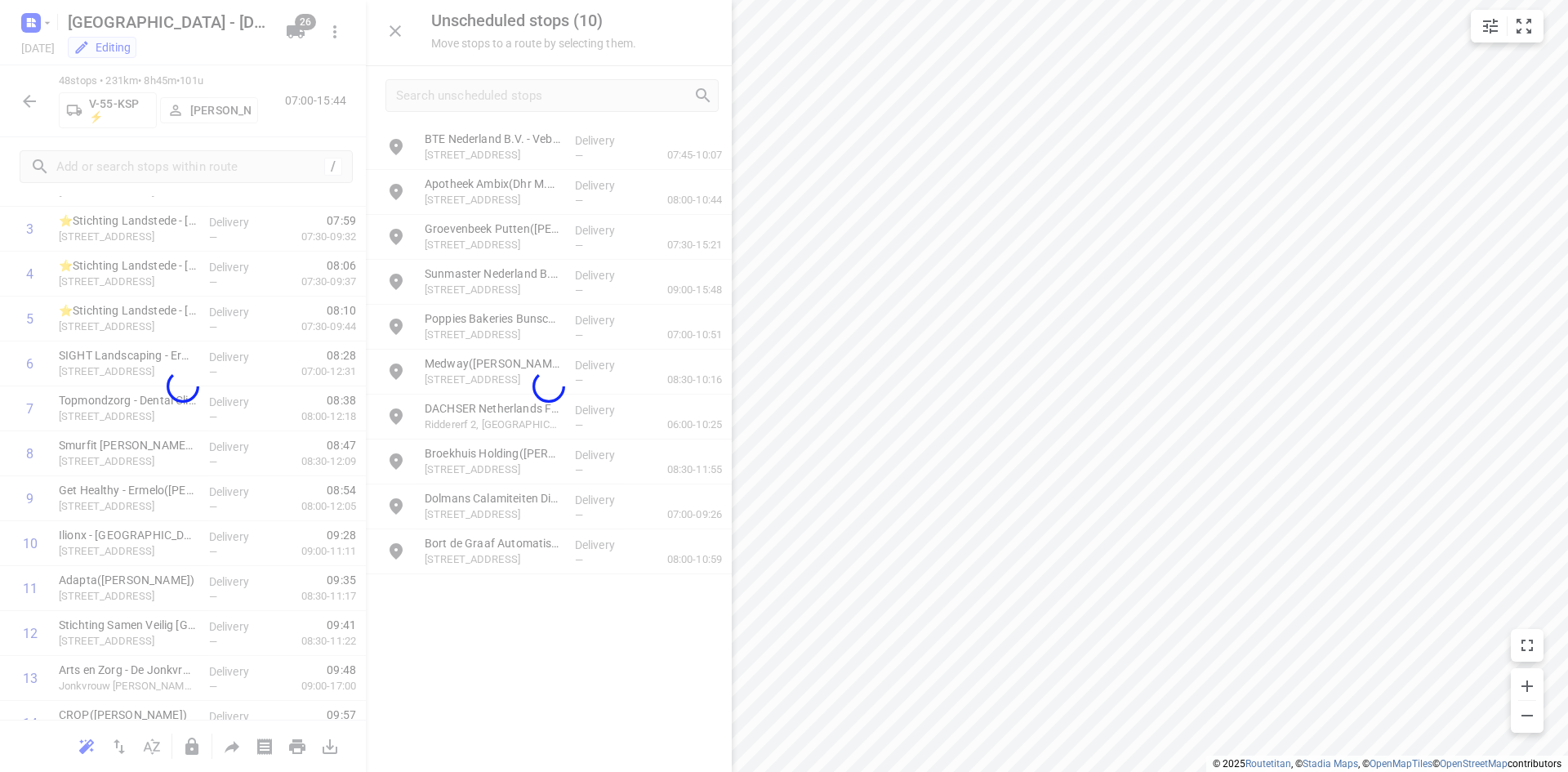
scroll to position [207, 0]
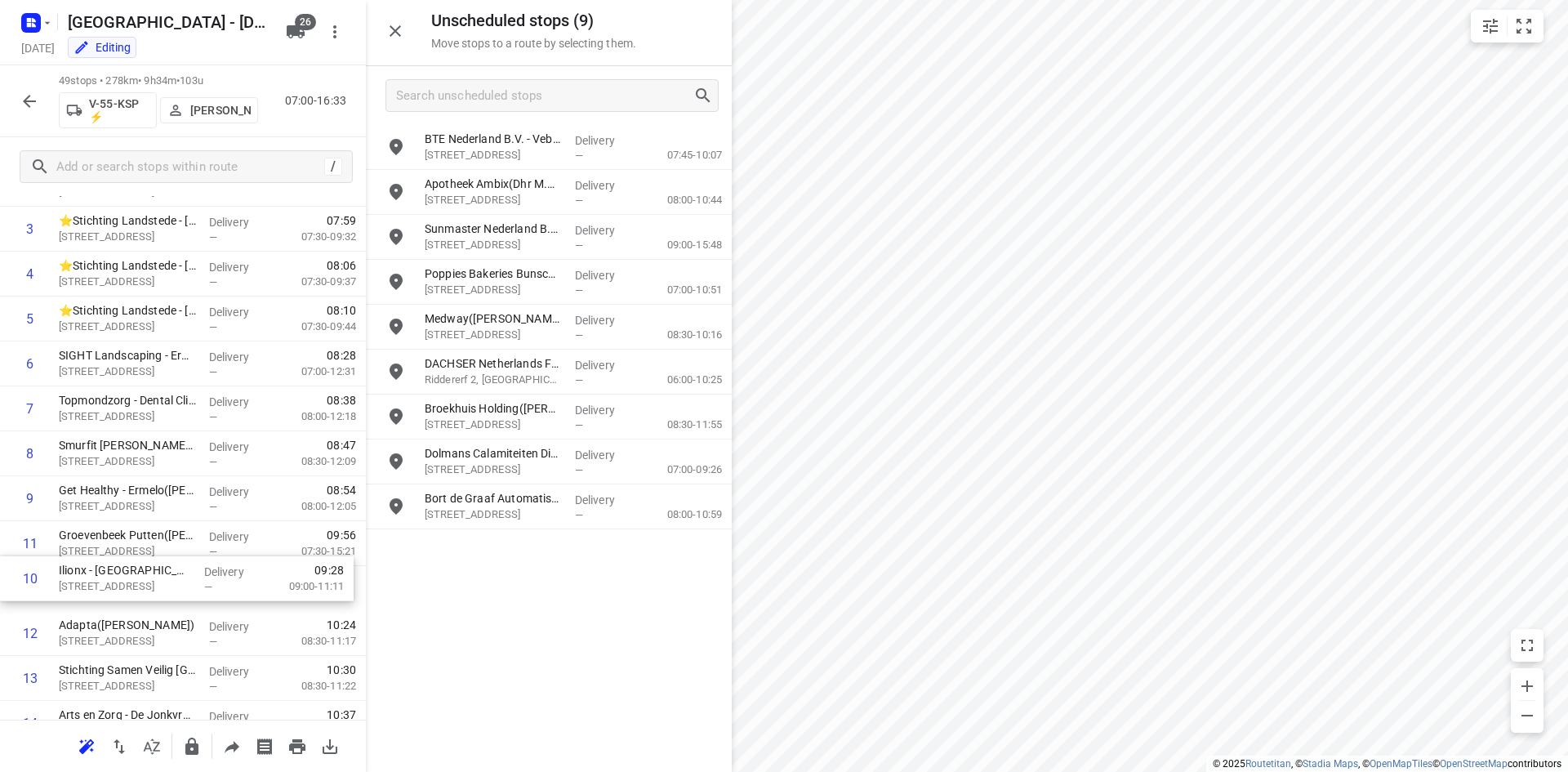
drag, startPoint x: 168, startPoint y: 544, endPoint x: 168, endPoint y: 593, distance: 49.0
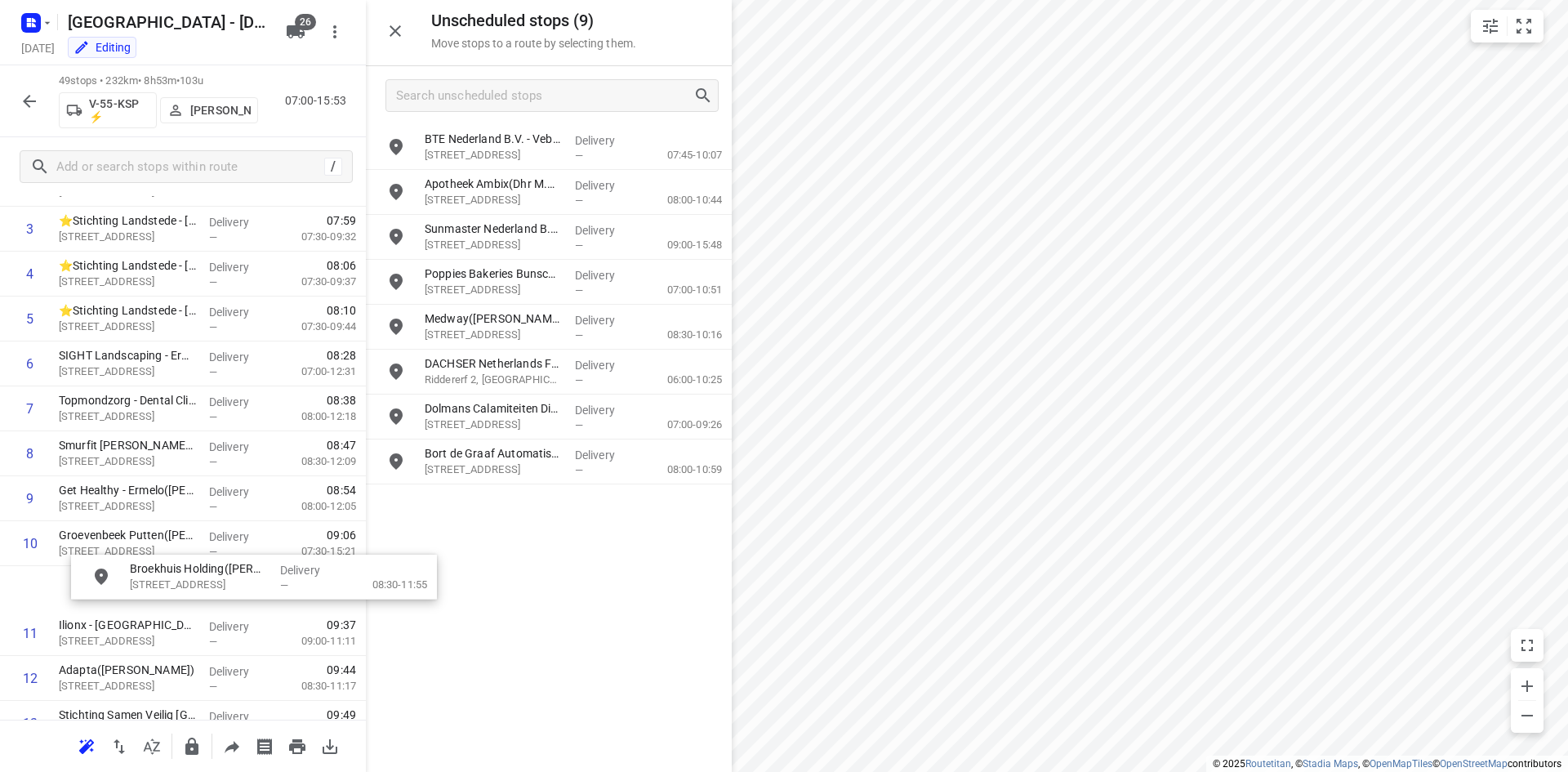
drag, startPoint x: 529, startPoint y: 425, endPoint x: 221, endPoint y: 581, distance: 345.3
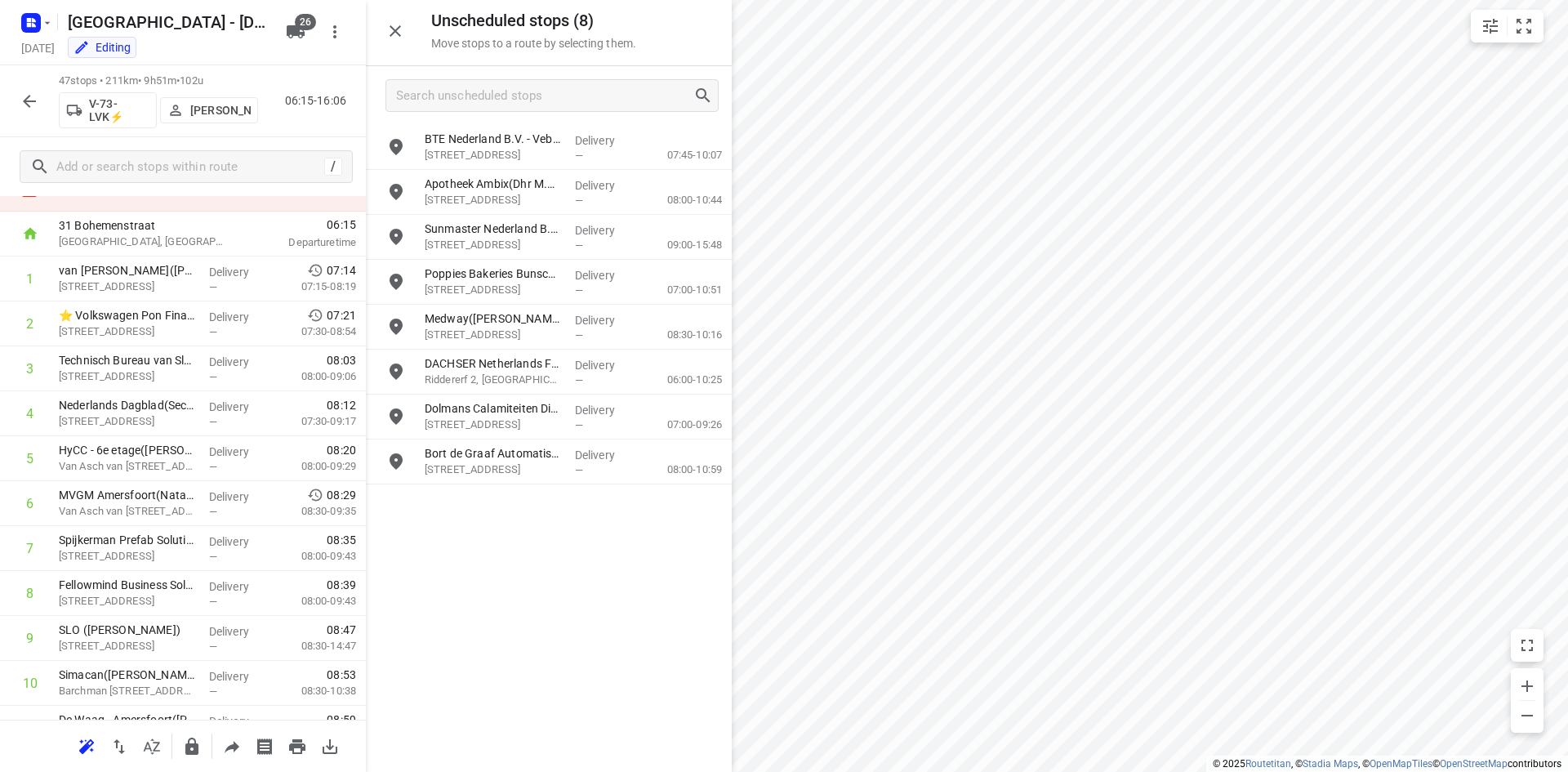
scroll to position [0, 0]
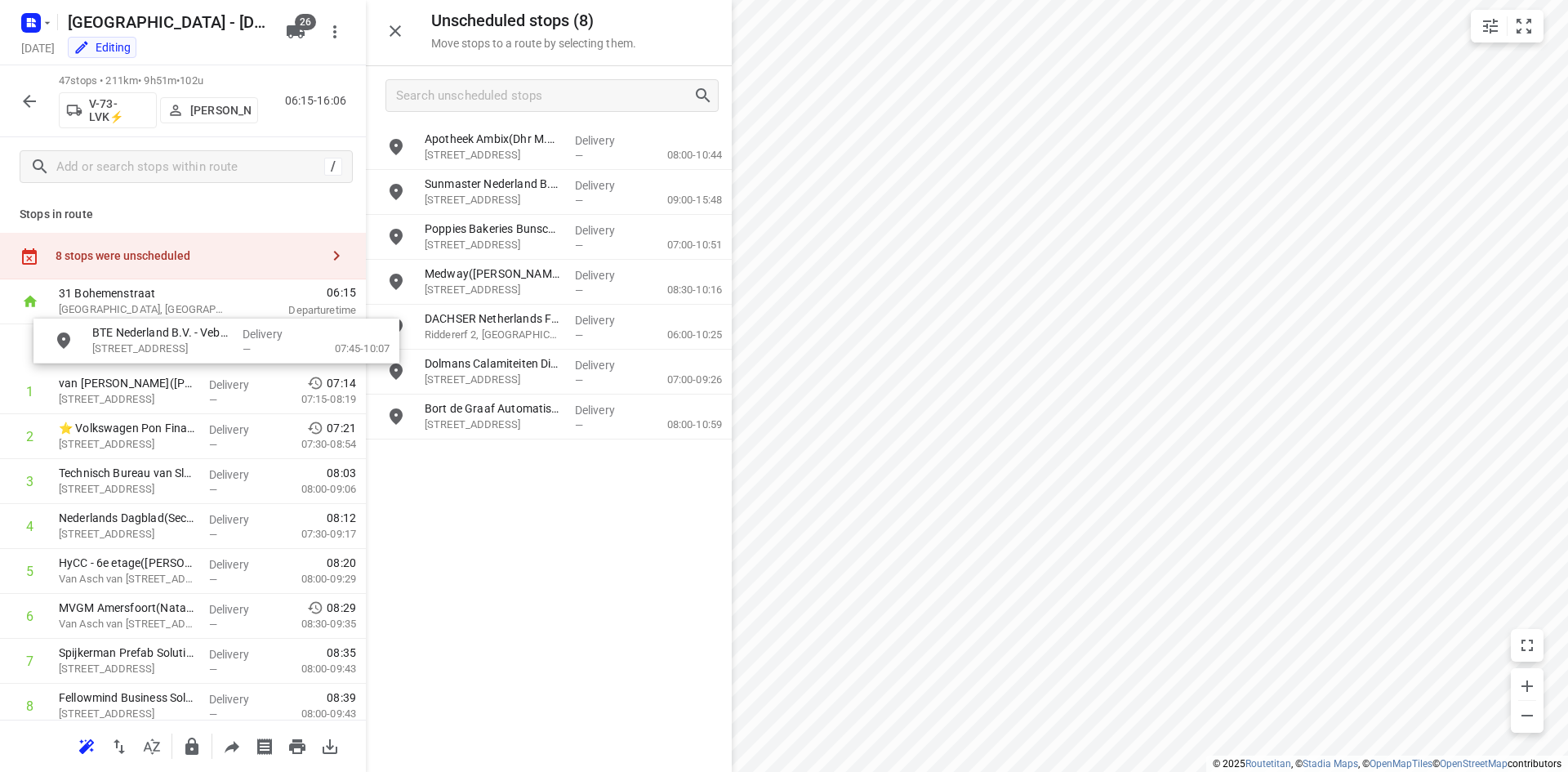
drag, startPoint x: 473, startPoint y: 153, endPoint x: 136, endPoint y: 352, distance: 391.4
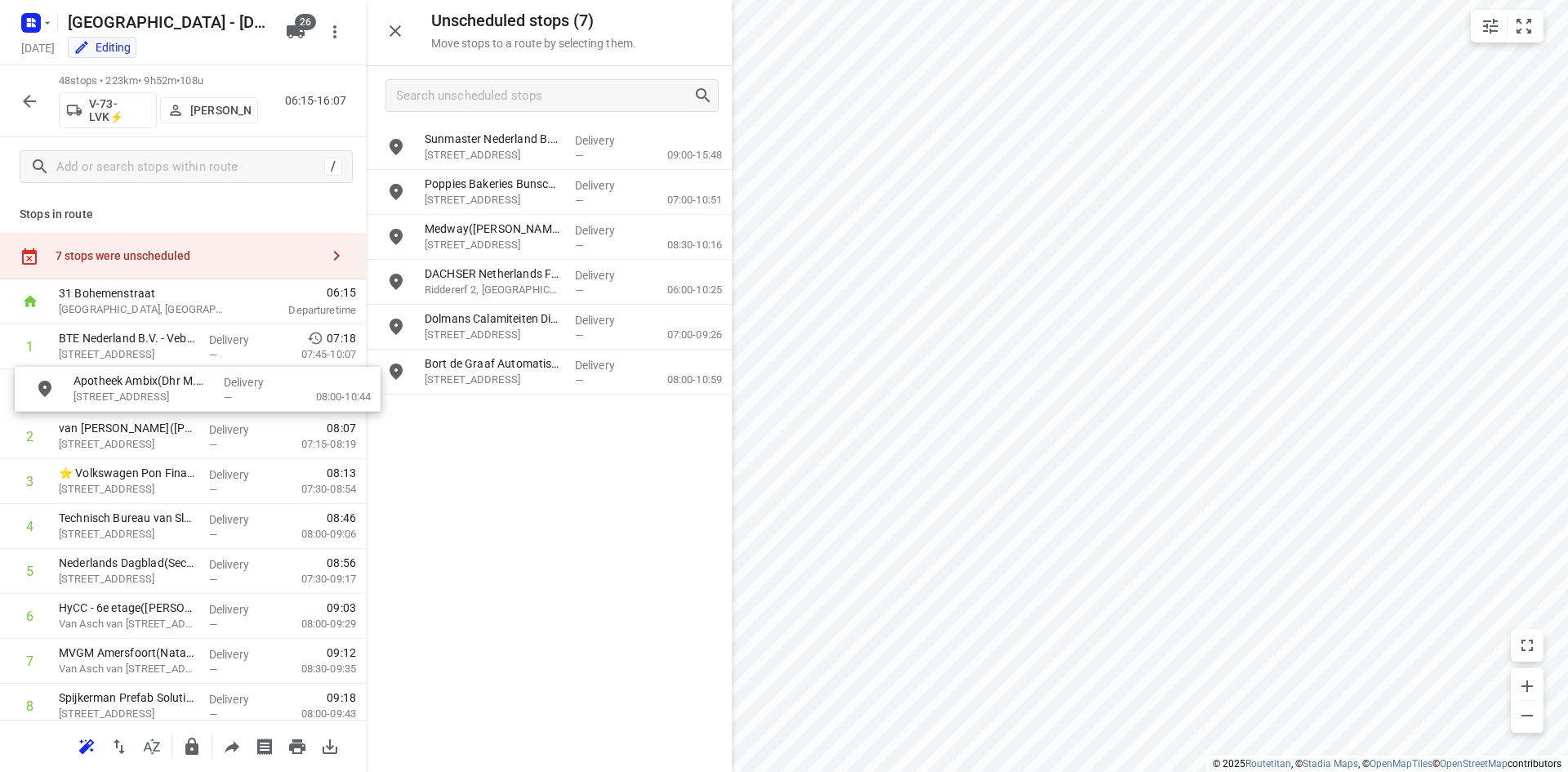
drag, startPoint x: 495, startPoint y: 152, endPoint x: 140, endPoint y: 397, distance: 431.3
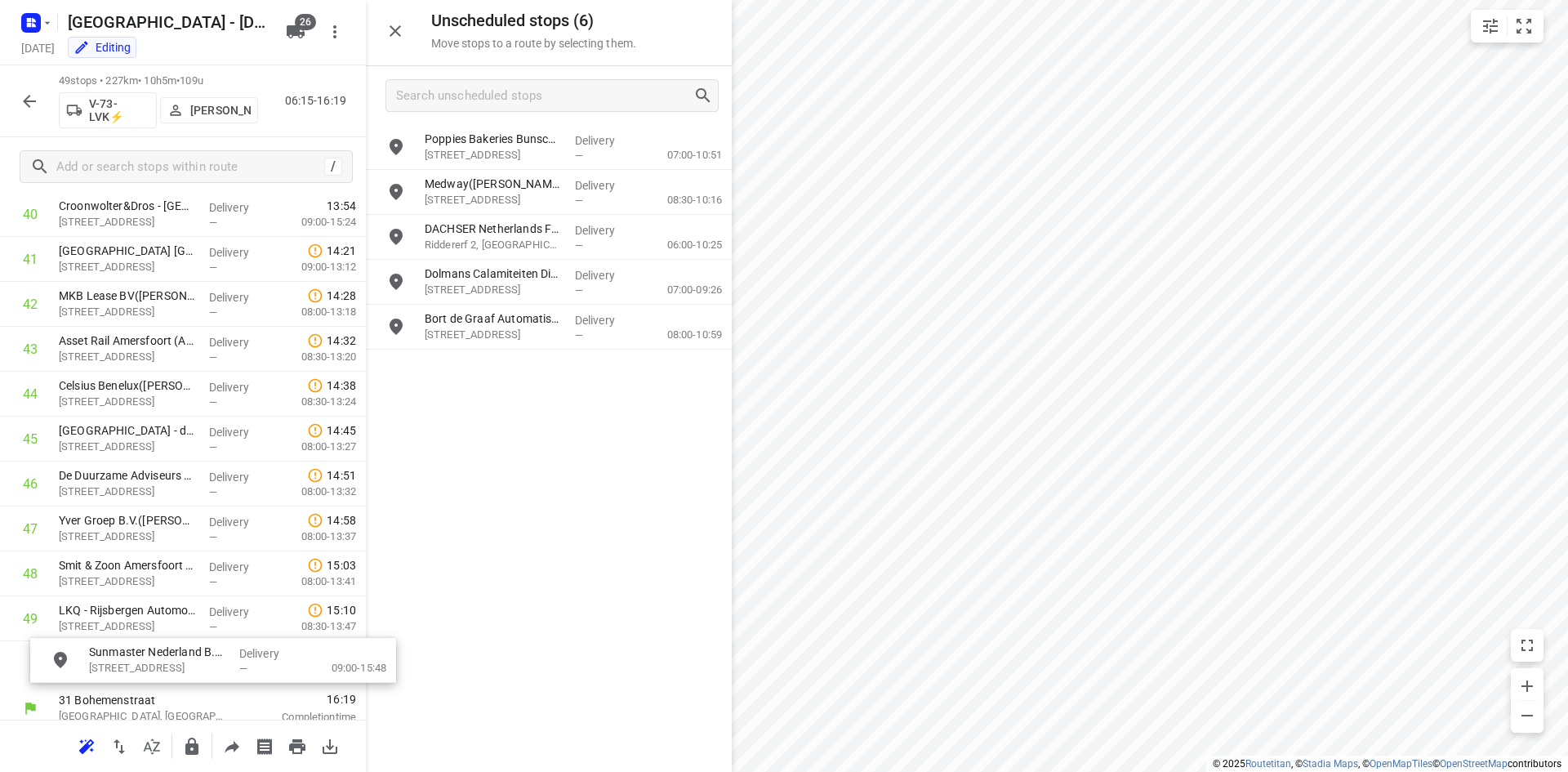
scroll to position [1906, 0]
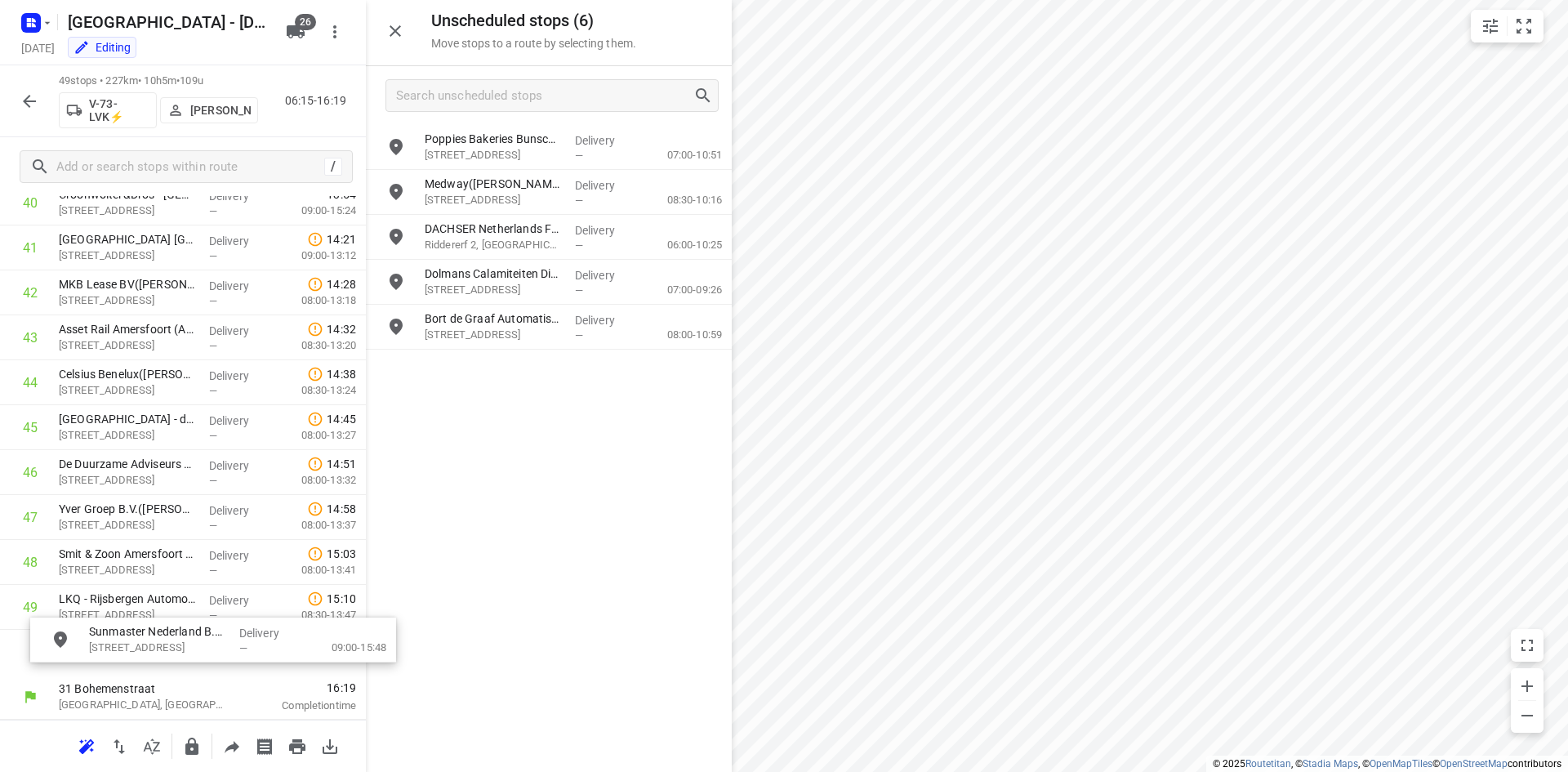
drag, startPoint x: 500, startPoint y: 155, endPoint x: 157, endPoint y: 649, distance: 601.4
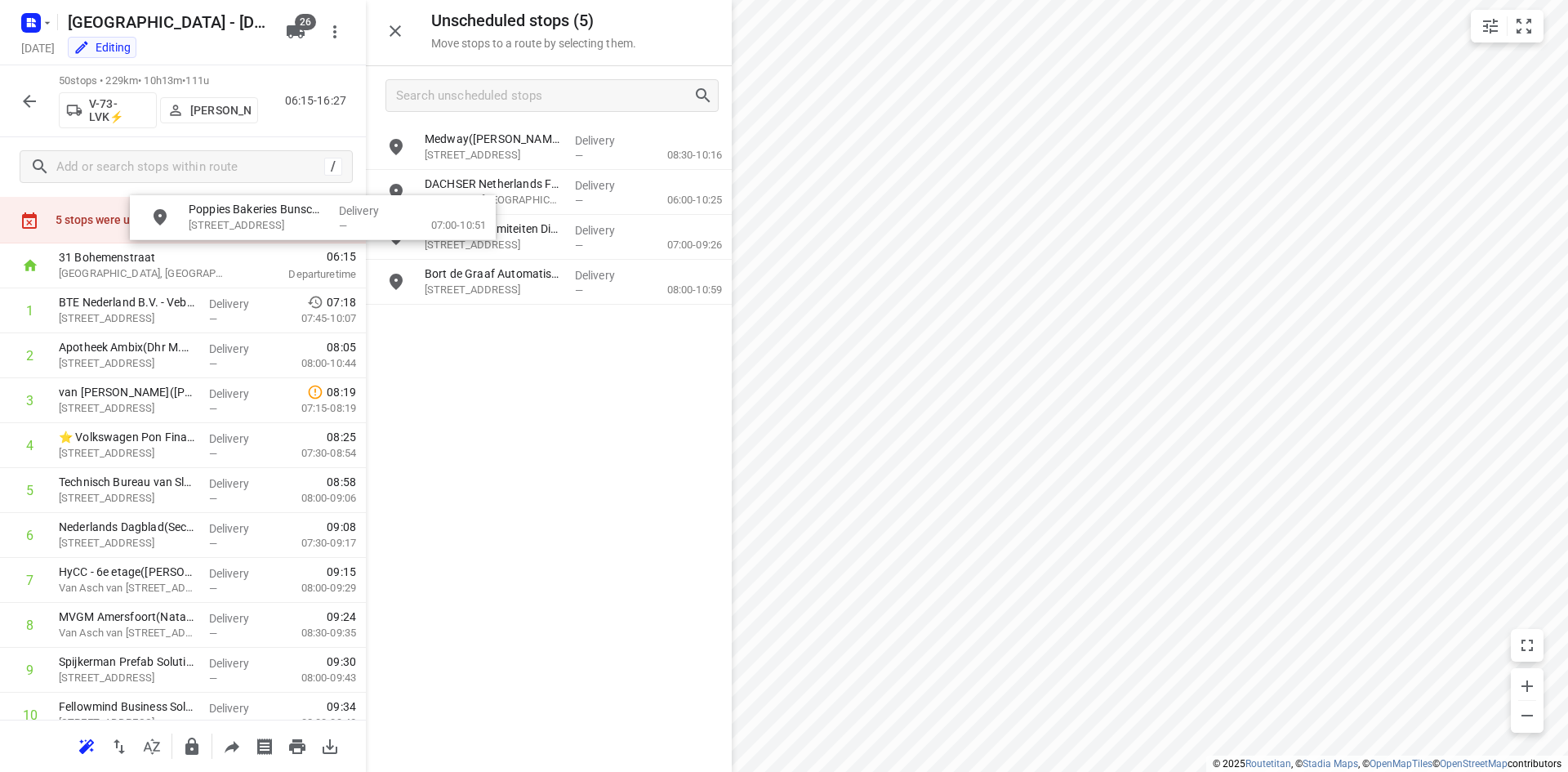
scroll to position [0, 0]
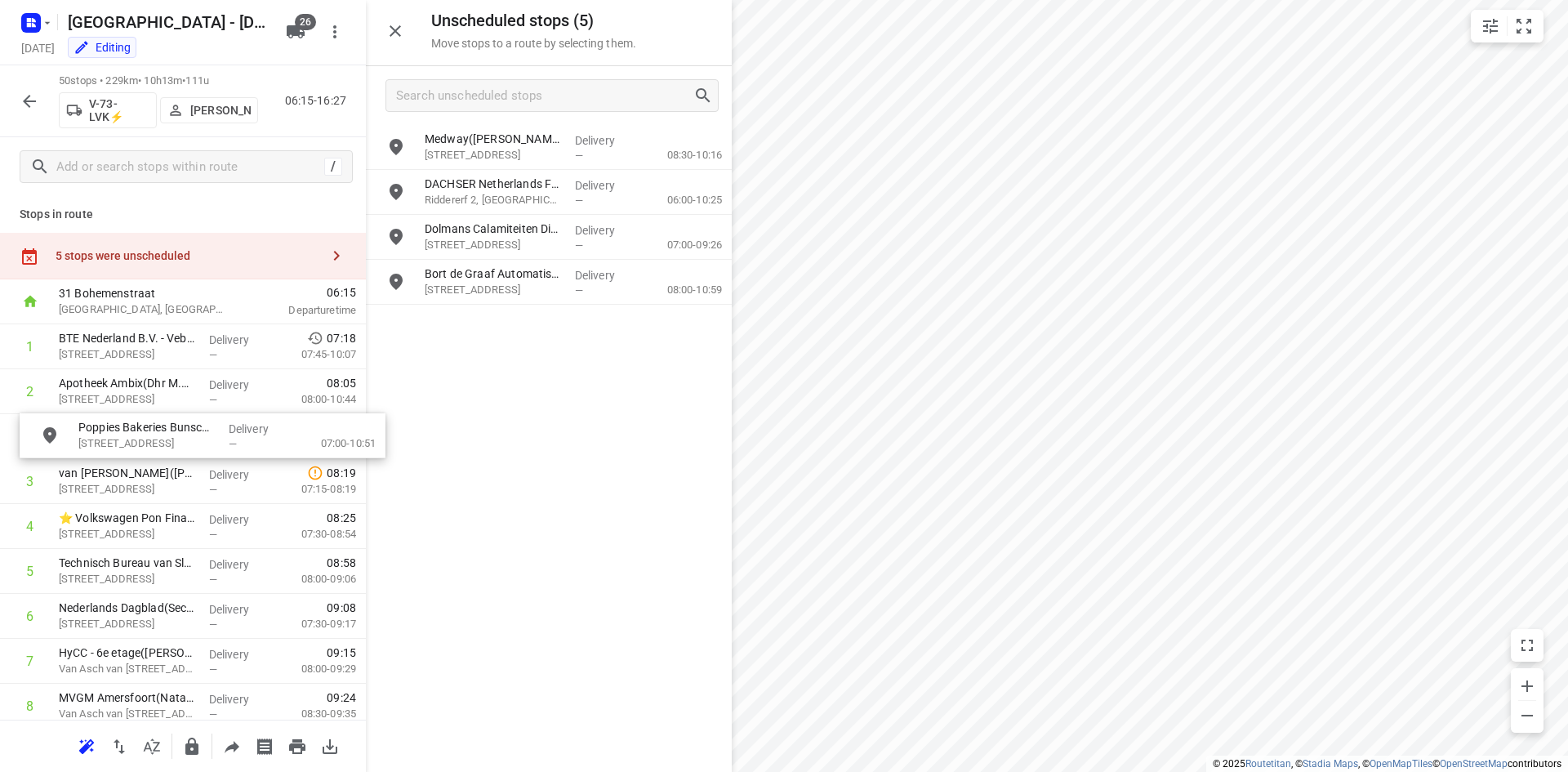
drag, startPoint x: 488, startPoint y: 148, endPoint x: 133, endPoint y: 443, distance: 461.6
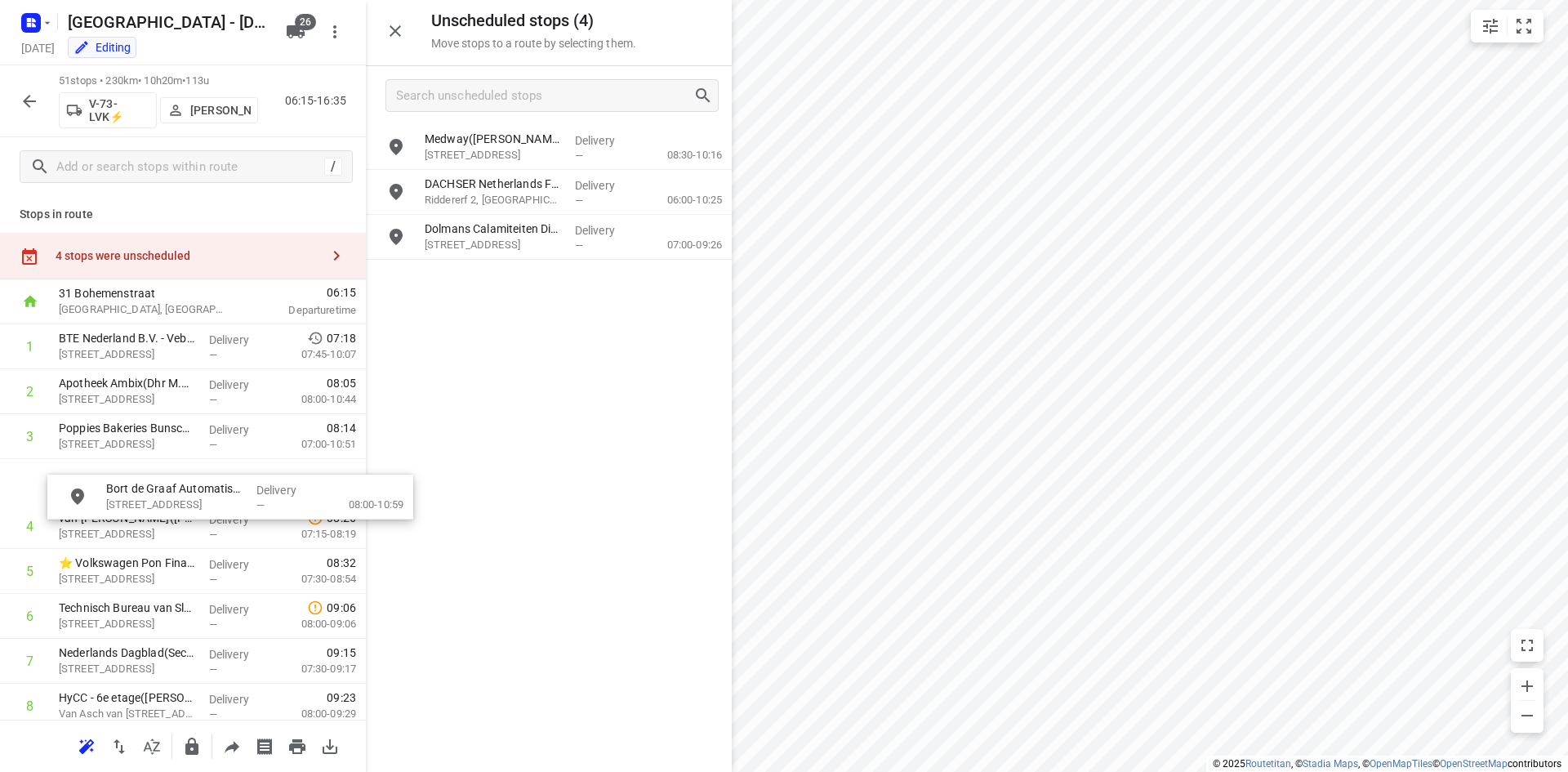
drag, startPoint x: 482, startPoint y: 294, endPoint x: 153, endPoint y: 504, distance: 390.3
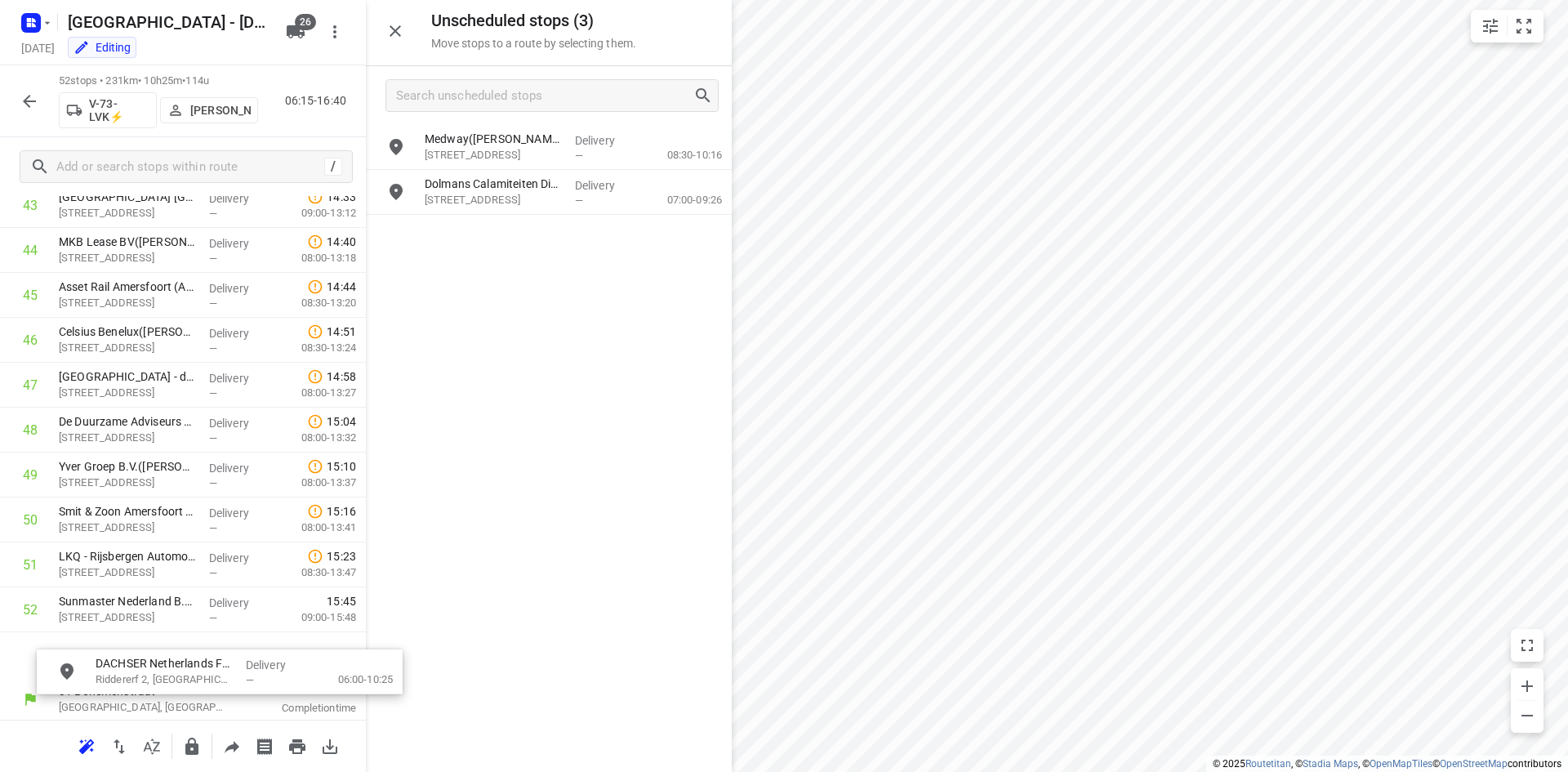
scroll to position [2043, 0]
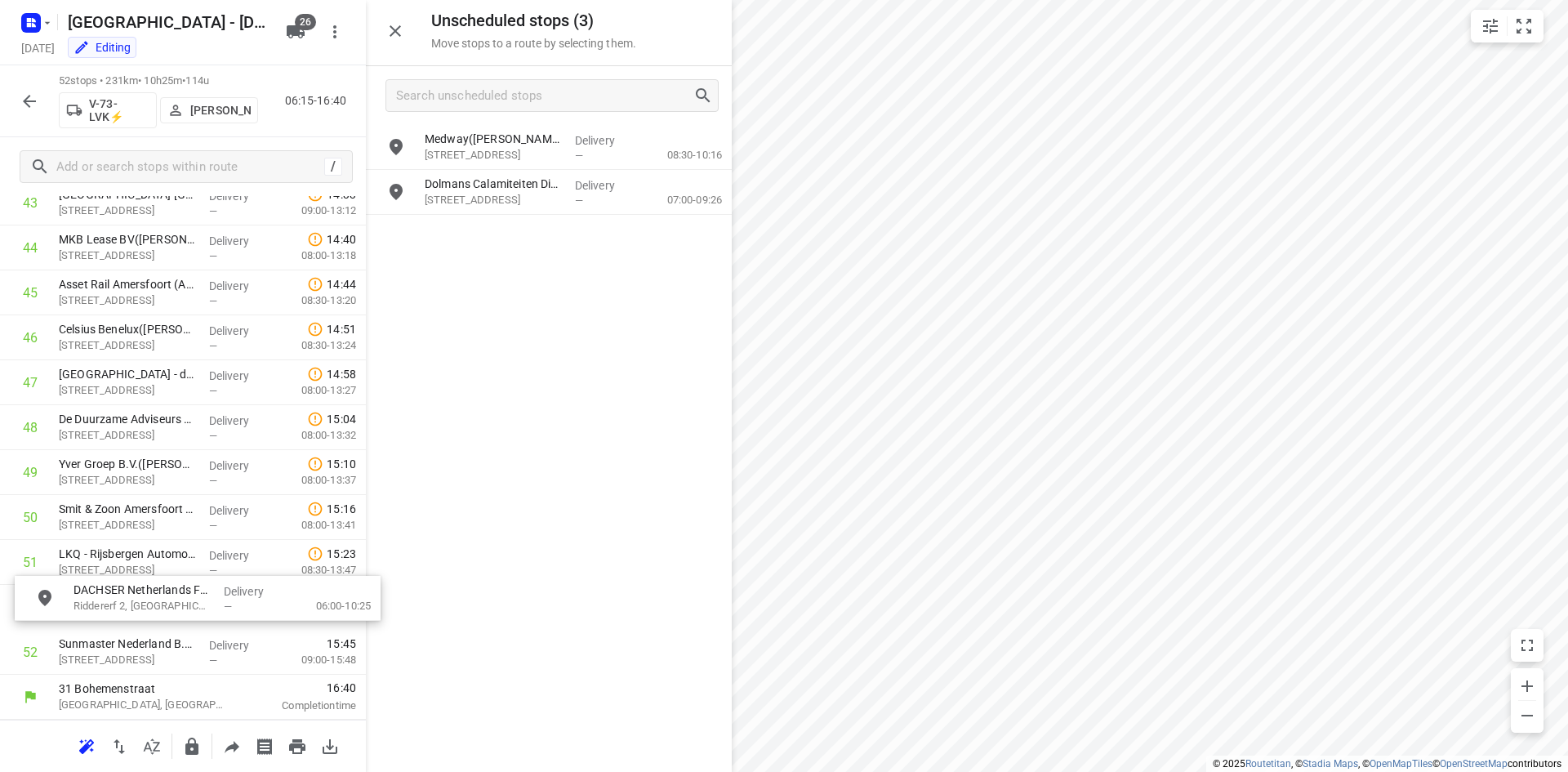
drag, startPoint x: 466, startPoint y: 186, endPoint x: 110, endPoint y: 595, distance: 542.2
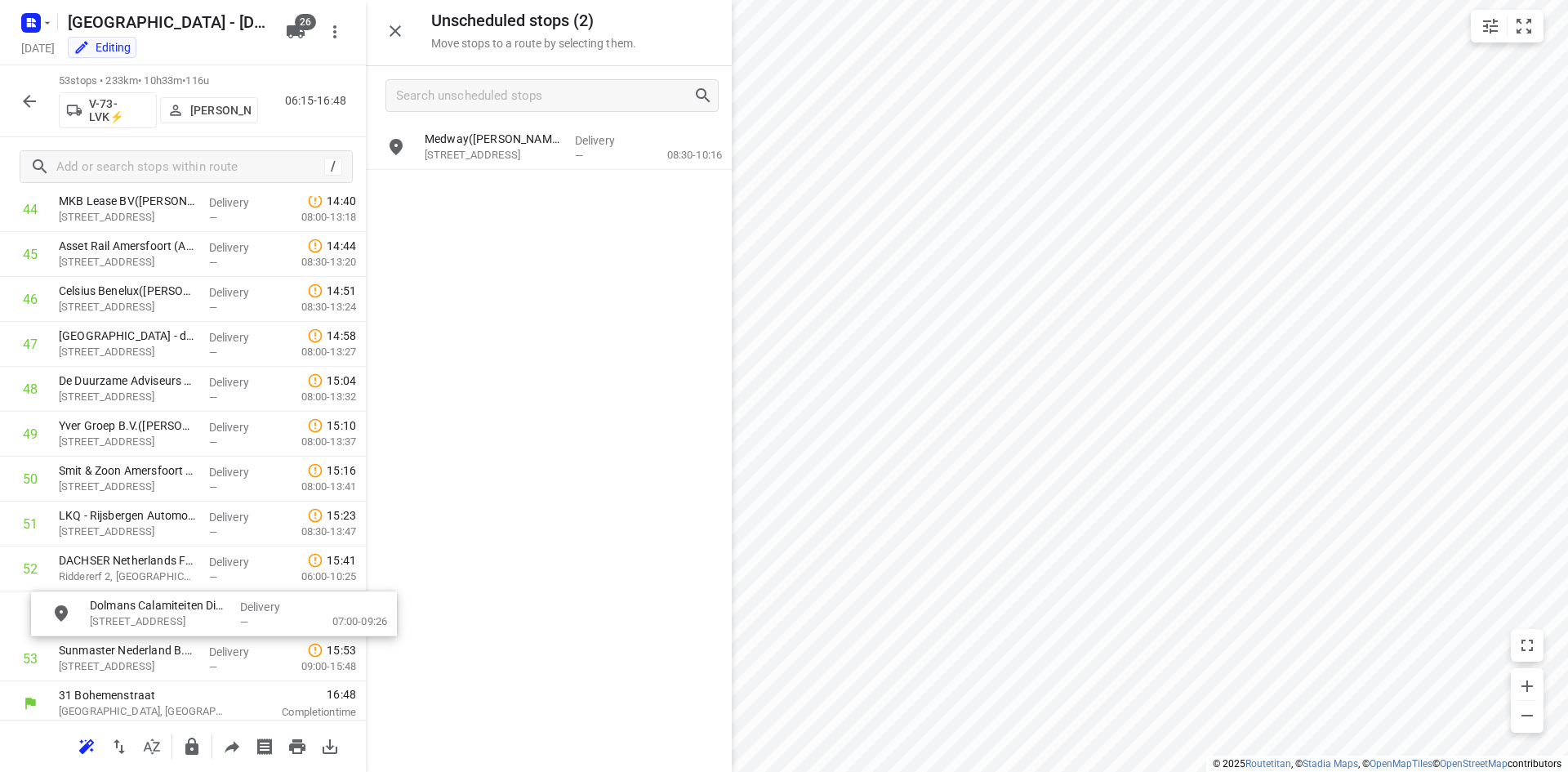
scroll to position [2079, 0]
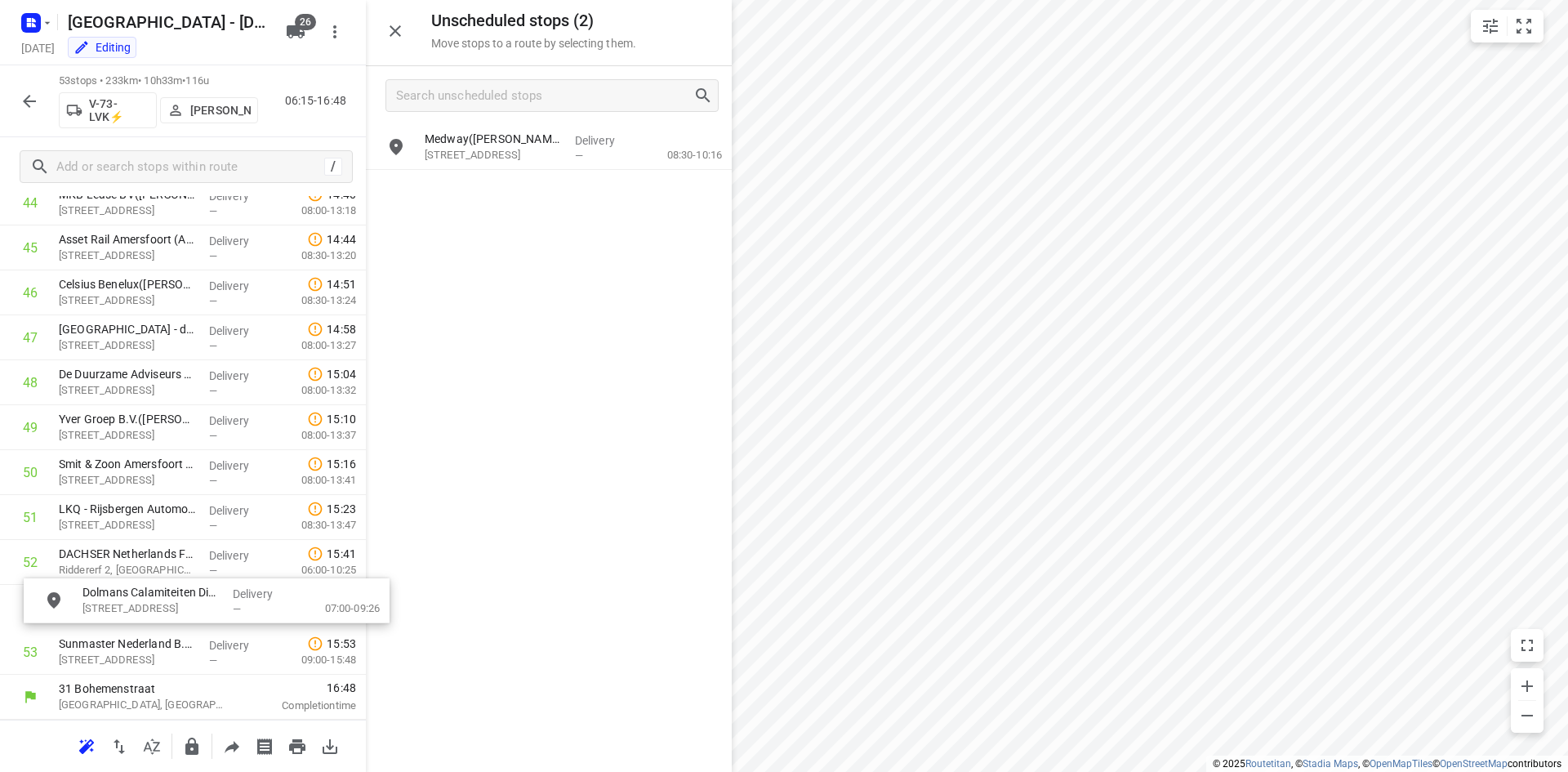
drag, startPoint x: 510, startPoint y: 192, endPoint x: 163, endPoint y: 601, distance: 536.4
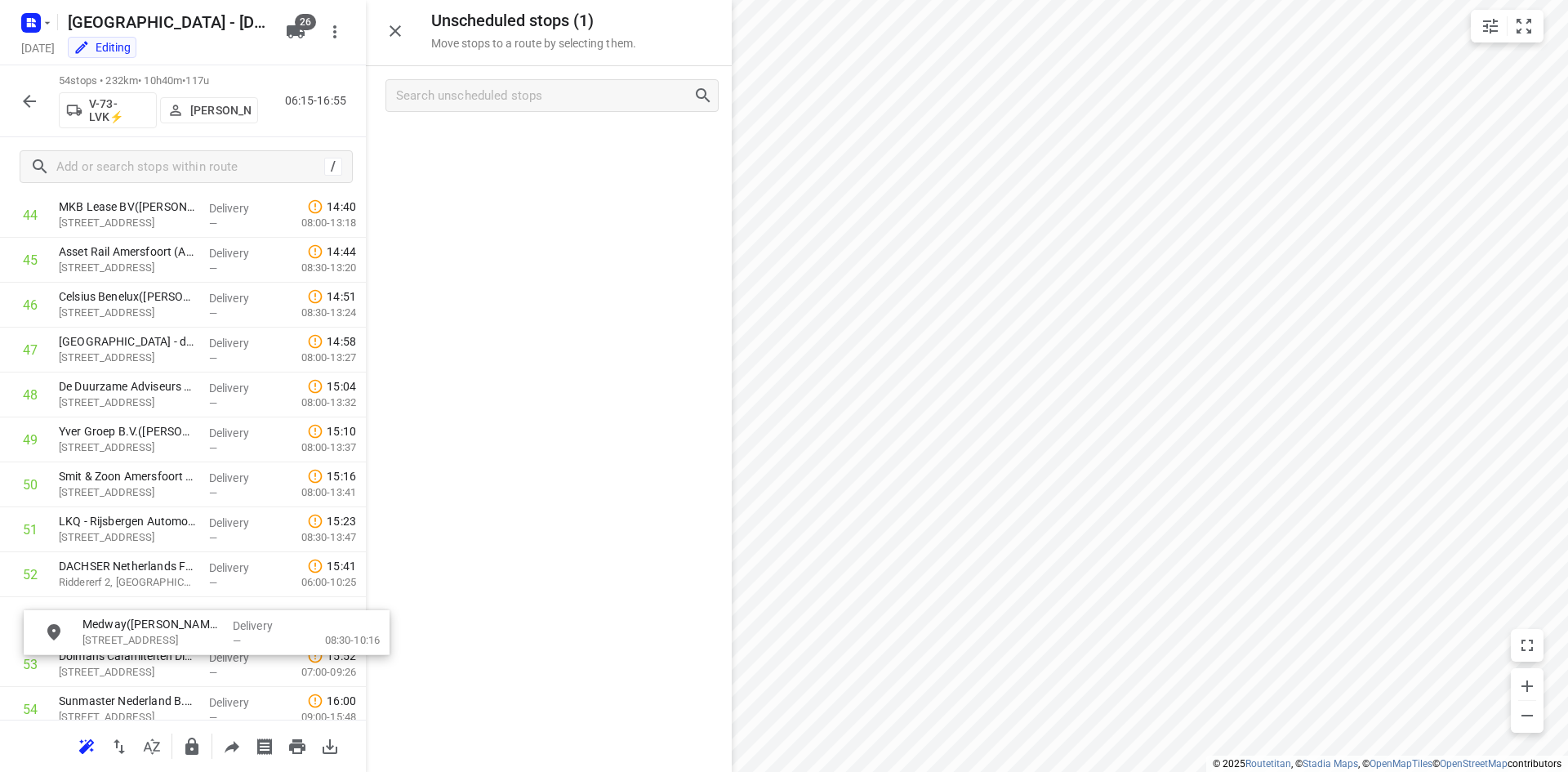
scroll to position [2125, 0]
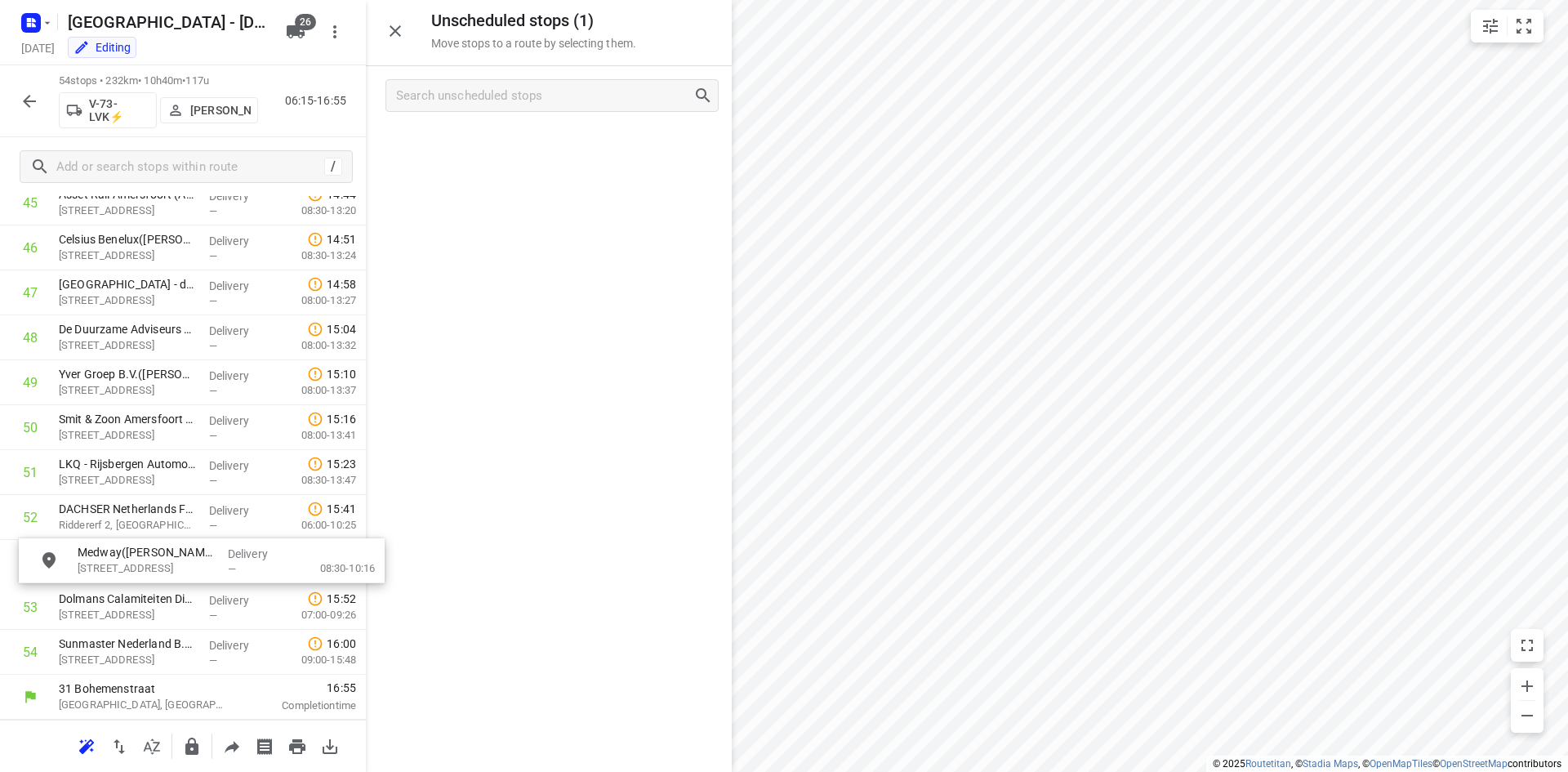
drag, startPoint x: 502, startPoint y: 145, endPoint x: 147, endPoint y: 565, distance: 549.9
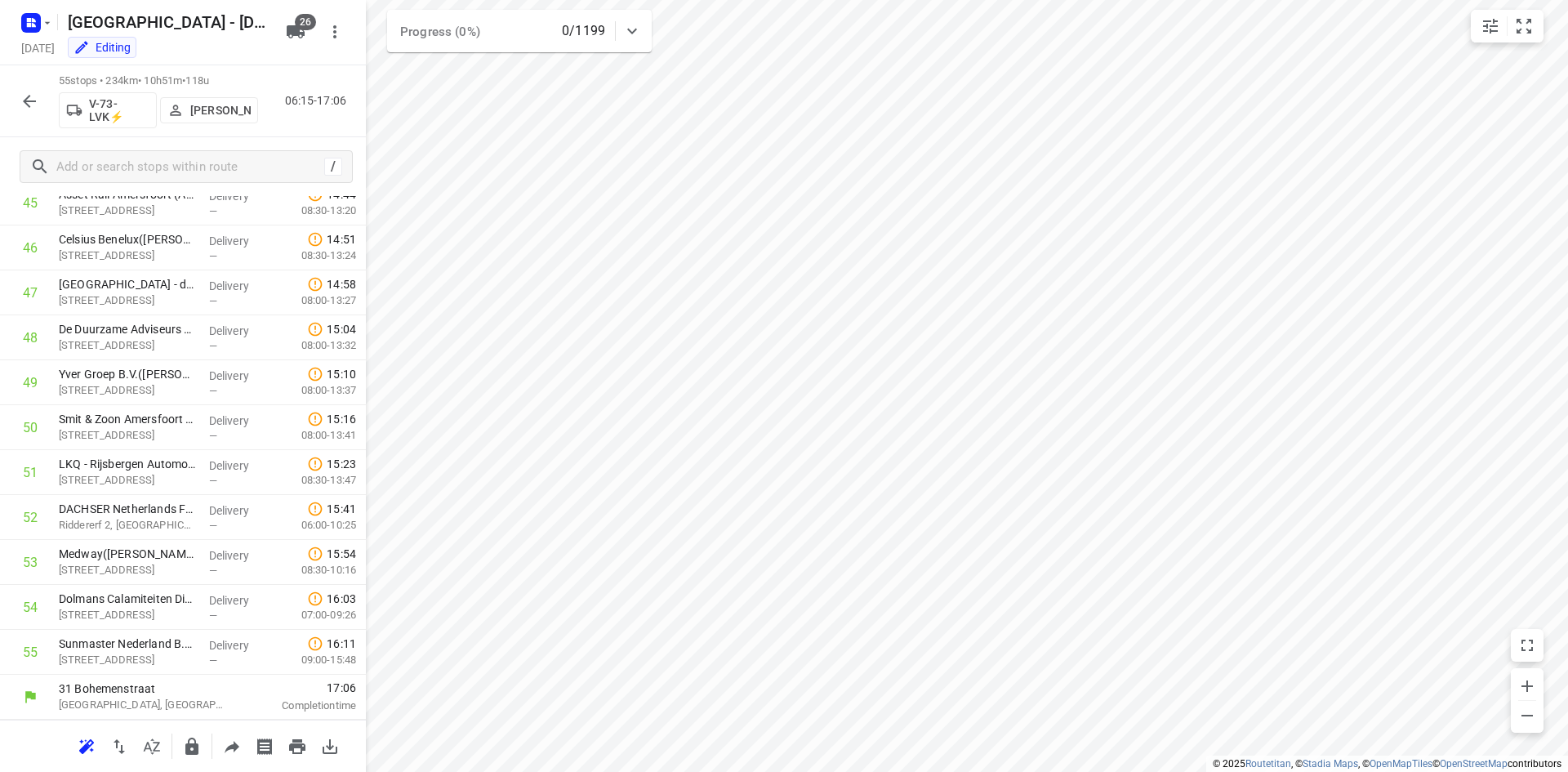
scroll to position [2029, 0]
click at [24, 99] on icon "button" at bounding box center [29, 101] width 19 height 19
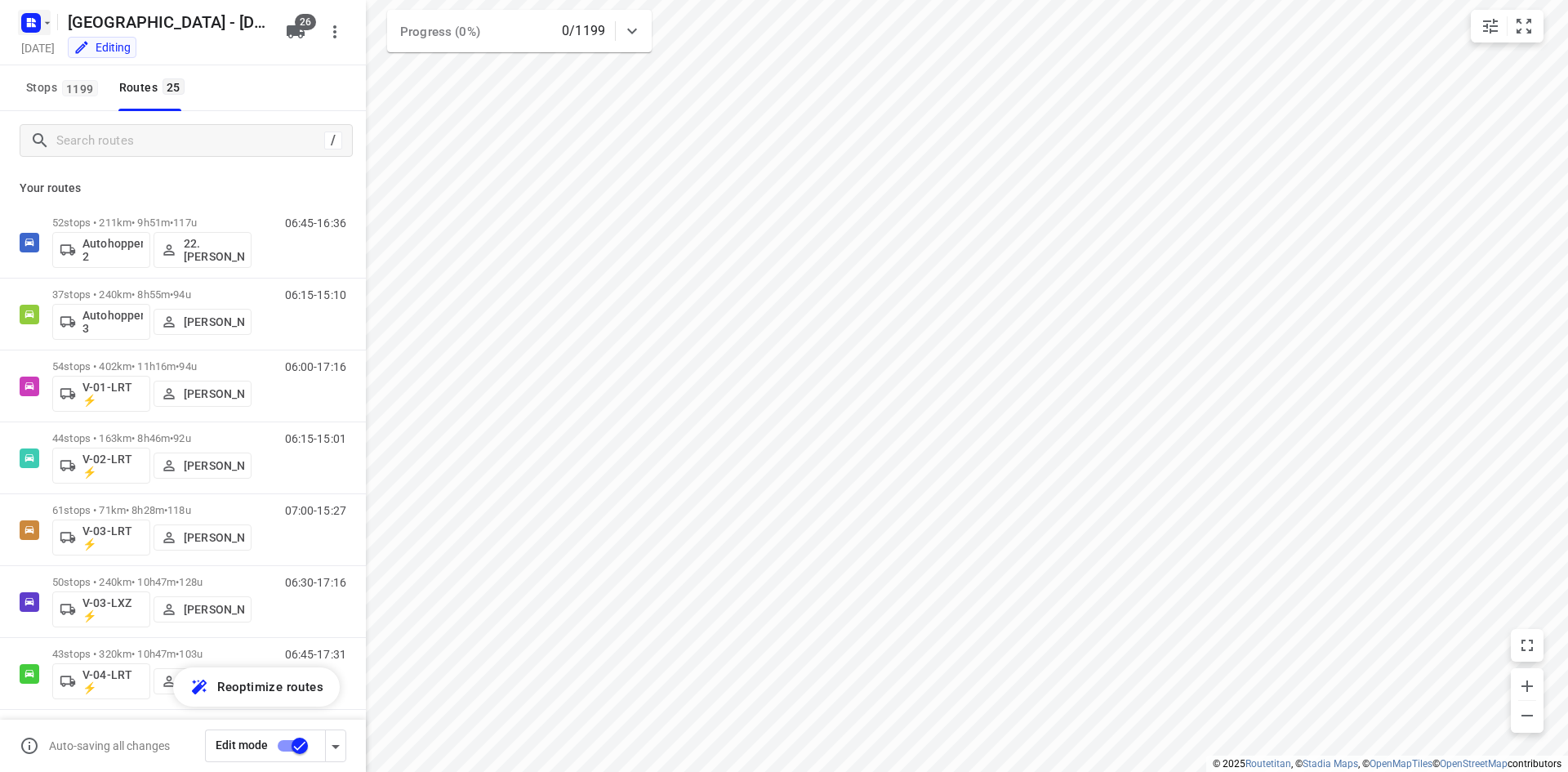
click at [31, 20] on icon "button" at bounding box center [29, 19] width 4 height 4
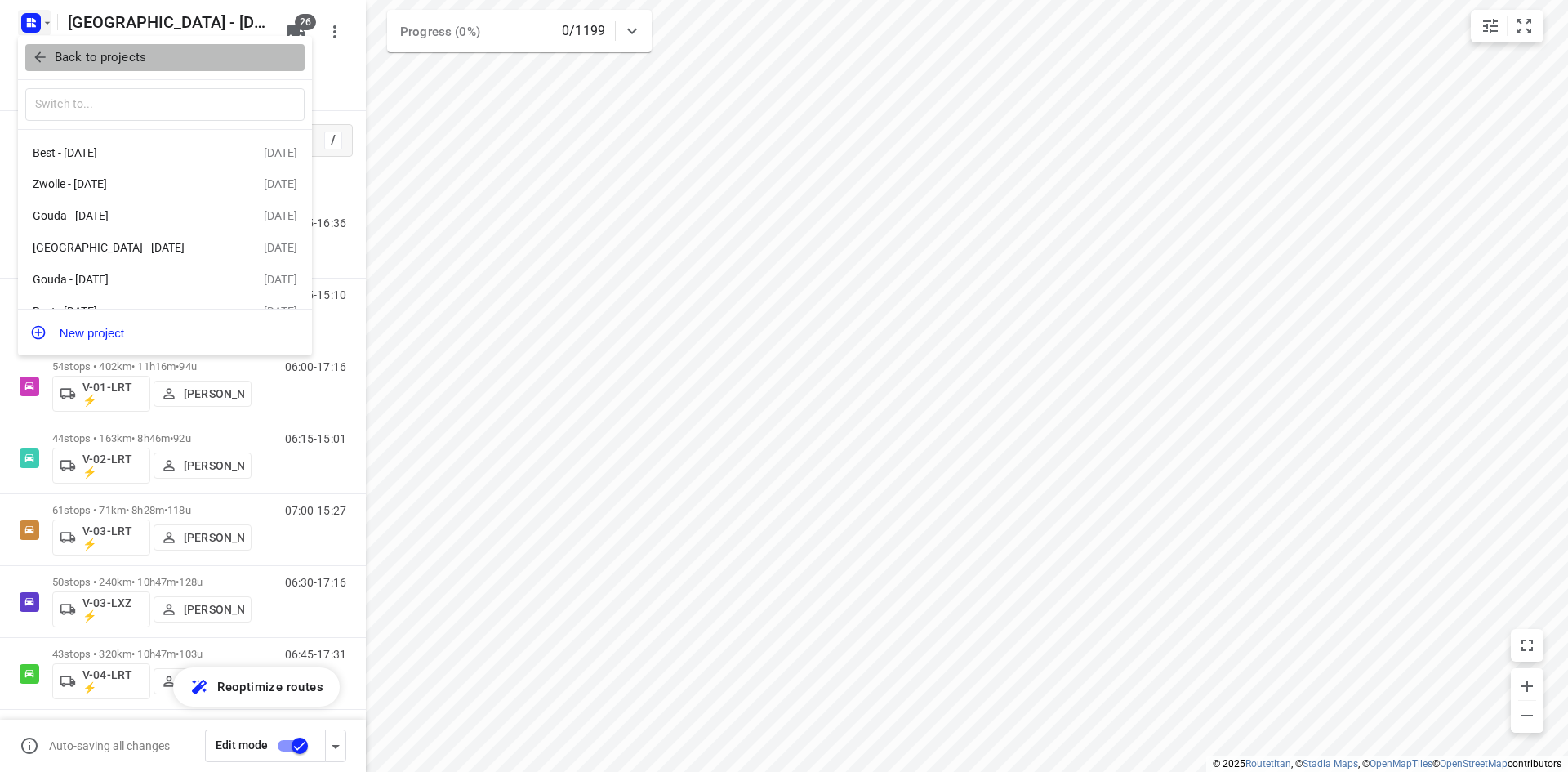
click at [41, 57] on icon "button" at bounding box center [39, 56] width 10 height 10
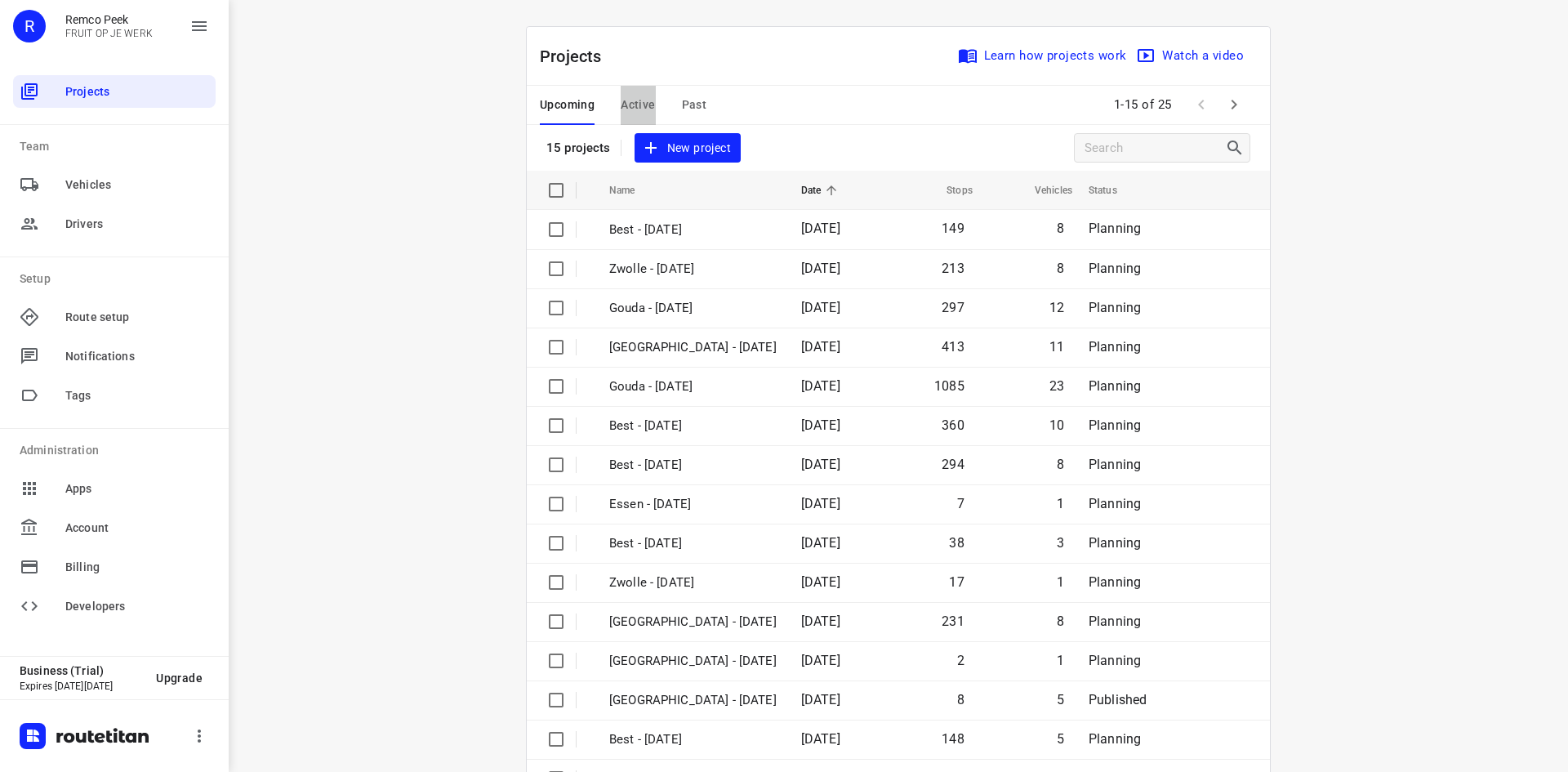
click at [639, 106] on span "Active" at bounding box center [638, 105] width 34 height 20
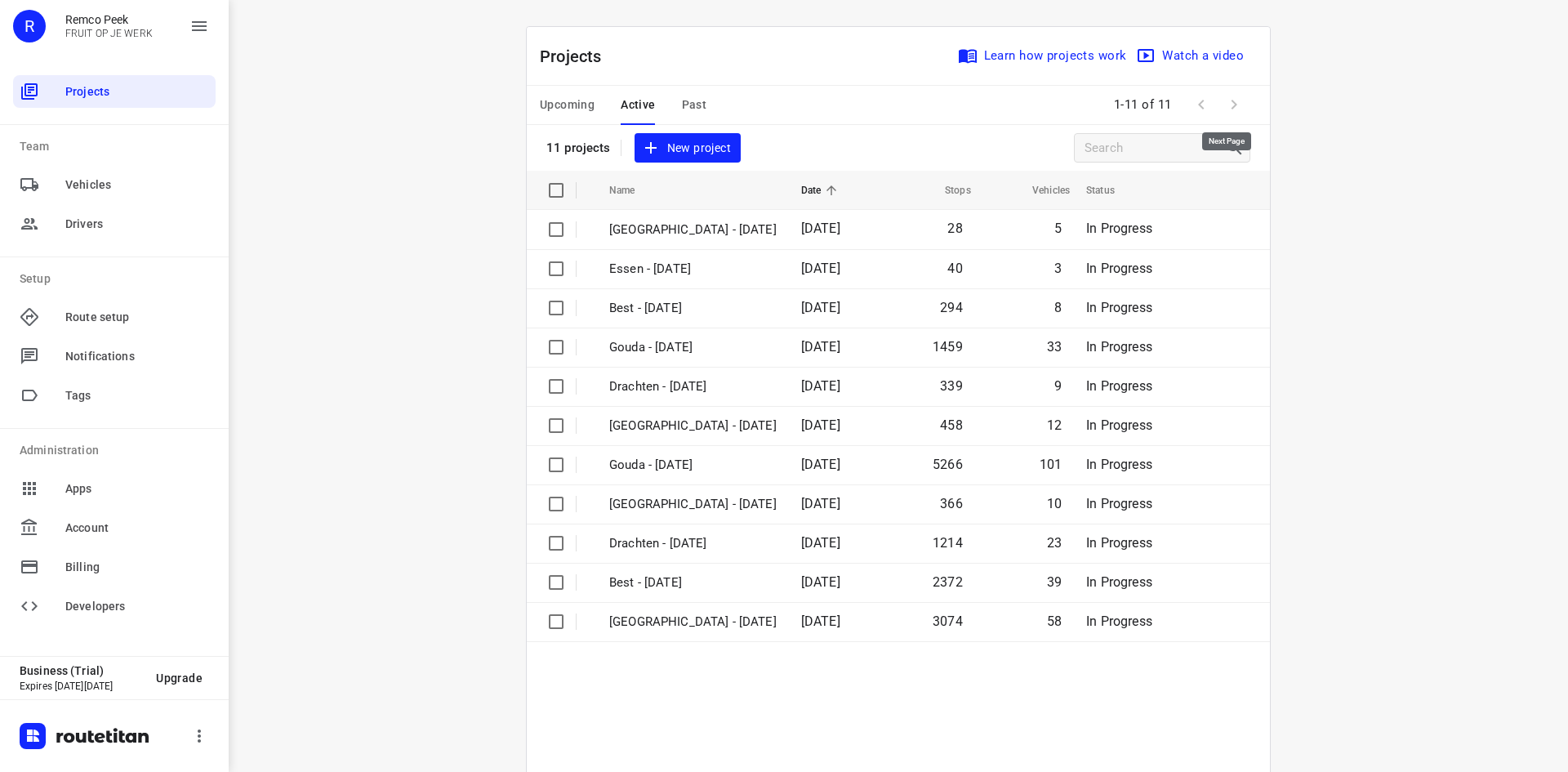
click at [1226, 102] on span at bounding box center [1234, 104] width 32 height 32
click at [696, 106] on span "Past" at bounding box center [694, 105] width 25 height 20
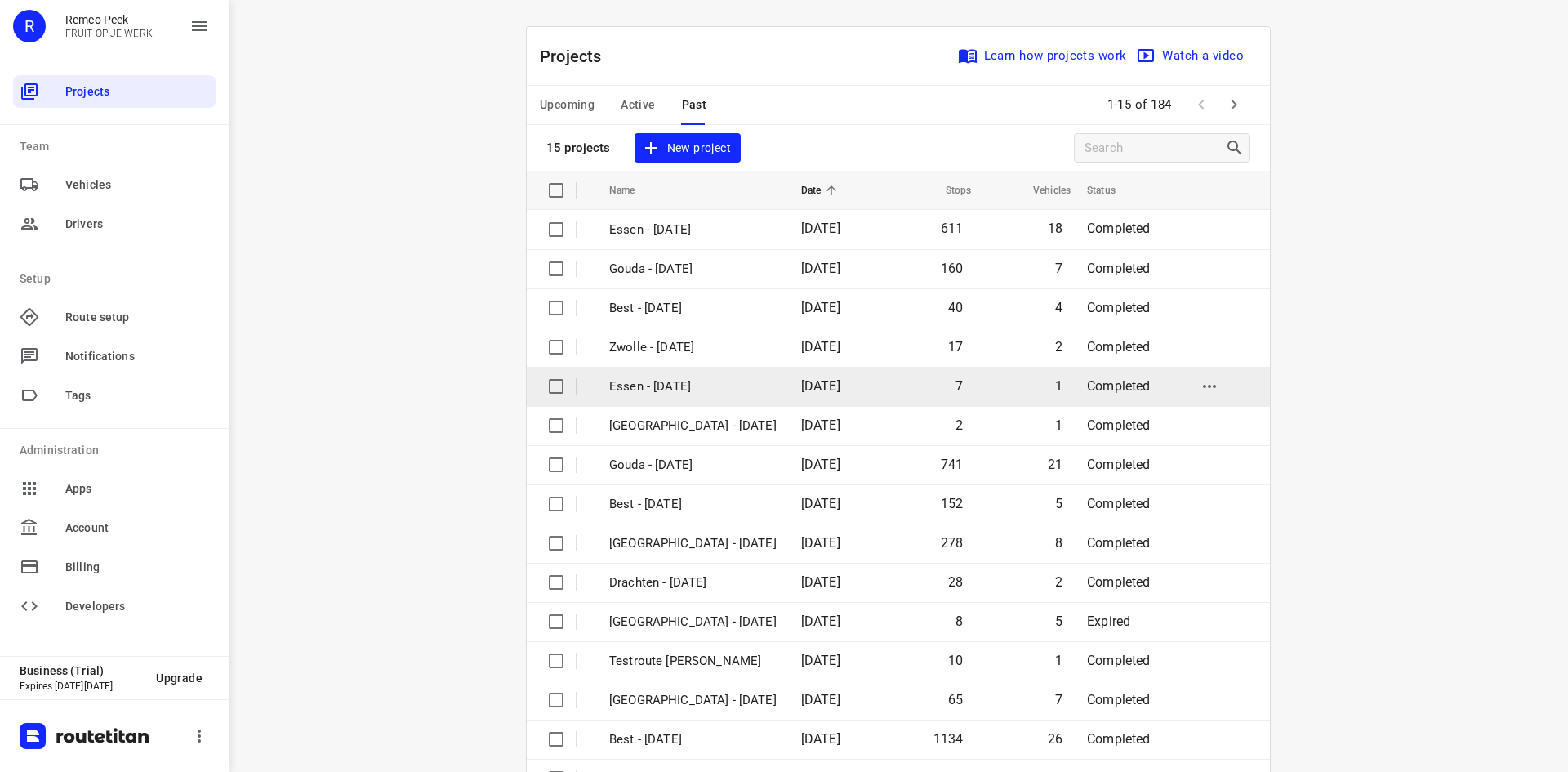
scroll to position [54, 0]
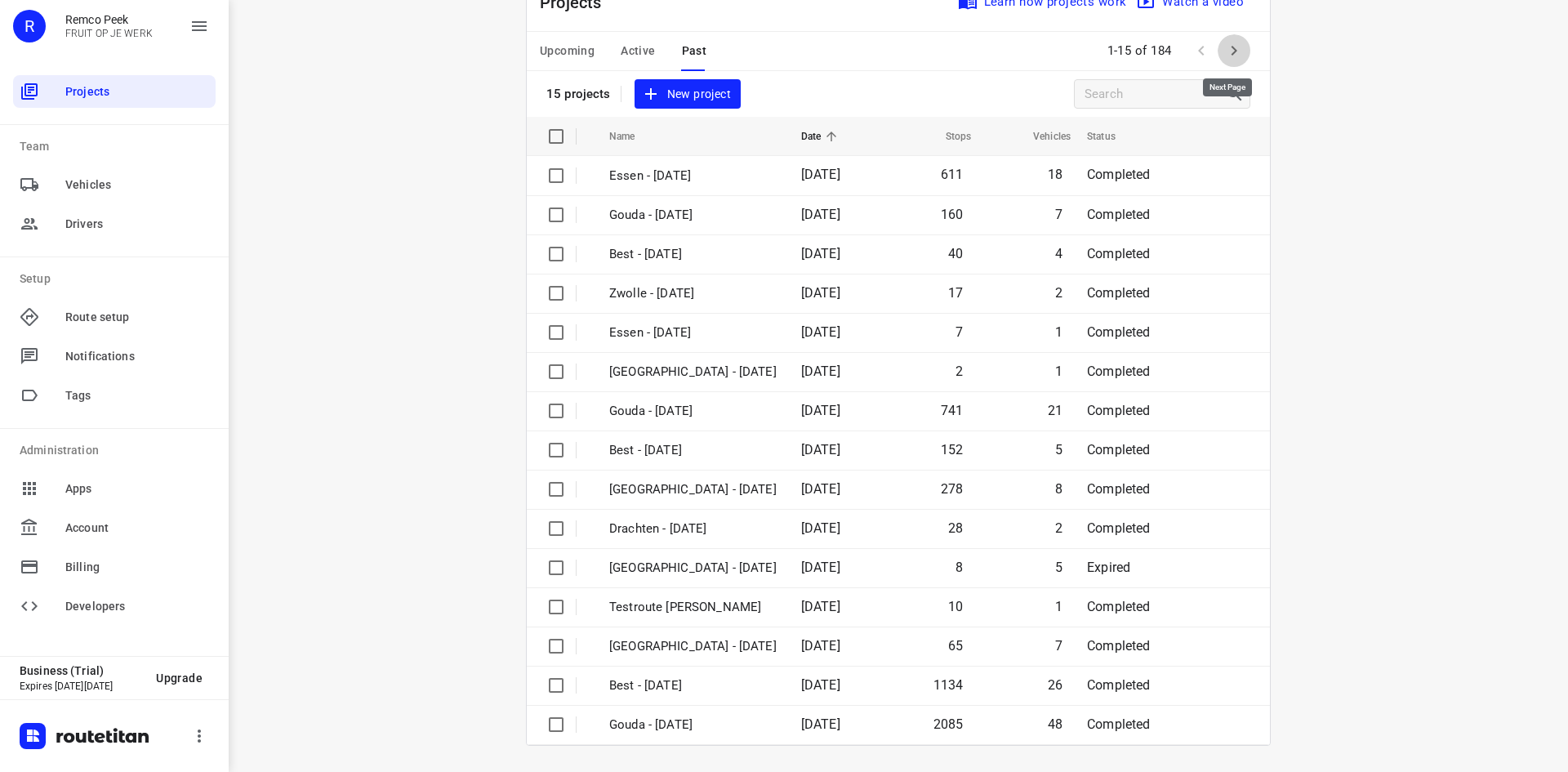
click at [1230, 43] on icon "button" at bounding box center [1234, 50] width 19 height 19
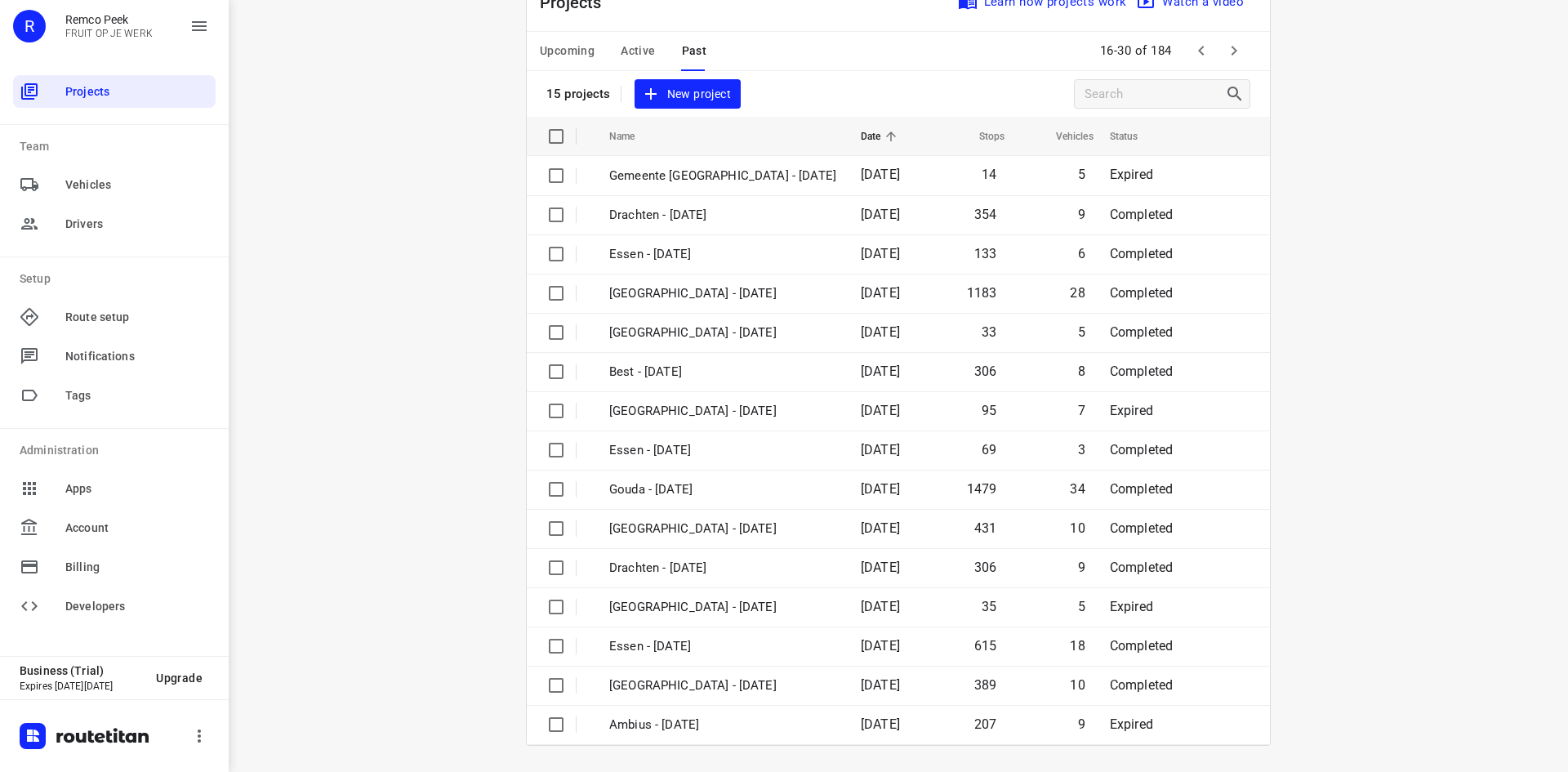
scroll to position [0, 0]
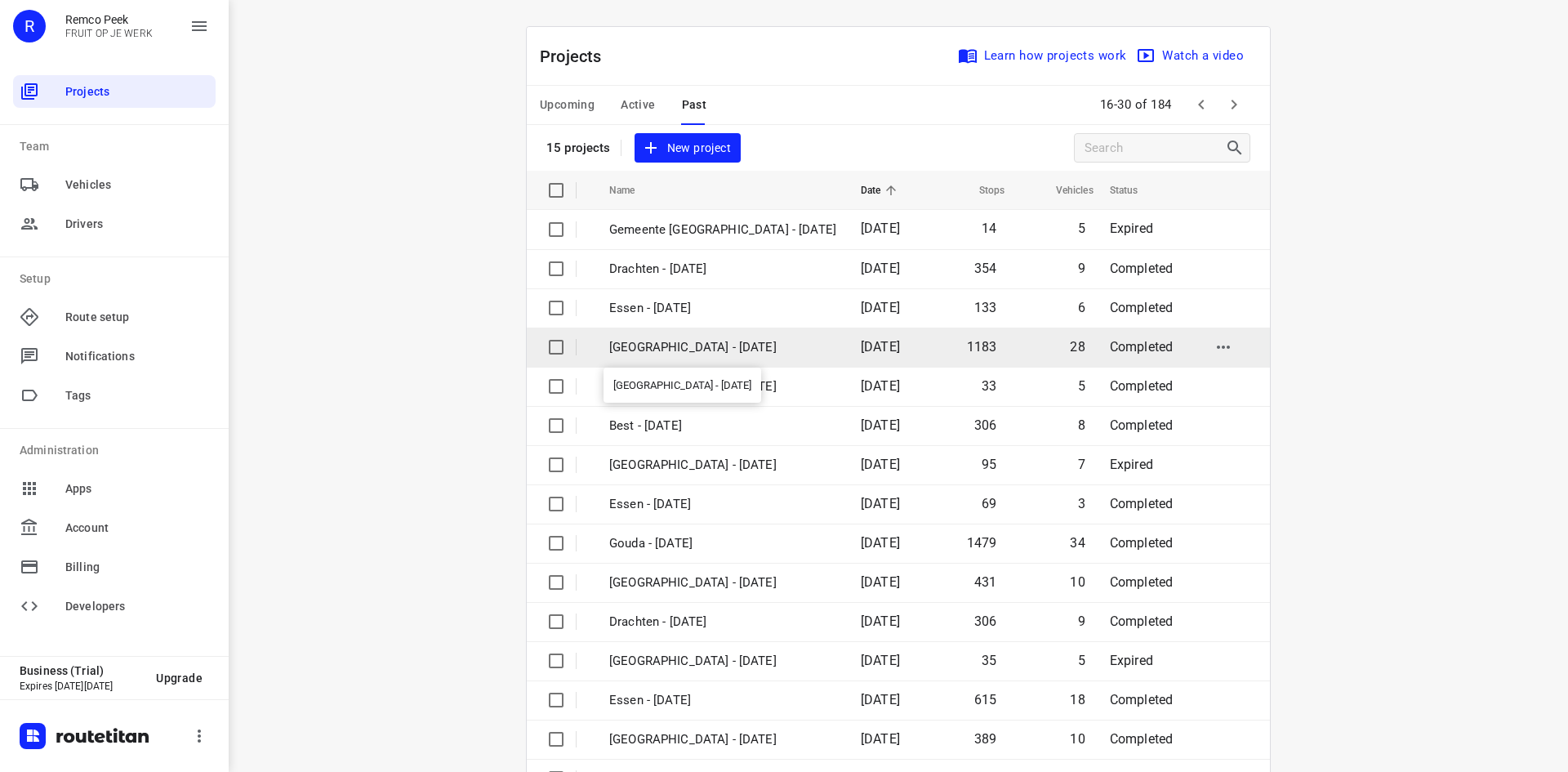
click at [667, 353] on p "[GEOGRAPHIC_DATA] - [DATE]" at bounding box center [722, 347] width 227 height 19
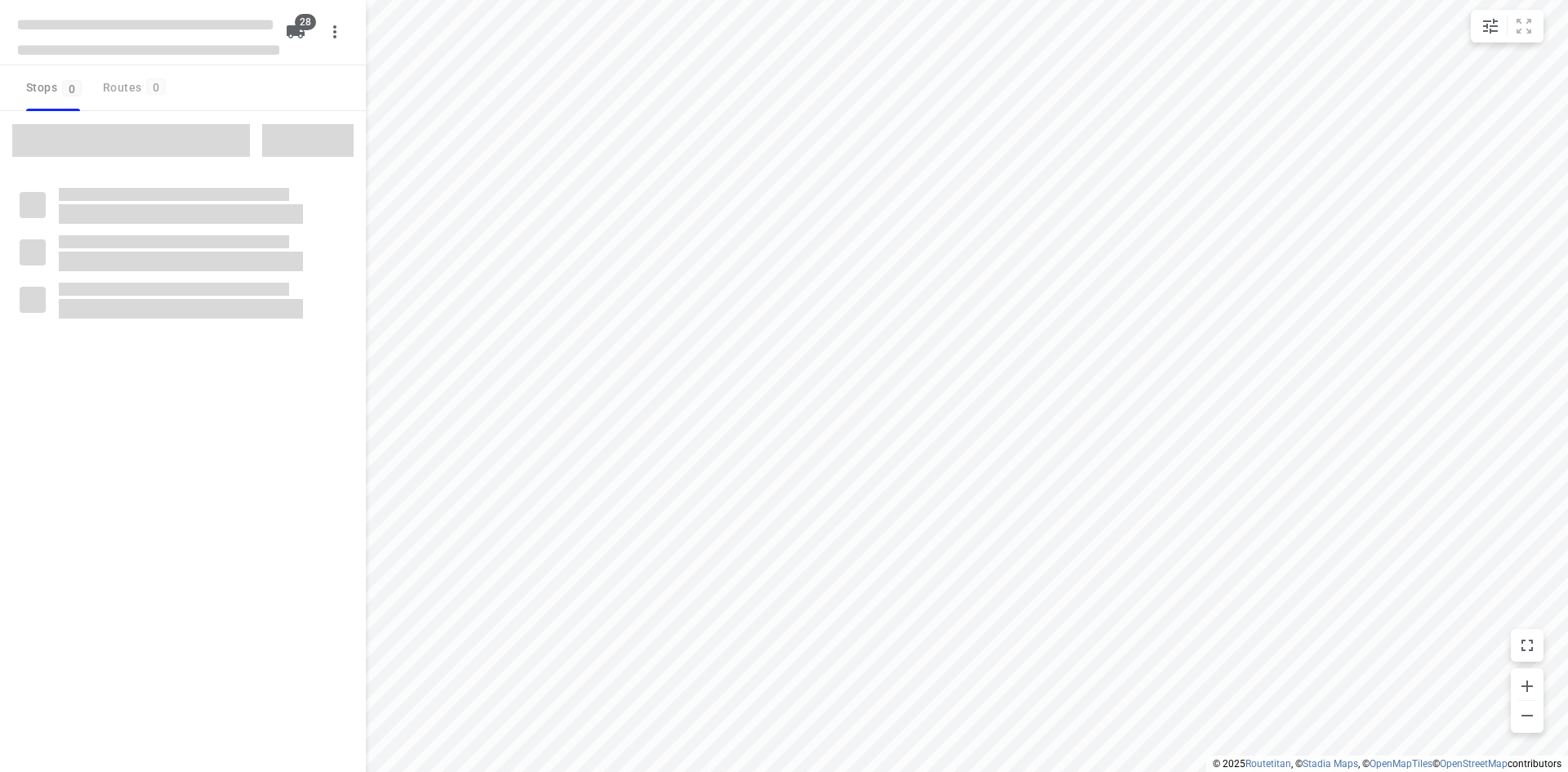
checkbox input "true"
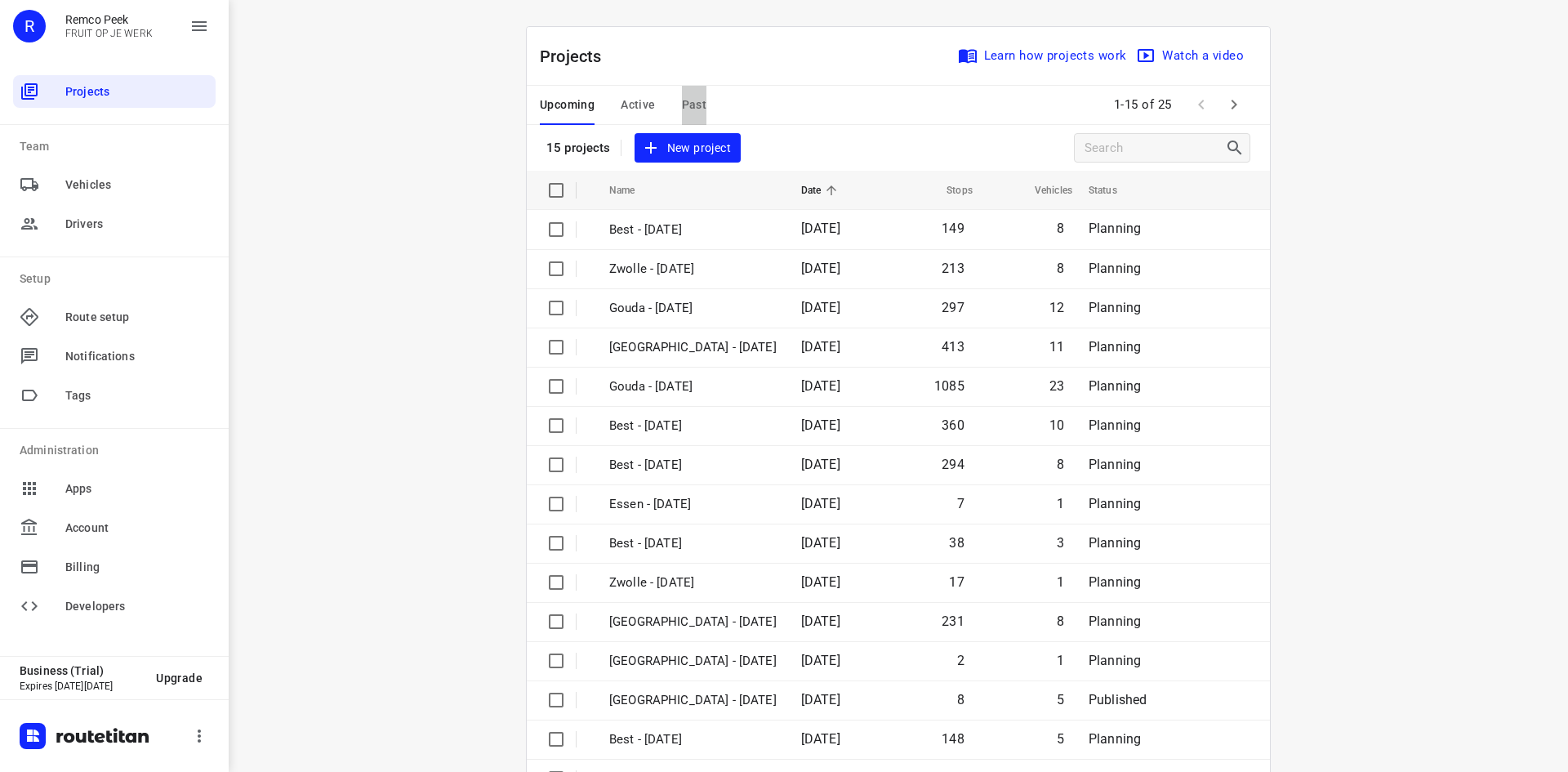
click at [688, 104] on span "Past" at bounding box center [694, 105] width 25 height 20
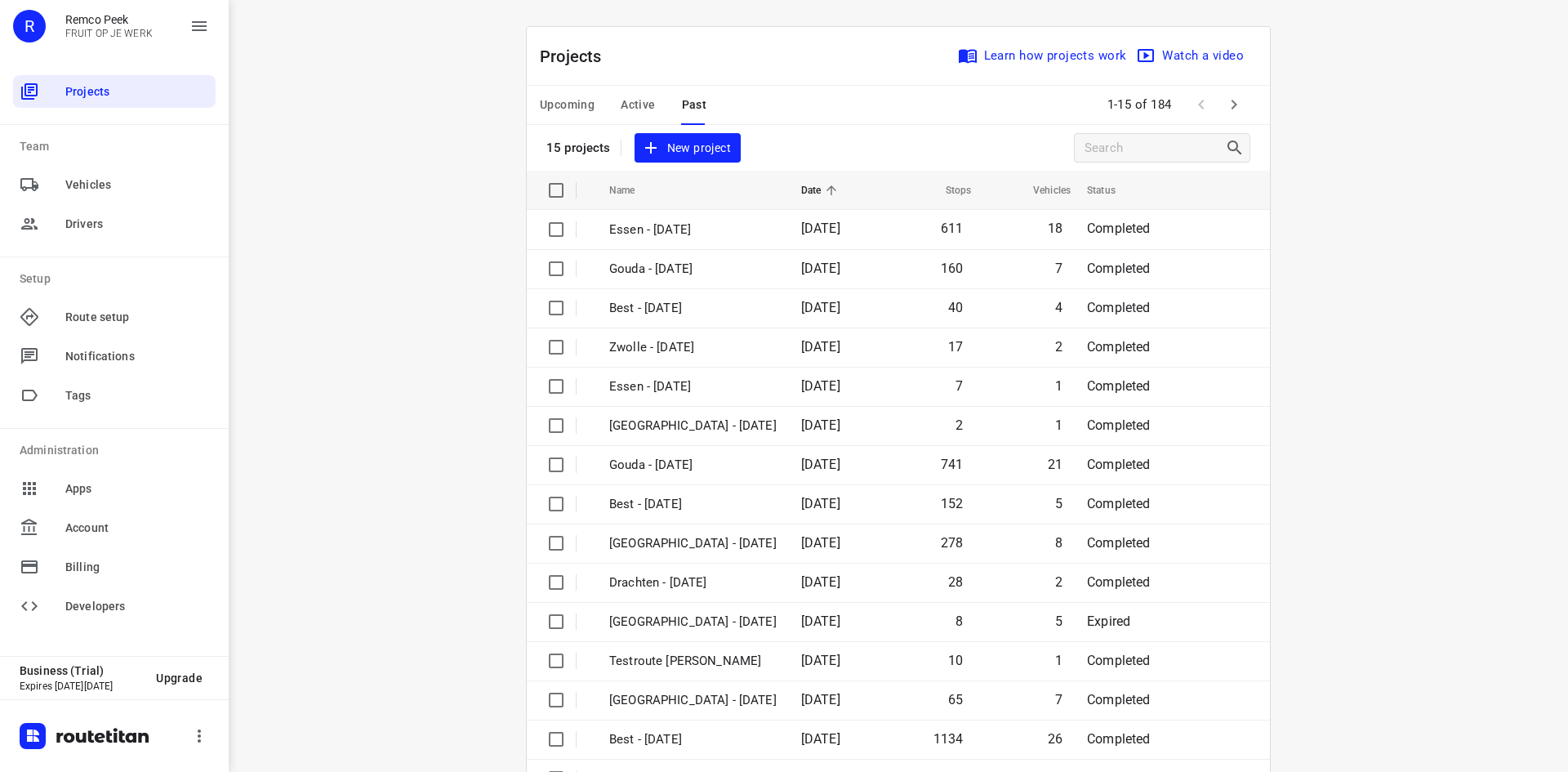
click at [1238, 106] on icon "button" at bounding box center [1234, 104] width 19 height 19
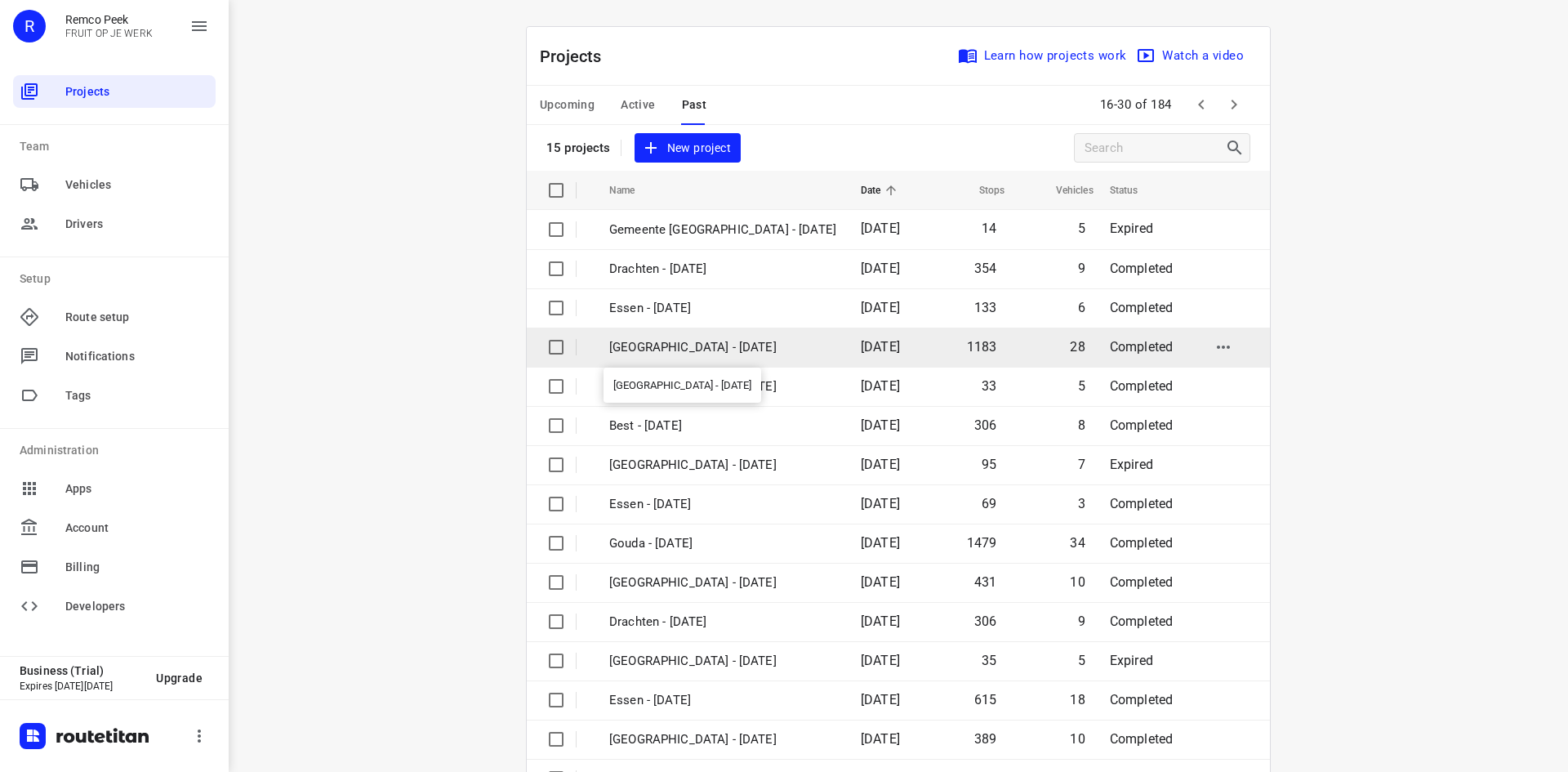
click at [662, 352] on p "[GEOGRAPHIC_DATA] - [DATE]" at bounding box center [722, 347] width 227 height 19
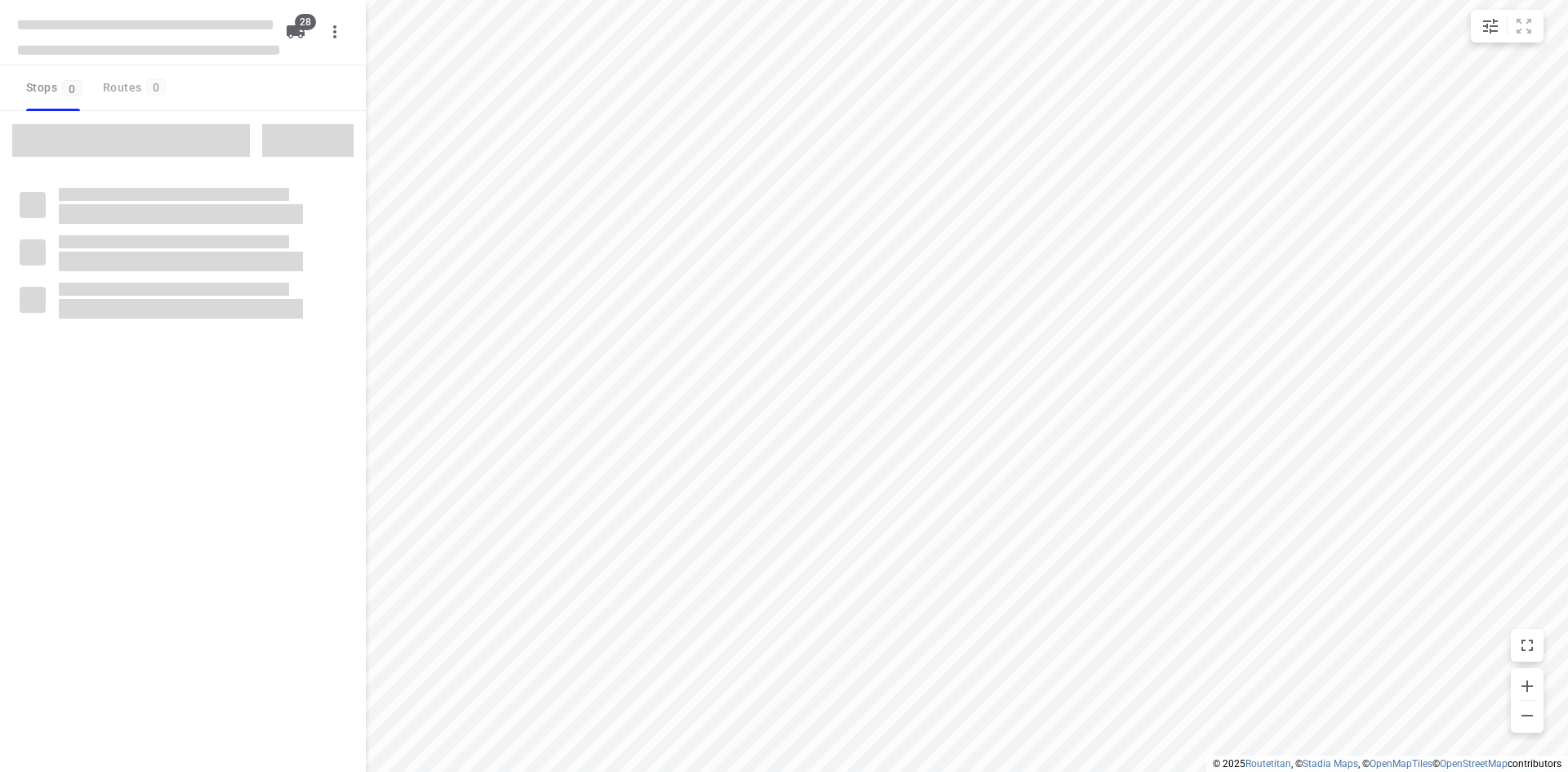
checkbox input "true"
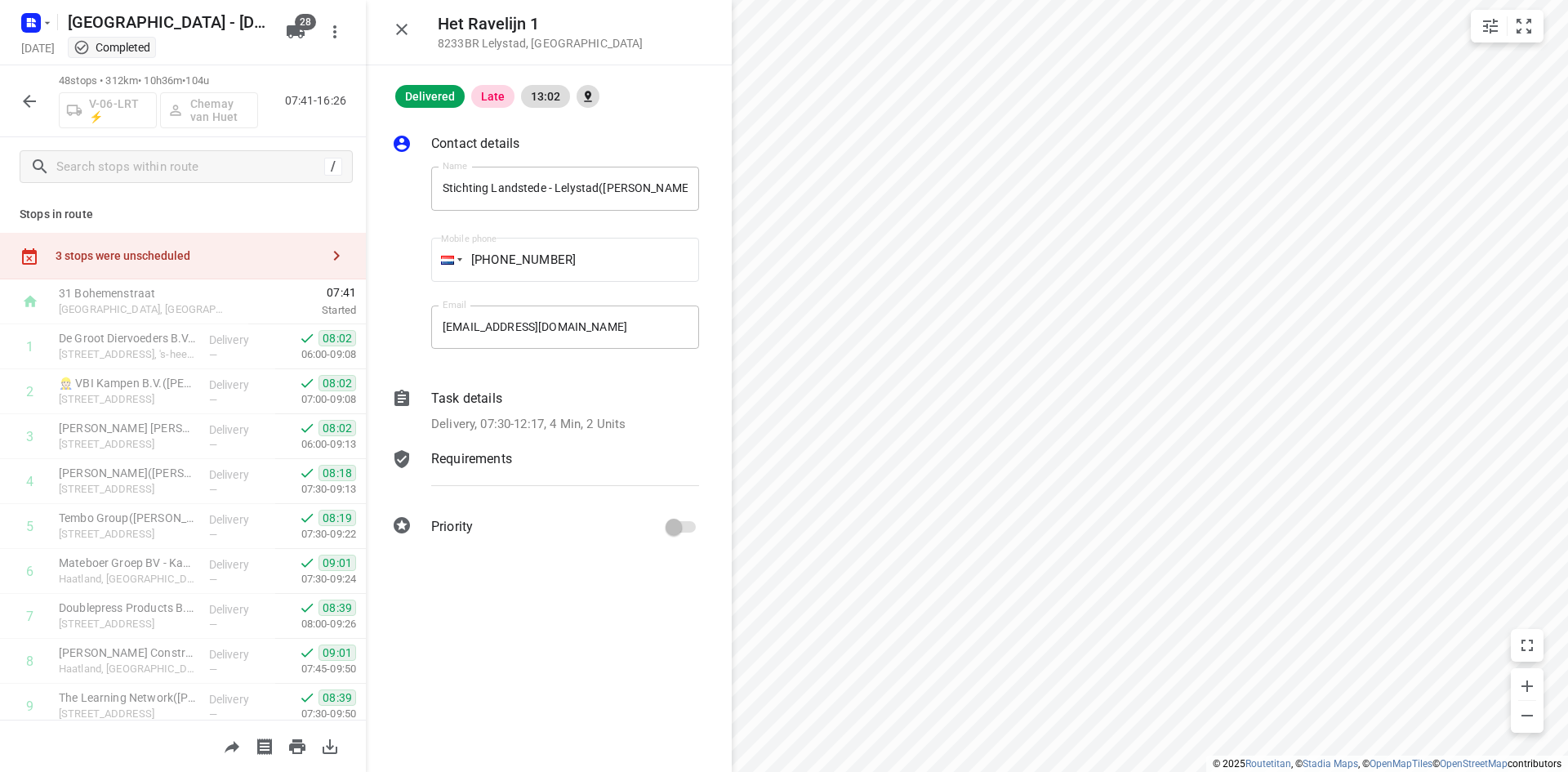
click at [400, 31] on icon "button" at bounding box center [402, 29] width 19 height 19
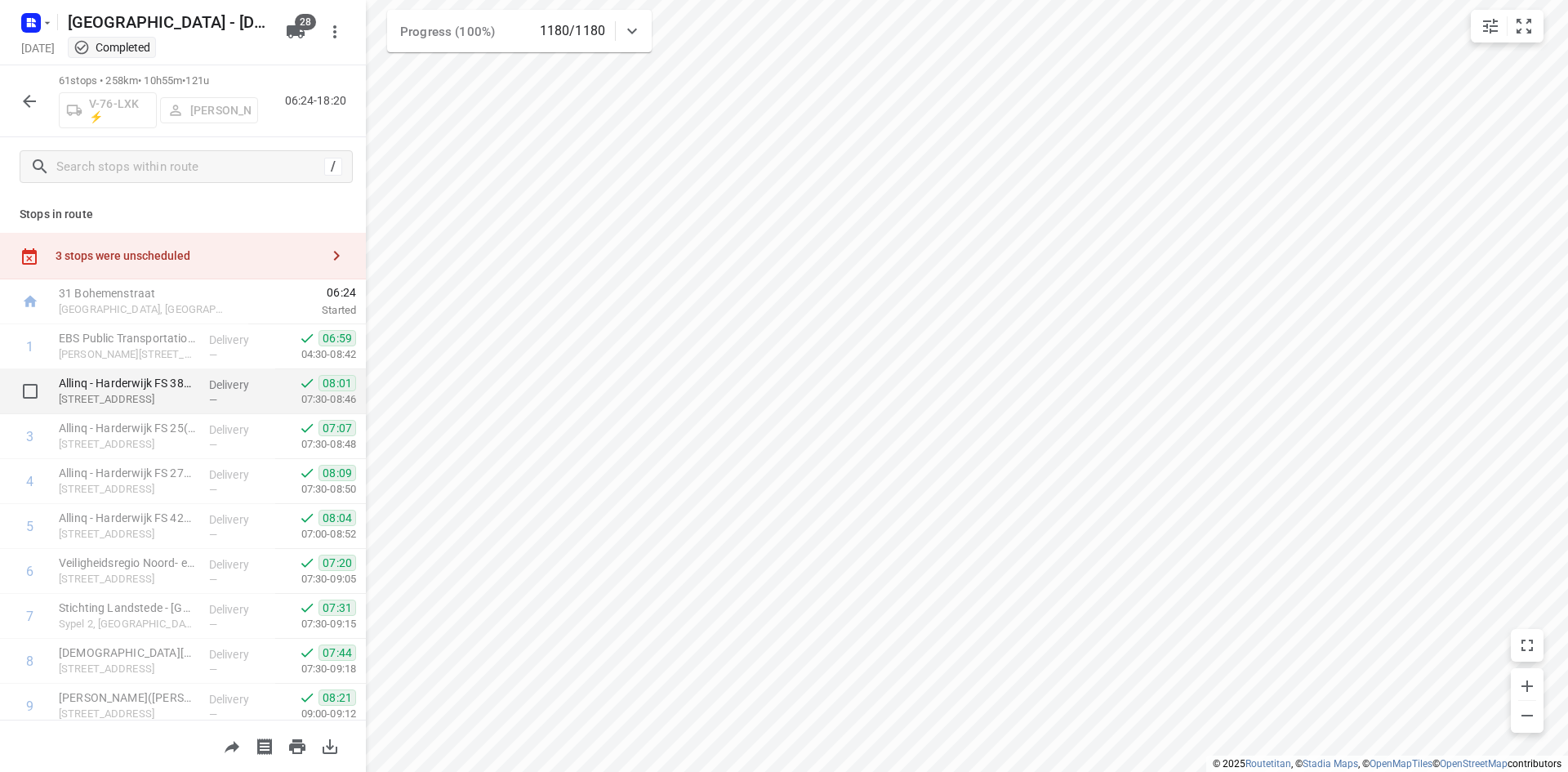
scroll to position [81, 0]
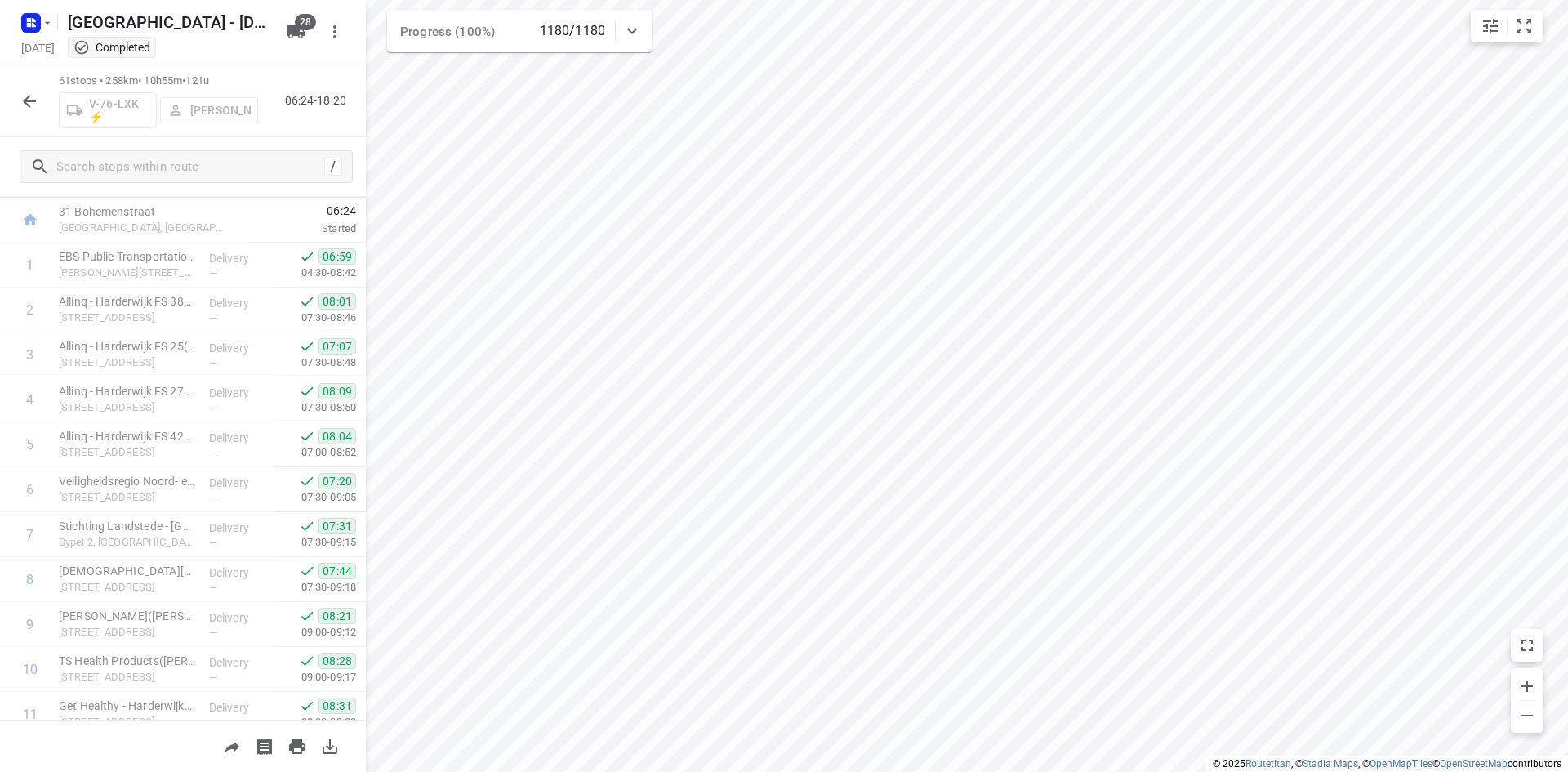
click at [31, 94] on icon "button" at bounding box center [29, 101] width 19 height 19
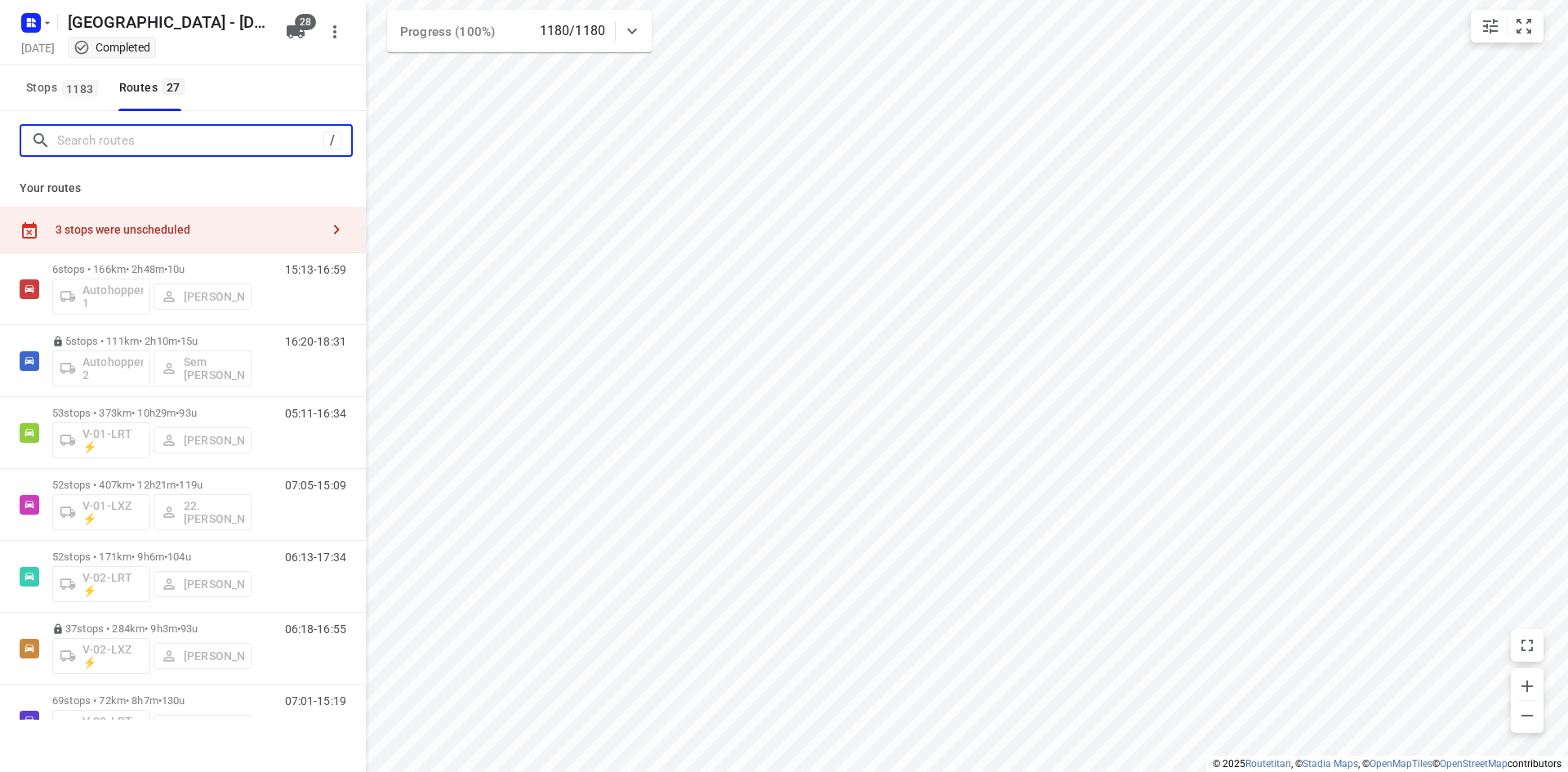
click at [103, 136] on input "Search routes" at bounding box center [191, 141] width 267 height 25
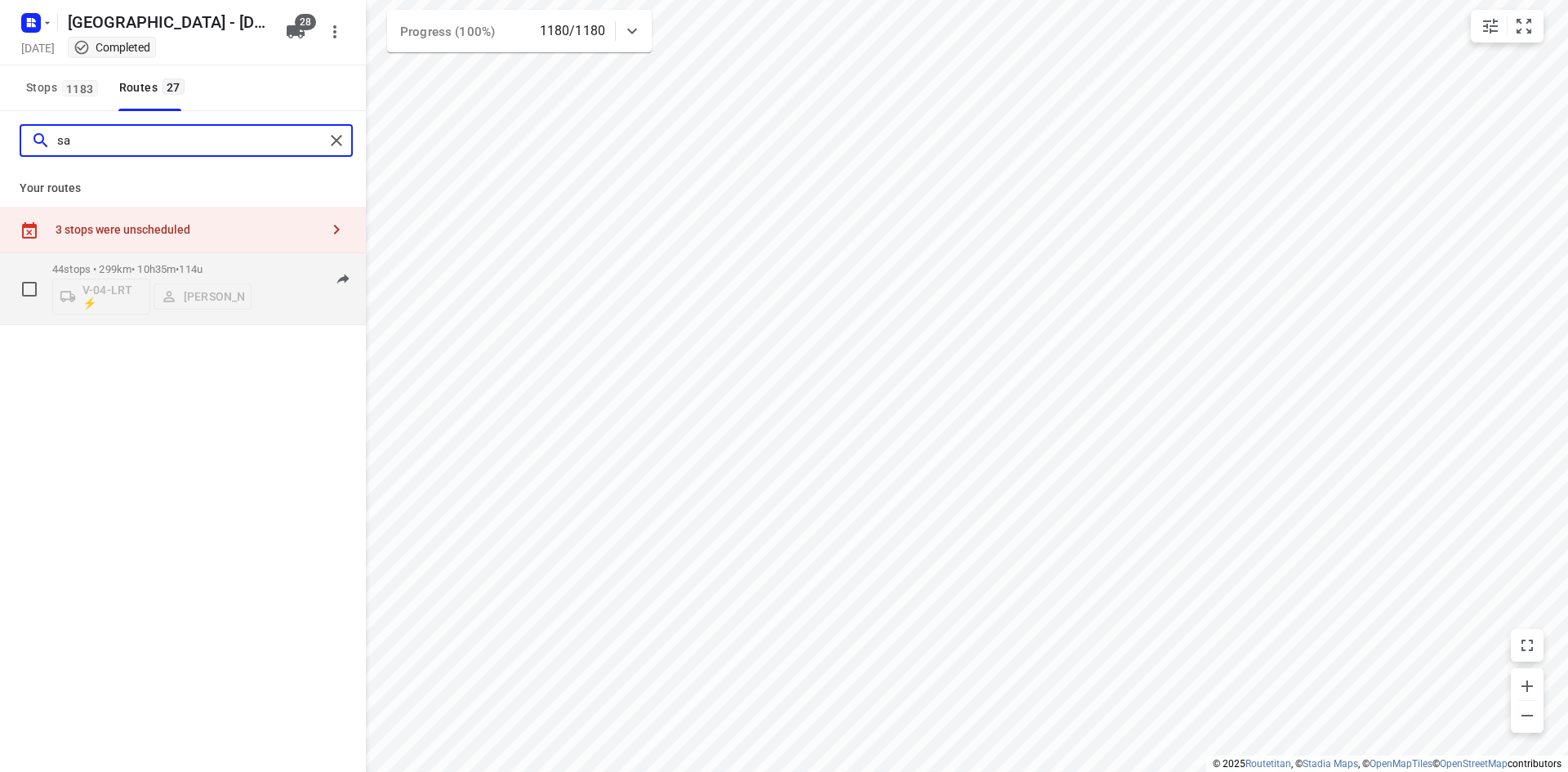
type input "sa"
click at [269, 309] on div "06:20-16:05" at bounding box center [305, 293] width 81 height 59
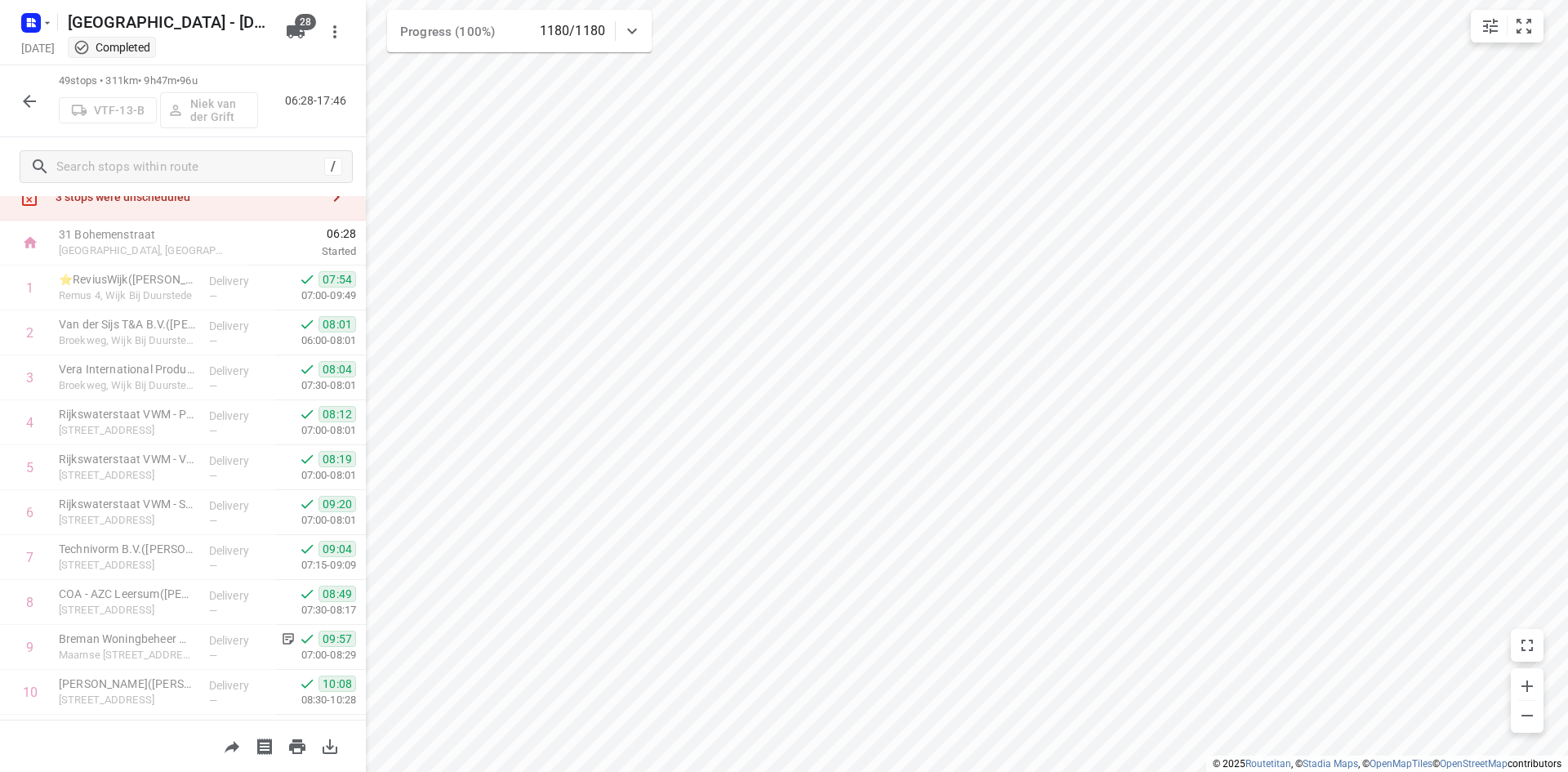
scroll to position [0, 0]
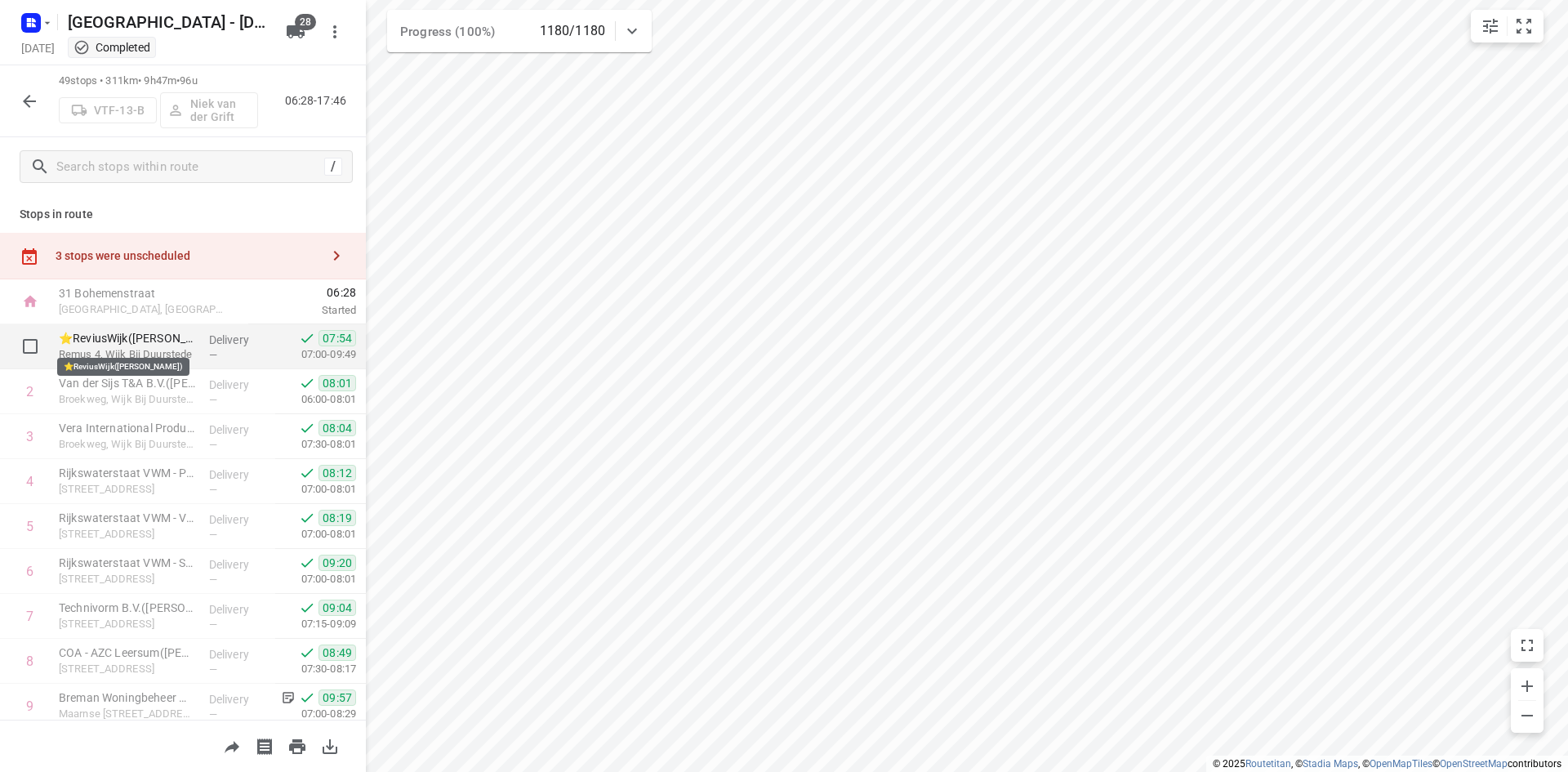
click at [171, 338] on p "⭐ReviusWijk(André van der Lee)" at bounding box center [128, 338] width 137 height 17
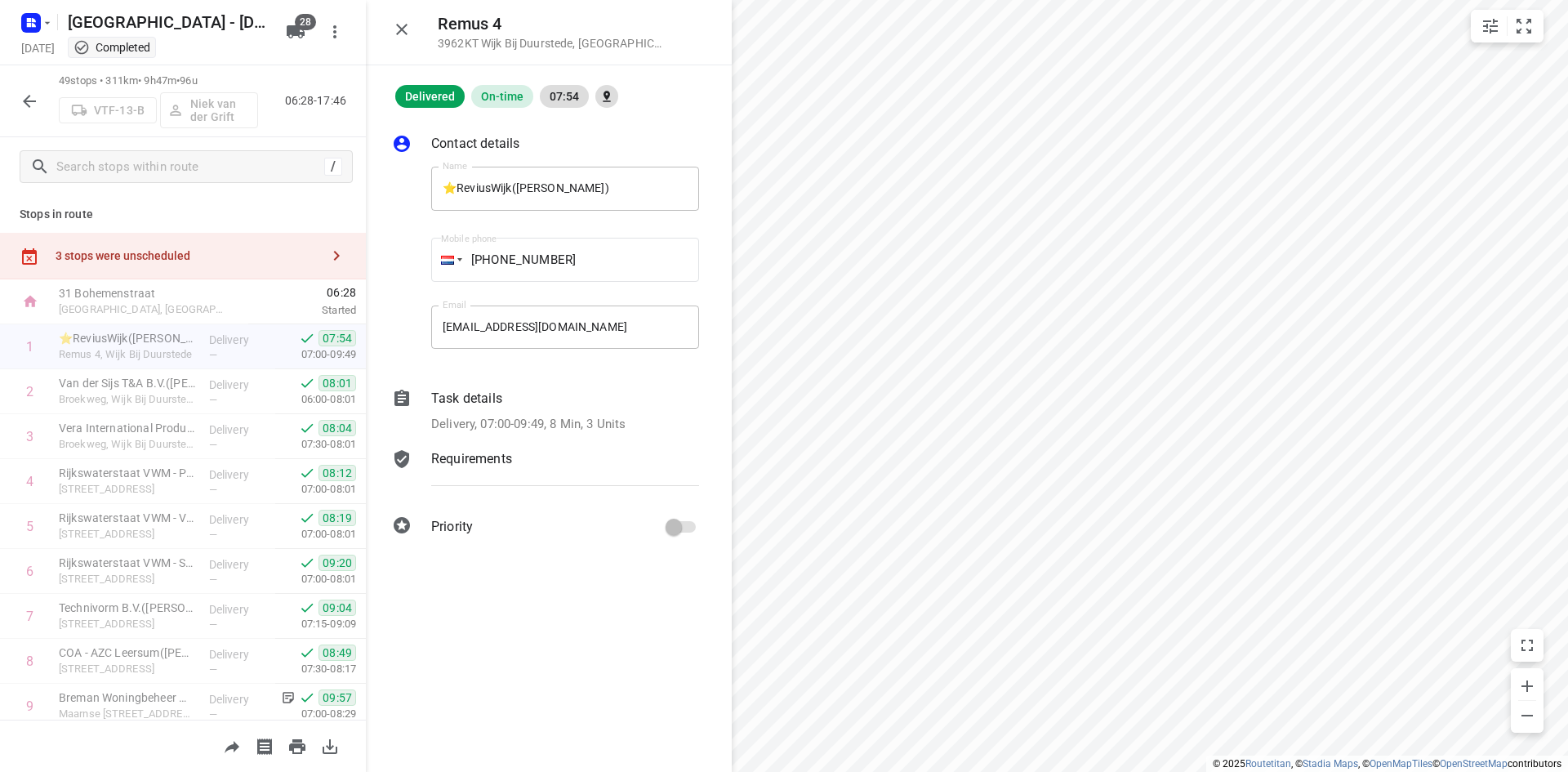
click at [471, 455] on p "Requirements" at bounding box center [471, 458] width 81 height 19
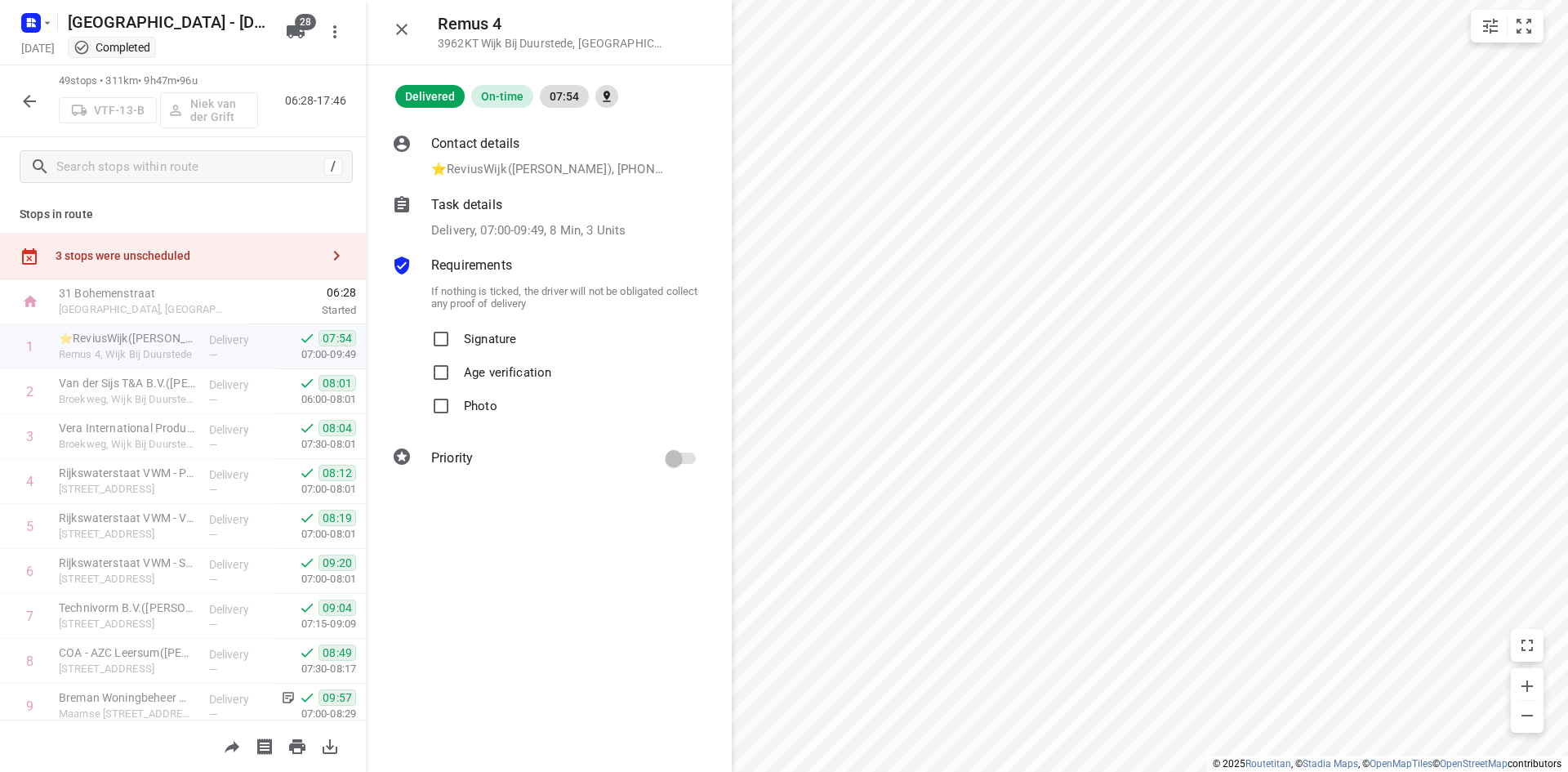
click at [496, 241] on div "Task details Delivery, 07:00-09:49, 8 Min, 3 Units" at bounding box center [565, 218] width 274 height 52
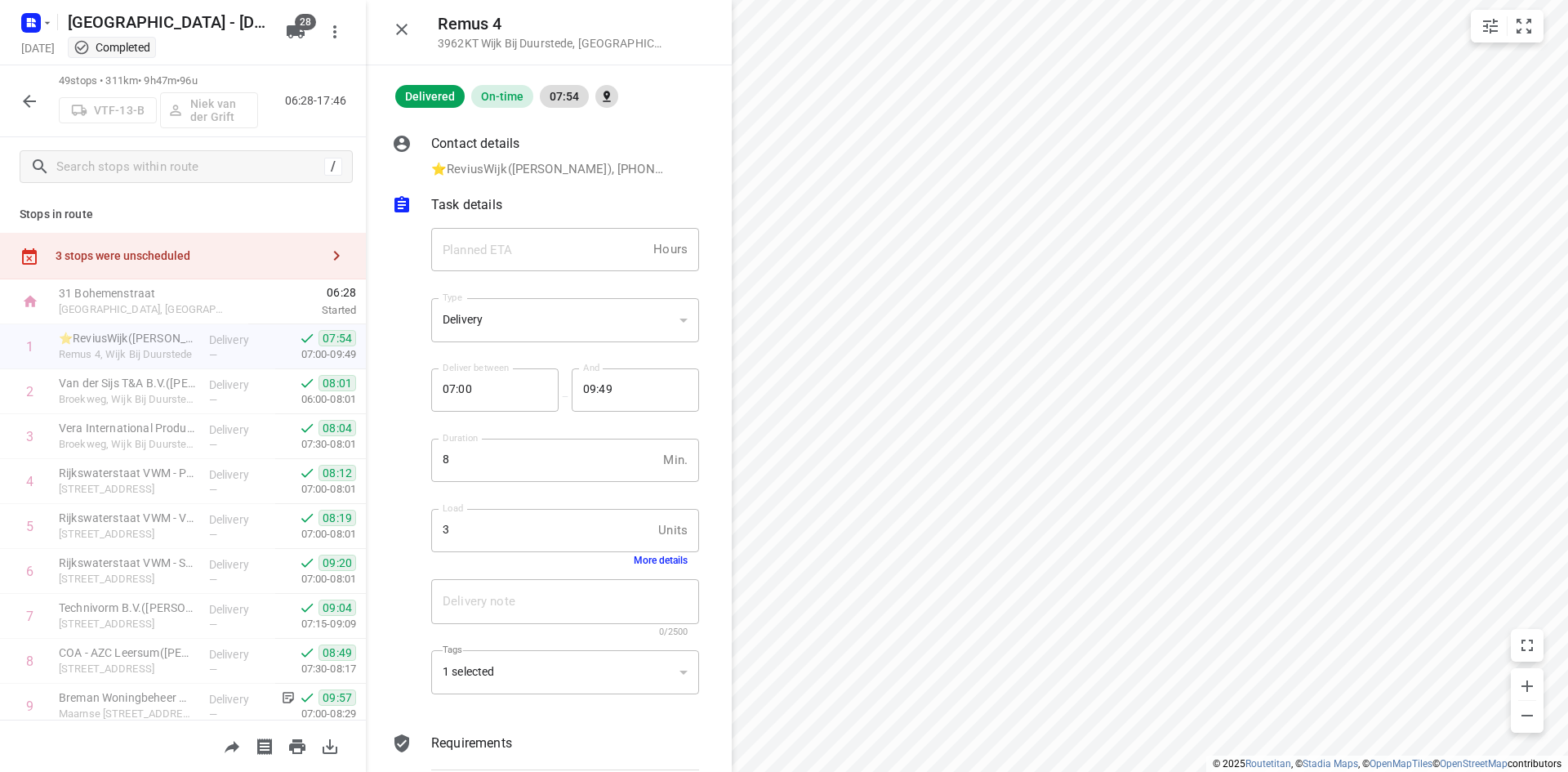
click at [651, 556] on button "More details" at bounding box center [661, 560] width 54 height 11
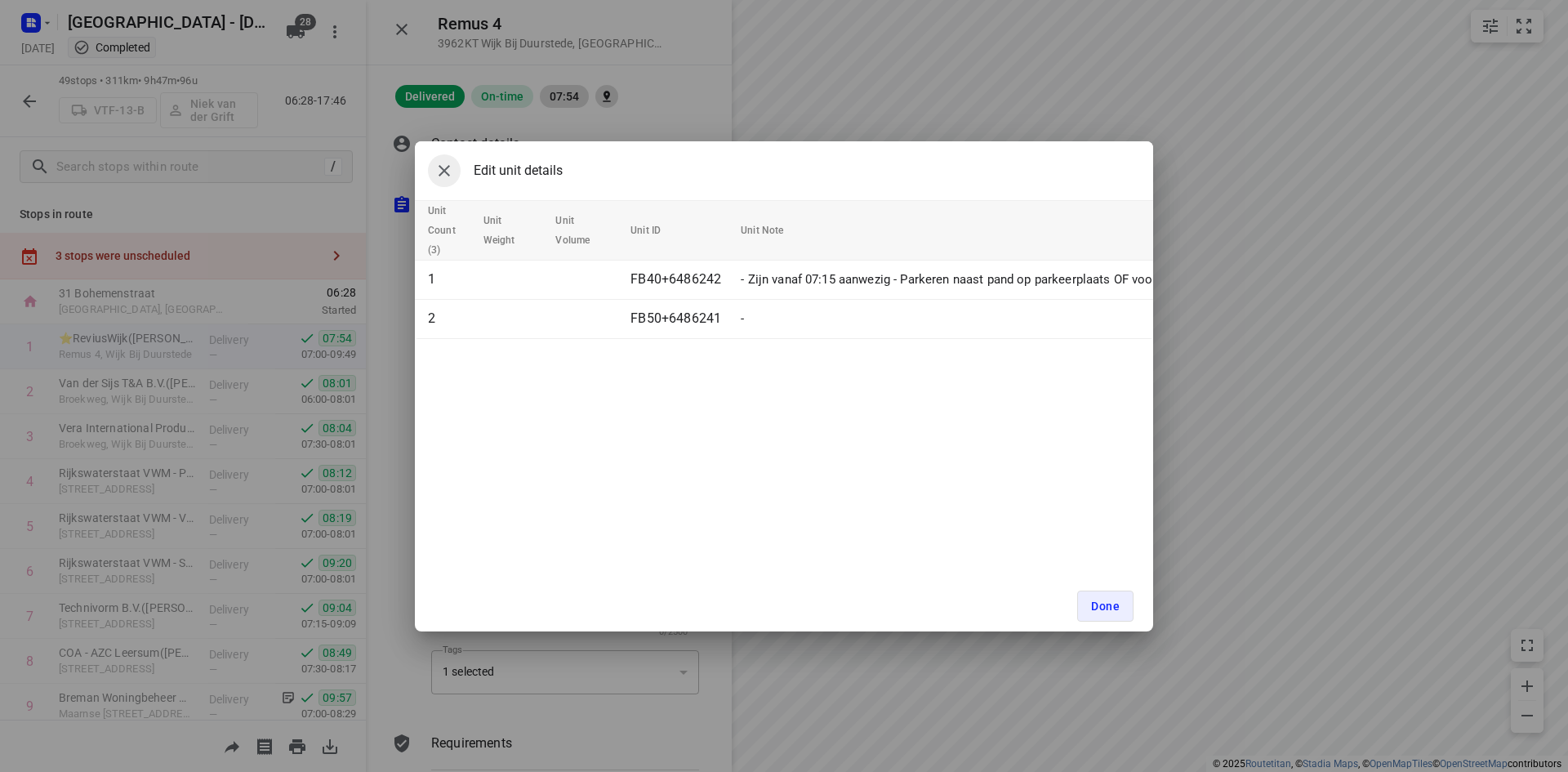
click at [448, 166] on icon "button" at bounding box center [443, 170] width 19 height 19
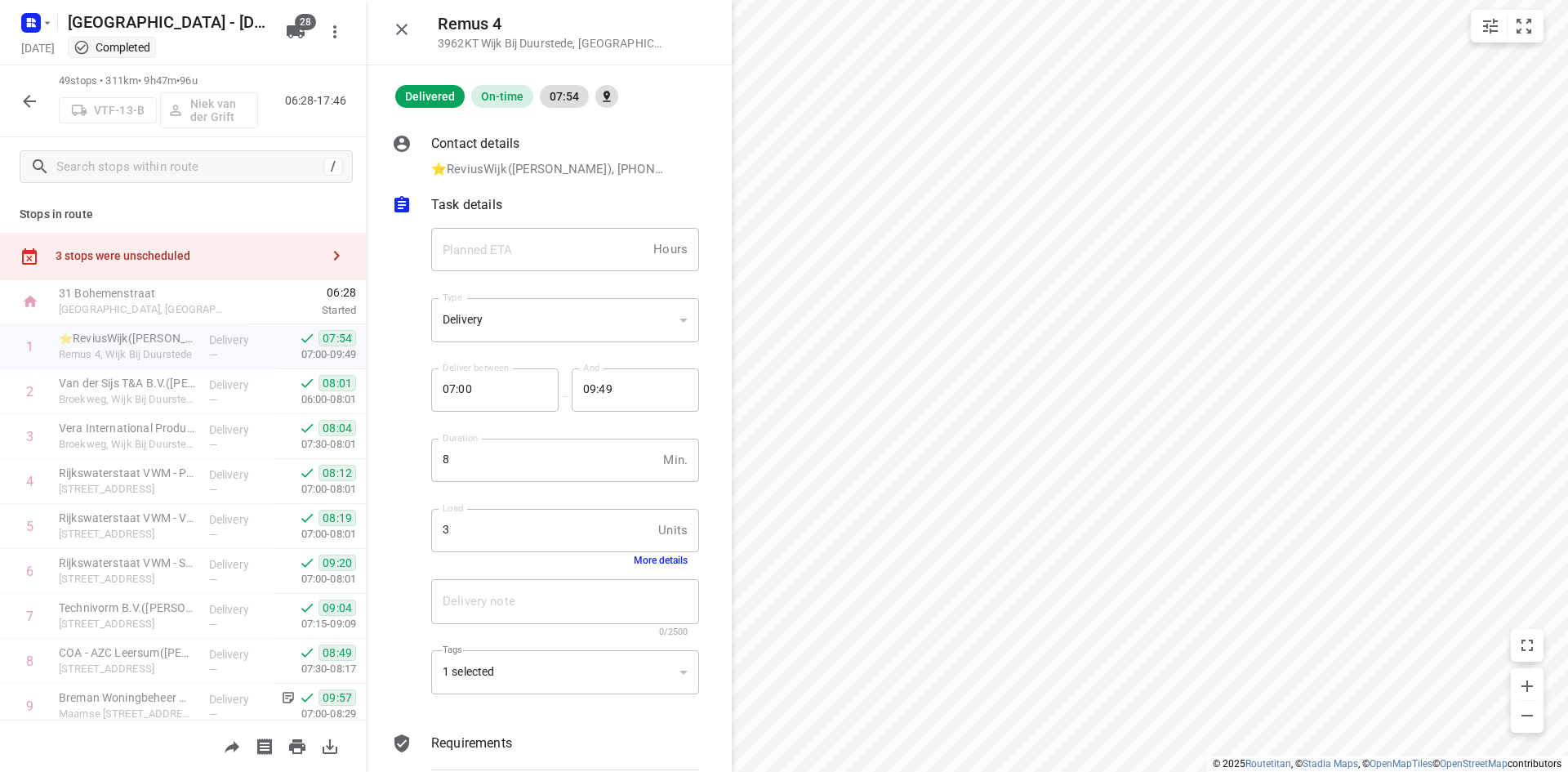
click at [37, 93] on icon "button" at bounding box center [29, 101] width 19 height 19
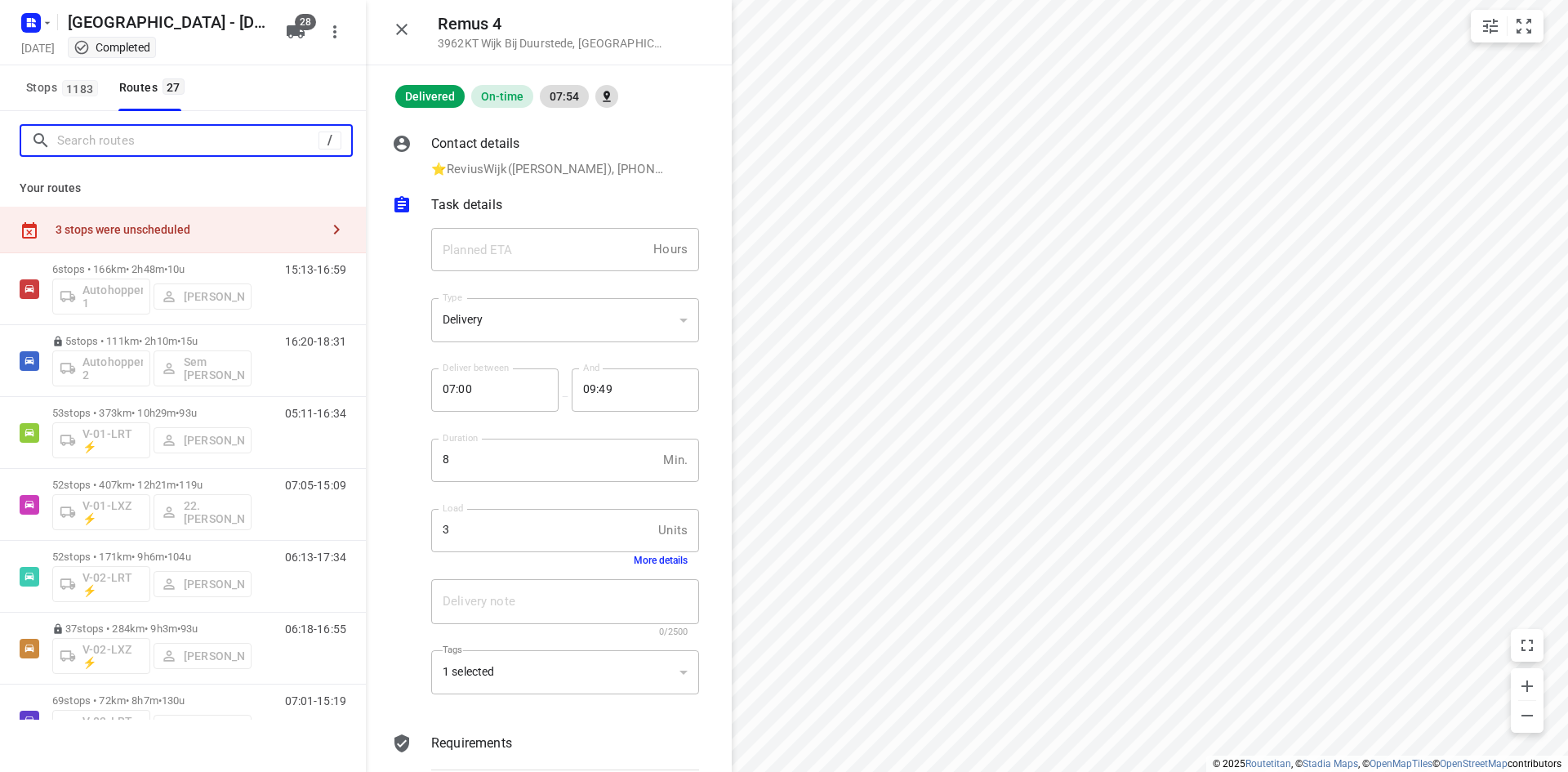
click at [102, 145] on input "Search routes" at bounding box center [188, 141] width 261 height 25
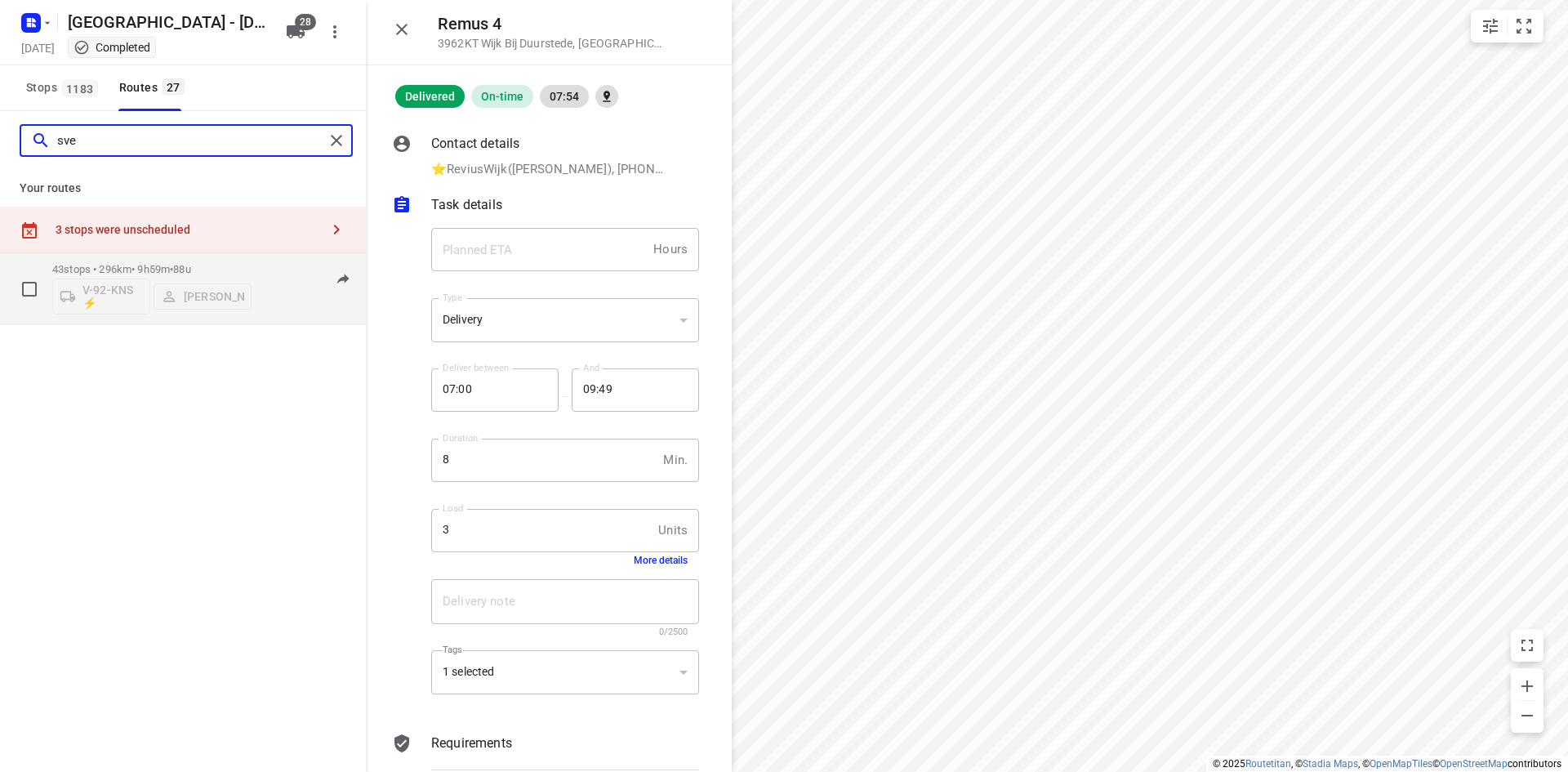
type input "sve"
click at [280, 301] on div "05:40-14:09" at bounding box center [305, 293] width 81 height 59
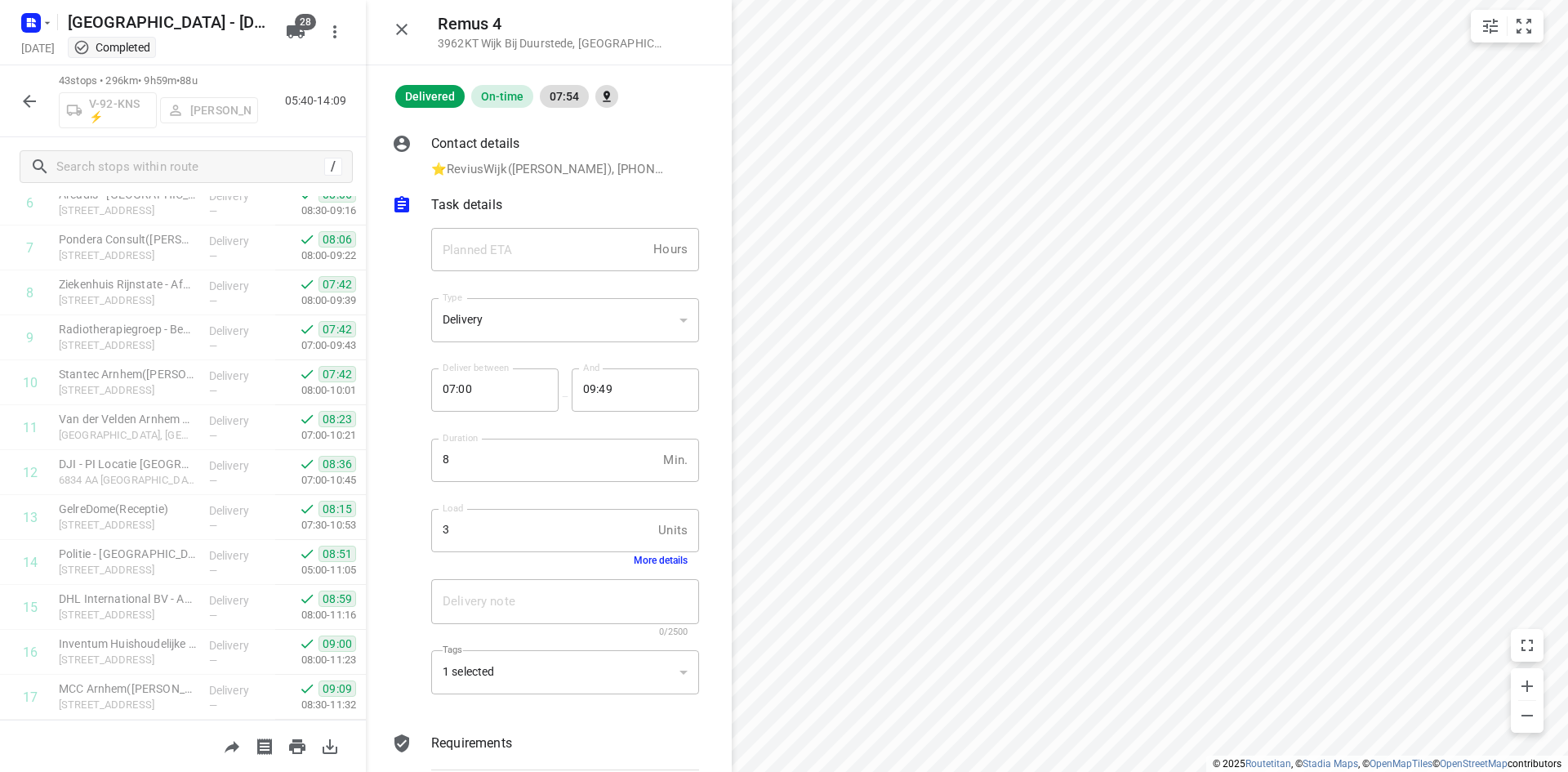
scroll to position [1581, 0]
click at [31, 97] on icon "button" at bounding box center [29, 101] width 19 height 19
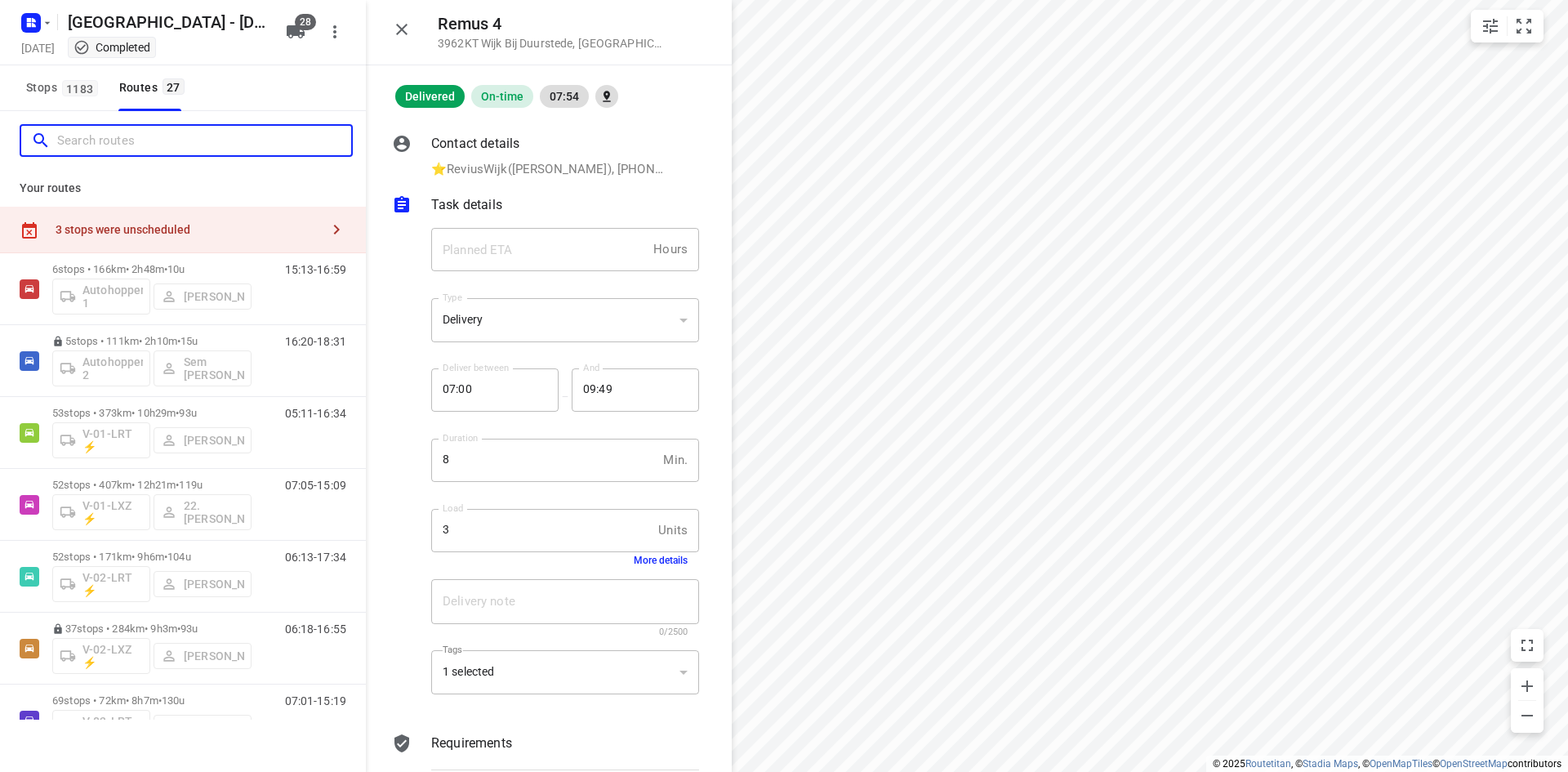
drag, startPoint x: 118, startPoint y: 149, endPoint x: 58, endPoint y: 169, distance: 63.2
click at [117, 149] on input "Search routes" at bounding box center [205, 141] width 294 height 25
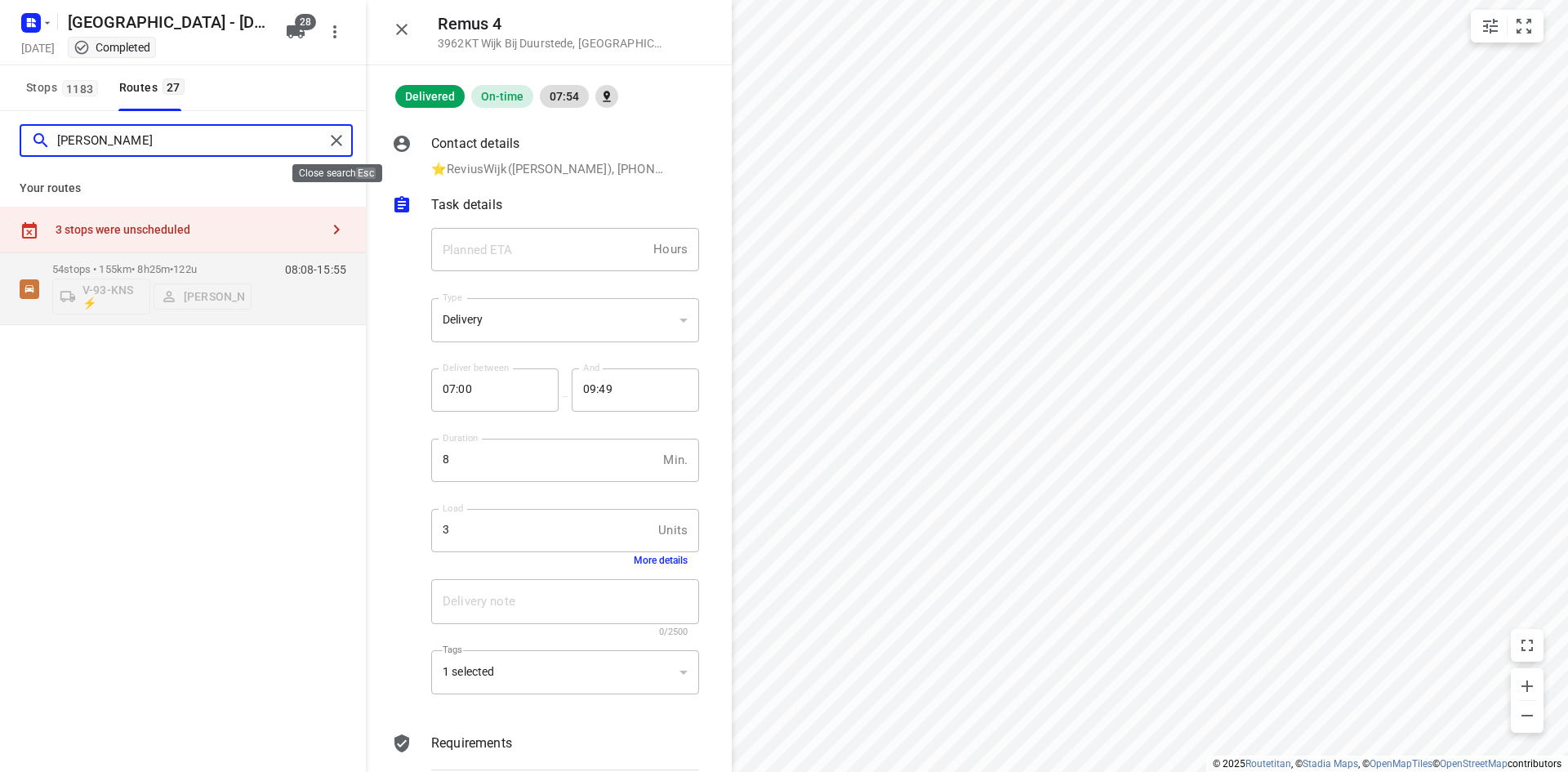
type input "kim"
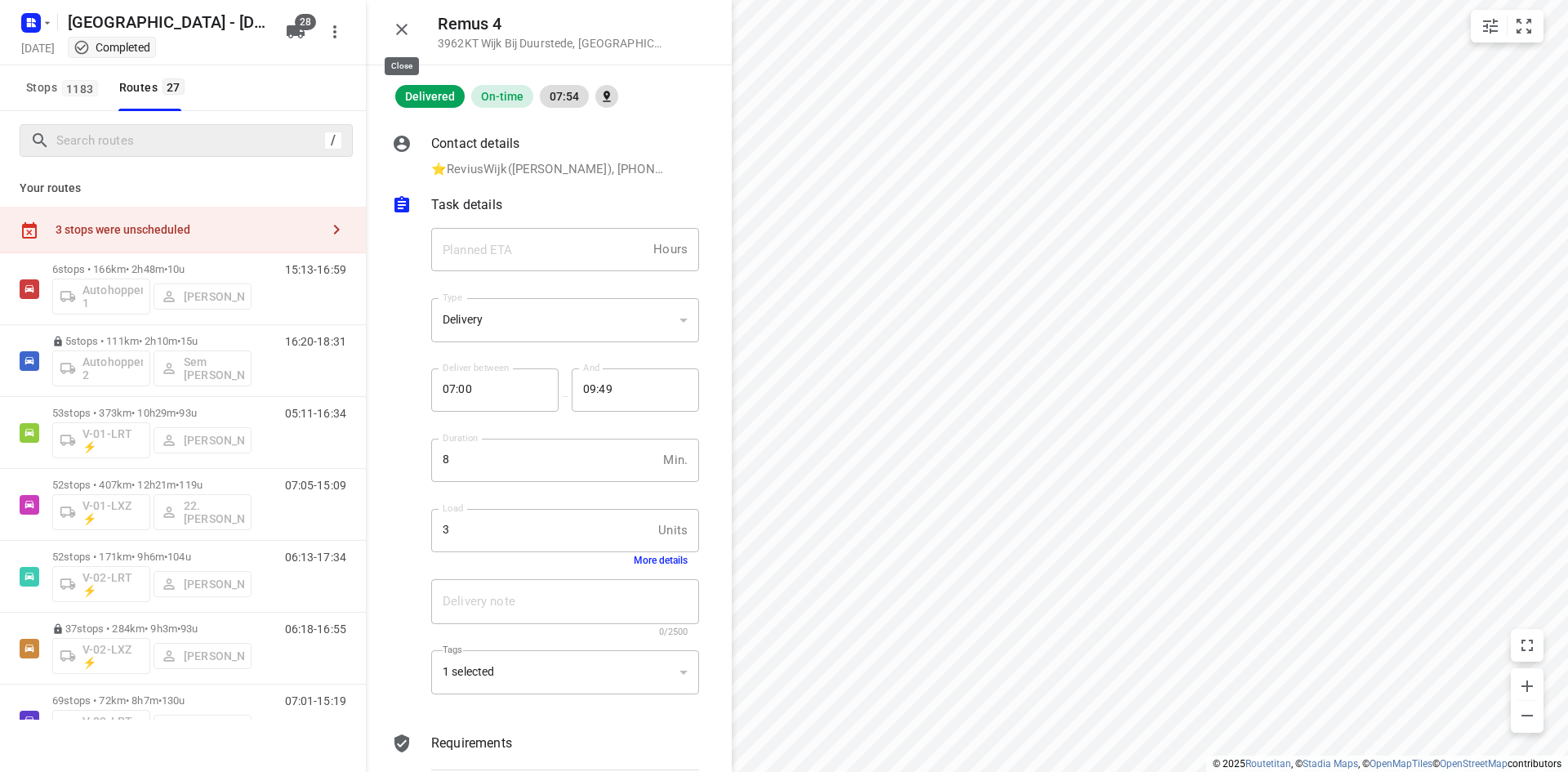
click at [403, 24] on icon "button" at bounding box center [402, 29] width 19 height 19
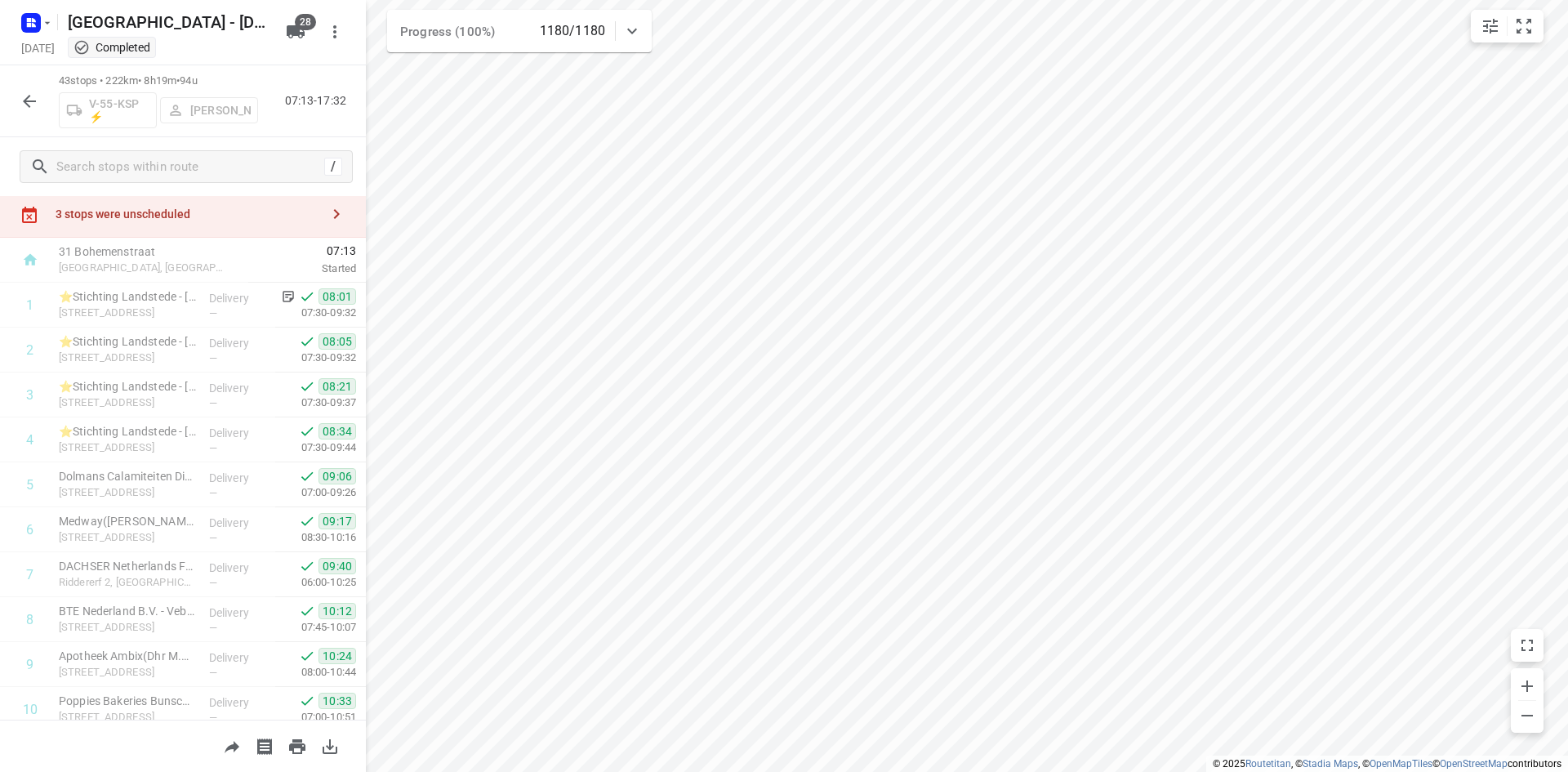
scroll to position [0, 0]
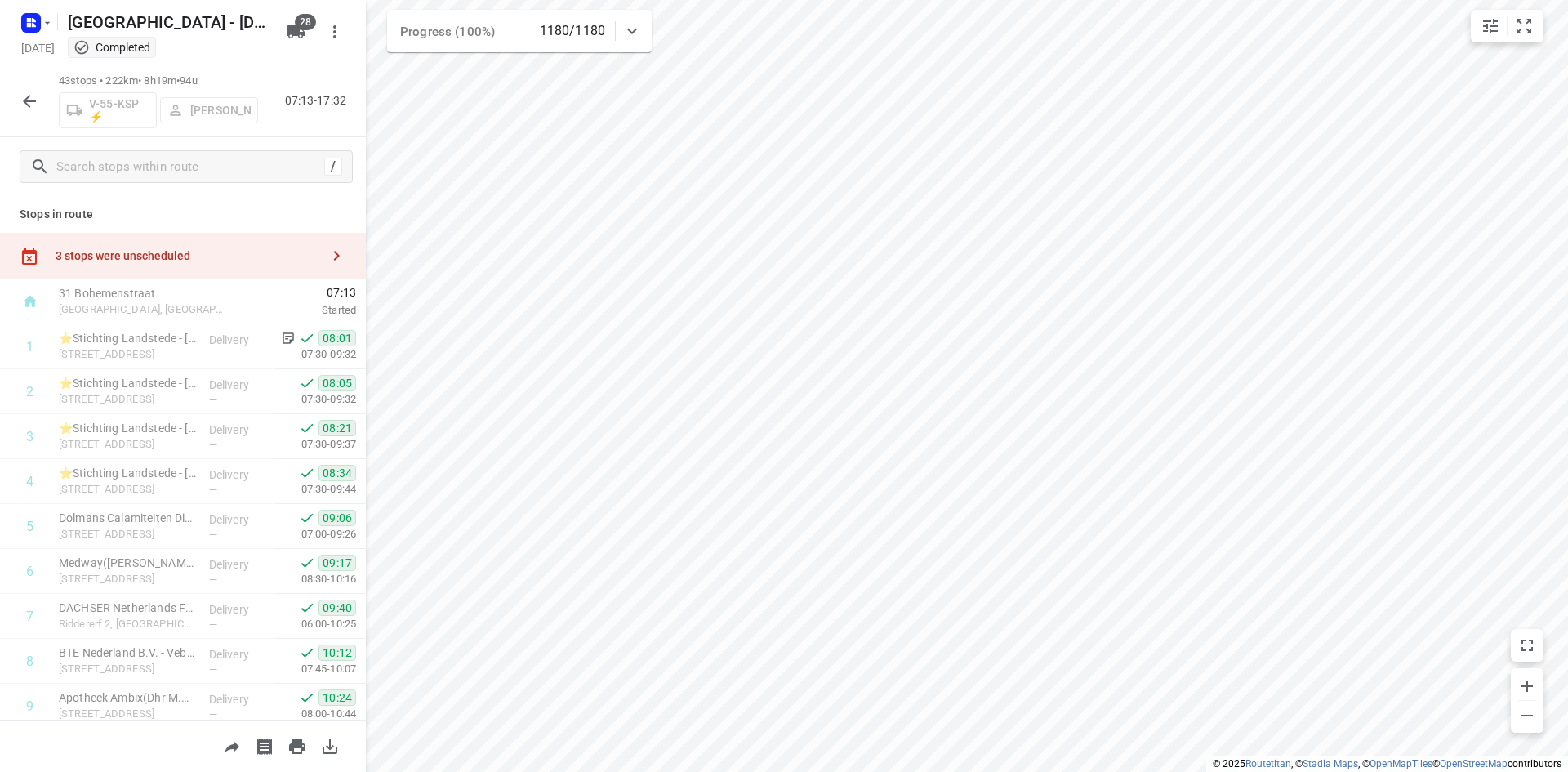
click at [34, 104] on icon "button" at bounding box center [29, 101] width 19 height 19
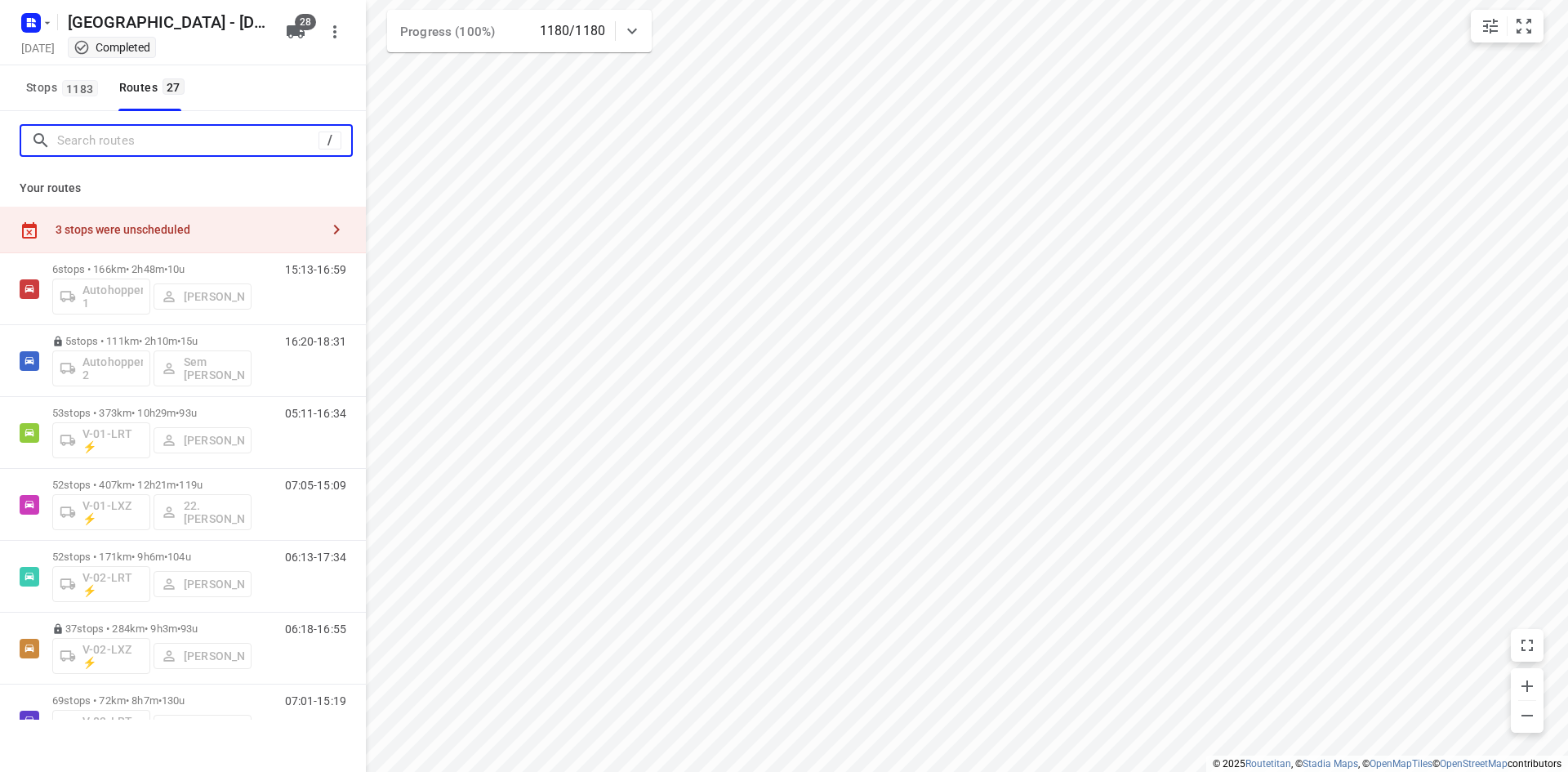
click at [84, 145] on input "Search routes" at bounding box center [188, 141] width 261 height 25
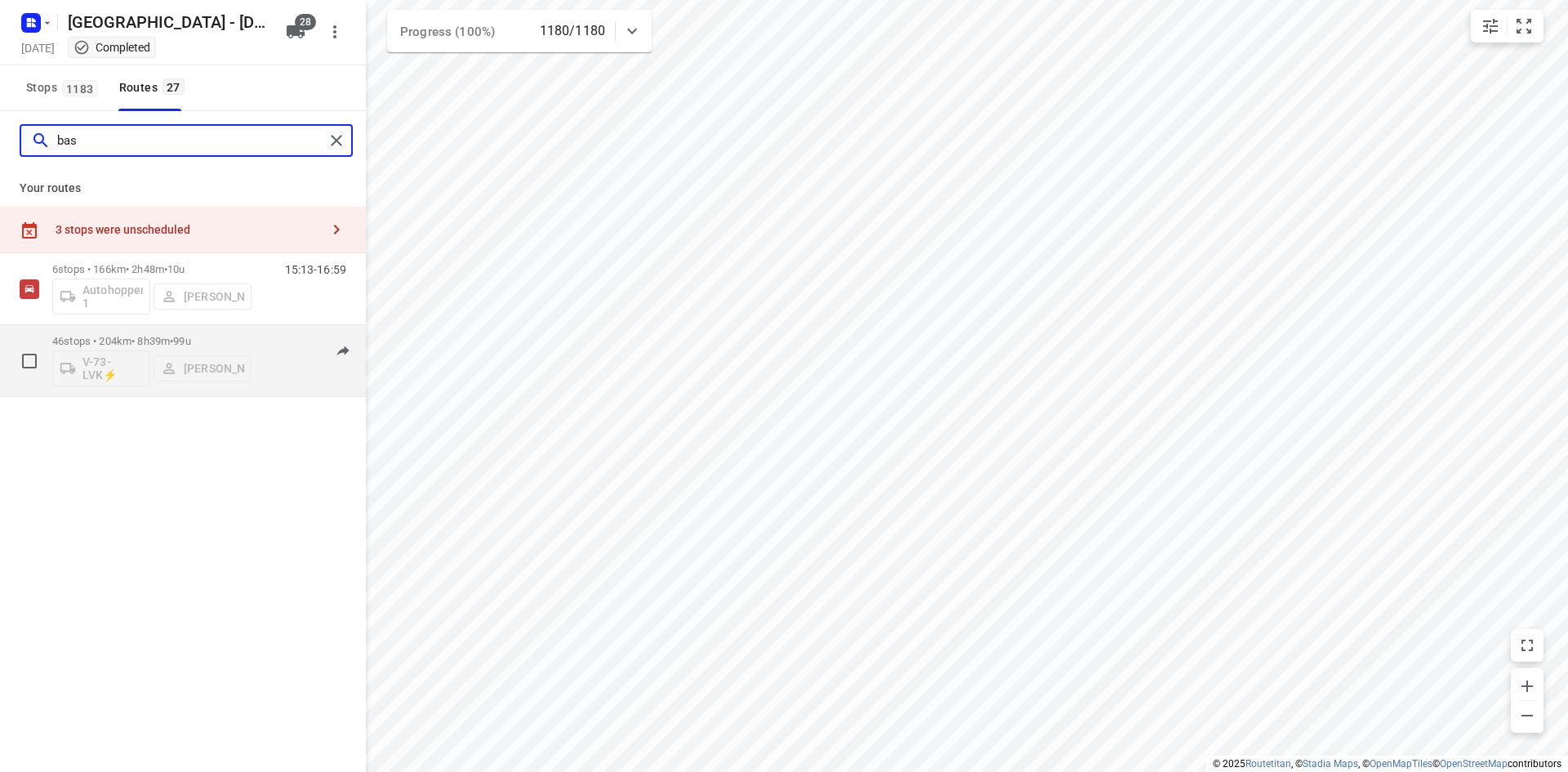
type input "bas"
click at [275, 380] on div "08:23-15:38" at bounding box center [305, 365] width 81 height 59
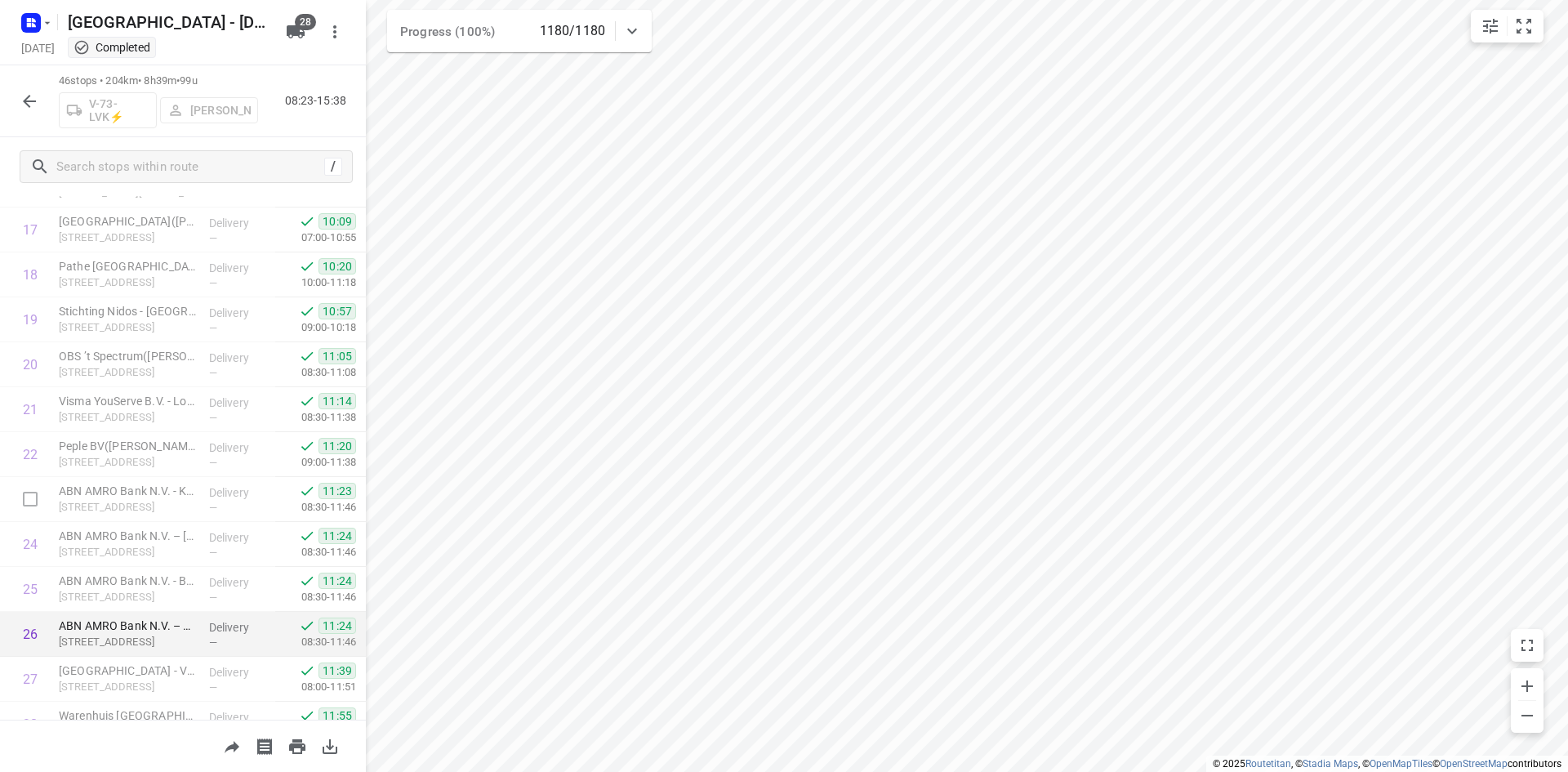
scroll to position [1388, 0]
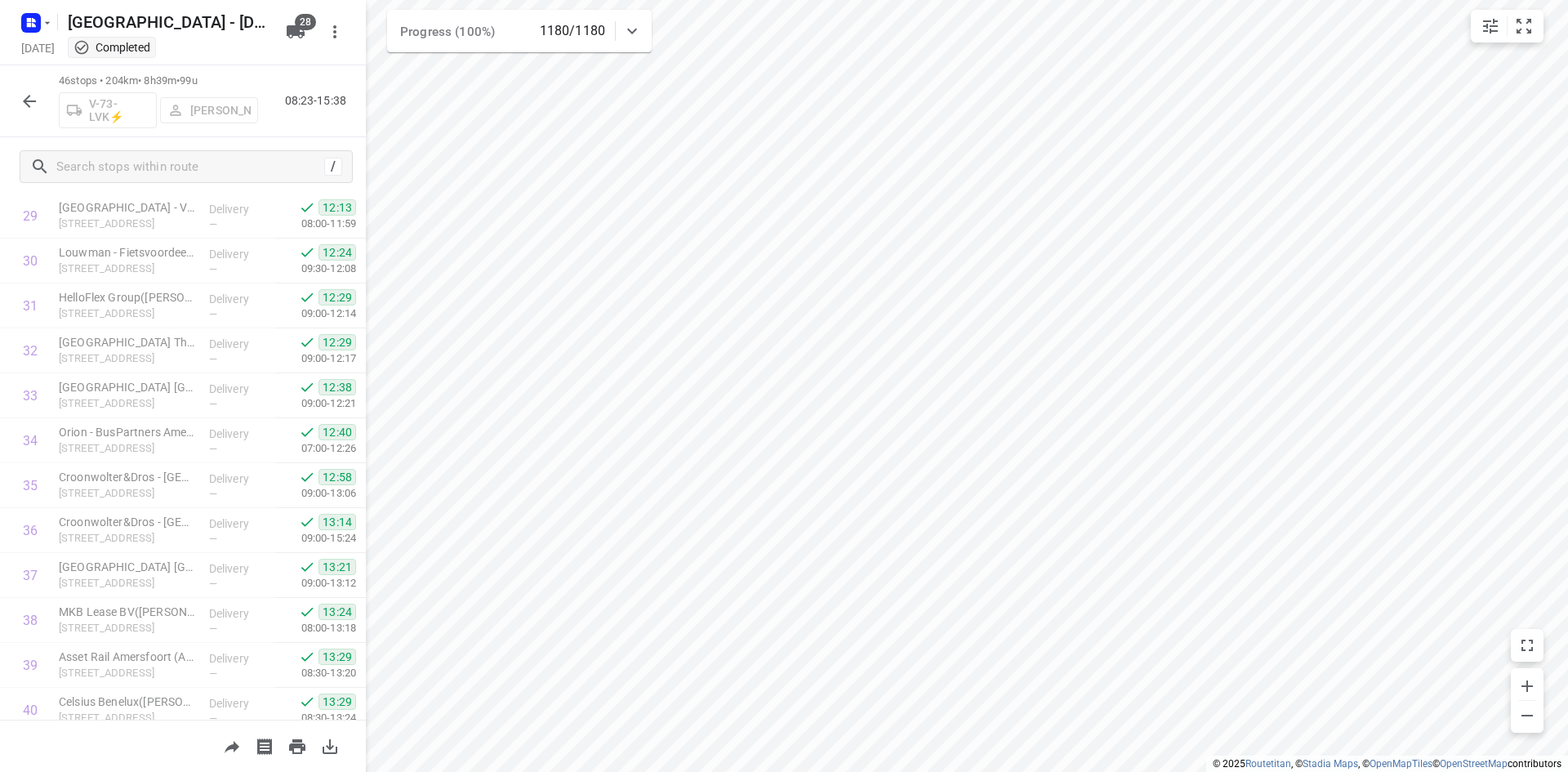
click at [306, 141] on div "/" at bounding box center [182, 167] width 366 height 59
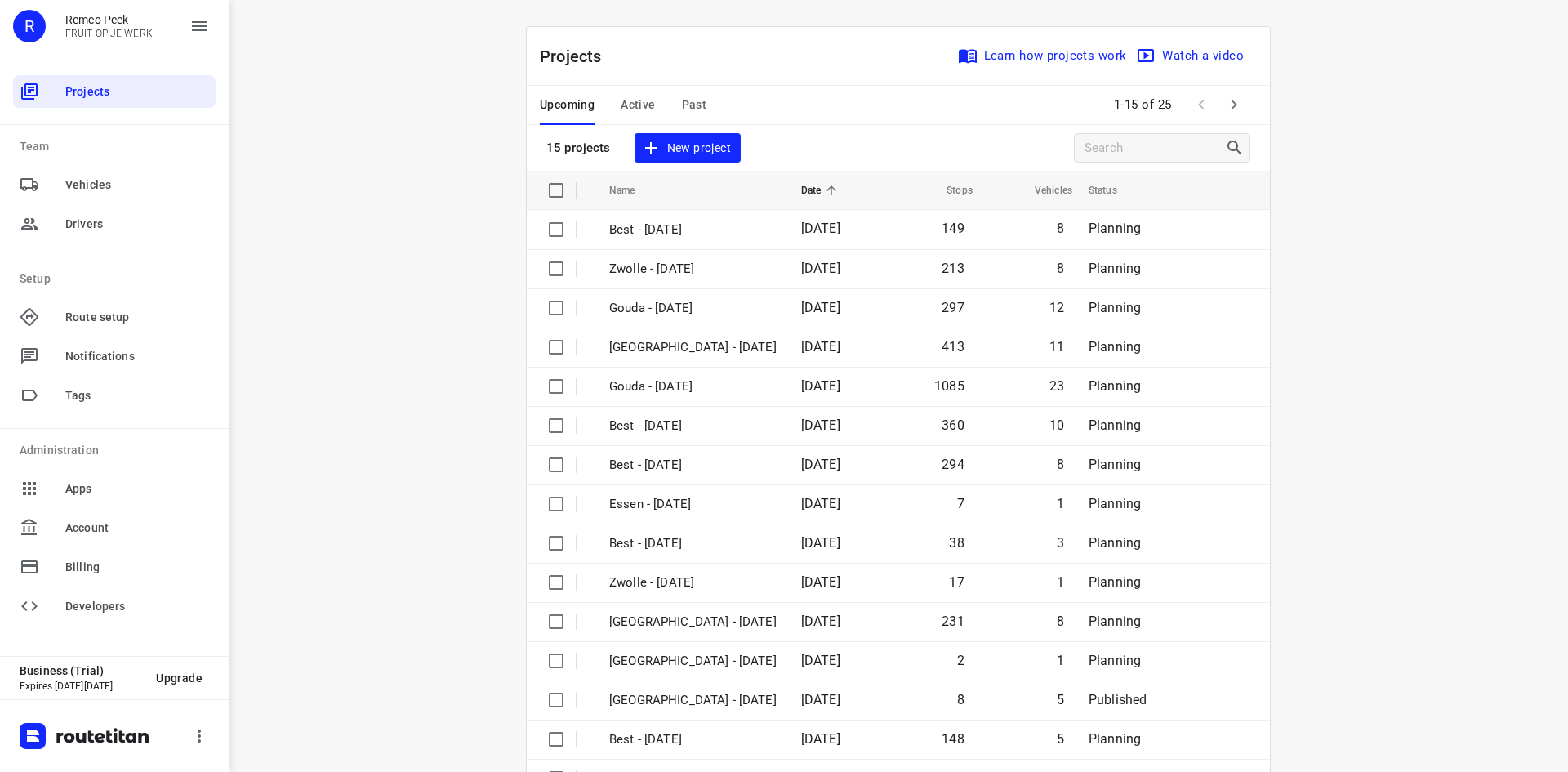
click at [634, 103] on span "Active" at bounding box center [638, 105] width 34 height 20
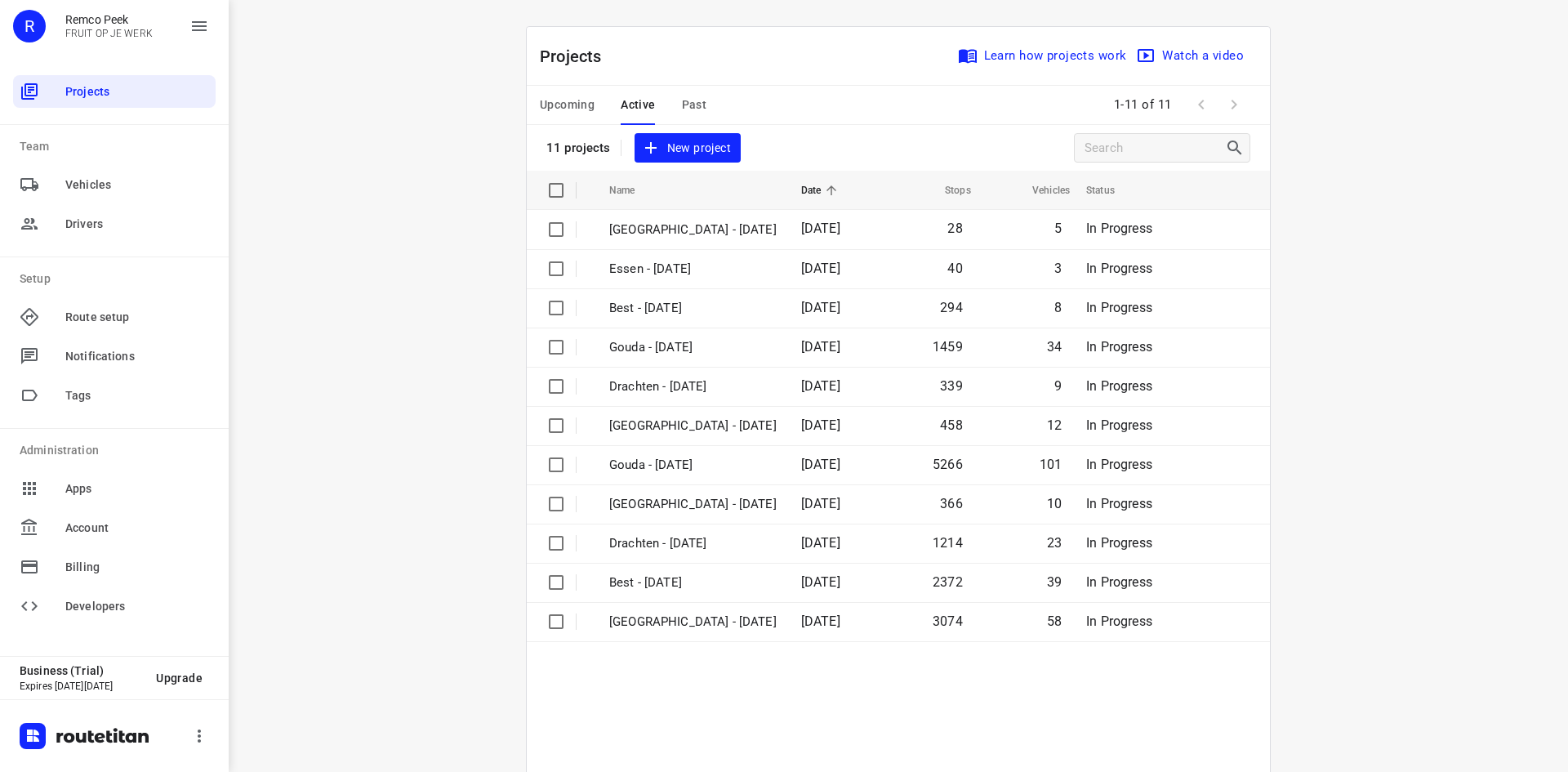
click at [854, 141] on div "Projects Learn how projects work Watch a video 11 projects New project" at bounding box center [898, 98] width 743 height 143
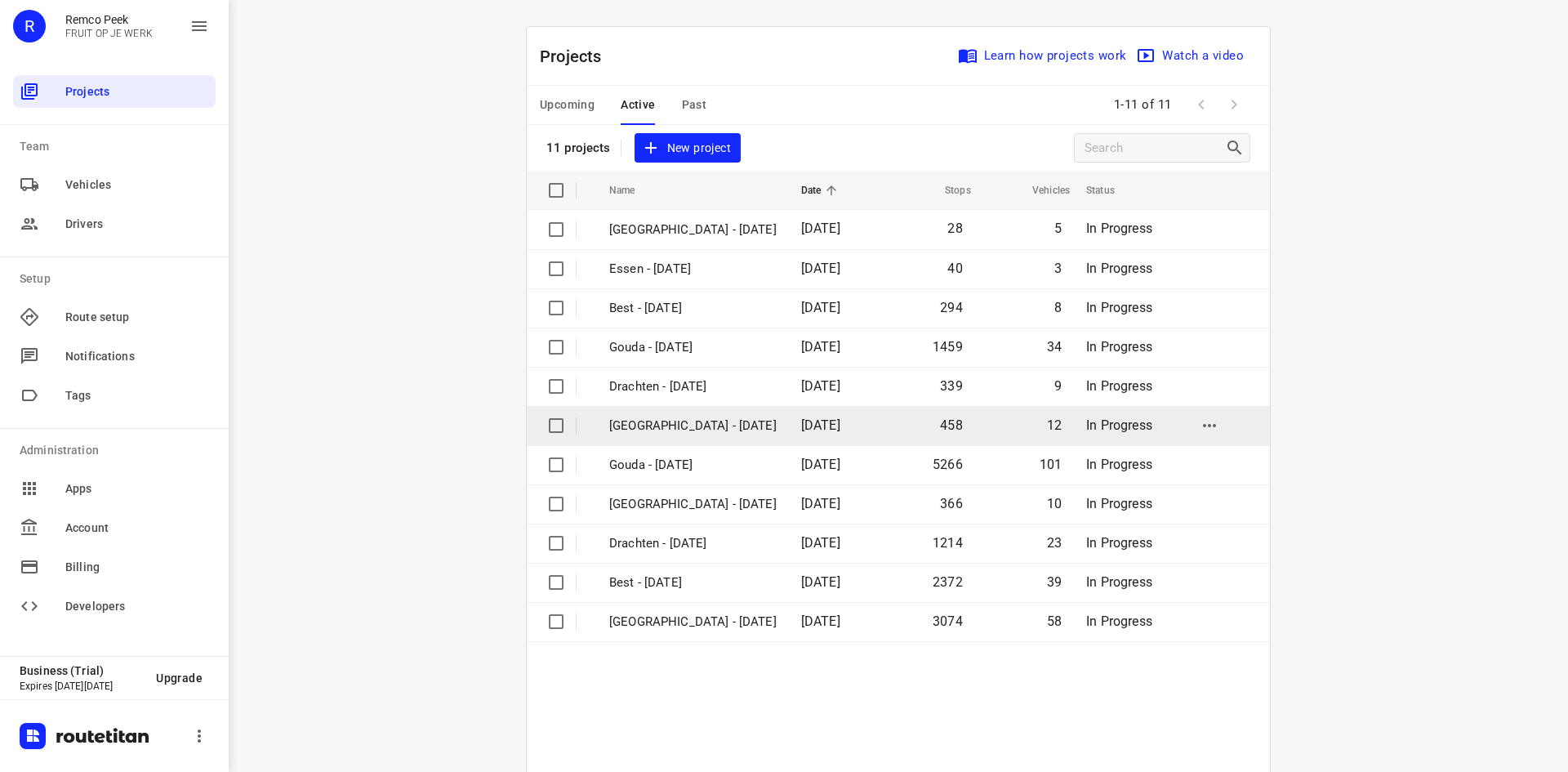
click at [678, 423] on p "[GEOGRAPHIC_DATA] - [DATE]" at bounding box center [692, 426] width 168 height 19
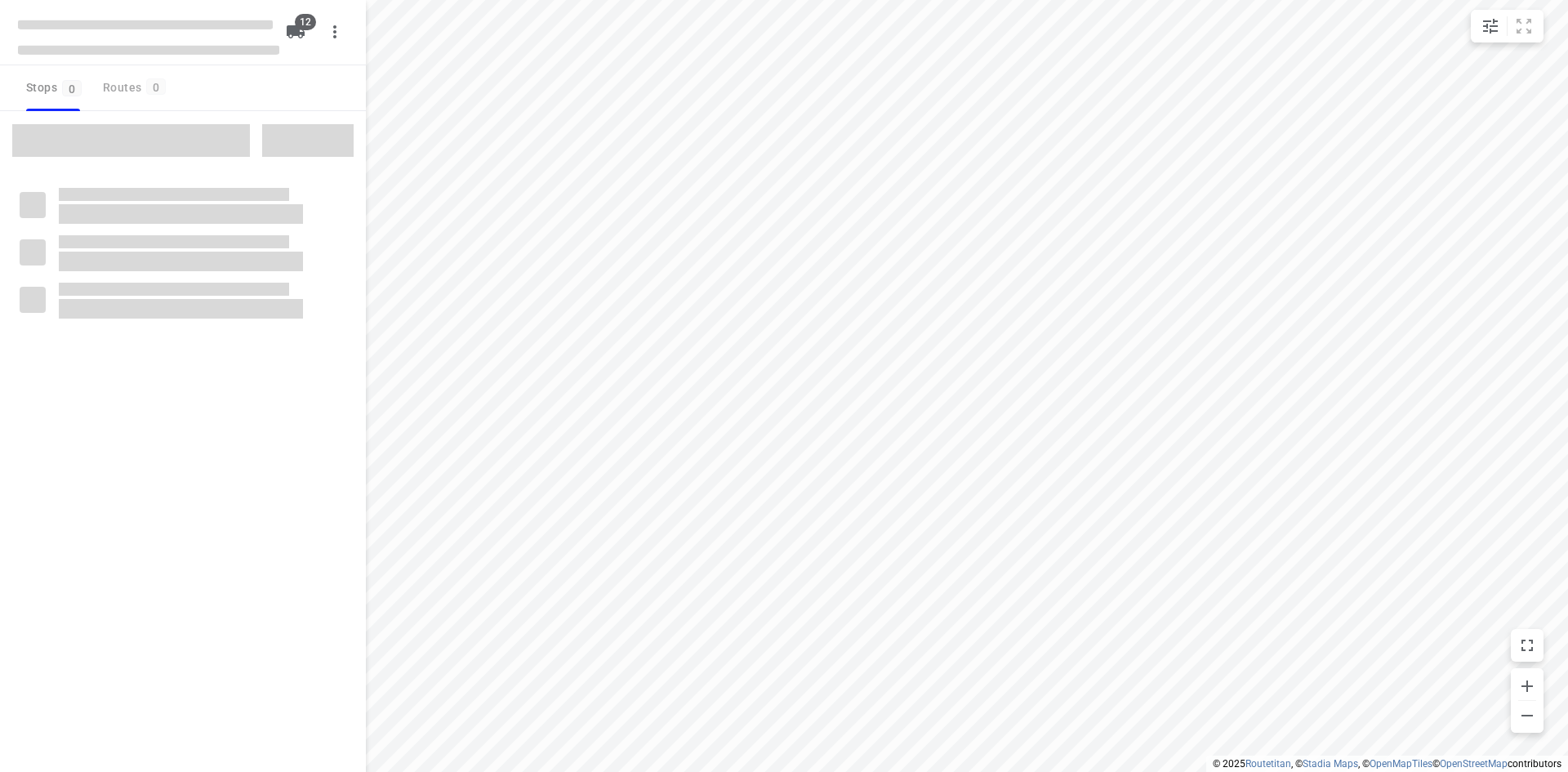
checkbox input "true"
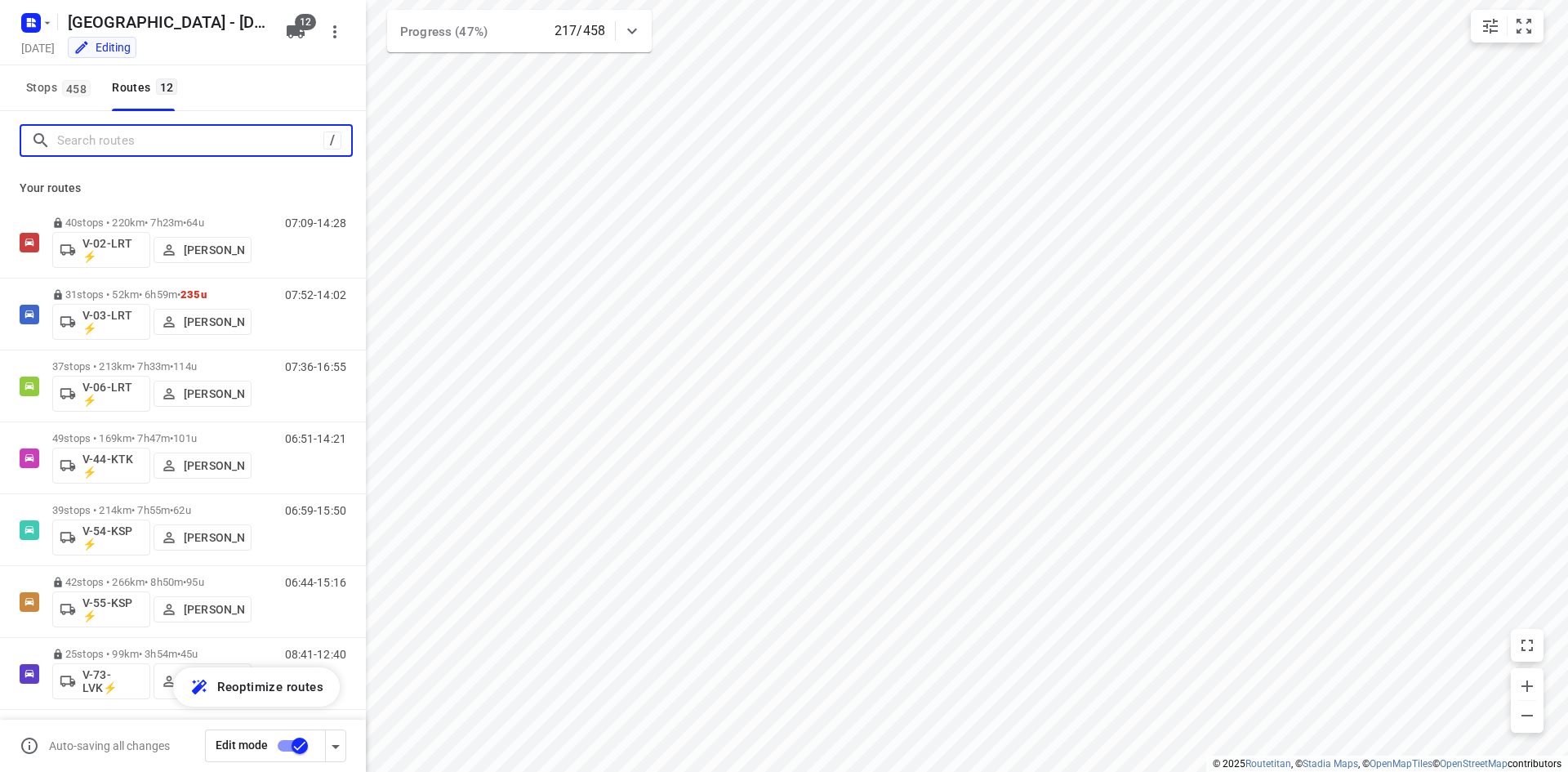
click at [170, 144] on input "Search routes" at bounding box center [191, 141] width 267 height 25
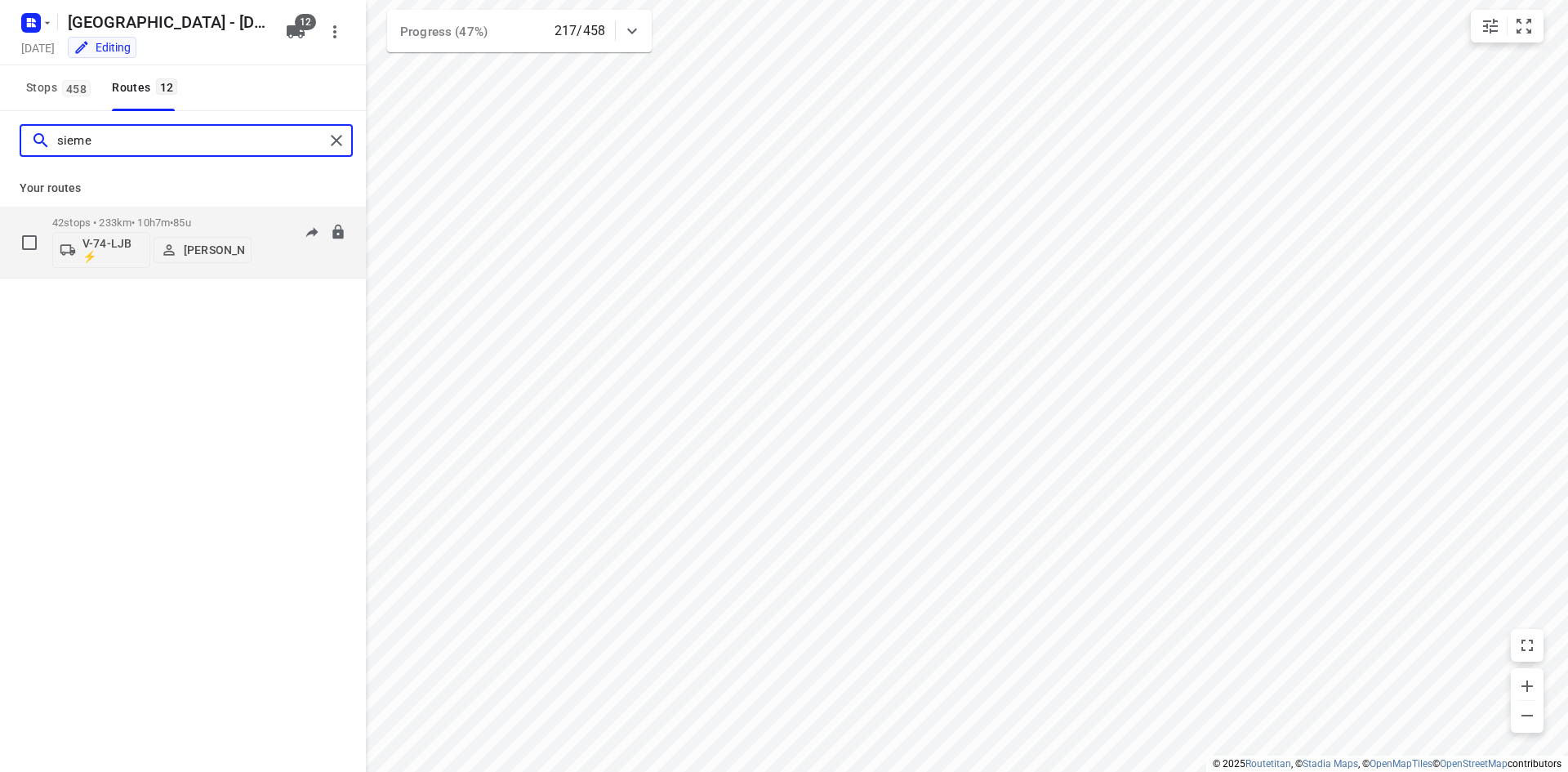
type input "sieme"
click at [281, 261] on div "06:54-17:55" at bounding box center [305, 246] width 81 height 59
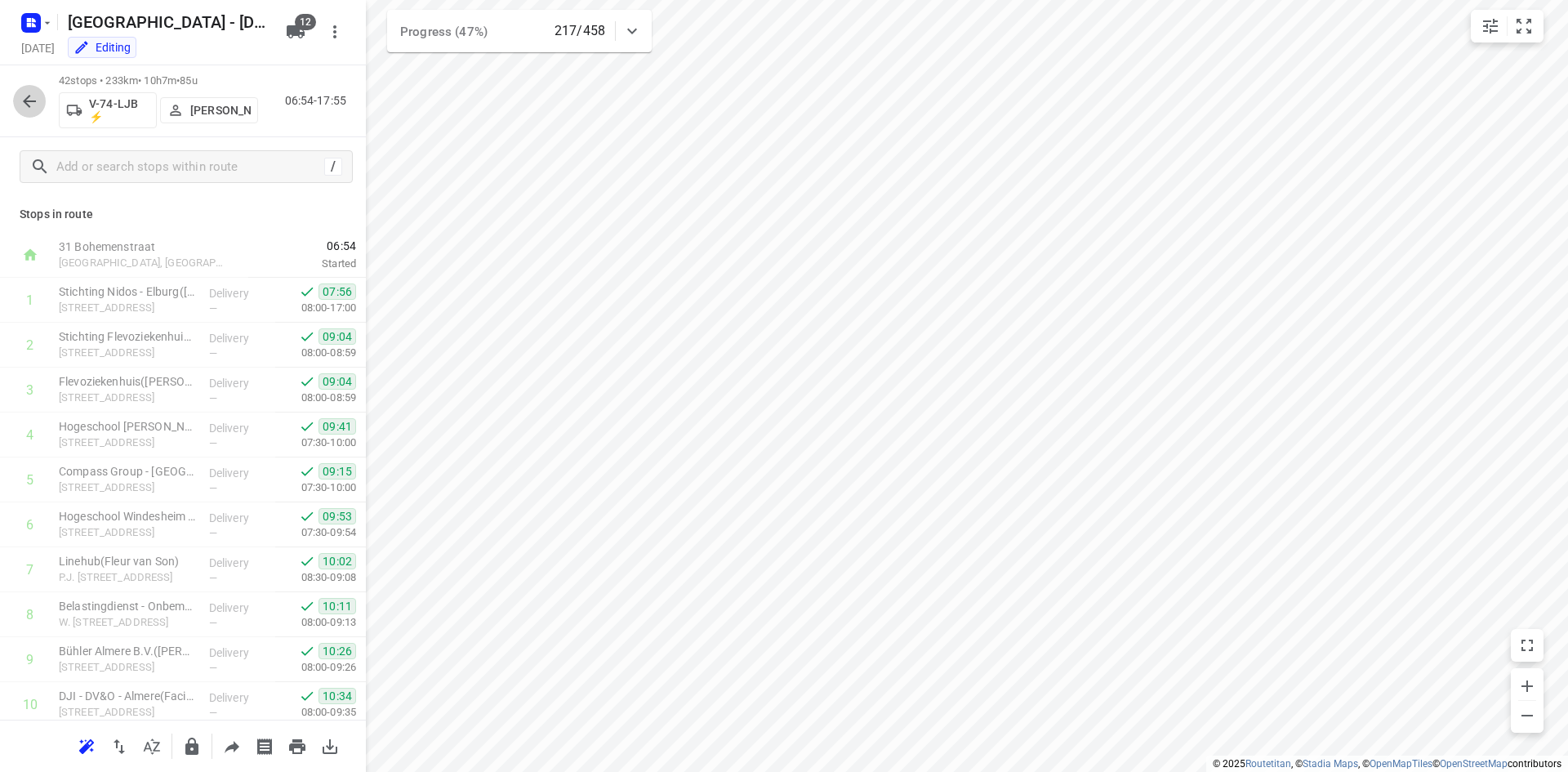
click at [30, 102] on icon "button" at bounding box center [29, 101] width 19 height 19
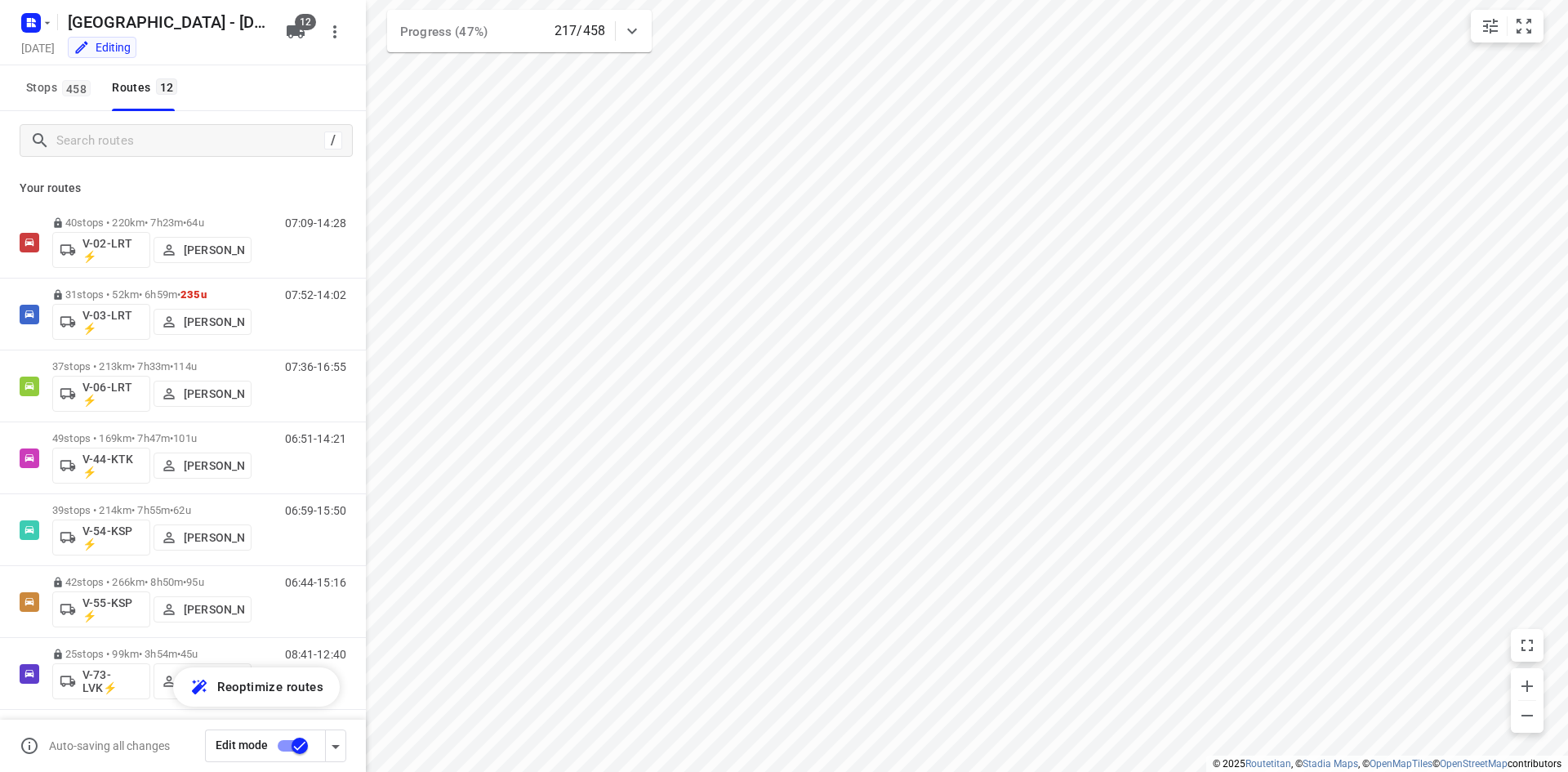
click at [114, 162] on div "/" at bounding box center [182, 141] width 366 height 59
click at [117, 145] on input "Search routes" at bounding box center [191, 141] width 267 height 25
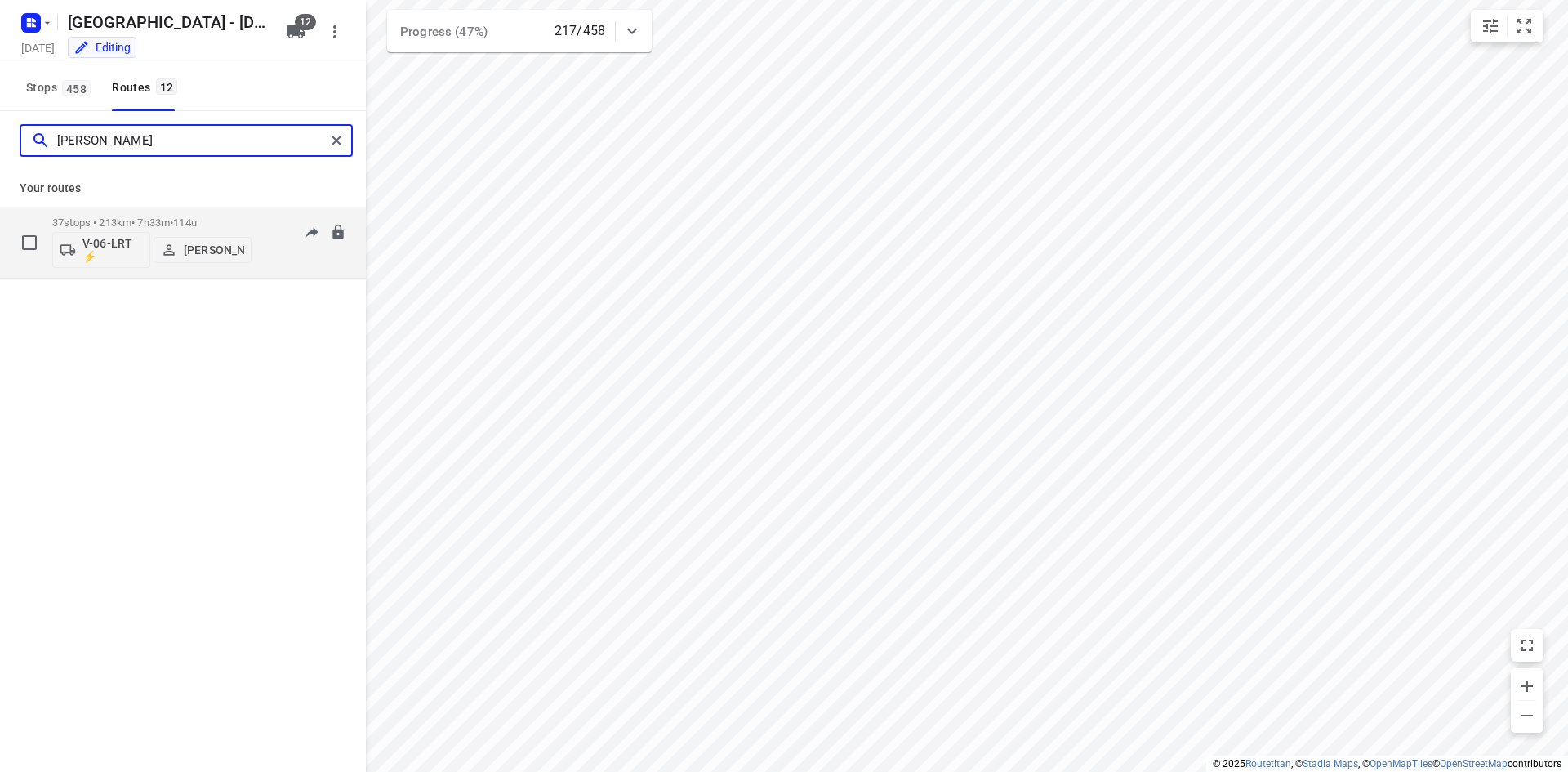
type input "[PERSON_NAME]"
click at [288, 252] on div "07:36-16:55" at bounding box center [305, 246] width 81 height 59
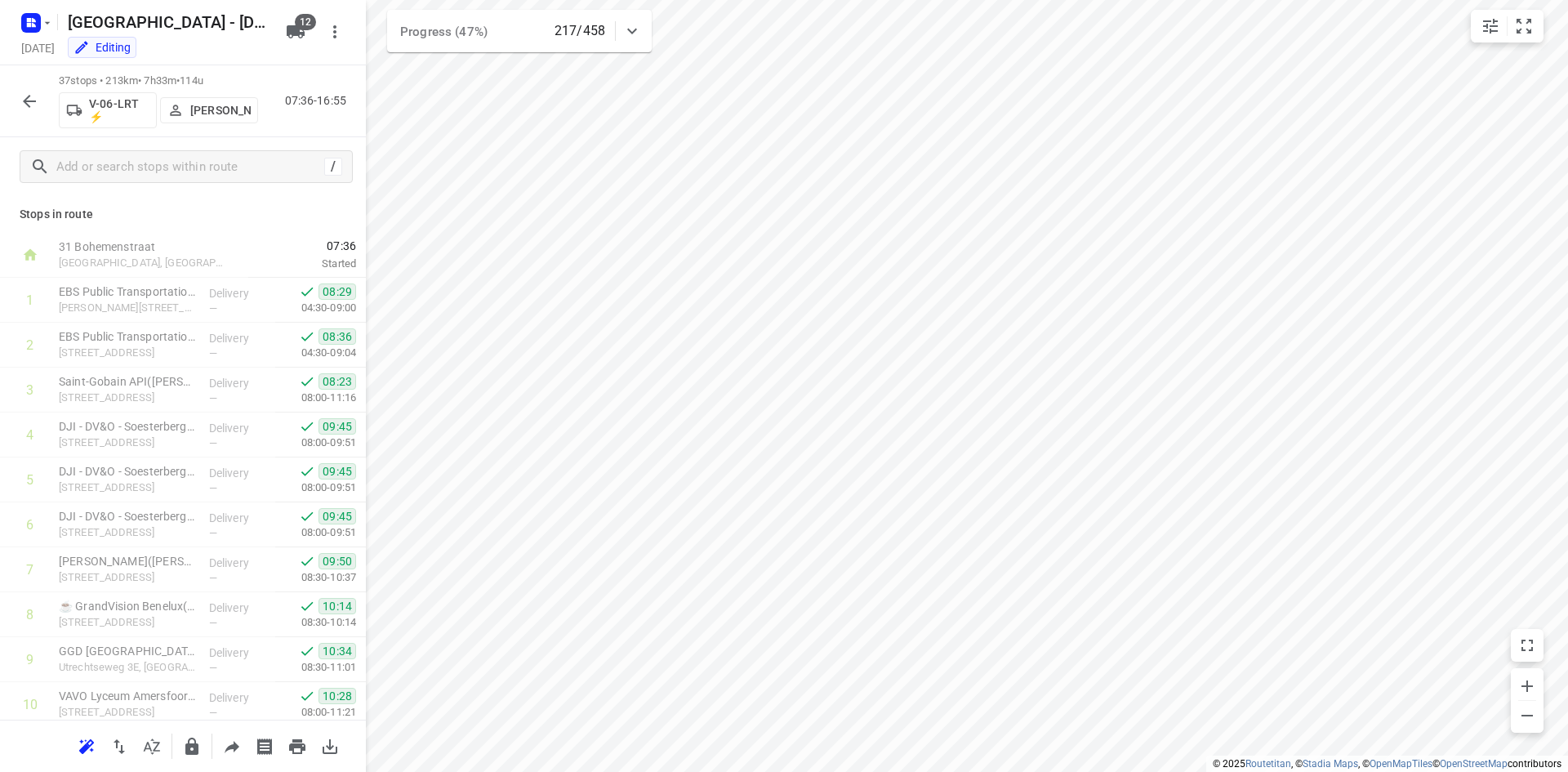
click at [318, 118] on div "37 stops • 213km • 7h33m • 114u V-06-LRT ⚡ [PERSON_NAME] 07:36-16:55" at bounding box center [182, 102] width 366 height 72
click at [24, 107] on icon "button" at bounding box center [29, 101] width 19 height 19
